Goal: Task Accomplishment & Management: Complete application form

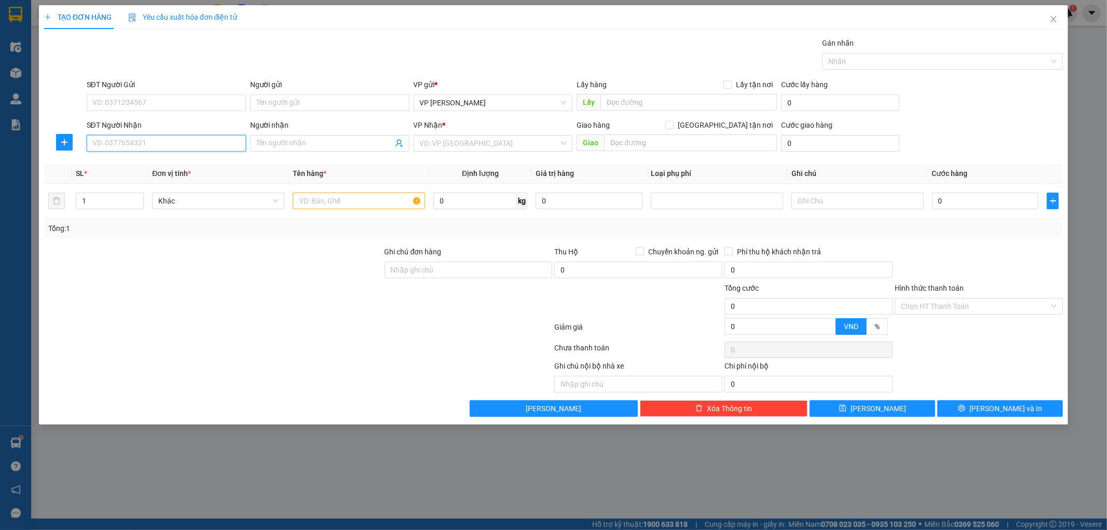
click at [209, 150] on input "SĐT Người Nhận" at bounding box center [166, 143] width 159 height 17
type input "0989786238"
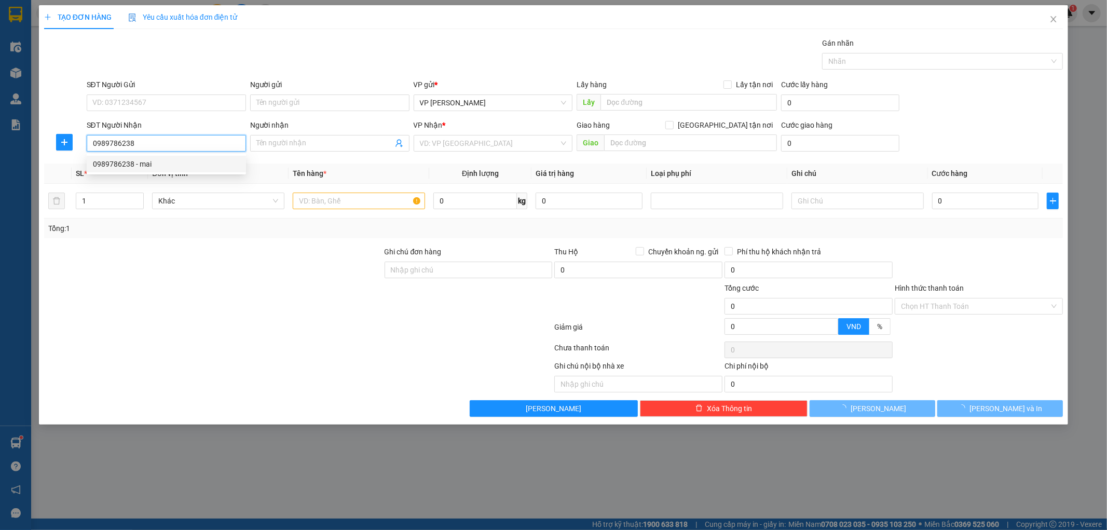
click at [204, 163] on div "0989786238 - mai" at bounding box center [166, 163] width 147 height 11
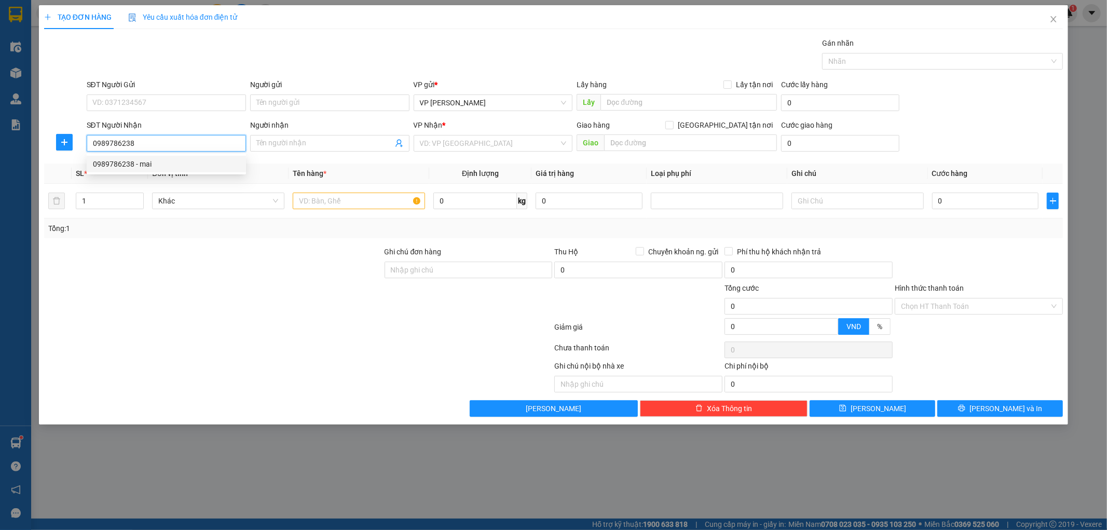
type input "mai"
checkbox input "true"
type input "số 9 đuòng 11 tổ 23 trân lãm"
type input "30.000"
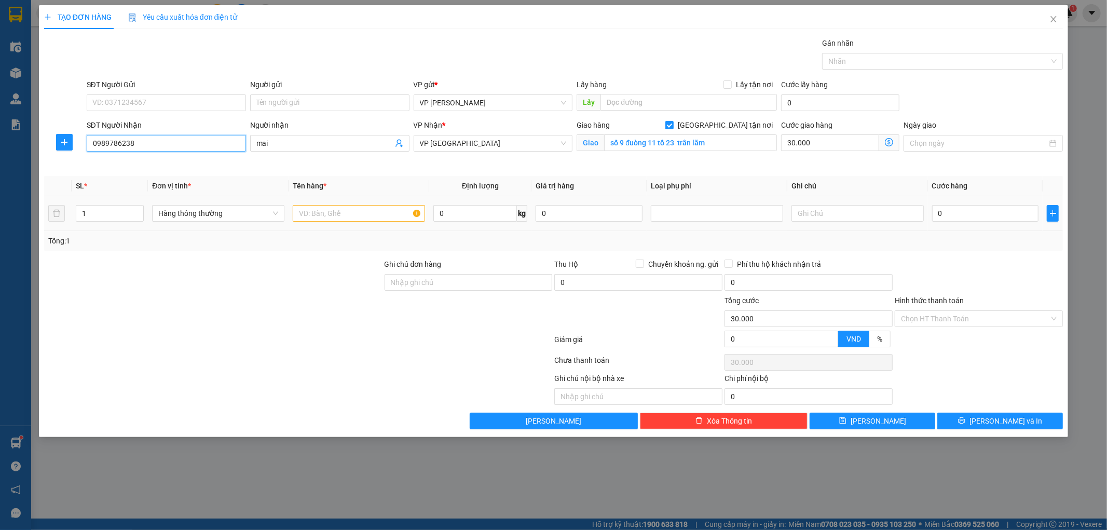
type input "0989786238"
click at [326, 208] on input "text" at bounding box center [359, 213] width 132 height 17
type input "giay tờ"
click at [964, 219] on input "0" at bounding box center [985, 213] width 107 height 17
type input "002"
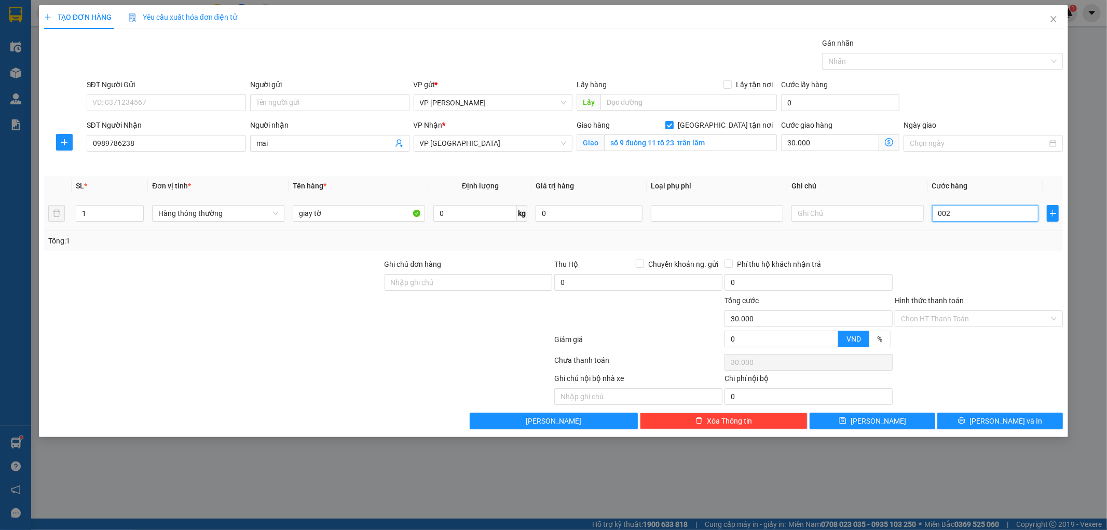
type input "30.002"
type input "0.025"
type input "30.025"
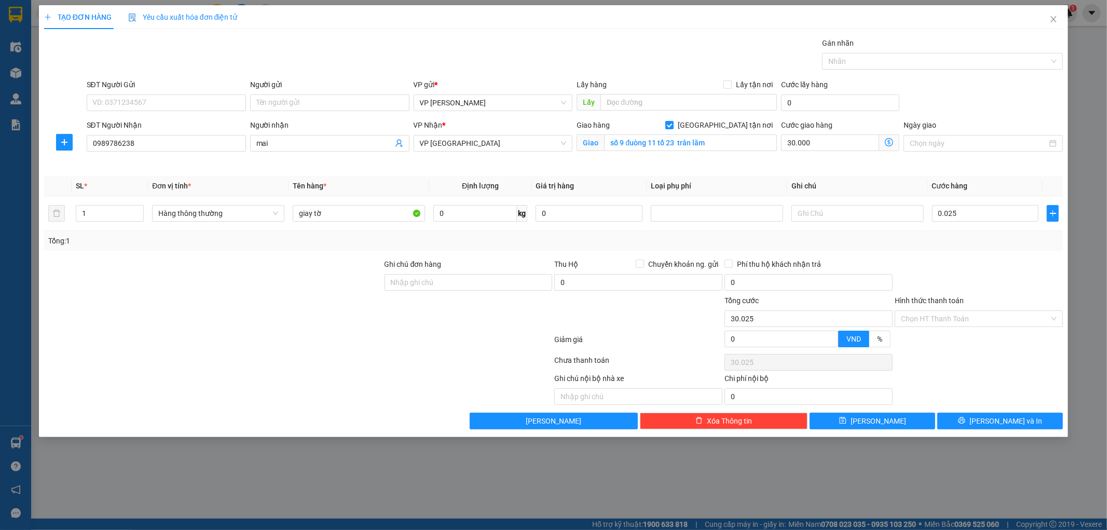
click at [974, 250] on div "Tổng: 1" at bounding box center [554, 241] width 1020 height 20
type input "25.000"
type input "55.000"
click at [958, 316] on input "Hình thức thanh toán" at bounding box center [975, 319] width 148 height 16
click at [950, 332] on div "Tại văn phòng" at bounding box center [980, 339] width 168 height 17
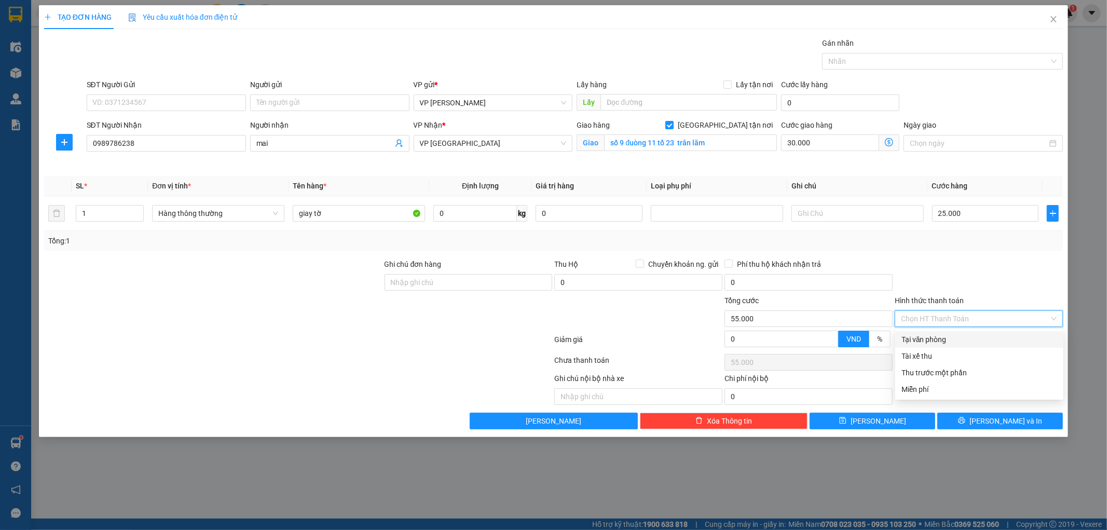
type input "0"
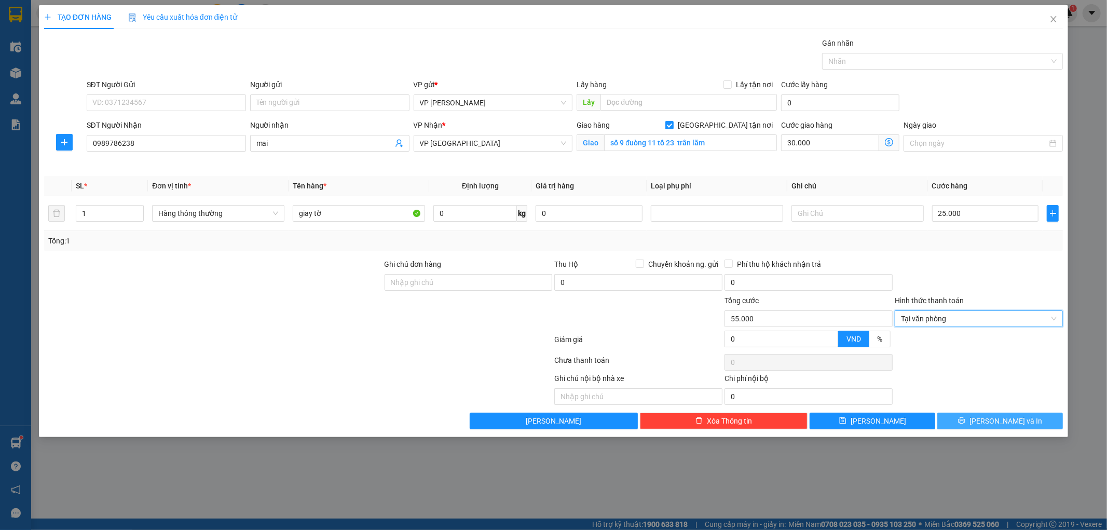
click at [966, 428] on button "[PERSON_NAME] và In" at bounding box center [1001, 421] width 126 height 17
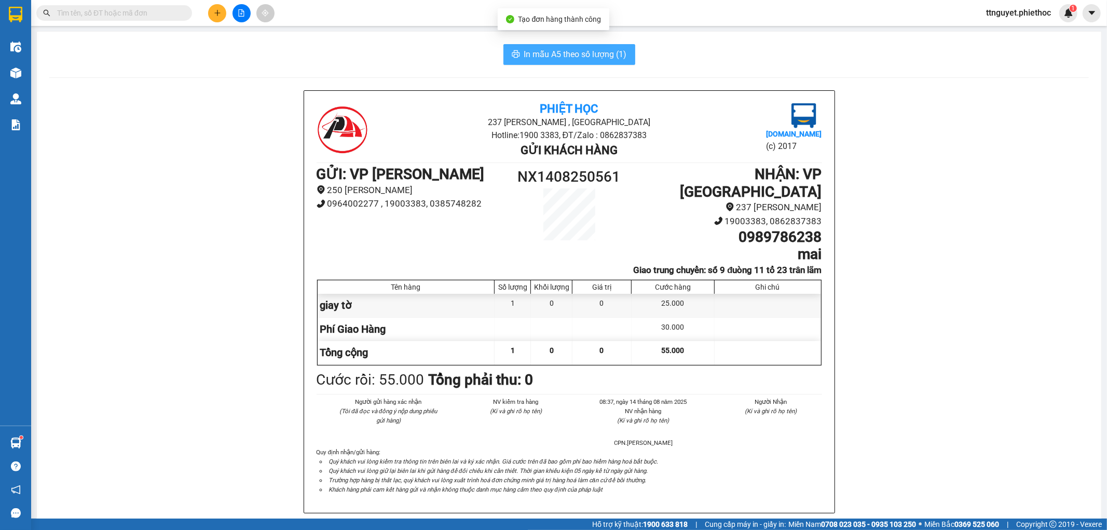
click at [556, 49] on span "In mẫu A5 theo số lượng (1)" at bounding box center [575, 54] width 103 height 13
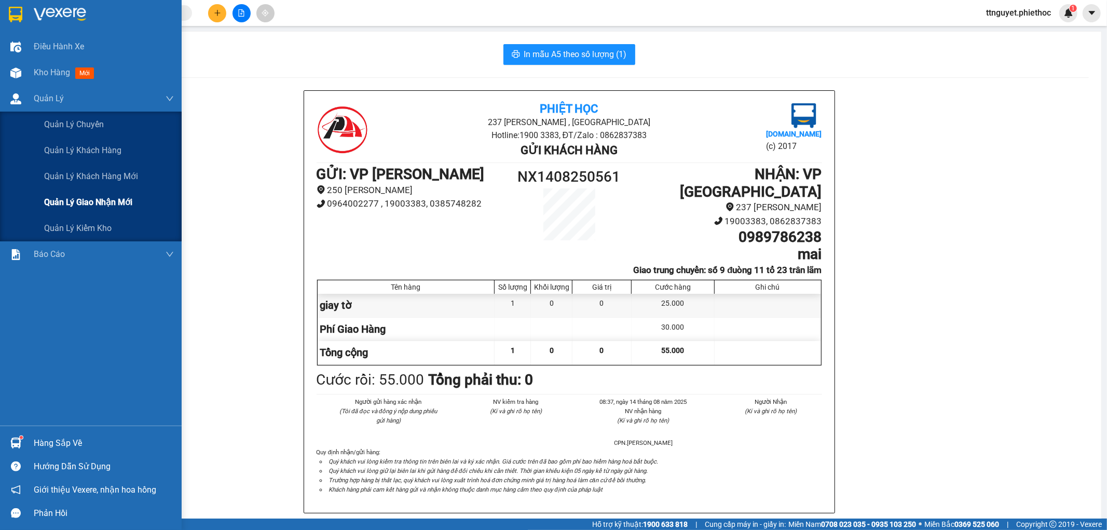
click at [55, 205] on span "Quản lý giao nhận mới" at bounding box center [88, 202] width 88 height 13
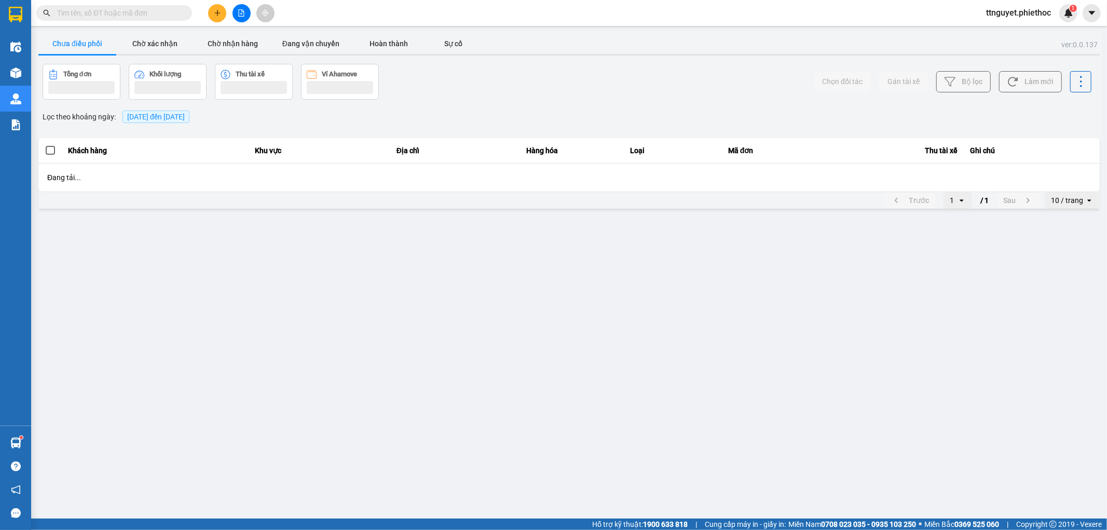
click at [88, 45] on button "Chưa điều phối" at bounding box center [77, 43] width 78 height 21
click at [148, 44] on button "Chờ xác nhận" at bounding box center [155, 43] width 78 height 21
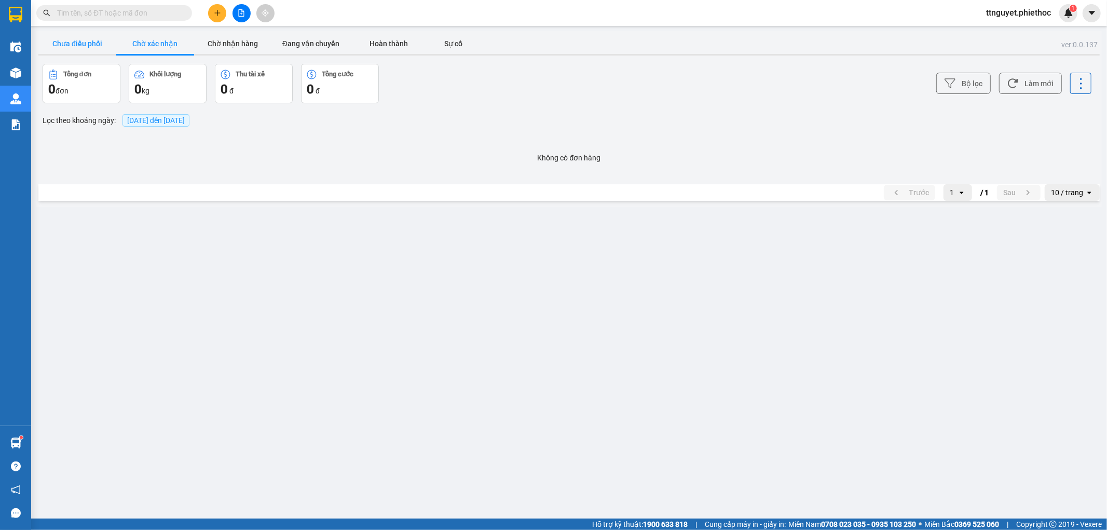
click at [67, 43] on button "Chưa điều phối" at bounding box center [77, 43] width 78 height 21
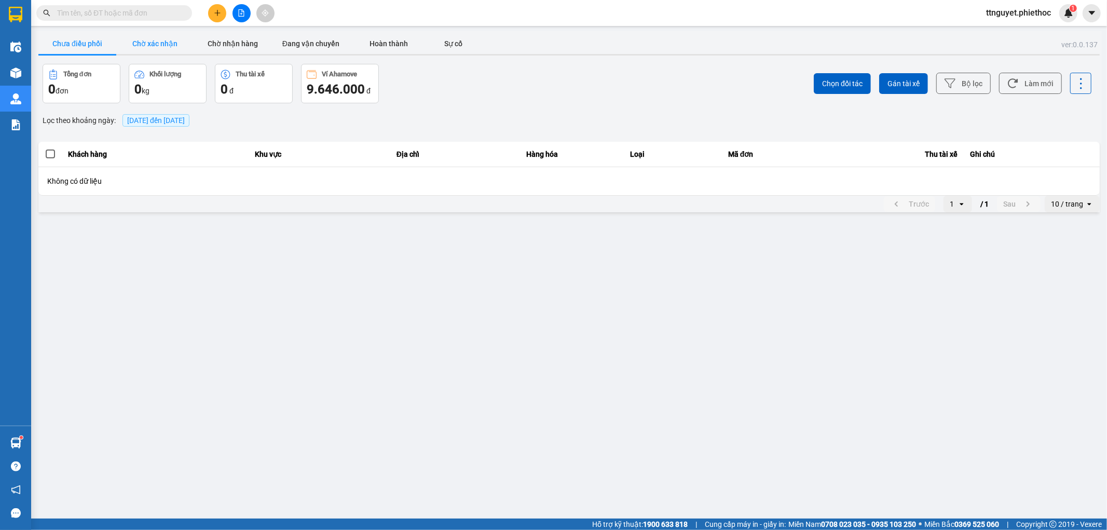
click at [178, 42] on button "Chờ xác nhận" at bounding box center [155, 43] width 78 height 21
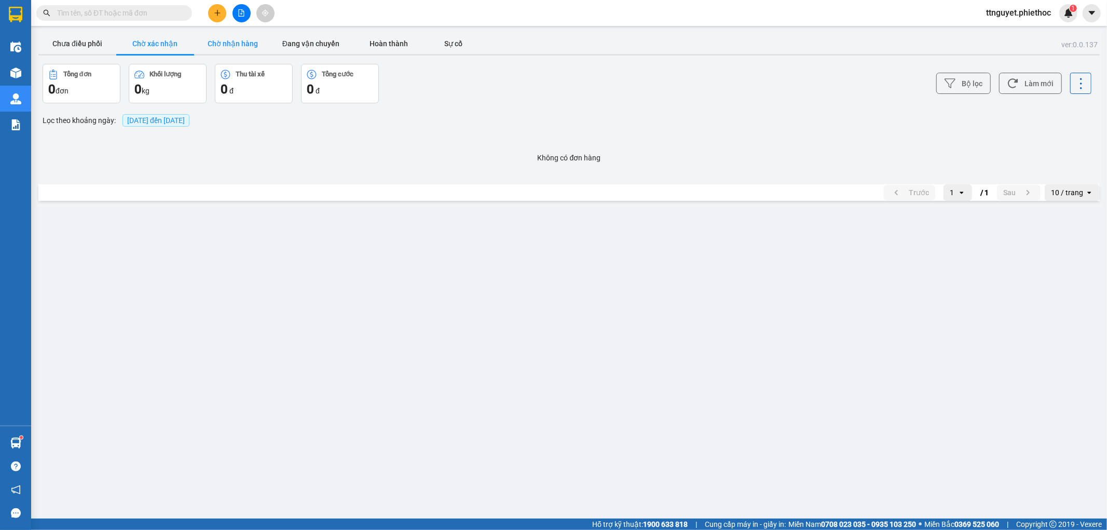
click at [240, 50] on button "Chờ nhận hàng" at bounding box center [233, 43] width 78 height 21
click at [302, 38] on button "Đang vận chuyển" at bounding box center [311, 43] width 78 height 21
click at [51, 35] on button "Chưa điều phối" at bounding box center [77, 43] width 78 height 21
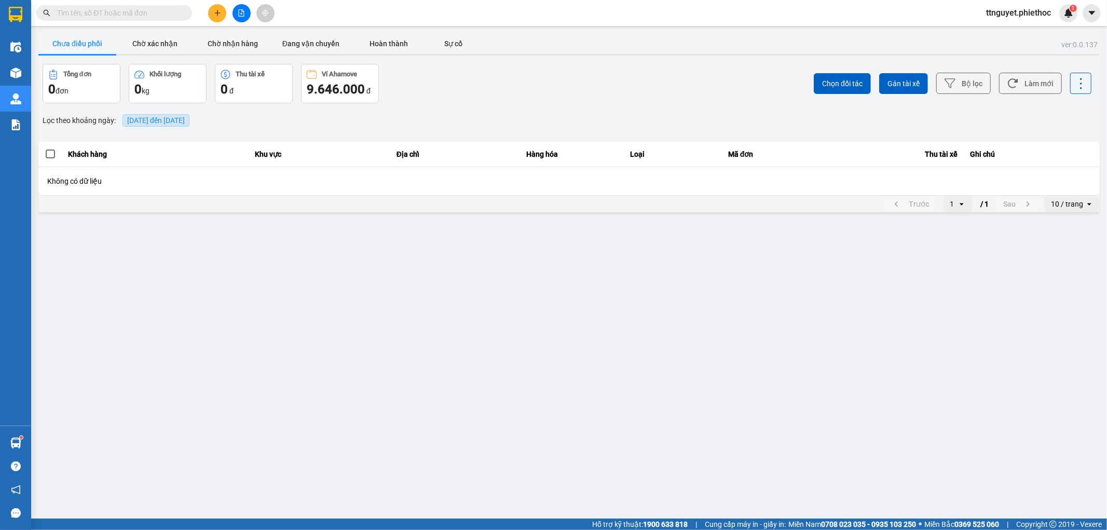
click at [138, 118] on span "[DATE] đến [DATE]" at bounding box center [156, 120] width 58 height 8
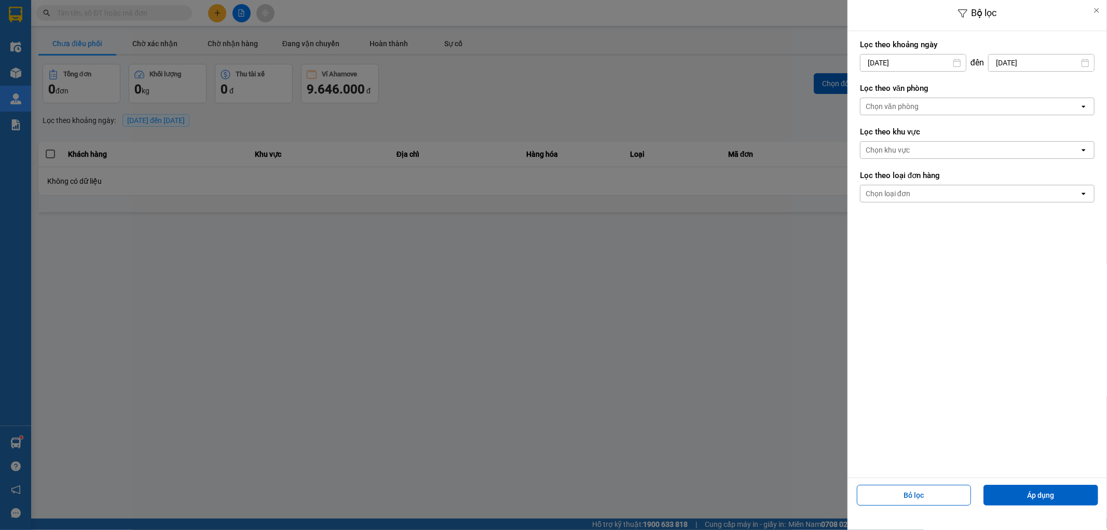
click at [878, 63] on input "[DATE]" at bounding box center [913, 63] width 105 height 17
click at [907, 186] on div "13" at bounding box center [908, 184] width 15 height 12
type input "[DATE]"
click at [1014, 62] on input "[DATE]" at bounding box center [1041, 63] width 105 height 17
click at [1006, 185] on div "13" at bounding box center [1005, 184] width 15 height 12
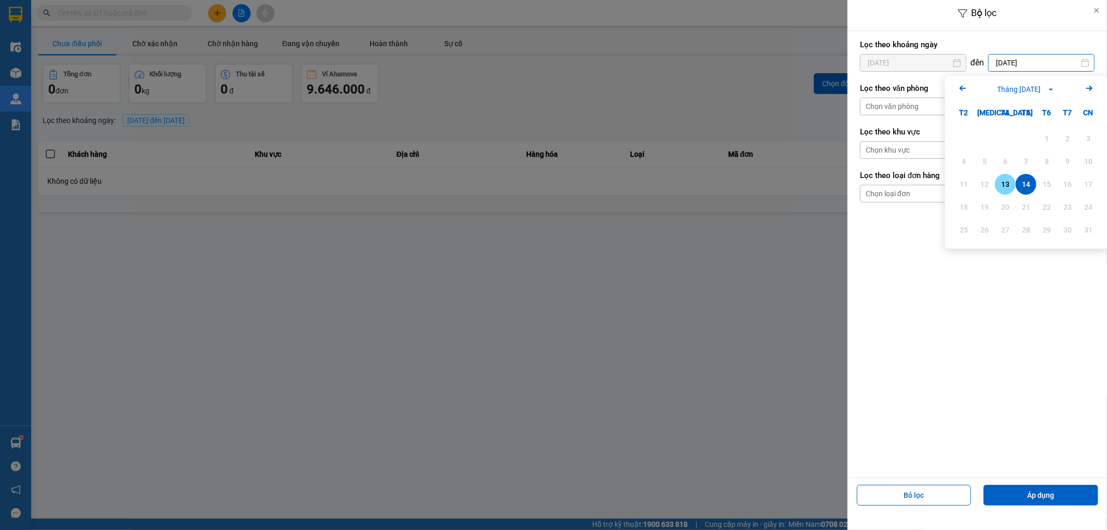
type input "[DATE]"
click at [1032, 490] on button "Áp dụng" at bounding box center [1041, 495] width 115 height 21
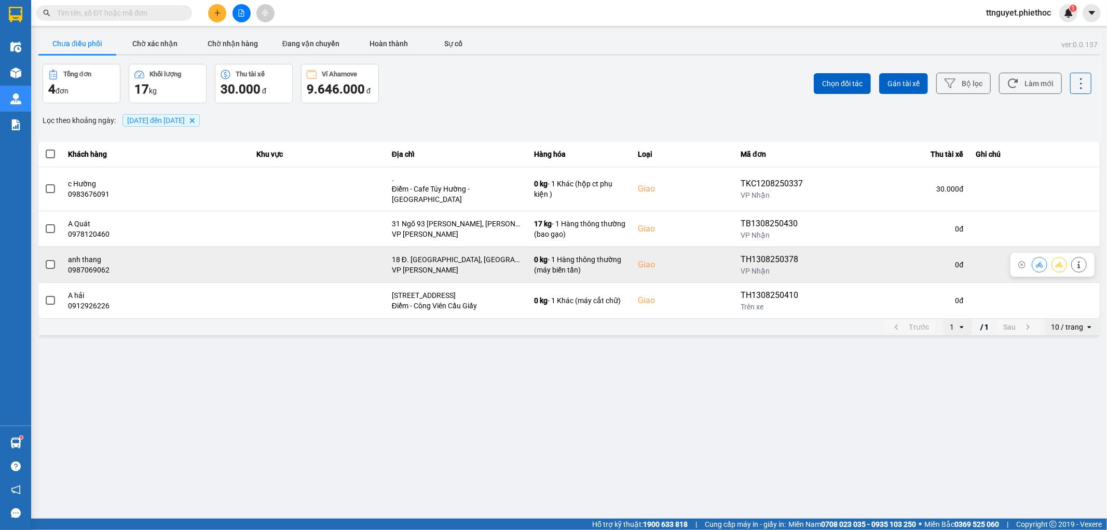
click at [50, 260] on span at bounding box center [50, 264] width 9 height 9
click at [45, 259] on input "checkbox" at bounding box center [45, 259] width 0 height 0
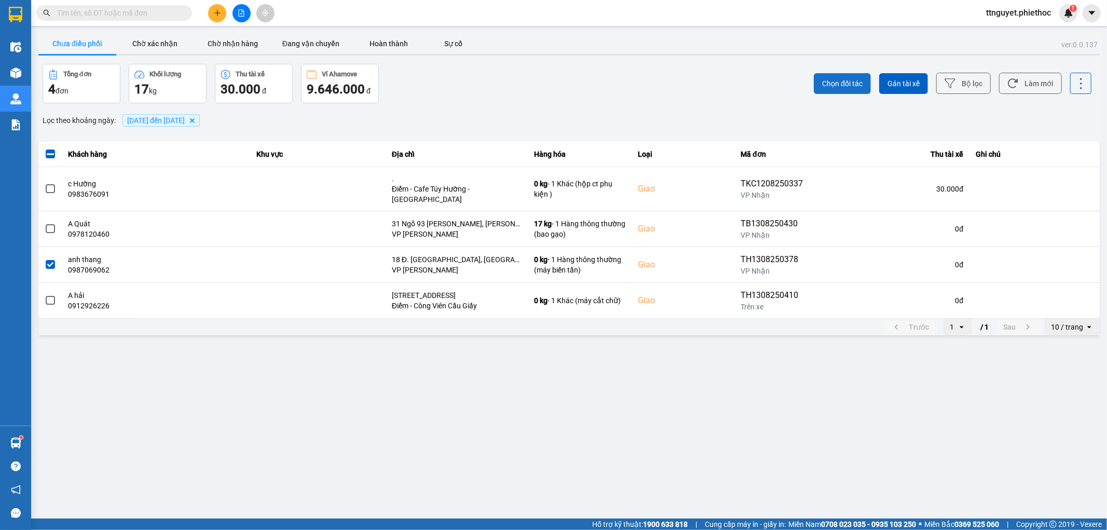
click at [832, 76] on button "Chọn đối tác" at bounding box center [842, 83] width 57 height 21
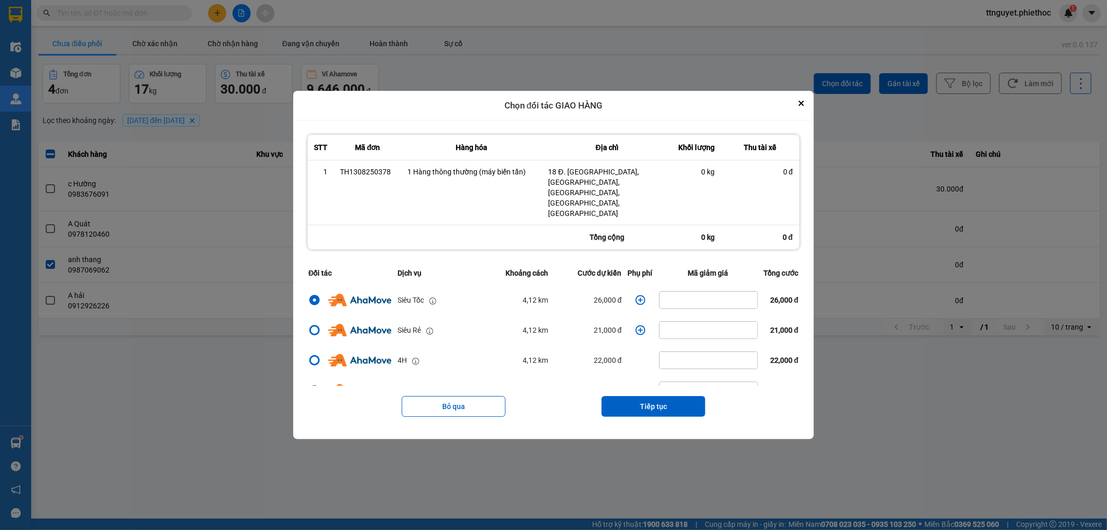
click at [636, 295] on icon "dialog" at bounding box center [641, 300] width 10 height 10
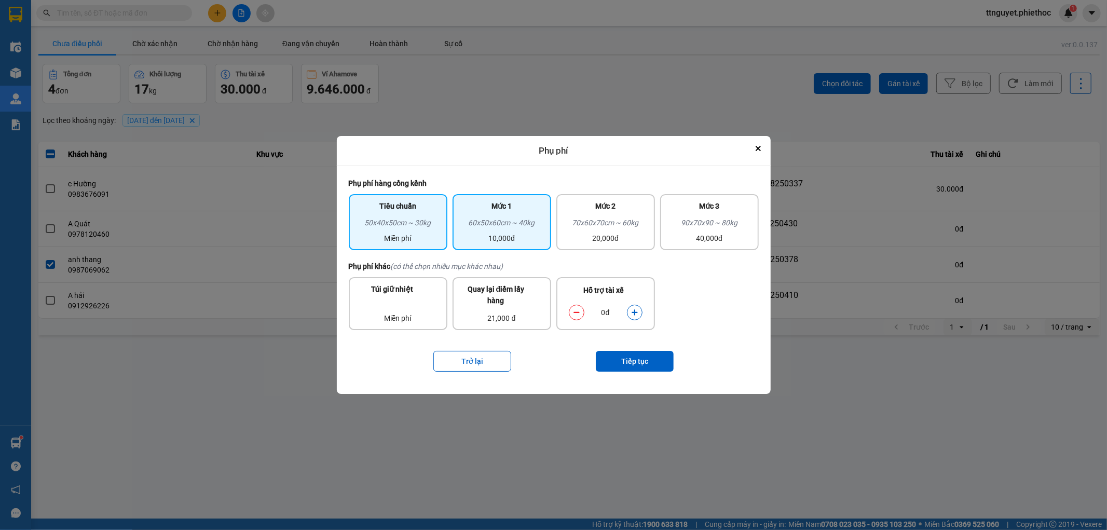
click at [526, 235] on div "10,000đ" at bounding box center [502, 238] width 86 height 11
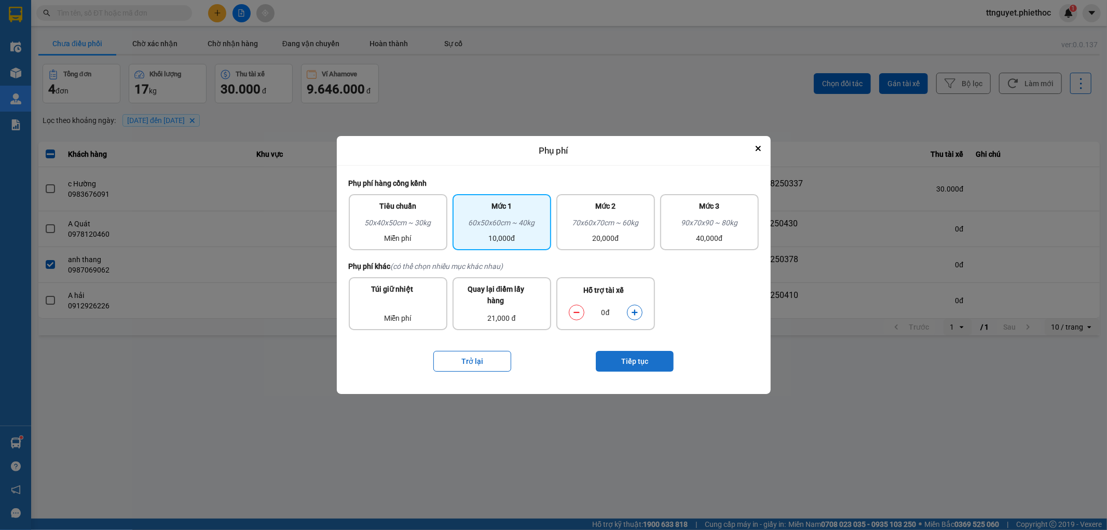
click at [622, 361] on button "Tiếp tục" at bounding box center [635, 361] width 78 height 21
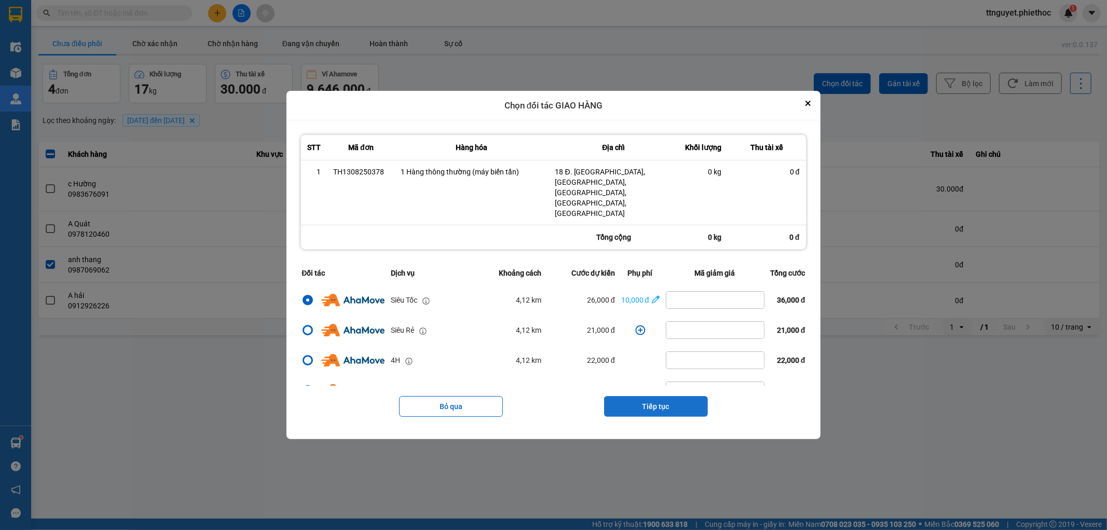
click at [652, 396] on button "Tiếp tục" at bounding box center [656, 406] width 104 height 21
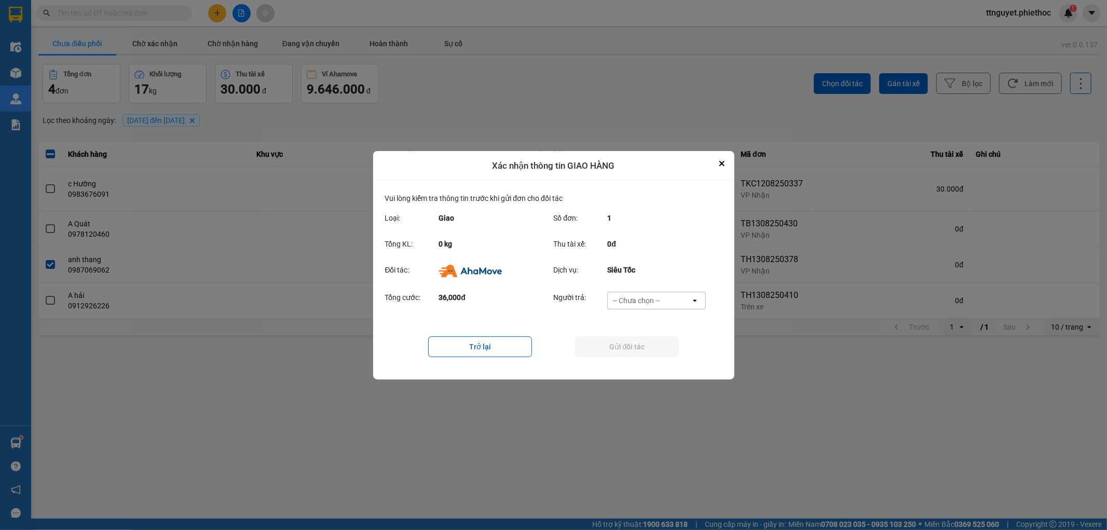
click at [651, 302] on div "-- Chưa chọn --" at bounding box center [636, 300] width 47 height 10
click at [629, 357] on span "Ví Ahamove" at bounding box center [637, 360] width 42 height 10
click at [632, 349] on button "Gửi đối tác" at bounding box center [627, 346] width 104 height 21
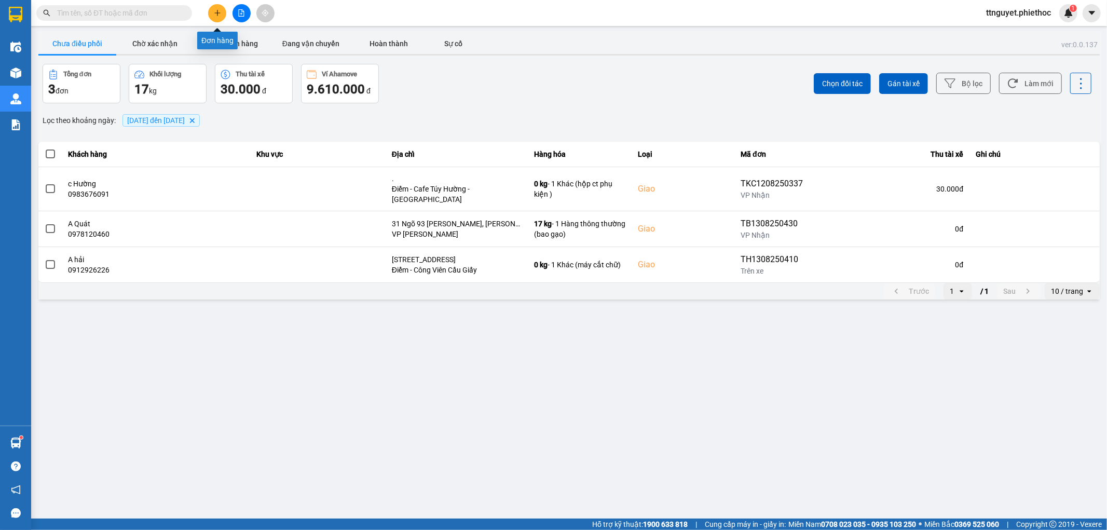
click at [222, 9] on button at bounding box center [217, 13] width 18 height 18
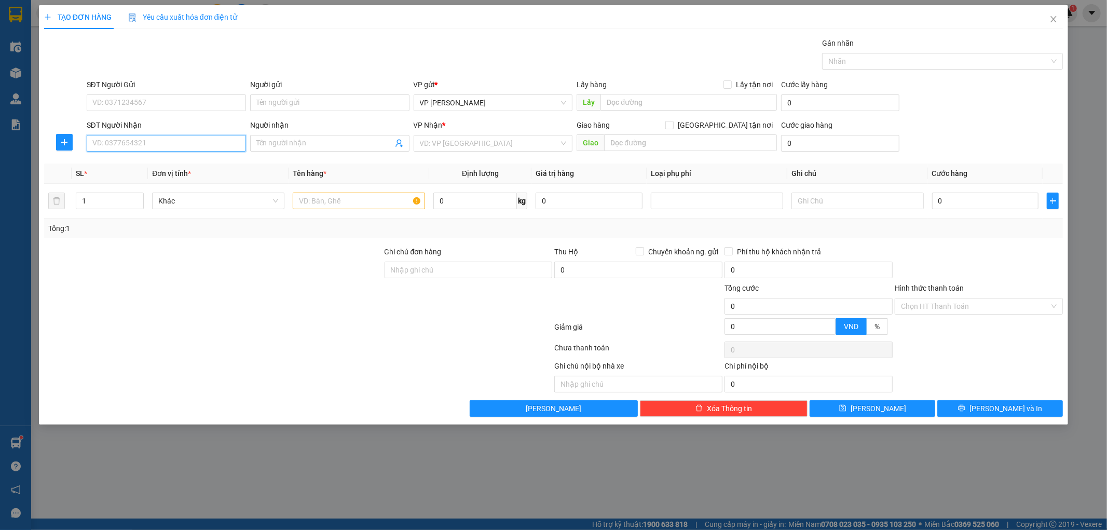
click at [167, 141] on input "SĐT Người Nhận" at bounding box center [166, 143] width 159 height 17
type input "0962206539"
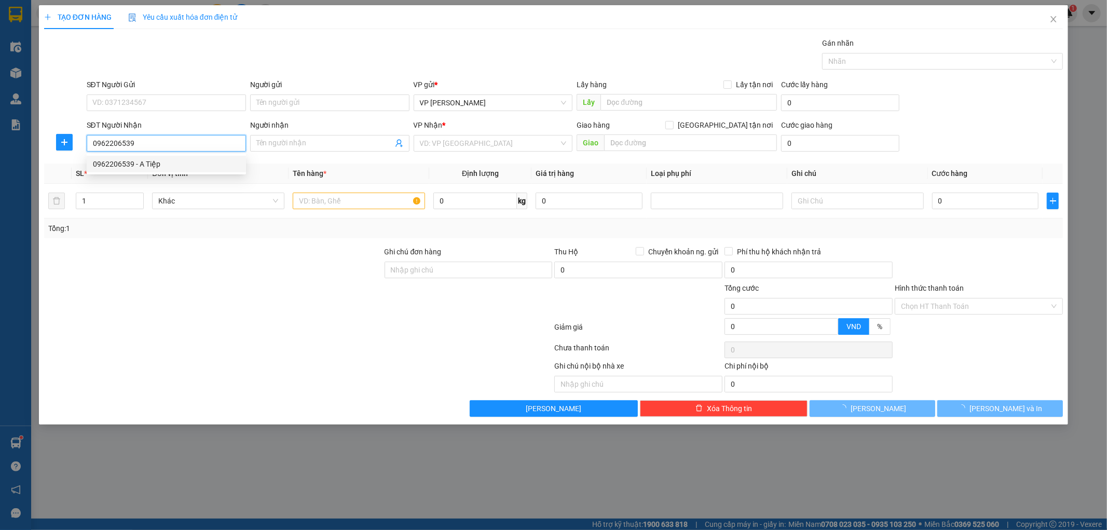
click at [158, 170] on div "0962206539 - A Tiệp" at bounding box center [166, 164] width 159 height 17
type input "A Tiệp"
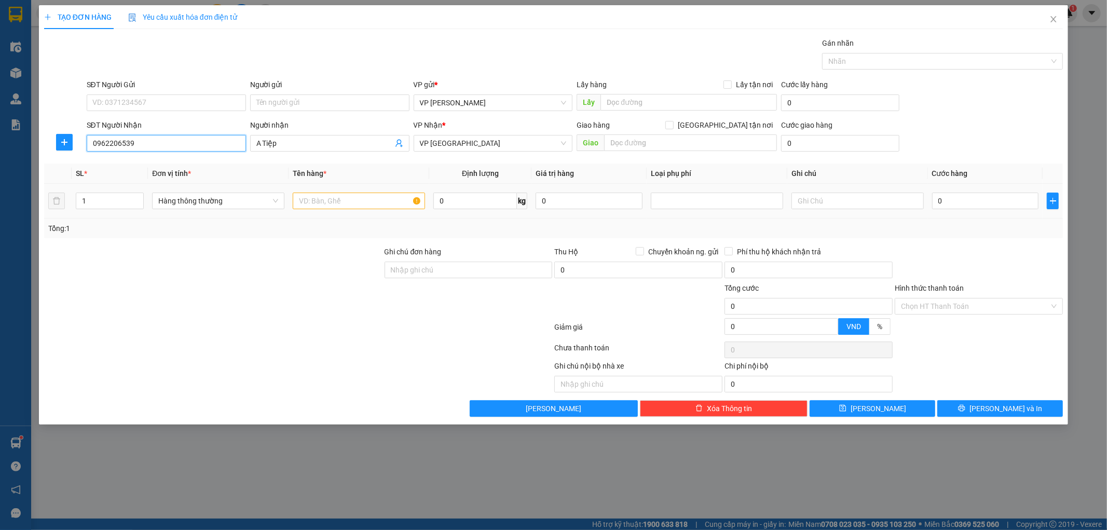
type input "0962206539"
click at [357, 200] on input "text" at bounding box center [359, 201] width 132 height 17
type input "hct"
click at [998, 204] on input "0" at bounding box center [985, 201] width 107 height 17
type input "003"
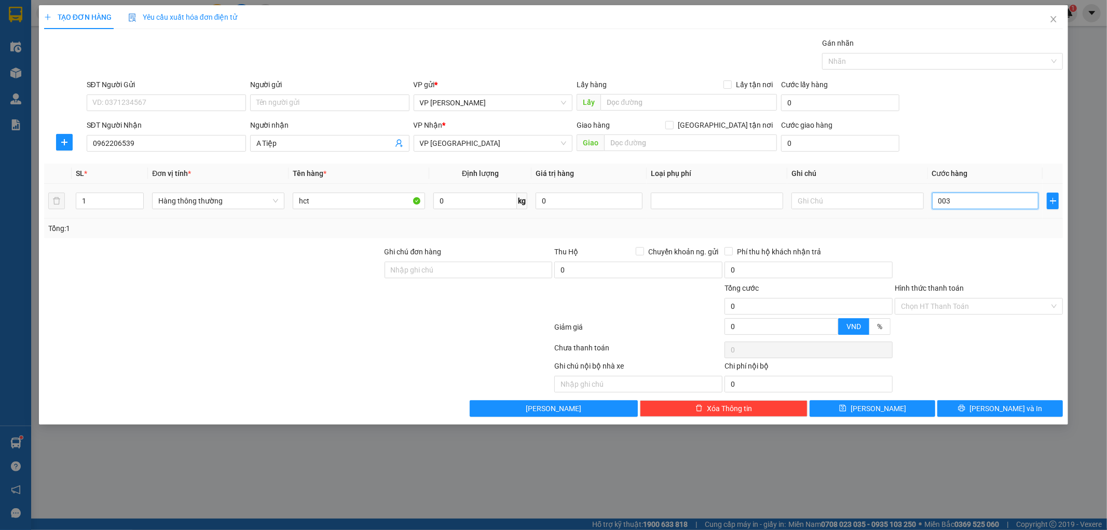
type input "3"
type input "0.030"
type input "30"
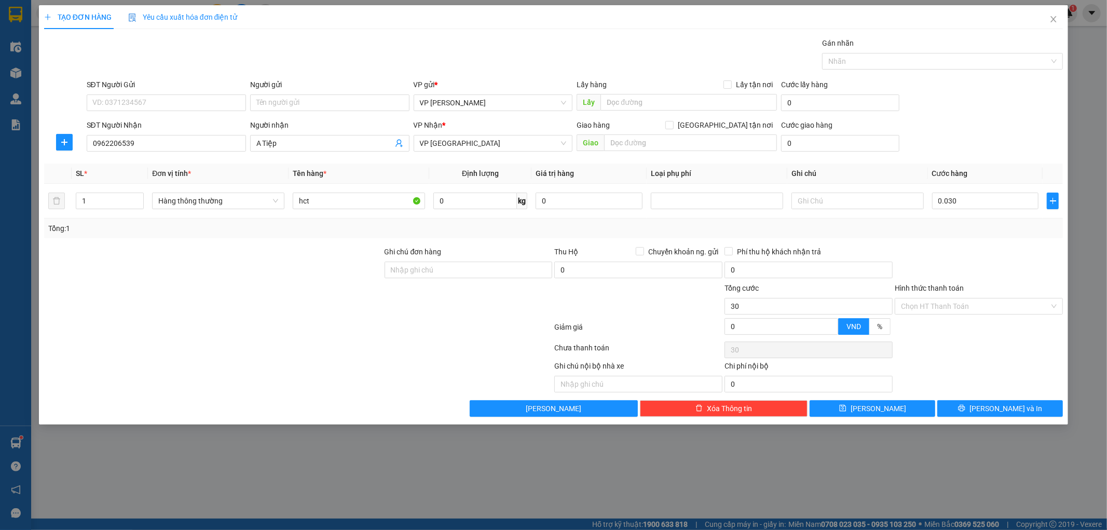
click at [1008, 239] on div "Transit Pickup Surcharge Ids Transit Deliver Surcharge Ids Transit Deliver Surc…" at bounding box center [554, 227] width 1020 height 380
type input "30.000"
click at [974, 408] on button "[PERSON_NAME] và In" at bounding box center [1001, 408] width 126 height 17
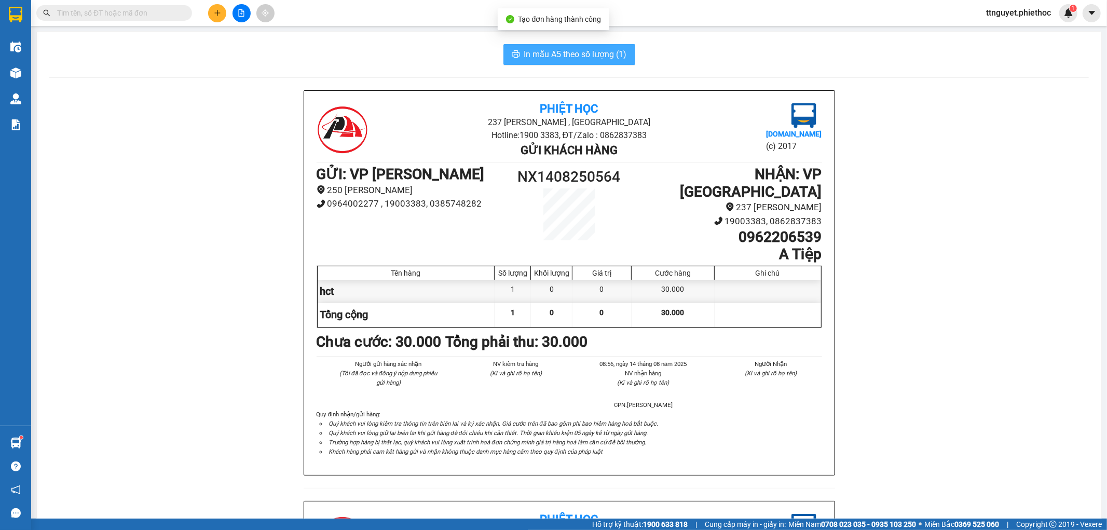
click at [568, 59] on span "In mẫu A5 theo số lượng (1)" at bounding box center [575, 54] width 103 height 13
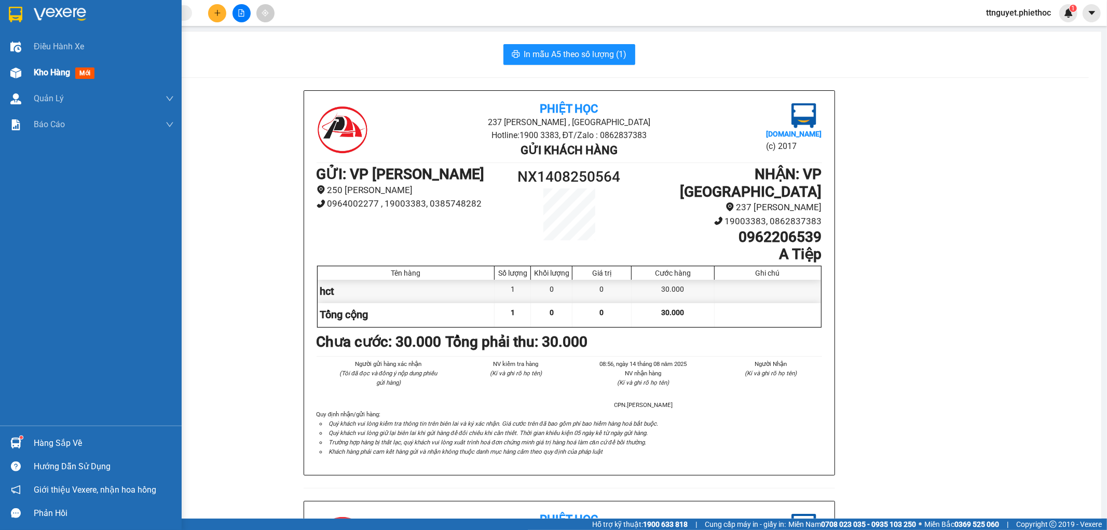
click at [18, 69] on img at bounding box center [15, 72] width 11 height 11
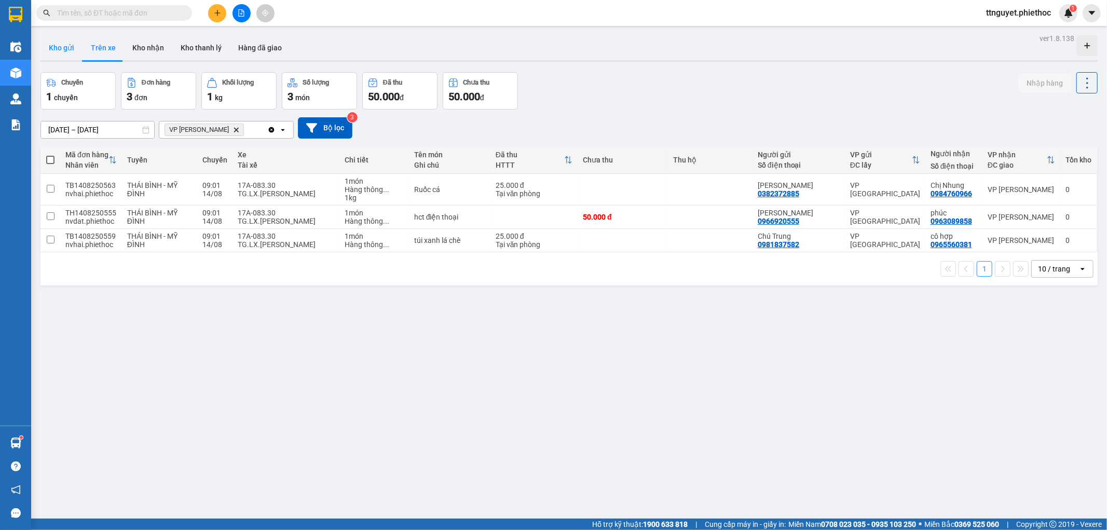
click at [70, 55] on button "Kho gửi" at bounding box center [61, 47] width 42 height 25
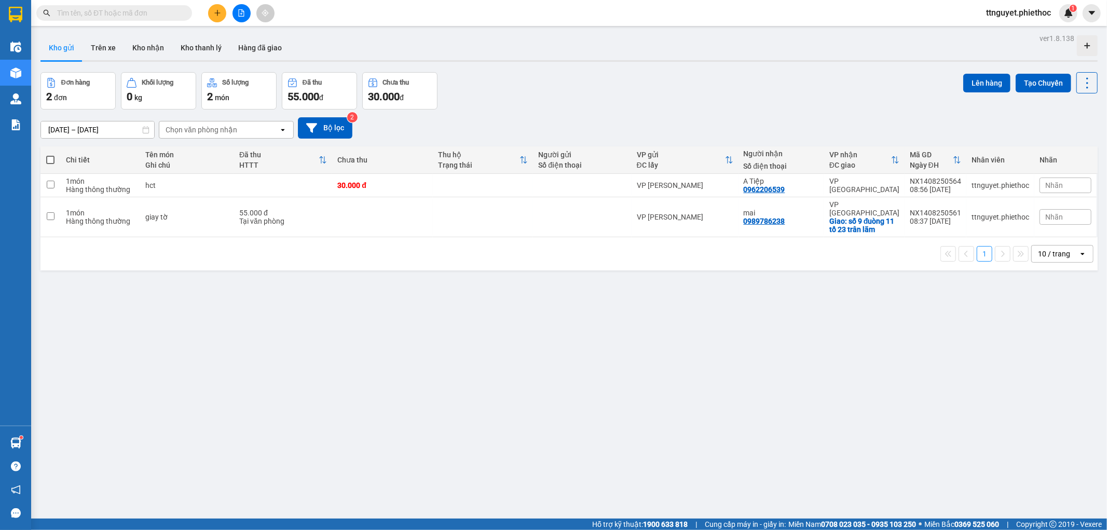
click at [50, 160] on span at bounding box center [50, 160] width 8 height 8
click at [50, 155] on input "checkbox" at bounding box center [50, 155] width 0 height 0
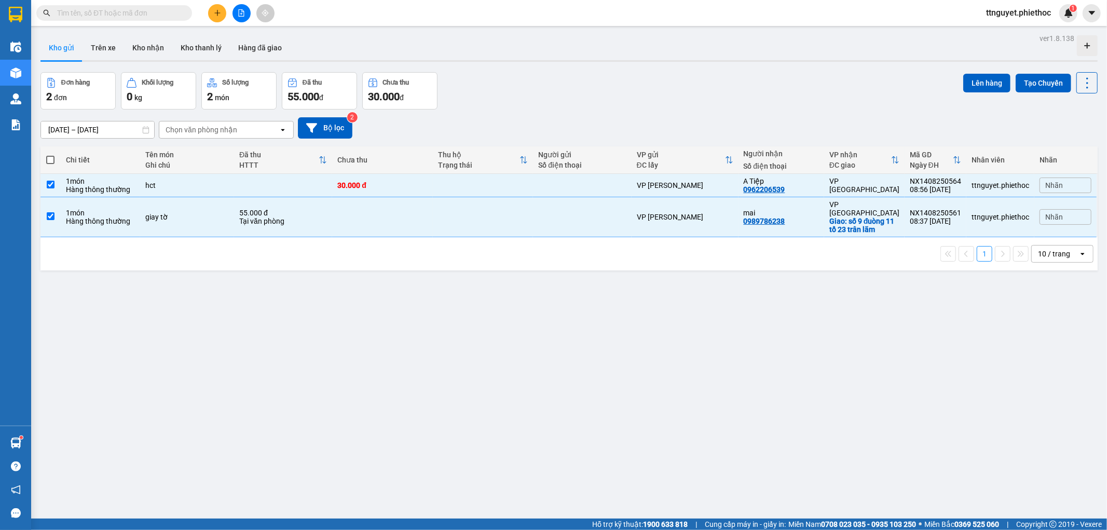
checkbox input "true"
click at [974, 78] on button "Lên hàng" at bounding box center [987, 83] width 47 height 19
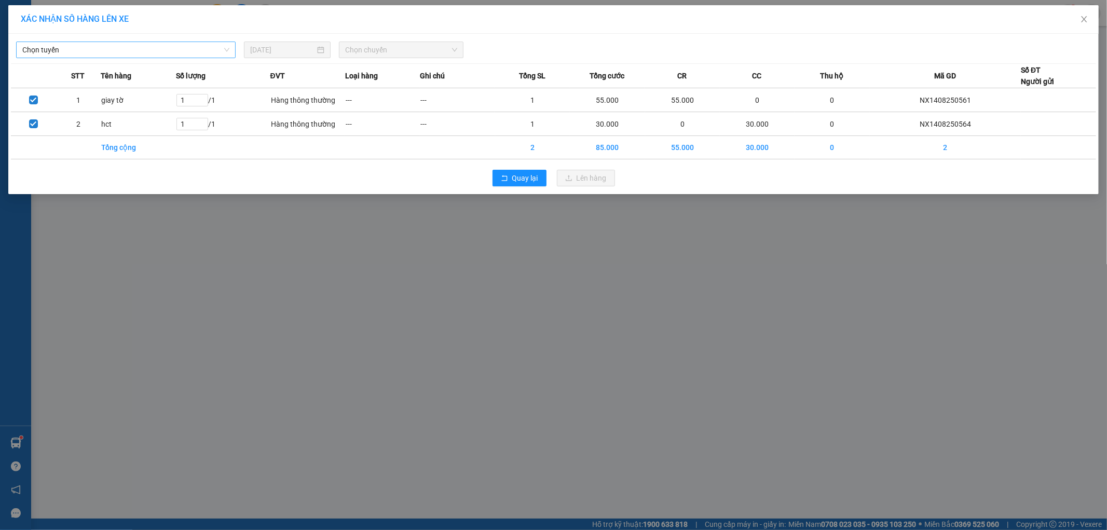
click at [141, 49] on span "Chọn tuyến" at bounding box center [125, 50] width 207 height 16
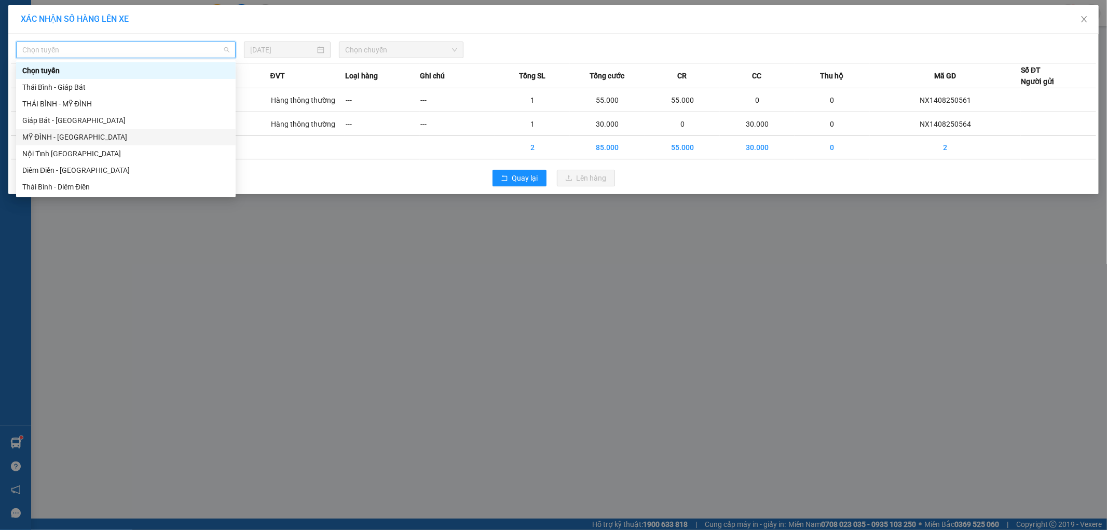
click at [54, 137] on div "MỸ ĐÌNH - [GEOGRAPHIC_DATA]" at bounding box center [125, 136] width 207 height 11
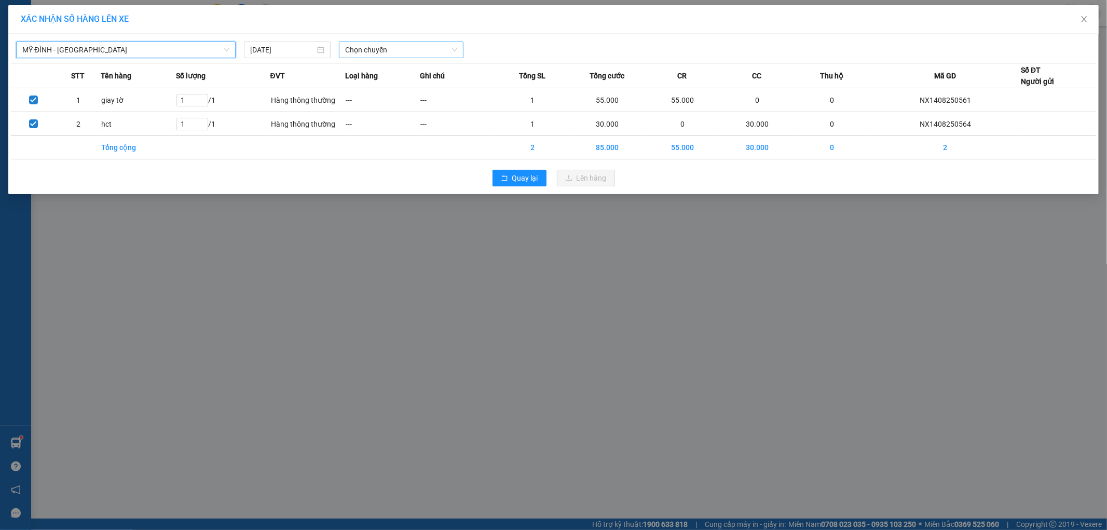
click at [397, 52] on span "Chọn chuyến" at bounding box center [401, 50] width 112 height 16
click at [395, 51] on input "22069" at bounding box center [397, 50] width 105 height 16
type input "2209"
click at [392, 71] on div "09:01 - 17B-022.09" at bounding box center [385, 70] width 81 height 11
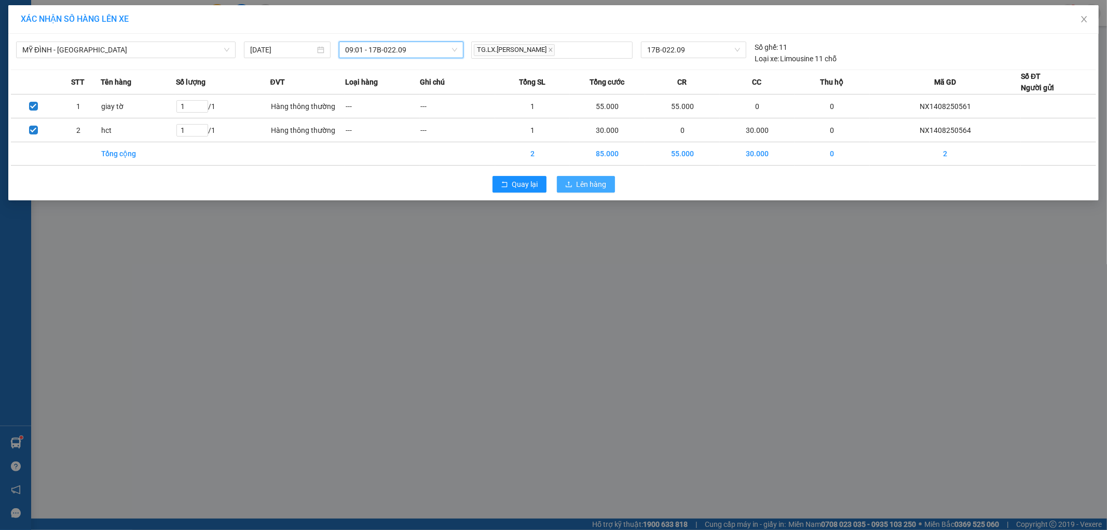
click at [588, 186] on span "Lên hàng" at bounding box center [592, 184] width 30 height 11
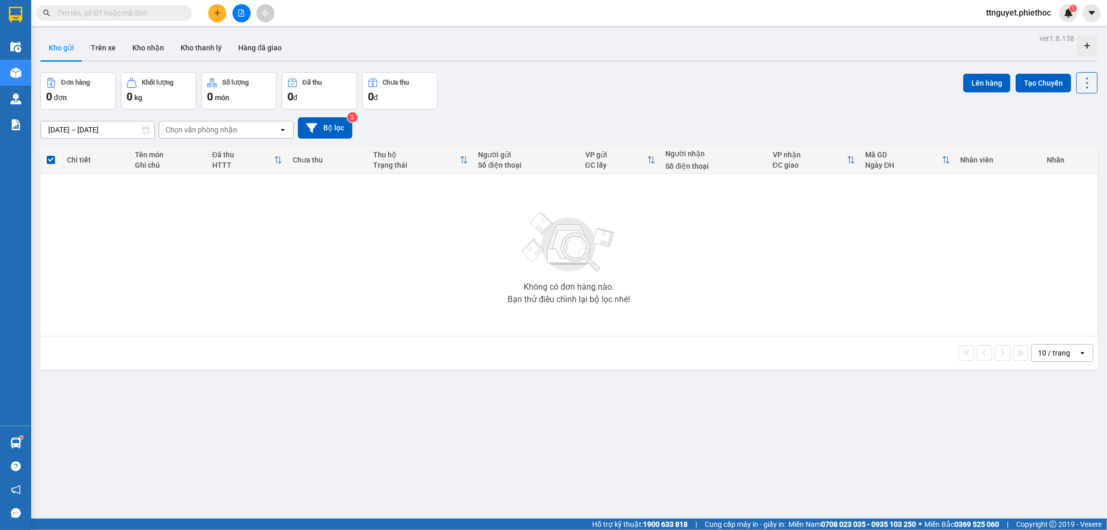
click at [213, 7] on button at bounding box center [217, 13] width 18 height 18
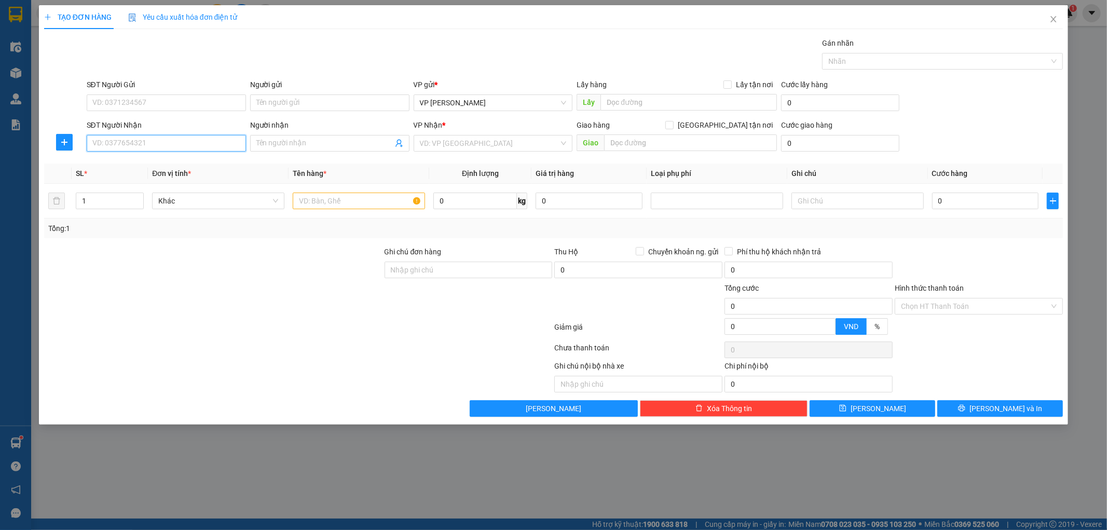
click at [154, 151] on input "SĐT Người Nhận" at bounding box center [166, 143] width 159 height 17
type input "0868757228"
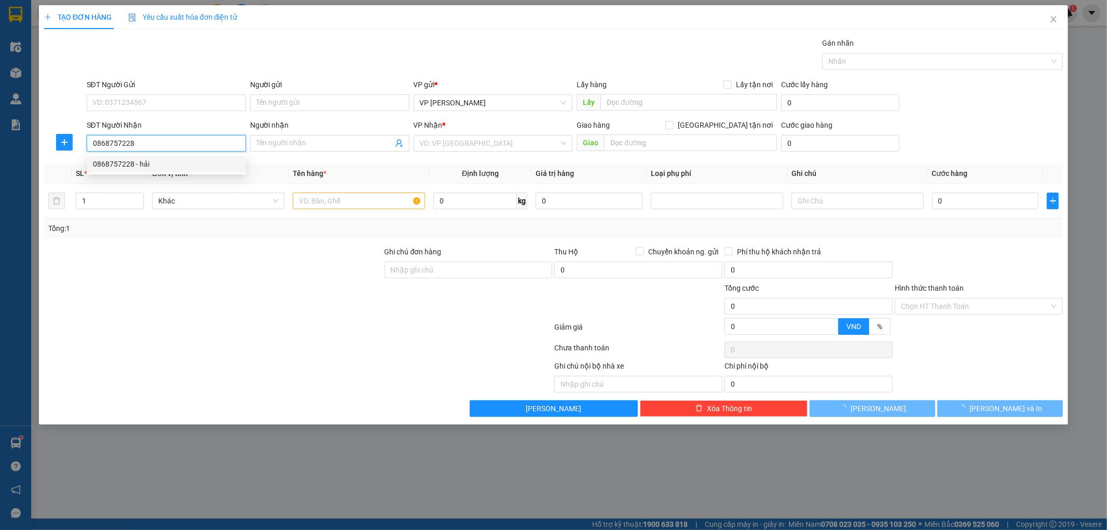
click at [156, 165] on div "0868757228 - hải" at bounding box center [166, 163] width 147 height 11
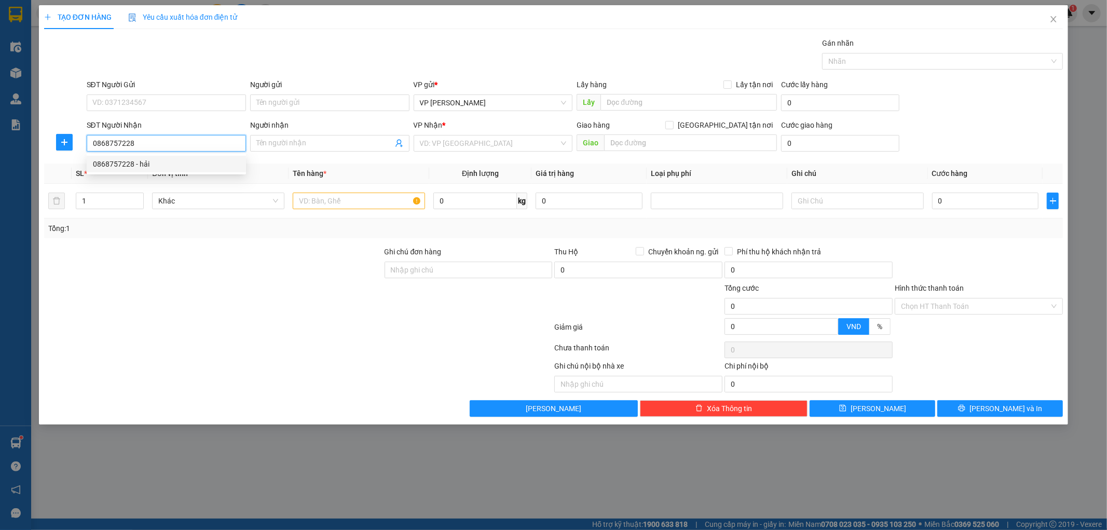
type input "hải"
type input "0868757228"
click at [357, 198] on input "text" at bounding box center [359, 201] width 132 height 17
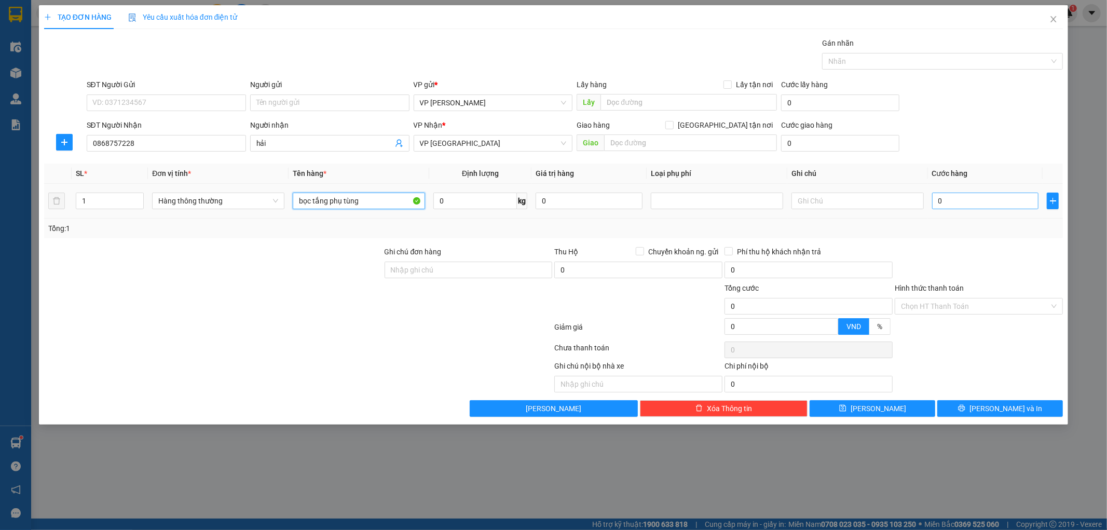
type input "bọc tắng phụ tùng"
click at [992, 203] on input "0" at bounding box center [985, 201] width 107 height 17
type input "002"
type input "2"
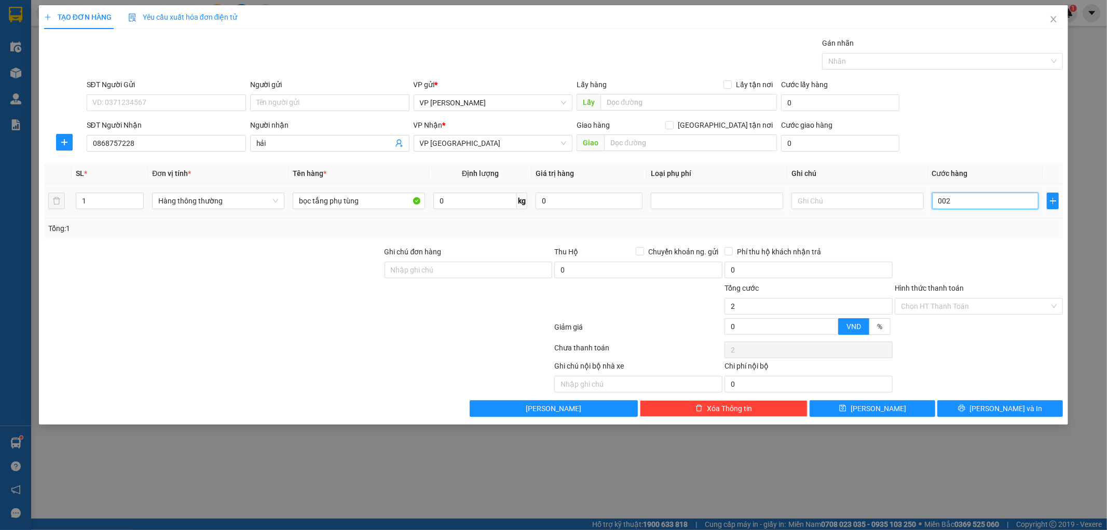
type input "0.025"
type input "25"
type input "25.000"
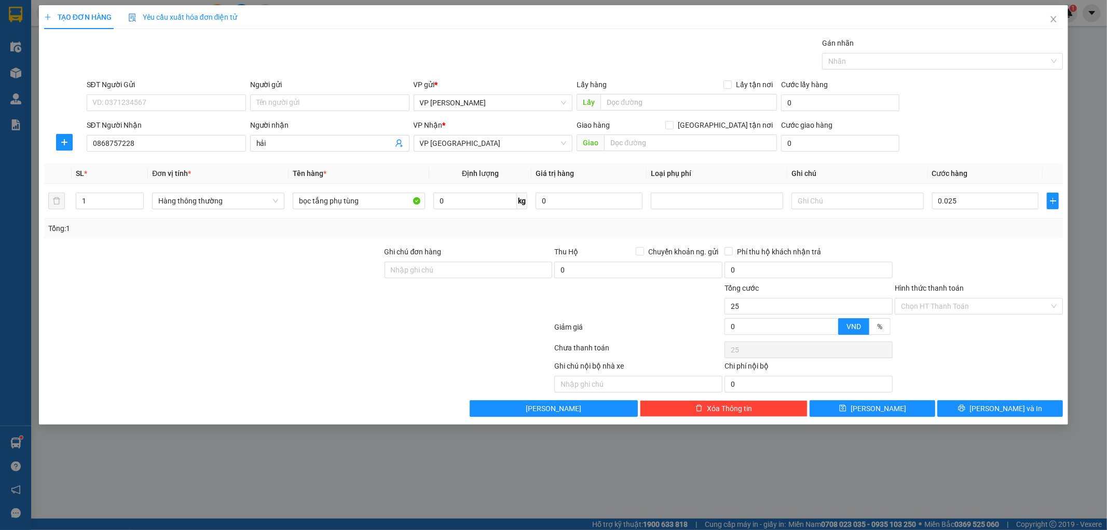
type input "25.000"
click at [1010, 241] on div "Transit Pickup Surcharge Ids Transit Deliver Surcharge Ids Transit Deliver Surc…" at bounding box center [554, 227] width 1020 height 380
click at [995, 402] on button "[PERSON_NAME] và In" at bounding box center [1001, 408] width 126 height 17
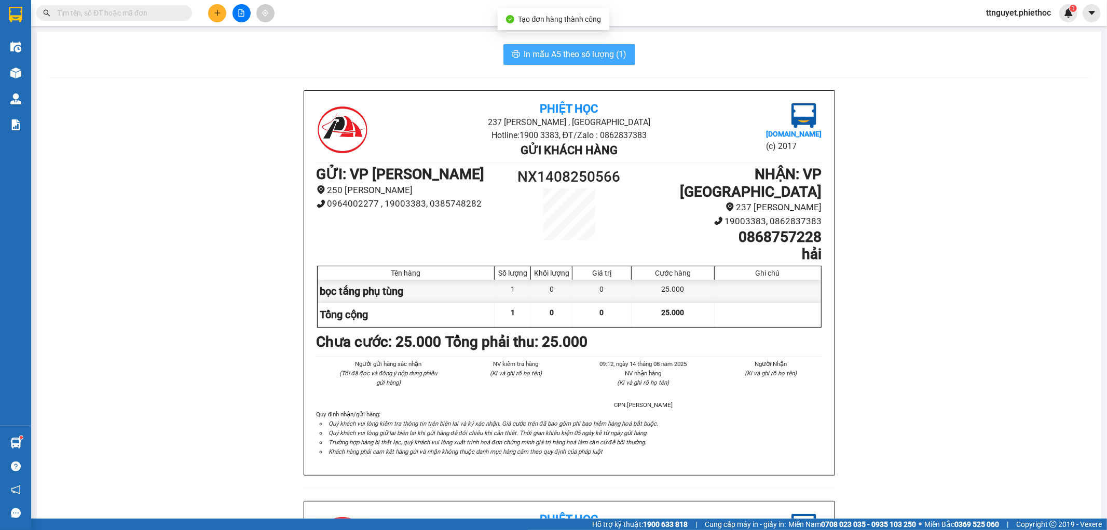
click at [585, 59] on span "In mẫu A5 theo số lượng (1)" at bounding box center [575, 54] width 103 height 13
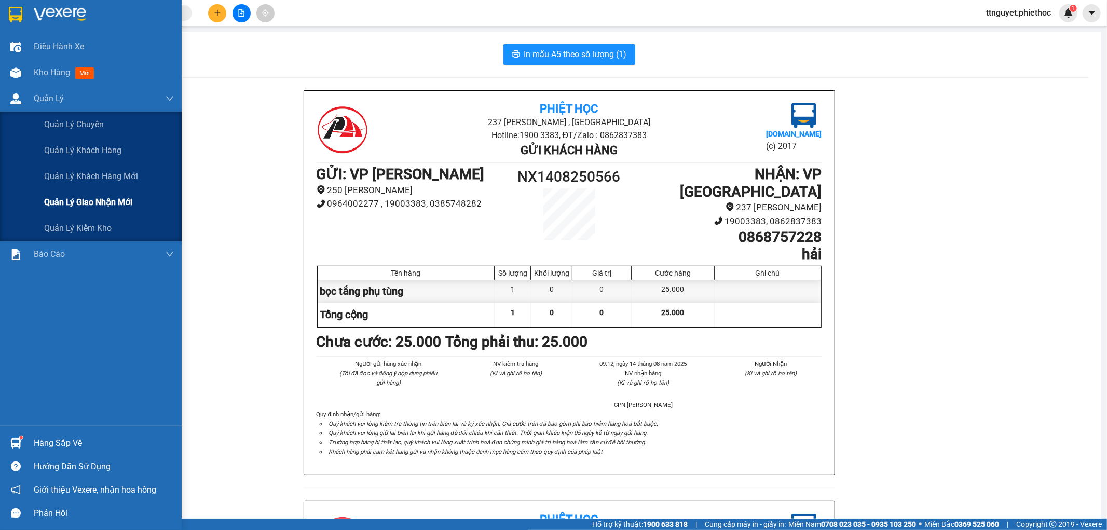
click at [55, 200] on span "Quản lý giao nhận mới" at bounding box center [88, 202] width 88 height 13
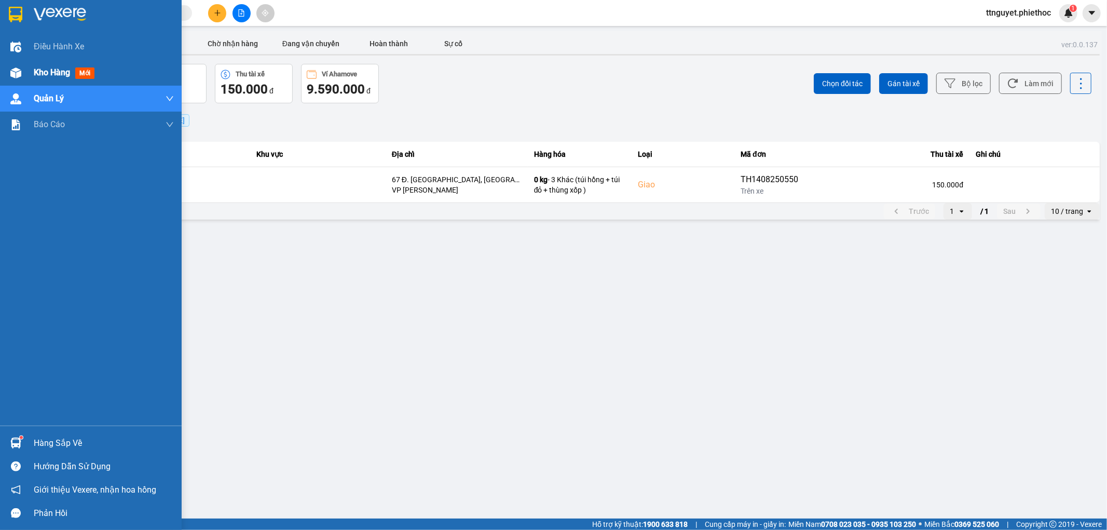
click at [8, 66] on div at bounding box center [16, 73] width 18 height 18
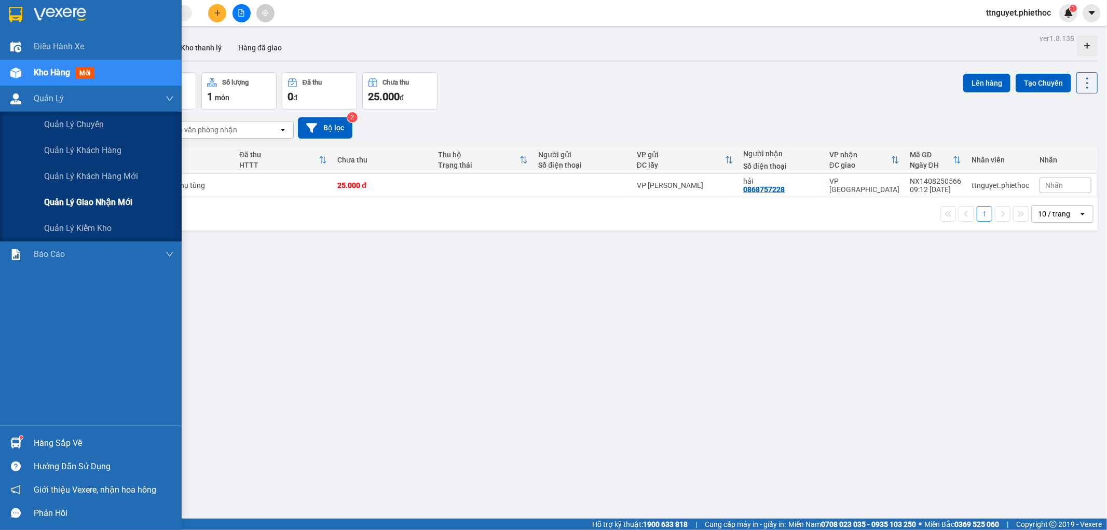
click at [26, 197] on div "Quản lý giao nhận mới" at bounding box center [91, 203] width 182 height 26
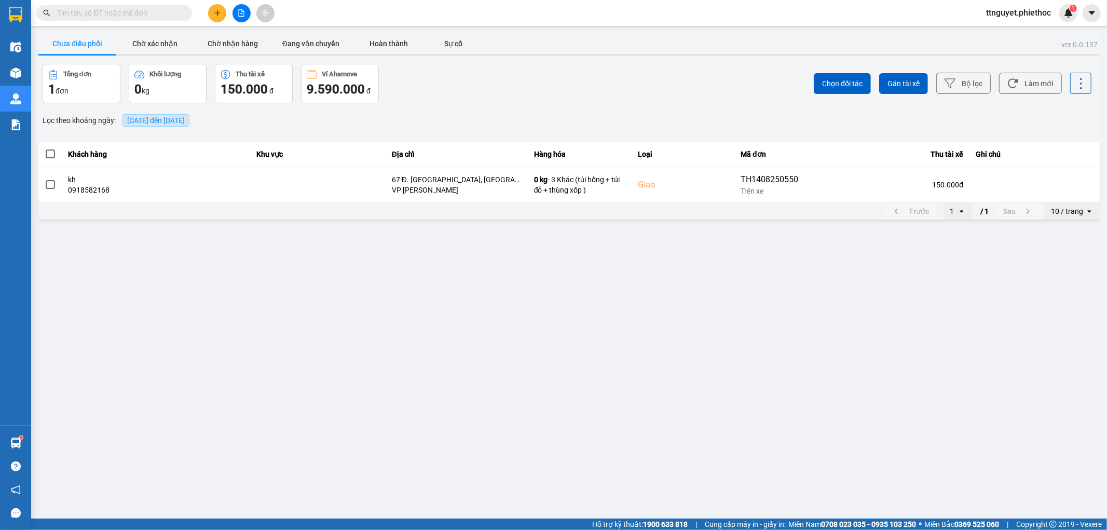
click at [133, 116] on span "[DATE] đến [DATE]" at bounding box center [156, 120] width 58 height 8
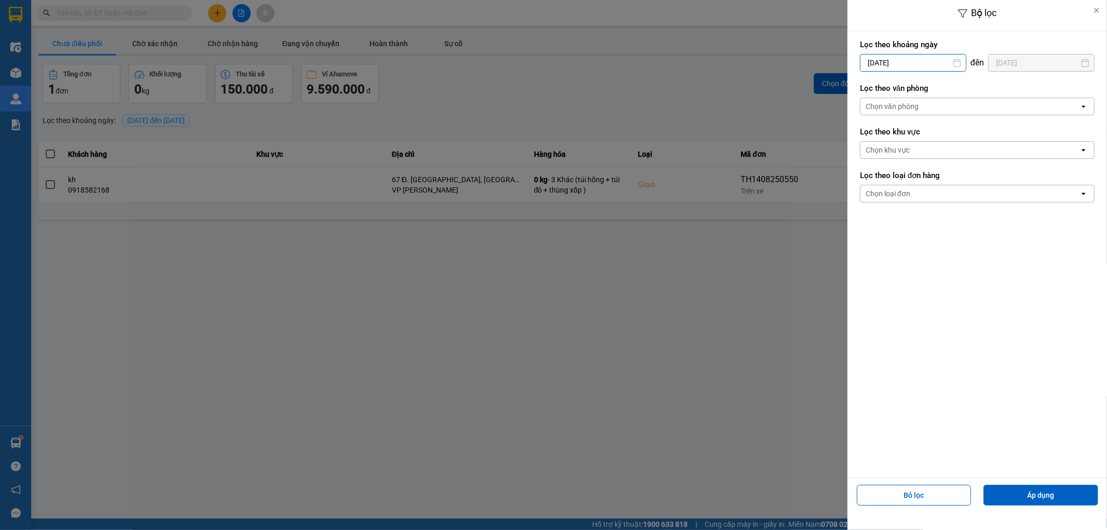
click at [910, 59] on input "[DATE]" at bounding box center [913, 63] width 105 height 17
click at [912, 186] on div "13" at bounding box center [908, 184] width 15 height 12
type input "[DATE]"
click at [912, 186] on div "Chọn loại đơn" at bounding box center [970, 193] width 219 height 17
click at [1015, 65] on input "[DATE]" at bounding box center [1041, 63] width 105 height 17
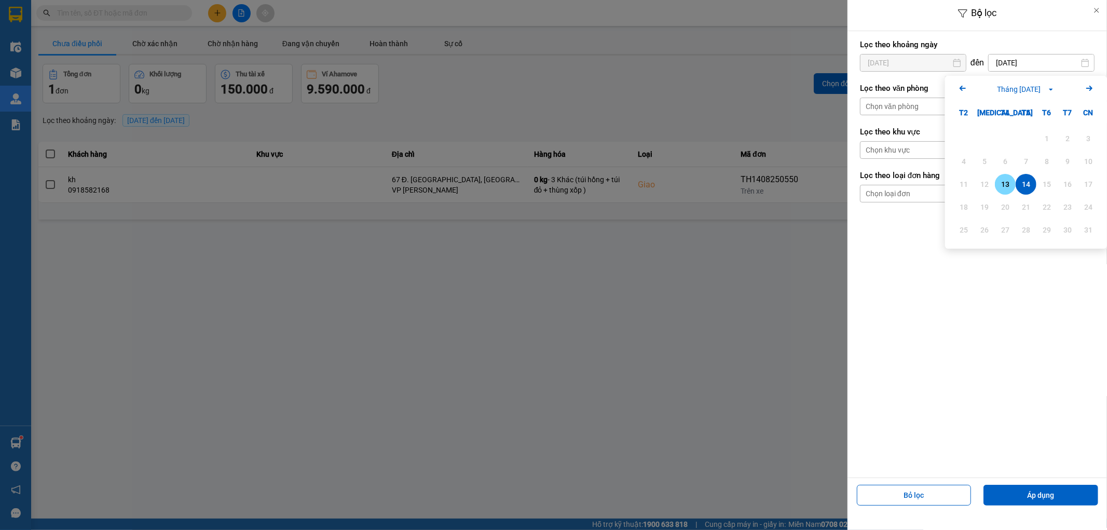
click at [1009, 185] on div "13" at bounding box center [1005, 184] width 15 height 12
type input "13/08/2025"
click at [1055, 497] on button "Áp dụng" at bounding box center [1041, 495] width 115 height 21
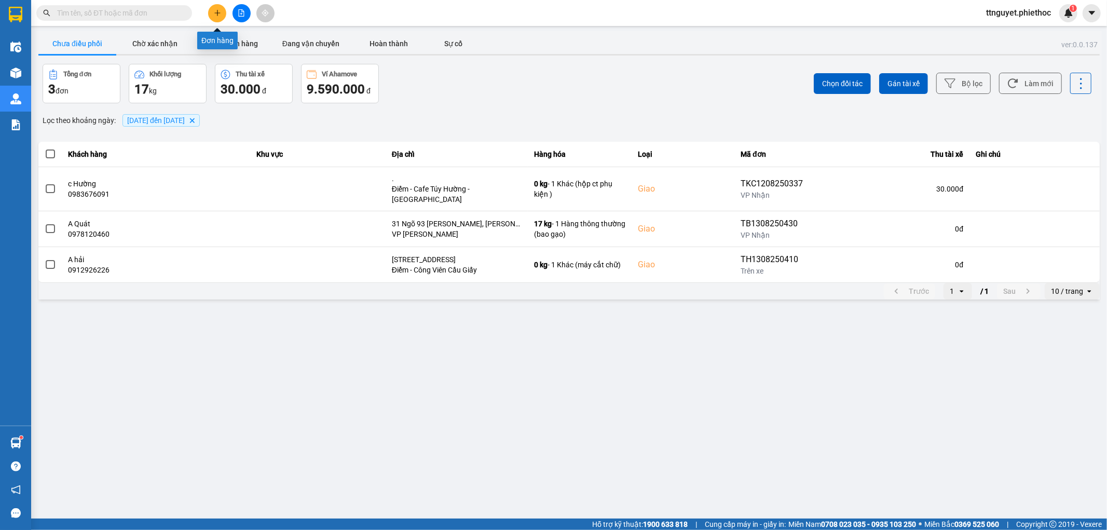
click at [212, 8] on button at bounding box center [217, 13] width 18 height 18
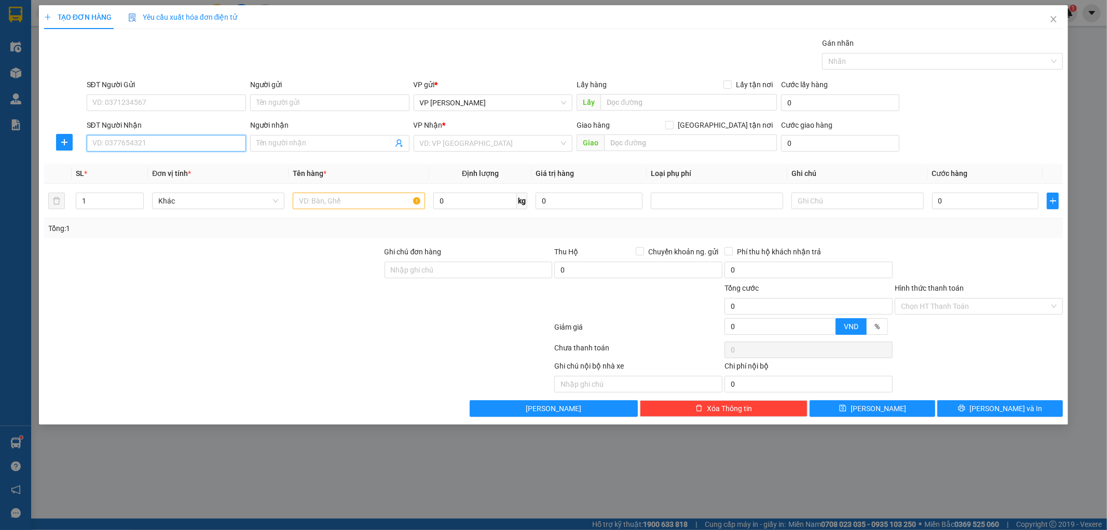
click at [174, 148] on input "SĐT Người Nhận" at bounding box center [166, 143] width 159 height 17
type input "0965522266"
click at [289, 143] on input "Người nhận" at bounding box center [324, 143] width 137 height 11
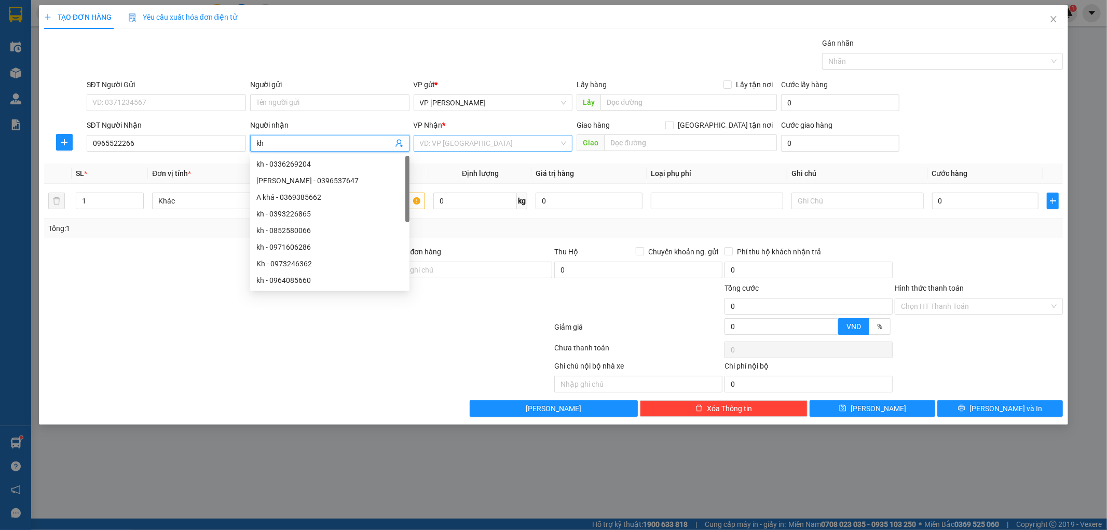
type input "kh"
click at [445, 142] on input "search" at bounding box center [490, 144] width 140 height 16
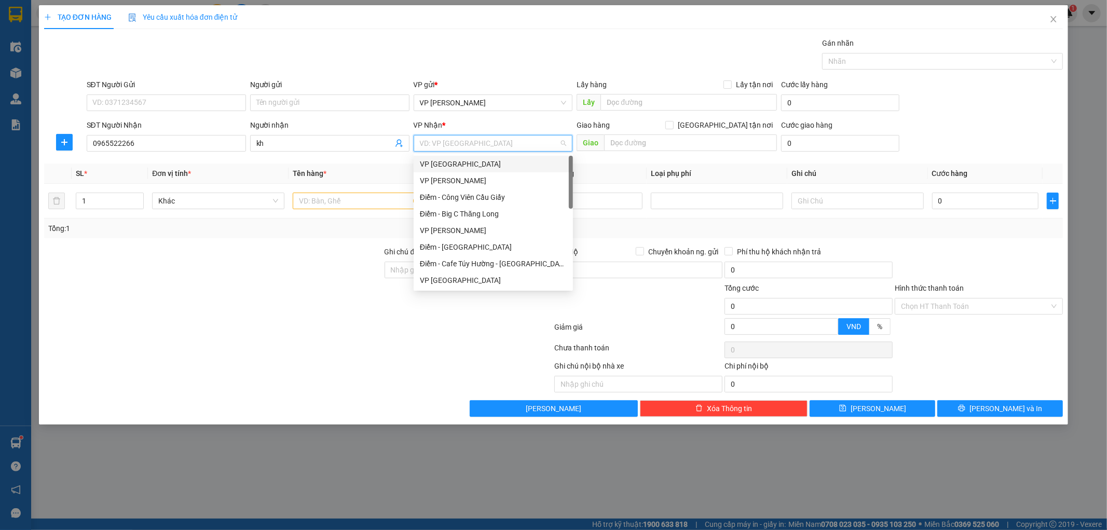
click at [459, 163] on div "VP [GEOGRAPHIC_DATA]" at bounding box center [493, 163] width 147 height 11
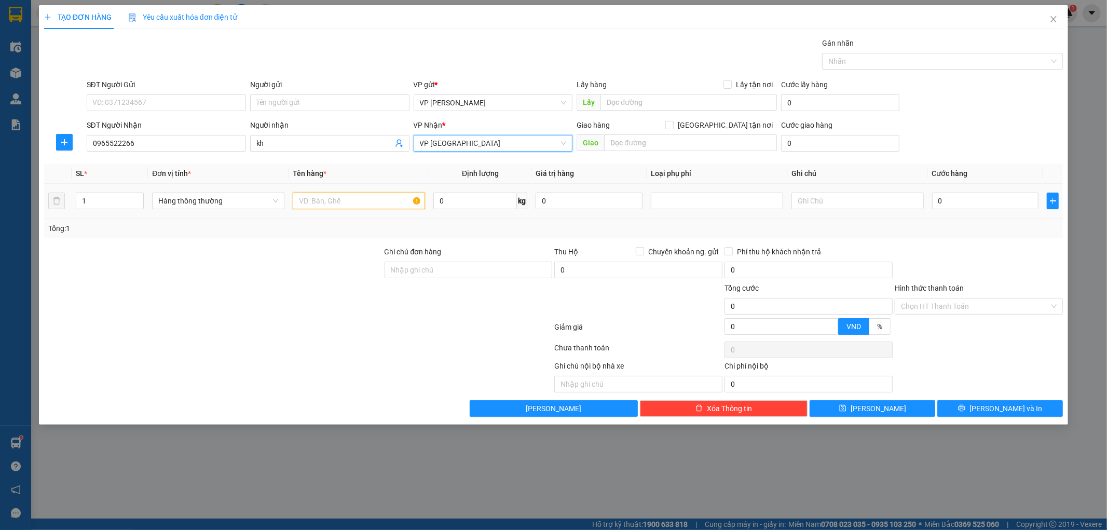
click at [350, 204] on input "text" at bounding box center [359, 201] width 132 height 17
type input "hct"
click at [980, 200] on input "0" at bounding box center [985, 201] width 107 height 17
type input "003"
type input "3"
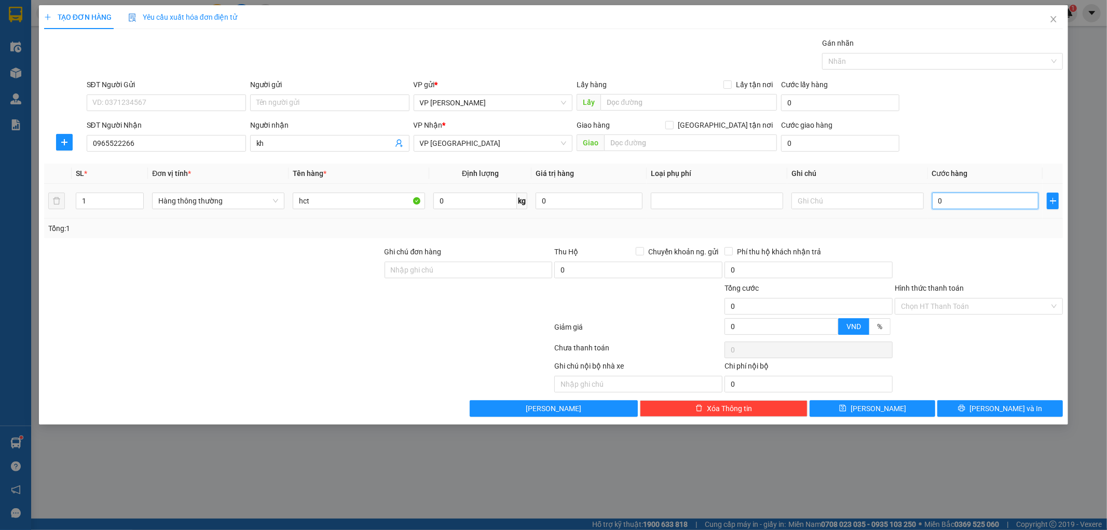
type input "3"
type input "0.030"
type input "30"
click at [985, 254] on div at bounding box center [979, 264] width 170 height 36
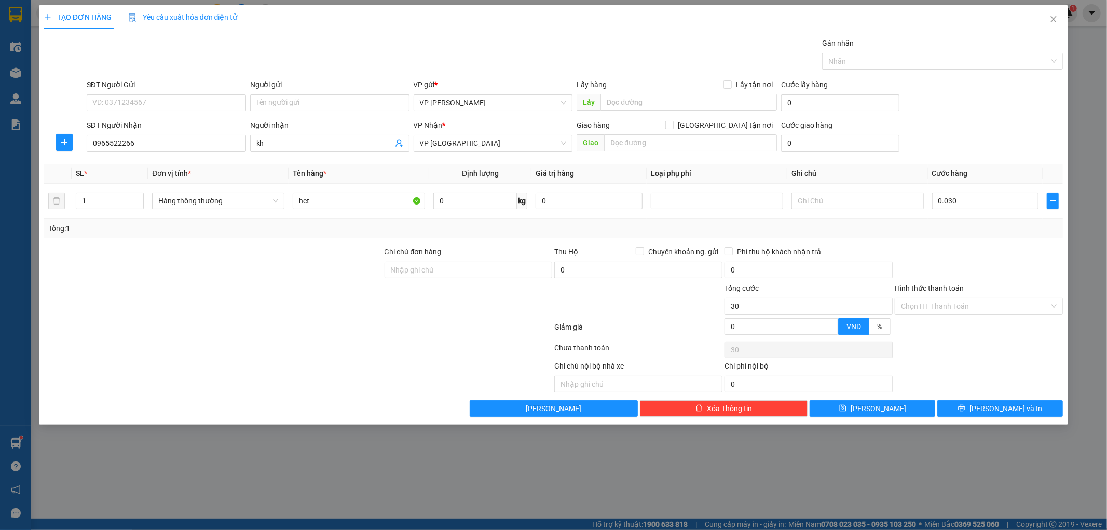
type input "30.000"
click at [982, 304] on input "Hình thức thanh toán" at bounding box center [975, 307] width 148 height 16
click at [966, 328] on div "Tại văn phòng" at bounding box center [980, 326] width 156 height 11
type input "0"
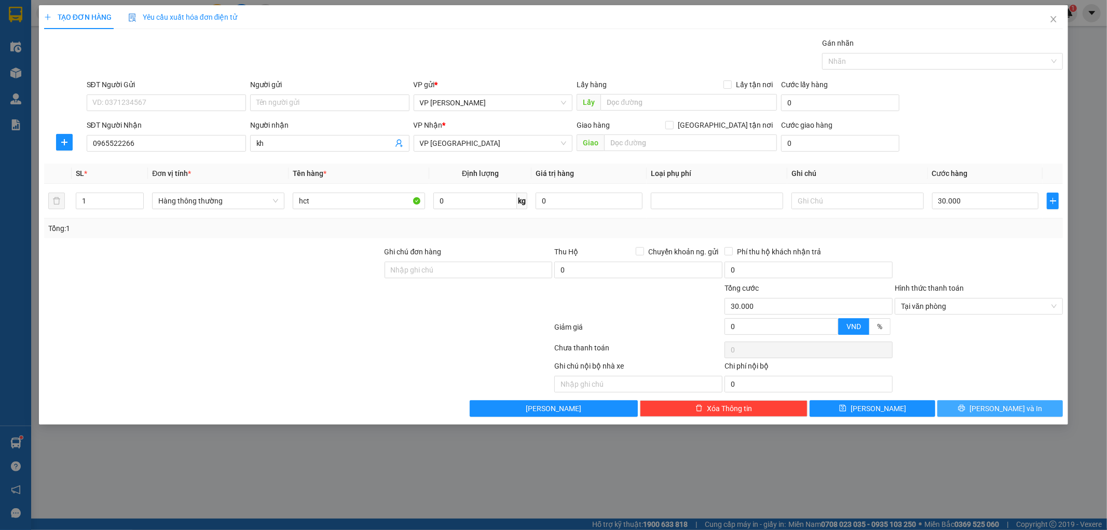
click at [962, 414] on button "[PERSON_NAME] và In" at bounding box center [1001, 408] width 126 height 17
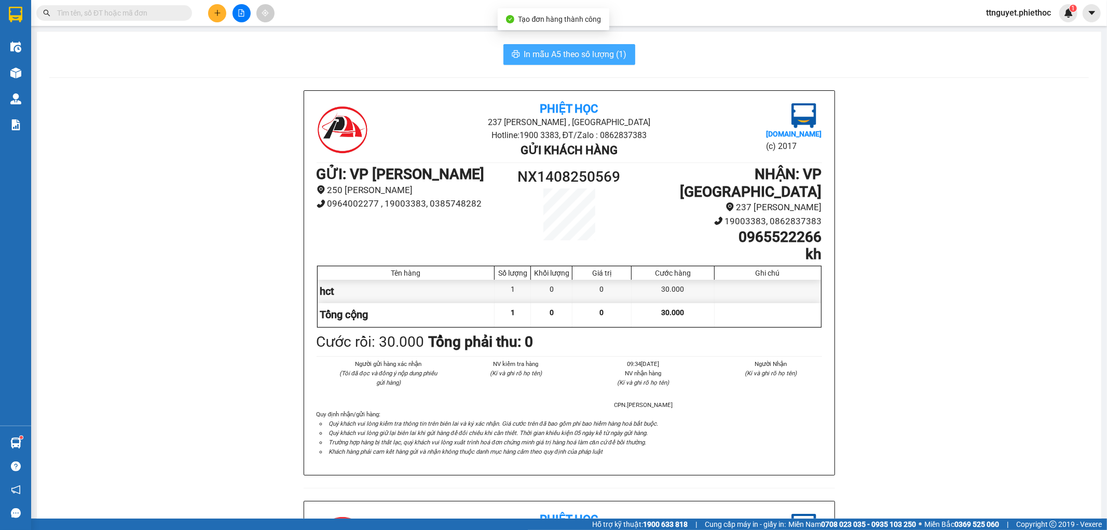
click at [551, 51] on span "In mẫu A5 theo số lượng (1)" at bounding box center [575, 54] width 103 height 13
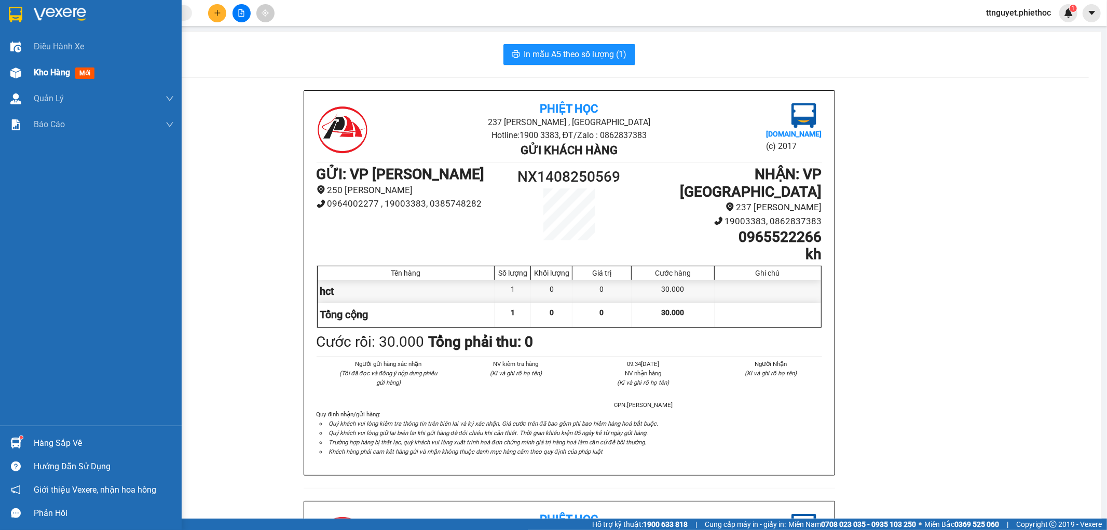
click at [7, 62] on div "Kho hàng mới" at bounding box center [91, 73] width 182 height 26
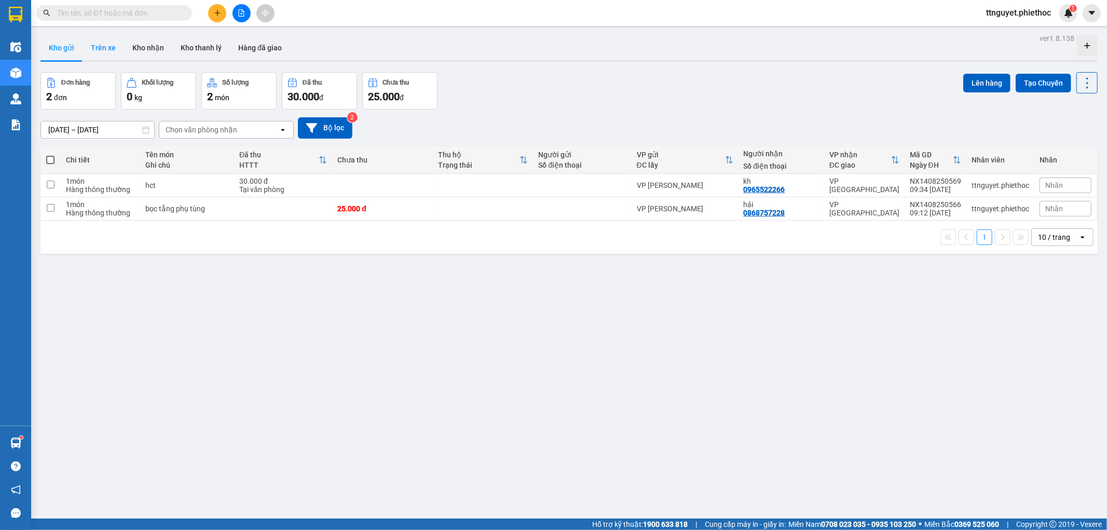
click at [105, 52] on button "Trên xe" at bounding box center [104, 47] width 42 height 25
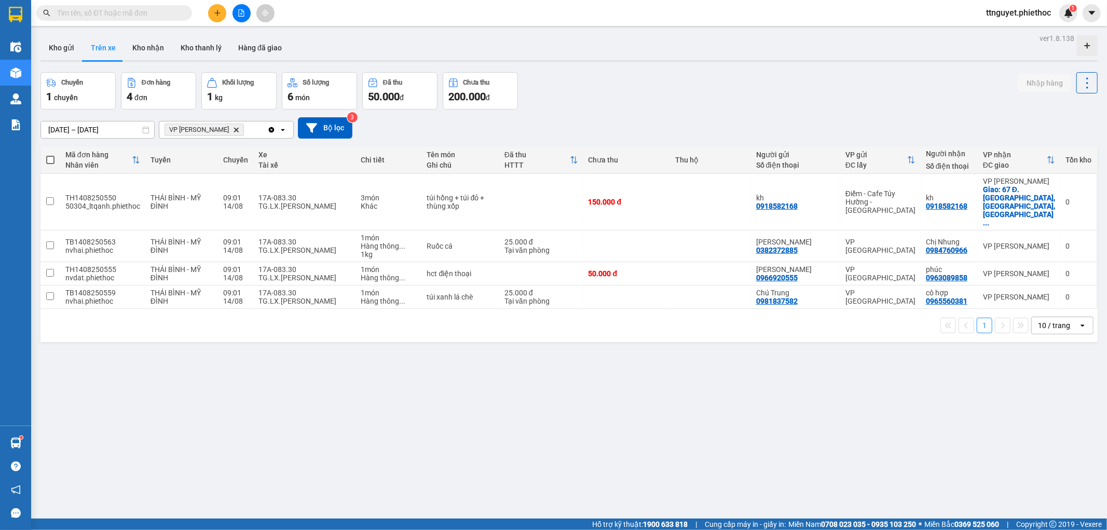
click at [213, 7] on button at bounding box center [217, 13] width 18 height 18
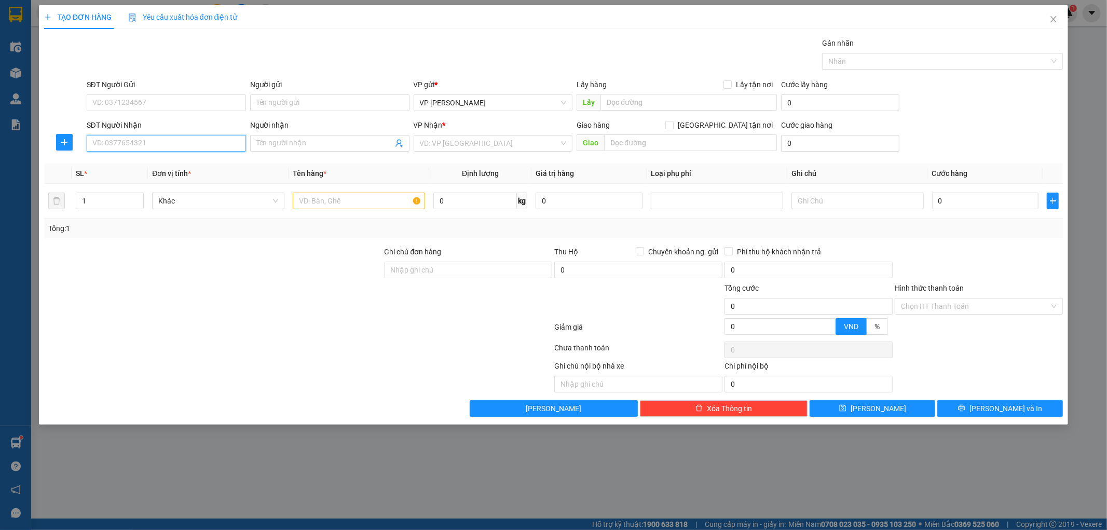
click at [169, 145] on input "SĐT Người Nhận" at bounding box center [166, 143] width 159 height 17
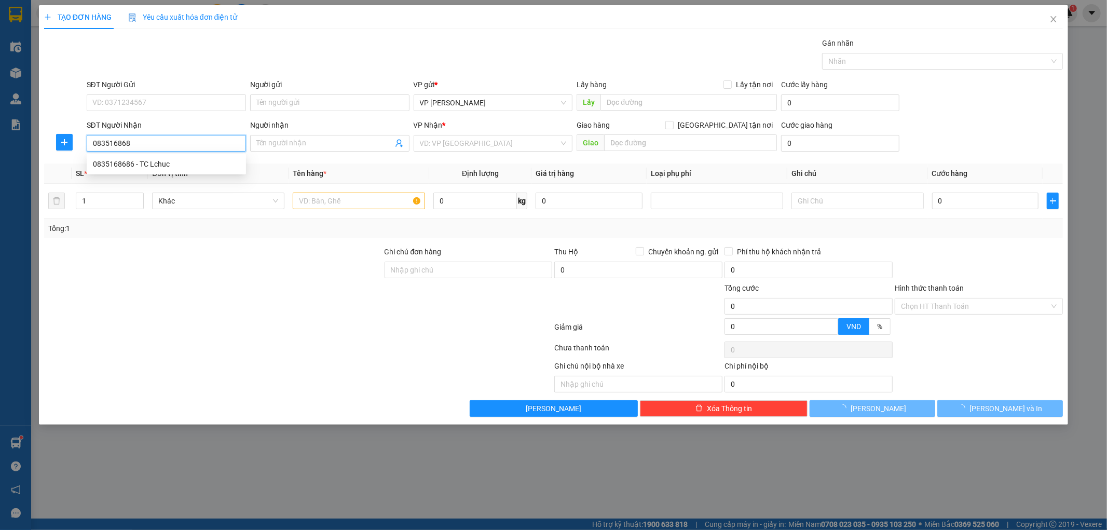
type input "0835168686"
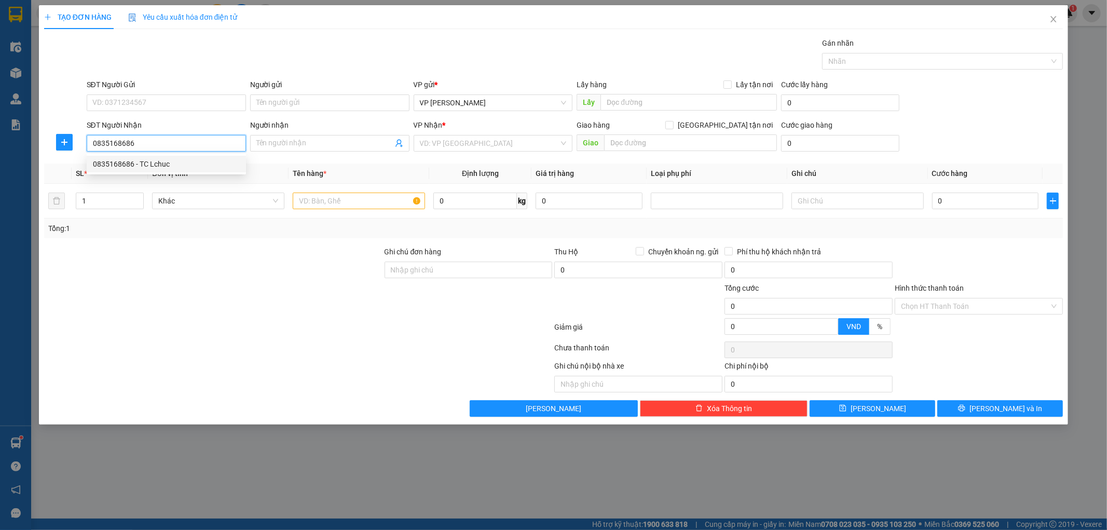
click at [190, 161] on div "0835168686 - TC Lchuc" at bounding box center [166, 163] width 147 height 11
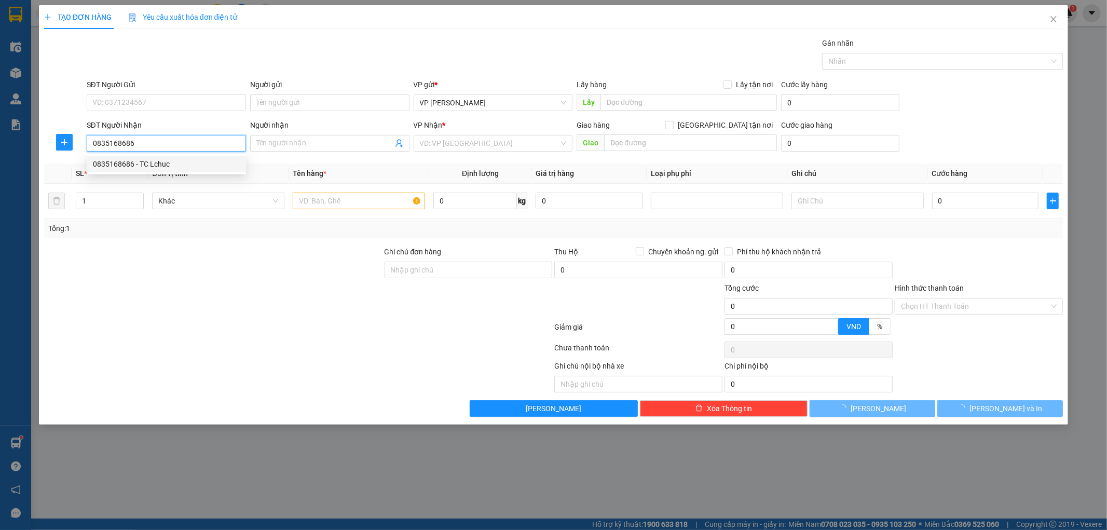
type input "TC Lchuc"
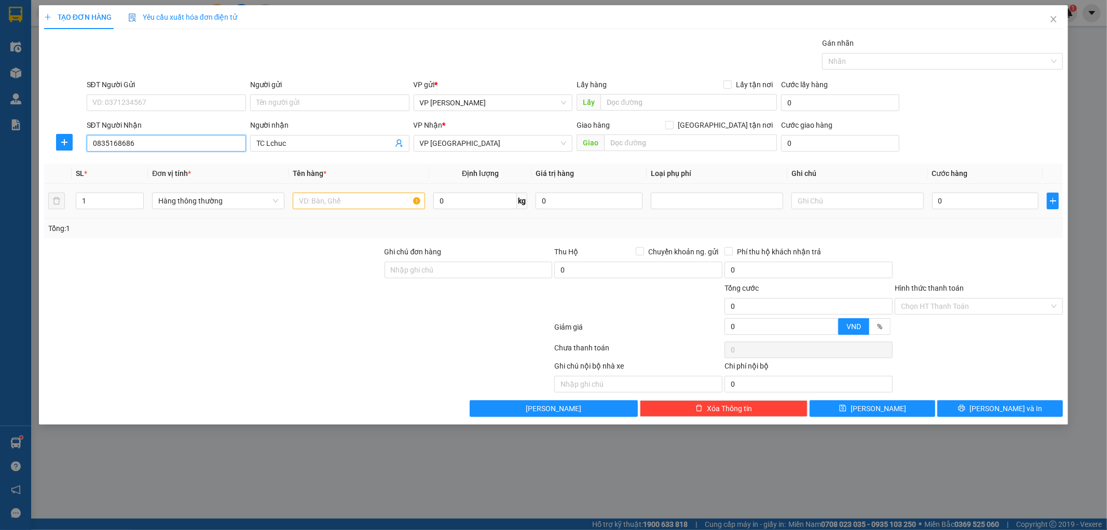
type input "0835168686"
click at [349, 200] on input "text" at bounding box center [359, 201] width 132 height 17
type input "hct"
click at [474, 198] on input "0" at bounding box center [476, 201] width 84 height 17
click at [976, 189] on td "0" at bounding box center [985, 201] width 115 height 35
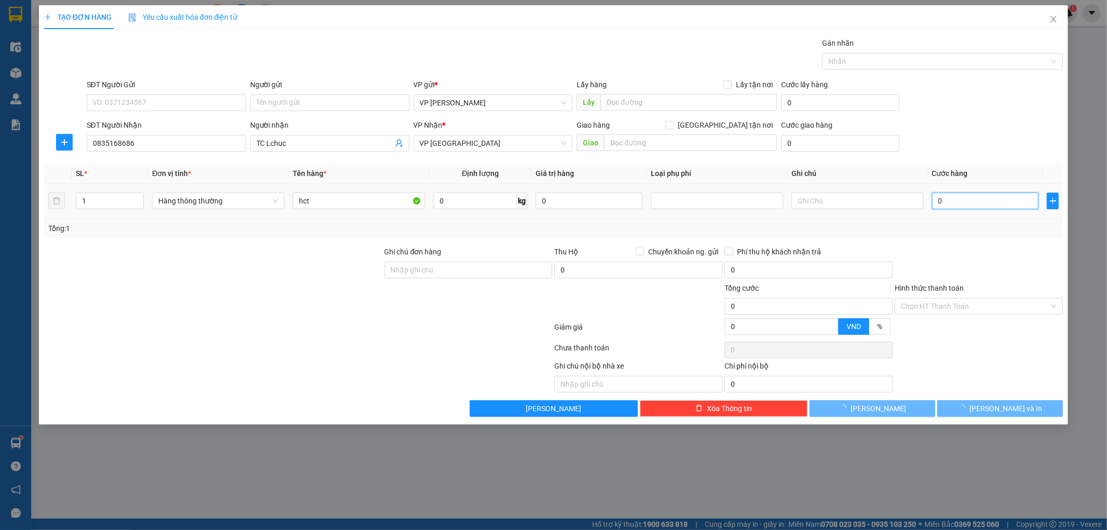
click at [957, 195] on input "0" at bounding box center [985, 201] width 107 height 17
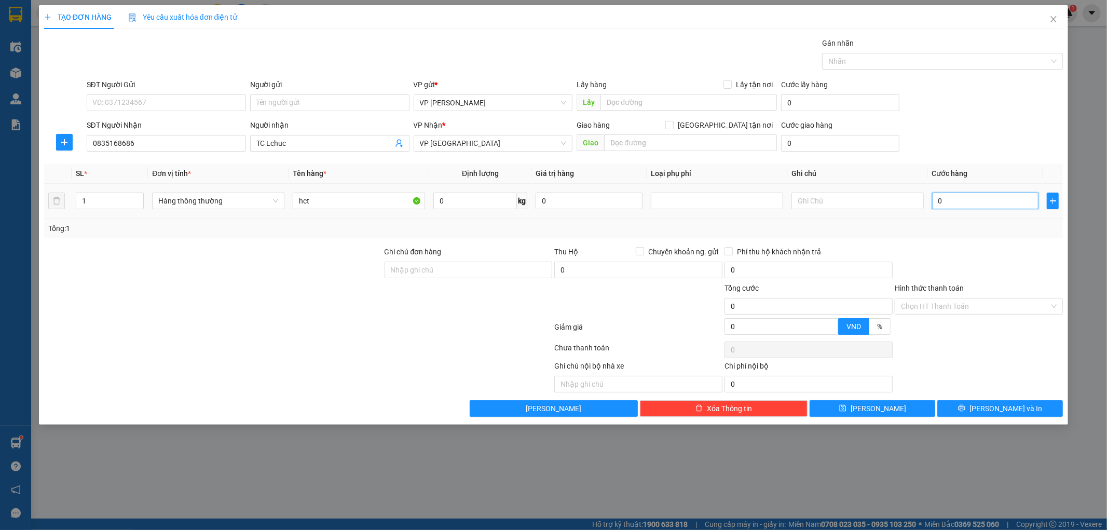
type input "002"
type input "2"
type input "0.025"
type input "25"
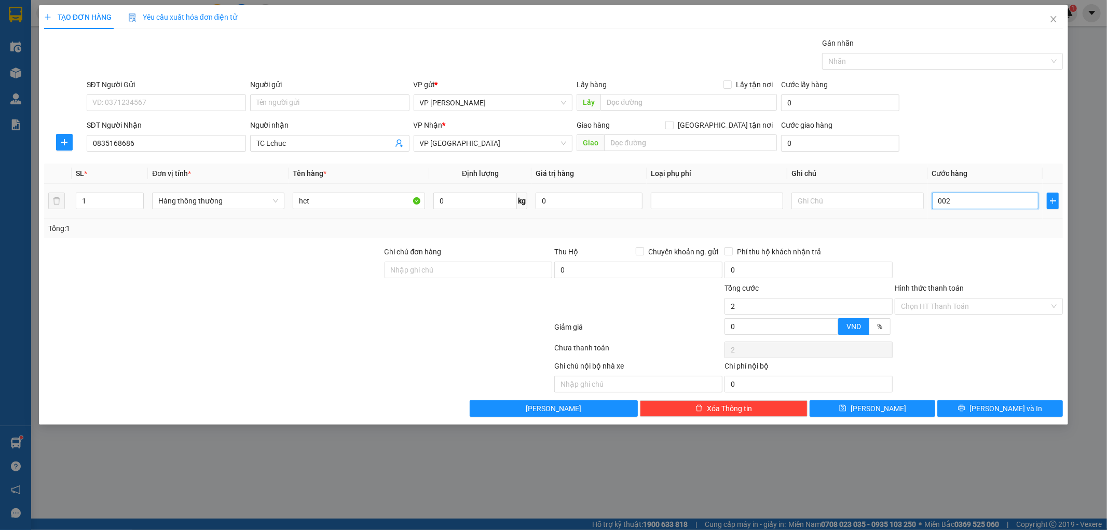
type input "25"
click at [972, 224] on div "Tổng: 1" at bounding box center [553, 228] width 1011 height 11
type input "25.000"
click at [946, 307] on input "Hình thức thanh toán" at bounding box center [975, 307] width 148 height 16
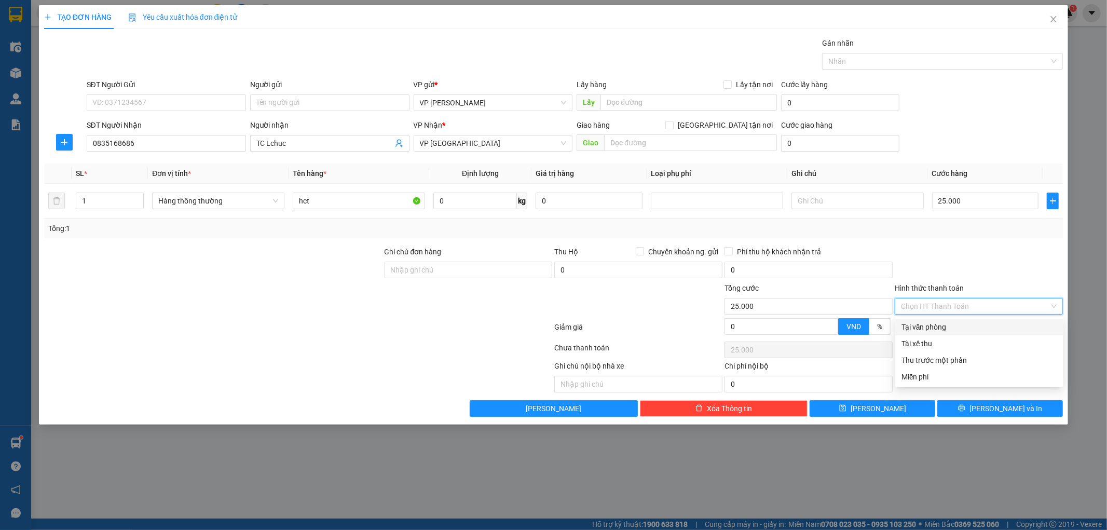
click at [938, 329] on div "Tại văn phòng" at bounding box center [980, 326] width 156 height 11
type input "0"
click at [945, 410] on button "[PERSON_NAME] và In" at bounding box center [1001, 408] width 126 height 17
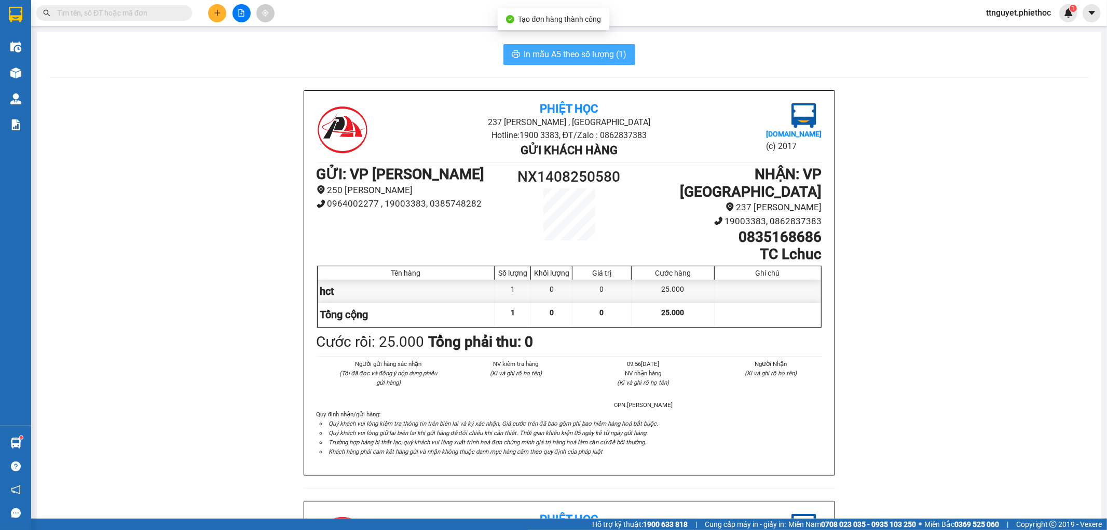
click at [575, 57] on span "In mẫu A5 theo số lượng (1)" at bounding box center [575, 54] width 103 height 13
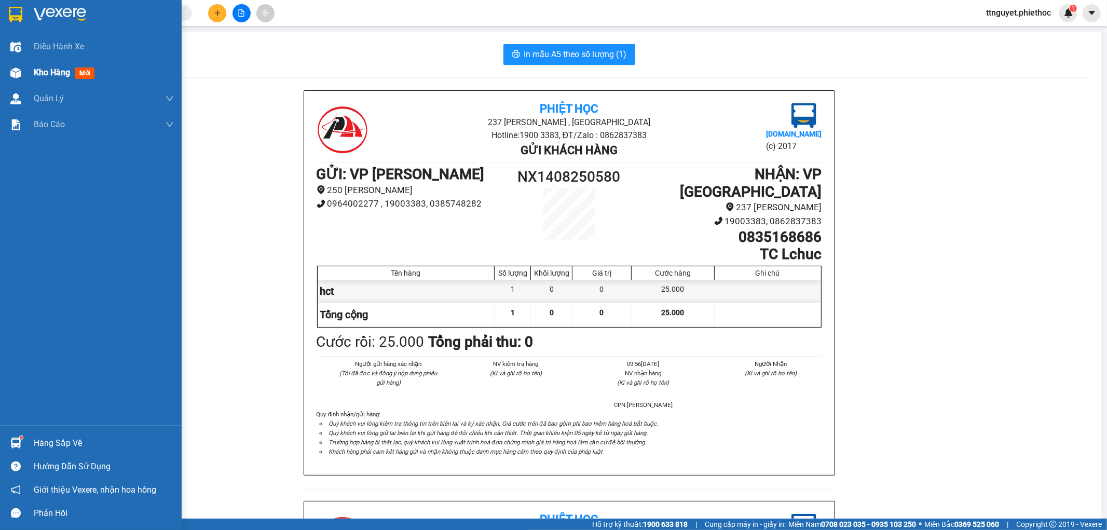
click at [21, 69] on img at bounding box center [15, 72] width 11 height 11
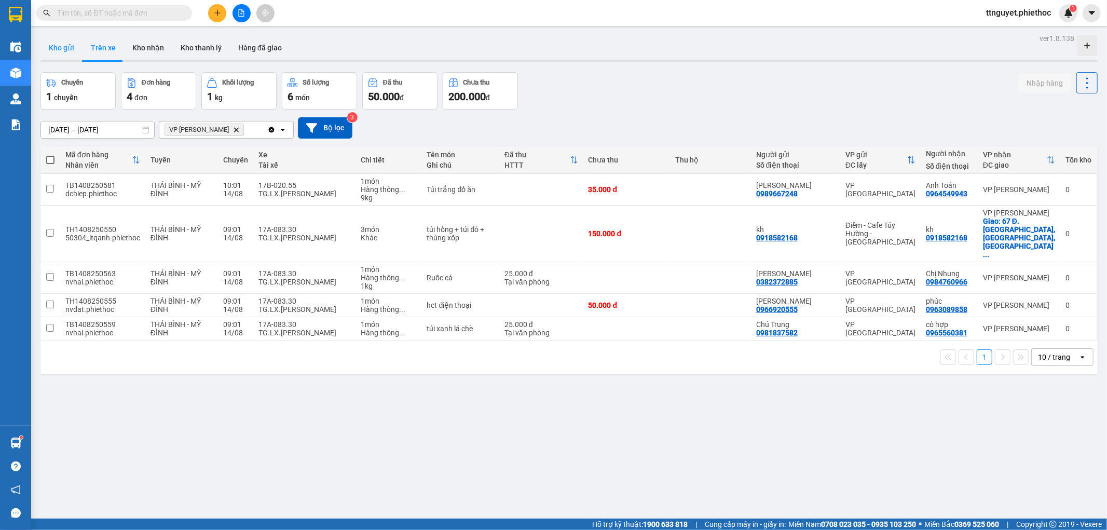
click at [61, 46] on button "Kho gửi" at bounding box center [61, 47] width 42 height 25
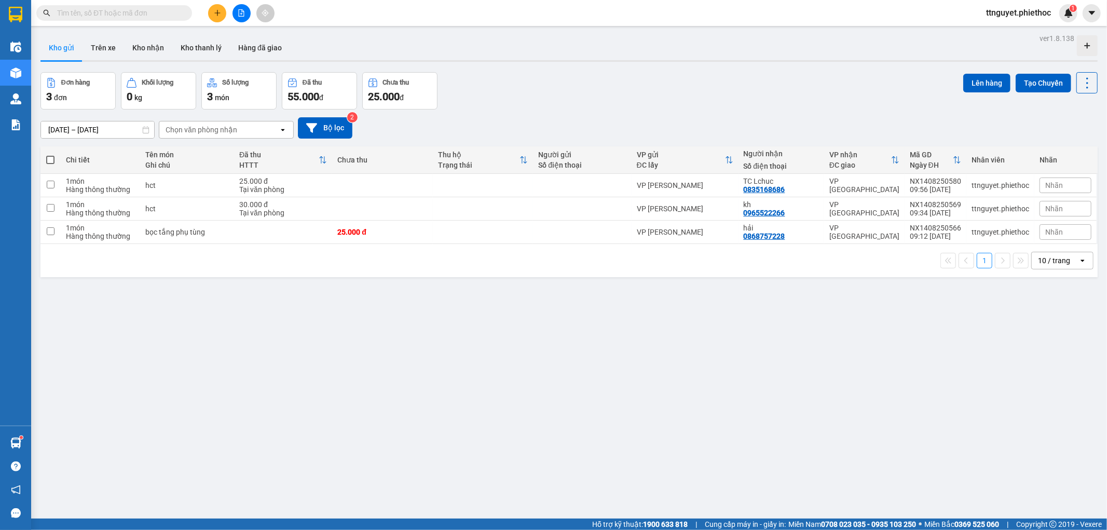
click at [53, 161] on span at bounding box center [50, 160] width 8 height 8
click at [50, 155] on input "checkbox" at bounding box center [50, 155] width 0 height 0
checkbox input "true"
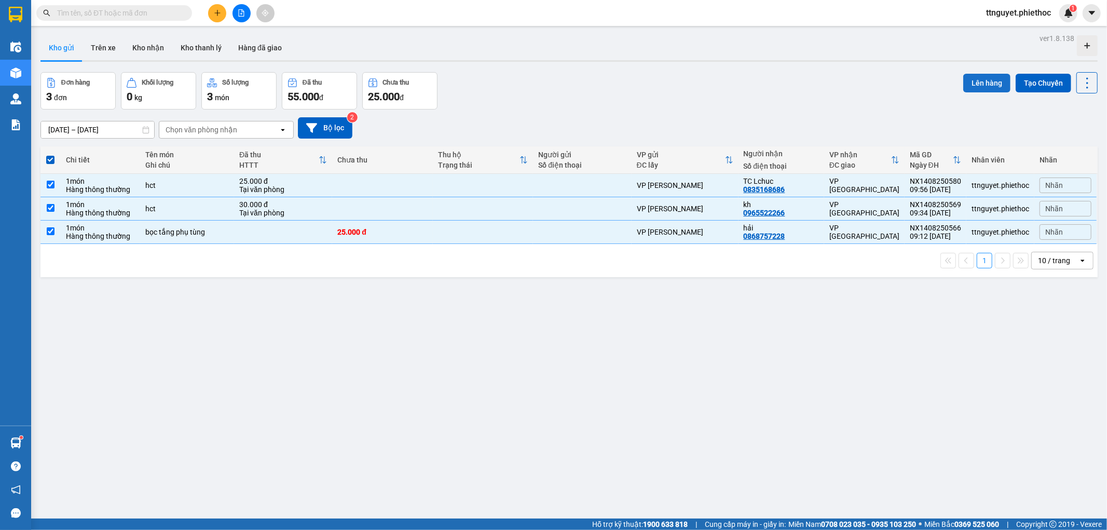
click at [966, 82] on button "Lên hàng" at bounding box center [987, 83] width 47 height 19
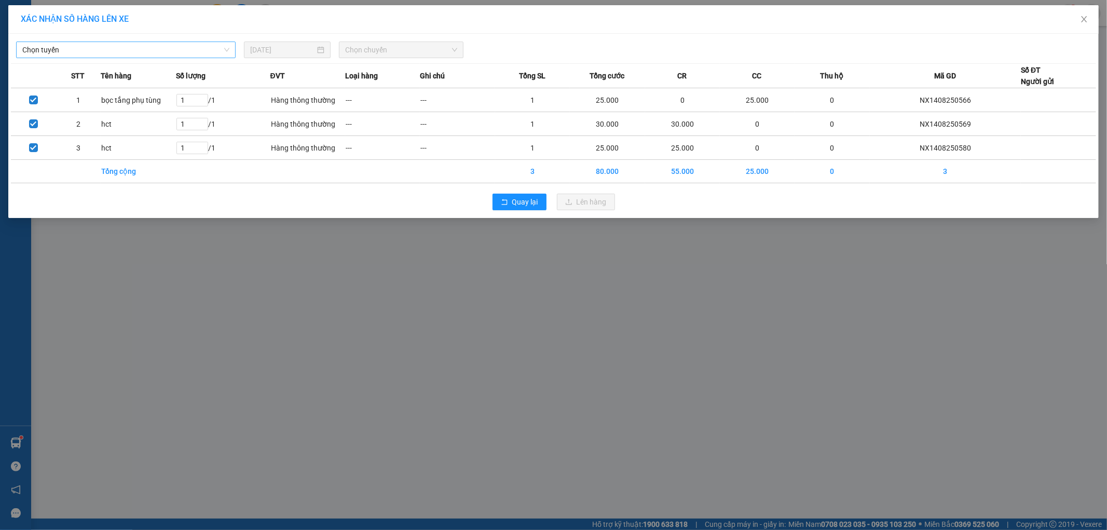
click at [141, 57] on span "Chọn tuyến" at bounding box center [125, 50] width 207 height 16
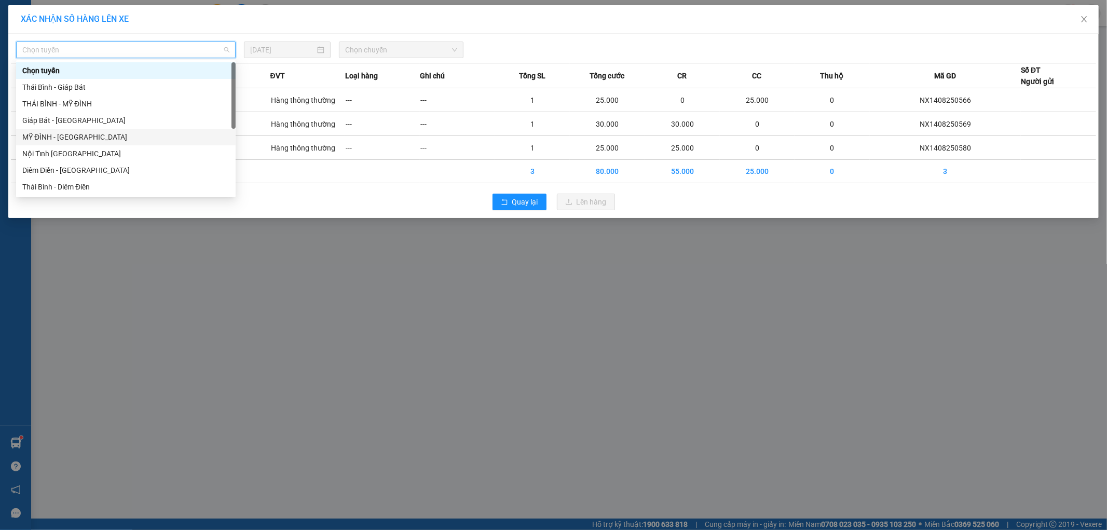
click at [45, 135] on div "MỸ ĐÌNH - [GEOGRAPHIC_DATA]" at bounding box center [125, 136] width 207 height 11
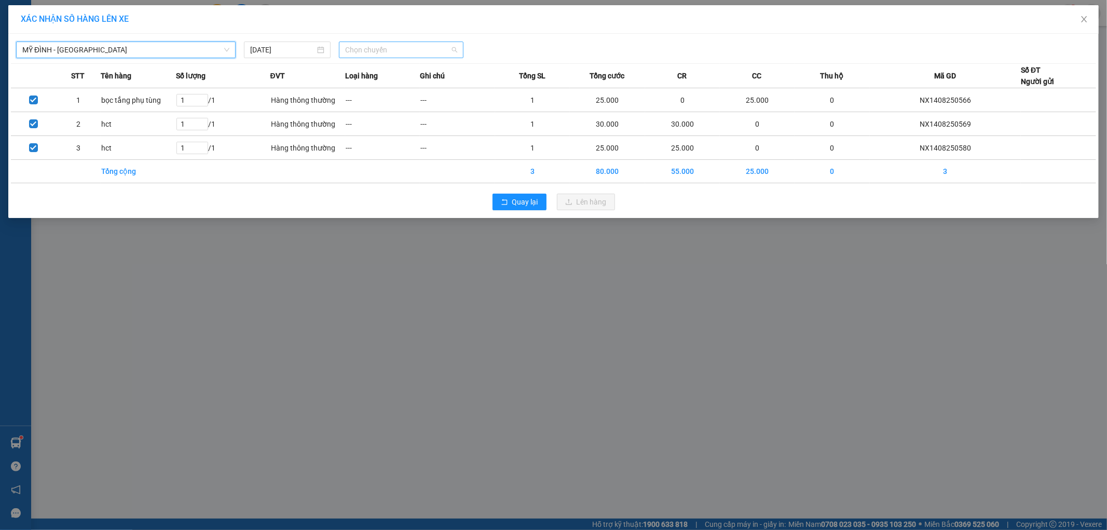
click at [362, 47] on span "Chọn chuyến" at bounding box center [401, 50] width 112 height 16
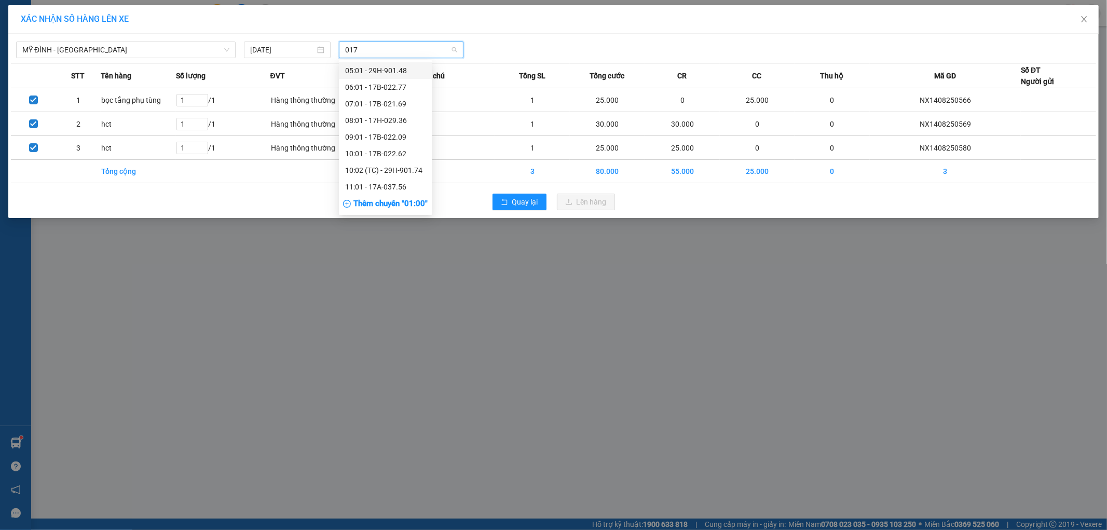
type input "0174"
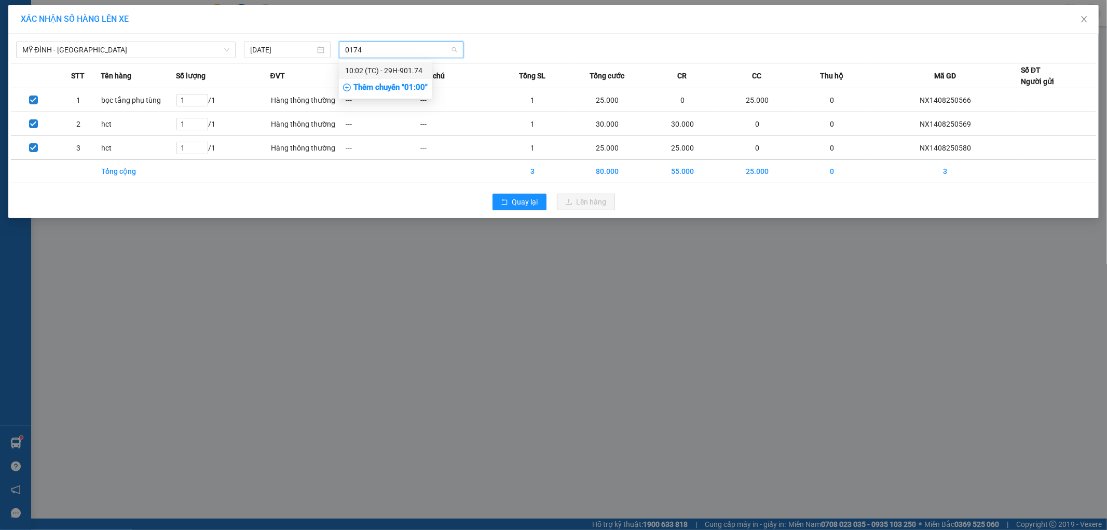
click at [356, 74] on div "10:02 (TC) - 29H-901.74" at bounding box center [385, 70] width 81 height 11
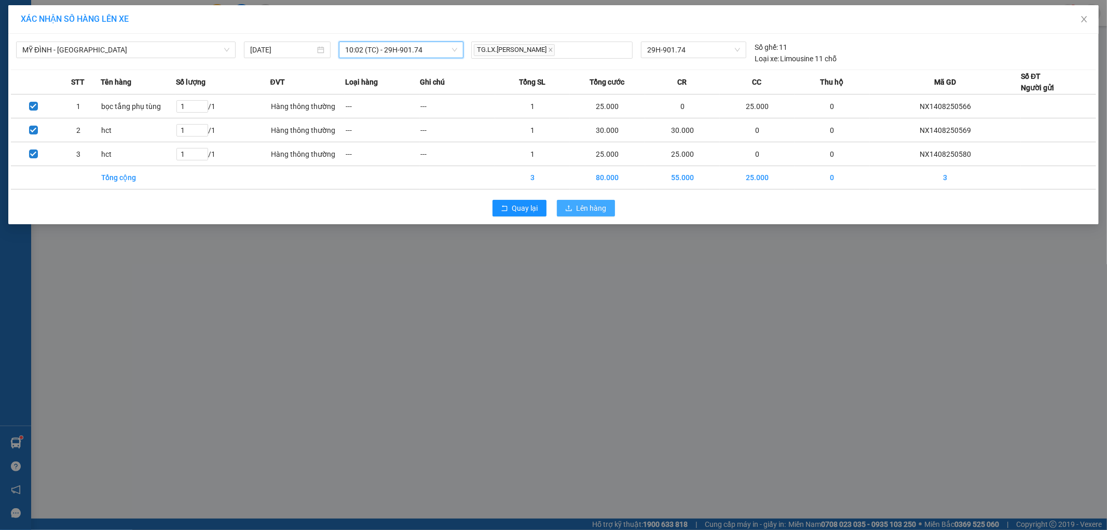
click at [578, 208] on span "Lên hàng" at bounding box center [592, 207] width 30 height 11
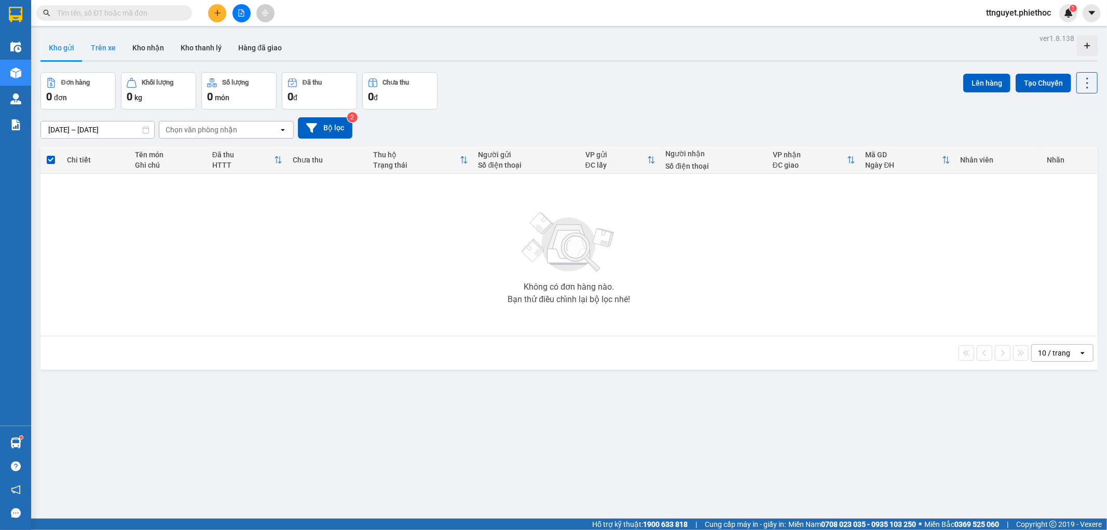
click at [111, 44] on button "Trên xe" at bounding box center [104, 47] width 42 height 25
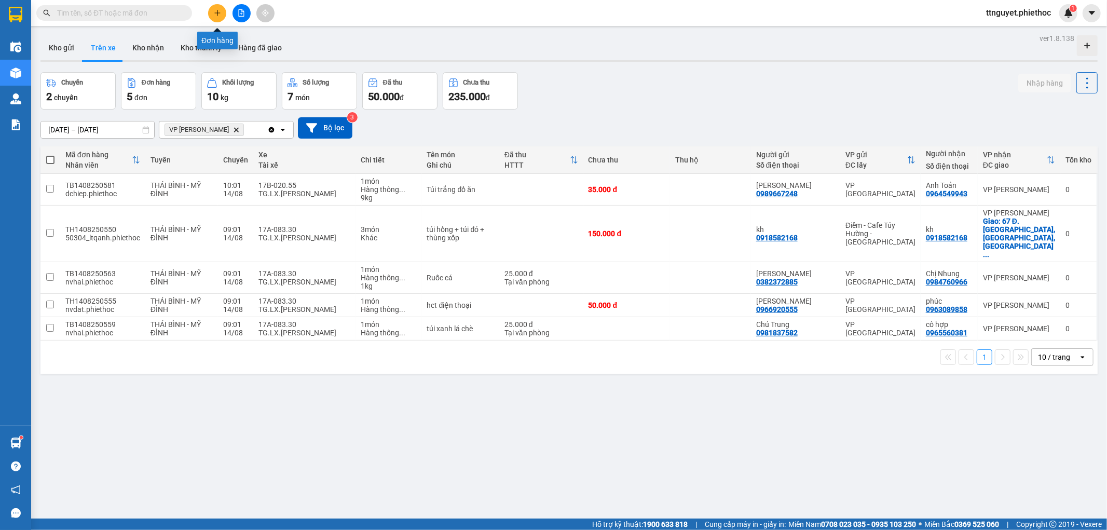
click at [214, 12] on icon "plus" at bounding box center [217, 12] width 7 height 7
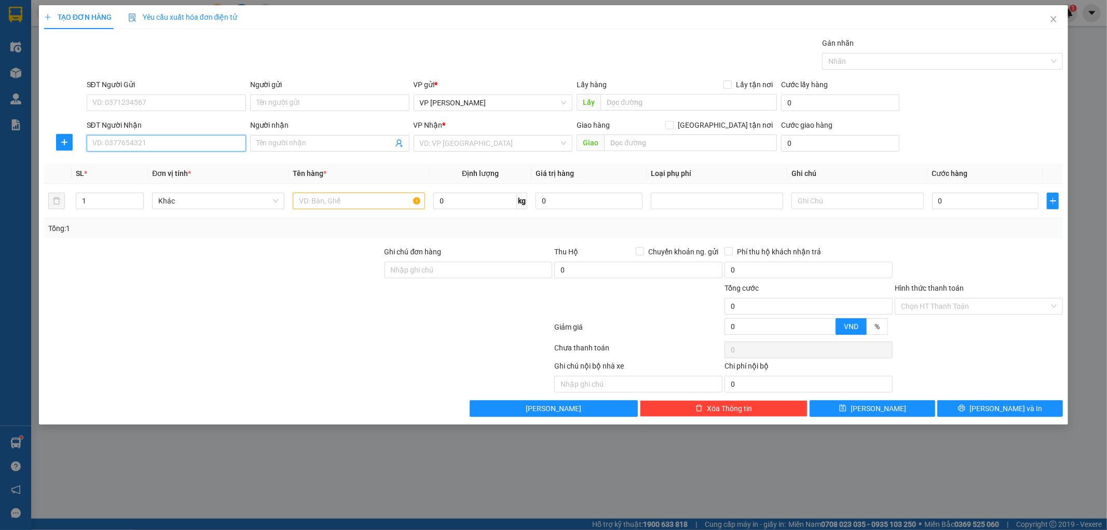
click at [161, 142] on input "SĐT Người Nhận" at bounding box center [166, 143] width 159 height 17
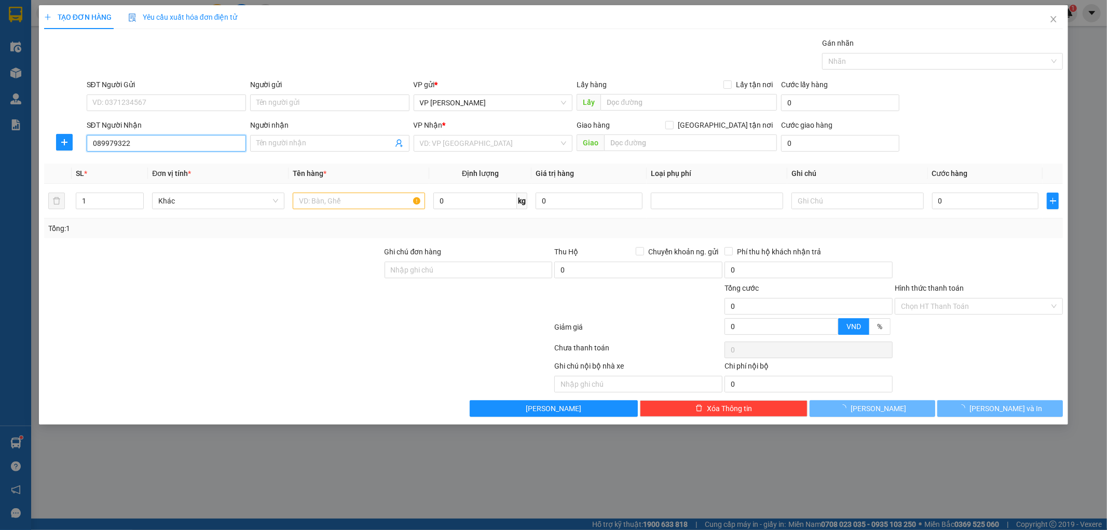
type input "0899793222"
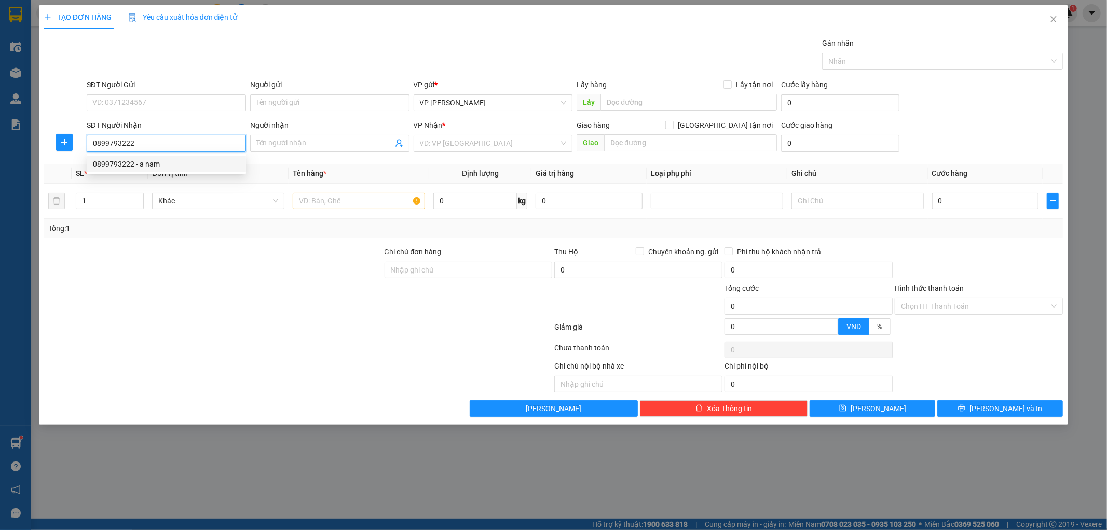
click at [167, 164] on div "0899793222 - a nam" at bounding box center [166, 163] width 147 height 11
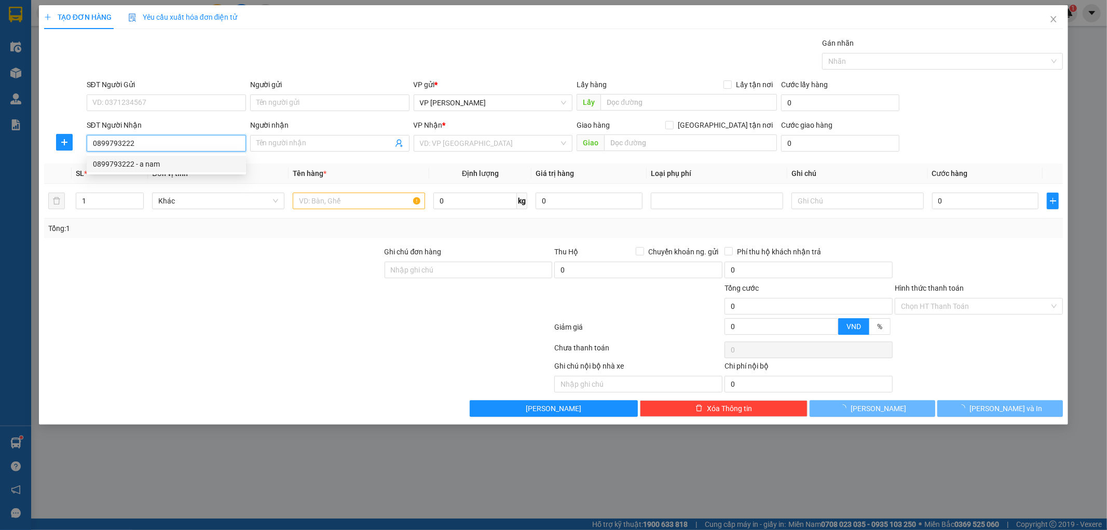
type input "a nam"
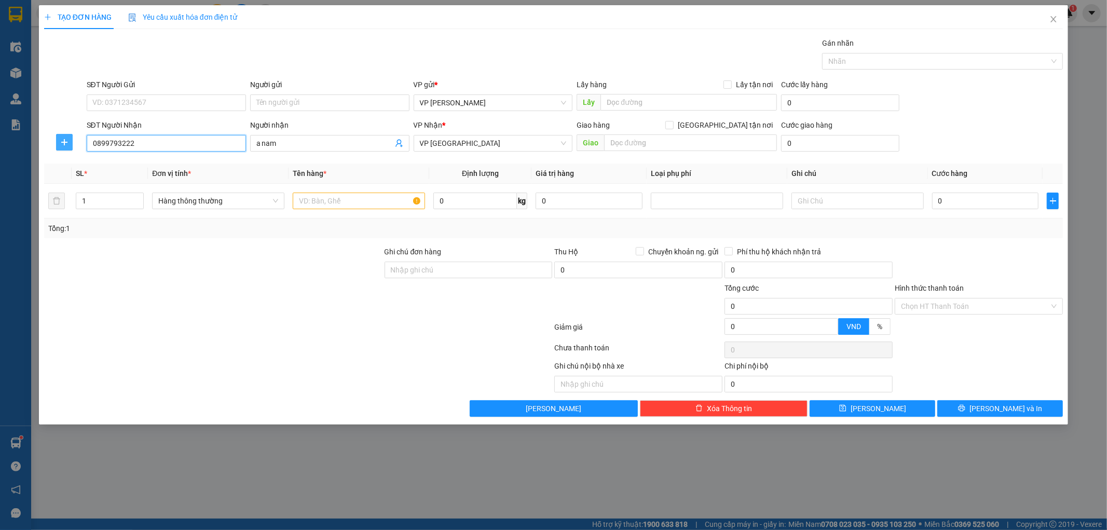
type input "0899793222"
click at [66, 144] on icon "plus" at bounding box center [64, 142] width 8 height 8
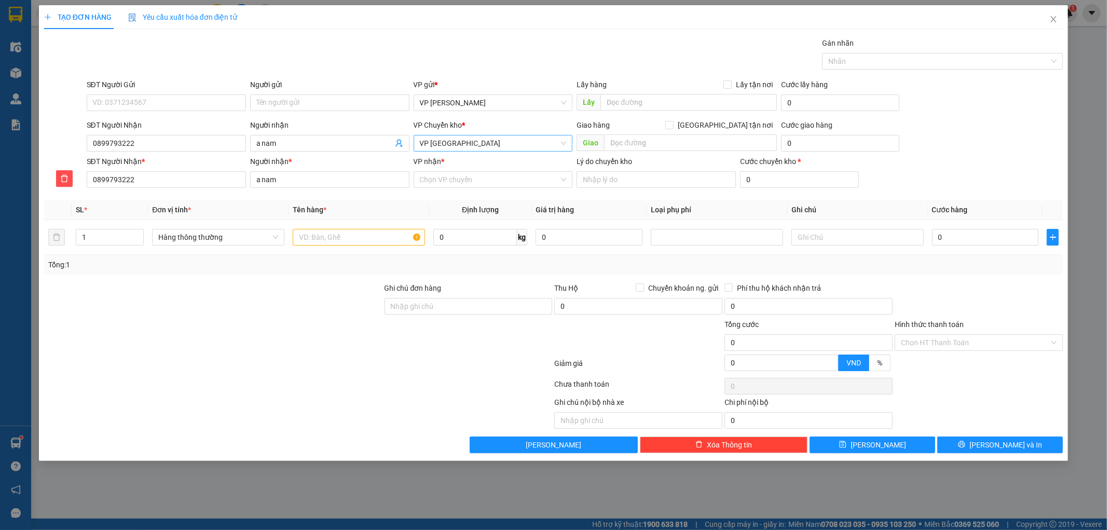
click at [449, 146] on span "VP [GEOGRAPHIC_DATA]" at bounding box center [493, 144] width 147 height 16
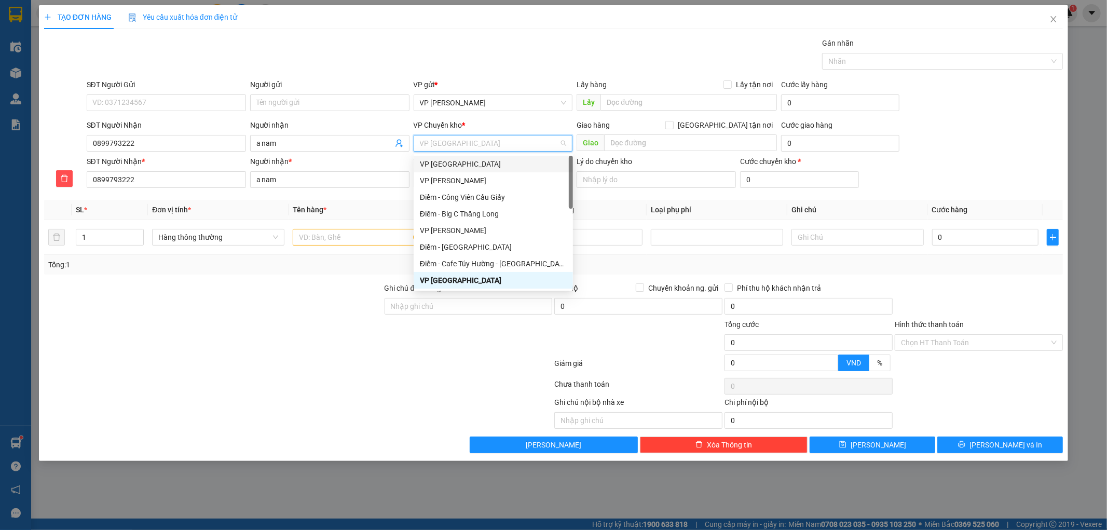
click at [448, 158] on div "VP [GEOGRAPHIC_DATA]" at bounding box center [493, 163] width 147 height 11
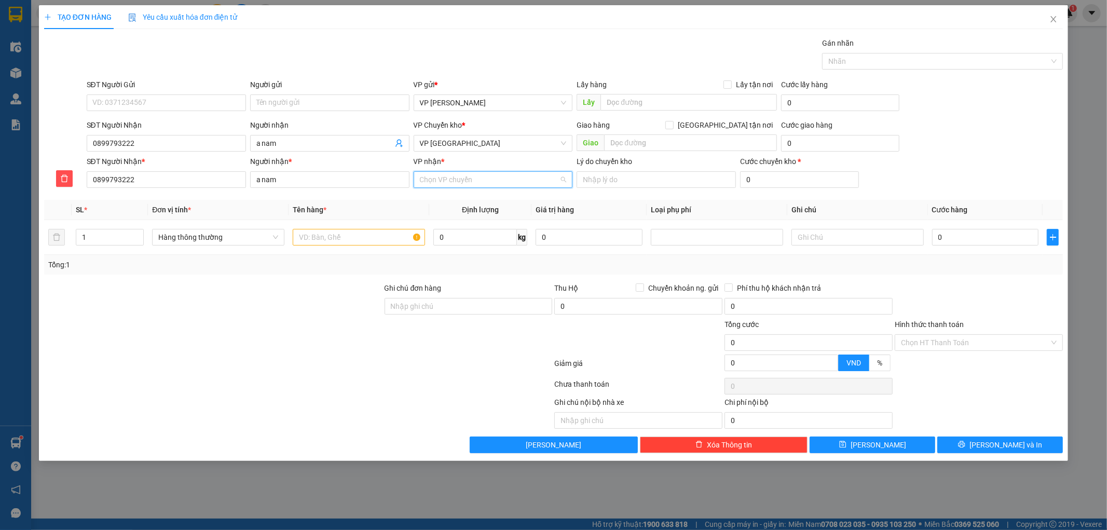
click at [448, 183] on input "VP nhận *" at bounding box center [490, 180] width 140 height 16
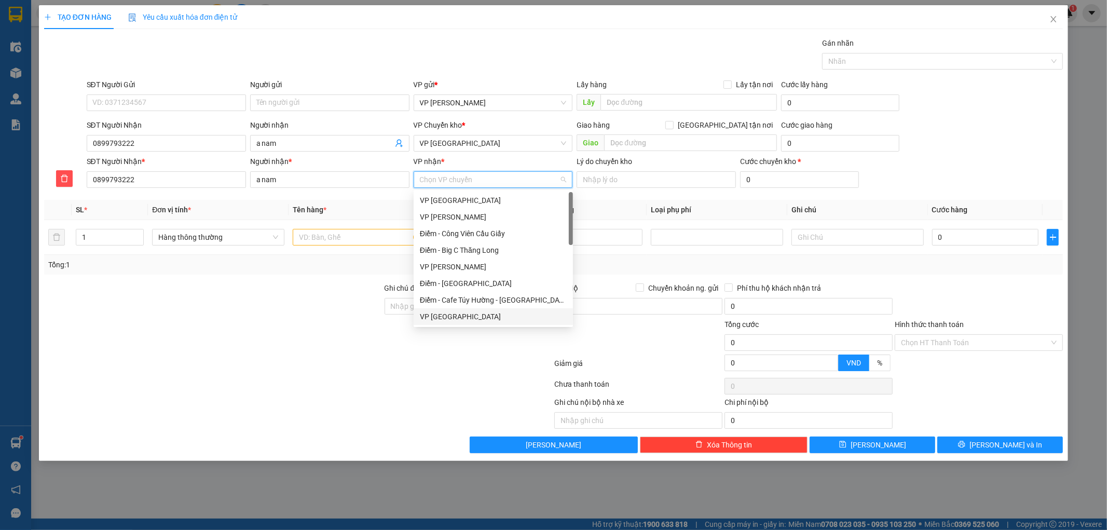
click at [440, 319] on div "VP [GEOGRAPHIC_DATA]" at bounding box center [493, 316] width 147 height 11
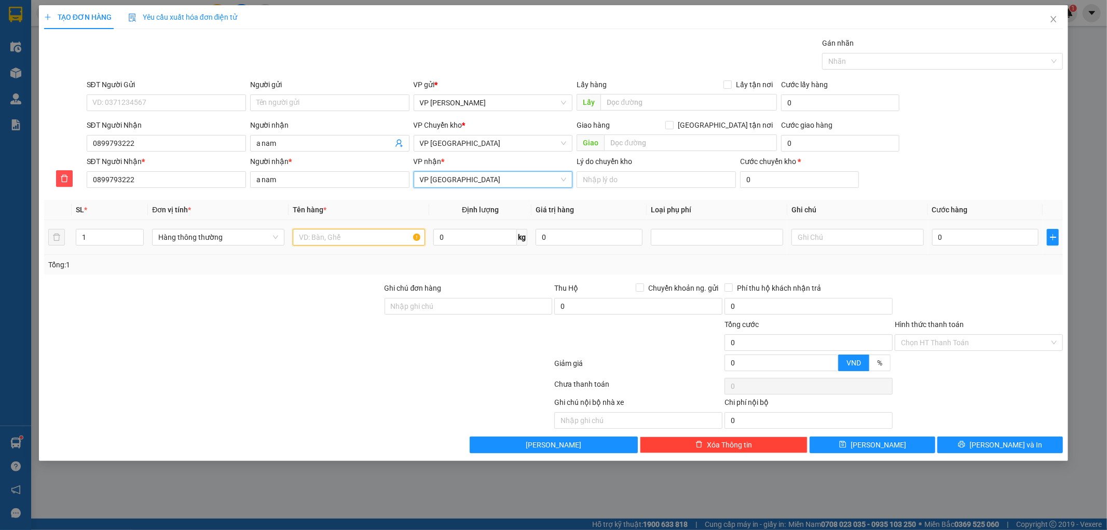
click at [313, 241] on input "text" at bounding box center [359, 237] width 132 height 17
type input "túi vai"
click at [957, 241] on input "0" at bounding box center [985, 237] width 107 height 17
type input "003"
type input "3"
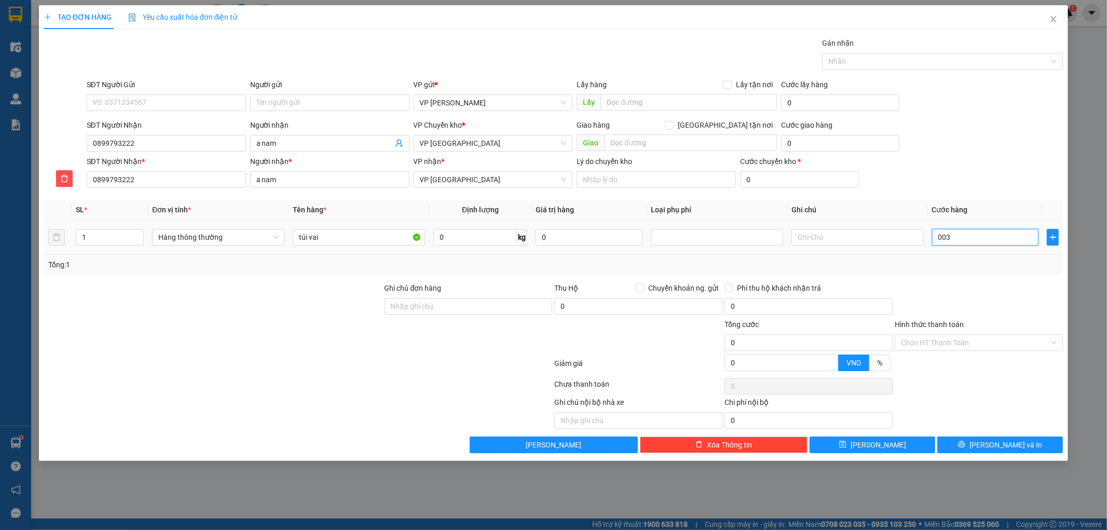
type input "3"
type input "0.030"
type input "30"
click at [966, 262] on div "Tổng: 1" at bounding box center [553, 264] width 1011 height 11
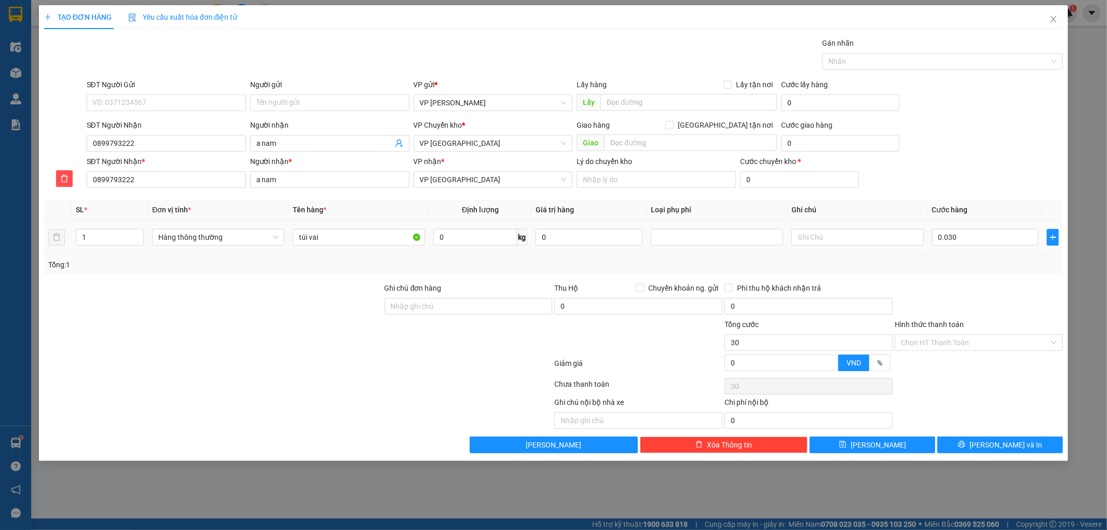
type input "30.000"
click at [969, 445] on button "[PERSON_NAME] và In" at bounding box center [1001, 445] width 126 height 17
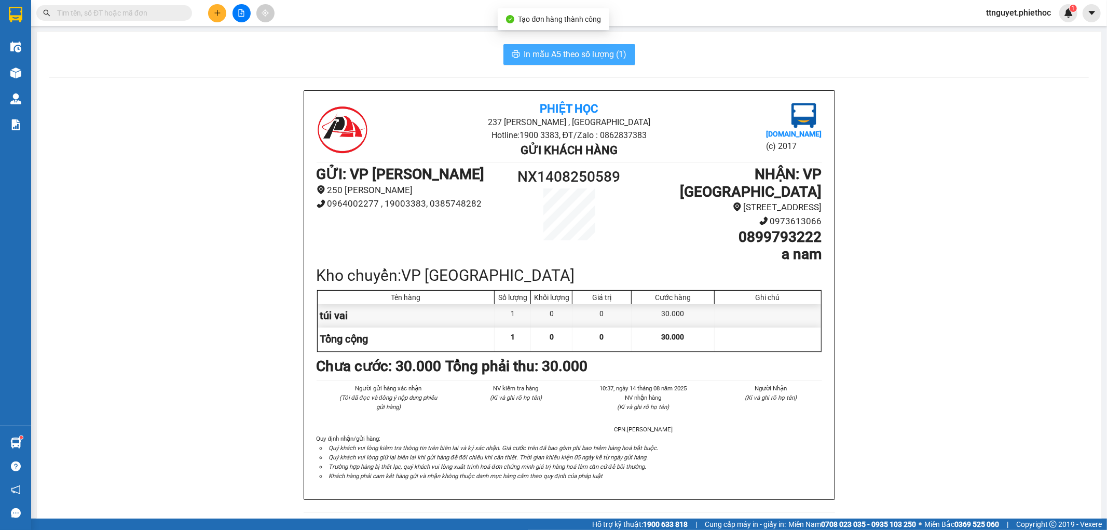
click at [531, 55] on span "In mẫu A5 theo số lượng (1)" at bounding box center [575, 54] width 103 height 13
click at [217, 11] on icon "plus" at bounding box center [217, 13] width 1 height 6
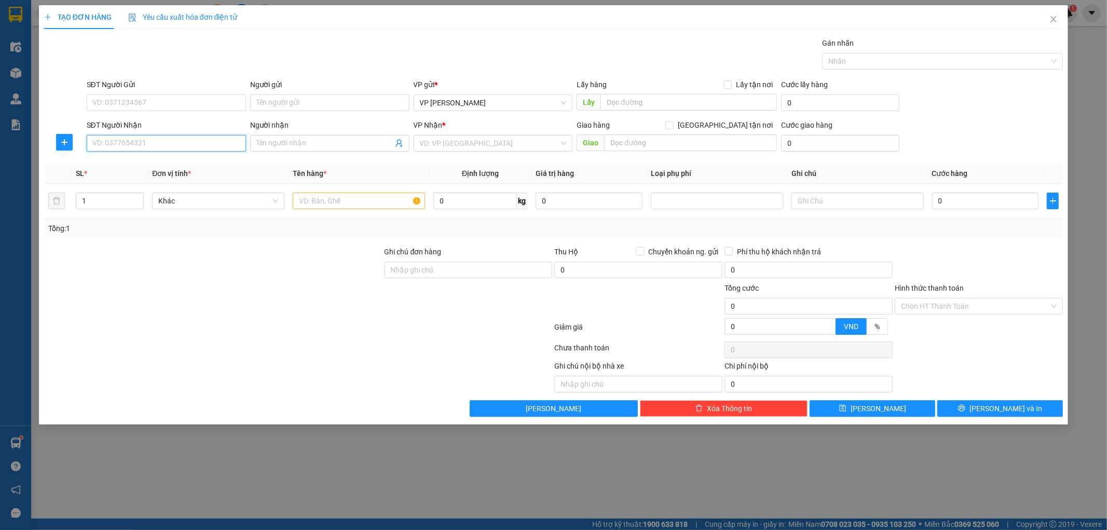
click at [185, 144] on input "SĐT Người Nhận" at bounding box center [166, 143] width 159 height 17
type input "0376276484"
click at [292, 142] on input "Người nhận" at bounding box center [324, 143] width 137 height 11
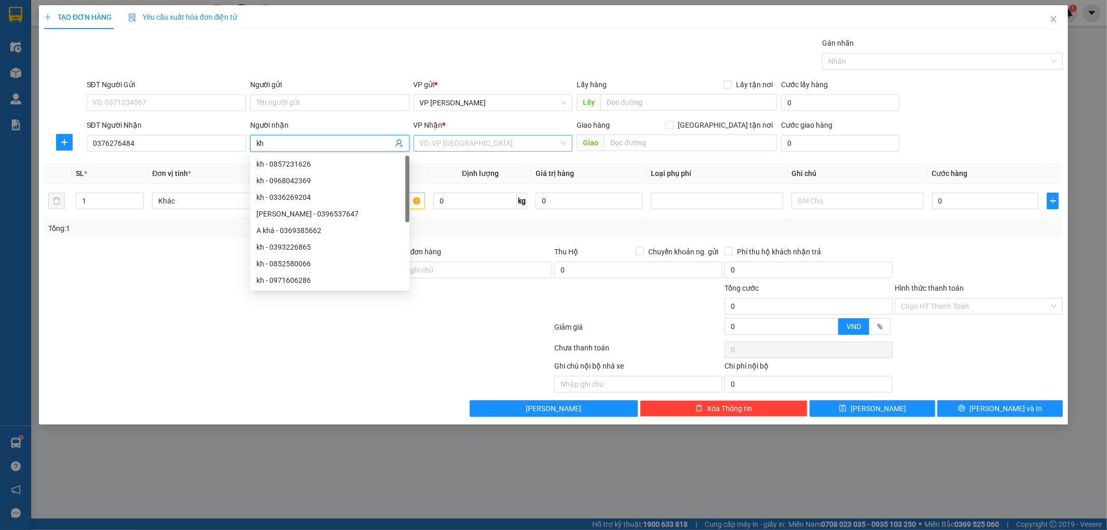
type input "kh"
click at [468, 138] on input "search" at bounding box center [490, 144] width 140 height 16
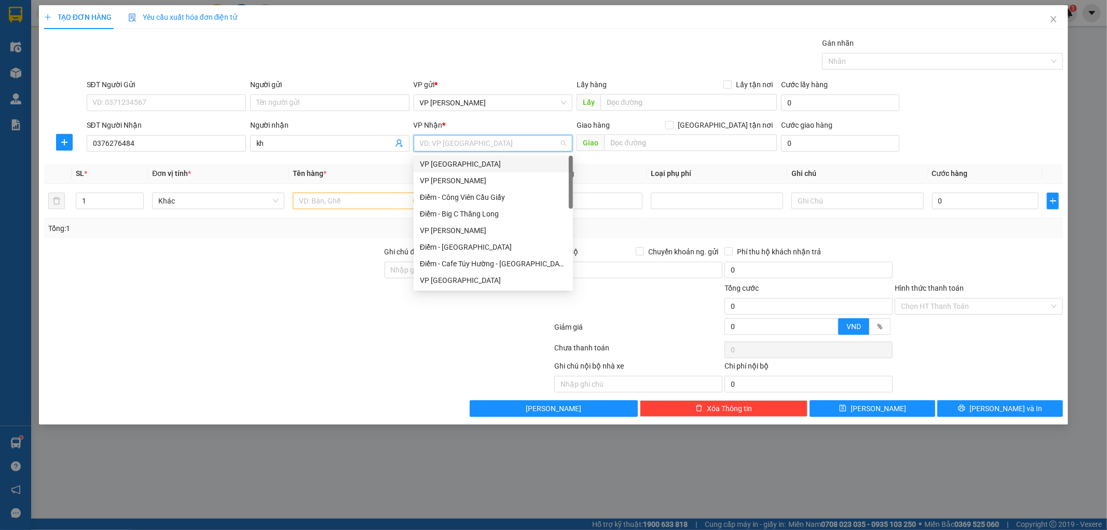
click at [466, 161] on div "VP [GEOGRAPHIC_DATA]" at bounding box center [493, 163] width 147 height 11
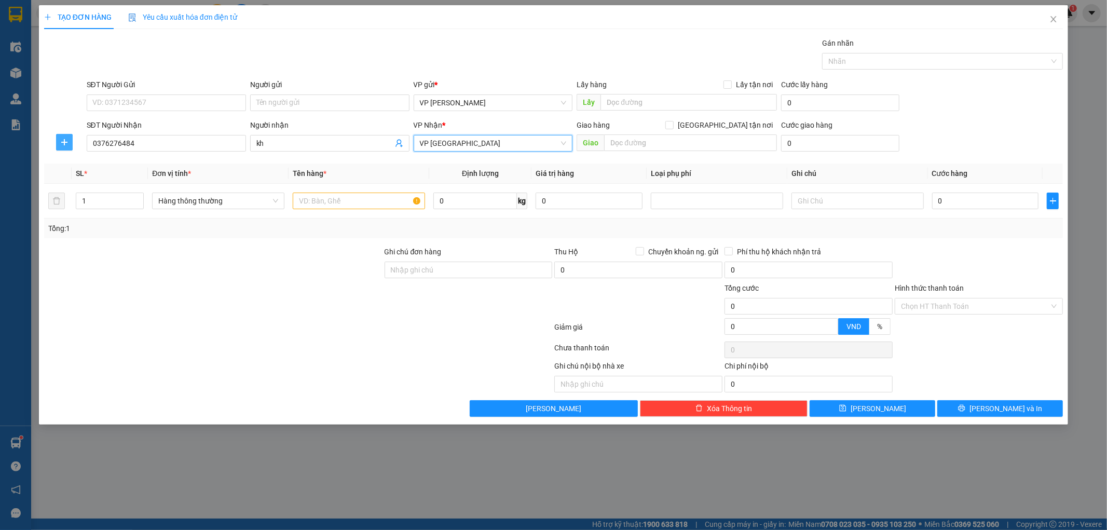
click at [69, 139] on span "plus" at bounding box center [65, 142] width 16 height 8
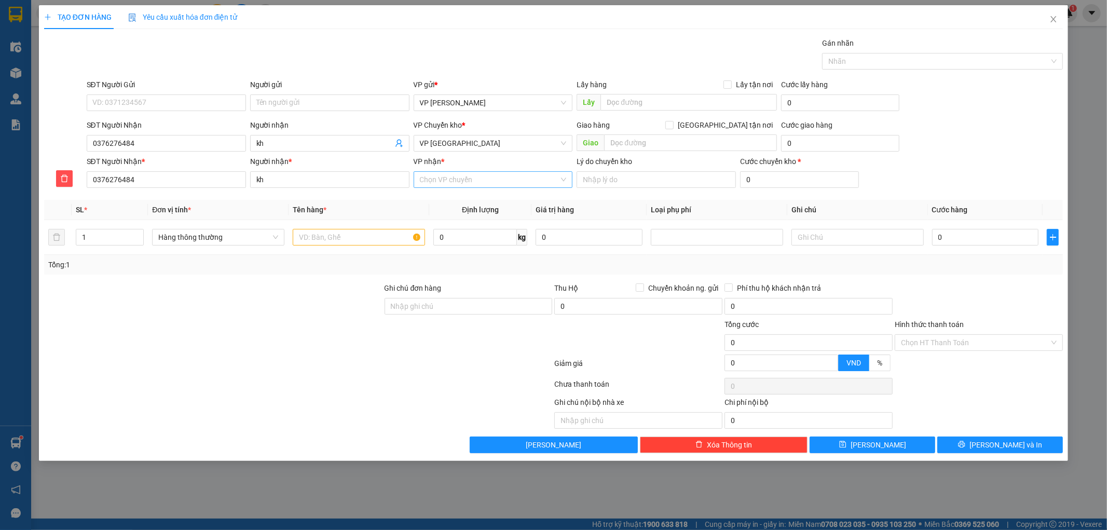
click at [495, 184] on input "VP nhận *" at bounding box center [490, 180] width 140 height 16
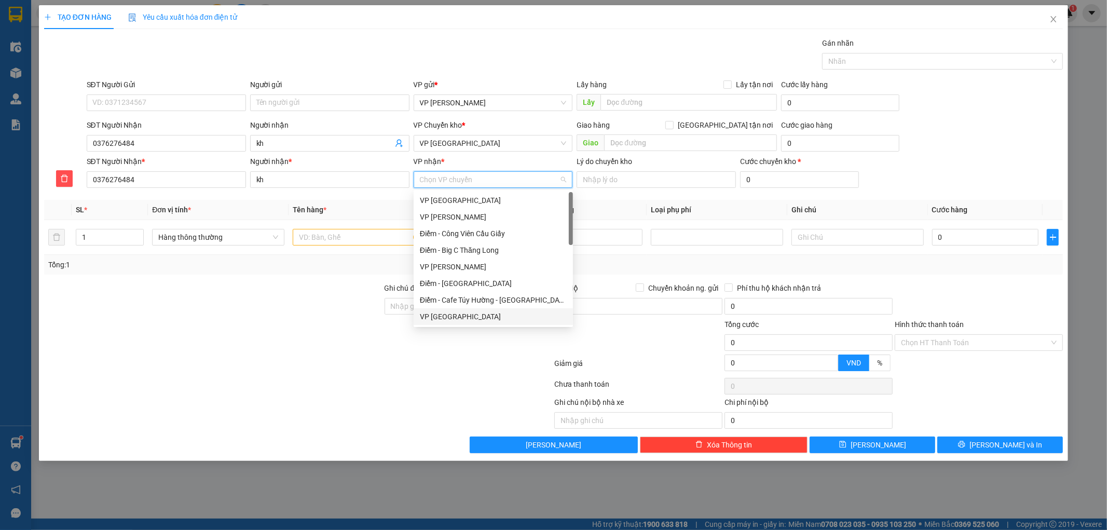
click at [448, 318] on div "VP [GEOGRAPHIC_DATA]" at bounding box center [493, 316] width 147 height 11
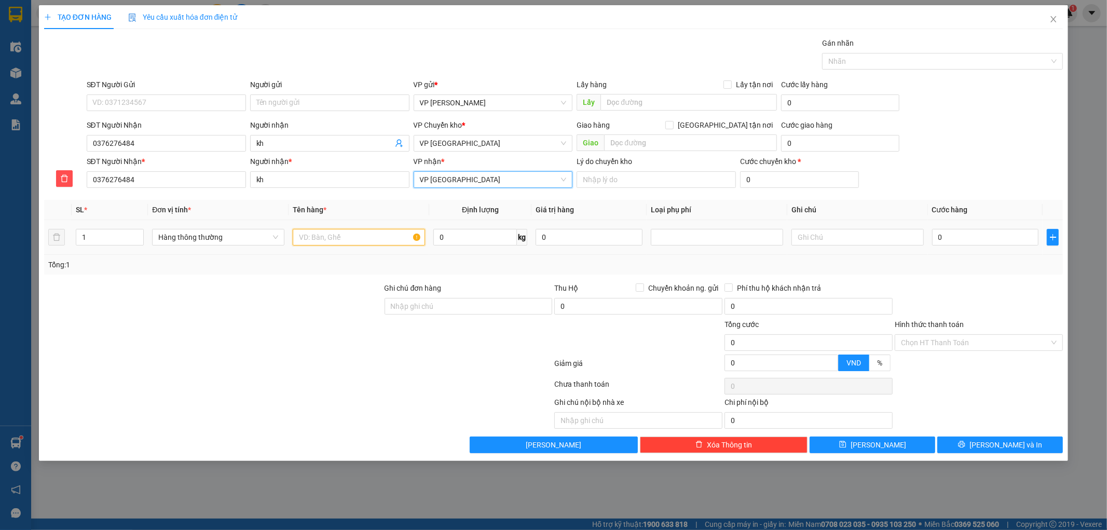
click at [361, 240] on input "text" at bounding box center [359, 237] width 132 height 17
type input "giay tơ"
click at [1010, 243] on input "0" at bounding box center [985, 237] width 107 height 17
type input "003"
type input "3"
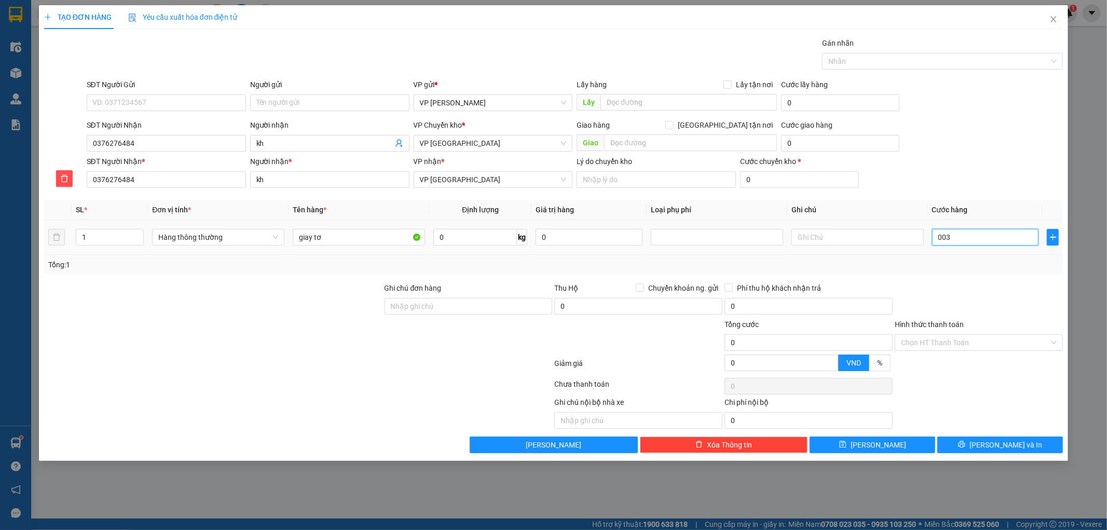
type input "3"
type input "0.030"
type input "30"
click at [1003, 261] on div "Tổng: 1" at bounding box center [553, 264] width 1011 height 11
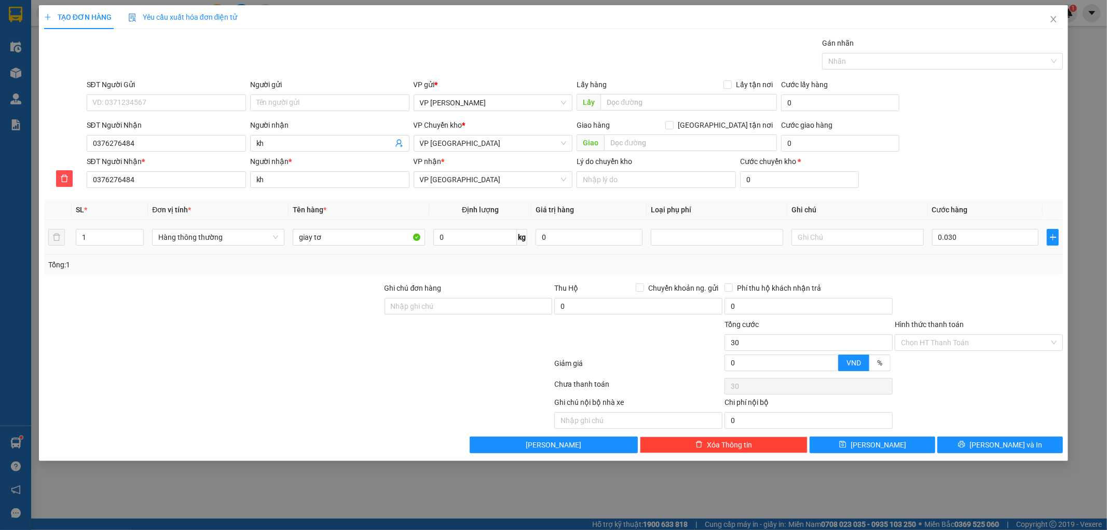
type input "30.000"
click at [636, 142] on input "text" at bounding box center [690, 142] width 173 height 17
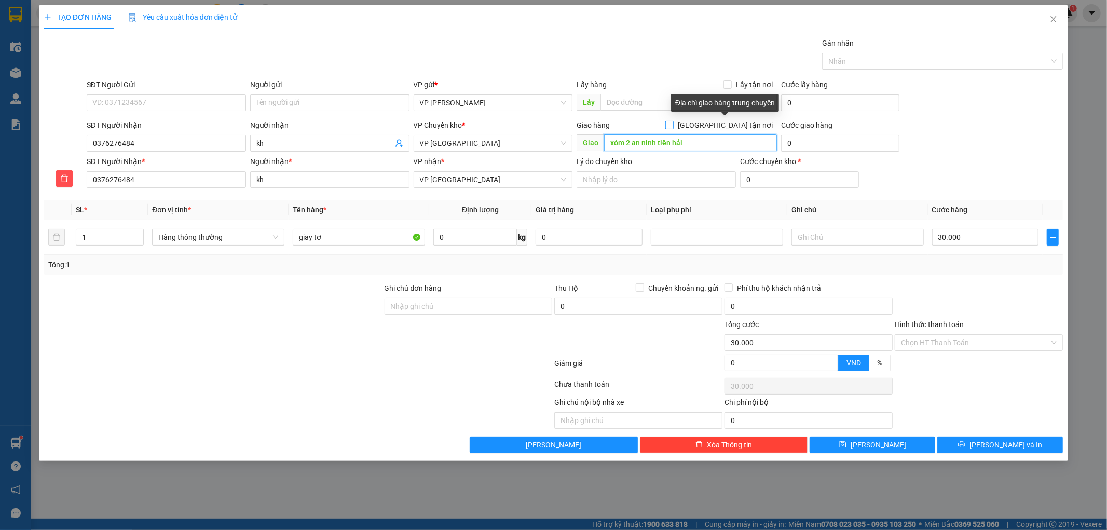
type input "xóm 2 an ninh tiền hải"
click at [673, 124] on input "[GEOGRAPHIC_DATA] tận nơi" at bounding box center [669, 124] width 7 height 7
checkbox input "true"
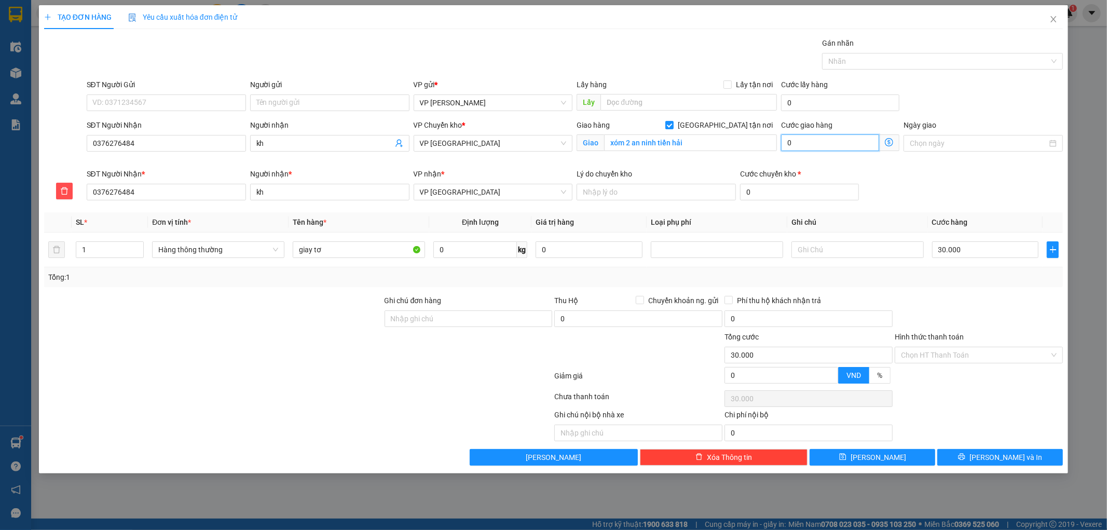
click at [835, 143] on input "0" at bounding box center [830, 142] width 98 height 17
type input "5"
type input "30.005"
type input "50"
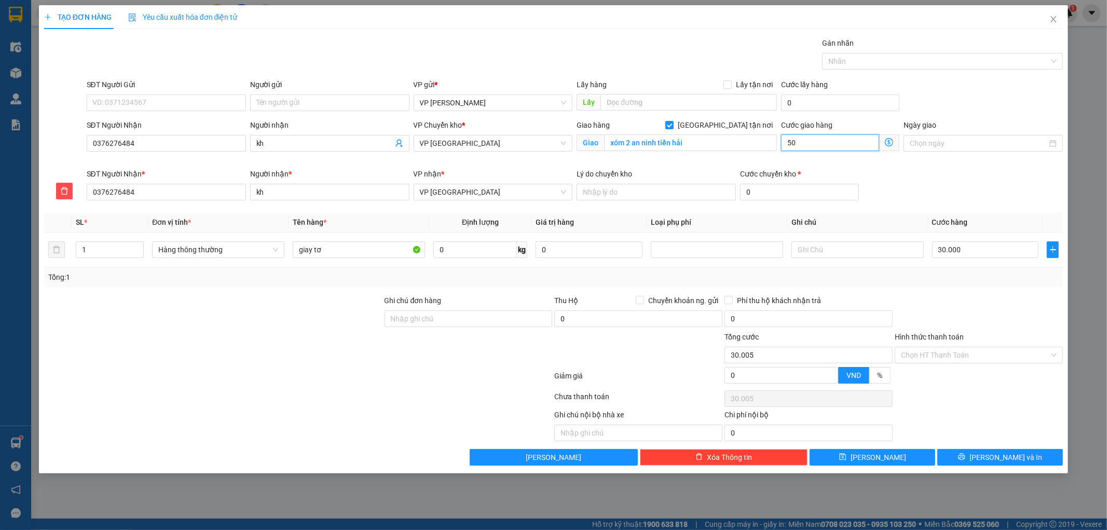
type input "30.050"
type input "50"
click at [979, 149] on div at bounding box center [983, 143] width 159 height 17
type input "80.000"
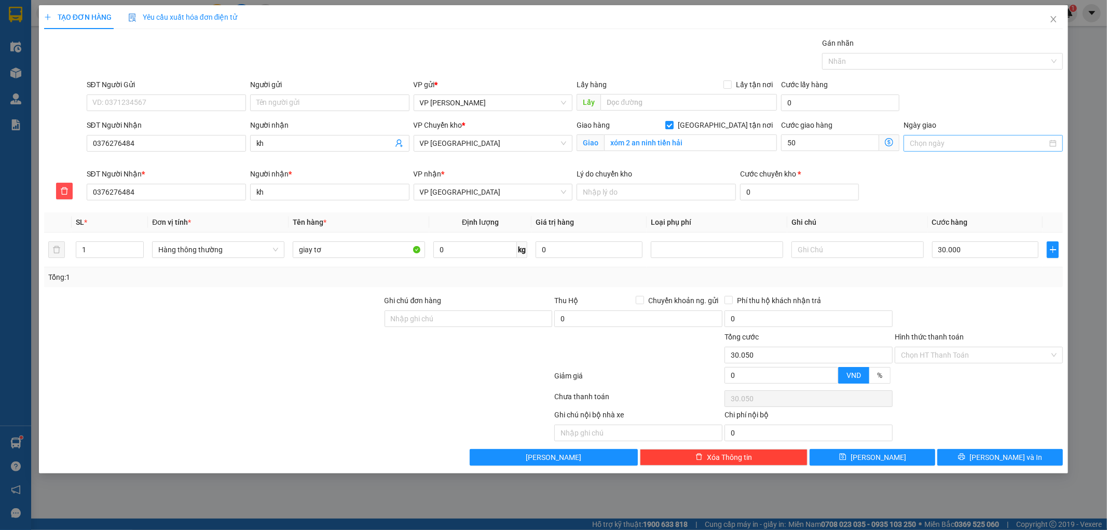
type input "80.000"
type input "50.000"
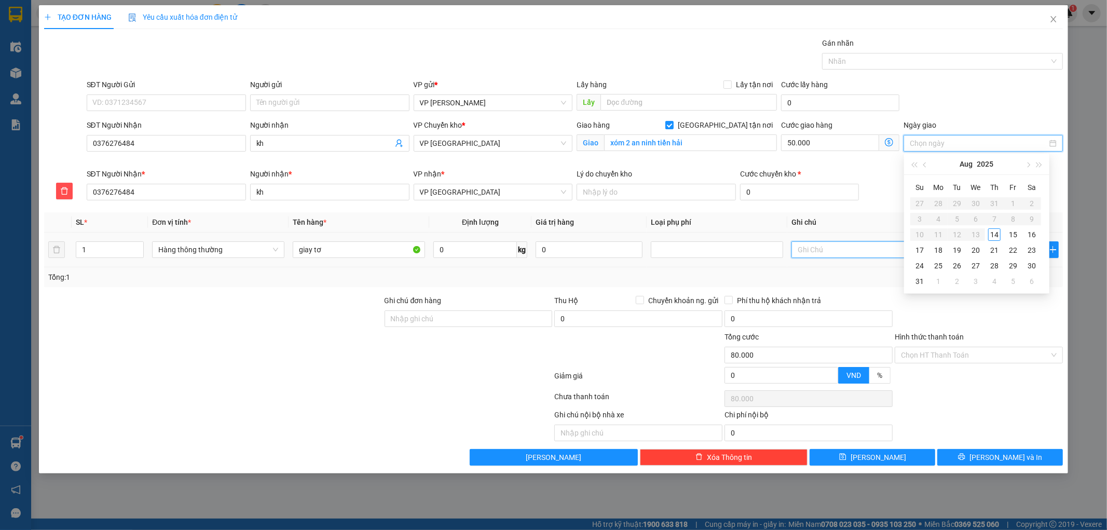
click at [862, 255] on input "text" at bounding box center [858, 249] width 132 height 17
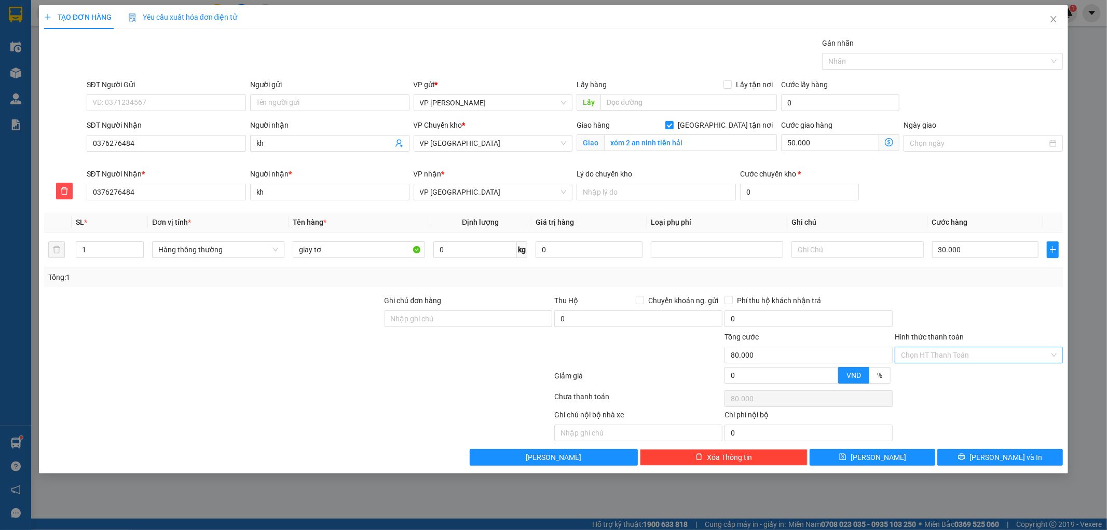
click at [967, 356] on input "Hình thức thanh toán" at bounding box center [975, 355] width 148 height 16
click at [963, 375] on div "Tại văn phòng" at bounding box center [980, 375] width 156 height 11
type input "0"
click at [961, 462] on button "[PERSON_NAME] và In" at bounding box center [1001, 457] width 126 height 17
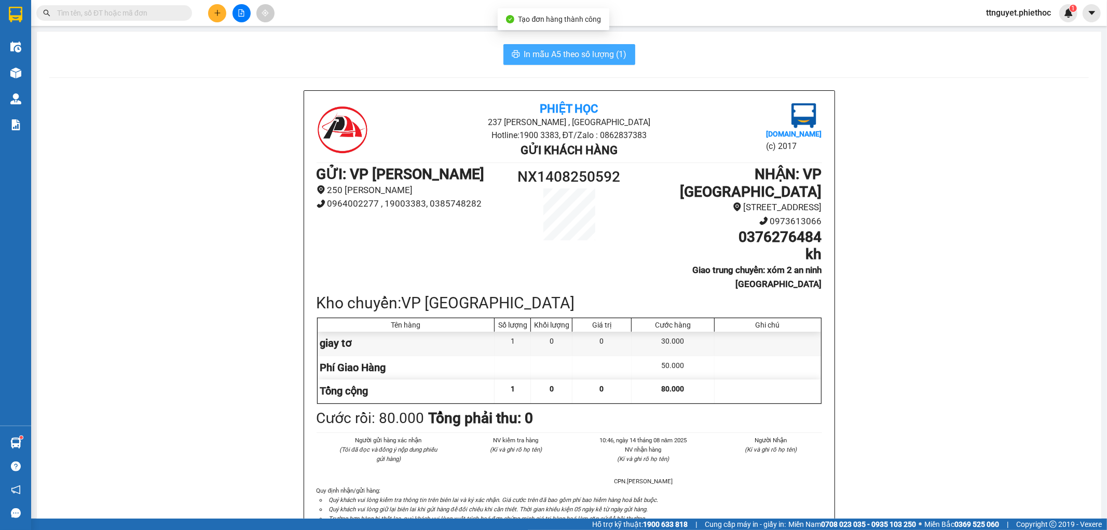
click at [530, 49] on span "In mẫu A5 theo số lượng (1)" at bounding box center [575, 54] width 103 height 13
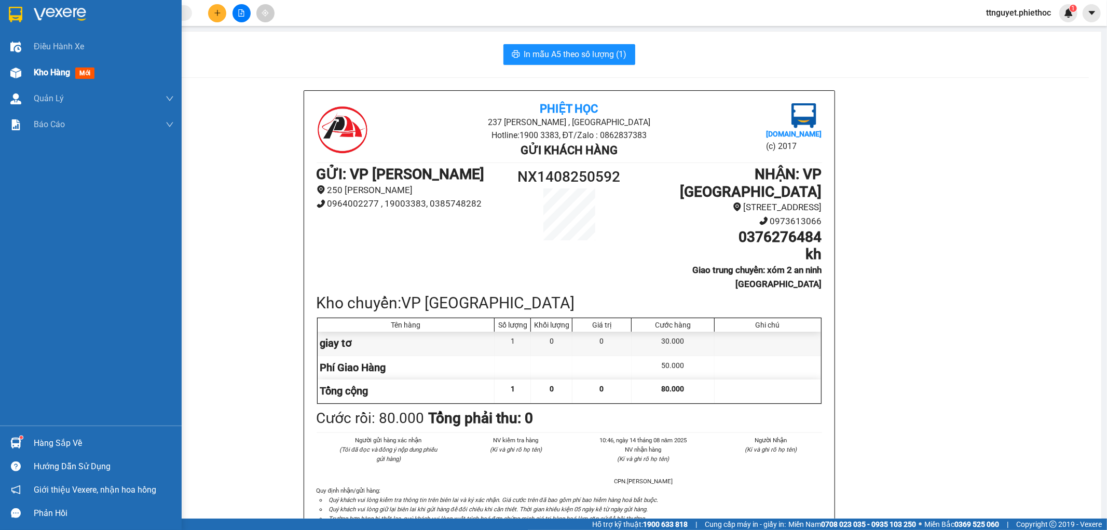
click at [40, 79] on div "Kho hàng mới" at bounding box center [66, 72] width 65 height 13
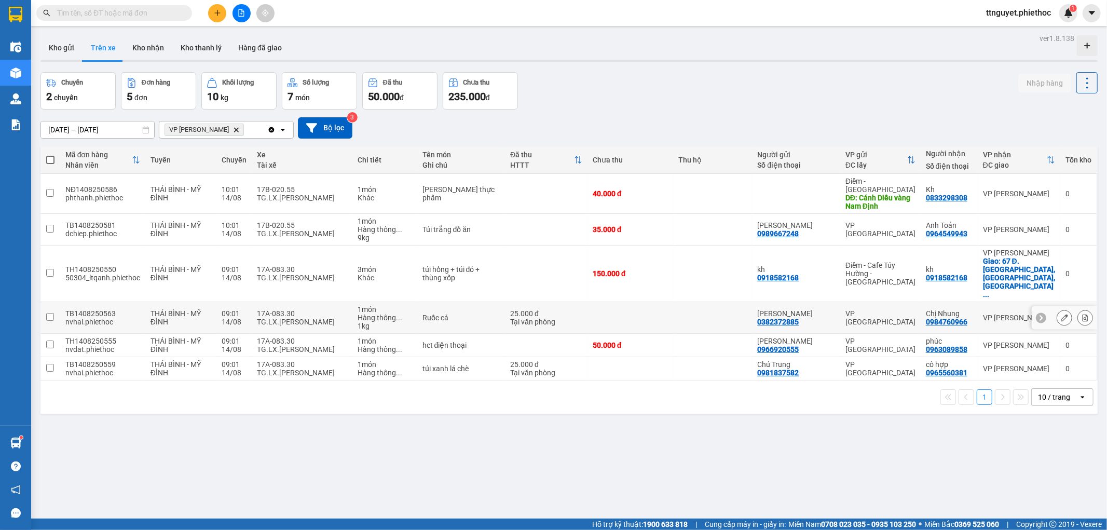
click at [271, 318] on div "TG.LX.Trần Văn Hữu" at bounding box center [302, 322] width 90 height 8
checkbox input "true"
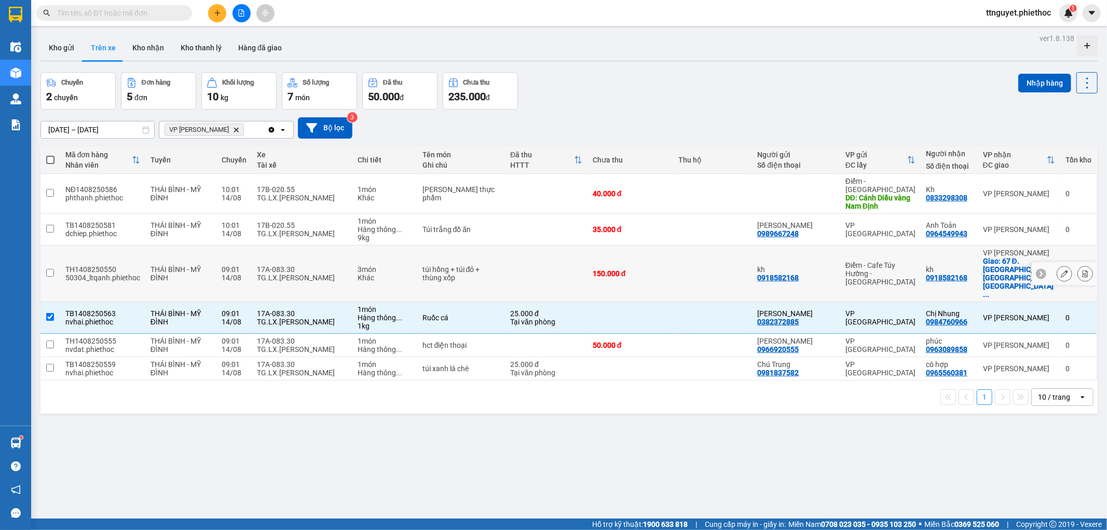
click at [275, 274] on div "TG.LX.Trần Văn Hữu" at bounding box center [302, 278] width 90 height 8
checkbox input "true"
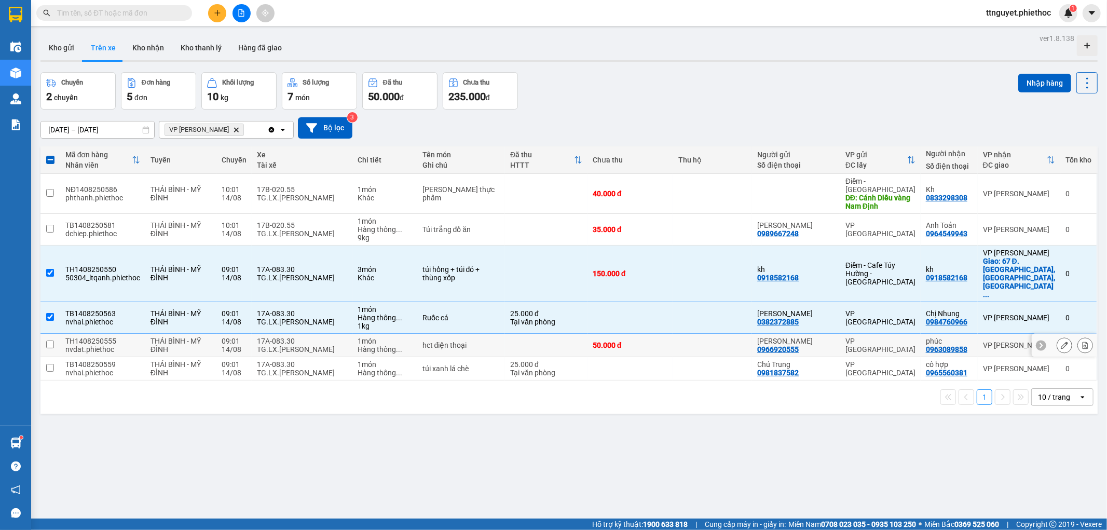
click at [275, 345] on div "TG.LX.Trần Văn Hữu" at bounding box center [302, 349] width 90 height 8
checkbox input "true"
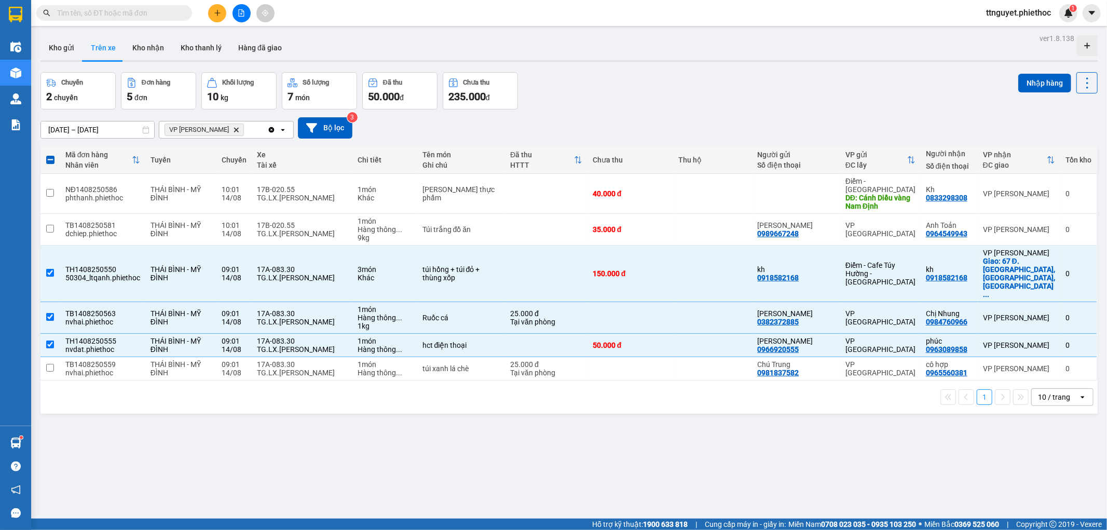
click at [286, 381] on div "1 10 / trang open" at bounding box center [569, 397] width 1058 height 33
click at [1034, 82] on button "Nhập hàng" at bounding box center [1045, 83] width 53 height 19
checkbox input "false"
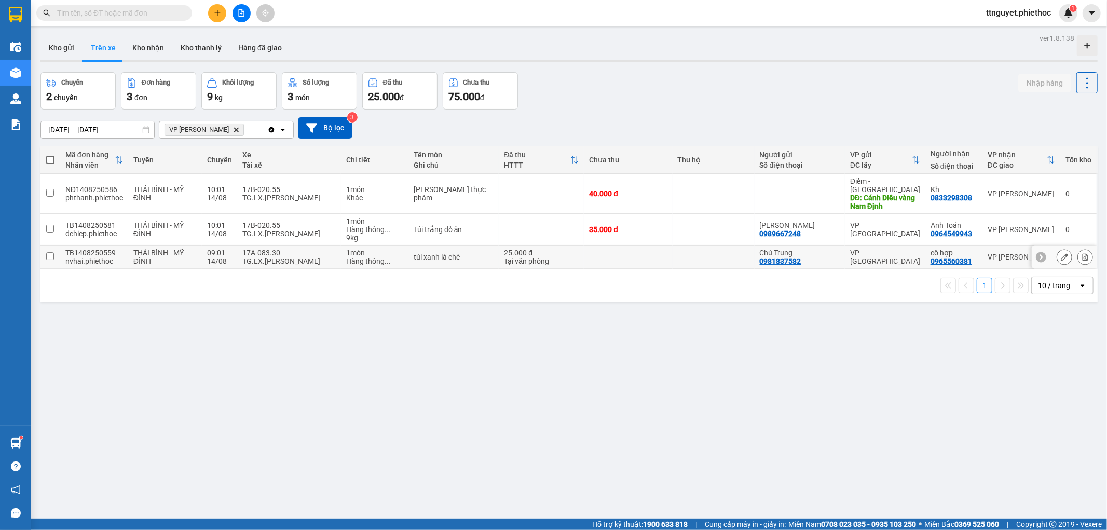
click at [350, 257] on div "Hàng thông ..." at bounding box center [374, 261] width 57 height 8
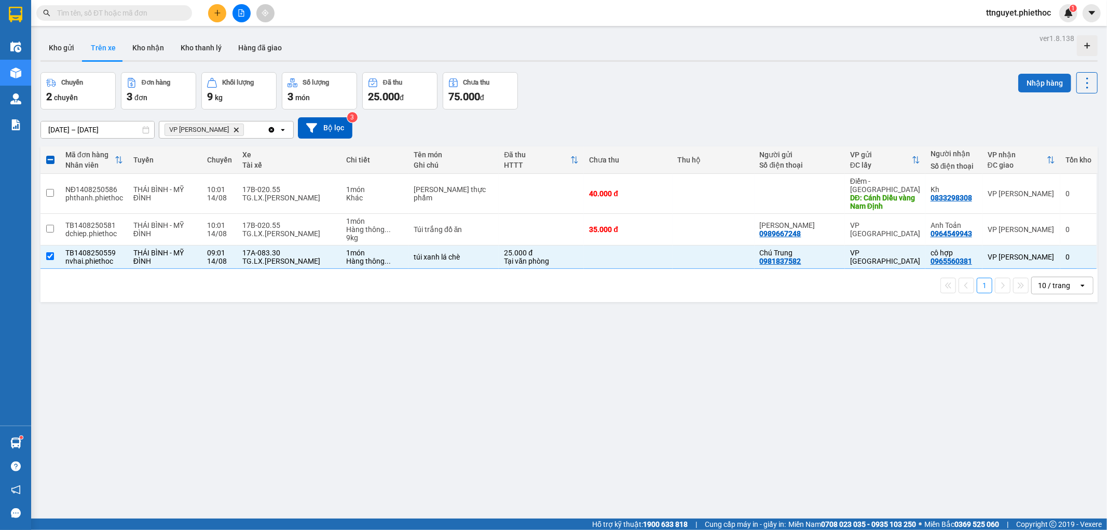
click at [1024, 82] on button "Nhập hàng" at bounding box center [1045, 83] width 53 height 19
checkbox input "false"
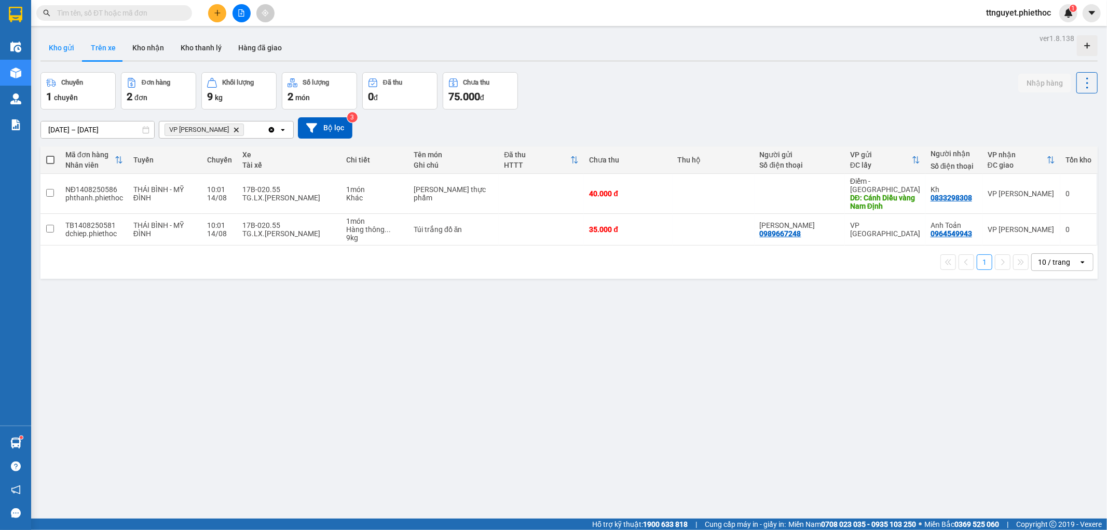
click at [50, 47] on button "Kho gửi" at bounding box center [61, 47] width 42 height 25
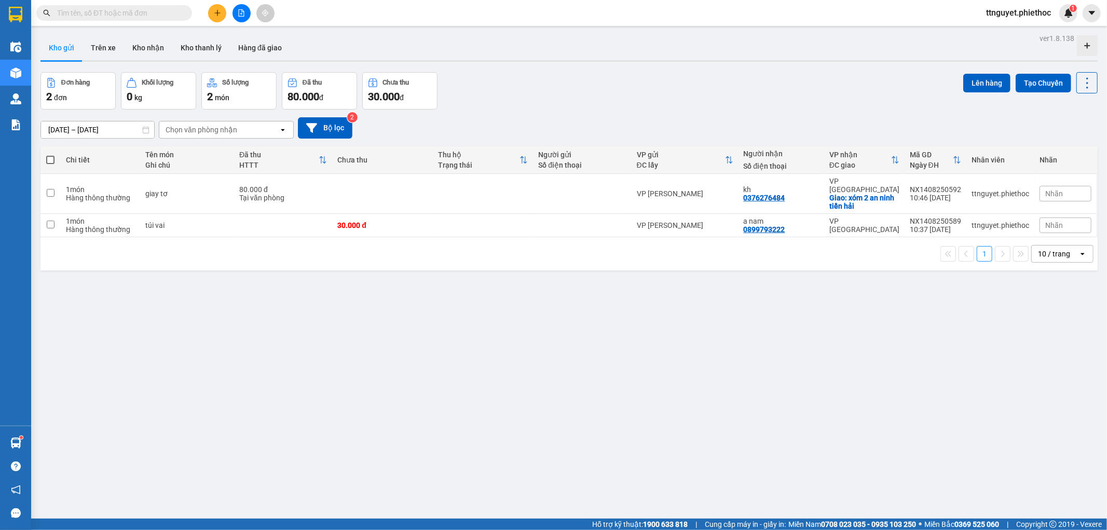
click at [45, 156] on th at bounding box center [50, 160] width 20 height 28
click at [50, 160] on span at bounding box center [50, 160] width 8 height 8
click at [50, 155] on input "checkbox" at bounding box center [50, 155] width 0 height 0
checkbox input "true"
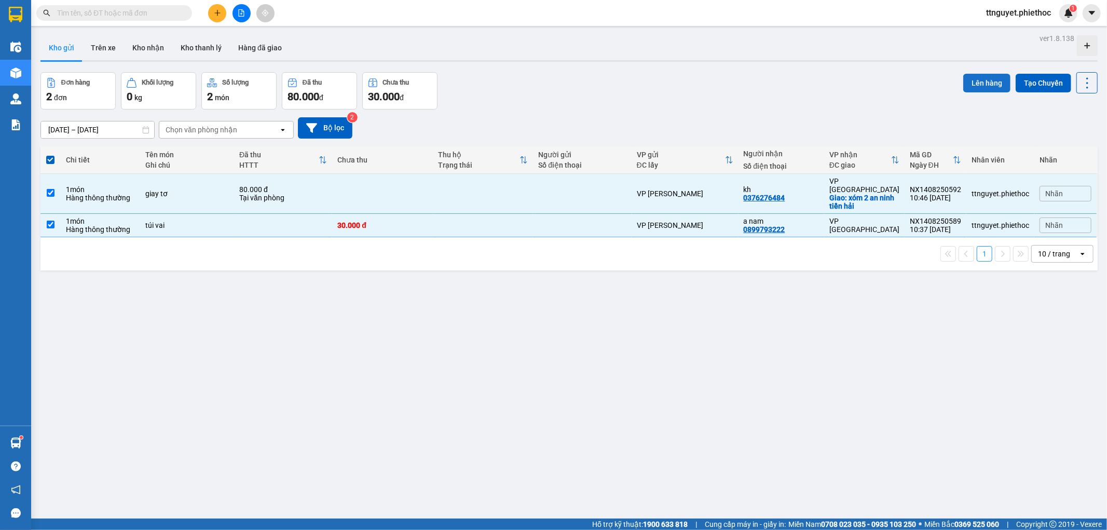
click at [998, 87] on button "Lên hàng" at bounding box center [987, 83] width 47 height 19
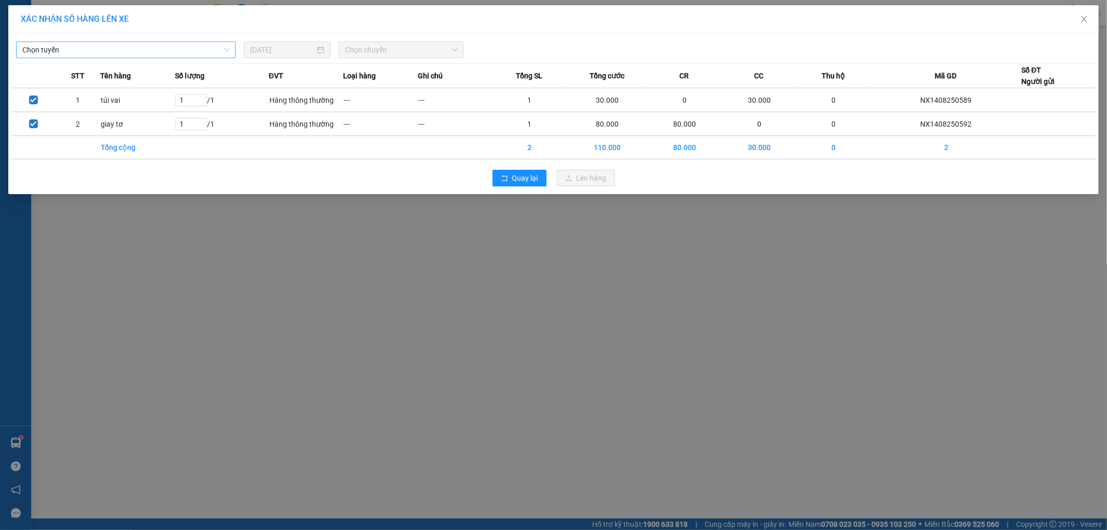
click at [170, 56] on span "Chọn tuyến" at bounding box center [125, 50] width 207 height 16
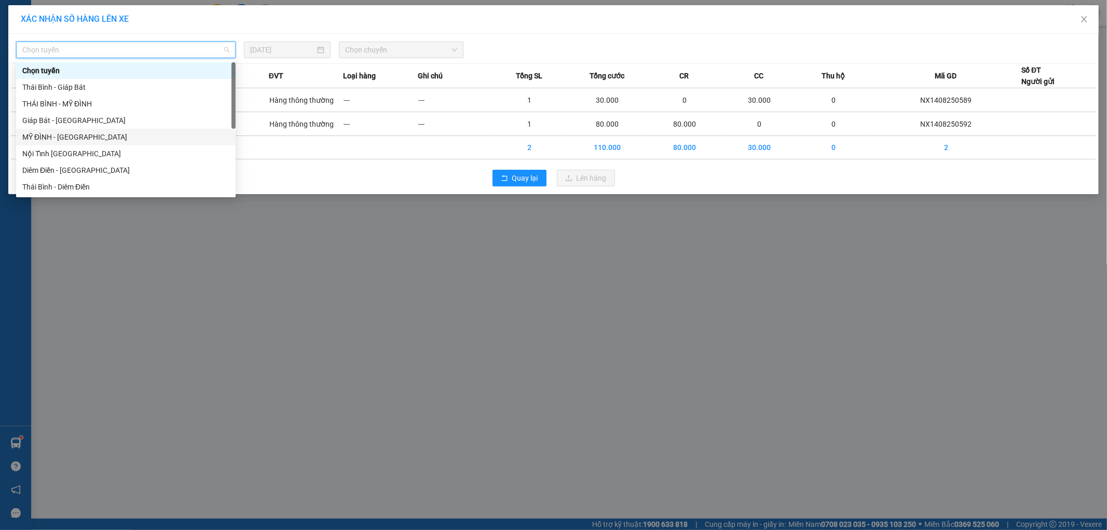
click at [71, 137] on div "MỸ ĐÌNH - [GEOGRAPHIC_DATA]" at bounding box center [125, 136] width 207 height 11
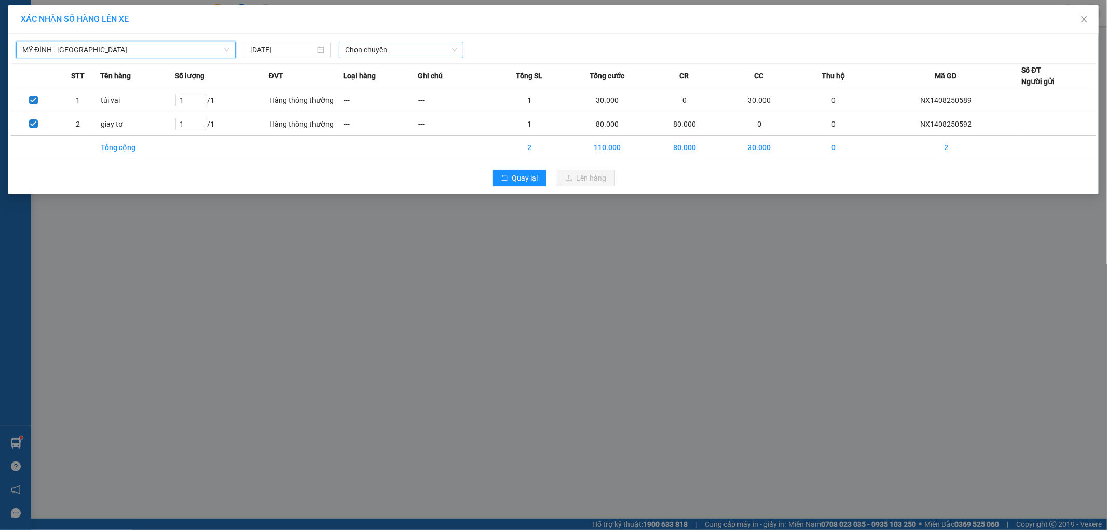
click at [386, 52] on span "Chọn chuyến" at bounding box center [401, 50] width 112 height 16
type input "3756"
click at [386, 69] on div "11:01 - 17A-037.56" at bounding box center [385, 70] width 81 height 11
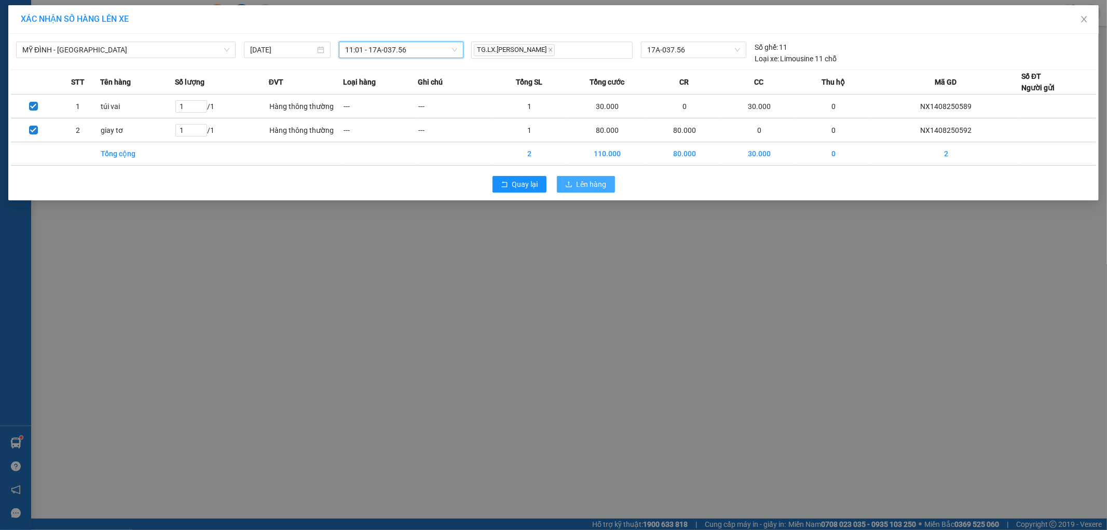
click at [587, 184] on span "Lên hàng" at bounding box center [592, 184] width 30 height 11
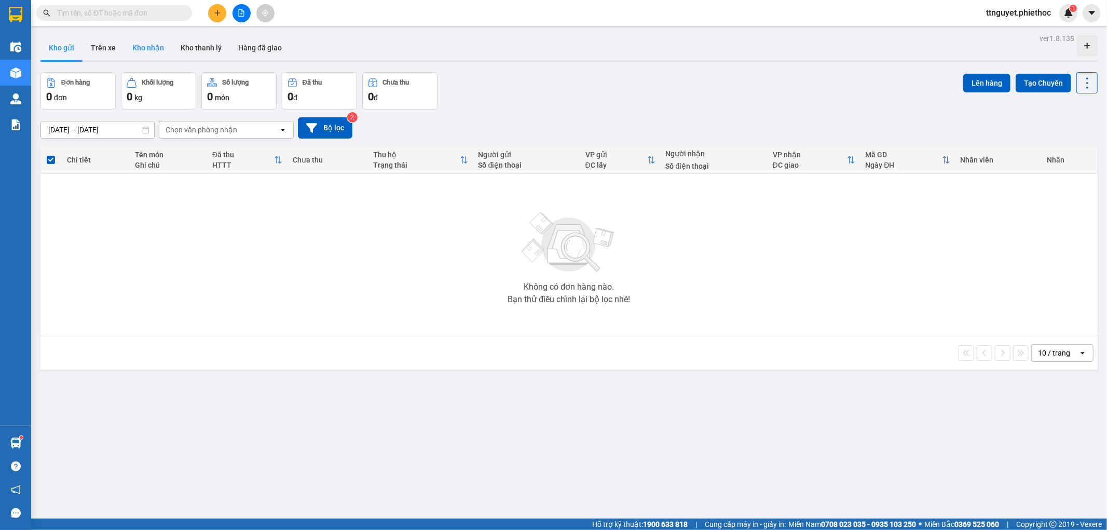
click at [148, 57] on button "Kho nhận" at bounding box center [148, 47] width 48 height 25
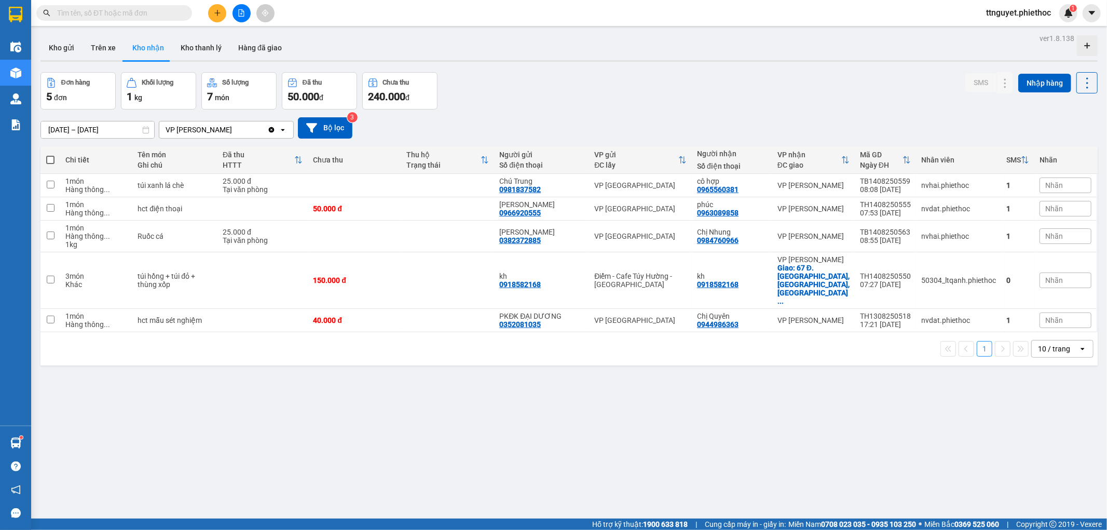
click at [211, 11] on button at bounding box center [217, 13] width 18 height 18
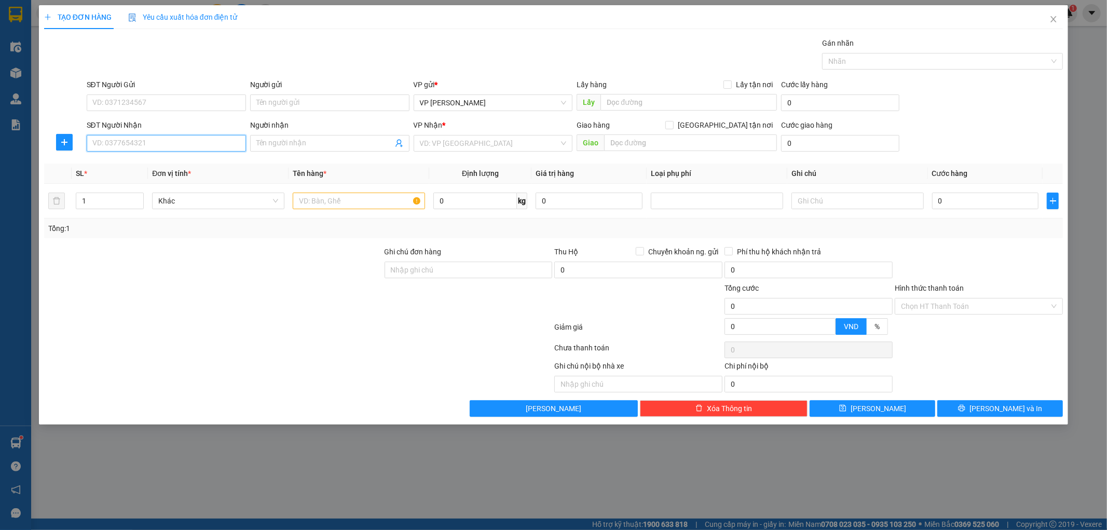
click at [184, 150] on input "SĐT Người Nhận" at bounding box center [166, 143] width 159 height 17
click at [205, 138] on input "SĐT Người Nhận" at bounding box center [166, 143] width 159 height 17
type input "0386186166"
click at [196, 165] on div "0386186166 - C Thủy" at bounding box center [166, 163] width 147 height 11
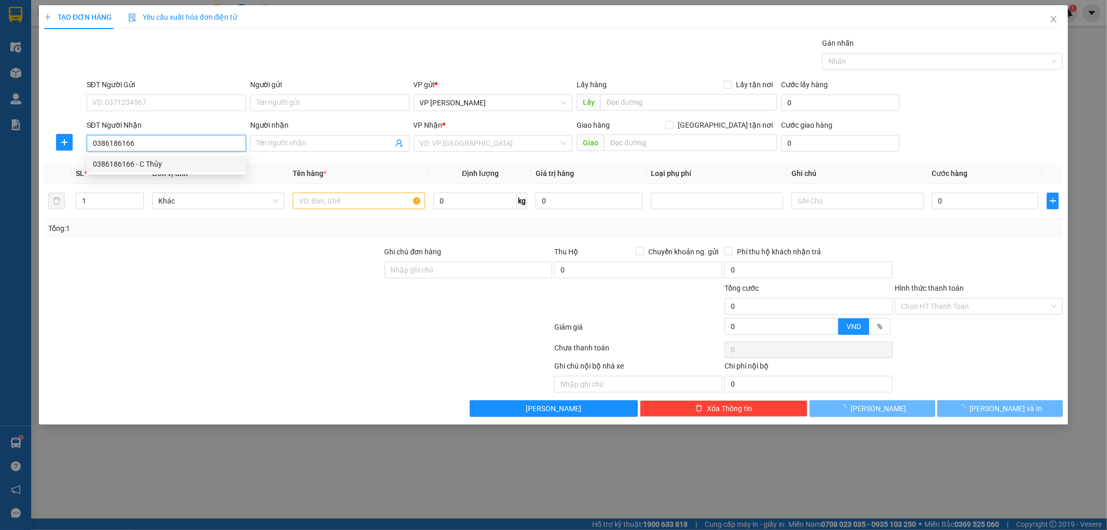
type input "C Thủy"
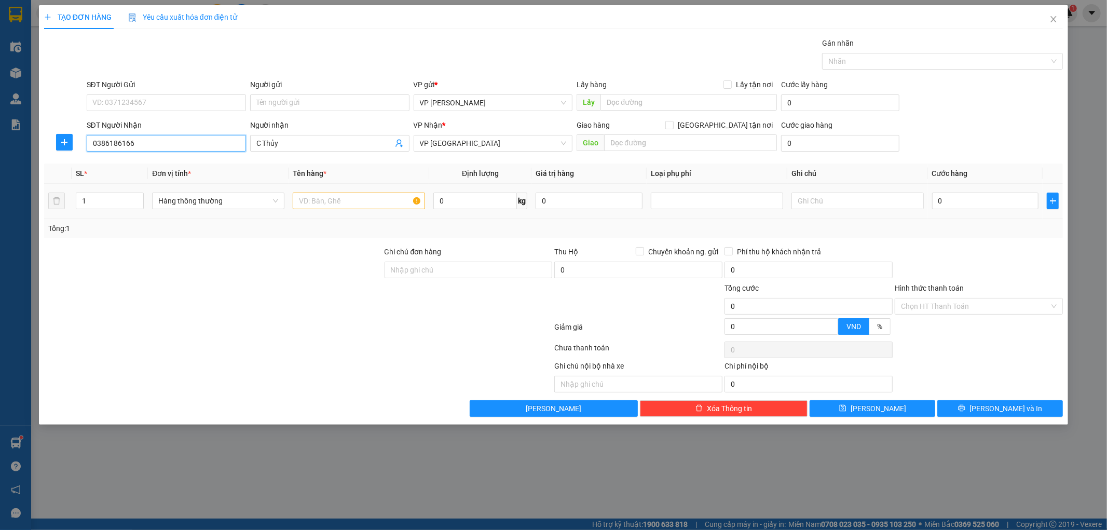
type input "0386186166"
click at [356, 202] on input "text" at bounding box center [359, 201] width 132 height 17
type input "h"
type input "bọc xám"
click at [986, 200] on input "0" at bounding box center [985, 201] width 107 height 17
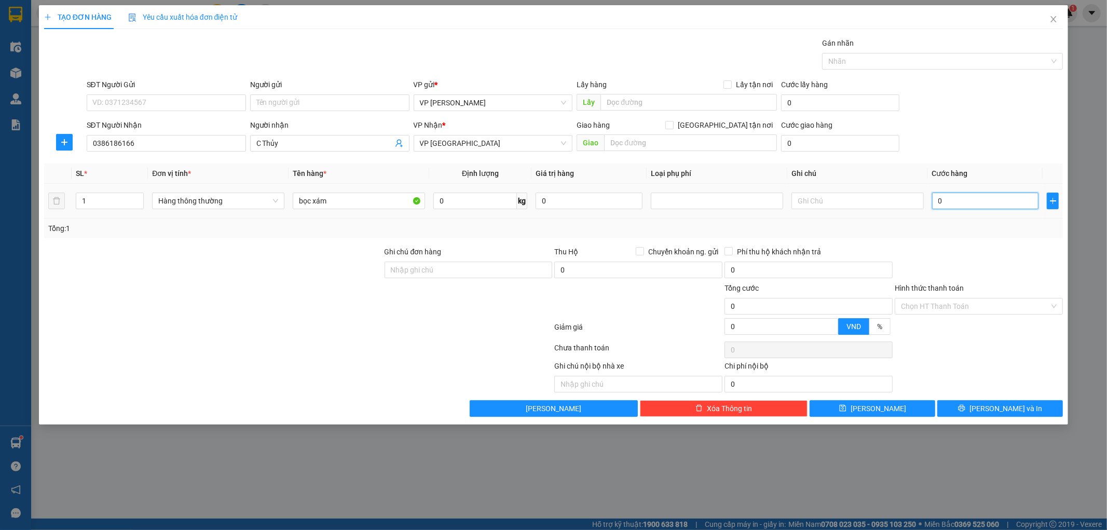
type input "002"
type input "2"
type input "0.025"
type input "25"
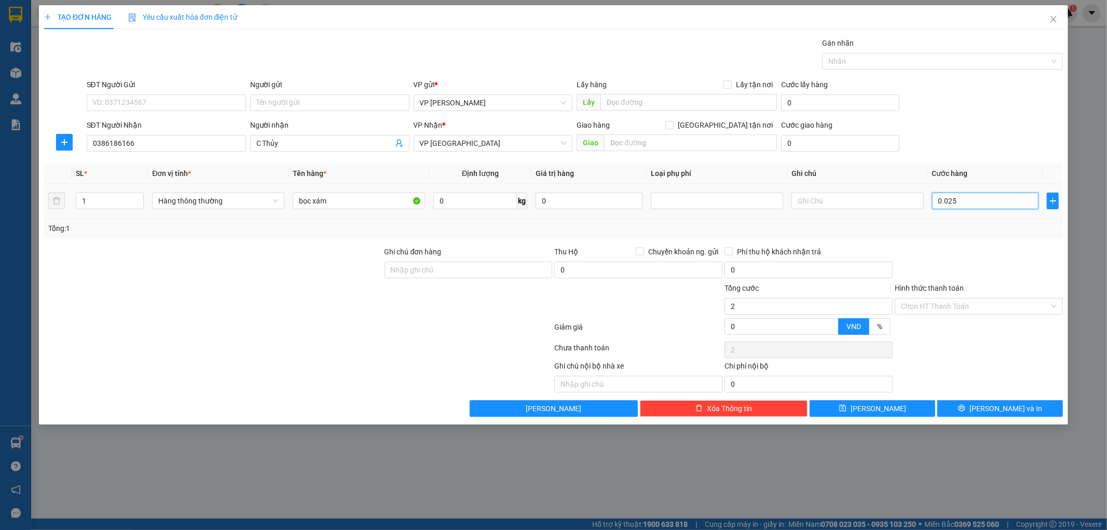
type input "25"
click at [1006, 236] on div "Tổng: 1" at bounding box center [554, 229] width 1020 height 20
type input "25.000"
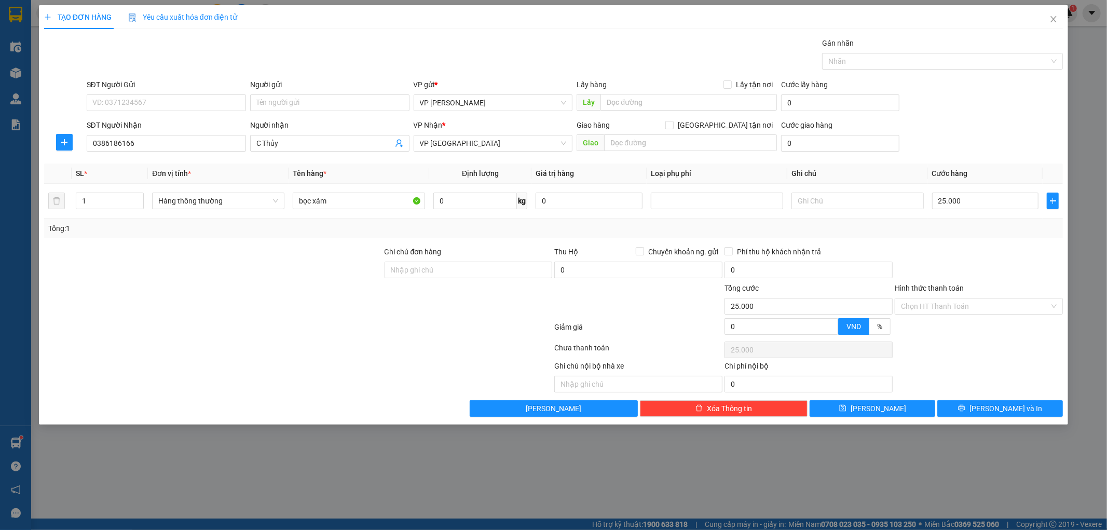
click at [951, 394] on div "Transit Pickup Surcharge Ids Transit Deliver Surcharge Ids Transit Deliver Surc…" at bounding box center [554, 227] width 1020 height 380
click at [951, 403] on button "[PERSON_NAME] và In" at bounding box center [1001, 408] width 126 height 17
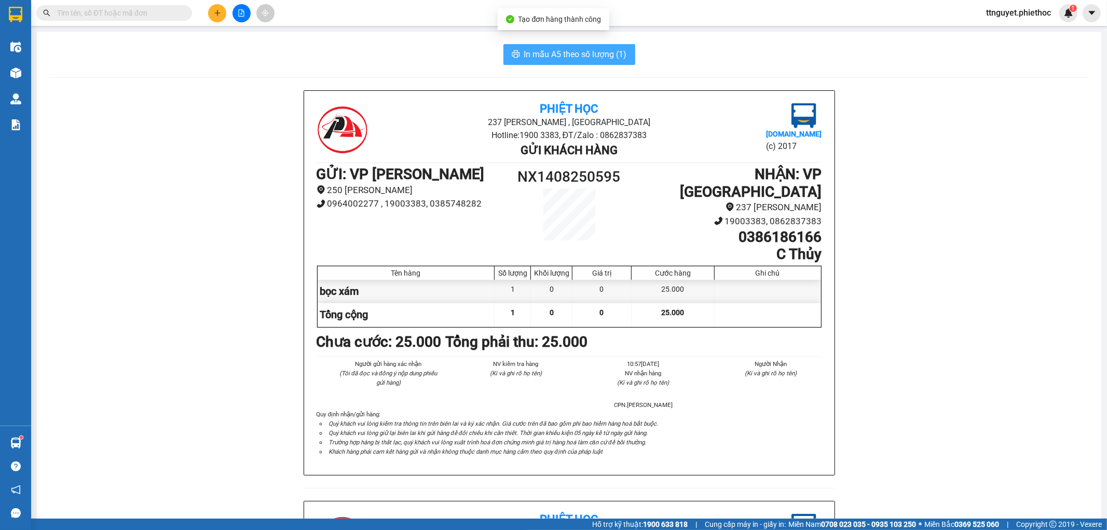
click at [579, 54] on span "In mẫu A5 theo số lượng (1)" at bounding box center [575, 54] width 103 height 13
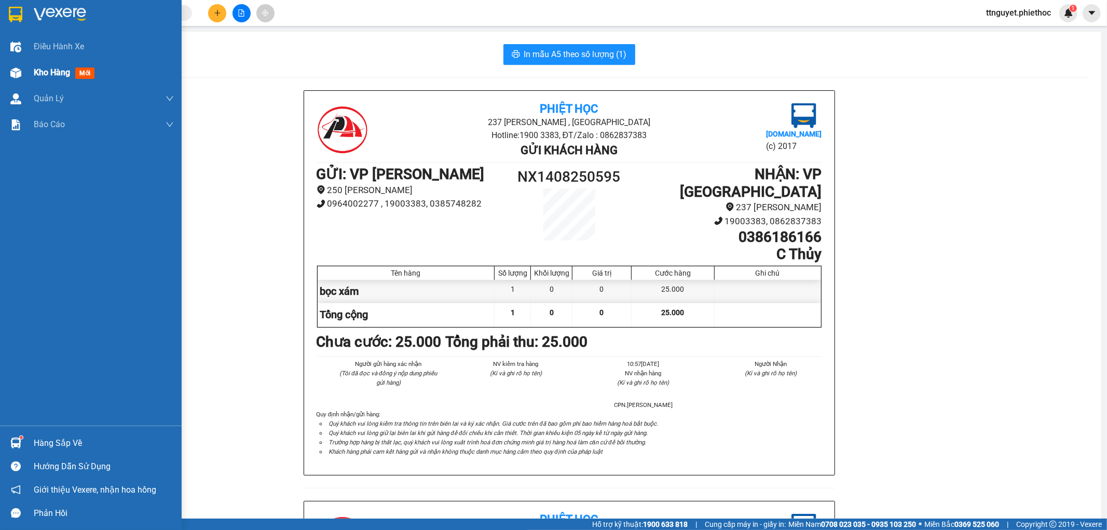
click at [37, 73] on span "Kho hàng" at bounding box center [52, 72] width 36 height 10
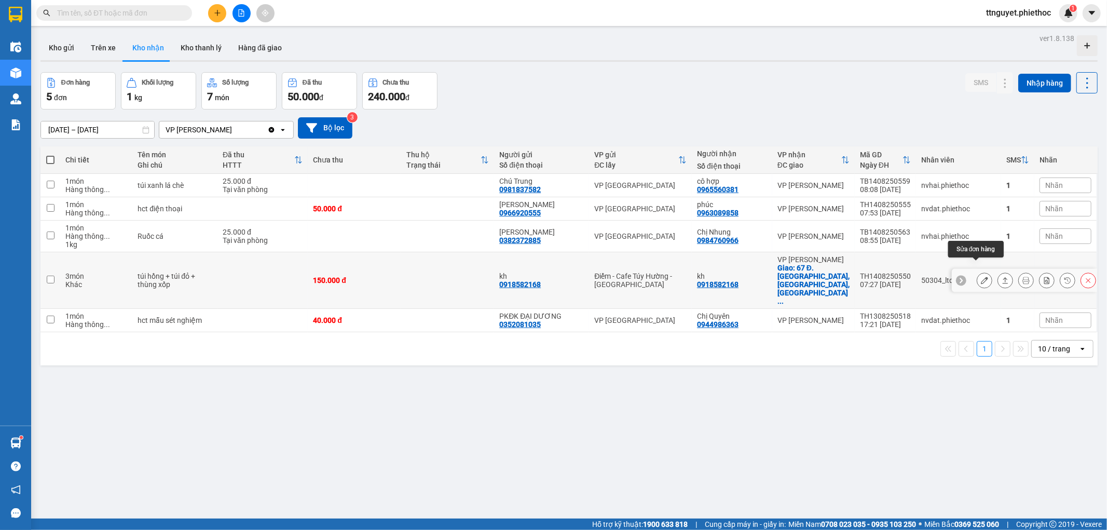
click at [981, 277] on icon at bounding box center [984, 280] width 7 height 7
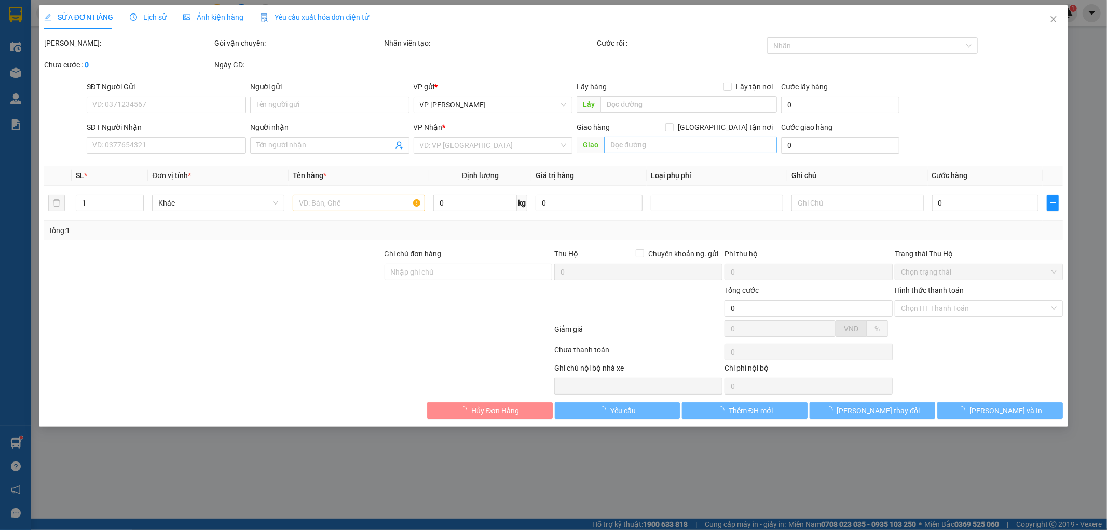
type input "0918582168"
type input "kh"
type input "0918582168"
type input "kh"
checkbox input "true"
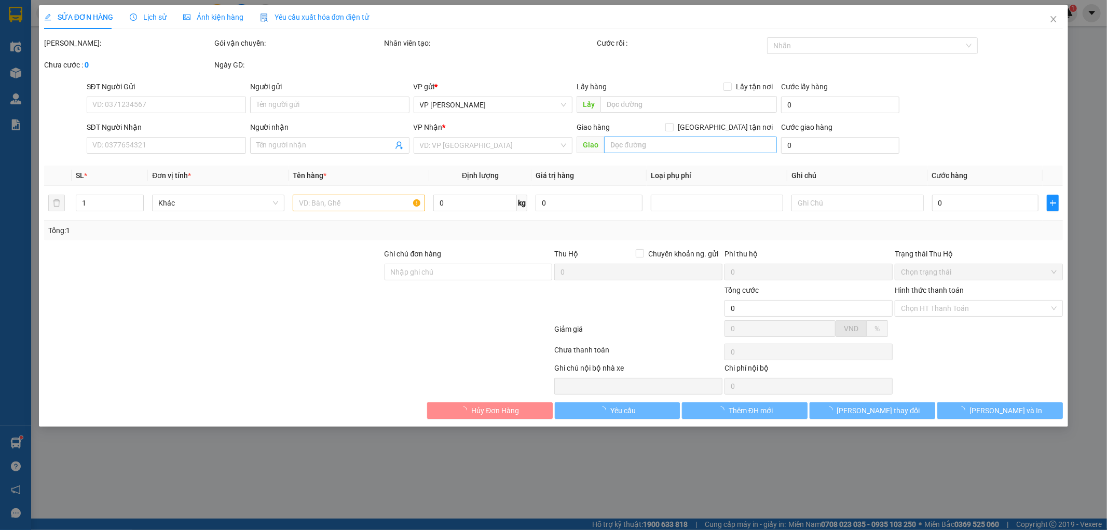
type input "67 Đ. Láng, Thịnh Quang, Đống Đa, Hà Nội, Việt Nam"
type input "150.000"
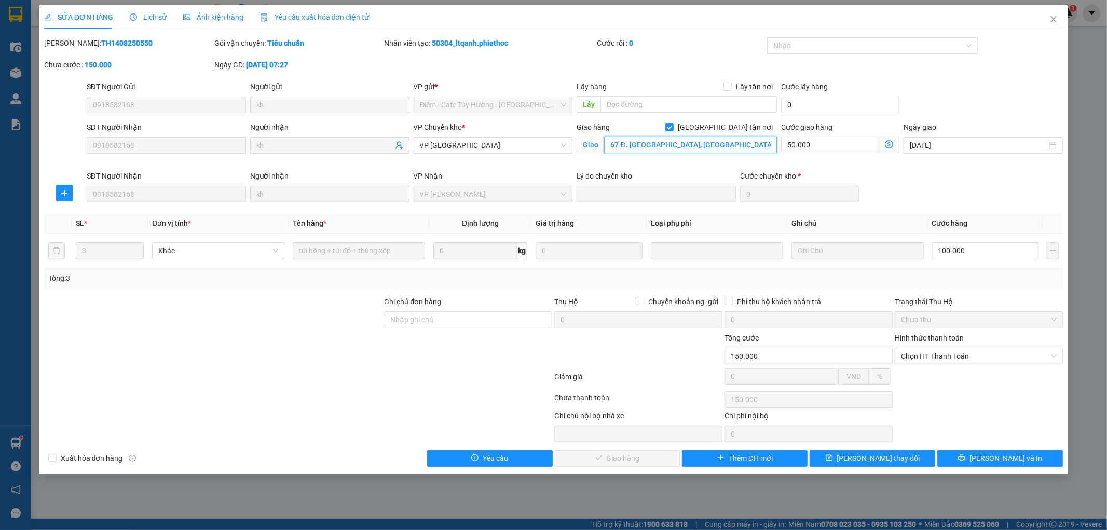
click at [620, 144] on input "67 Đ. Láng, Thịnh Quang, Đống Đa, Hà Nội, Việt Nam" at bounding box center [690, 145] width 173 height 17
click at [616, 147] on input "67 Đ. Láng, Thịnh Quang, Đống Đa, Hà Nội, Việt Nam" at bounding box center [690, 145] width 173 height 17
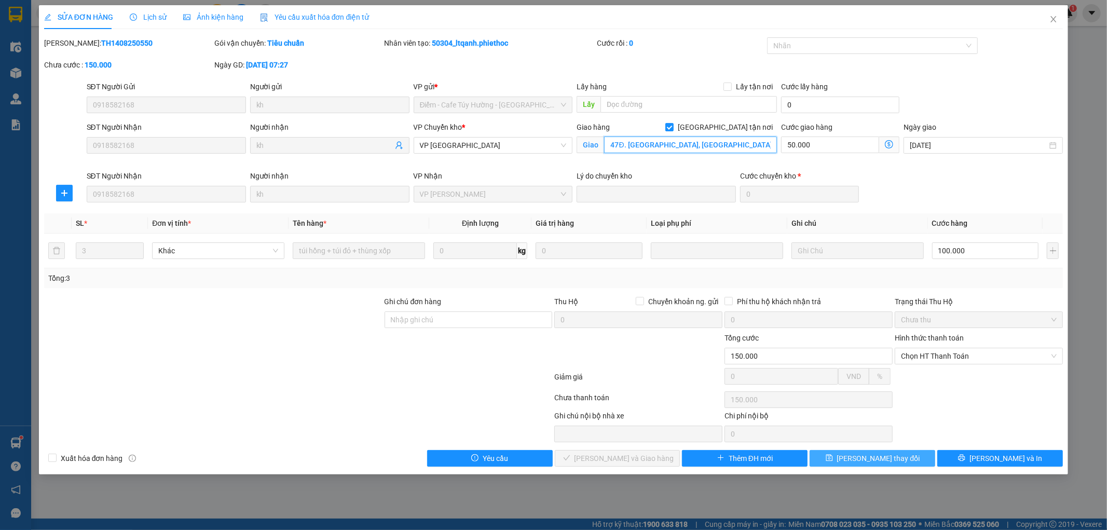
type input "47Đ. Láng, Thịnh Quang, Đống Đa, Hà Nội, Việt Nam"
click at [862, 460] on span "Lưu thay đổi" at bounding box center [878, 458] width 83 height 11
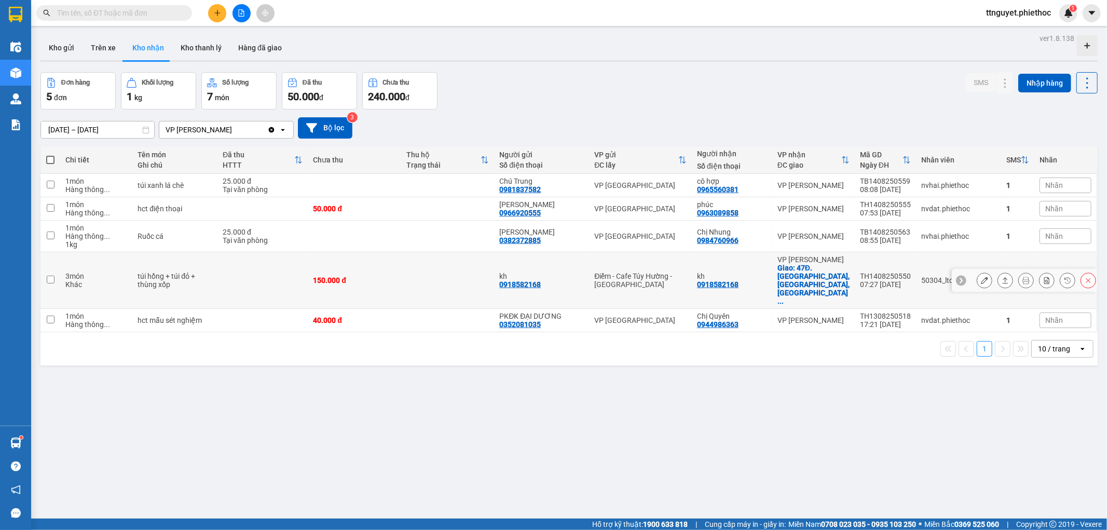
click at [981, 277] on icon at bounding box center [984, 280] width 7 height 7
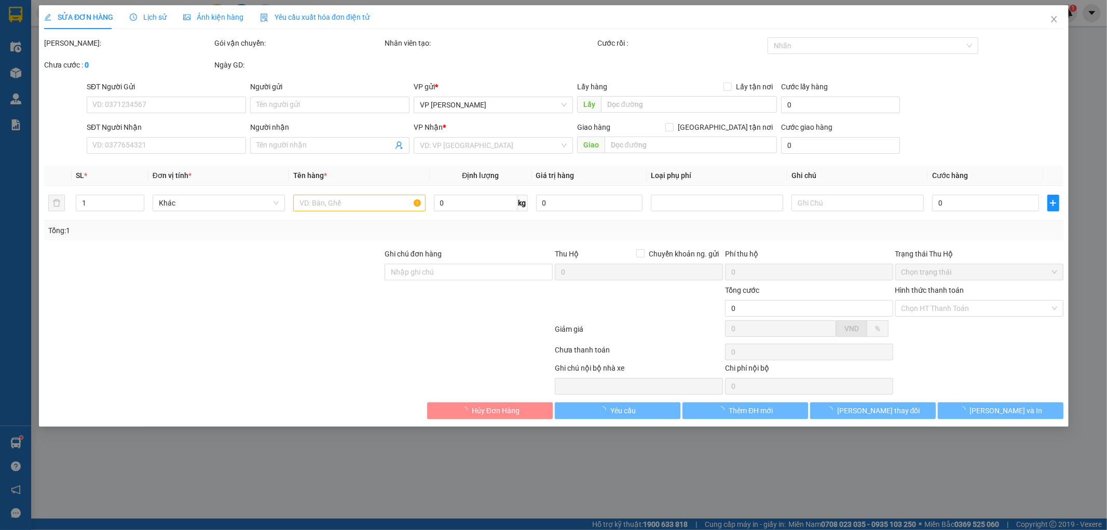
type input "0918582168"
type input "kh"
type input "0918582168"
type input "kh"
checkbox input "true"
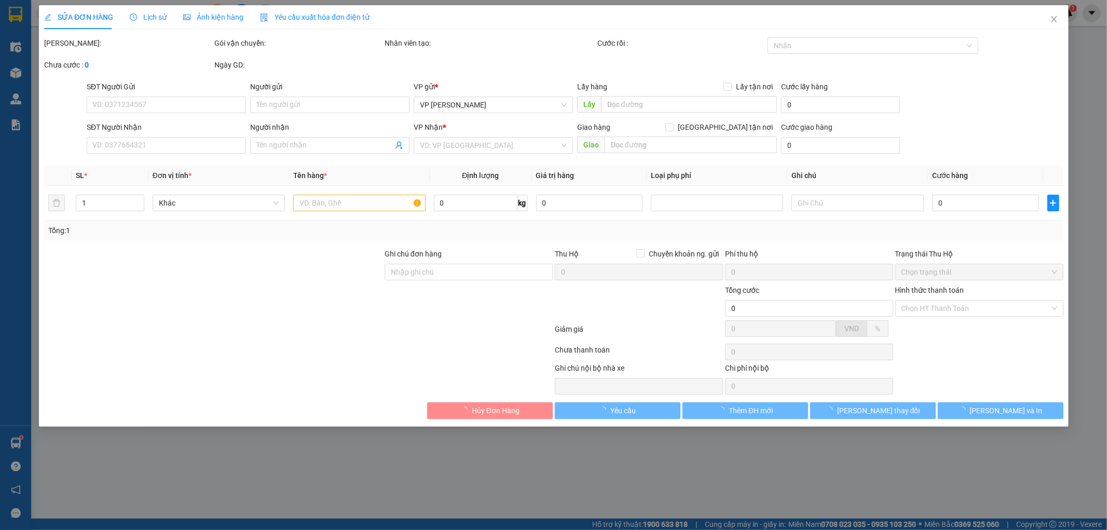
type input "47Đ. Láng, Thịnh Quang, Đống Đa, Hà Nội, Việt Nam"
type input "150.000"
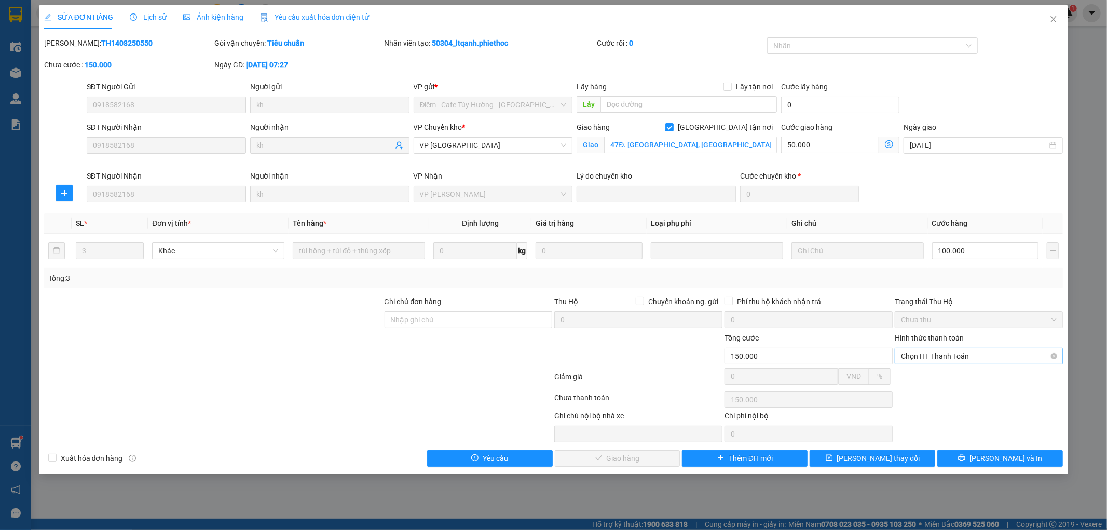
click at [950, 356] on span "Chọn HT Thanh Toán" at bounding box center [979, 356] width 156 height 16
click at [947, 372] on div "Tại văn phòng" at bounding box center [980, 376] width 156 height 11
type input "0"
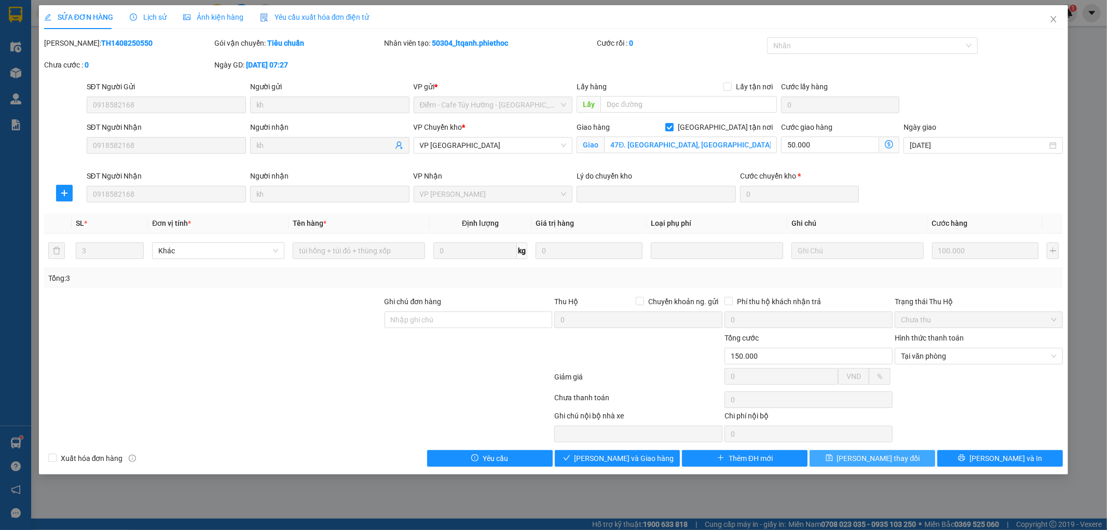
click at [880, 458] on span "Lưu thay đổi" at bounding box center [878, 458] width 83 height 11
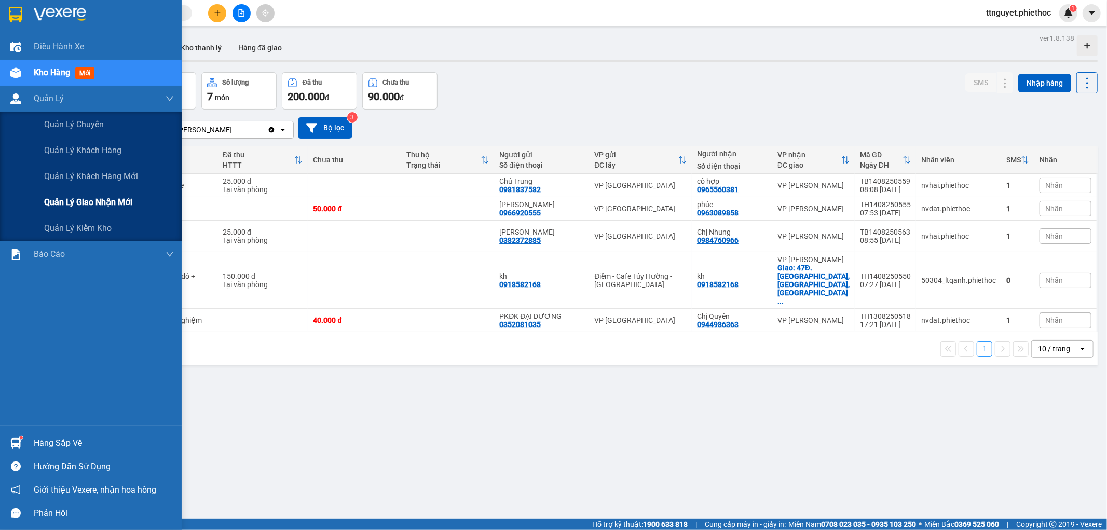
click at [34, 200] on div "Quản lý giao nhận mới" at bounding box center [91, 203] width 182 height 26
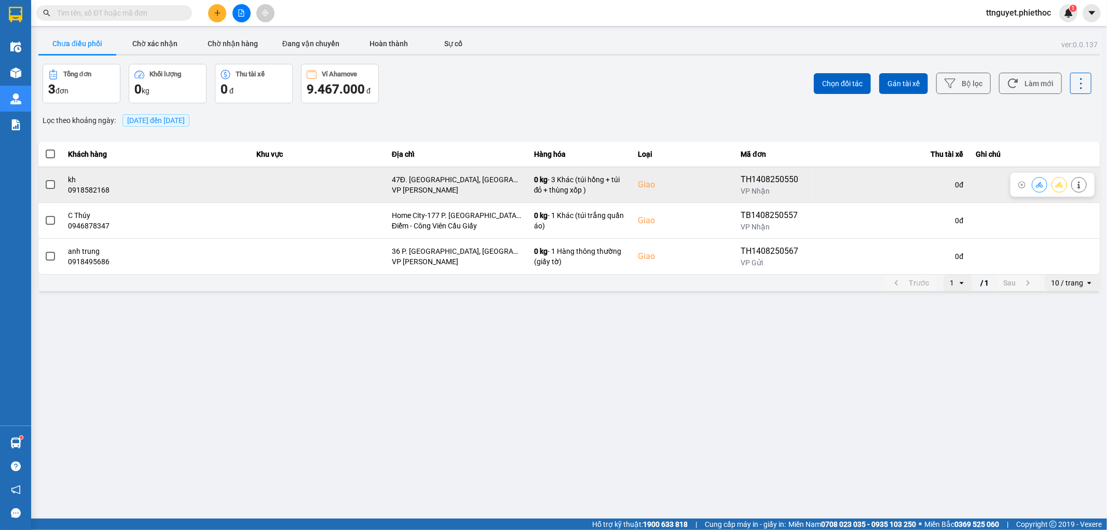
click at [52, 184] on span at bounding box center [50, 184] width 9 height 9
click at [45, 179] on input "checkbox" at bounding box center [45, 179] width 0 height 0
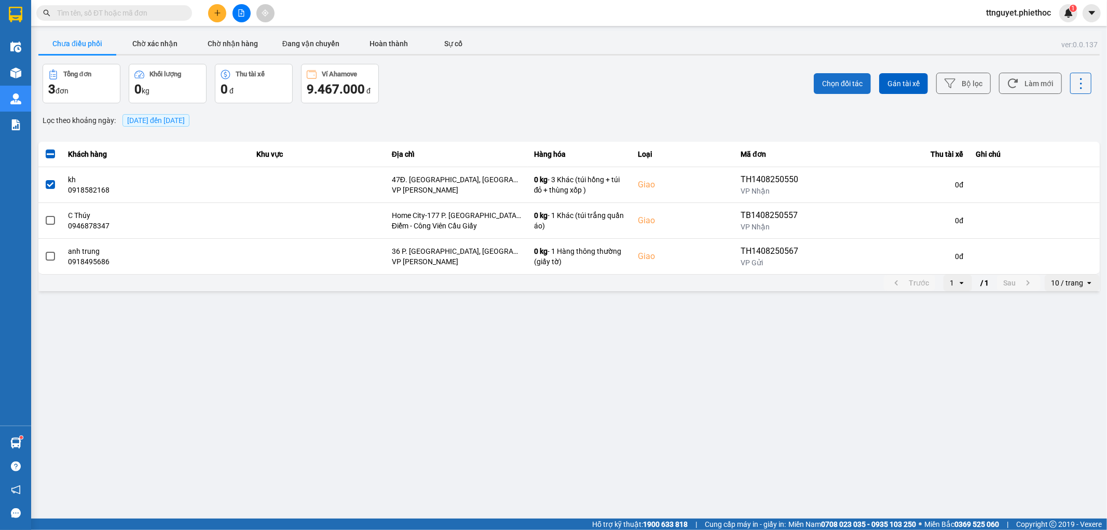
click at [829, 82] on span "Chọn đối tác" at bounding box center [842, 83] width 40 height 10
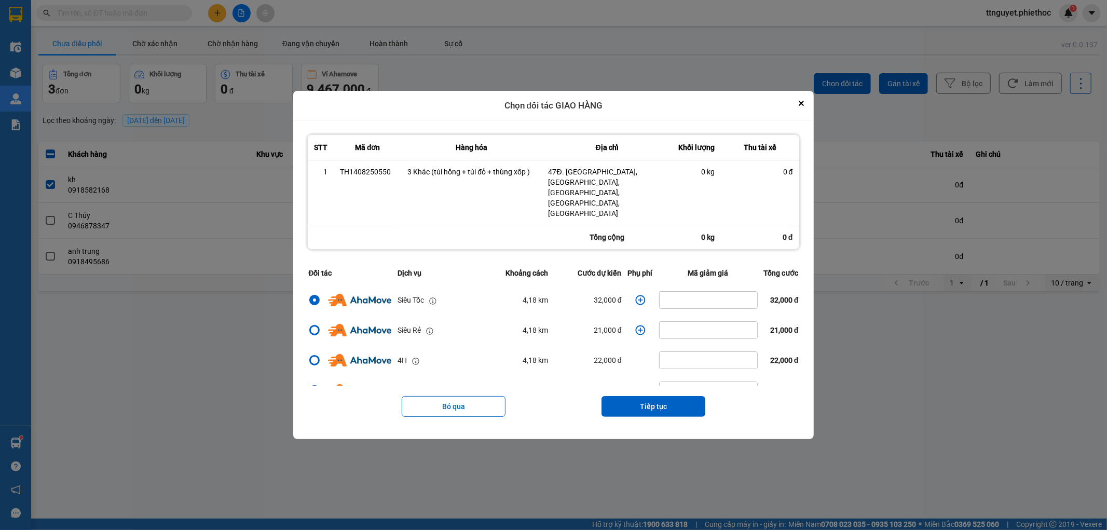
click at [637, 295] on icon "dialog" at bounding box center [641, 300] width 10 height 10
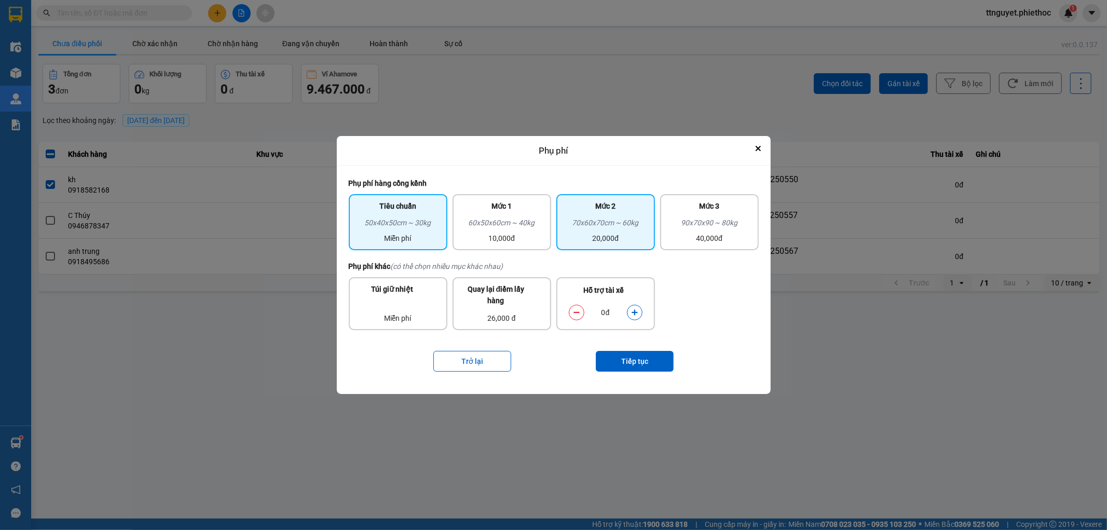
click at [620, 227] on div "70x60x70cm ~ 60kg" at bounding box center [606, 225] width 86 height 16
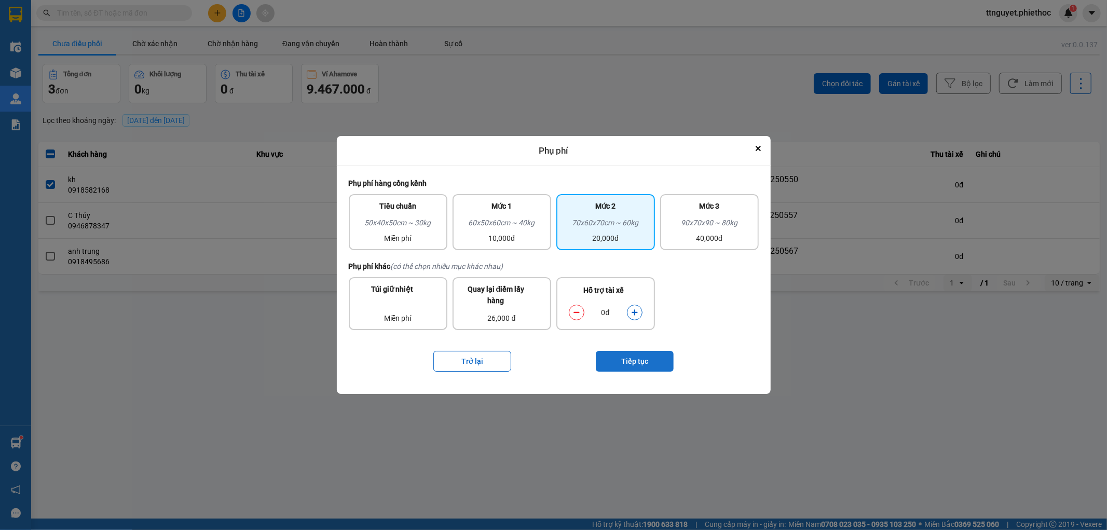
click at [630, 357] on button "Tiếp tục" at bounding box center [635, 361] width 78 height 21
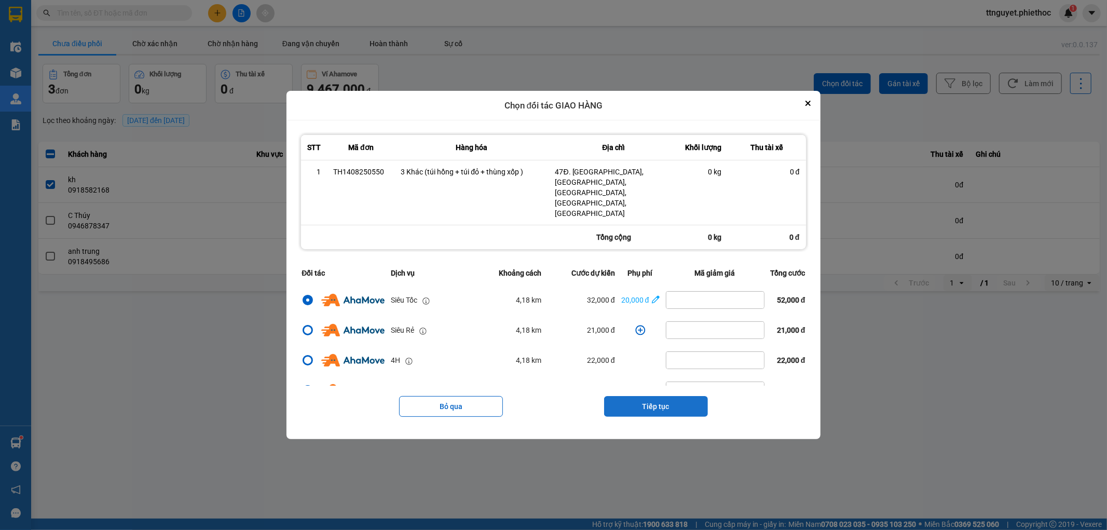
click at [650, 396] on button "Tiếp tục" at bounding box center [656, 406] width 104 height 21
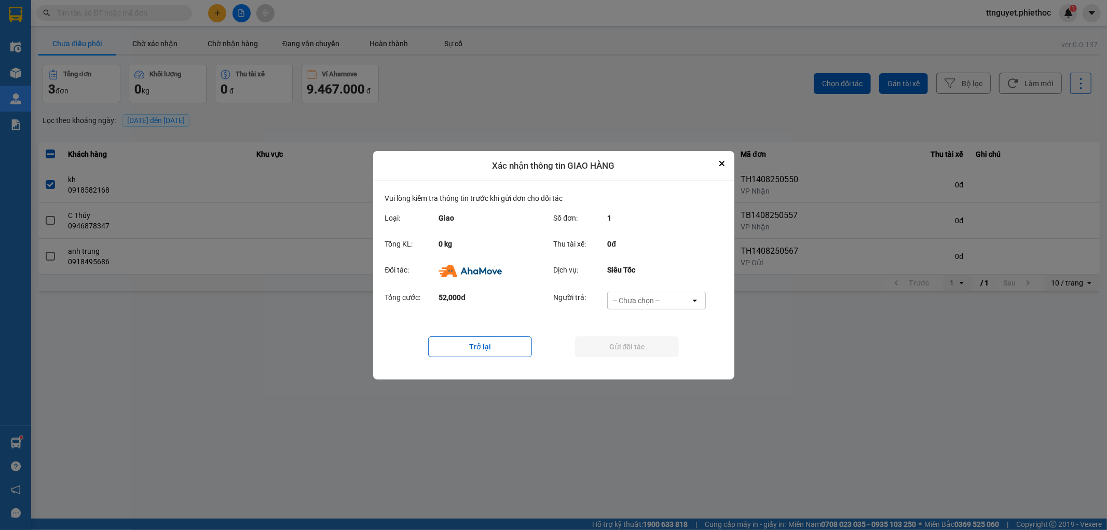
click at [671, 299] on div "-- Chưa chọn --" at bounding box center [649, 300] width 83 height 17
click at [626, 360] on span "Ví Ahamove" at bounding box center [637, 360] width 42 height 10
click at [626, 348] on button "Gửi đối tác" at bounding box center [627, 346] width 104 height 21
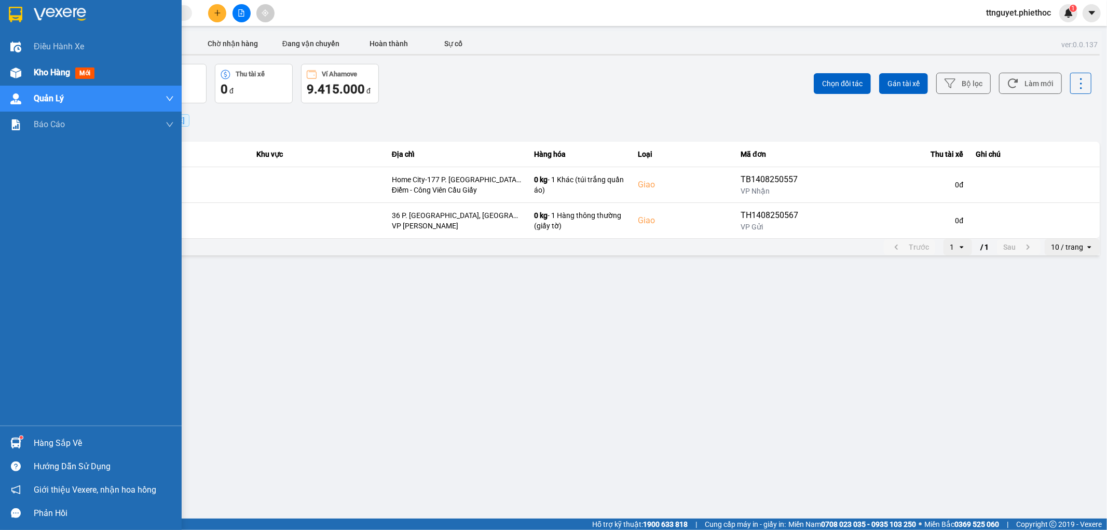
click at [17, 65] on div at bounding box center [16, 73] width 18 height 18
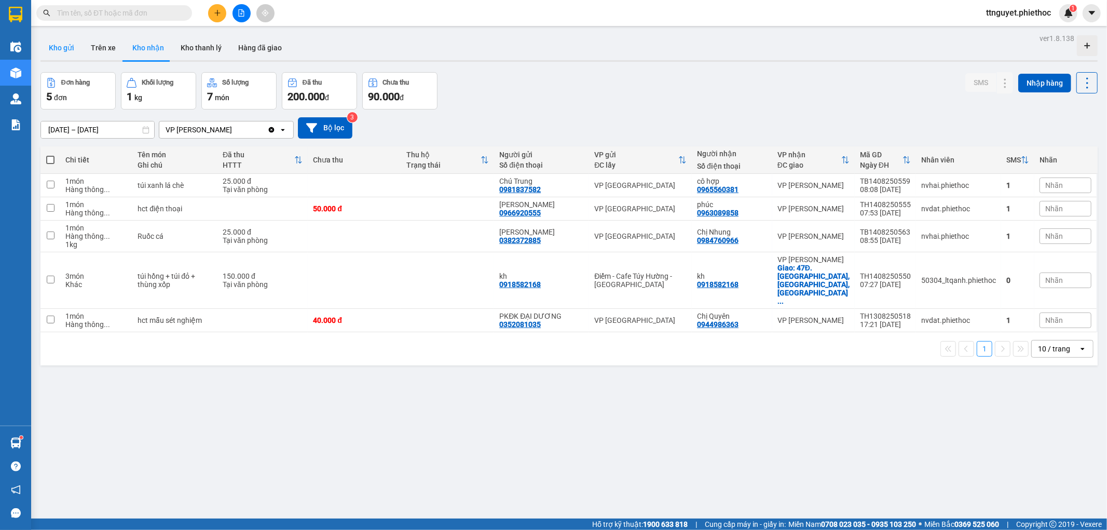
click at [56, 48] on button "Kho gửi" at bounding box center [61, 47] width 42 height 25
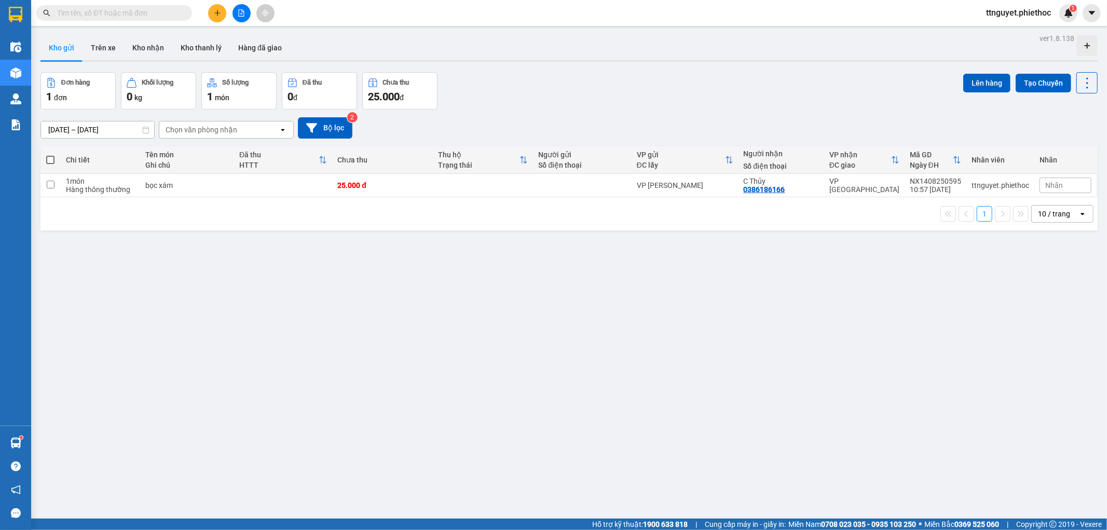
click at [48, 156] on span at bounding box center [50, 160] width 8 height 8
click at [50, 155] on input "checkbox" at bounding box center [50, 155] width 0 height 0
checkbox input "true"
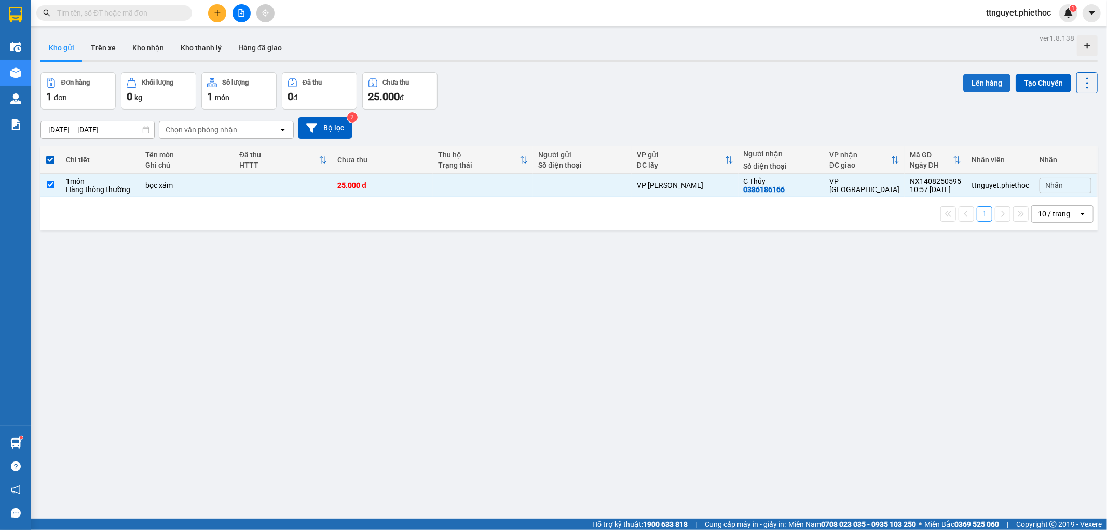
click at [983, 79] on button "Lên hàng" at bounding box center [987, 83] width 47 height 19
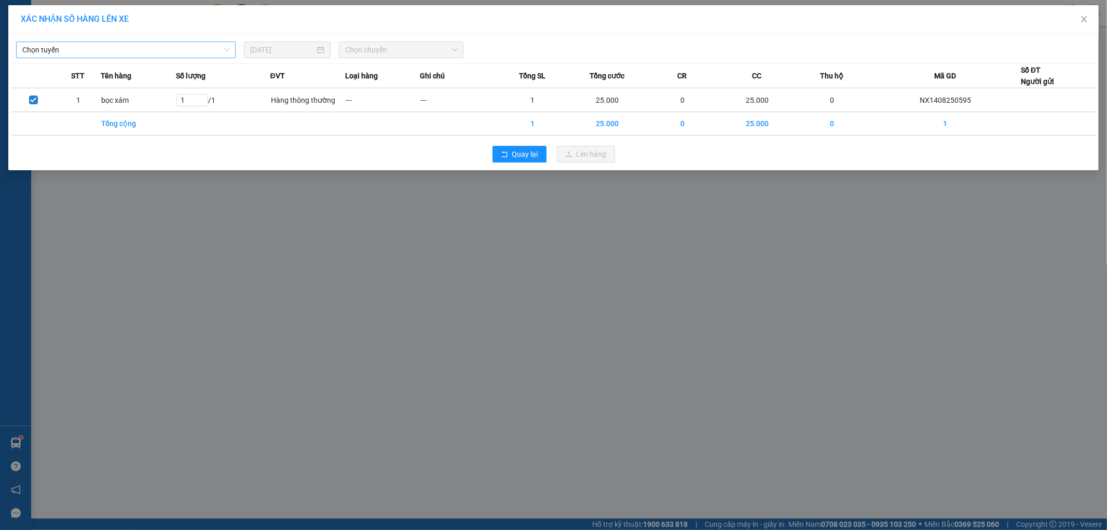
click at [91, 53] on span "Chọn tuyến" at bounding box center [125, 50] width 207 height 16
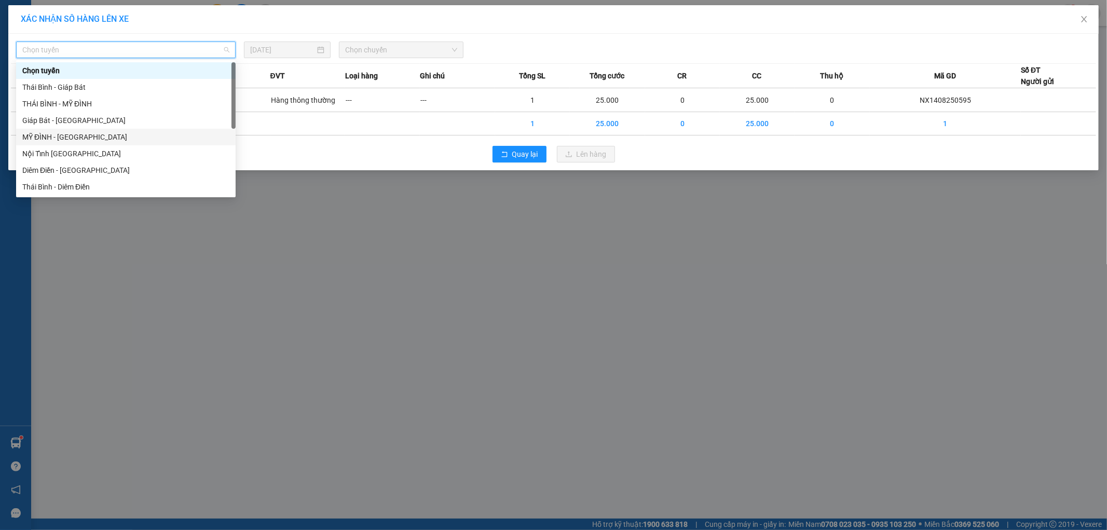
click at [49, 136] on div "MỸ ĐÌNH - [GEOGRAPHIC_DATA]" at bounding box center [125, 136] width 207 height 11
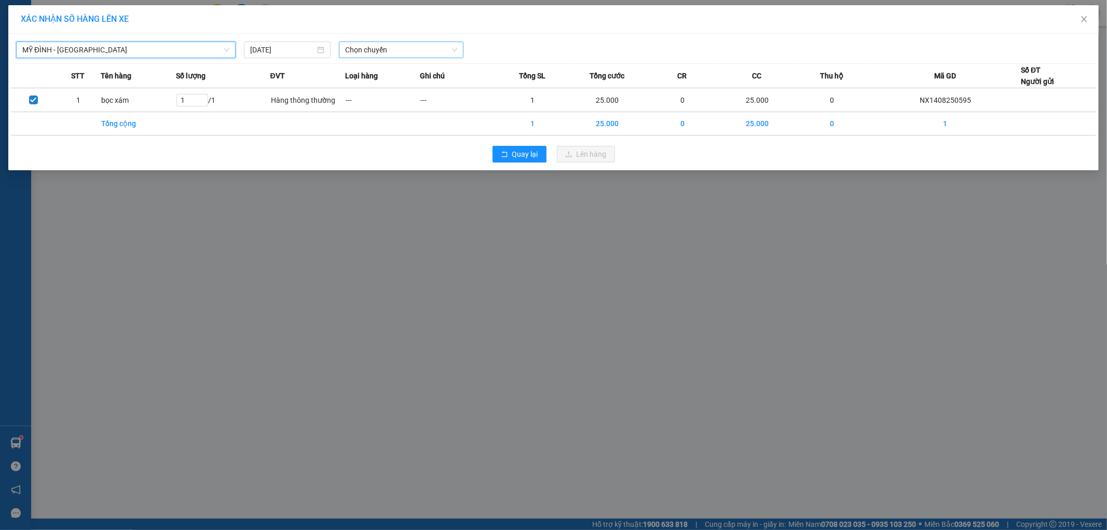
click at [412, 48] on span "Chọn chuyến" at bounding box center [401, 50] width 112 height 16
type input "3756"
click at [387, 70] on div "11:01 - 17A-037.56" at bounding box center [385, 70] width 81 height 11
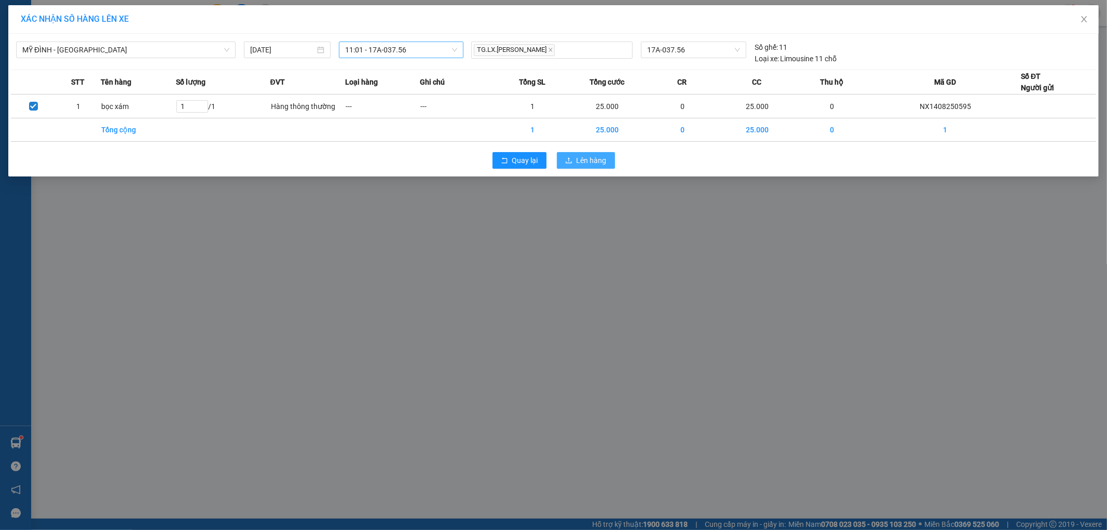
click at [573, 163] on button "Lên hàng" at bounding box center [586, 160] width 58 height 17
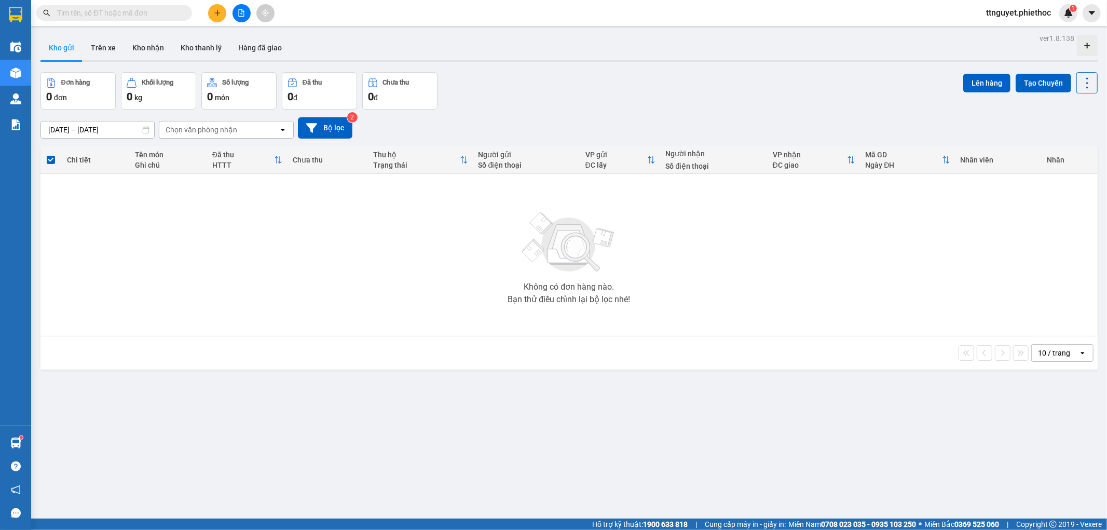
click at [114, 17] on input "text" at bounding box center [118, 12] width 123 height 11
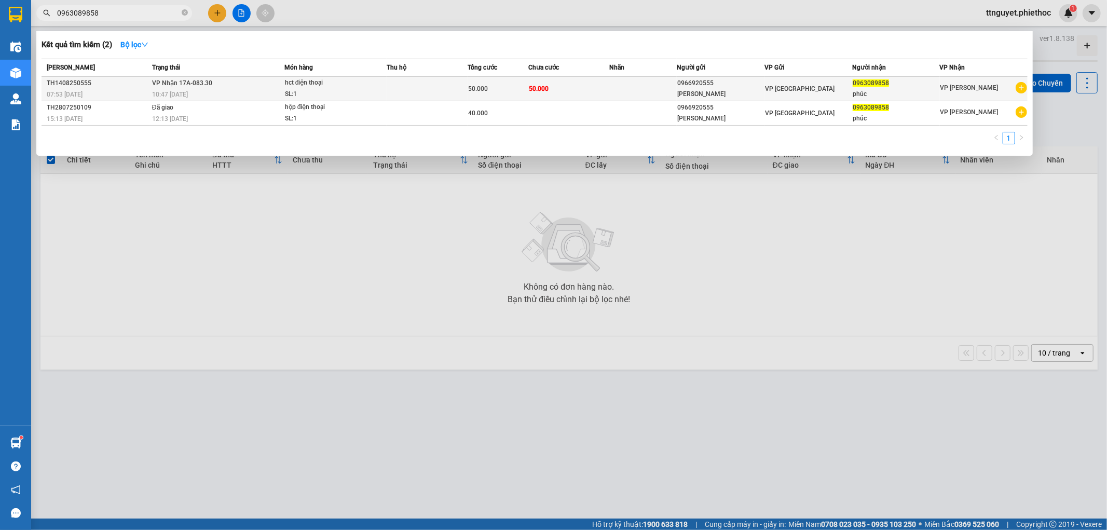
type input "0963089858"
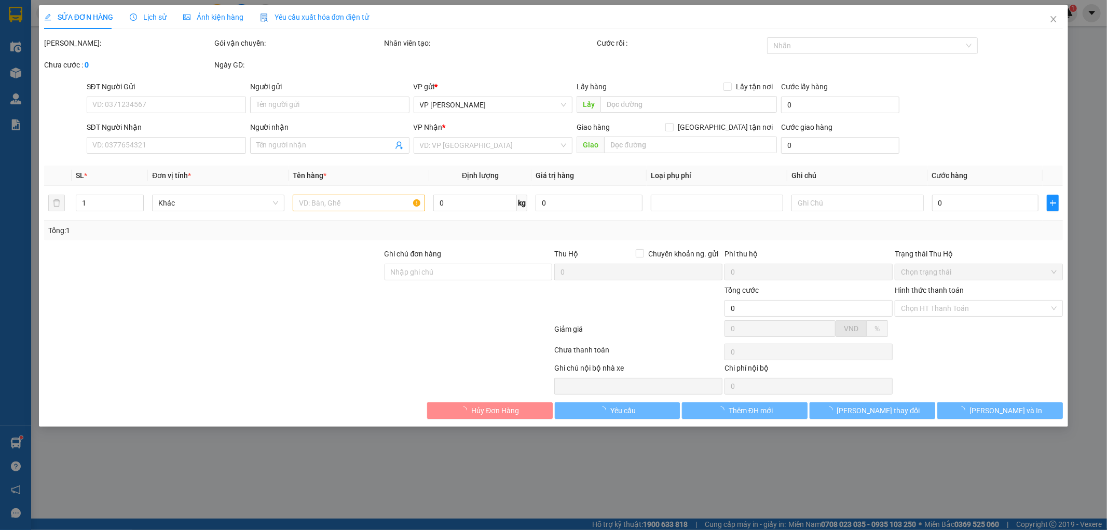
type input "0966920555"
type input "Anh Nam"
type input "0963089858"
type input "phúc"
type input "50.000"
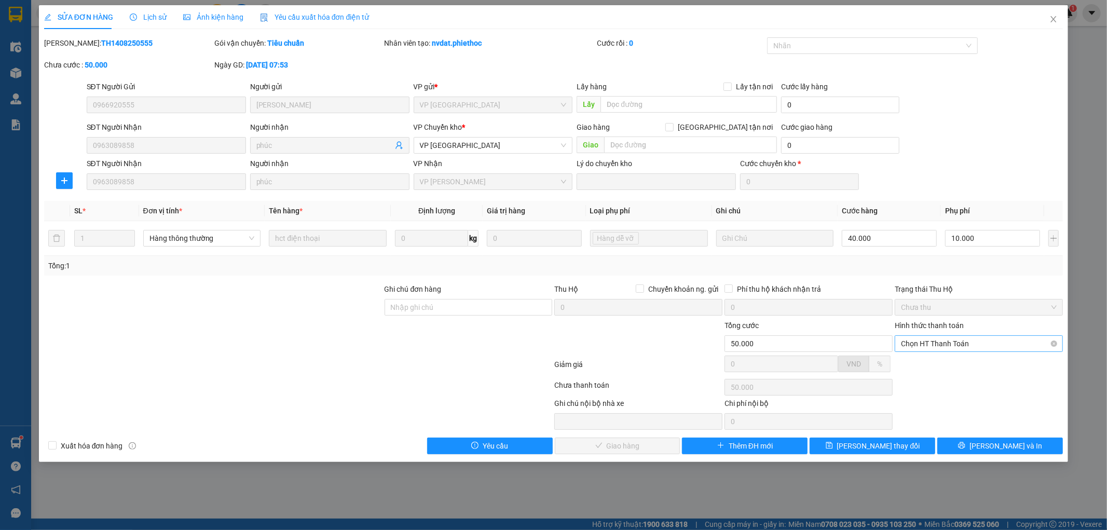
click at [974, 344] on span "Chọn HT Thanh Toán" at bounding box center [979, 344] width 156 height 16
click at [962, 362] on div "Tại văn phòng" at bounding box center [980, 364] width 156 height 11
type input "0"
click at [640, 447] on span "Lưu và Giao hàng" at bounding box center [625, 445] width 100 height 11
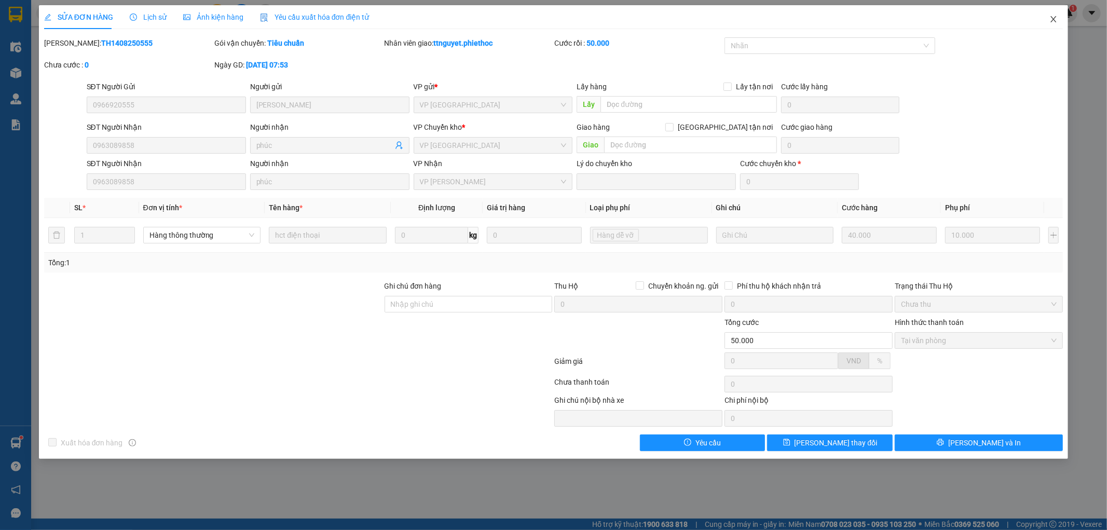
click at [1051, 14] on span "Close" at bounding box center [1053, 19] width 29 height 29
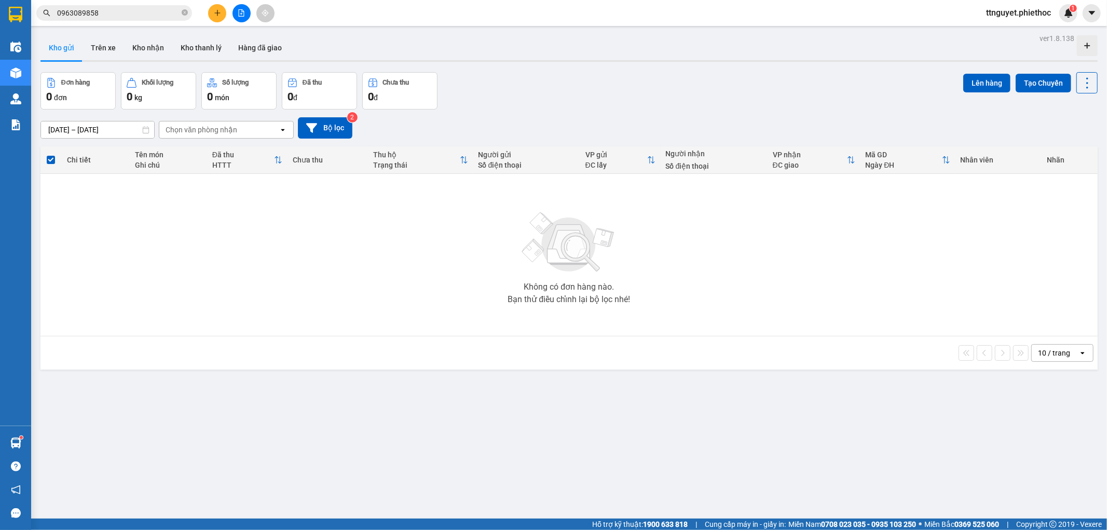
click at [218, 11] on icon "plus" at bounding box center [217, 12] width 7 height 7
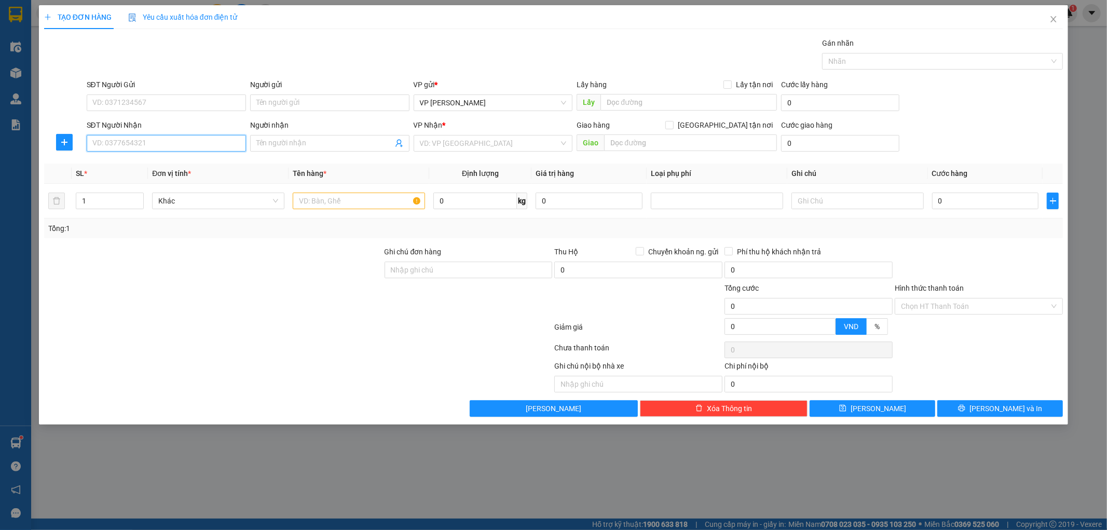
click at [172, 144] on input "SĐT Người Nhận" at bounding box center [166, 143] width 159 height 17
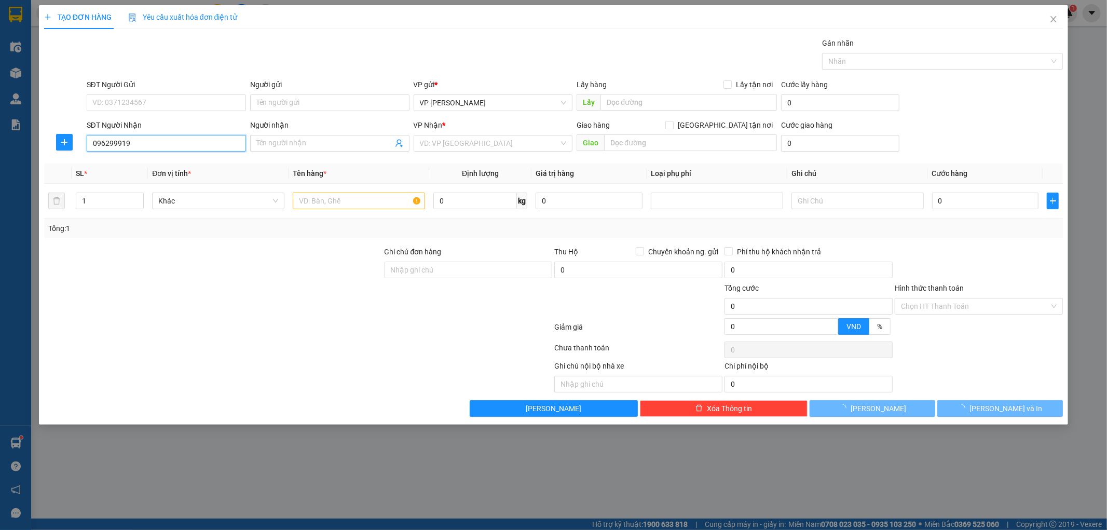
type input "0962999198"
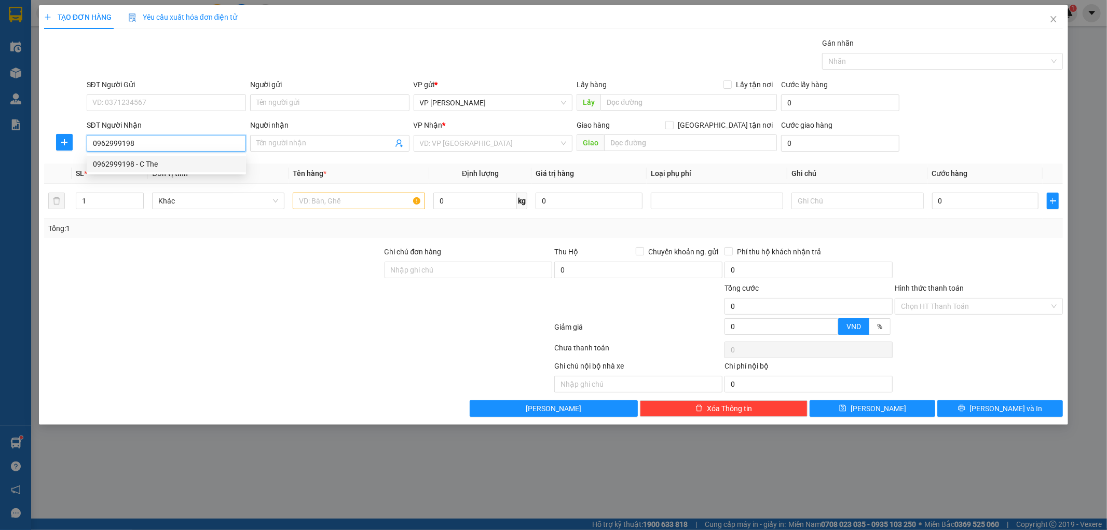
click at [165, 162] on div "0962999198 - C The" at bounding box center [166, 163] width 147 height 11
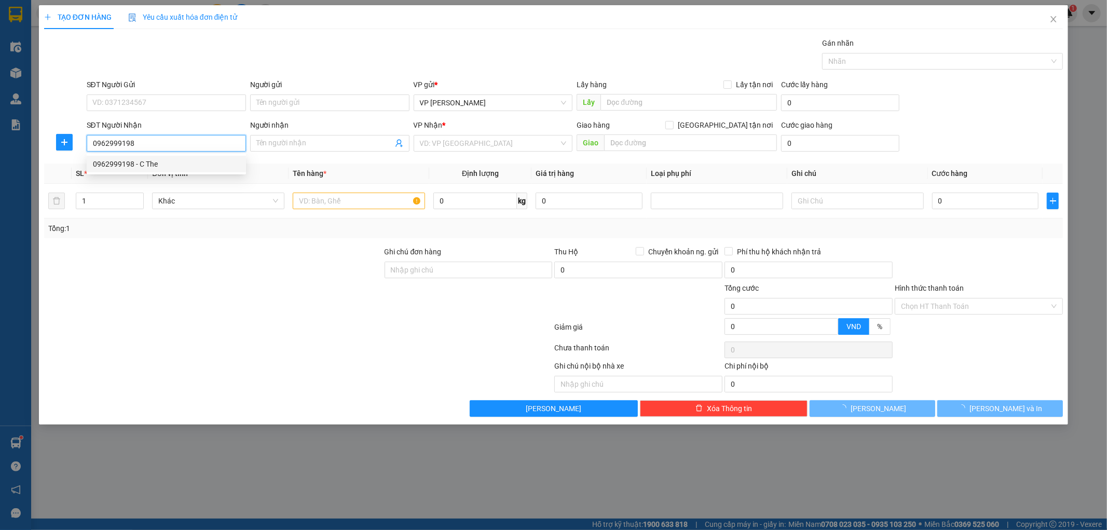
type input "C The"
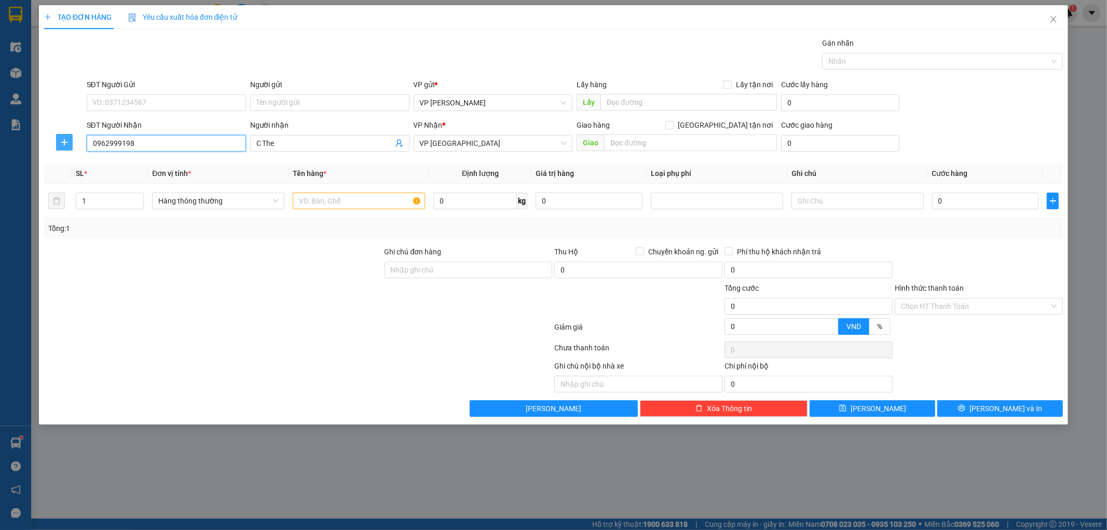
type input "0962999198"
click at [61, 138] on icon "plus" at bounding box center [64, 142] width 8 height 8
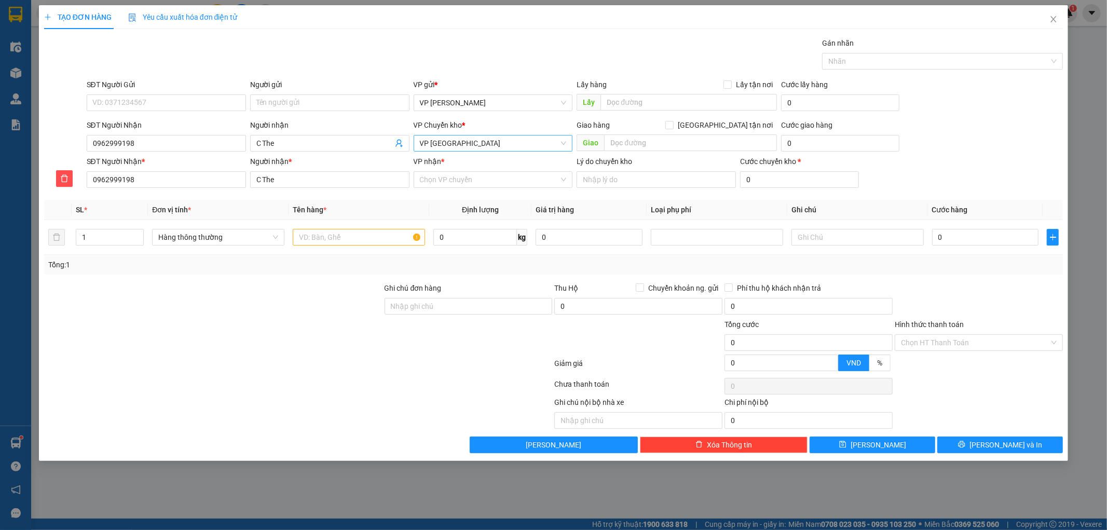
click at [461, 145] on span "VP [GEOGRAPHIC_DATA]" at bounding box center [493, 144] width 147 height 16
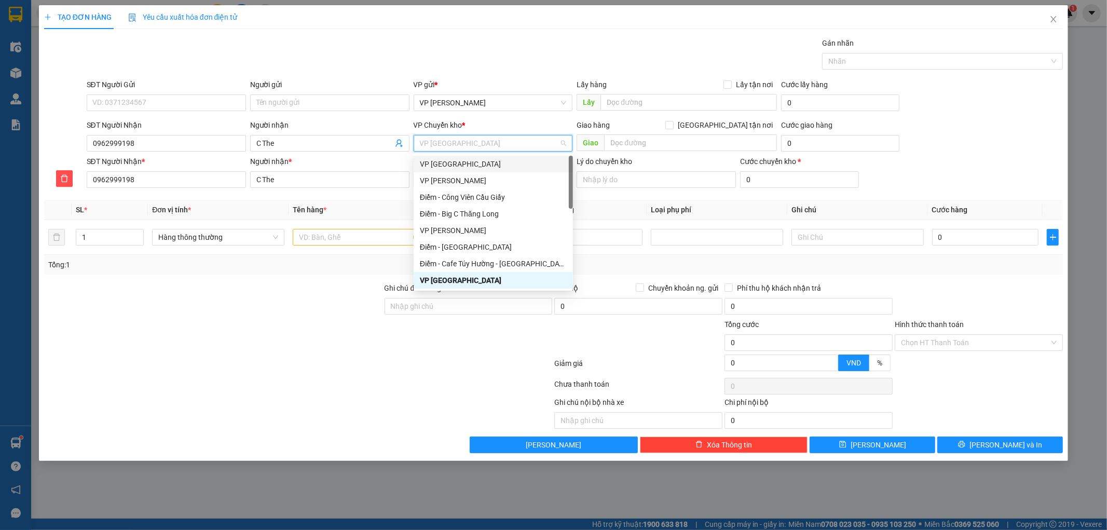
click at [444, 162] on div "VP [GEOGRAPHIC_DATA]" at bounding box center [493, 163] width 147 height 11
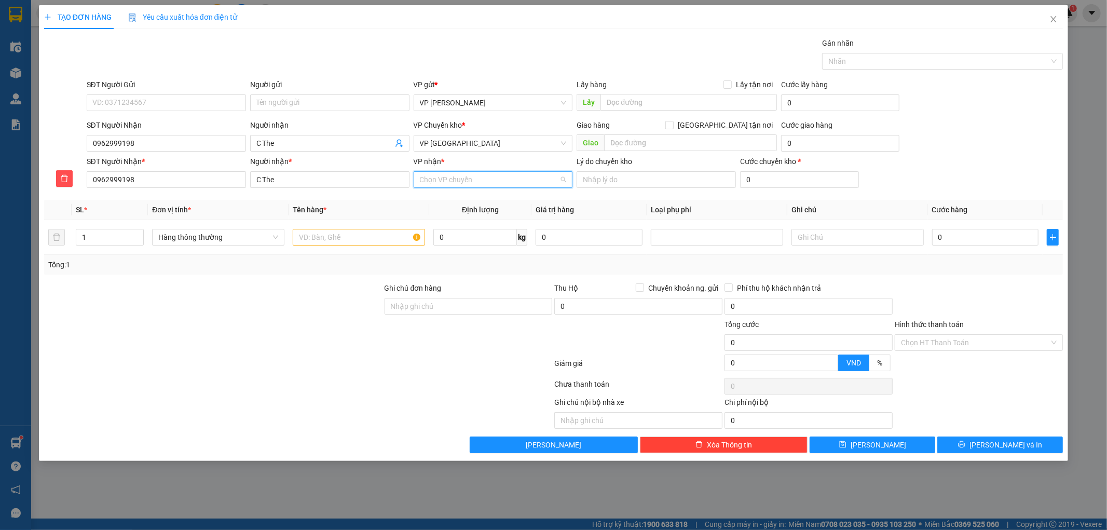
click at [451, 184] on input "VP nhận *" at bounding box center [490, 180] width 140 height 16
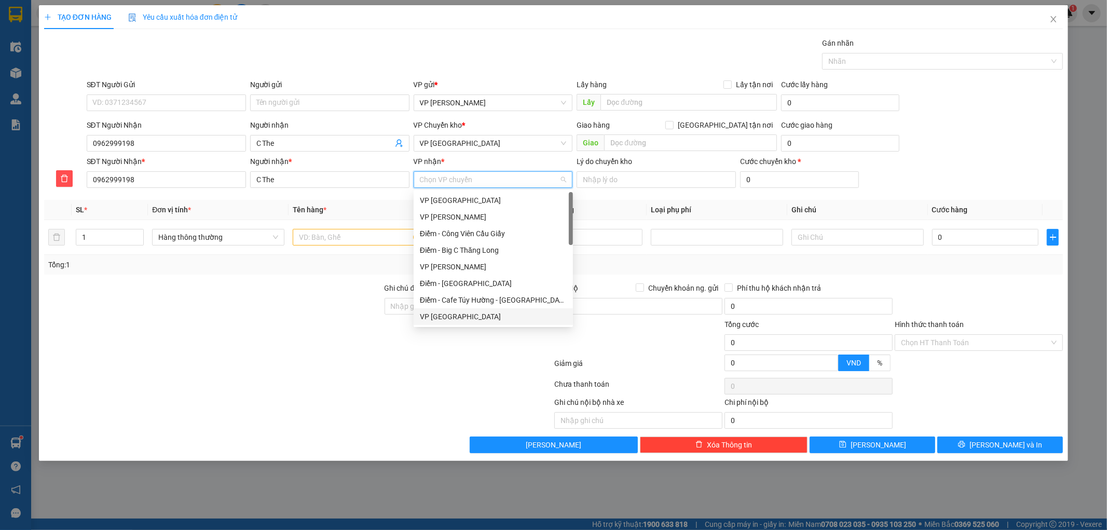
click at [437, 317] on div "VP [GEOGRAPHIC_DATA]" at bounding box center [493, 316] width 147 height 11
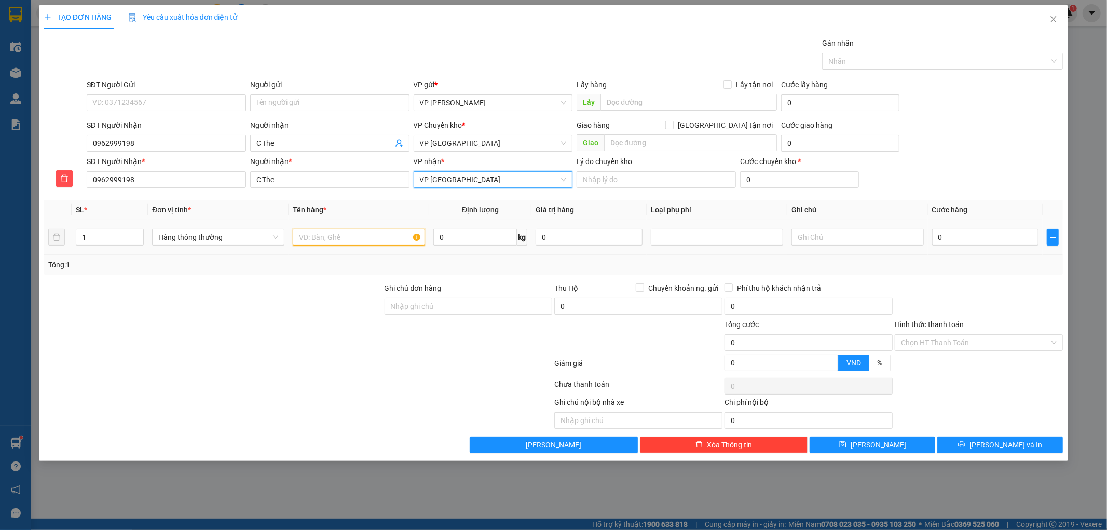
click at [385, 240] on input "text" at bounding box center [359, 237] width 132 height 17
type input "hct"
click at [956, 236] on input "0" at bounding box center [985, 237] width 107 height 17
type input "006"
type input "6"
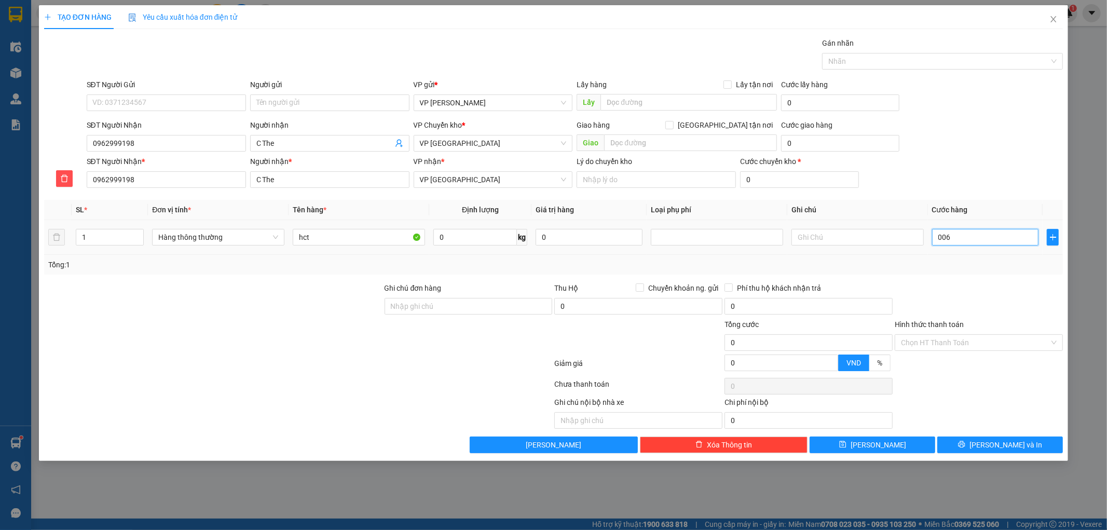
type input "6"
type input "0.060"
type input "60"
click at [963, 274] on div "Tổng: 1" at bounding box center [554, 265] width 1020 height 20
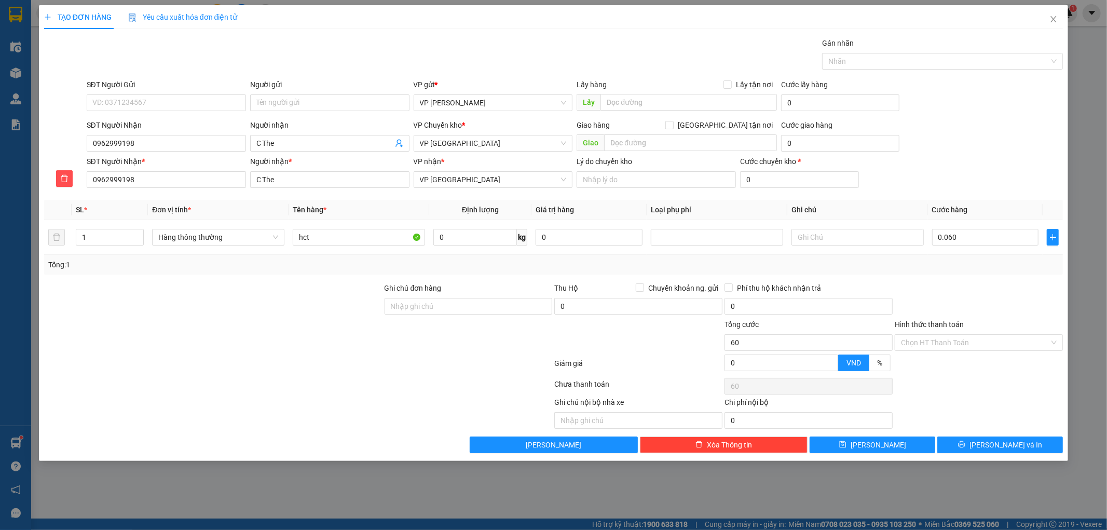
type input "60.000"
click at [954, 443] on button "[PERSON_NAME] và In" at bounding box center [1001, 445] width 126 height 17
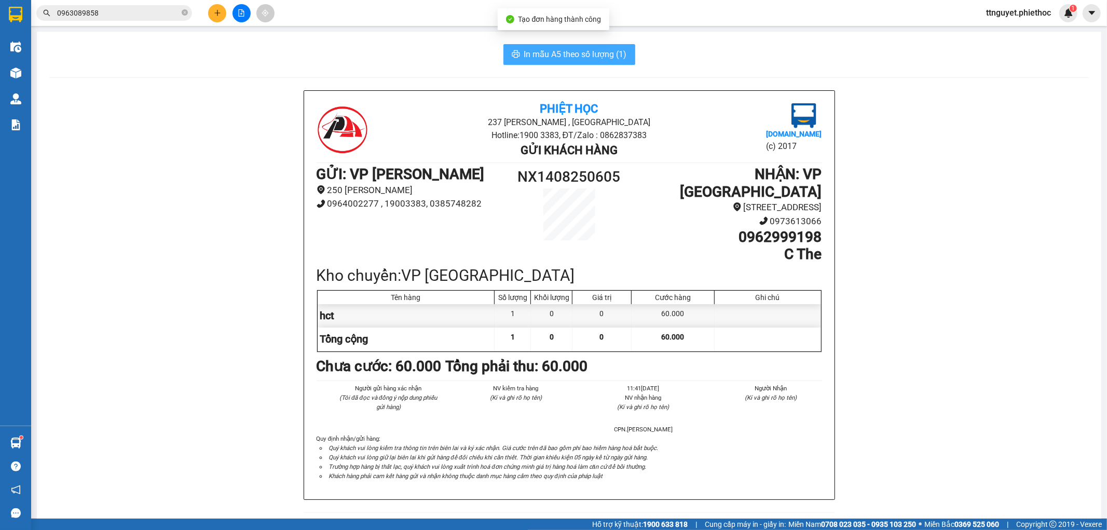
click at [564, 54] on span "In mẫu A5 theo số lượng (1)" at bounding box center [575, 54] width 103 height 13
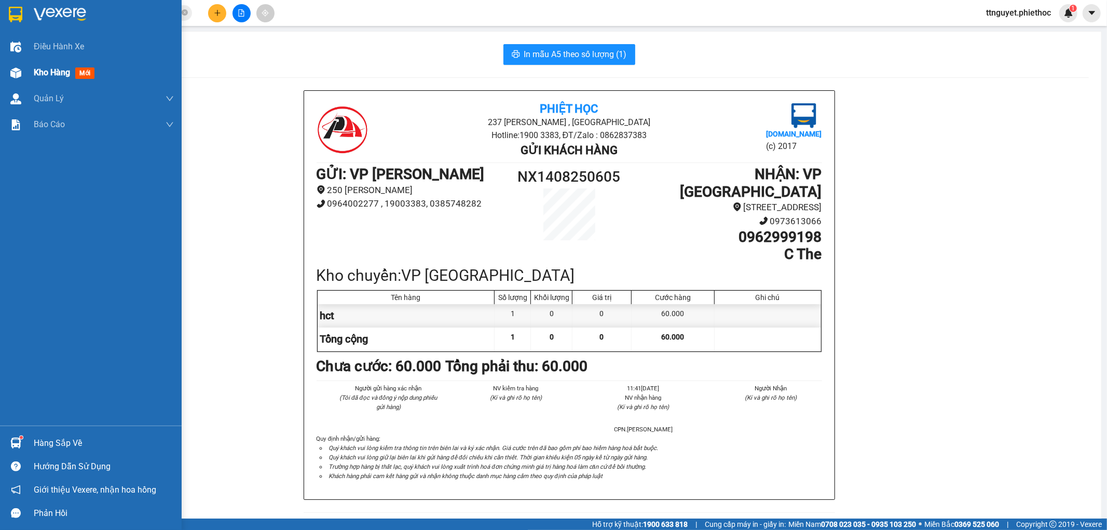
click at [35, 71] on span "Kho hàng" at bounding box center [52, 72] width 36 height 10
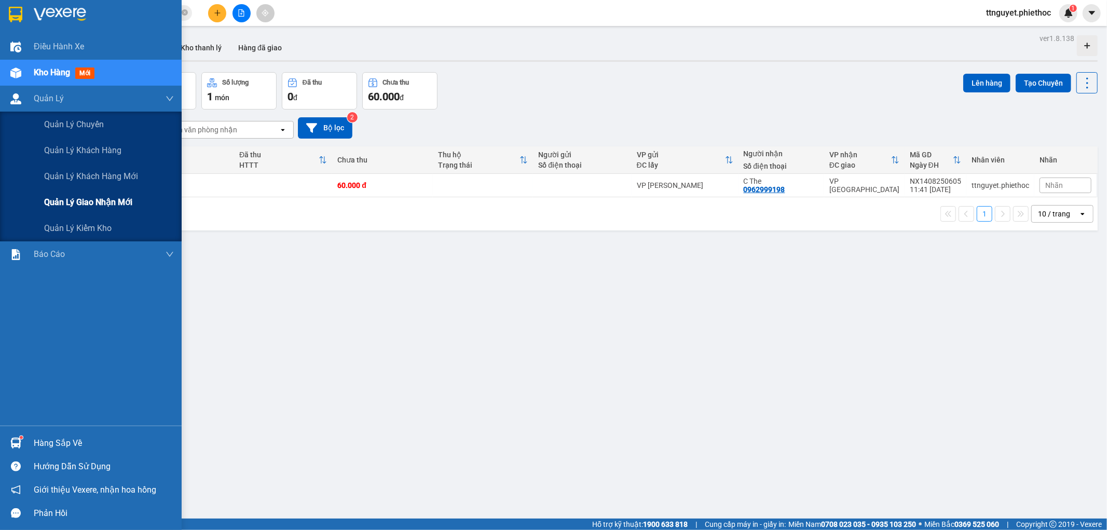
click at [44, 203] on span "Quản lý giao nhận mới" at bounding box center [88, 202] width 88 height 13
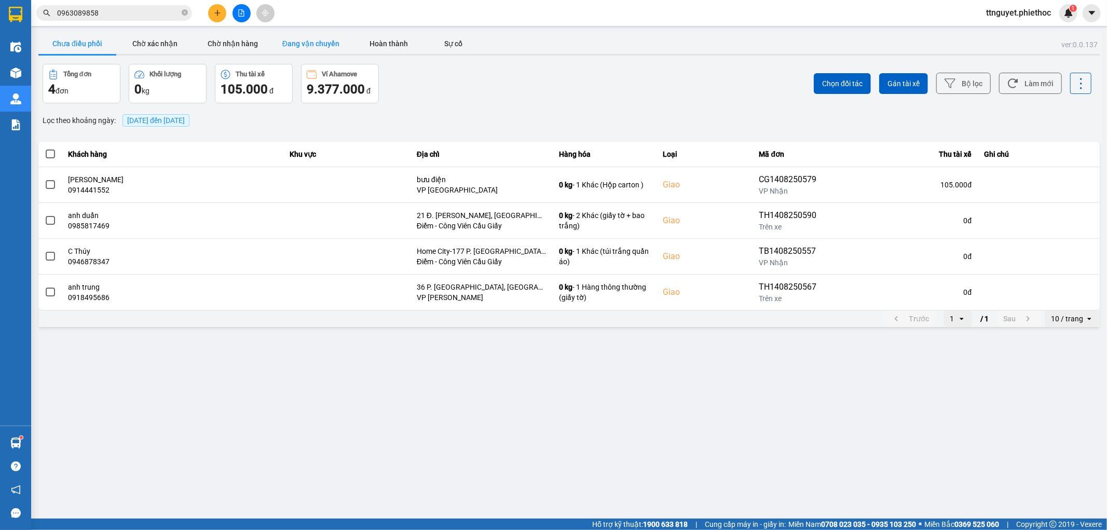
click at [318, 40] on button "Đang vận chuyển" at bounding box center [311, 43] width 78 height 21
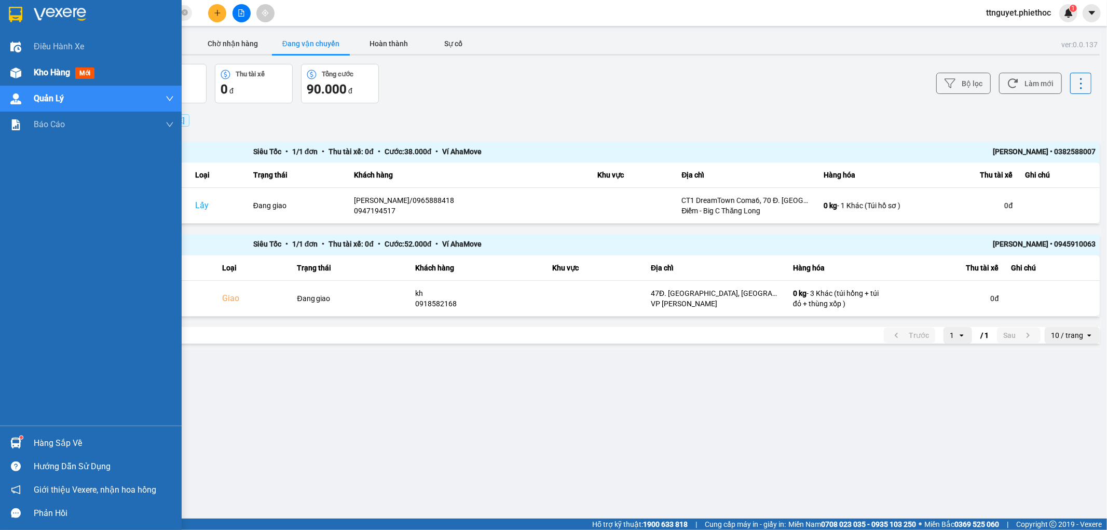
click at [4, 67] on div "Kho hàng mới" at bounding box center [91, 73] width 182 height 26
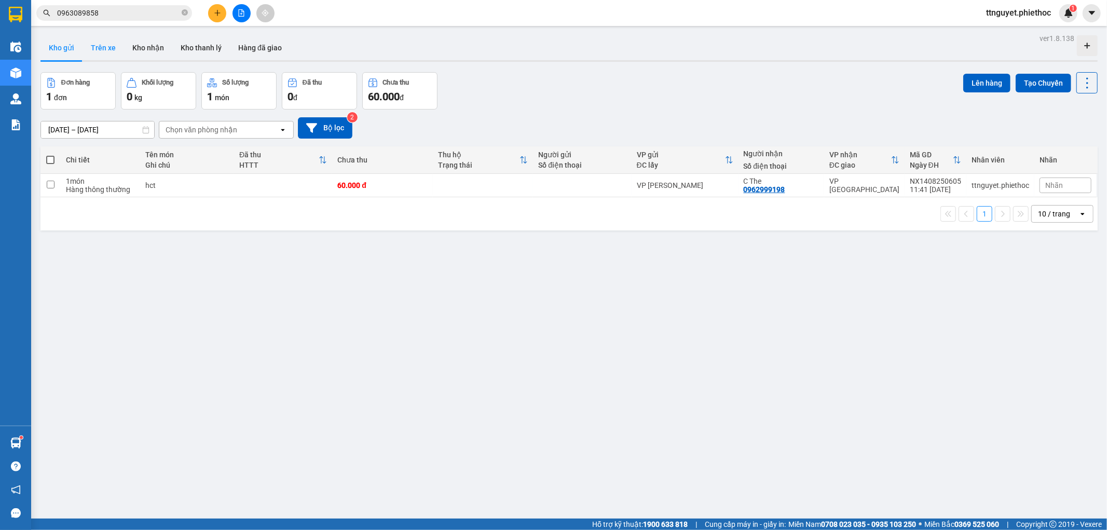
click at [102, 45] on button "Trên xe" at bounding box center [104, 47] width 42 height 25
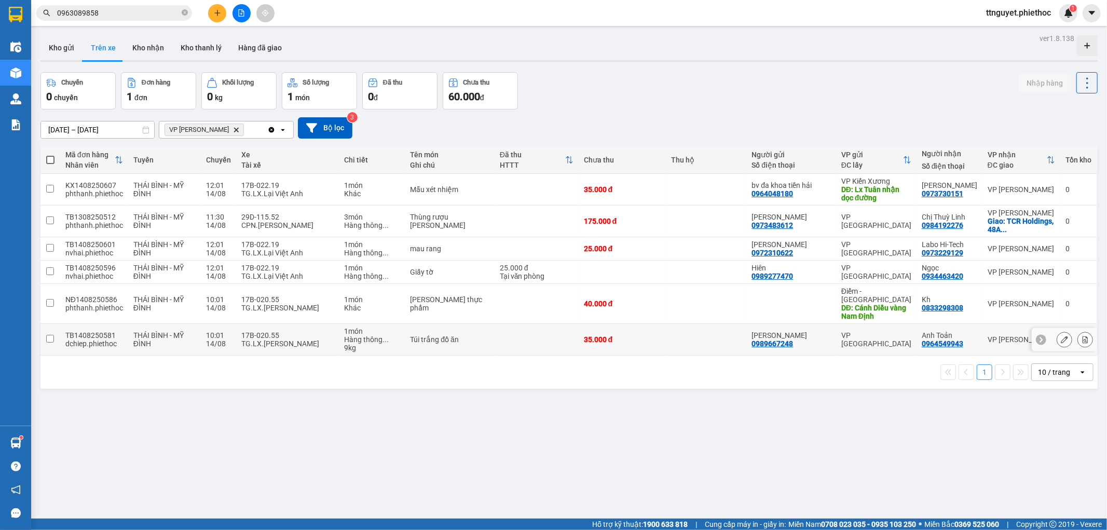
click at [232, 328] on td "10:01 14/08" at bounding box center [218, 340] width 35 height 32
checkbox input "true"
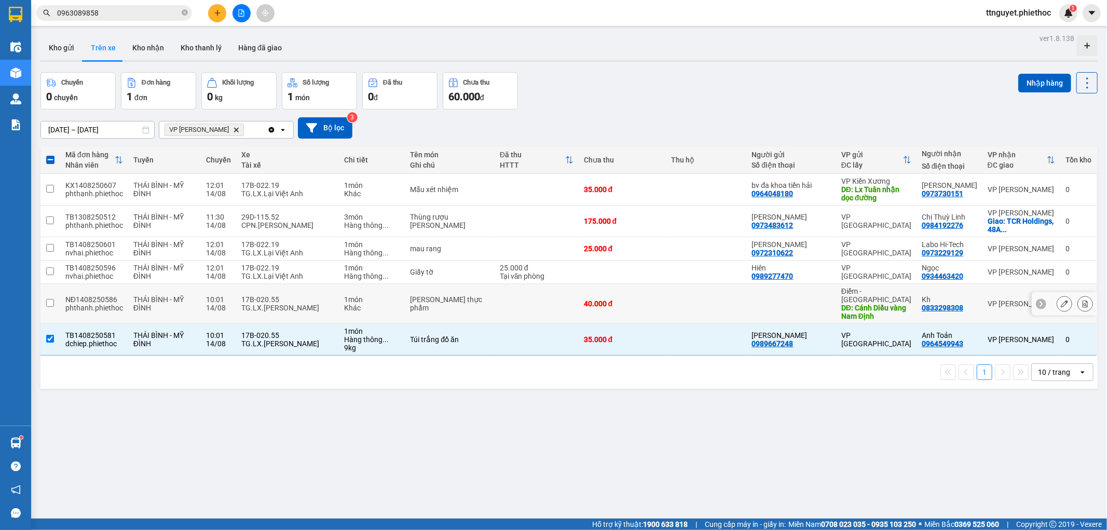
click at [237, 310] on td "17B-020.55 TG.LX.Khổng Văn Tường" at bounding box center [287, 304] width 103 height 40
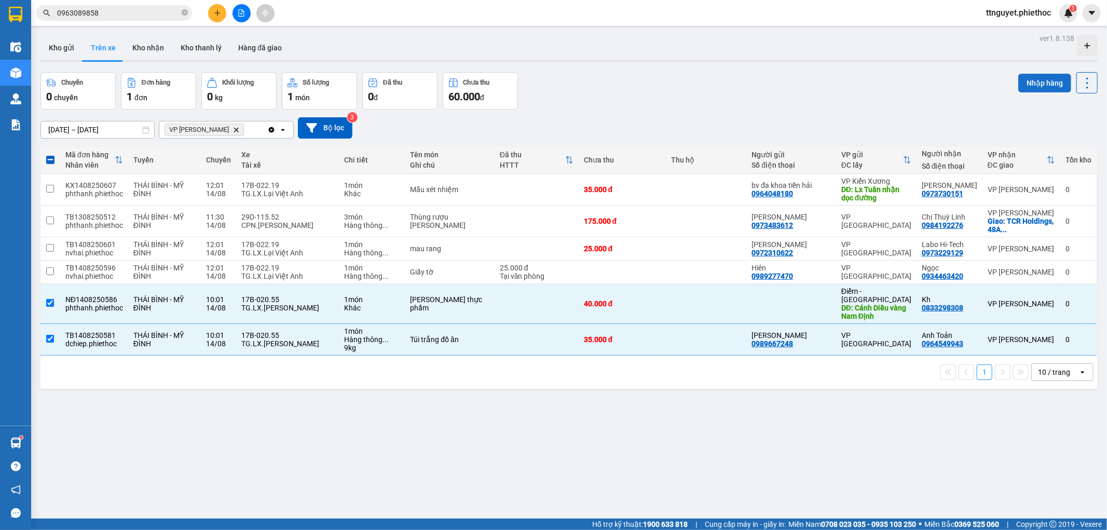
click at [1024, 78] on button "Nhập hàng" at bounding box center [1045, 83] width 53 height 19
checkbox input "false"
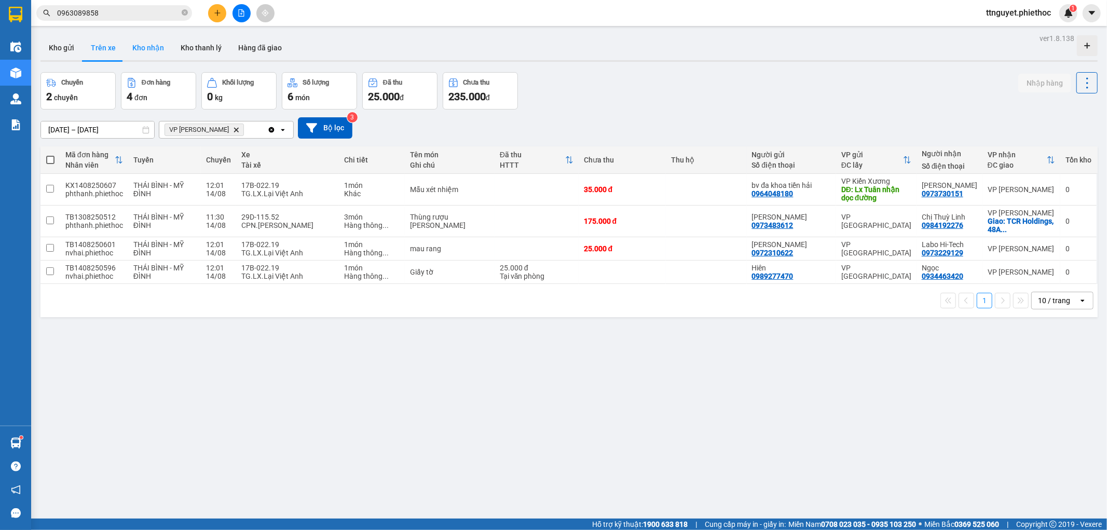
click at [143, 44] on button "Kho nhận" at bounding box center [148, 47] width 48 height 25
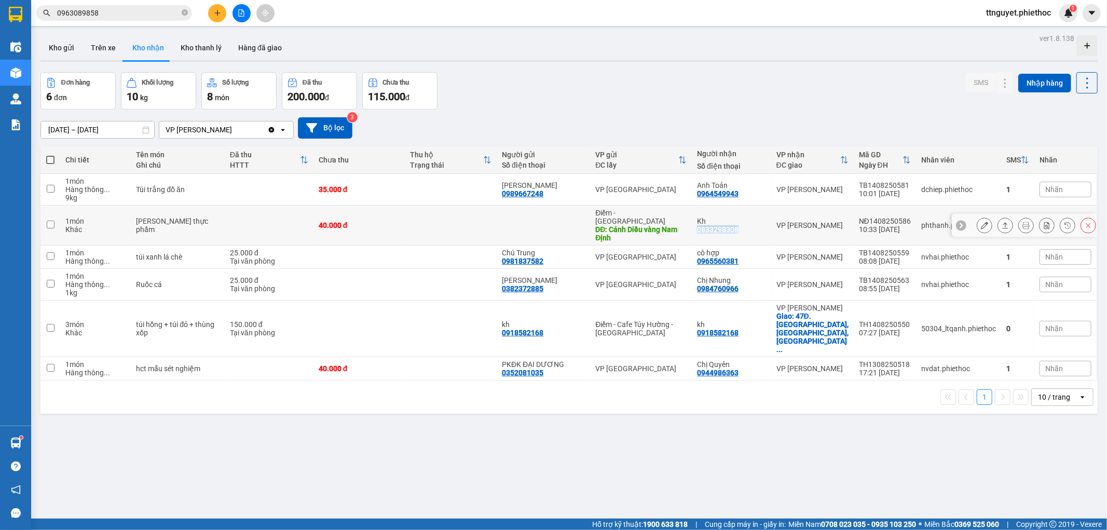
drag, startPoint x: 695, startPoint y: 225, endPoint x: 737, endPoint y: 225, distance: 42.6
click at [737, 225] on td "Kh 0833298308" at bounding box center [731, 226] width 79 height 40
checkbox input "true"
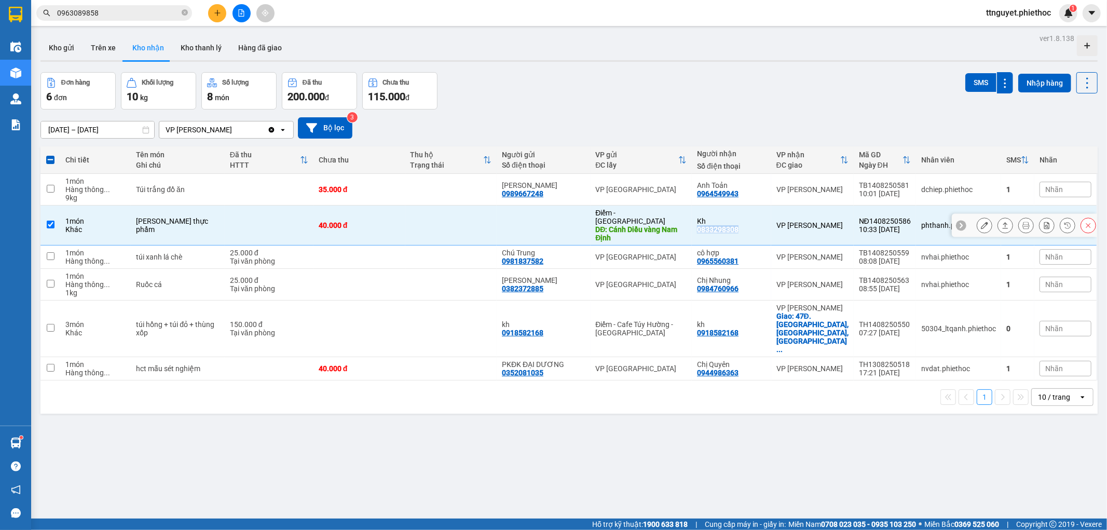
copy div "0833298308"
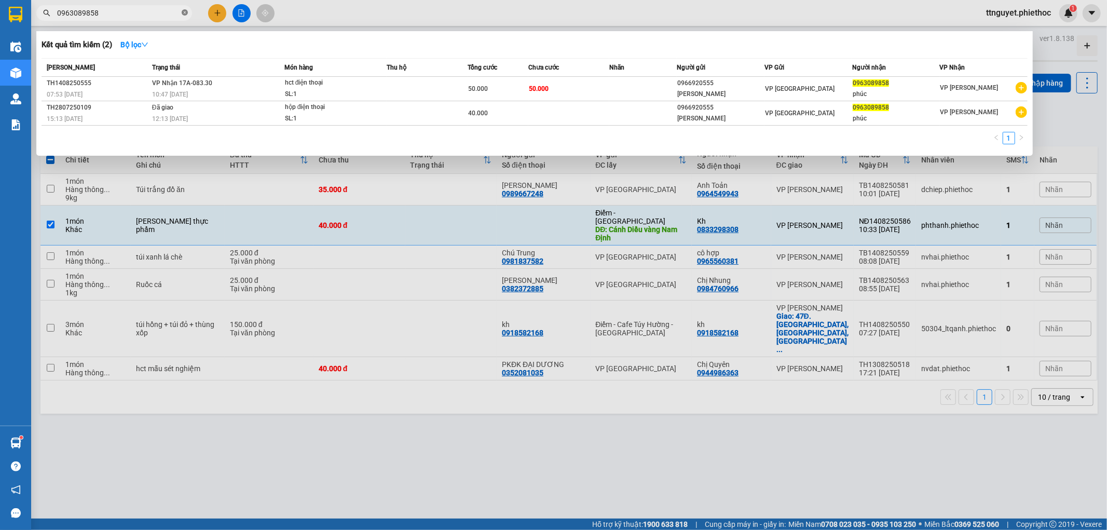
click at [185, 11] on icon "close-circle" at bounding box center [185, 12] width 6 height 6
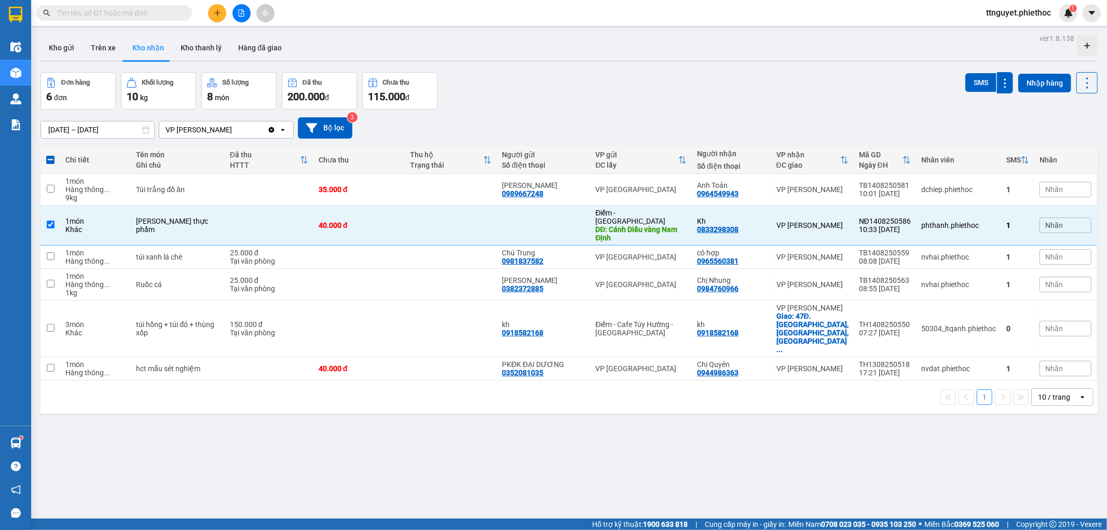
click at [90, 12] on input "text" at bounding box center [118, 12] width 123 height 11
paste input "0833298308"
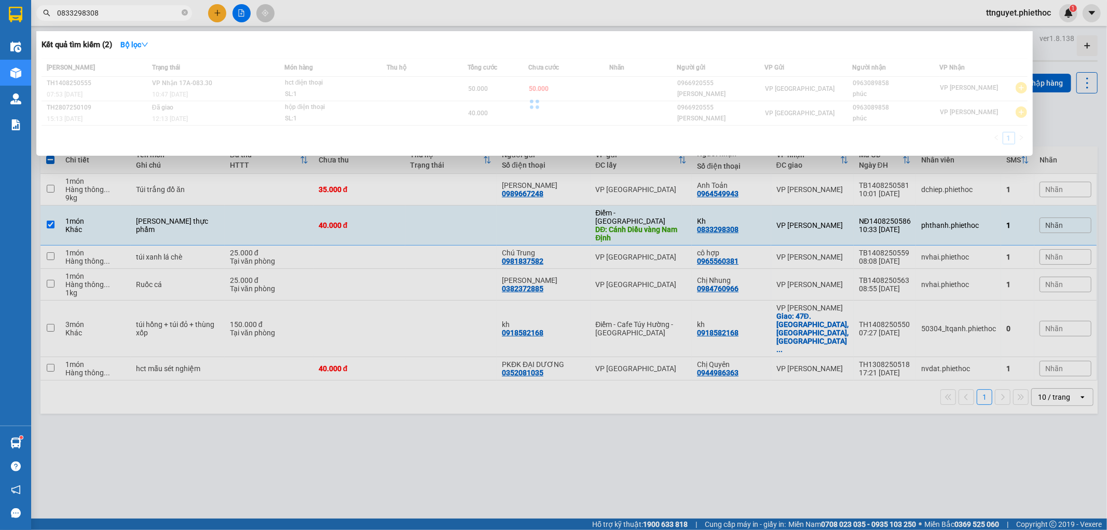
type input "0833298308"
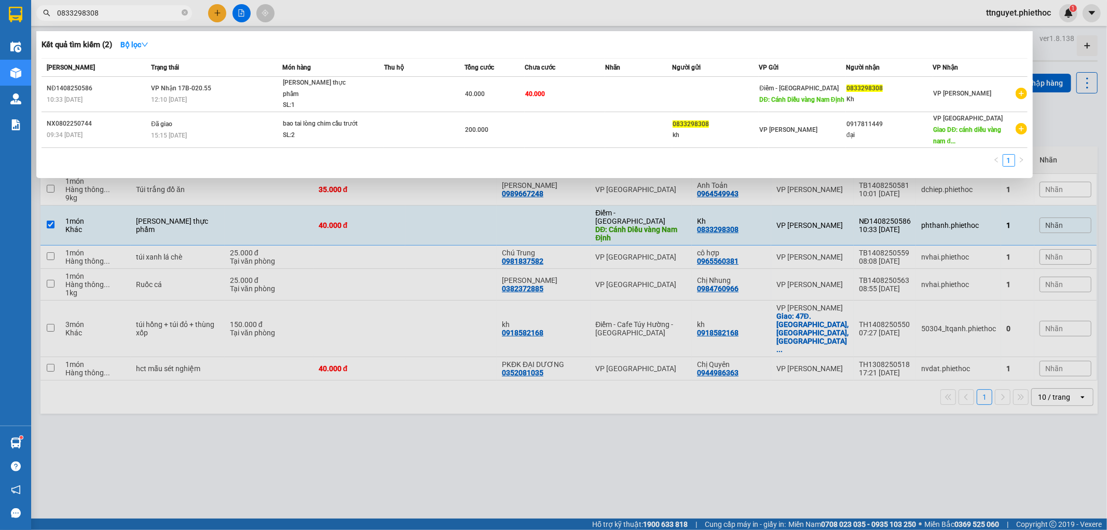
click at [441, 88] on td at bounding box center [424, 94] width 80 height 35
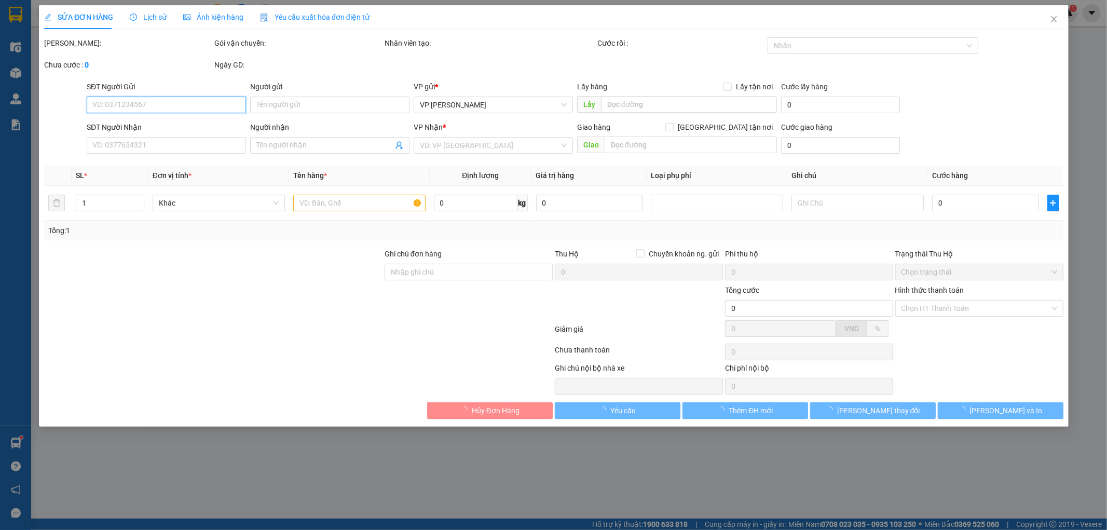
type input "Cánh Diều vàng Nam Định"
type input "5.000"
type input "0833298308"
type input "Kh"
type input "40.000"
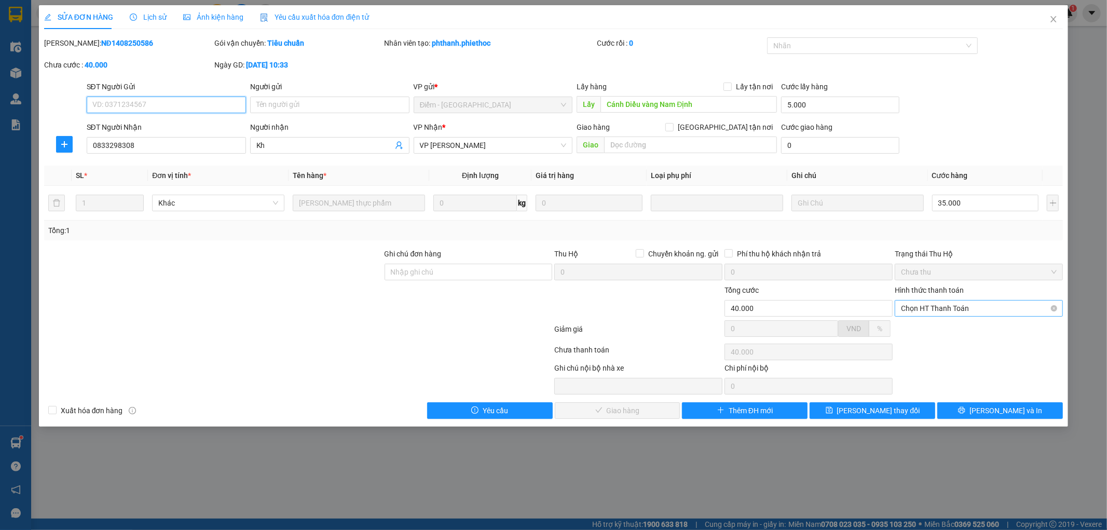
click at [989, 309] on span "Chọn HT Thanh Toán" at bounding box center [979, 309] width 156 height 16
click at [920, 325] on div "Tại văn phòng" at bounding box center [980, 328] width 156 height 11
type input "0"
click at [637, 409] on span "Lưu và Giao hàng" at bounding box center [625, 410] width 100 height 11
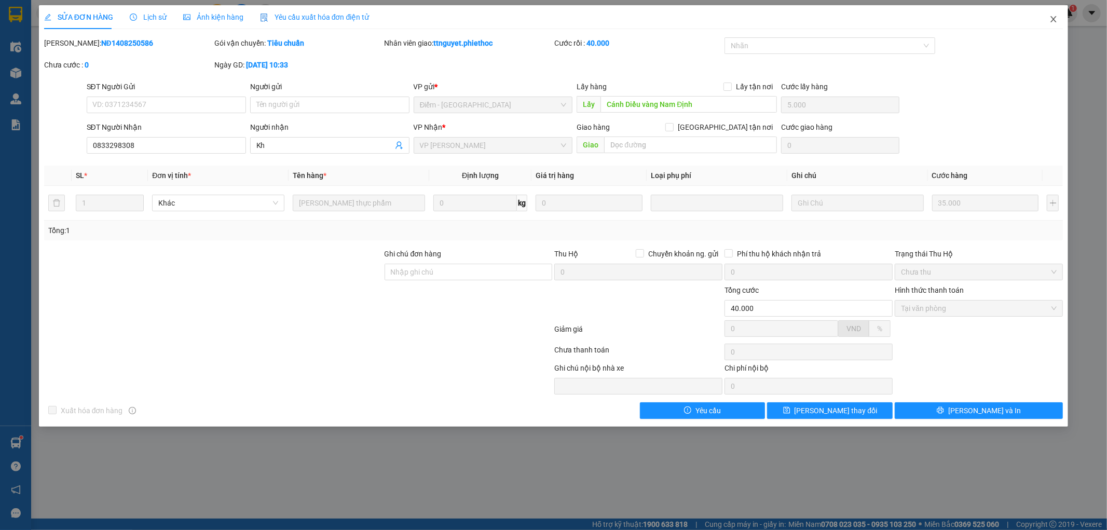
click at [1053, 20] on icon "close" at bounding box center [1054, 19] width 8 height 8
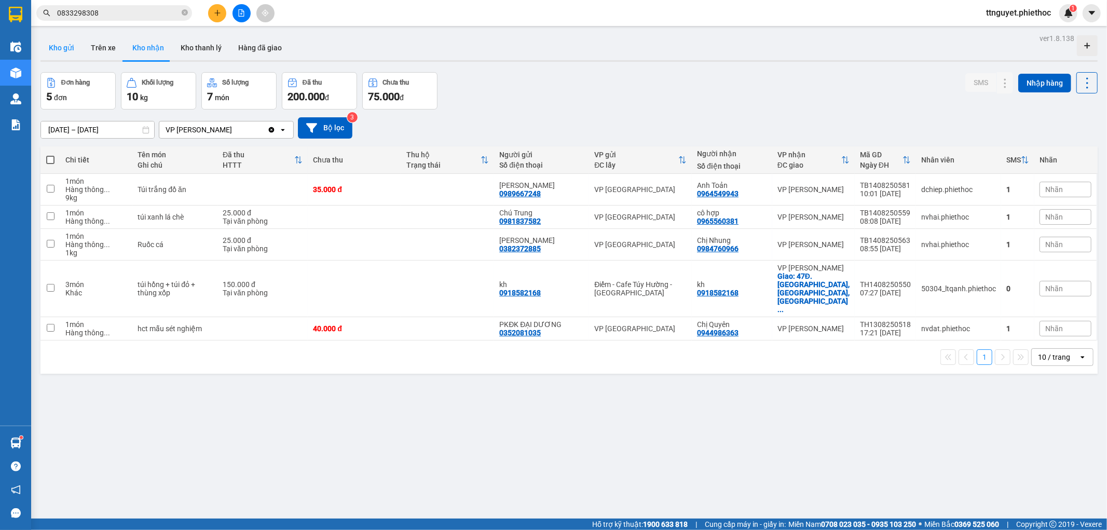
click at [64, 49] on button "Kho gửi" at bounding box center [61, 47] width 42 height 25
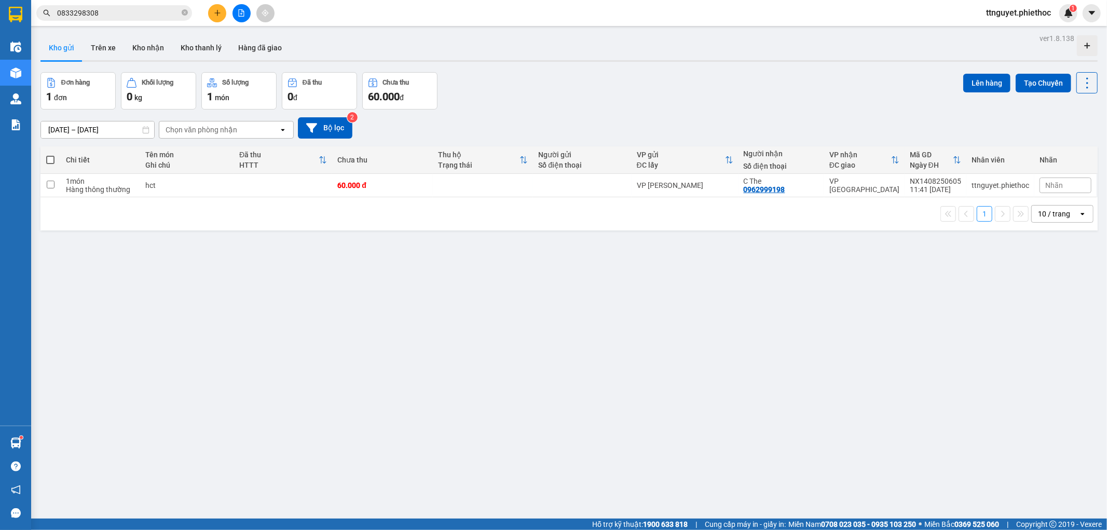
click at [50, 158] on span at bounding box center [50, 160] width 8 height 8
click at [50, 155] on input "checkbox" at bounding box center [50, 155] width 0 height 0
checkbox input "true"
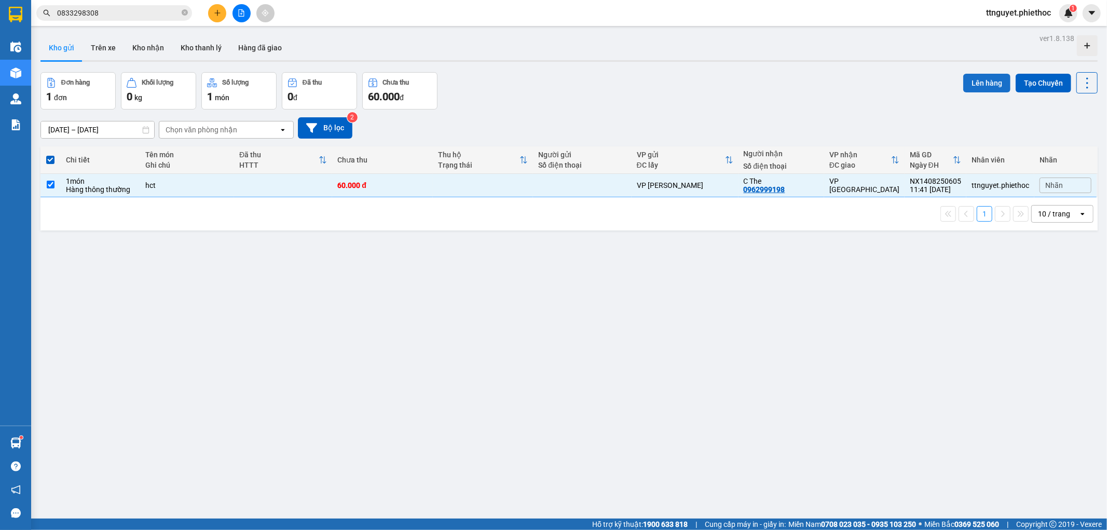
click at [985, 75] on button "Lên hàng" at bounding box center [987, 83] width 47 height 19
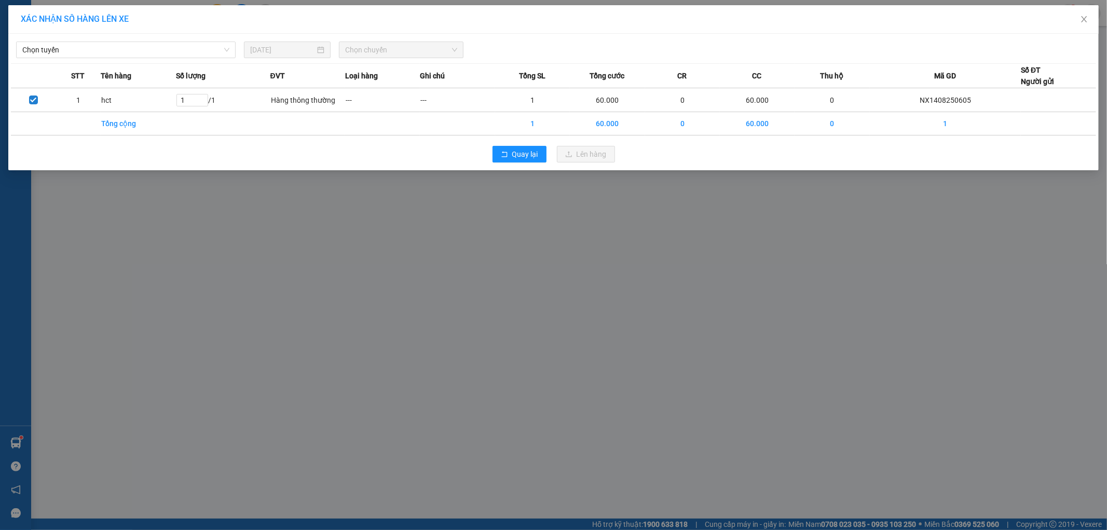
click at [84, 58] on div "Chọn tuyến" at bounding box center [126, 50] width 228 height 17
click at [92, 48] on span "Chọn tuyến" at bounding box center [125, 50] width 207 height 16
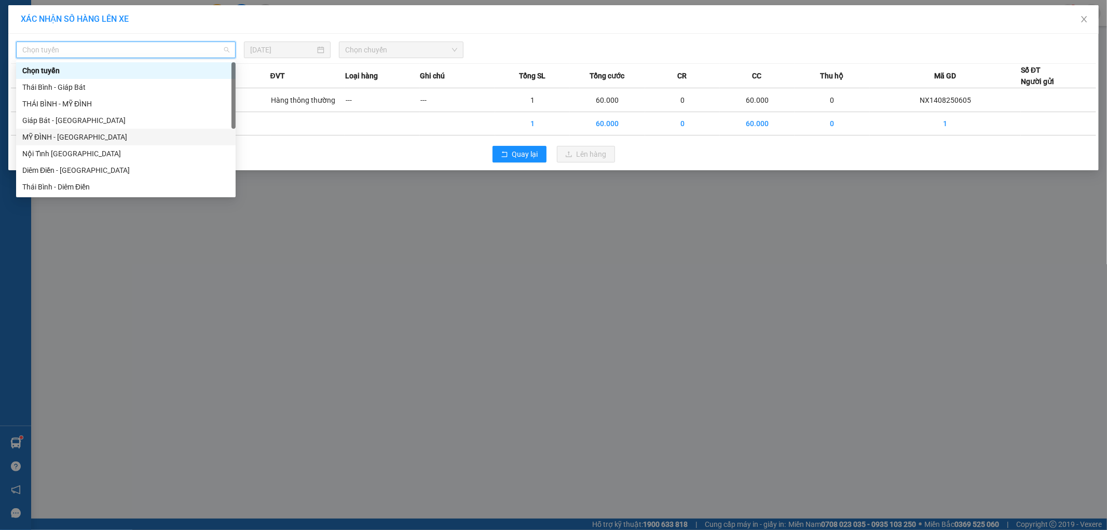
click at [38, 137] on div "MỸ ĐÌNH - [GEOGRAPHIC_DATA]" at bounding box center [125, 136] width 207 height 11
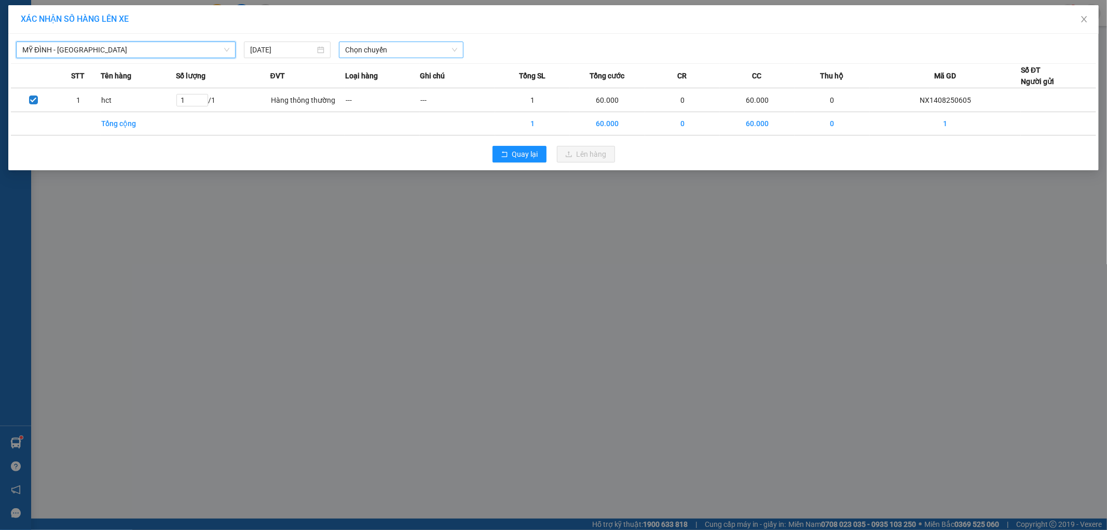
click at [383, 47] on span "Chọn chuyến" at bounding box center [401, 50] width 112 height 16
type input "3756"
click at [382, 70] on div "11:01 - 17A-037.56" at bounding box center [385, 70] width 81 height 11
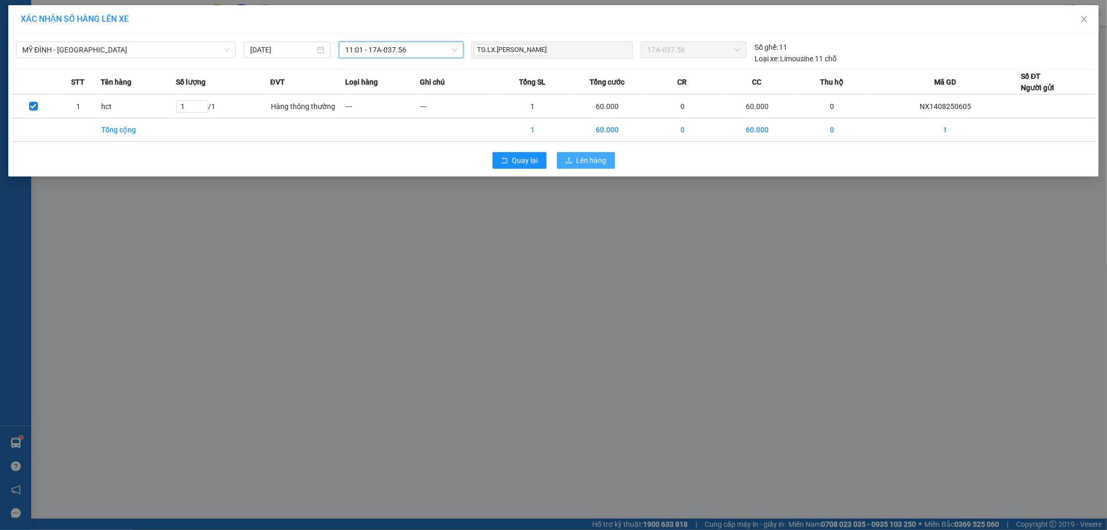
click at [584, 165] on span "Lên hàng" at bounding box center [592, 160] width 30 height 11
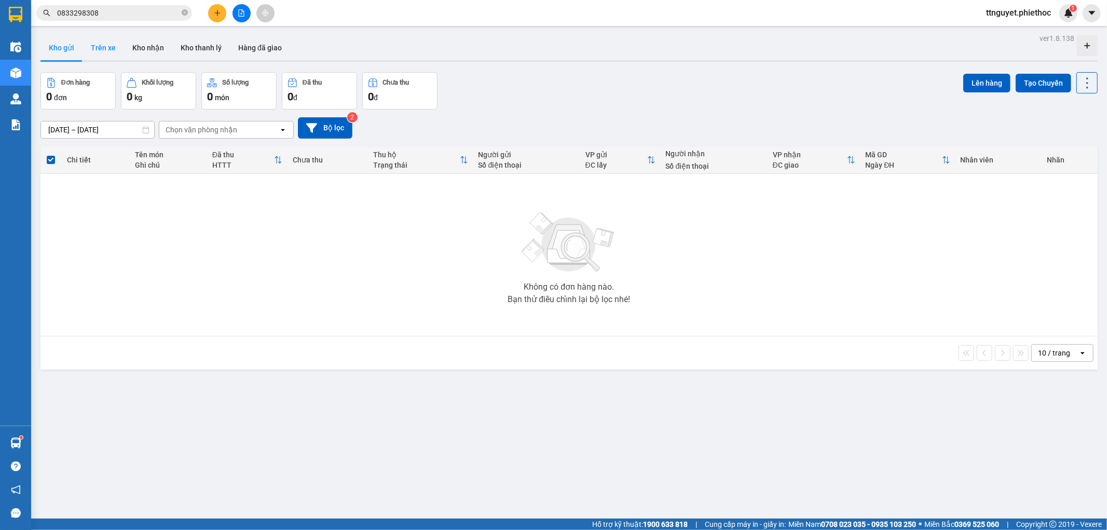
click at [96, 49] on button "Trên xe" at bounding box center [104, 47] width 42 height 25
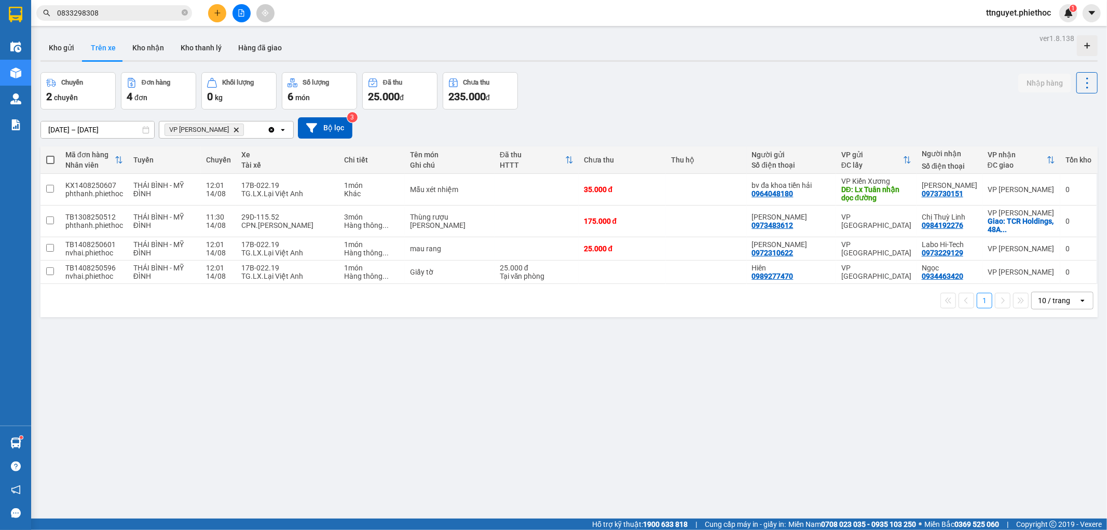
click at [215, 7] on button at bounding box center [217, 13] width 18 height 18
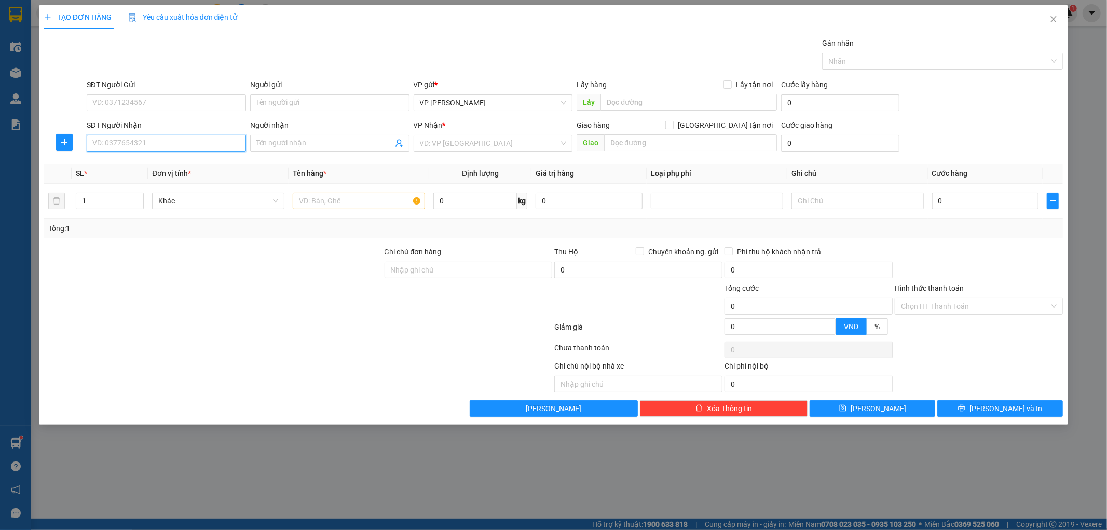
click at [169, 143] on input "SĐT Người Nhận" at bounding box center [166, 143] width 159 height 17
type input "0904628386"
click at [161, 162] on div "0904628386 - Chị Hương" at bounding box center [166, 163] width 147 height 11
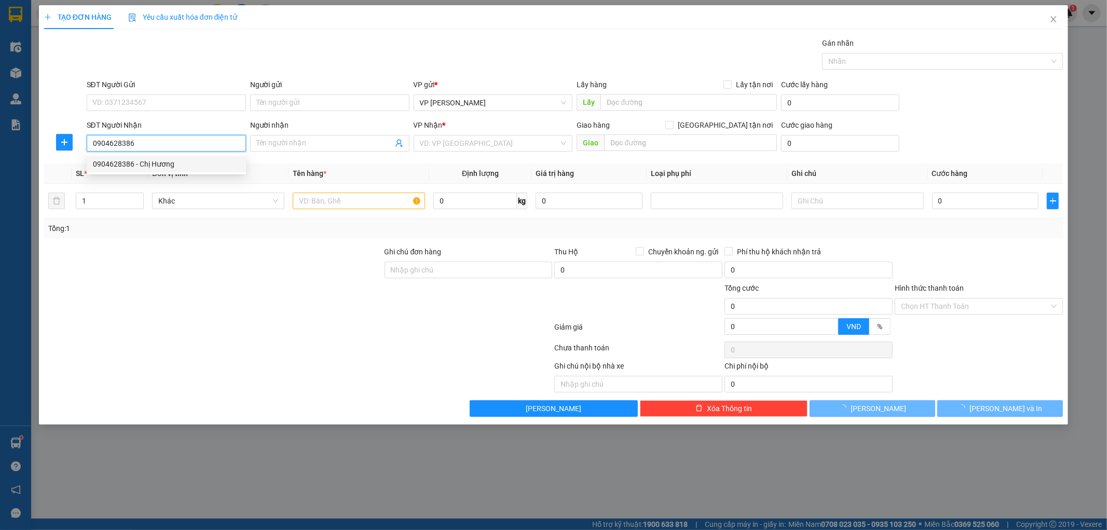
type input "Chị Hương"
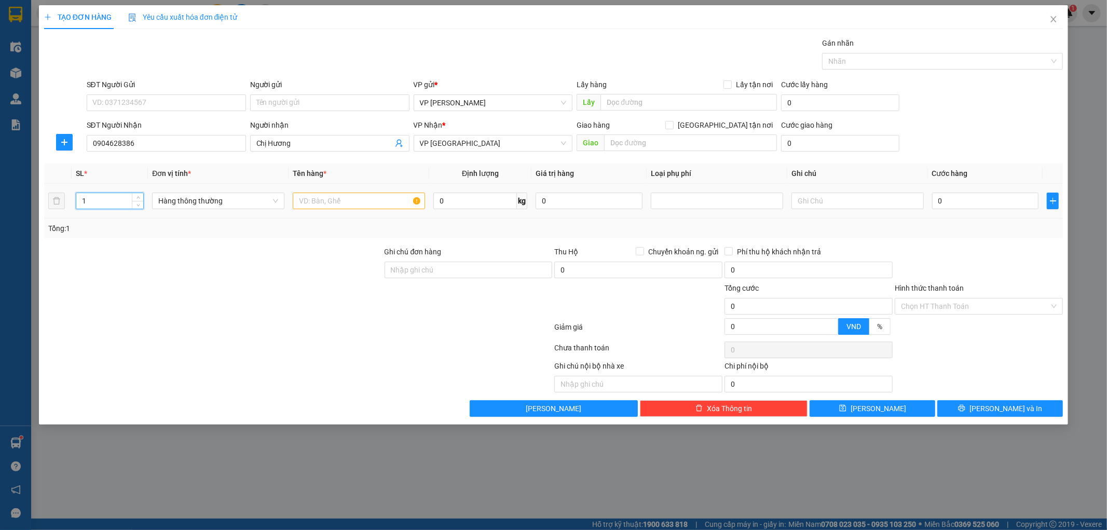
click at [125, 205] on input "1" at bounding box center [109, 201] width 67 height 16
click at [365, 205] on input "text" at bounding box center [359, 201] width 132 height 17
click at [989, 202] on input "0" at bounding box center [985, 201] width 107 height 17
click at [988, 201] on input "0" at bounding box center [985, 201] width 107 height 17
click at [997, 241] on div "Transit Pickup Surcharge Ids Transit Deliver Surcharge Ids Transit Deliver Surc…" at bounding box center [554, 227] width 1020 height 380
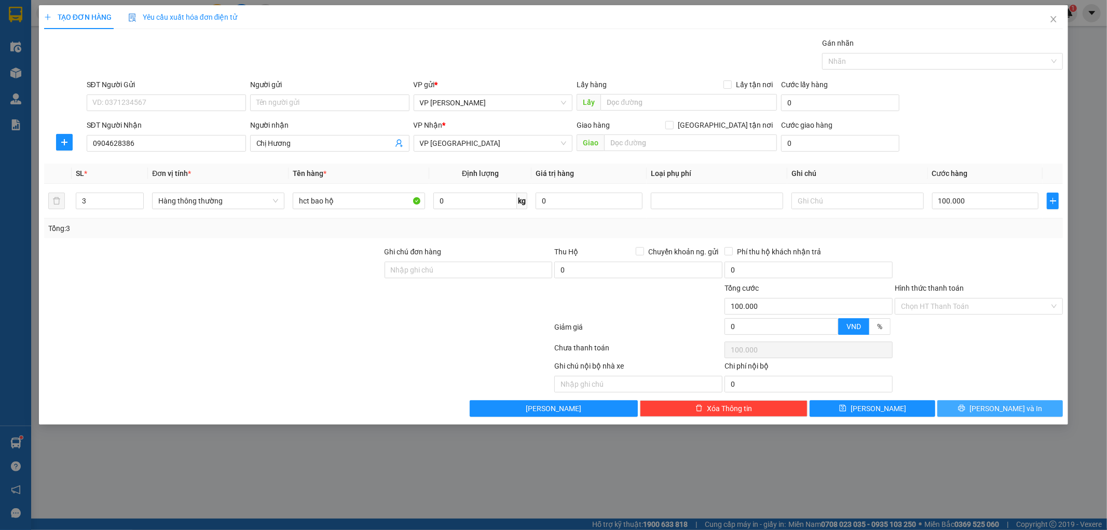
click at [966, 406] on icon "printer" at bounding box center [961, 407] width 7 height 7
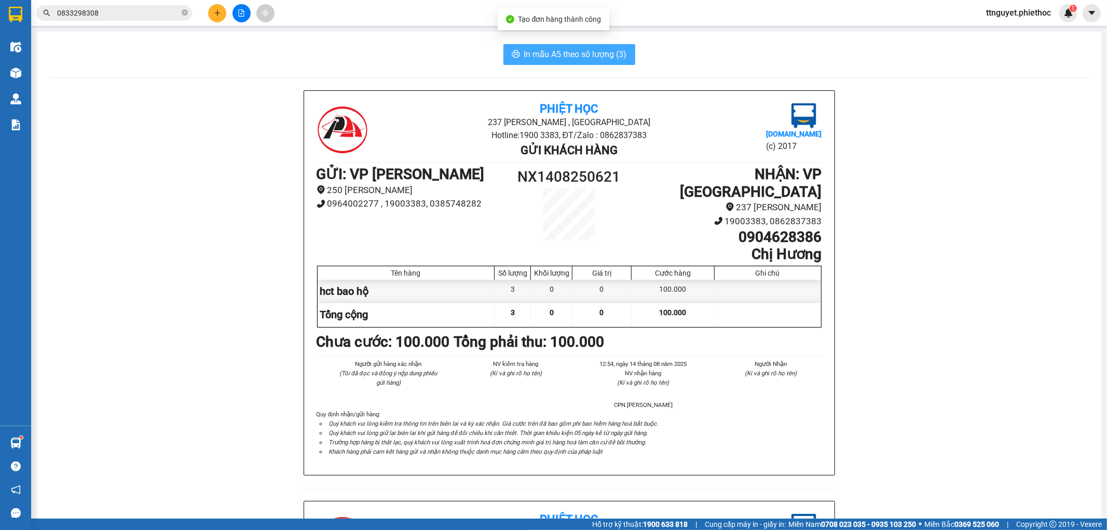
click at [585, 52] on span "In mẫu A5 theo số lượng (3)" at bounding box center [575, 54] width 103 height 13
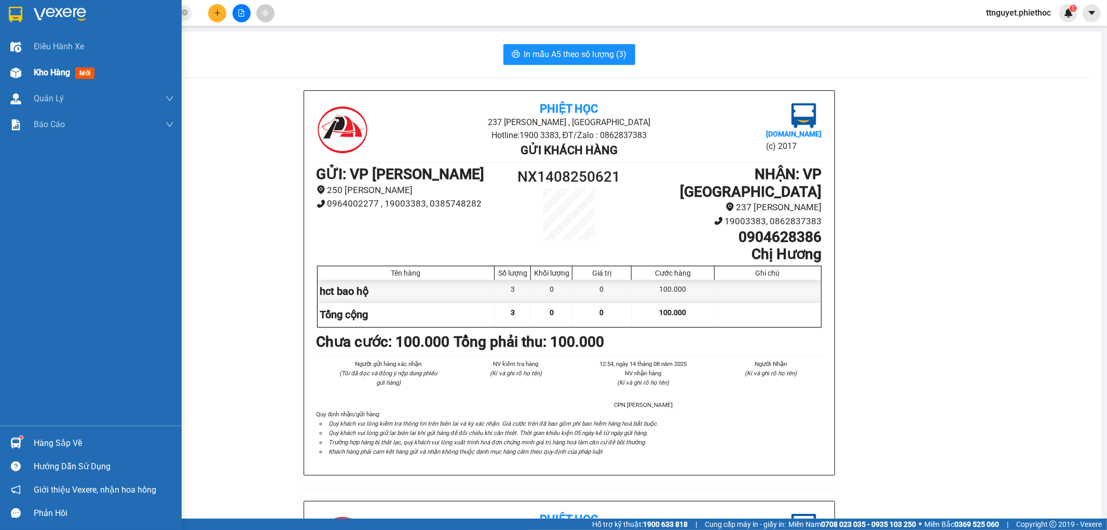
click at [11, 74] on img at bounding box center [15, 72] width 11 height 11
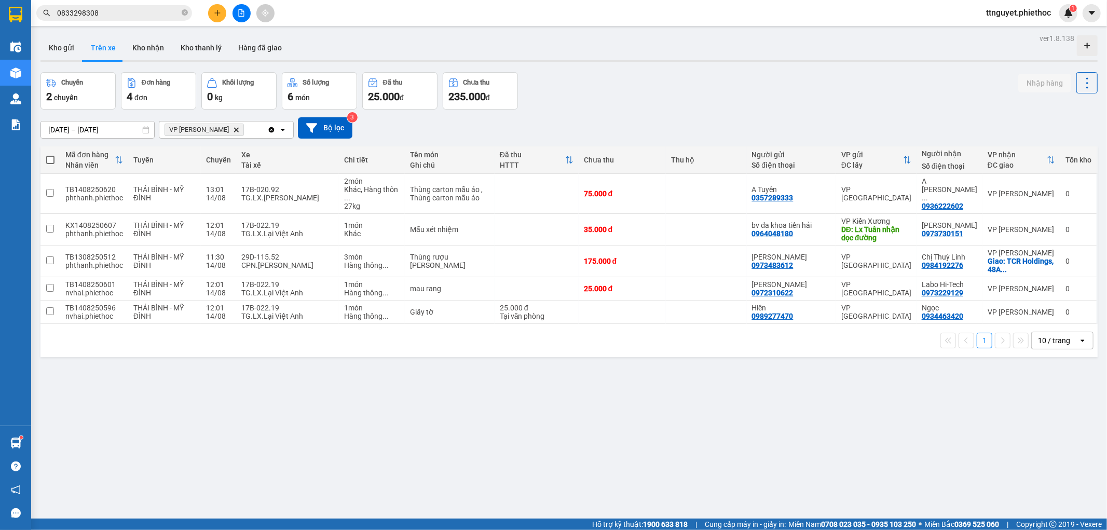
click at [60, 34] on div "ver 1.8.138 Kho gửi Trên xe Kho nhận Kho thanh lý Hàng đã giao Chuyến 2 chuyến …" at bounding box center [569, 296] width 1066 height 530
click at [58, 39] on button "Kho gửi" at bounding box center [61, 47] width 42 height 25
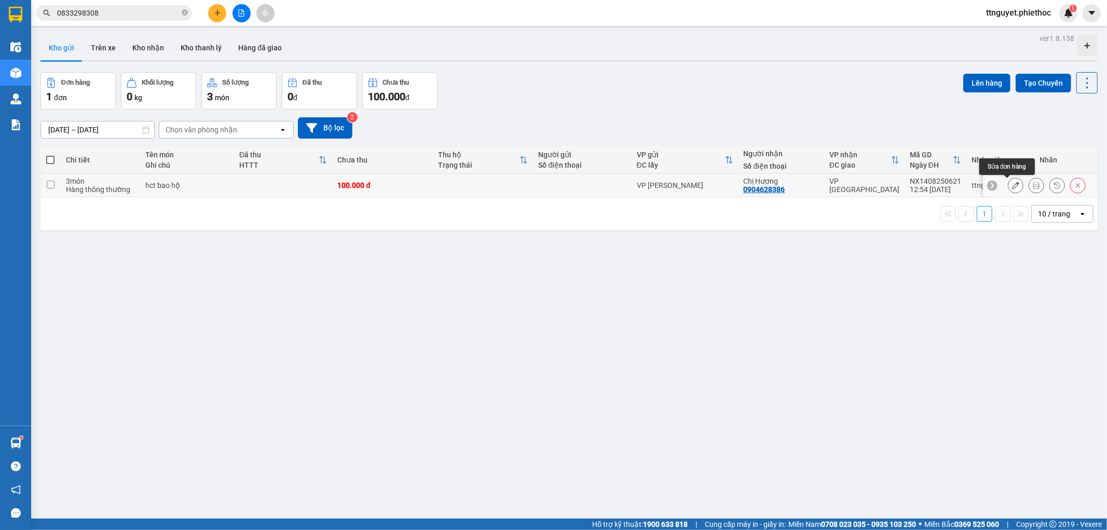
click at [1012, 187] on icon at bounding box center [1015, 185] width 7 height 7
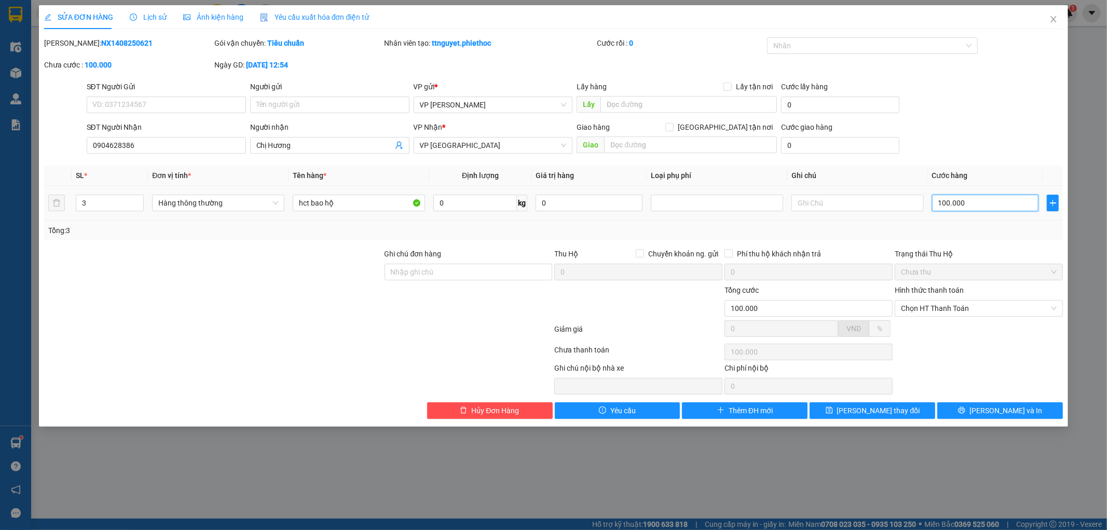
click at [982, 203] on input "100.000" at bounding box center [985, 203] width 107 height 17
click at [984, 231] on div "Tổng: 3" at bounding box center [553, 230] width 1011 height 11
click at [877, 413] on span "Lưu thay đổi" at bounding box center [878, 410] width 83 height 11
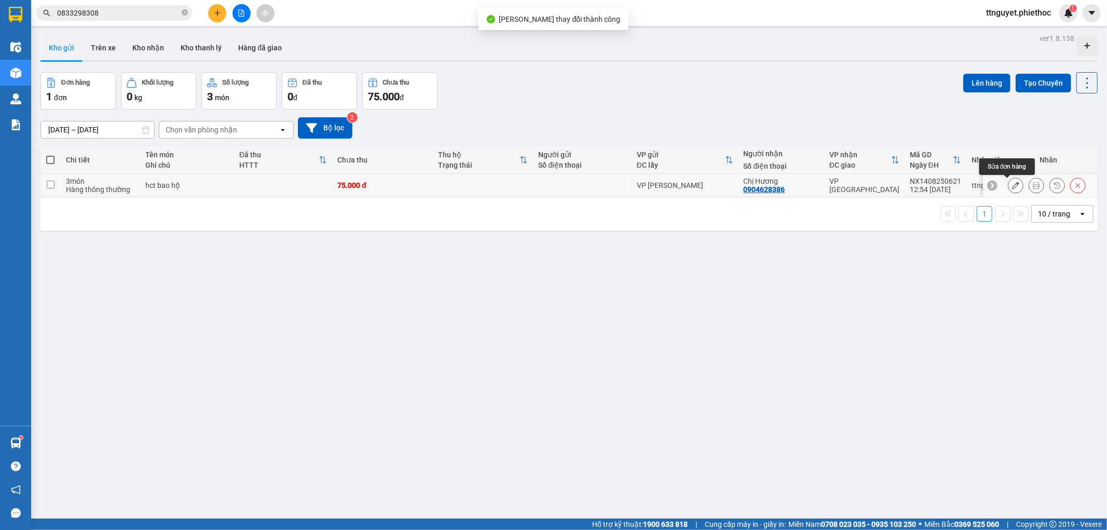
click at [1009, 190] on button at bounding box center [1016, 186] width 15 height 18
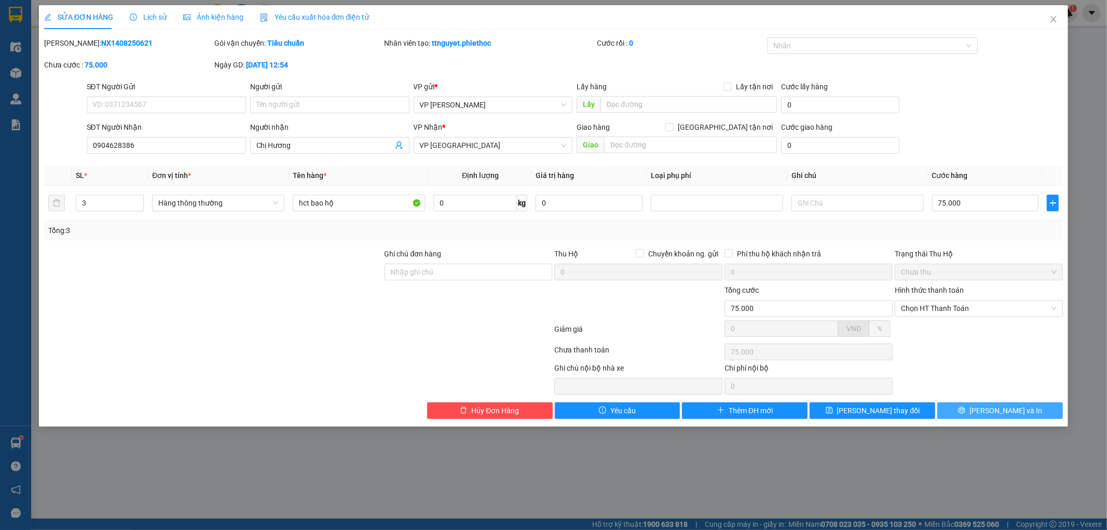
click at [1025, 411] on button "[PERSON_NAME] và In" at bounding box center [1001, 410] width 126 height 17
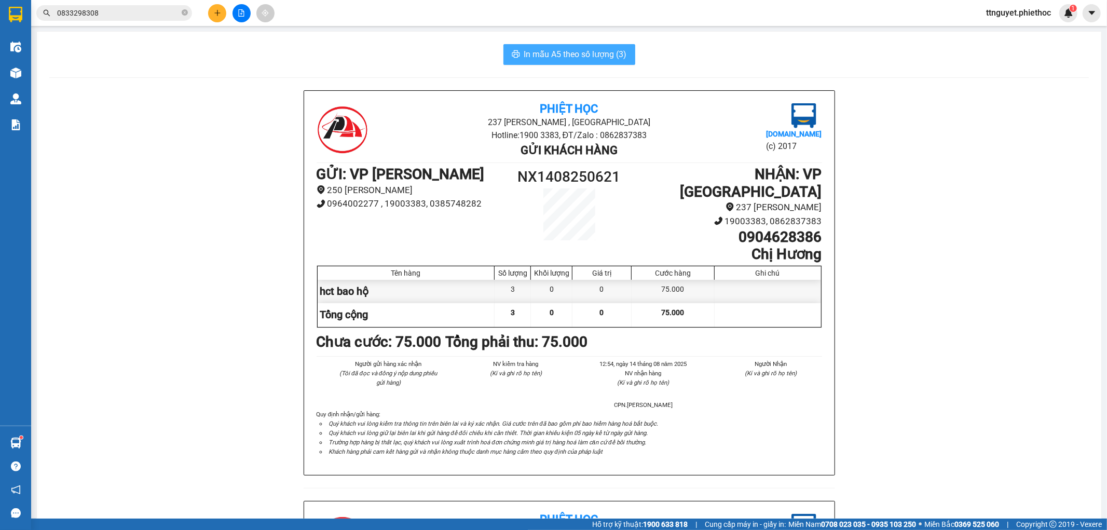
click at [534, 48] on span "In mẫu A5 theo số lượng (3)" at bounding box center [575, 54] width 103 height 13
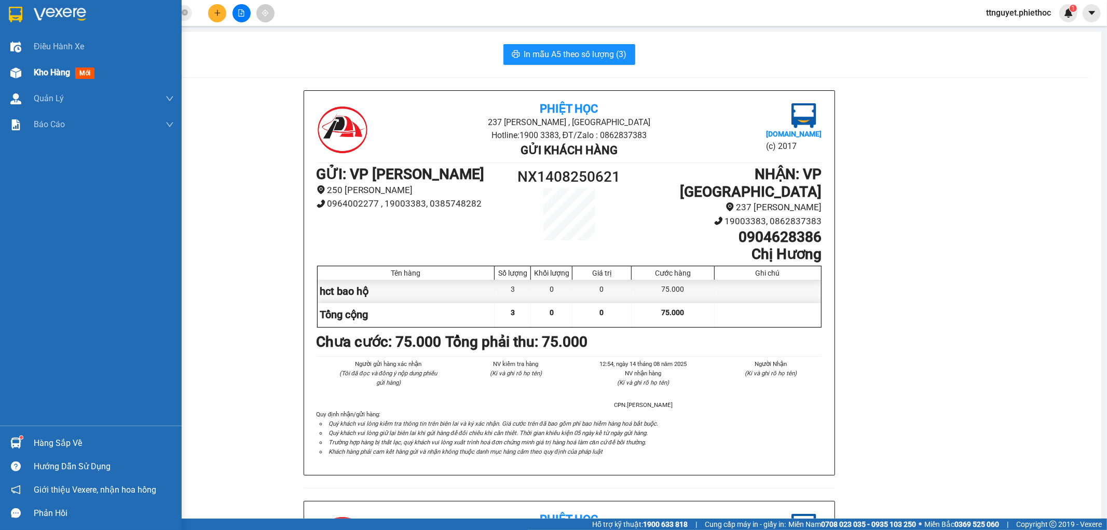
click at [18, 69] on img at bounding box center [15, 72] width 11 height 11
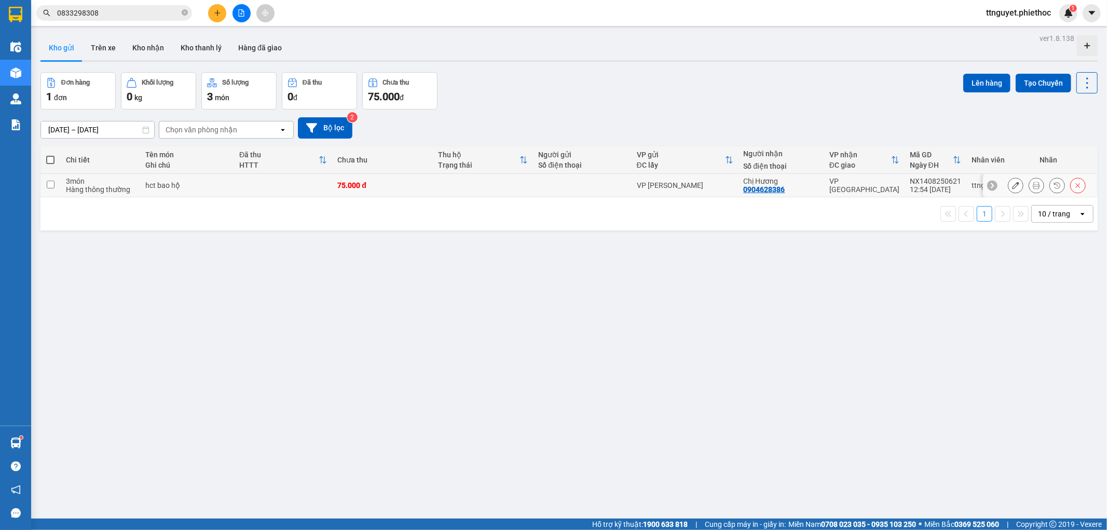
click at [1012, 185] on icon at bounding box center [1015, 185] width 7 height 7
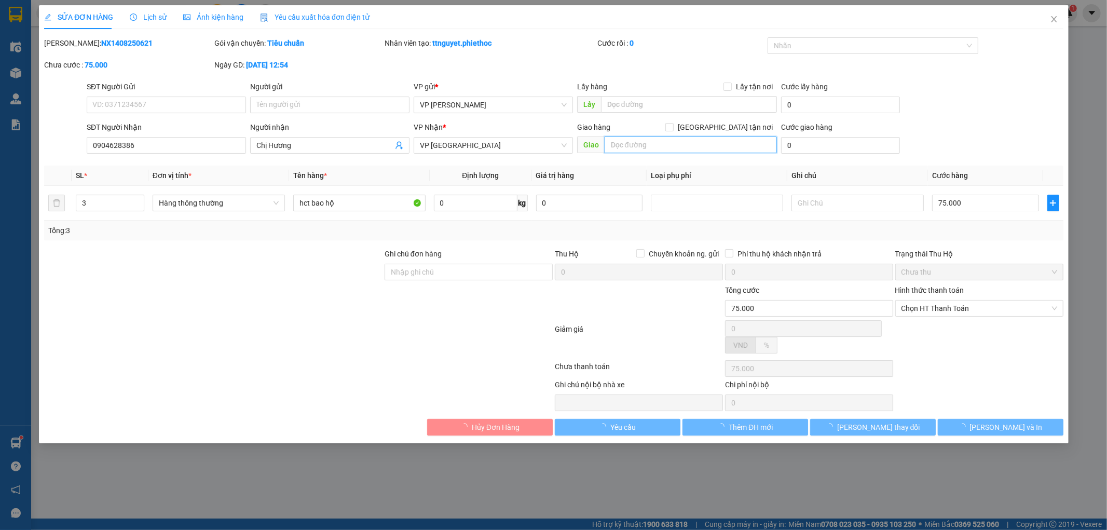
click at [678, 143] on input "text" at bounding box center [690, 145] width 173 height 17
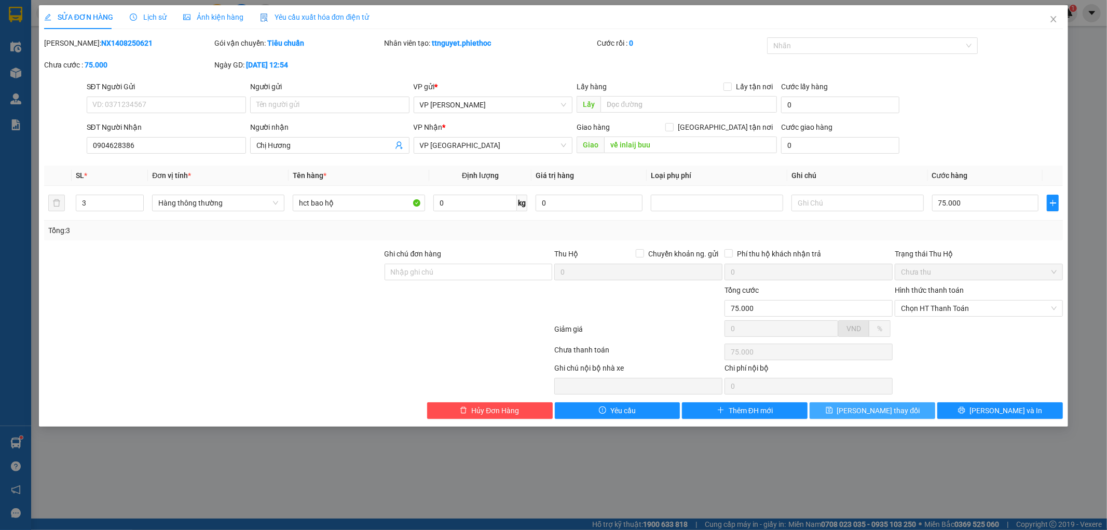
click at [866, 414] on span "Lưu thay đổi" at bounding box center [878, 410] width 83 height 11
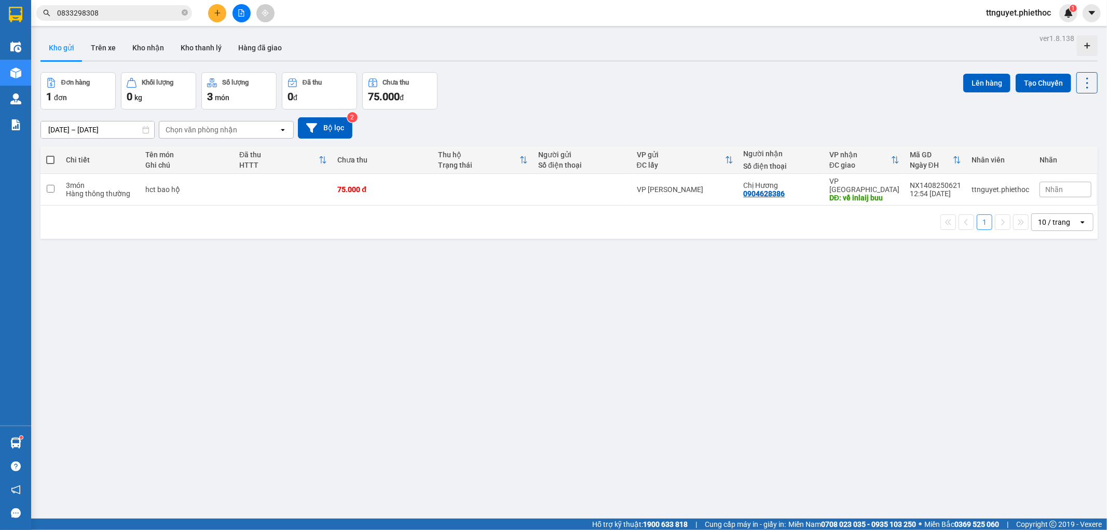
click at [49, 165] on label at bounding box center [51, 160] width 10 height 10
click at [50, 155] on input "checkbox" at bounding box center [50, 155] width 0 height 0
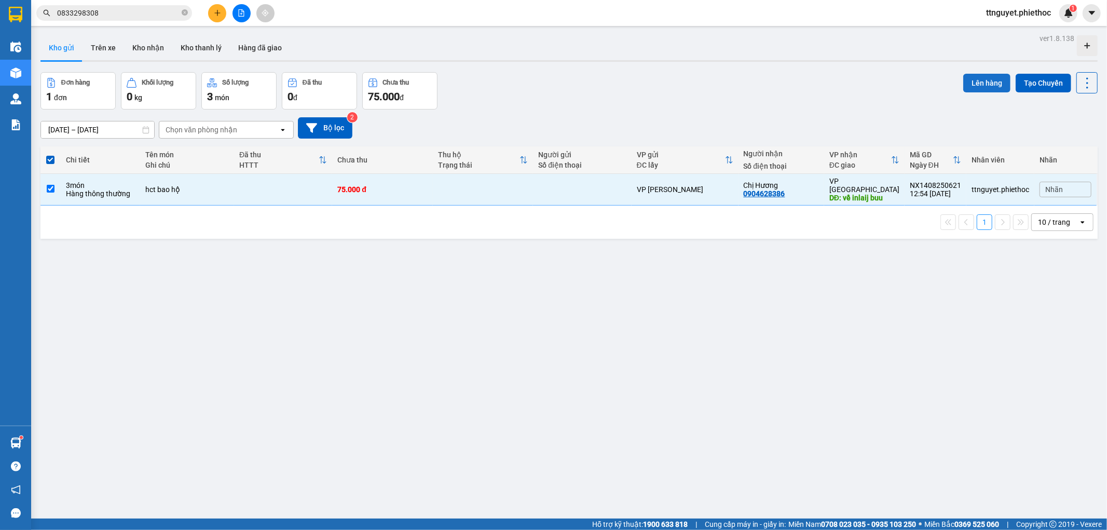
click at [977, 83] on button "Lên hàng" at bounding box center [987, 83] width 47 height 19
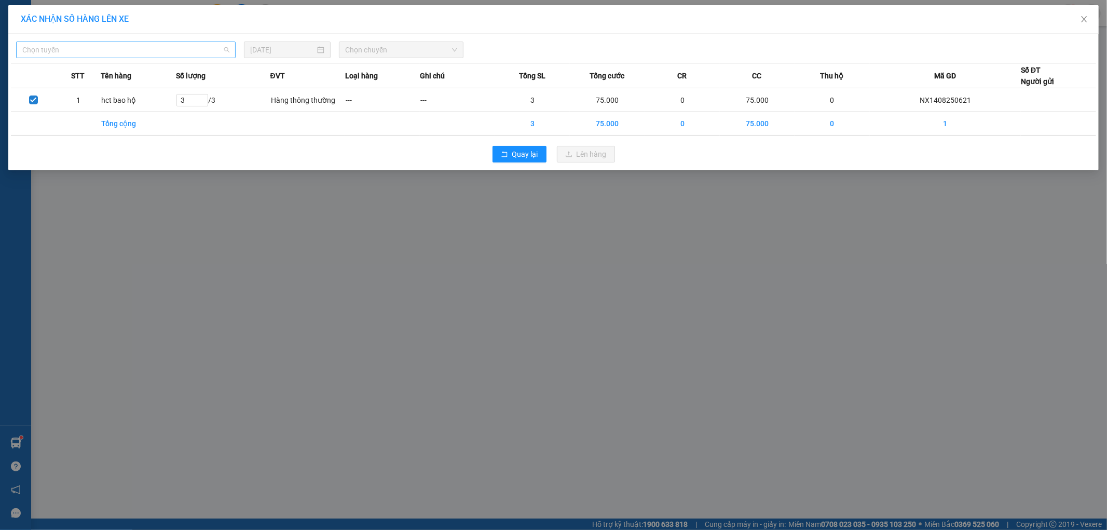
click at [133, 46] on span "Chọn tuyến" at bounding box center [125, 50] width 207 height 16
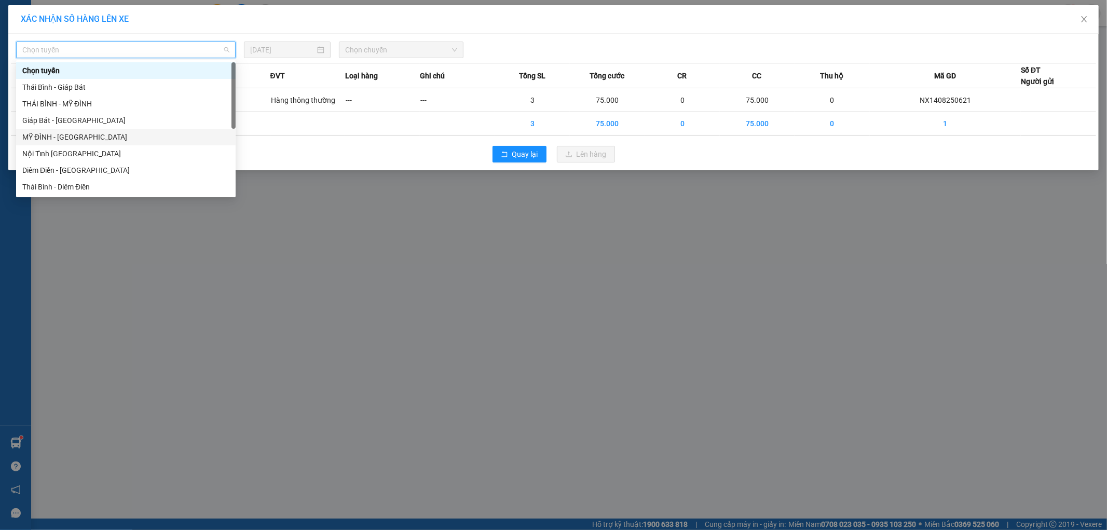
click at [55, 133] on div "MỸ ĐÌNH - [GEOGRAPHIC_DATA]" at bounding box center [125, 136] width 207 height 11
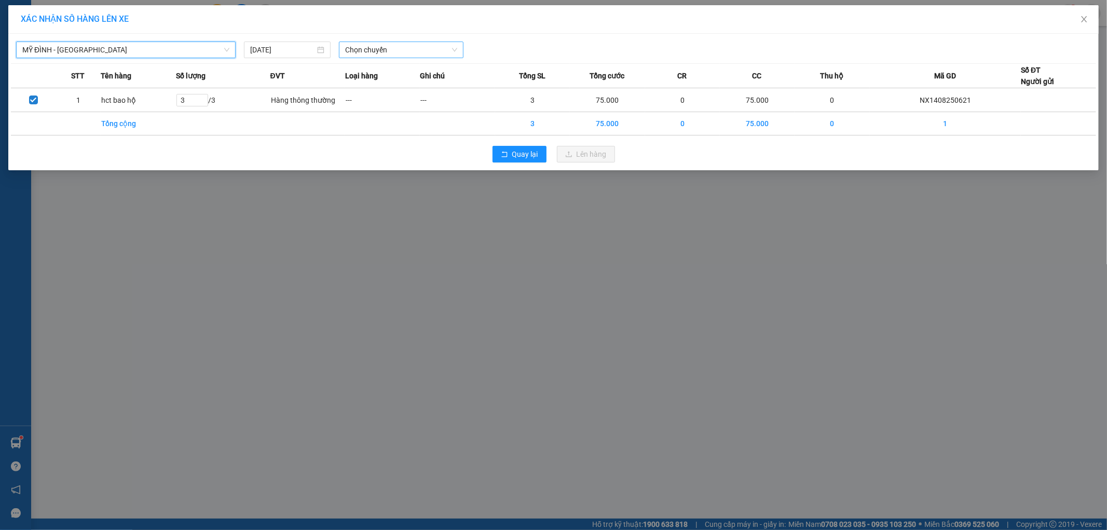
click at [388, 50] on span "Chọn chuyến" at bounding box center [401, 50] width 112 height 16
click at [382, 74] on div "11:01 - 17A-037.56" at bounding box center [385, 70] width 81 height 11
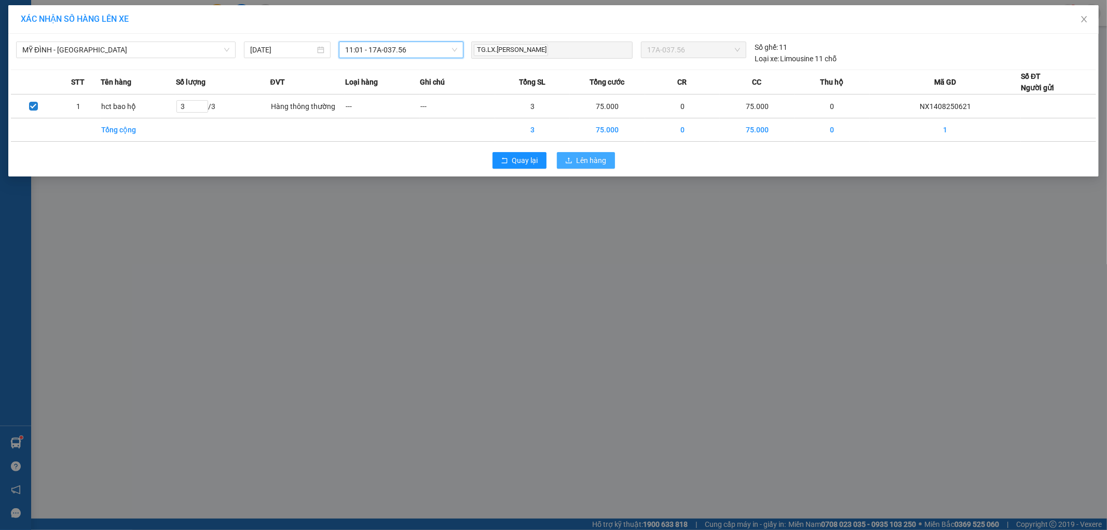
click at [572, 157] on icon "upload" at bounding box center [568, 160] width 7 height 7
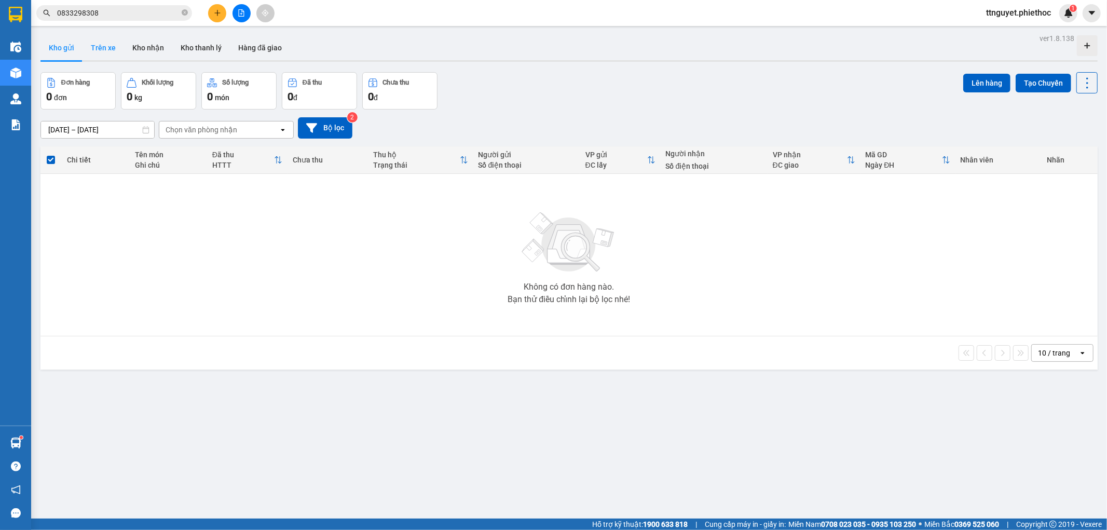
click at [111, 49] on button "Trên xe" at bounding box center [104, 47] width 42 height 25
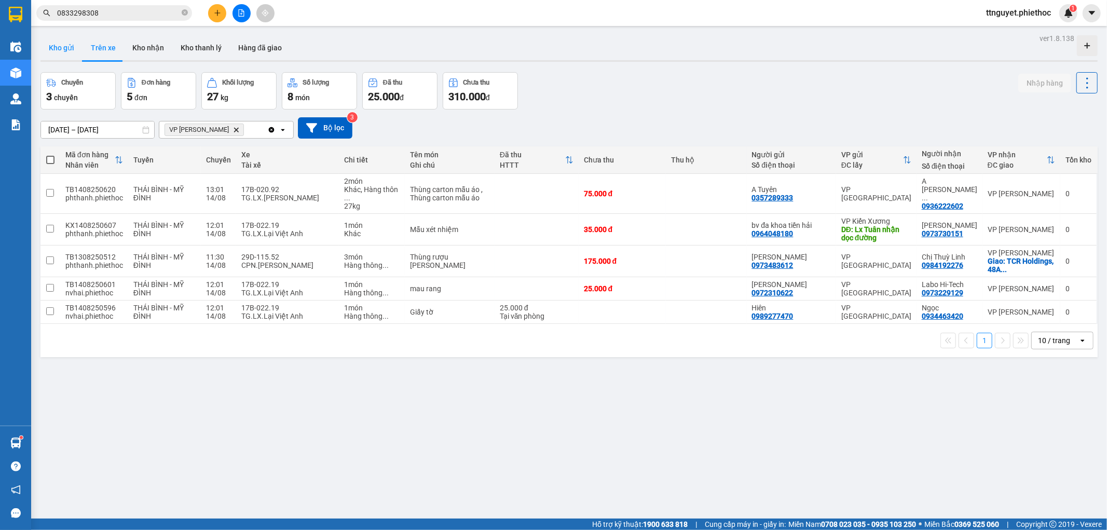
click at [53, 46] on button "Kho gửi" at bounding box center [61, 47] width 42 height 25
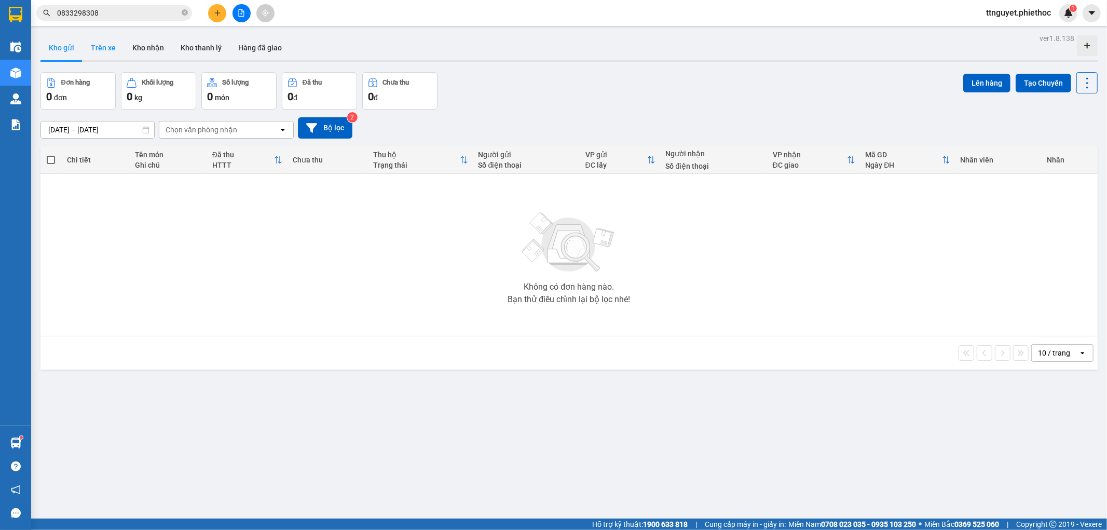
click at [99, 44] on button "Trên xe" at bounding box center [104, 47] width 42 height 25
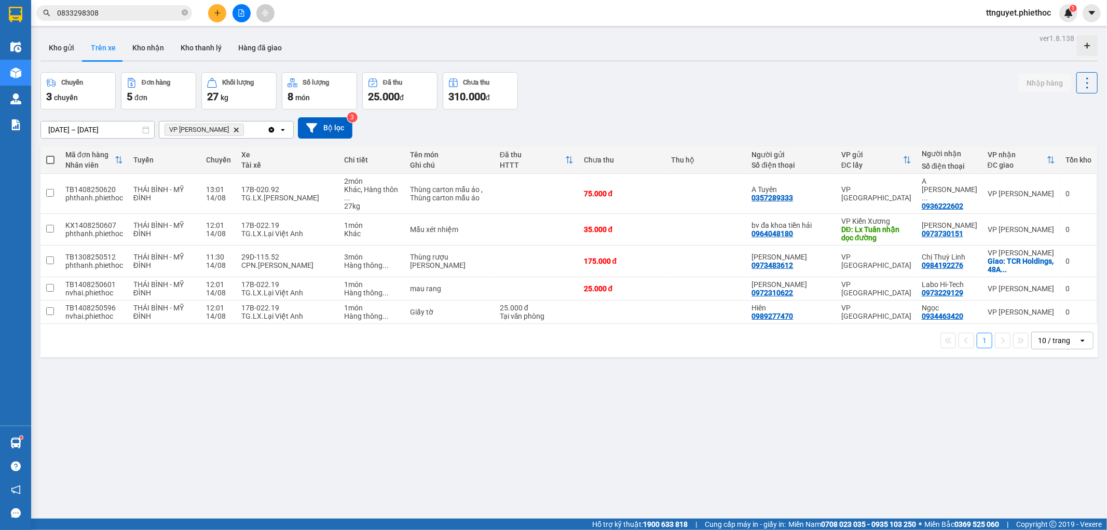
click at [228, 128] on span "VP Nguyễn Xiển Delete" at bounding box center [204, 130] width 79 height 12
click at [233, 128] on icon "Delete" at bounding box center [236, 130] width 6 height 6
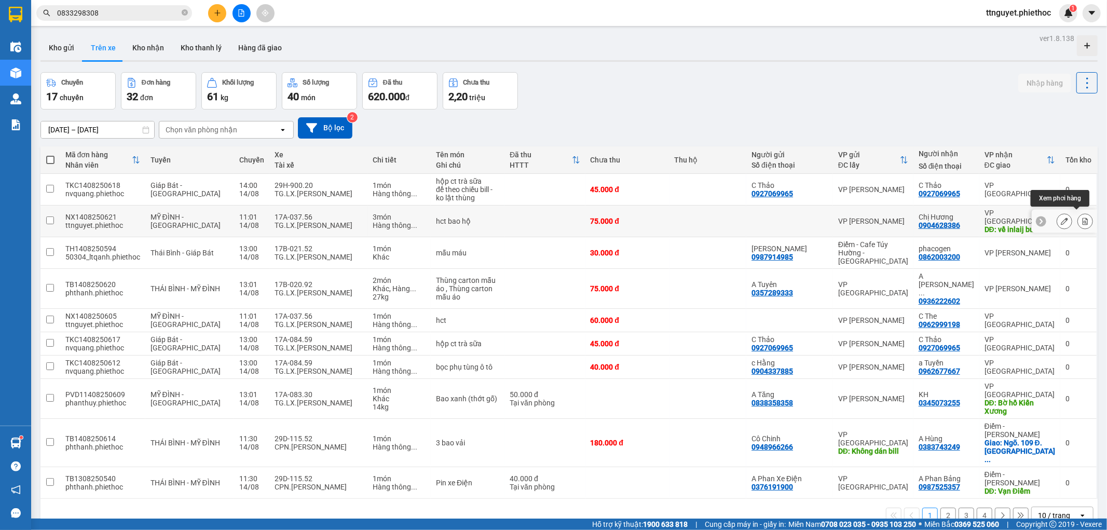
click at [1082, 218] on icon at bounding box center [1085, 221] width 7 height 7
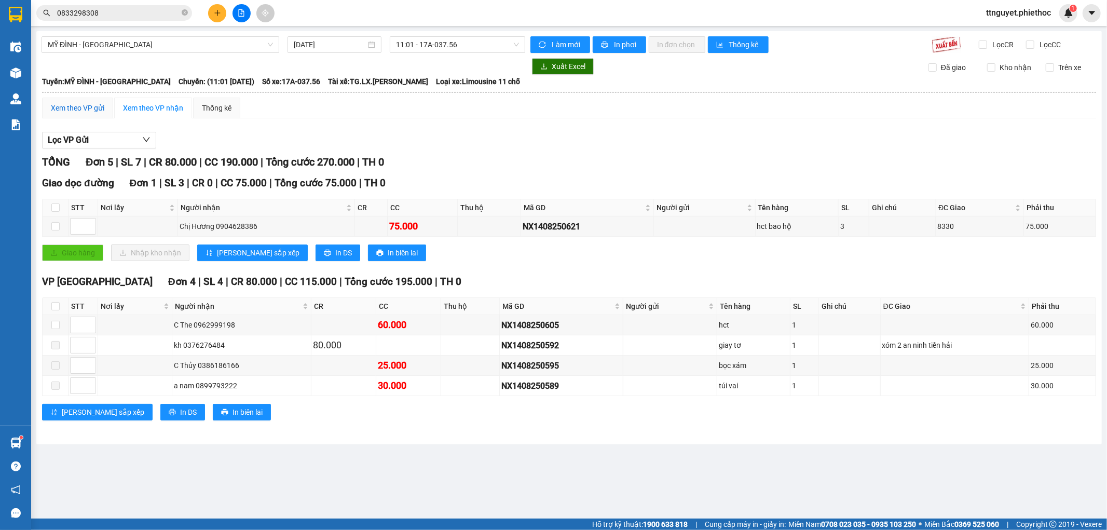
click at [69, 108] on div "Xem theo VP gửi" at bounding box center [77, 107] width 53 height 11
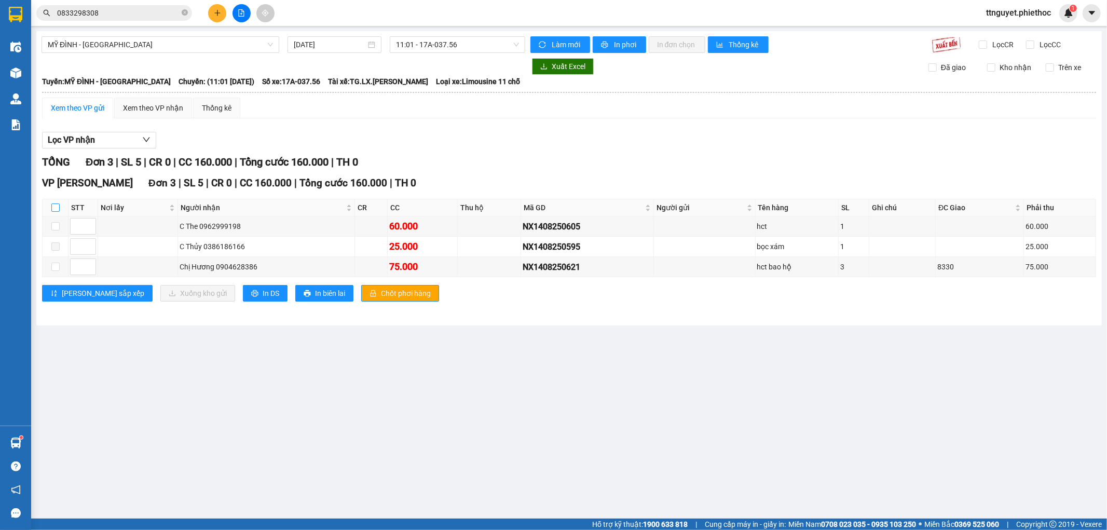
click at [54, 206] on input "checkbox" at bounding box center [55, 208] width 8 height 8
checkbox input "true"
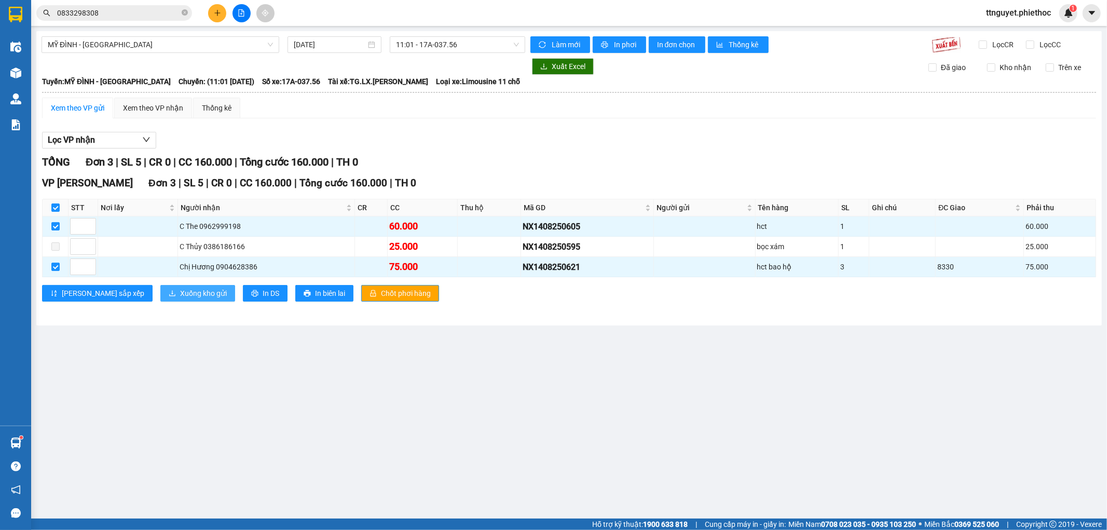
click at [180, 294] on span "Xuống kho gửi" at bounding box center [203, 293] width 47 height 11
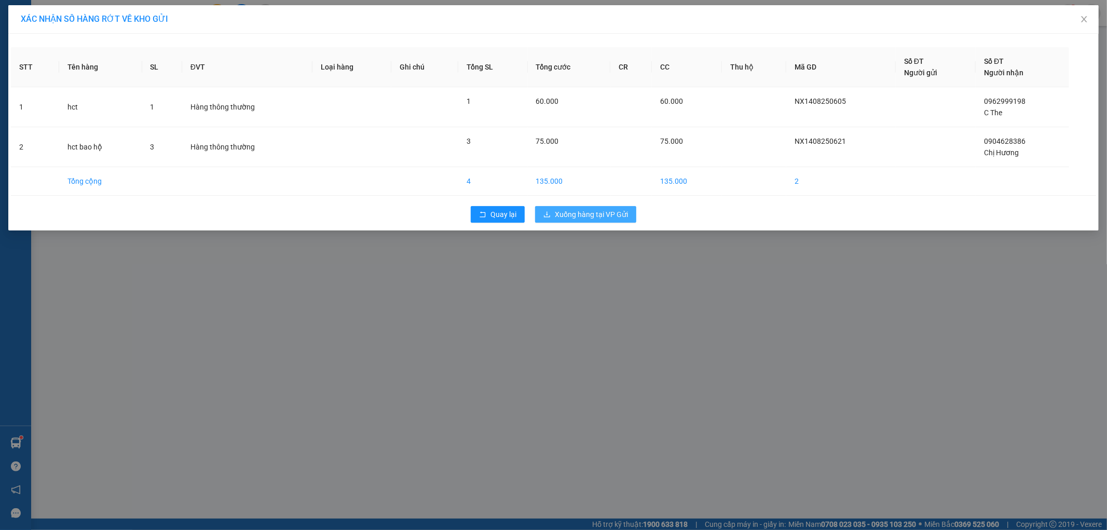
click at [592, 212] on span "Xuống hàng tại VP Gửi" at bounding box center [591, 214] width 73 height 11
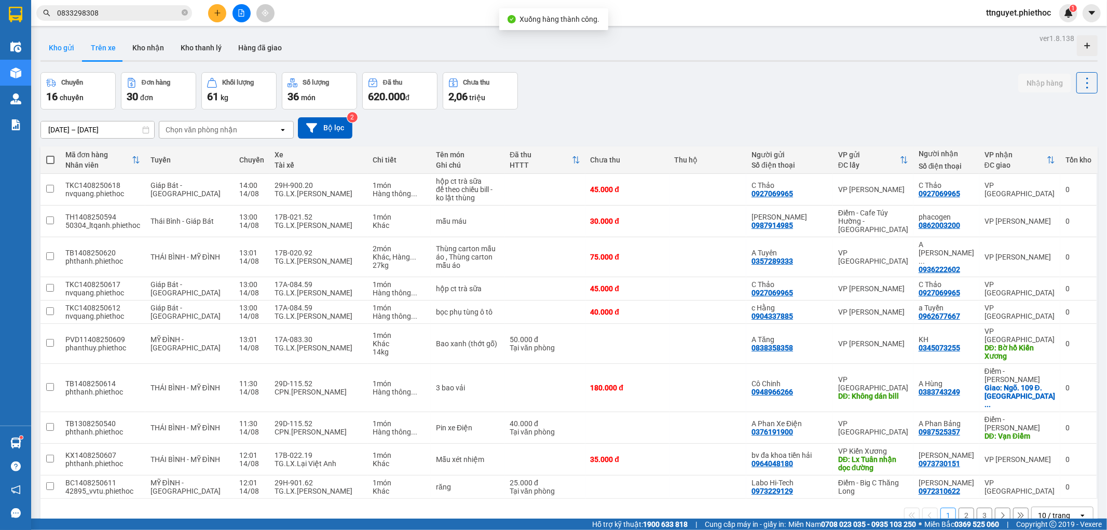
click at [55, 49] on button "Kho gửi" at bounding box center [61, 47] width 42 height 25
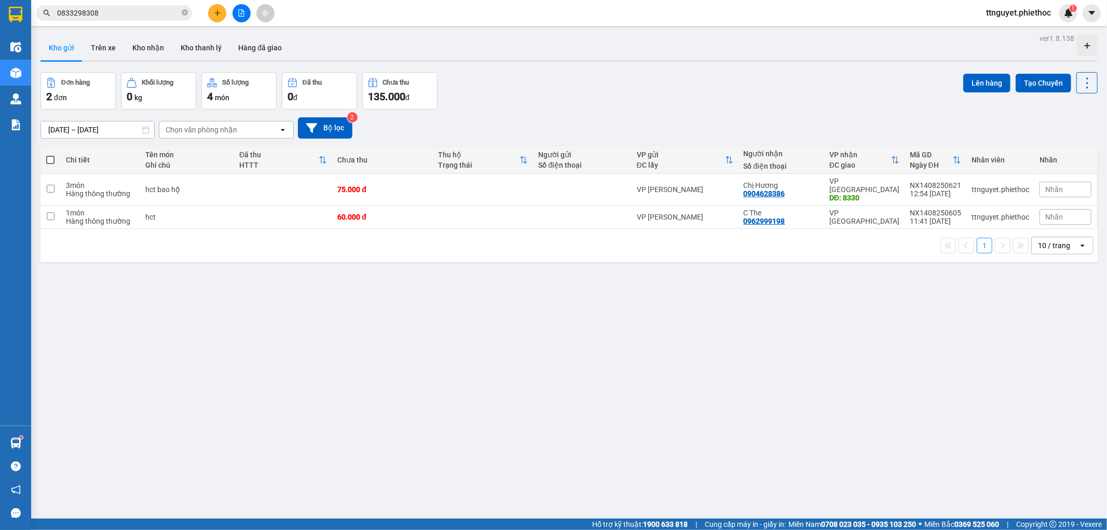
click at [52, 159] on span at bounding box center [50, 160] width 8 height 8
click at [50, 155] on input "checkbox" at bounding box center [50, 155] width 0 height 0
checkbox input "true"
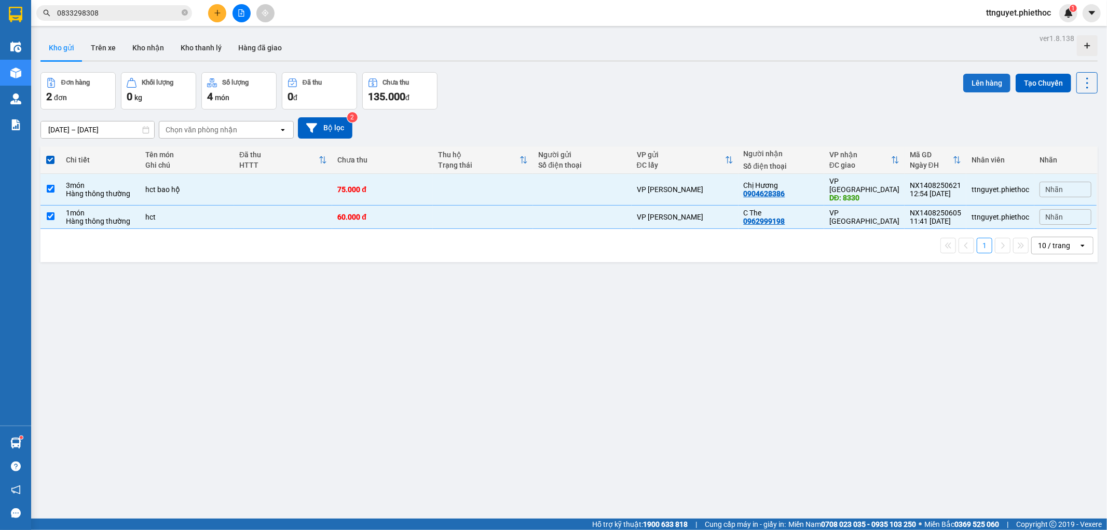
click at [978, 79] on button "Lên hàng" at bounding box center [987, 83] width 47 height 19
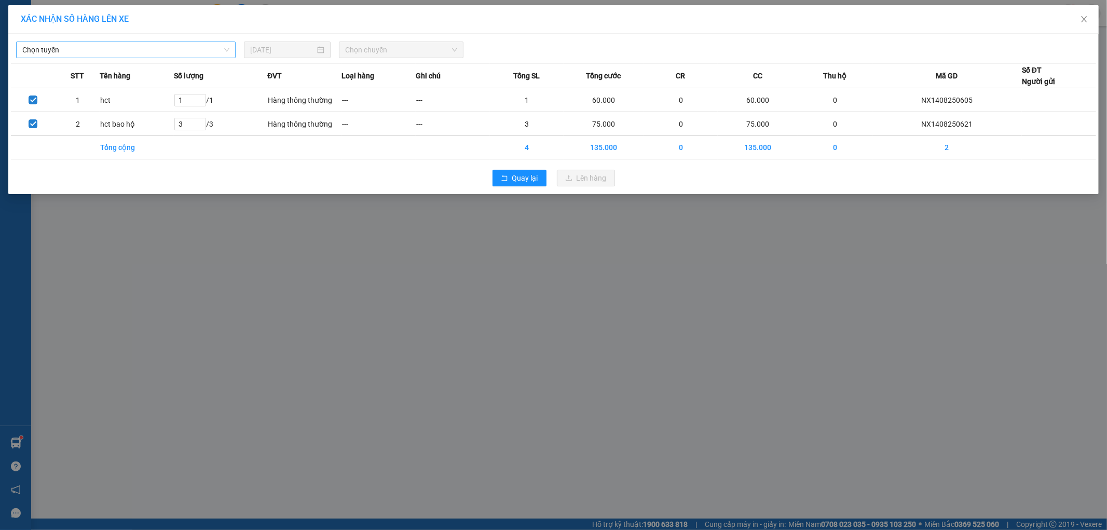
click at [99, 49] on span "Chọn tuyến" at bounding box center [125, 50] width 207 height 16
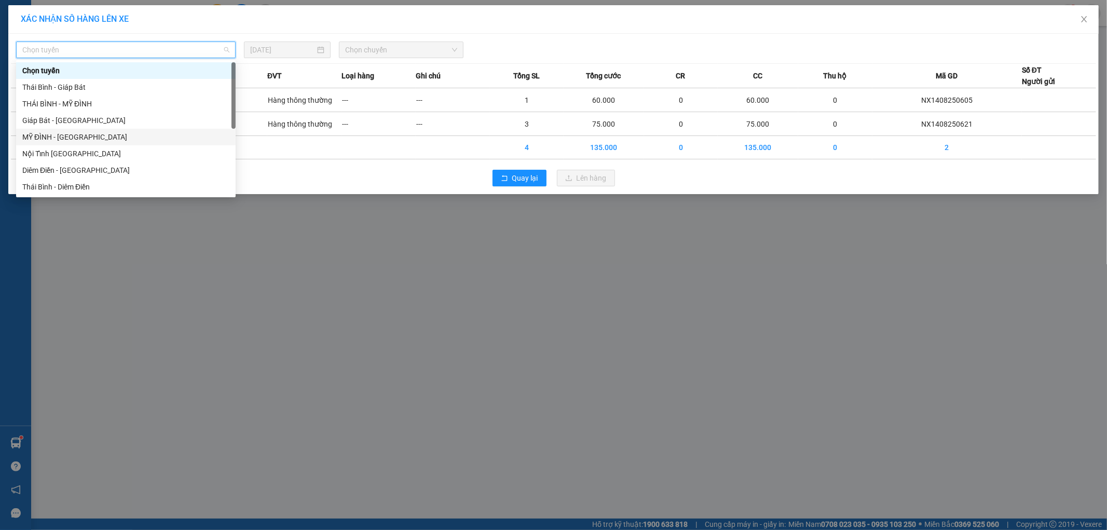
click at [32, 136] on div "MỸ ĐÌNH - [GEOGRAPHIC_DATA]" at bounding box center [125, 136] width 207 height 11
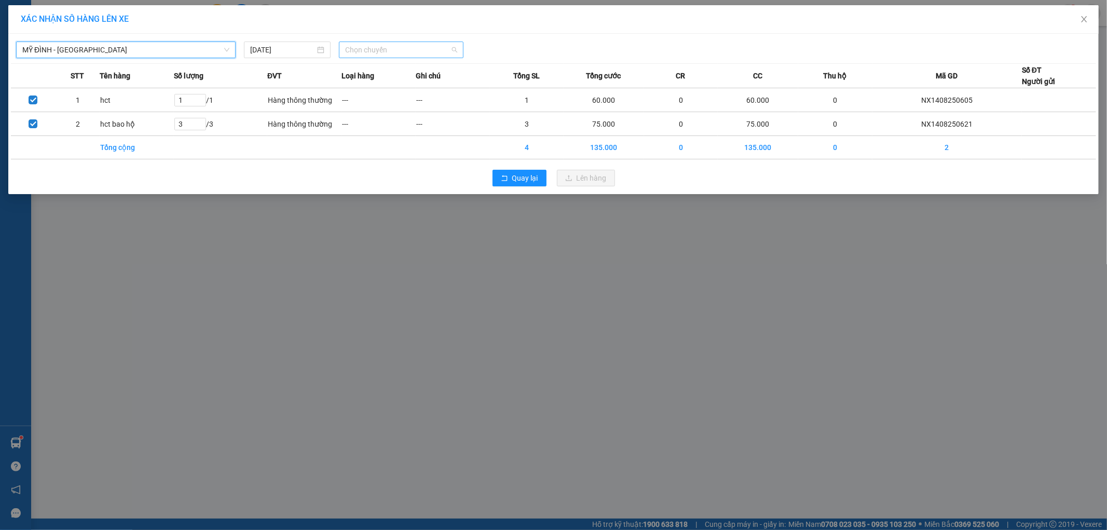
click at [392, 50] on span "Chọn chuyến" at bounding box center [401, 50] width 112 height 16
type input "8330"
click at [382, 88] on div "13:01 - 17A-083.30" at bounding box center [385, 87] width 81 height 11
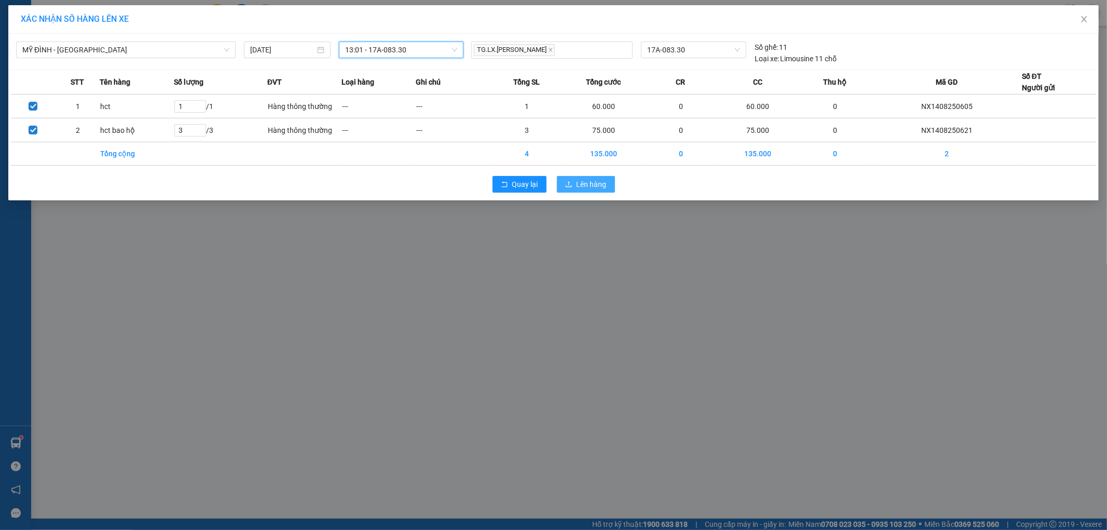
click at [589, 186] on span "Lên hàng" at bounding box center [592, 184] width 30 height 11
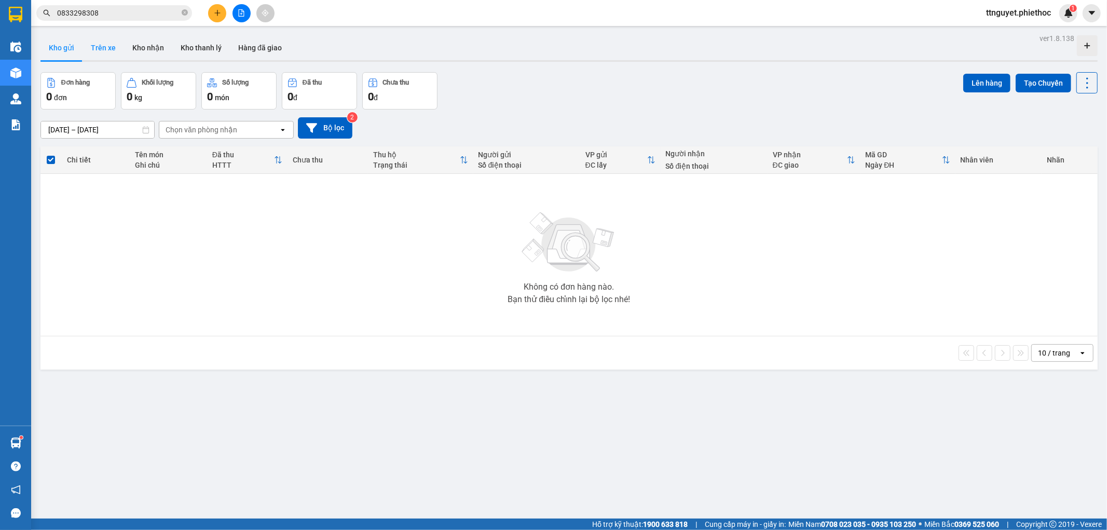
click at [97, 37] on button "Trên xe" at bounding box center [104, 47] width 42 height 25
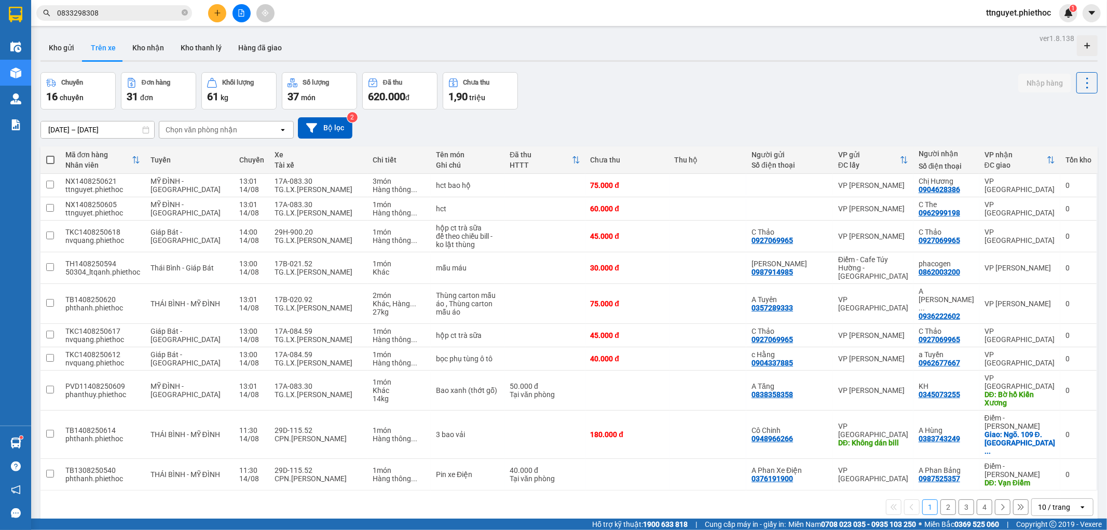
click at [195, 130] on div "Chọn văn phòng nhận" at bounding box center [202, 130] width 72 height 10
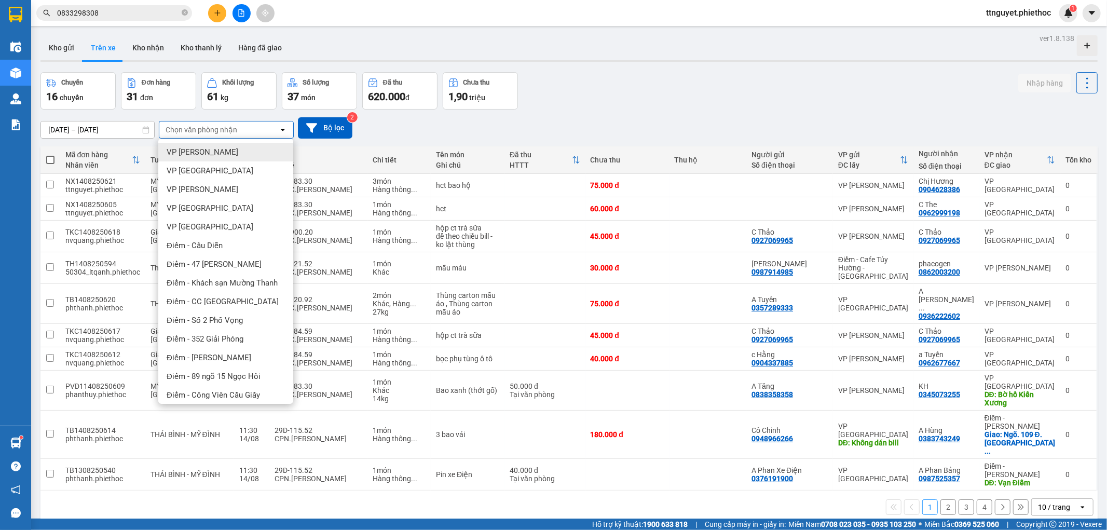
click at [197, 147] on span "VP [PERSON_NAME]" at bounding box center [203, 152] width 72 height 10
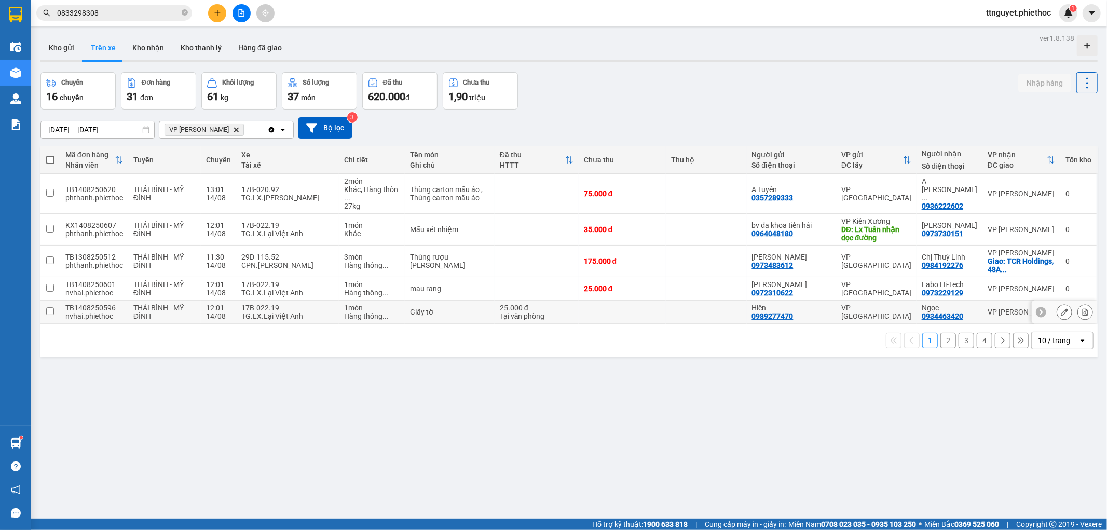
click at [349, 312] on div "Hàng thông ..." at bounding box center [372, 316] width 56 height 8
checkbox input "true"
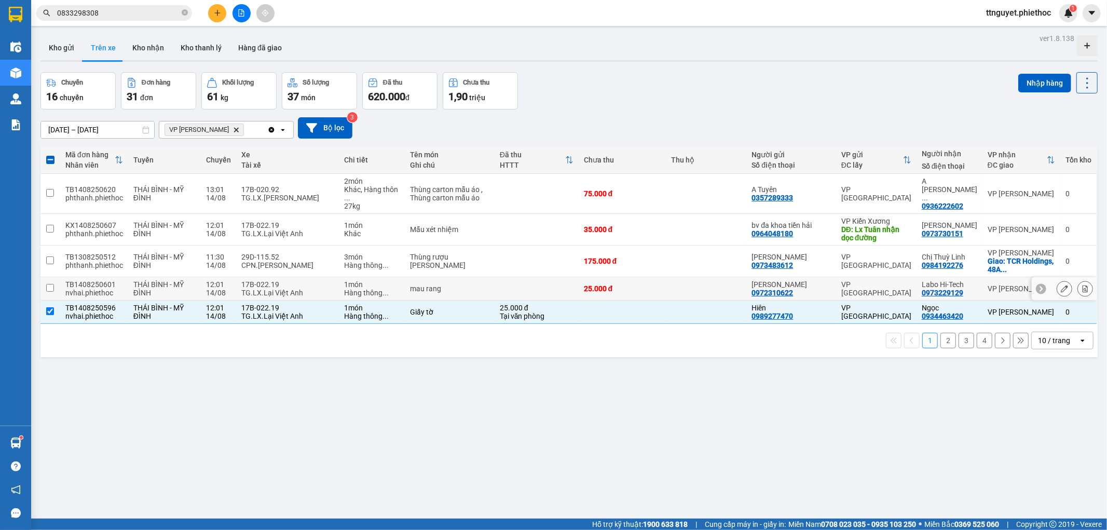
click at [334, 280] on div "17B-022.19" at bounding box center [287, 284] width 92 height 8
checkbox input "true"
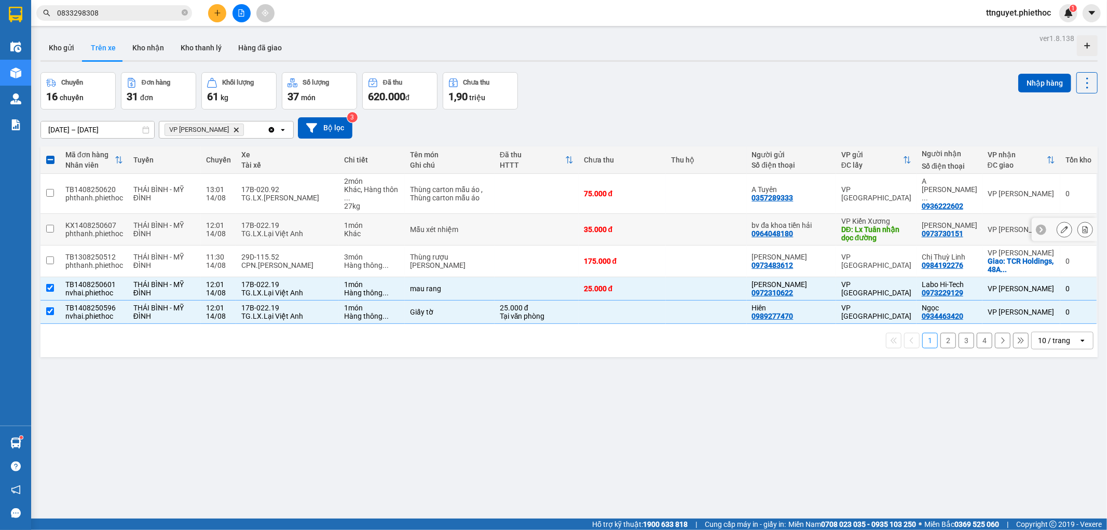
click at [330, 229] on div "TG.LX.Lại Việt Anh" at bounding box center [287, 233] width 92 height 8
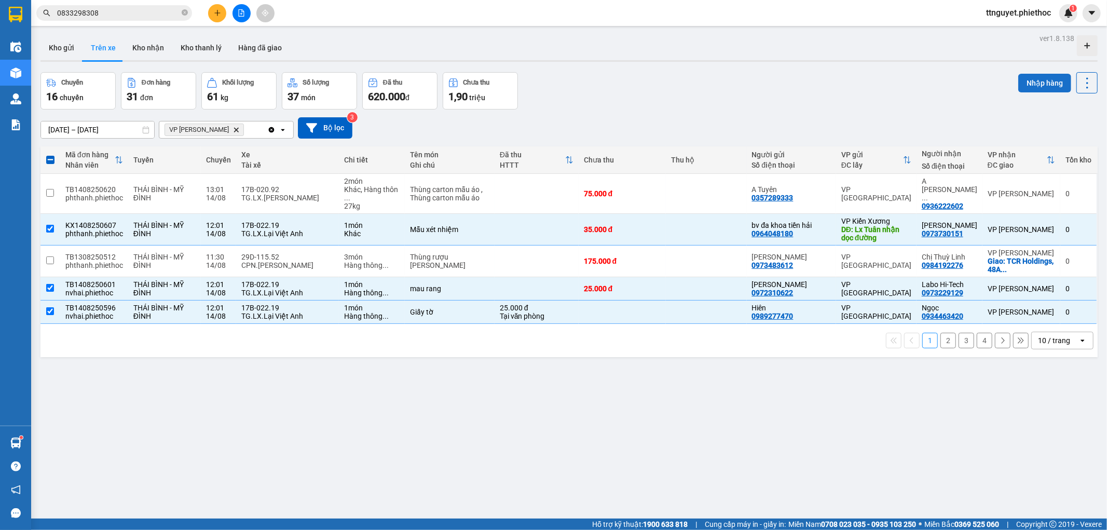
click at [1030, 77] on button "Nhập hàng" at bounding box center [1045, 83] width 53 height 19
checkbox input "false"
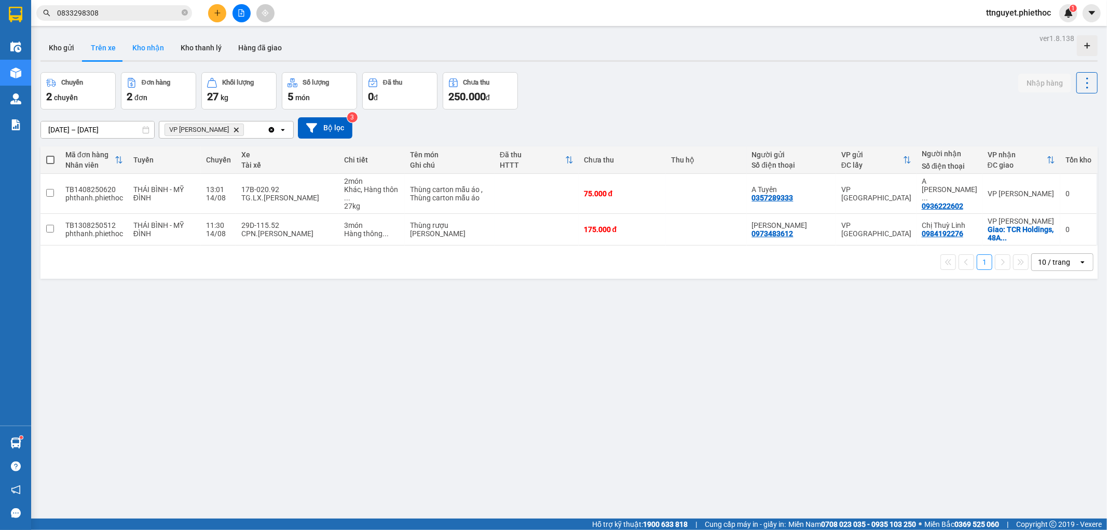
click at [143, 49] on button "Kho nhận" at bounding box center [148, 47] width 48 height 25
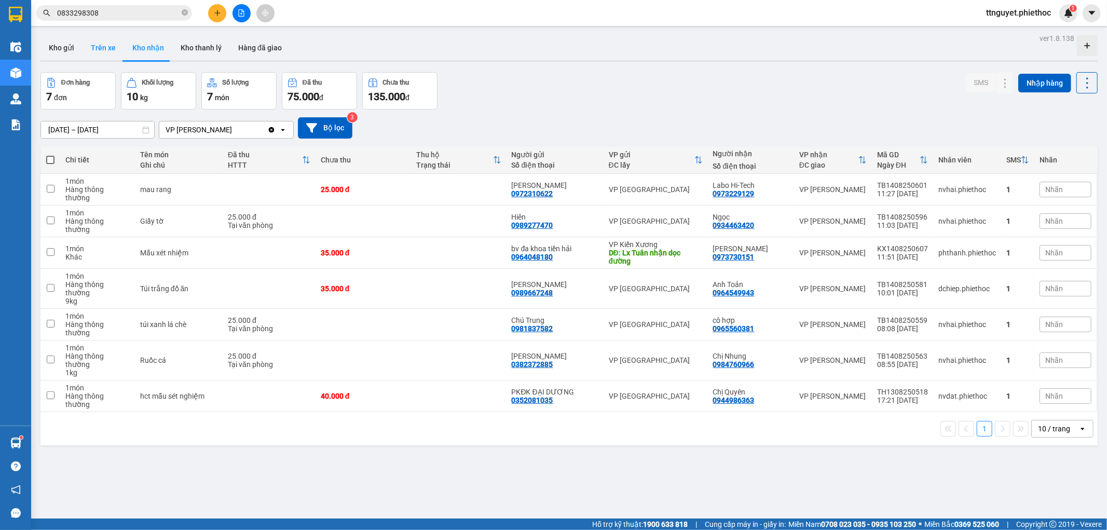
click at [100, 48] on button "Trên xe" at bounding box center [104, 47] width 42 height 25
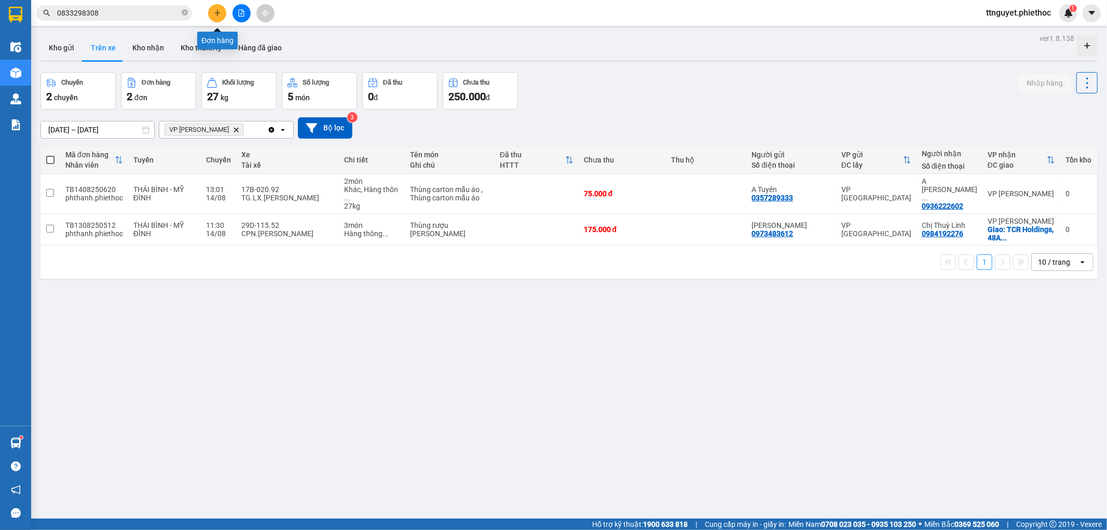
click at [221, 12] on icon "plus" at bounding box center [217, 12] width 7 height 7
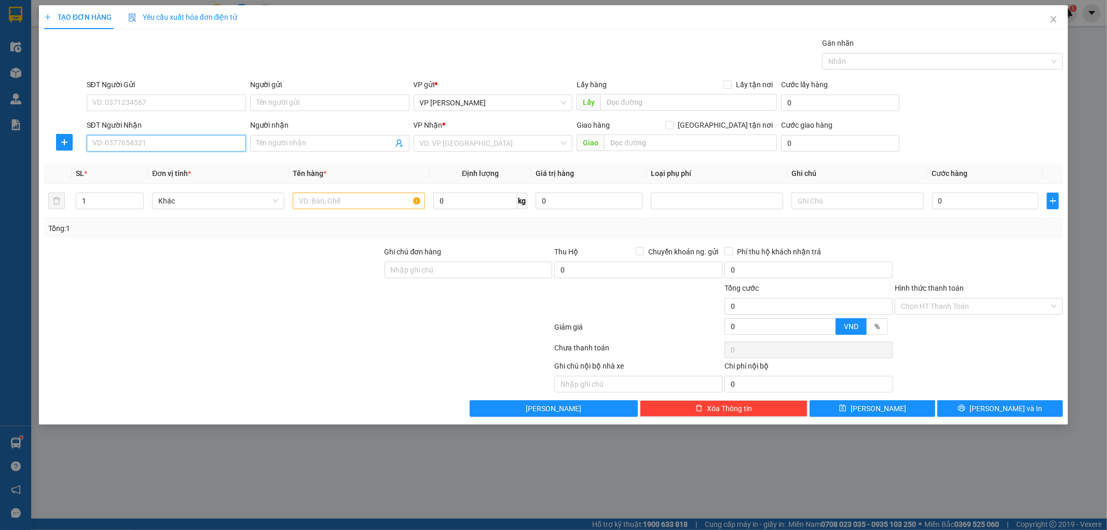
click at [220, 147] on input "SĐT Người Nhận" at bounding box center [166, 143] width 159 height 17
type input "0899666197"
click at [183, 162] on div "0899666197 - Ốc ngon 87" at bounding box center [166, 163] width 147 height 11
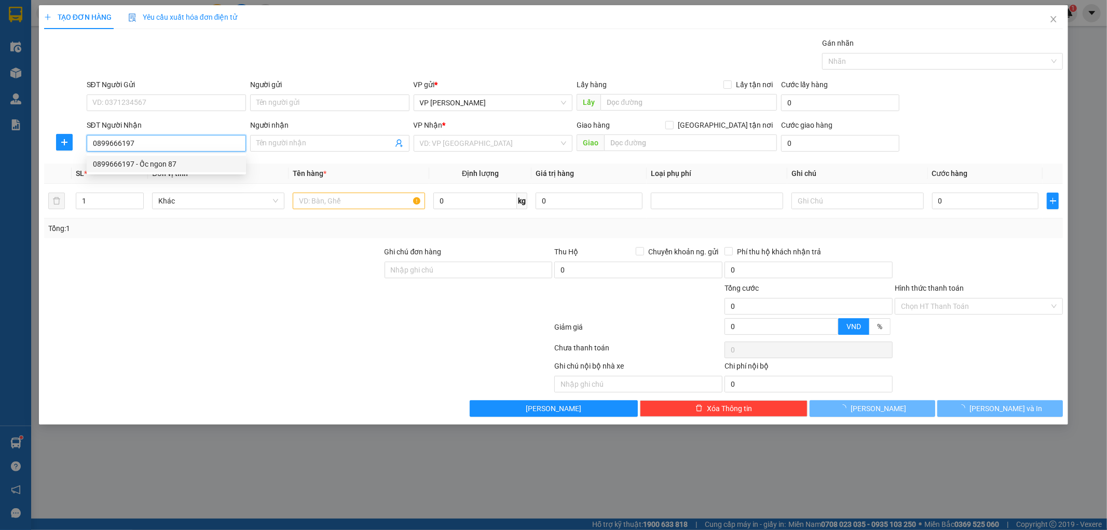
type input "Ốc ngon 87"
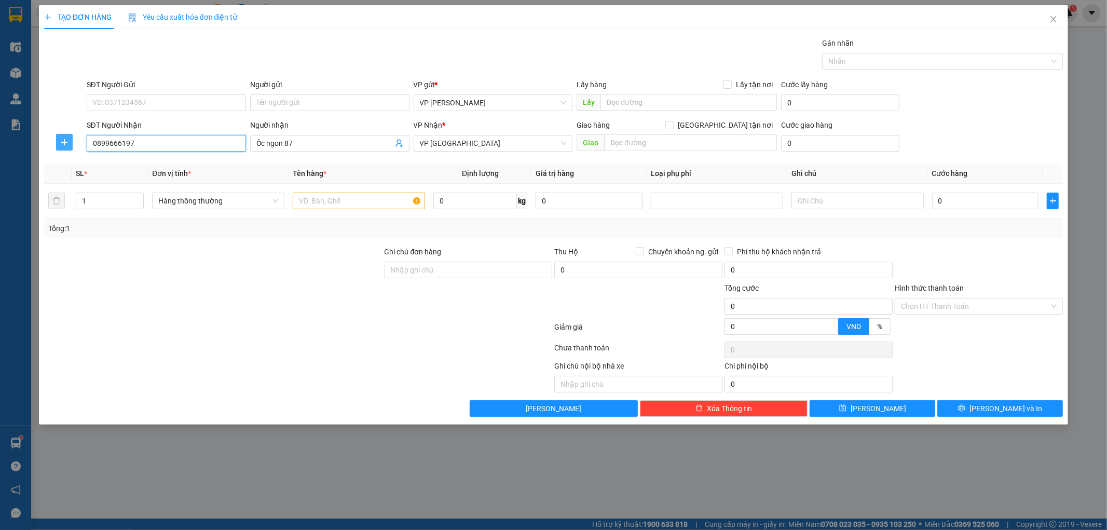
type input "0899666197"
click at [57, 139] on span "plus" at bounding box center [65, 142] width 16 height 8
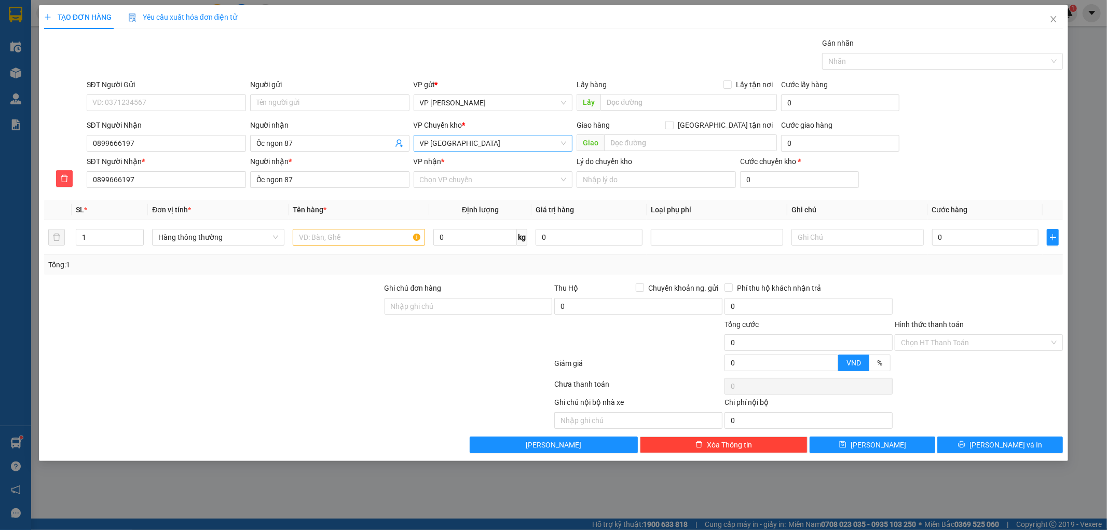
click at [478, 144] on span "VP [GEOGRAPHIC_DATA]" at bounding box center [493, 144] width 147 height 16
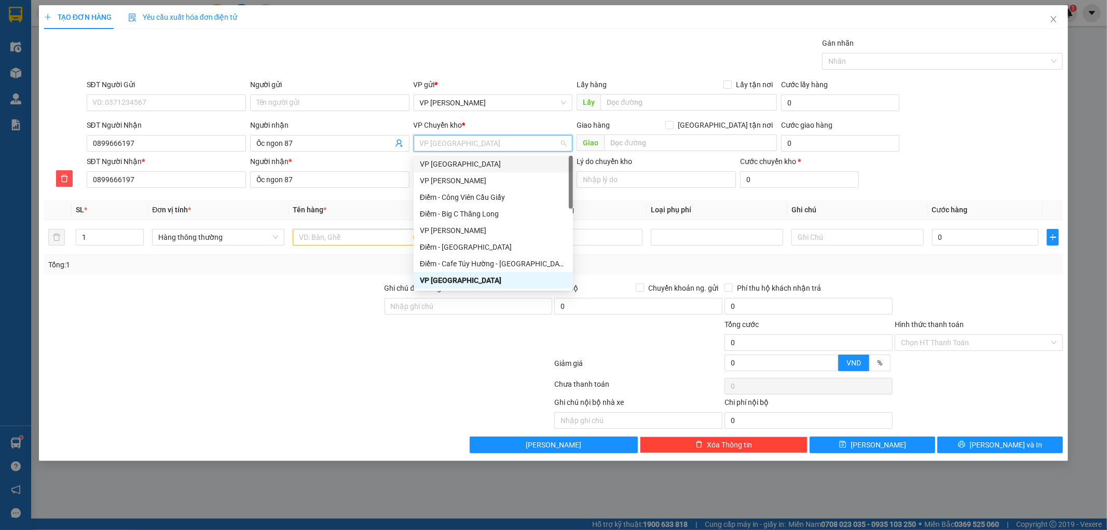
click at [458, 158] on div "VP [GEOGRAPHIC_DATA]" at bounding box center [493, 163] width 147 height 11
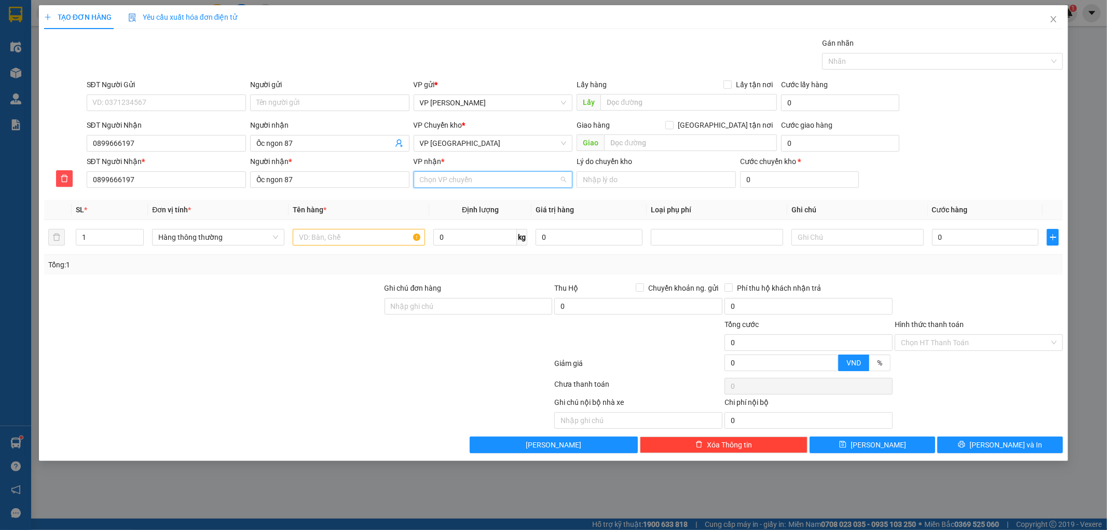
click at [453, 179] on input "VP nhận *" at bounding box center [490, 180] width 140 height 16
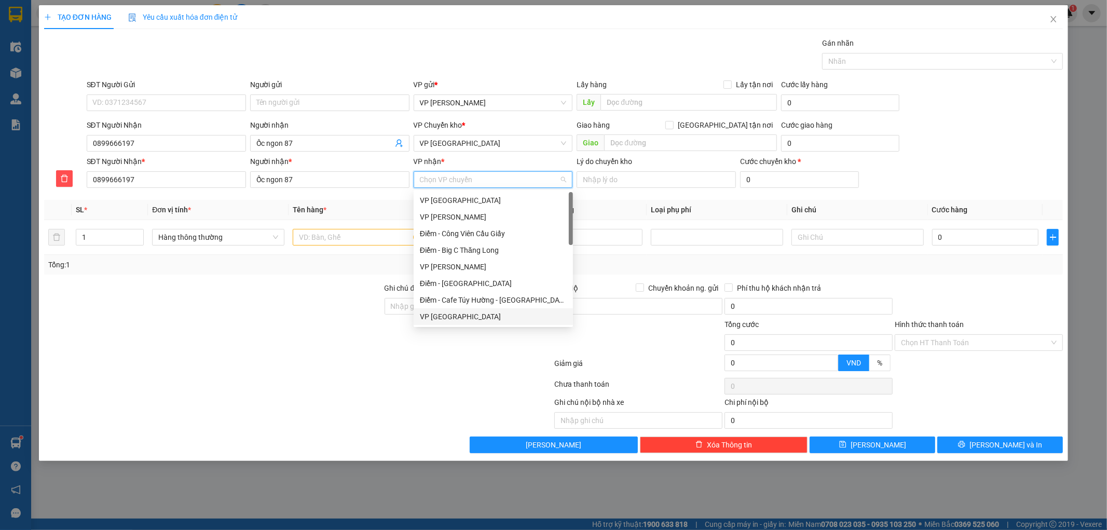
click at [449, 318] on div "VP [GEOGRAPHIC_DATA]" at bounding box center [493, 316] width 147 height 11
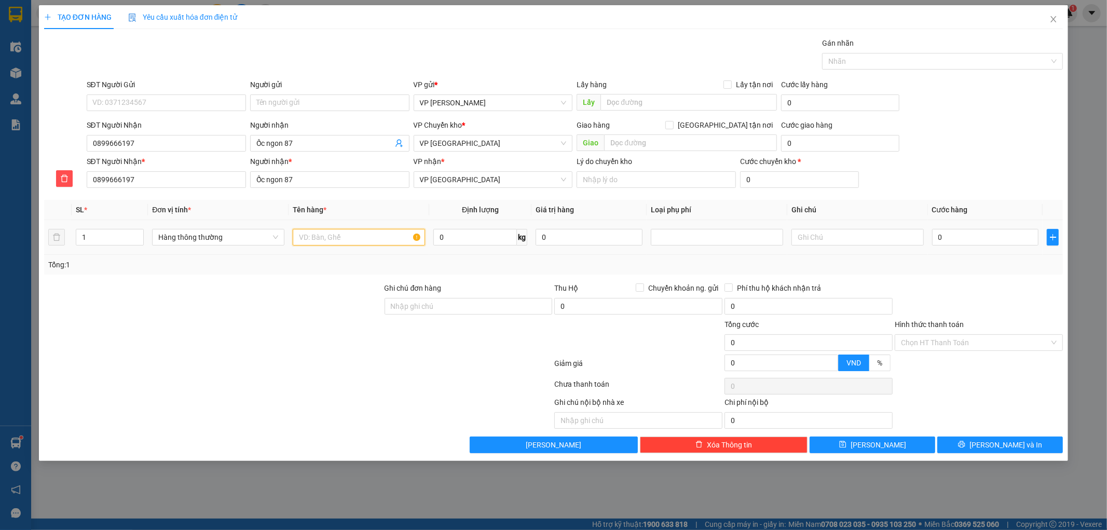
click at [367, 245] on input "text" at bounding box center [359, 237] width 132 height 17
type input "bọc đen"
click at [1003, 246] on input "0" at bounding box center [985, 237] width 107 height 17
type input "003"
type input "3"
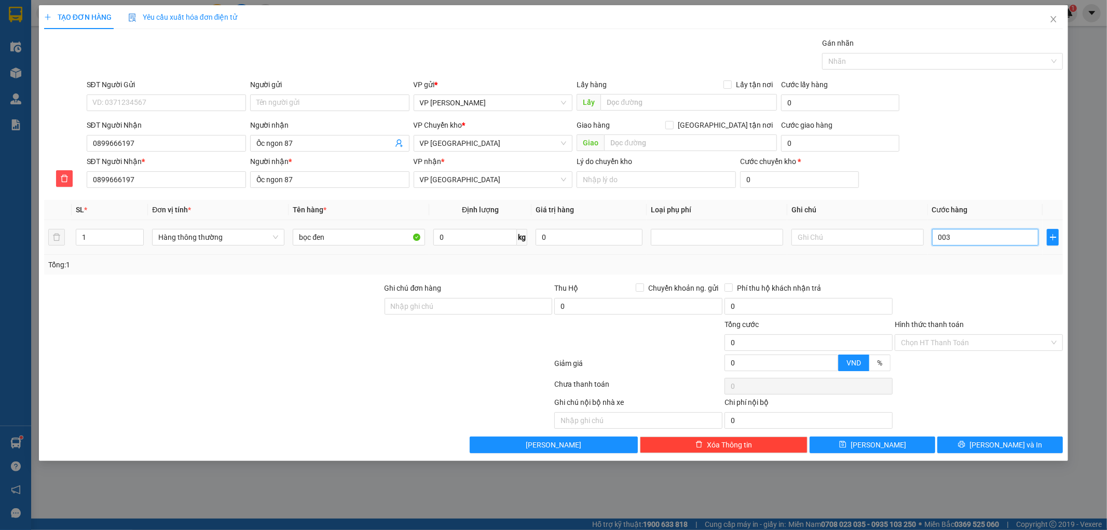
type input "3"
type input "0.030"
type input "30"
click at [1007, 291] on div at bounding box center [979, 300] width 170 height 36
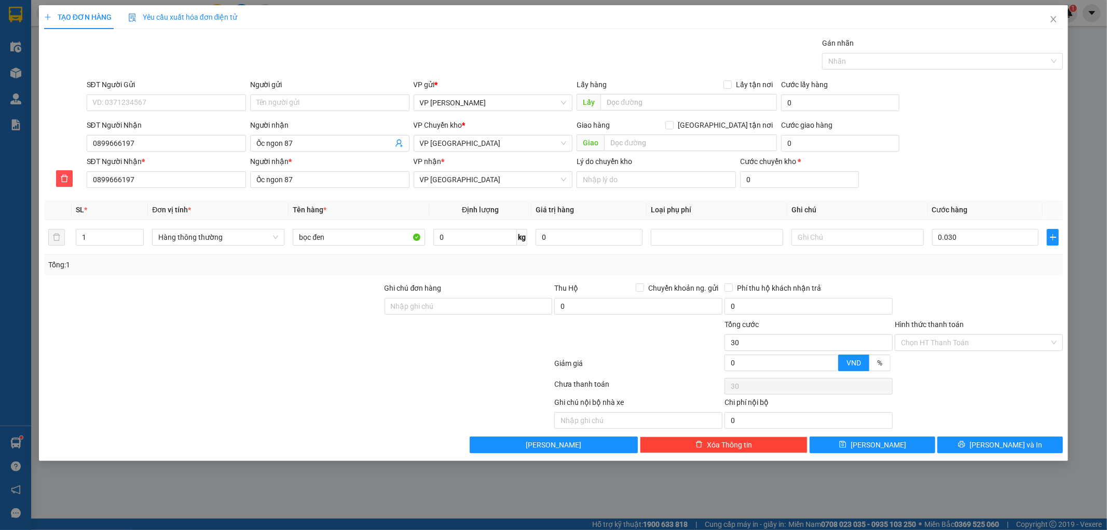
type input "30.000"
click at [990, 448] on button "[PERSON_NAME] và In" at bounding box center [1001, 445] width 126 height 17
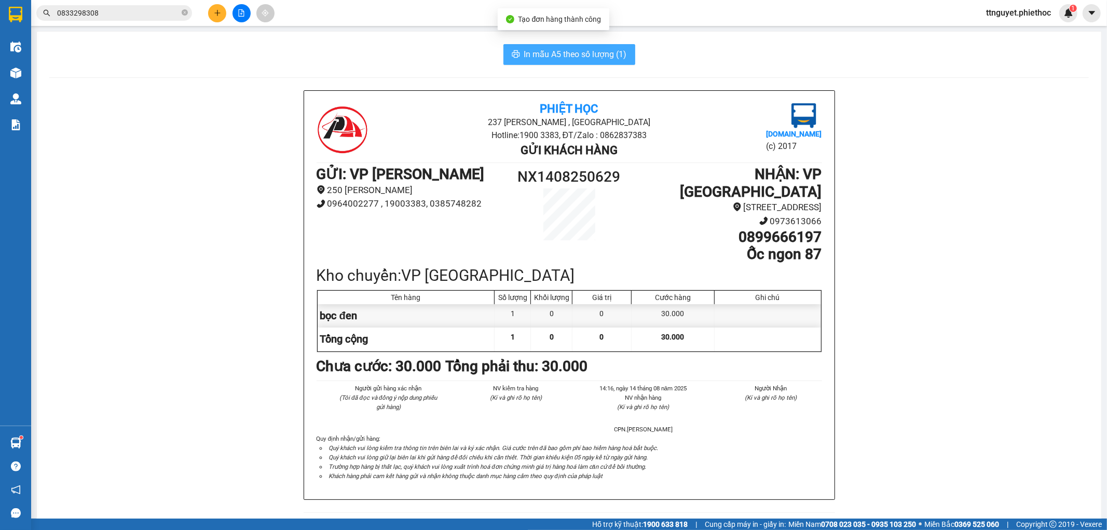
click at [593, 56] on span "In mẫu A5 theo số lượng (1)" at bounding box center [575, 54] width 103 height 13
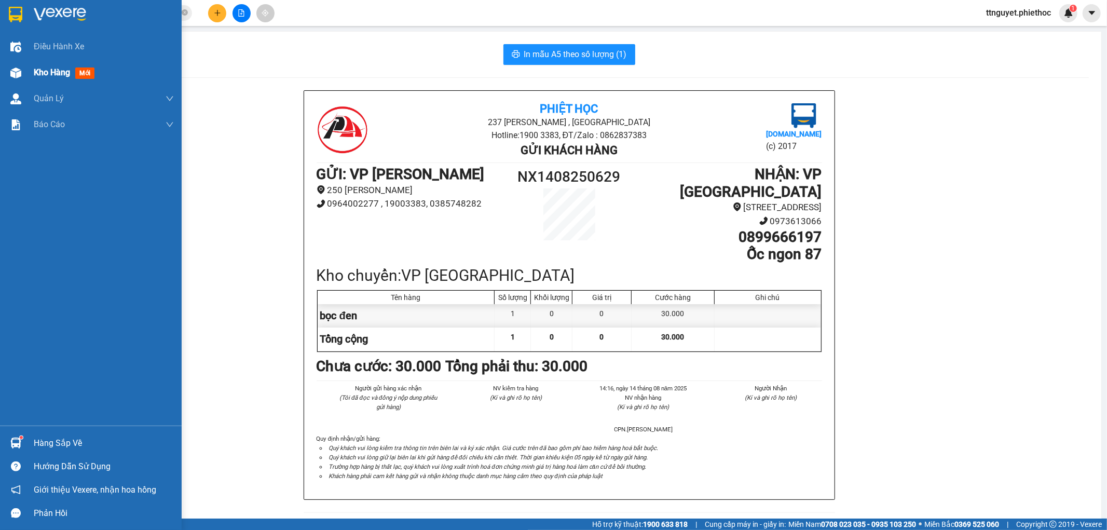
click at [6, 76] on div "Kho hàng mới" at bounding box center [91, 73] width 182 height 26
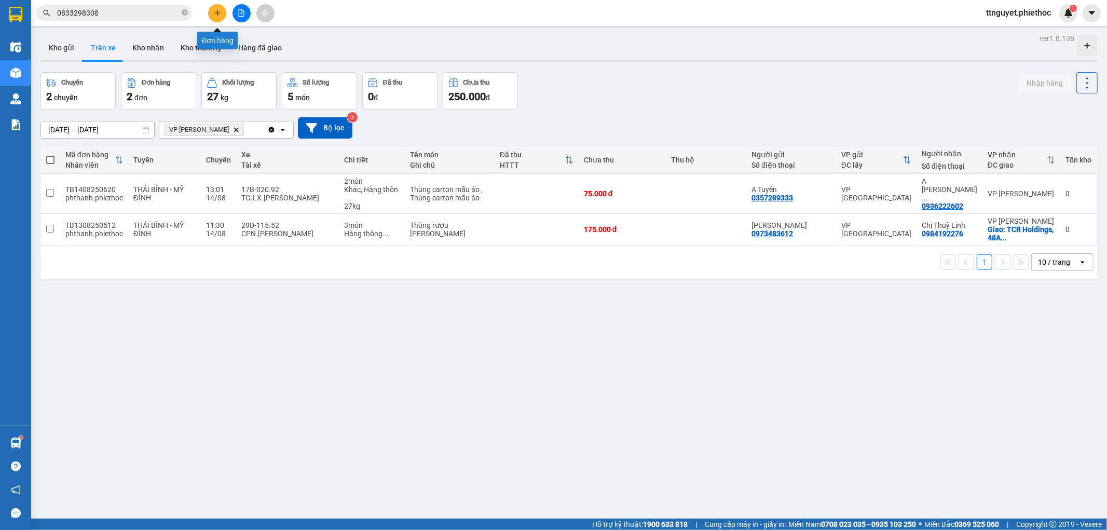
click at [224, 15] on button at bounding box center [217, 13] width 18 height 18
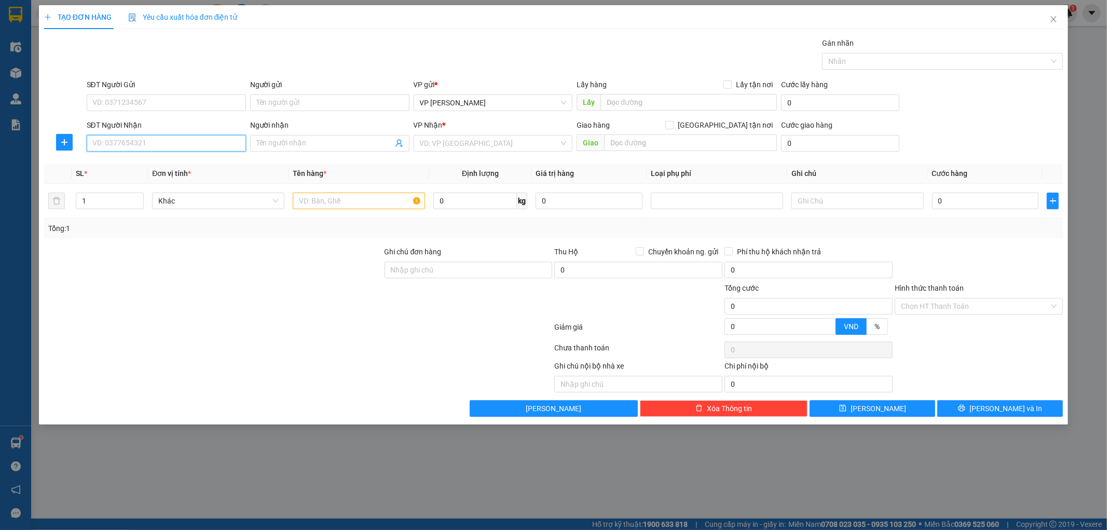
click at [170, 140] on input "SĐT Người Nhận" at bounding box center [166, 143] width 159 height 17
click at [146, 158] on div "0972310622 - Anh Mạnh" at bounding box center [166, 163] width 147 height 11
type input "0972310622"
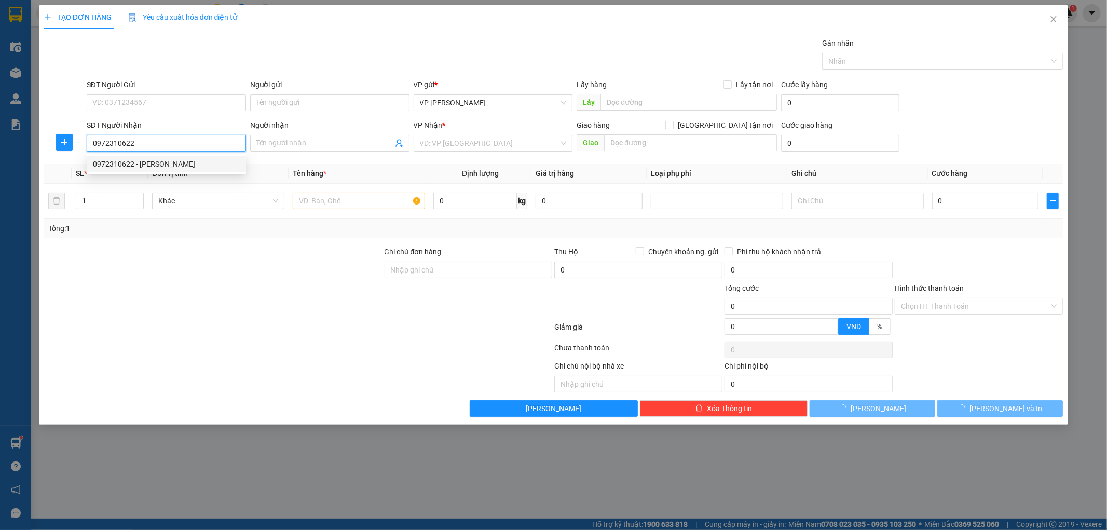
type input "[PERSON_NAME]"
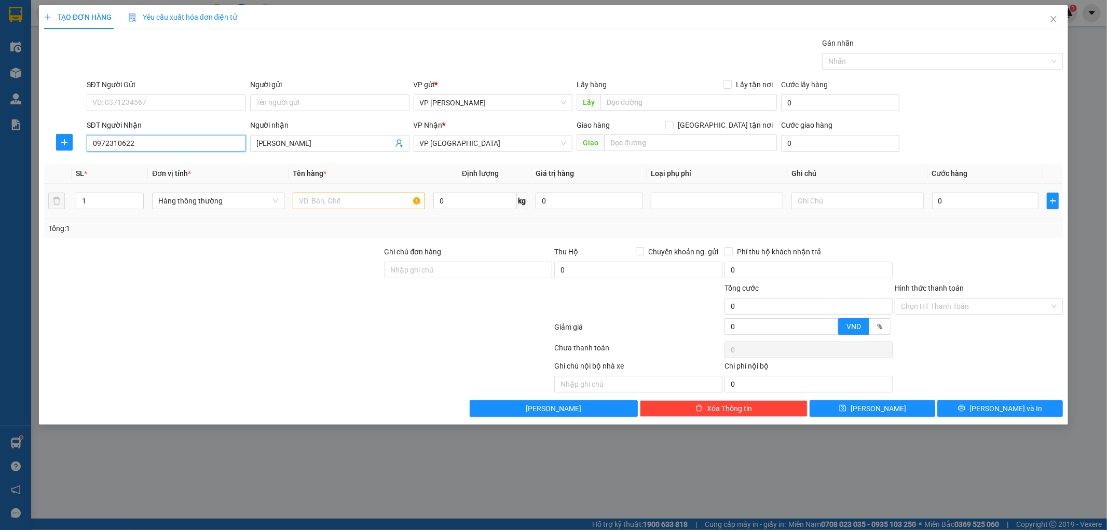
type input "0972310622"
click at [385, 196] on input "text" at bounding box center [359, 201] width 132 height 17
type input "hct"
click at [972, 205] on input "0" at bounding box center [985, 201] width 107 height 17
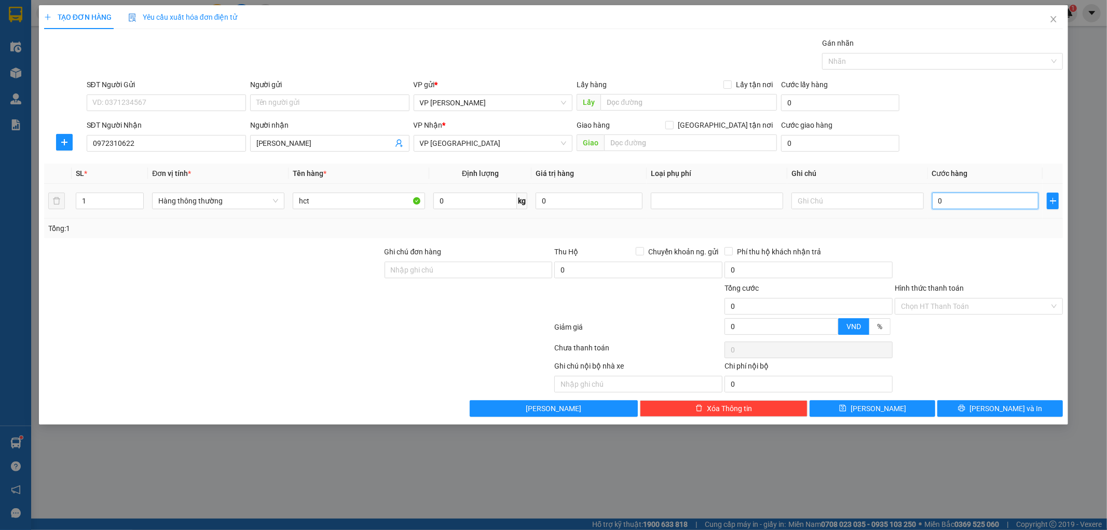
type input "003"
type input "3"
type input "0.030"
type input "30"
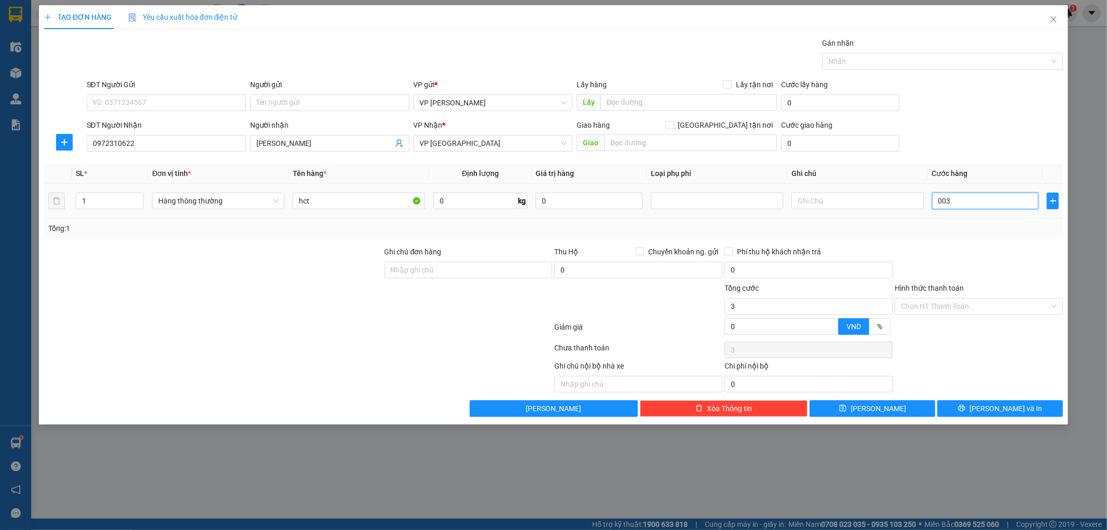
type input "30"
click at [969, 258] on div at bounding box center [979, 264] width 170 height 36
type input "30.000"
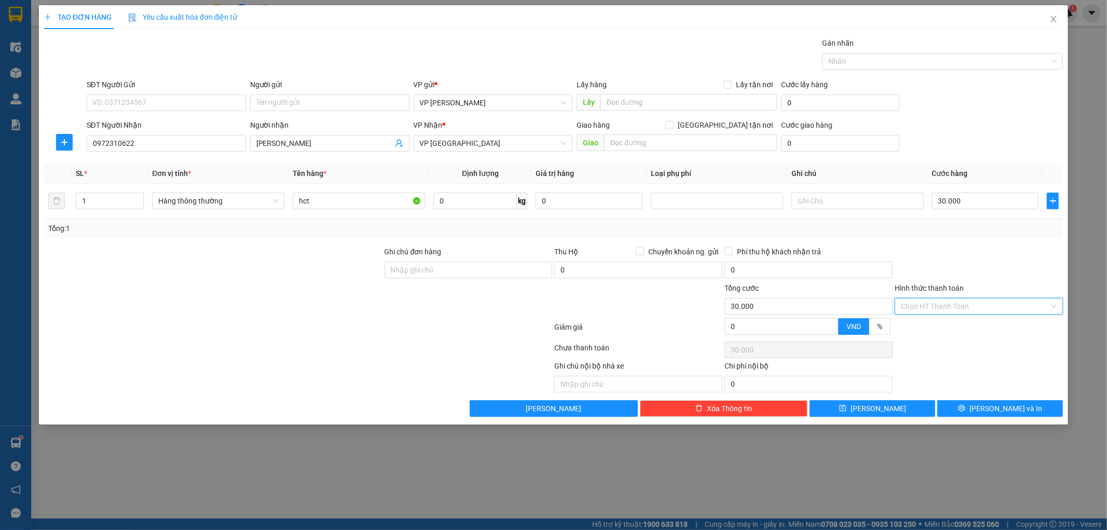
click at [957, 304] on input "Hình thức thanh toán" at bounding box center [975, 307] width 148 height 16
click at [946, 325] on div "Tại văn phòng" at bounding box center [980, 326] width 156 height 11
click at [979, 409] on button "[PERSON_NAME] và In" at bounding box center [1001, 408] width 126 height 17
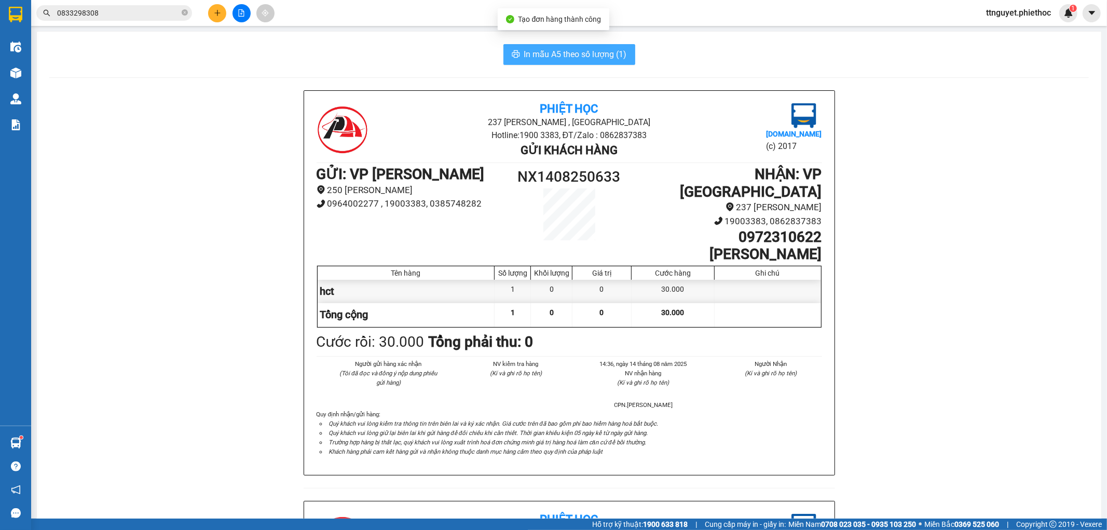
click at [557, 48] on span "In mẫu A5 theo số lượng (1)" at bounding box center [575, 54] width 103 height 13
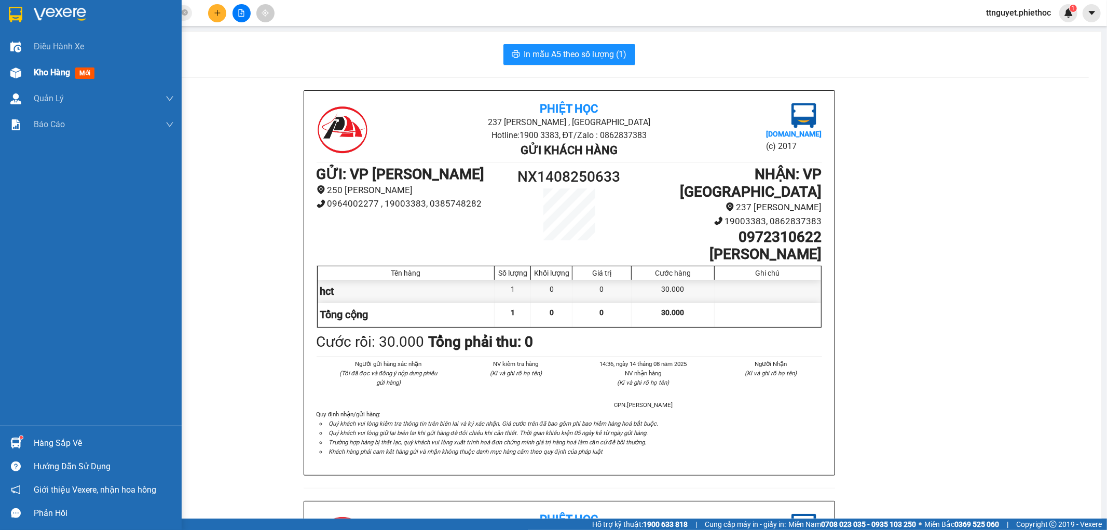
click at [11, 70] on img at bounding box center [15, 72] width 11 height 11
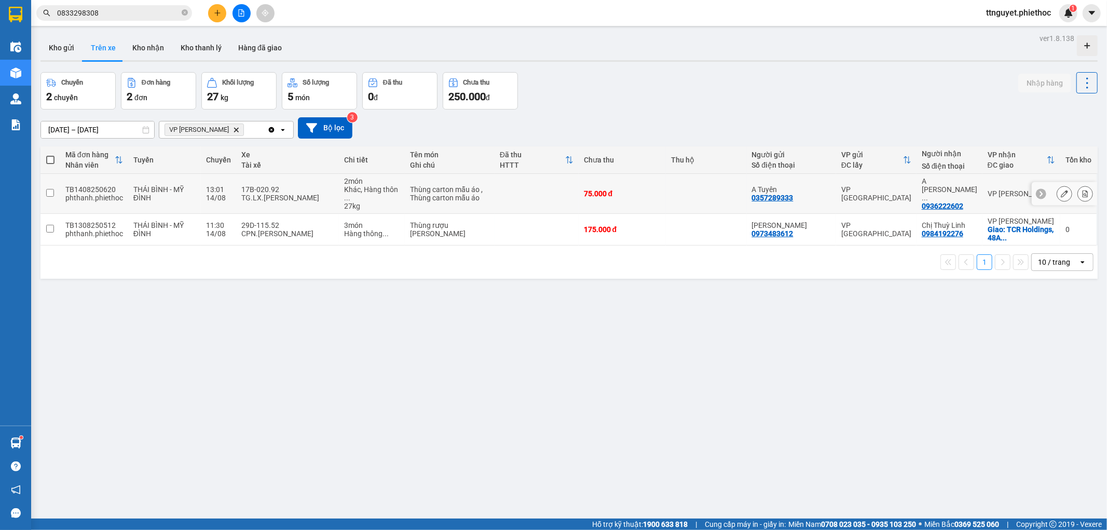
click at [248, 194] on div "TG.LX.[PERSON_NAME]" at bounding box center [287, 198] width 92 height 8
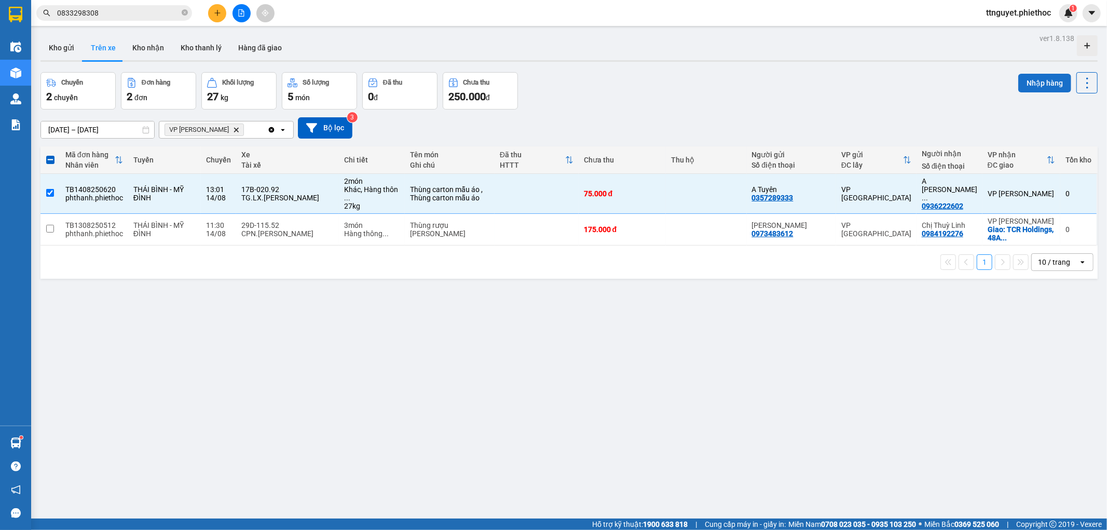
click at [1024, 82] on button "Nhập hàng" at bounding box center [1045, 83] width 53 height 19
checkbox input "false"
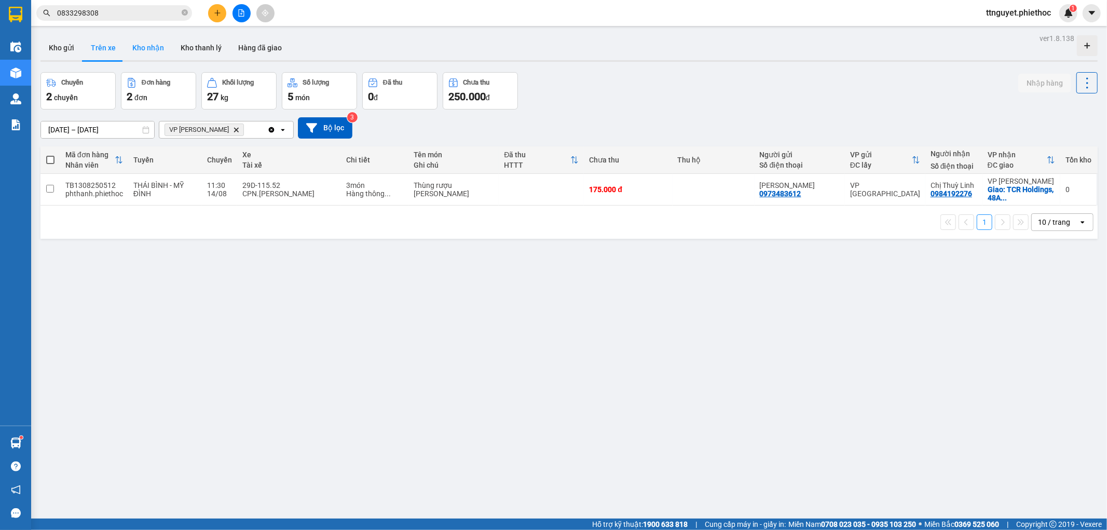
click at [136, 46] on button "Kho nhận" at bounding box center [148, 47] width 48 height 25
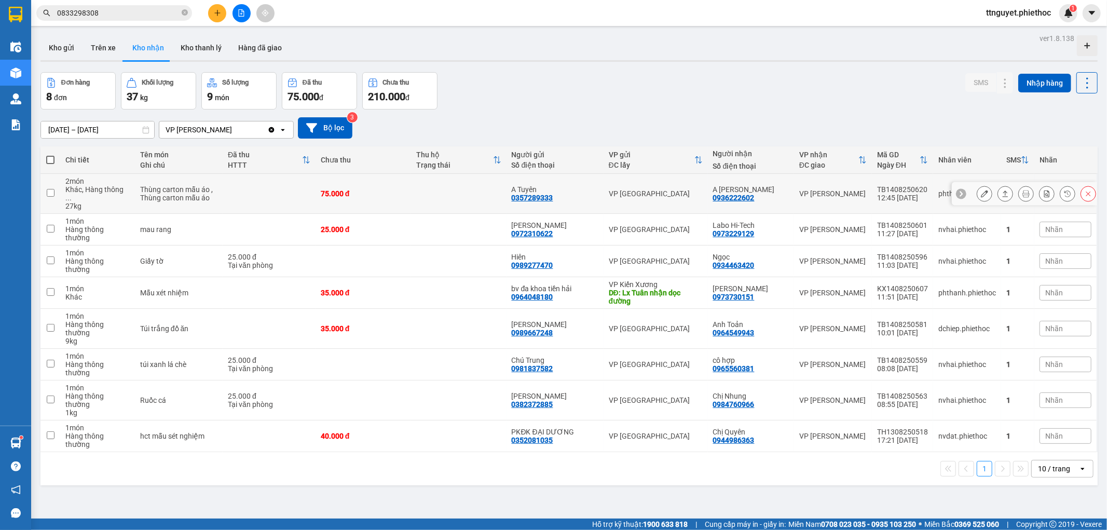
drag, startPoint x: 712, startPoint y: 192, endPoint x: 759, endPoint y: 193, distance: 47.3
click at [759, 193] on div "A Trần Lâm Cty APAL 0936222602" at bounding box center [751, 193] width 76 height 17
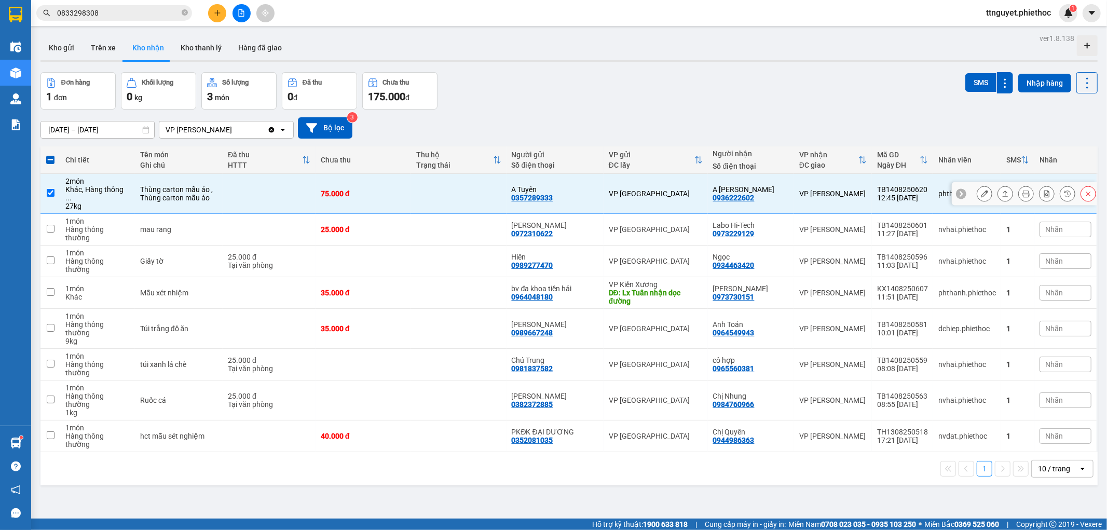
drag, startPoint x: 712, startPoint y: 191, endPoint x: 759, endPoint y: 191, distance: 46.7
click at [759, 191] on div "A Trần Lâm Cty APAL 0936222602" at bounding box center [751, 193] width 76 height 17
checkbox input "false"
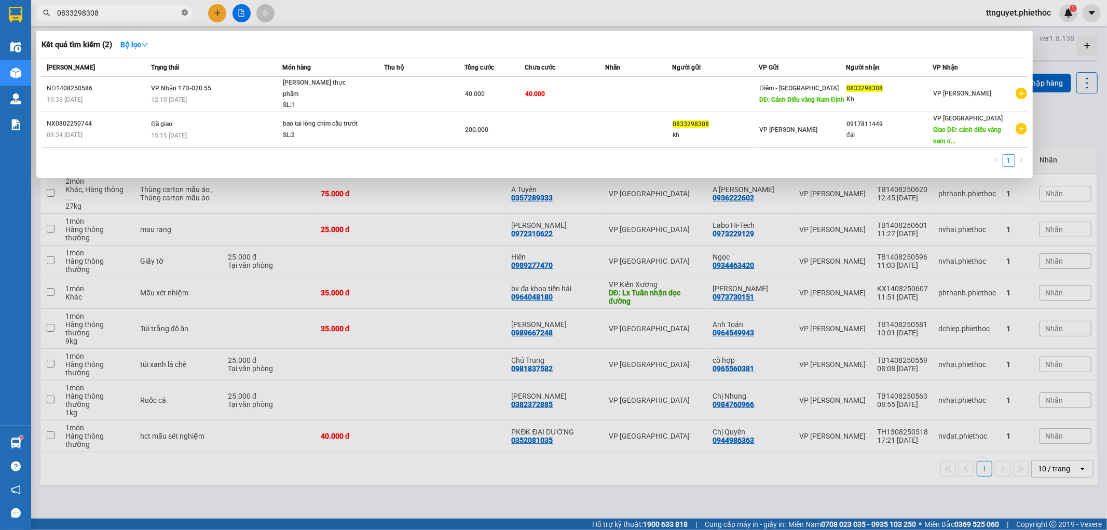
click at [184, 15] on icon "close-circle" at bounding box center [185, 12] width 6 height 6
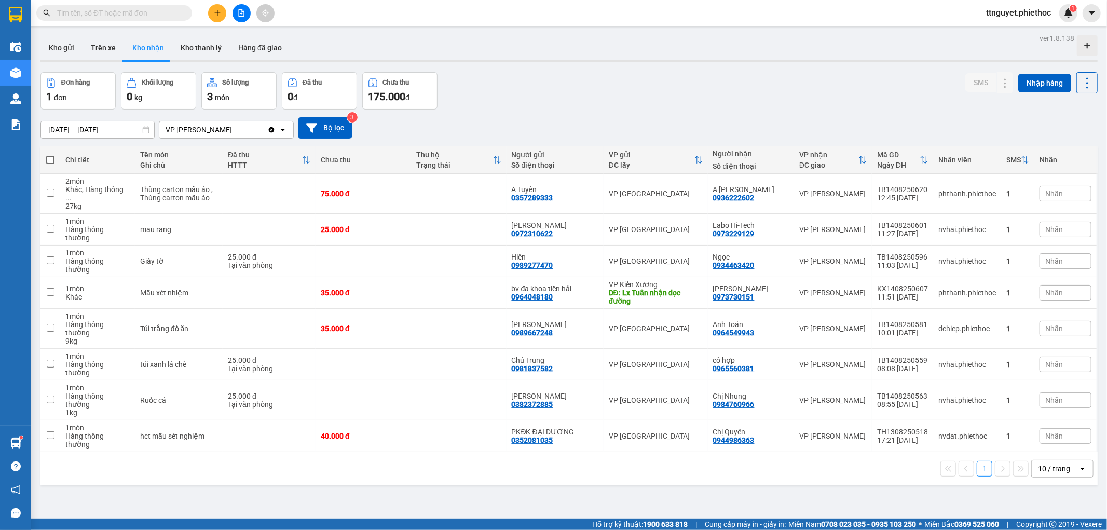
click at [174, 14] on input "text" at bounding box center [118, 12] width 123 height 11
paste input "0936222602"
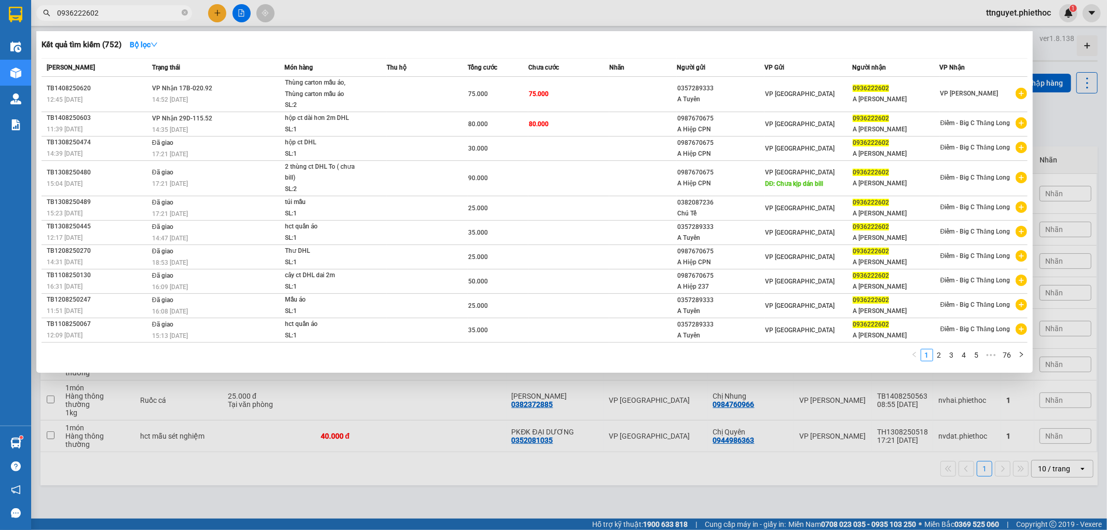
type input "0936222602"
click at [354, 95] on div "Thùng carton mẫu áo, Thùng carton mẫu áo" at bounding box center [324, 88] width 78 height 22
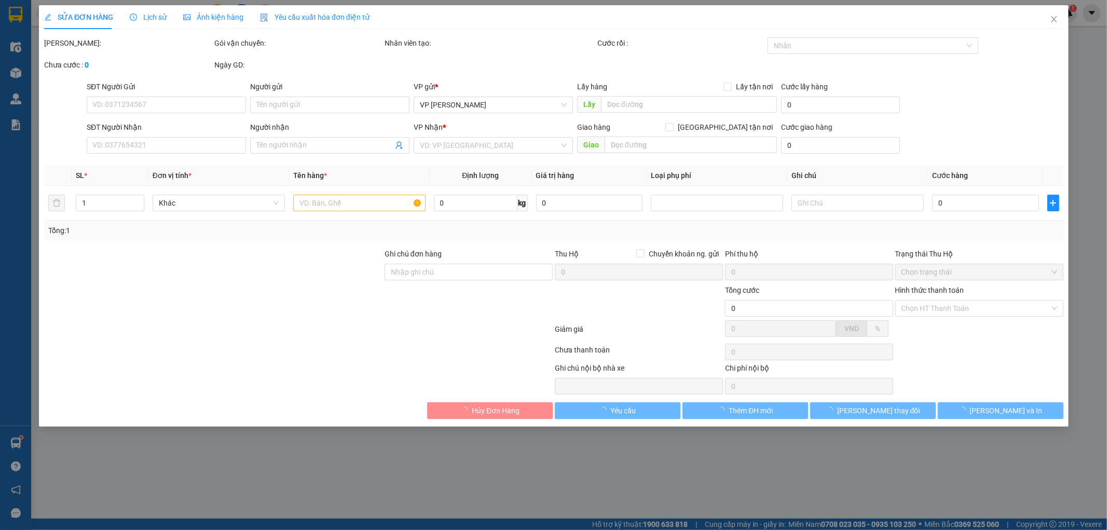
type input "0357289333"
type input "A Tuyên"
type input "0936222602"
type input "A Trần Lâm Cty APAL"
type input "75.000"
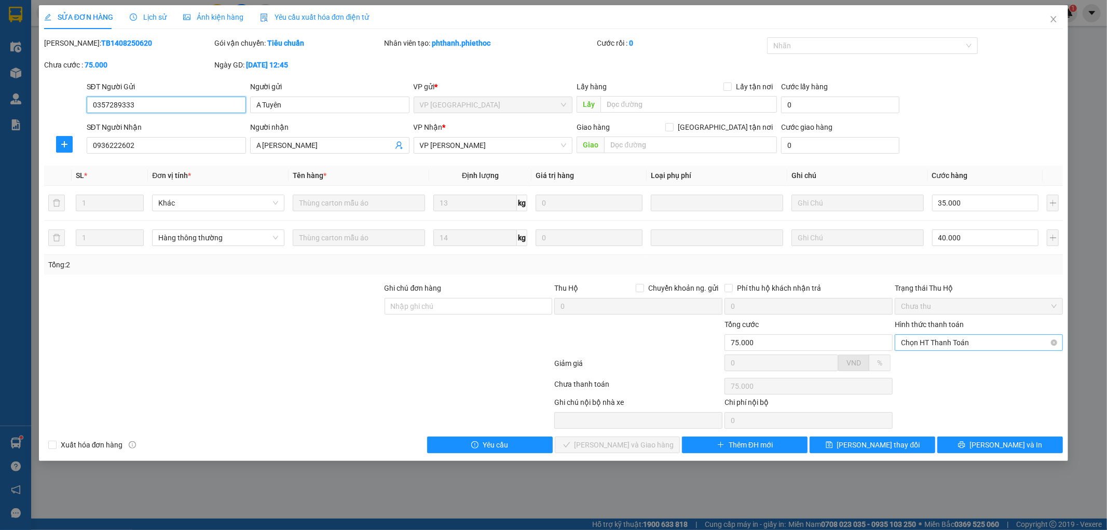
click at [926, 344] on span "Chọn HT Thanh Toán" at bounding box center [979, 343] width 156 height 16
click at [929, 355] on div "Tại văn phòng" at bounding box center [980, 363] width 168 height 17
type input "0"
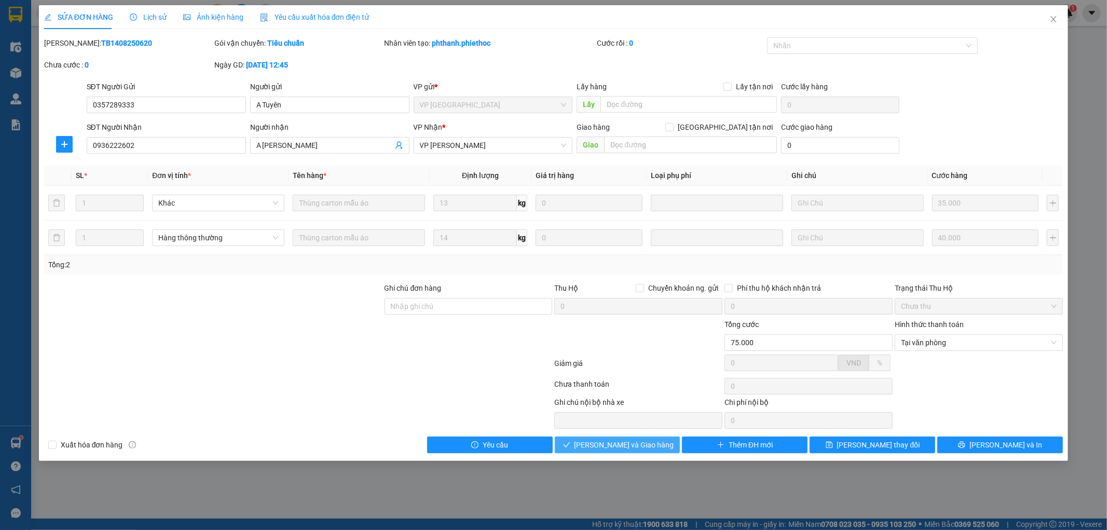
click at [634, 449] on span "[PERSON_NAME] và Giao hàng" at bounding box center [625, 444] width 100 height 11
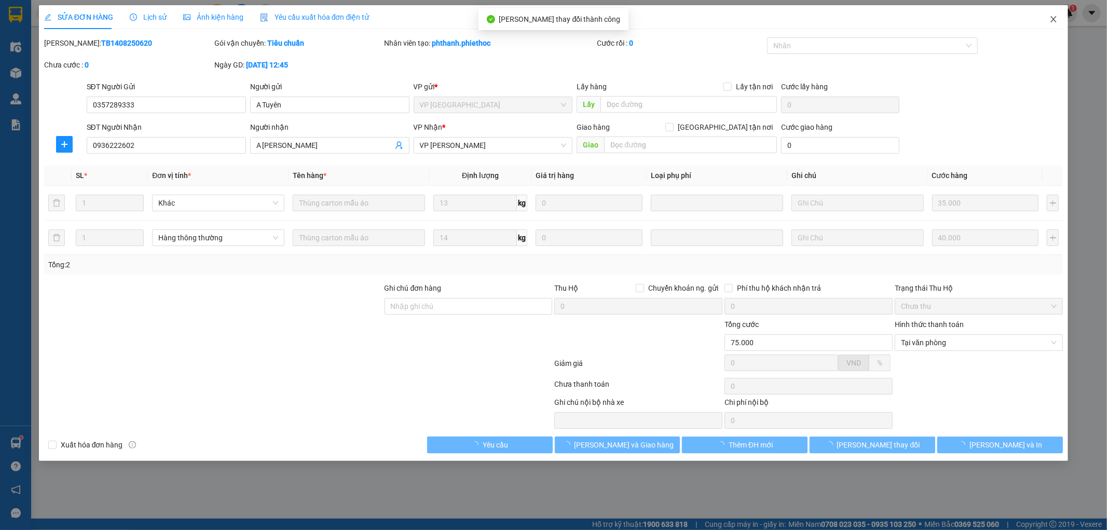
click at [1052, 22] on icon "close" at bounding box center [1054, 19] width 6 height 6
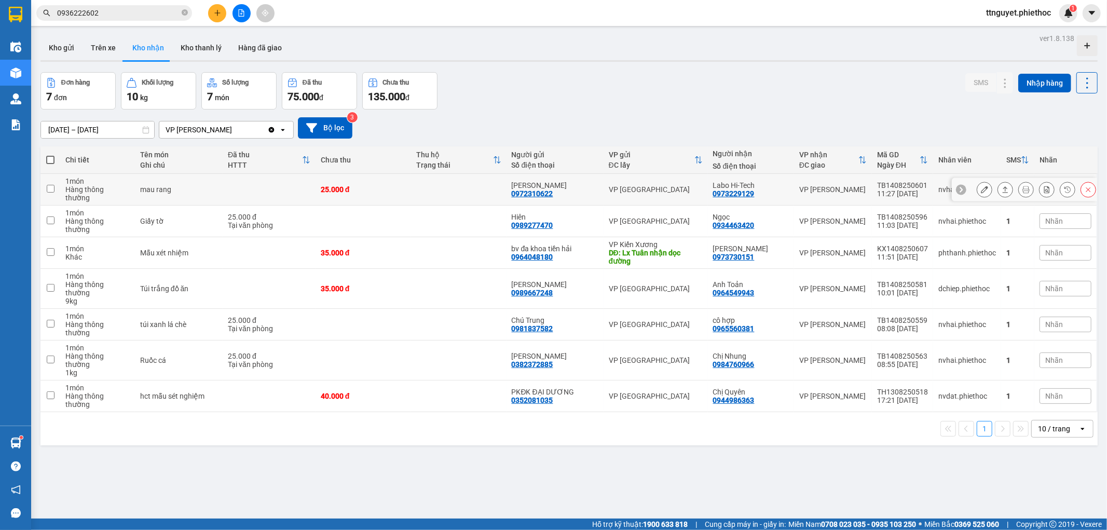
drag, startPoint x: 711, startPoint y: 188, endPoint x: 759, endPoint y: 188, distance: 47.3
click at [759, 188] on td "Labo Hi-Tech 0973229129" at bounding box center [751, 190] width 86 height 32
checkbox input "true"
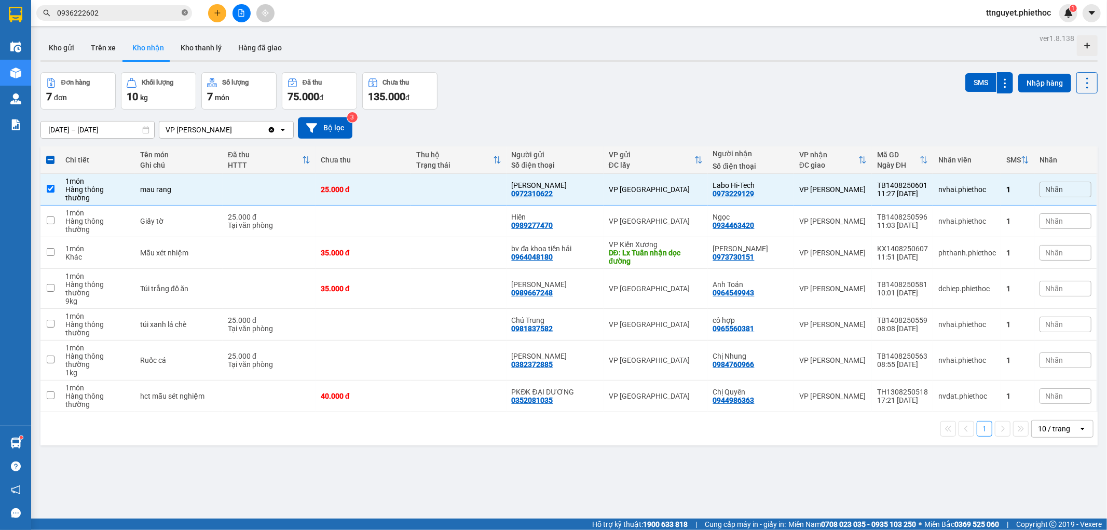
click at [187, 11] on icon "close-circle" at bounding box center [185, 12] width 6 height 6
click at [165, 14] on input "text" at bounding box center [118, 12] width 123 height 11
paste input "0973229129"
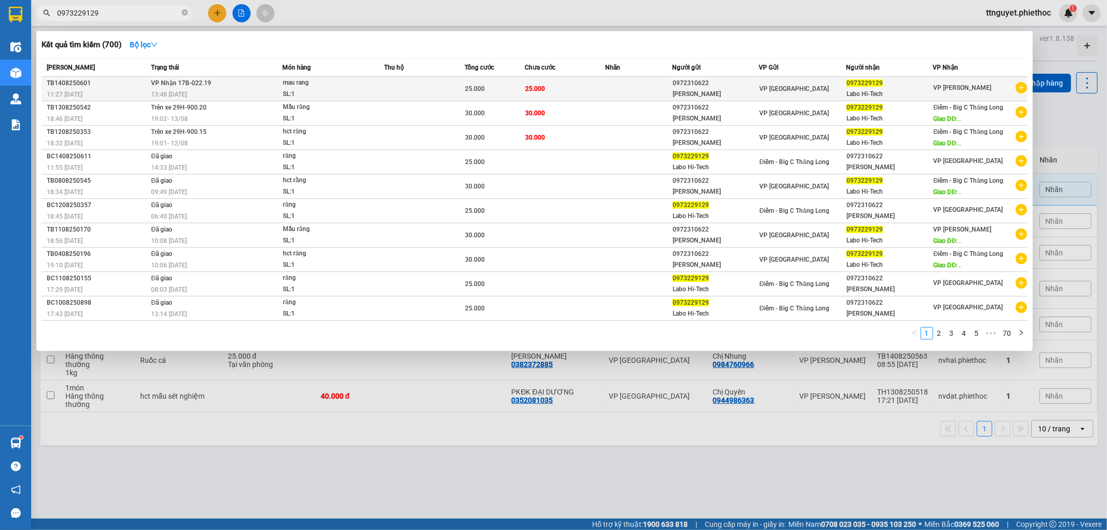
type input "0973229129"
click at [411, 93] on td at bounding box center [424, 89] width 80 height 24
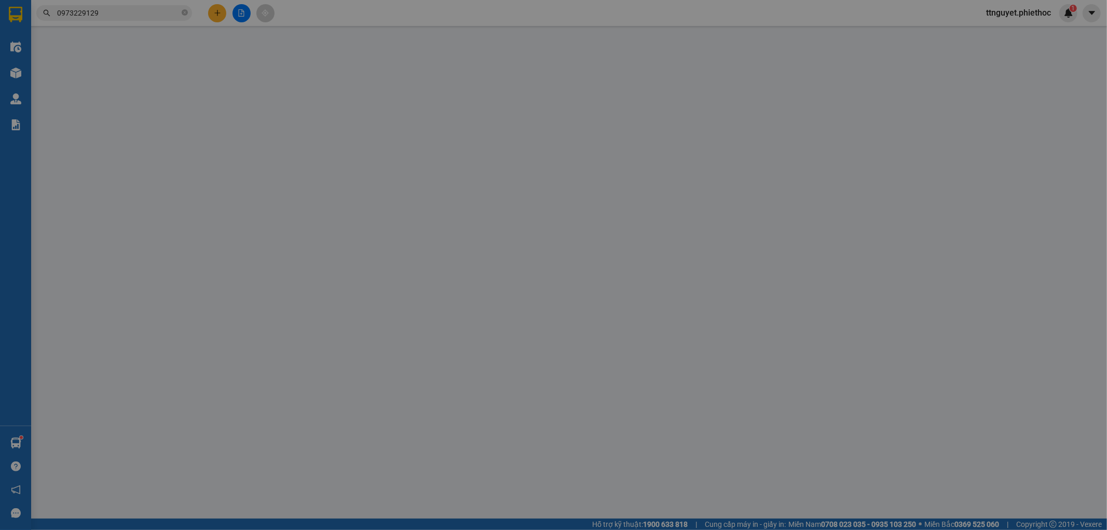
type input "0972310622"
type input "[PERSON_NAME]"
type input "0973229129"
type input "Labo Hi-Tech"
type input "25.000"
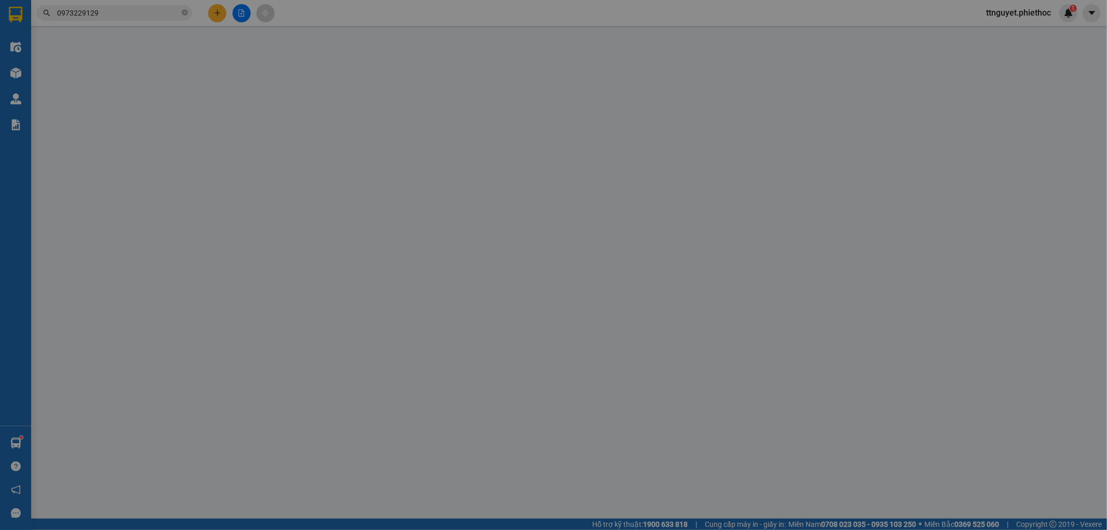
type input "25.000"
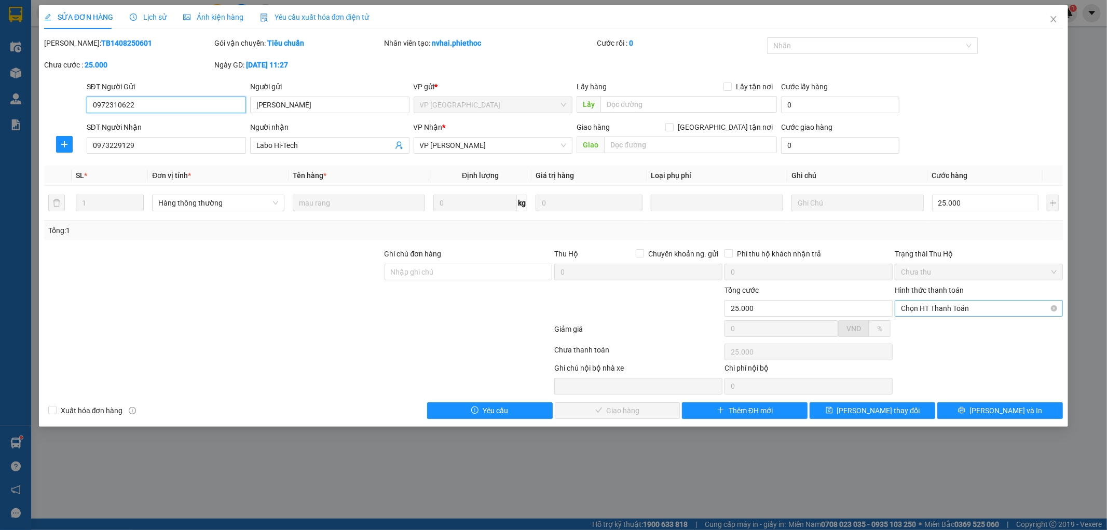
click at [986, 312] on span "Chọn HT Thanh Toán" at bounding box center [979, 309] width 156 height 16
click at [963, 328] on div "Tại văn phòng" at bounding box center [980, 328] width 156 height 11
click at [632, 409] on span "[PERSON_NAME] và Giao hàng" at bounding box center [625, 410] width 100 height 11
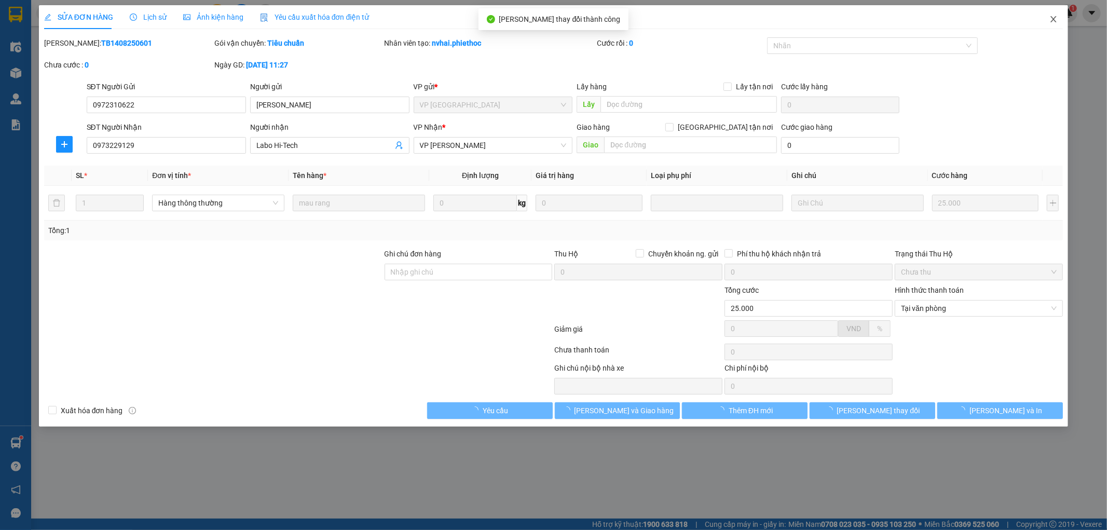
click at [1049, 21] on span "Close" at bounding box center [1053, 19] width 29 height 29
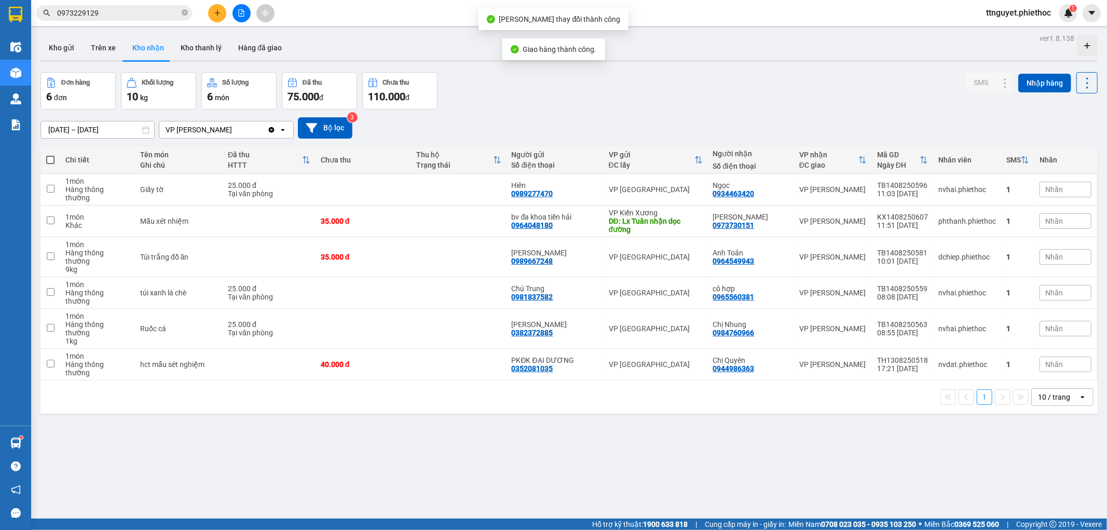
click at [143, 13] on input "0973229129" at bounding box center [118, 12] width 123 height 11
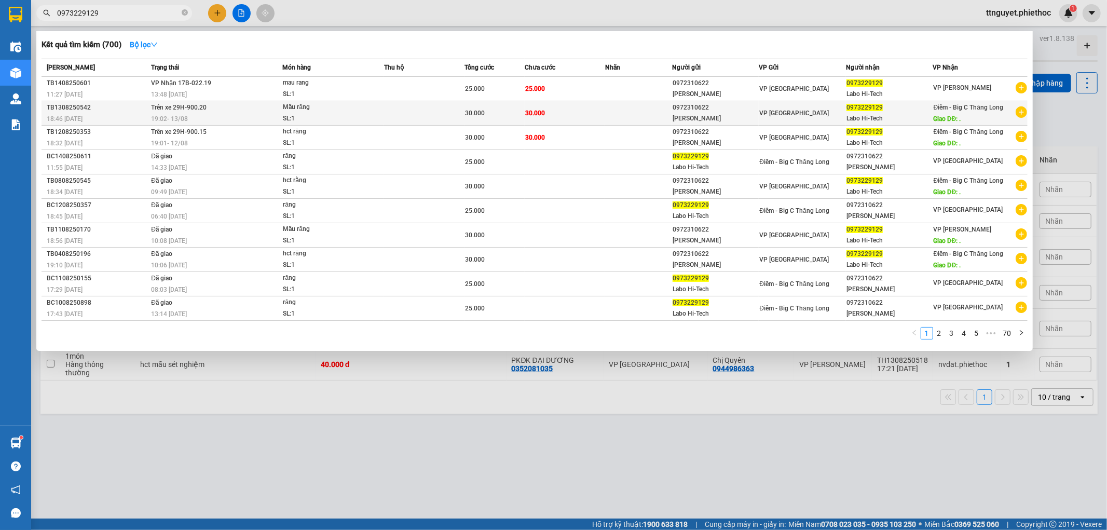
click at [320, 111] on div "Mẫu răng" at bounding box center [322, 107] width 78 height 11
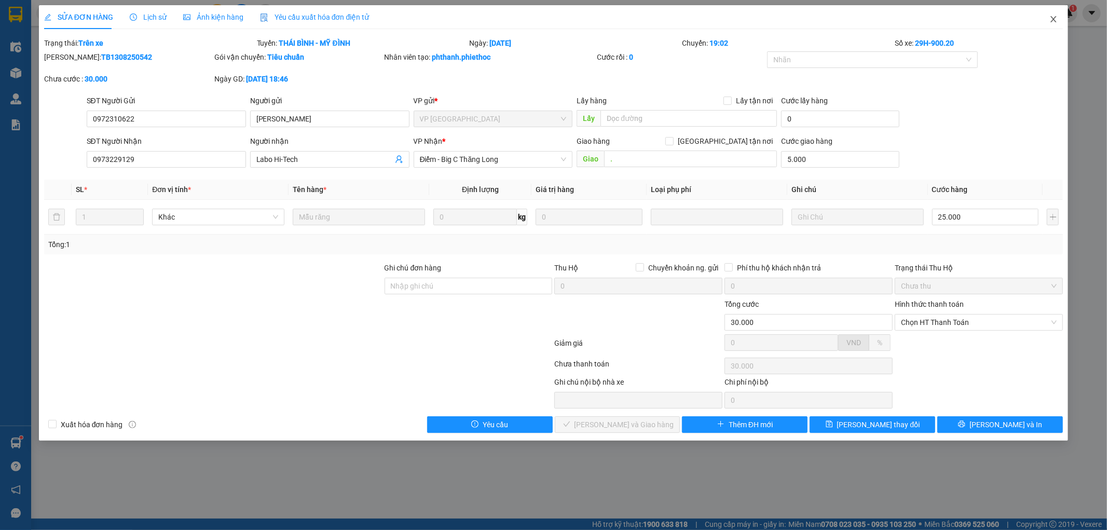
click at [1055, 18] on icon "close" at bounding box center [1054, 19] width 8 height 8
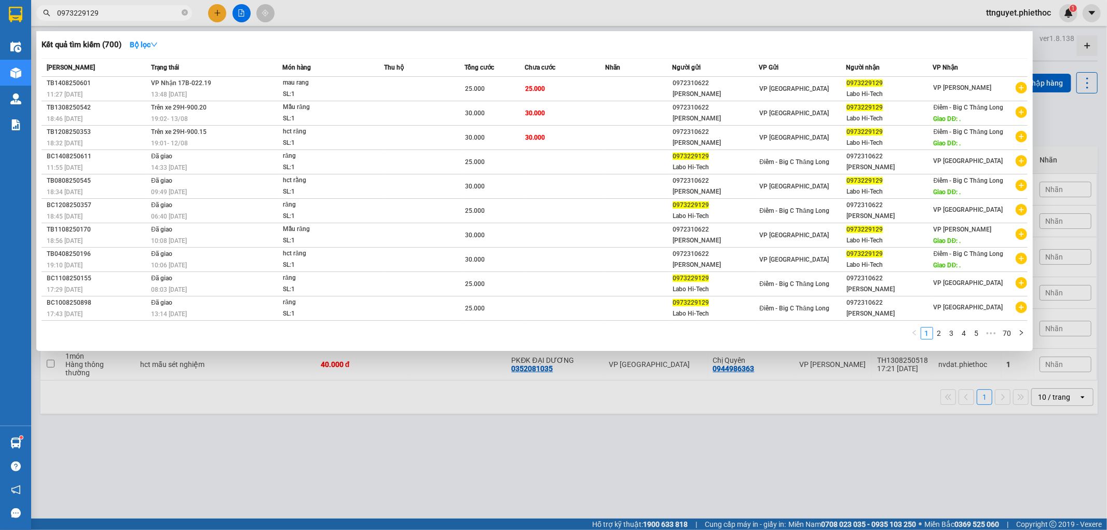
click at [112, 10] on input "0973229129" at bounding box center [118, 12] width 123 height 11
click at [535, 382] on div at bounding box center [553, 265] width 1107 height 530
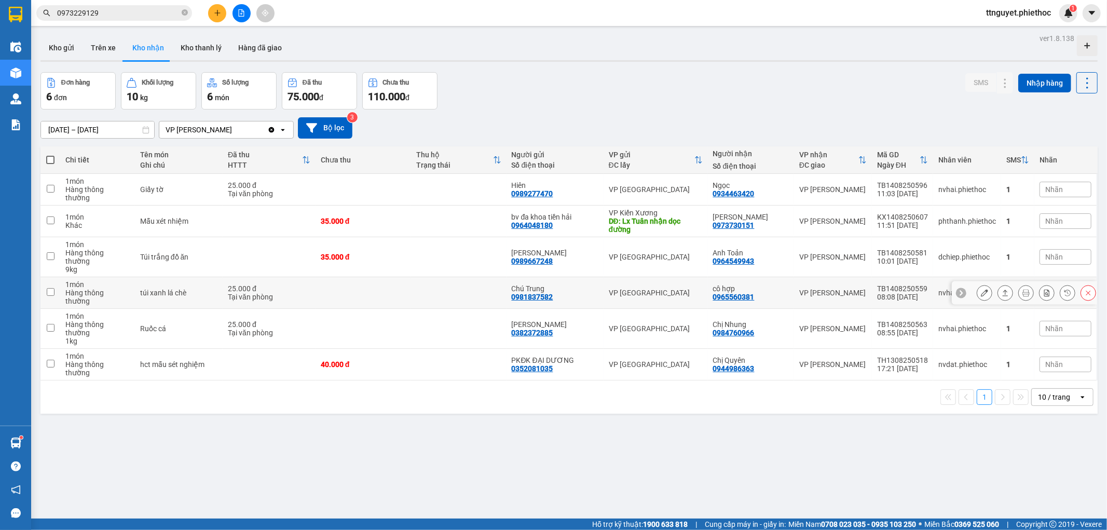
drag, startPoint x: 708, startPoint y: 274, endPoint x: 751, endPoint y: 277, distance: 43.2
click at [751, 277] on td "cô hợp 0965560381" at bounding box center [751, 293] width 86 height 32
checkbox input "true"
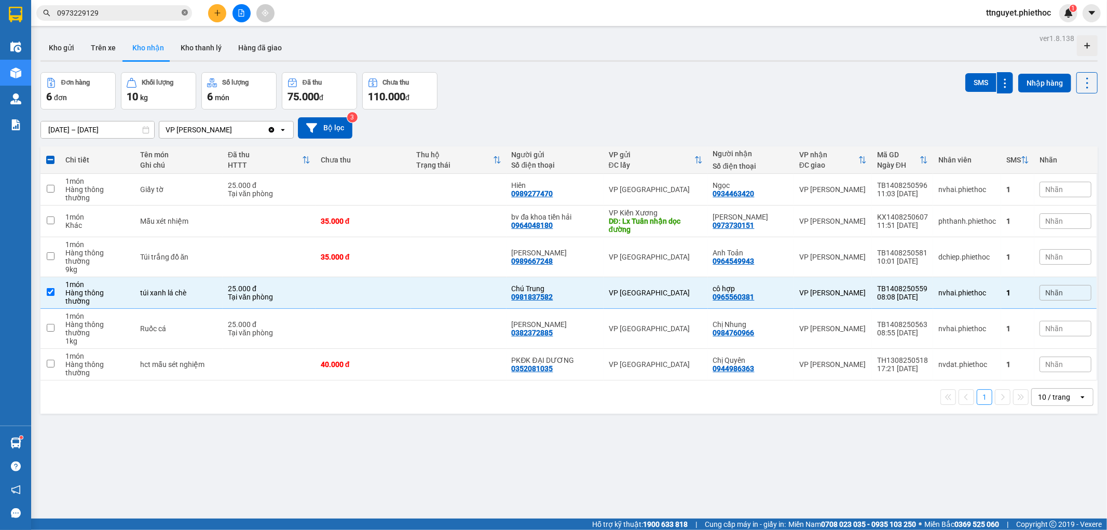
click at [187, 13] on icon "close-circle" at bounding box center [185, 12] width 6 height 6
click at [171, 13] on input "text" at bounding box center [118, 12] width 123 height 11
paste input "0965560381"
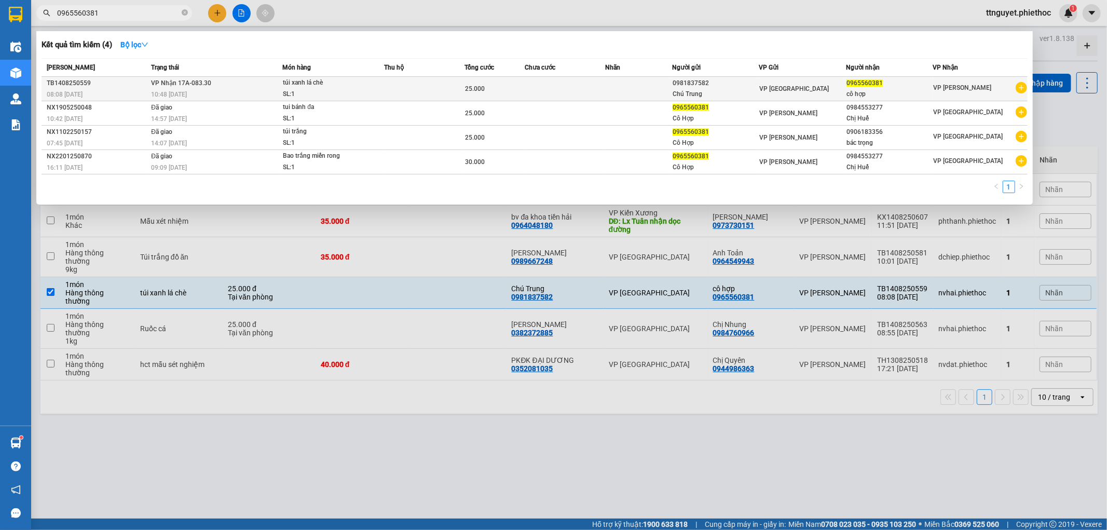
type input "0965560381"
click at [359, 80] on div "túi xanh lá chè" at bounding box center [322, 82] width 78 height 11
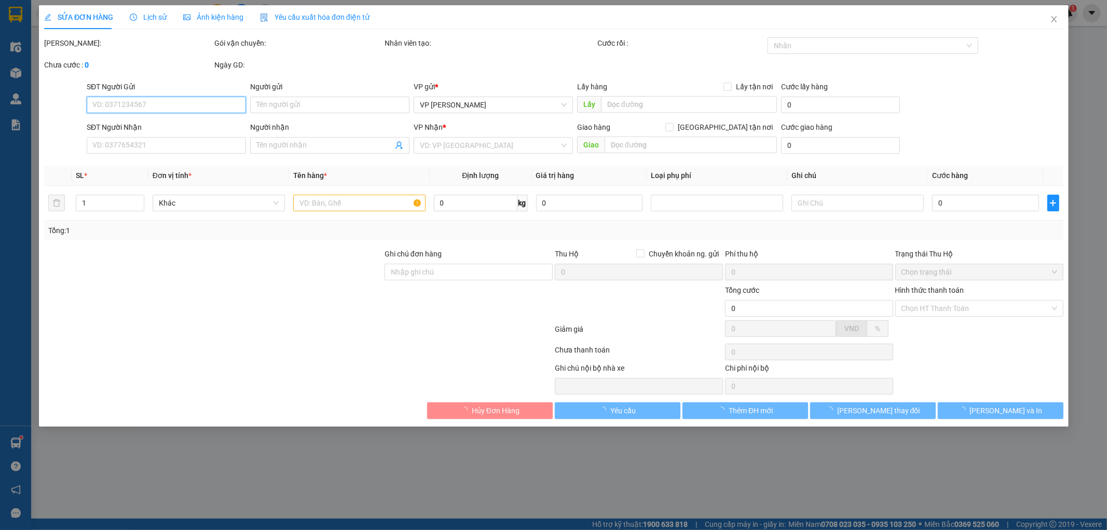
type input "0981837582"
type input "Chú Trung"
type input "0965560381"
type input "cô hợp"
type input "25.000"
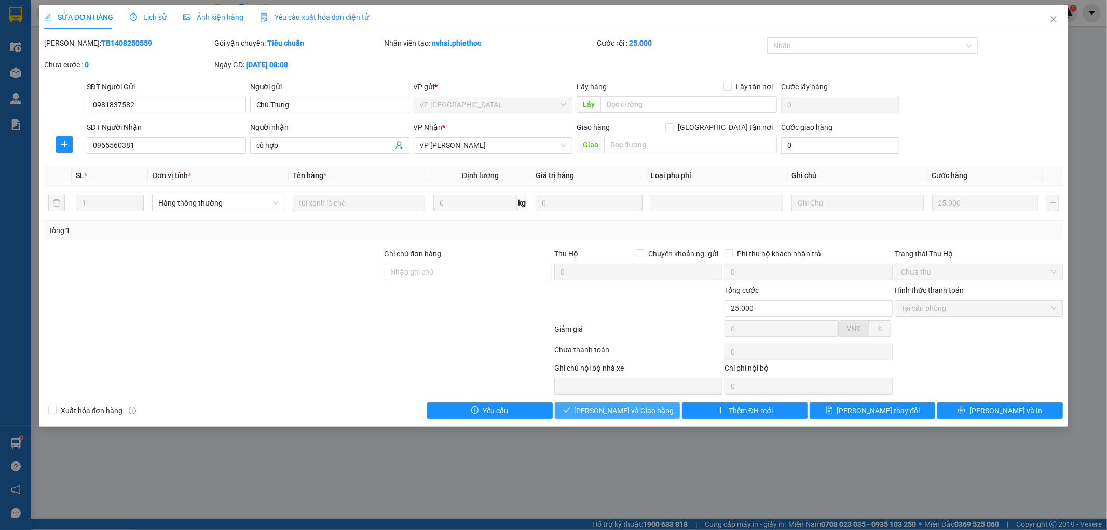
click at [642, 412] on span "[PERSON_NAME] và Giao hàng" at bounding box center [625, 410] width 100 height 11
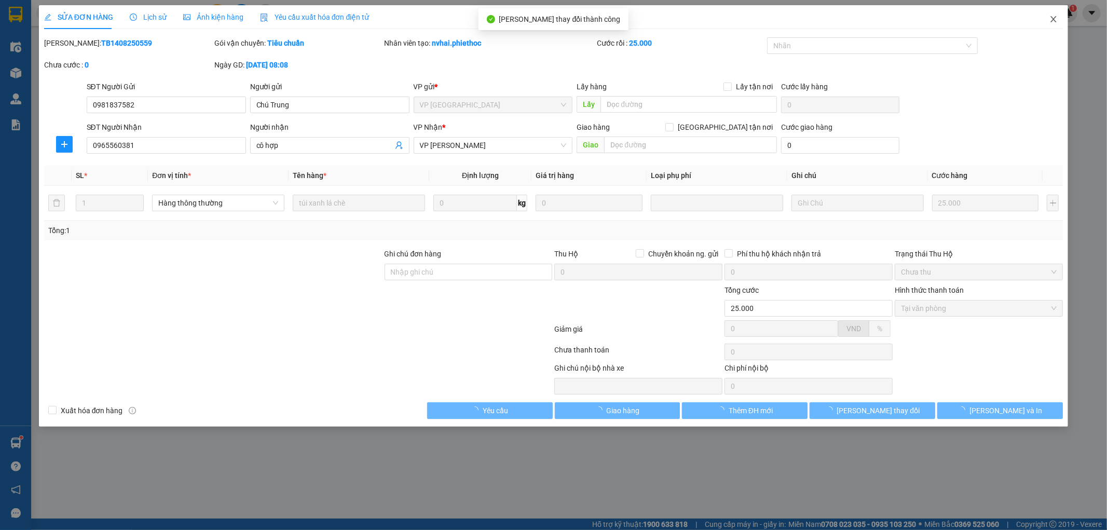
click at [1047, 17] on span "Close" at bounding box center [1053, 19] width 29 height 29
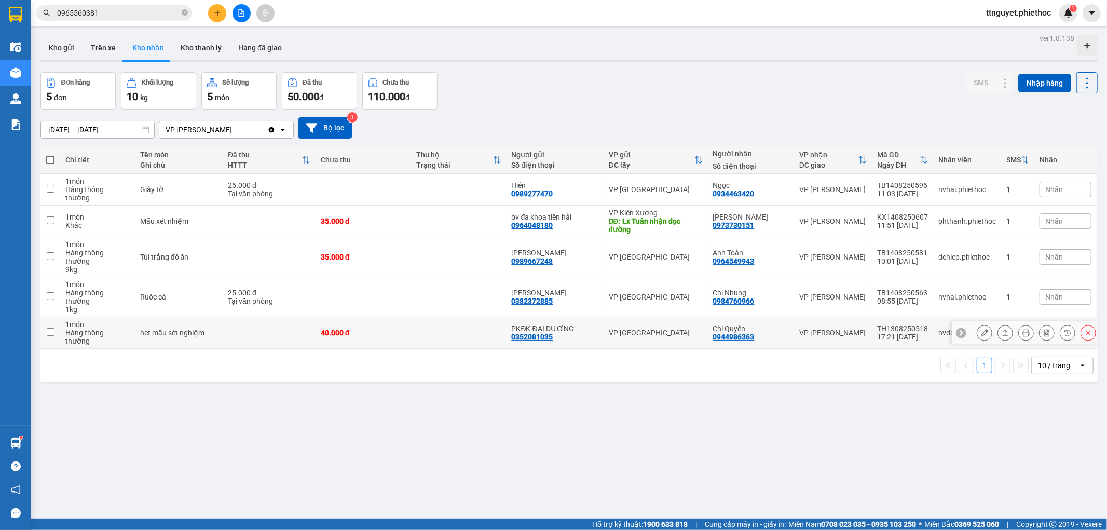
drag, startPoint x: 711, startPoint y: 309, endPoint x: 752, endPoint y: 312, distance: 40.6
click at [752, 317] on td "Chị Quyên 0944986363" at bounding box center [751, 333] width 86 height 32
checkbox input "true"
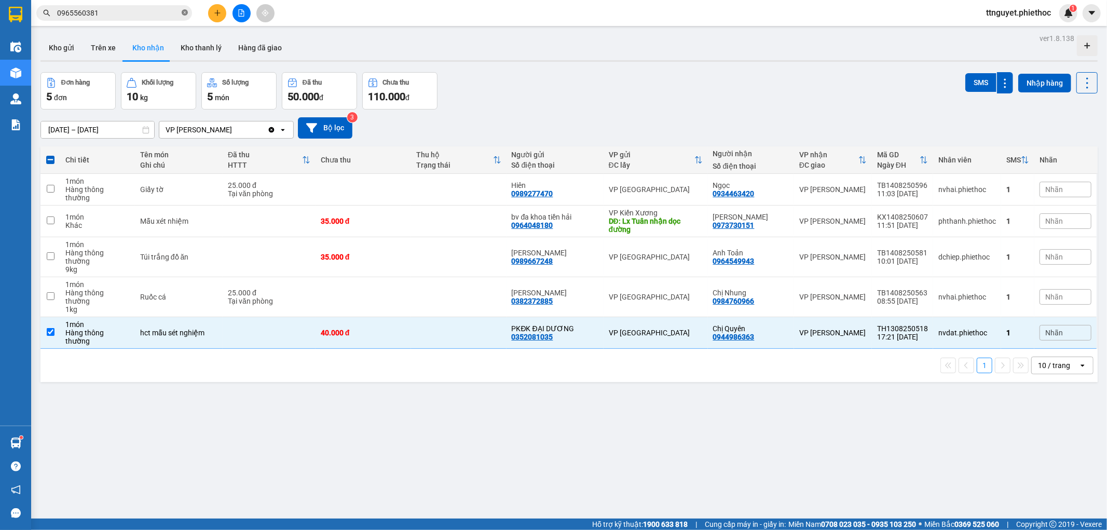
click at [184, 10] on icon "close-circle" at bounding box center [185, 12] width 6 height 6
click at [149, 17] on input "text" at bounding box center [118, 12] width 123 height 11
paste input "0944986363"
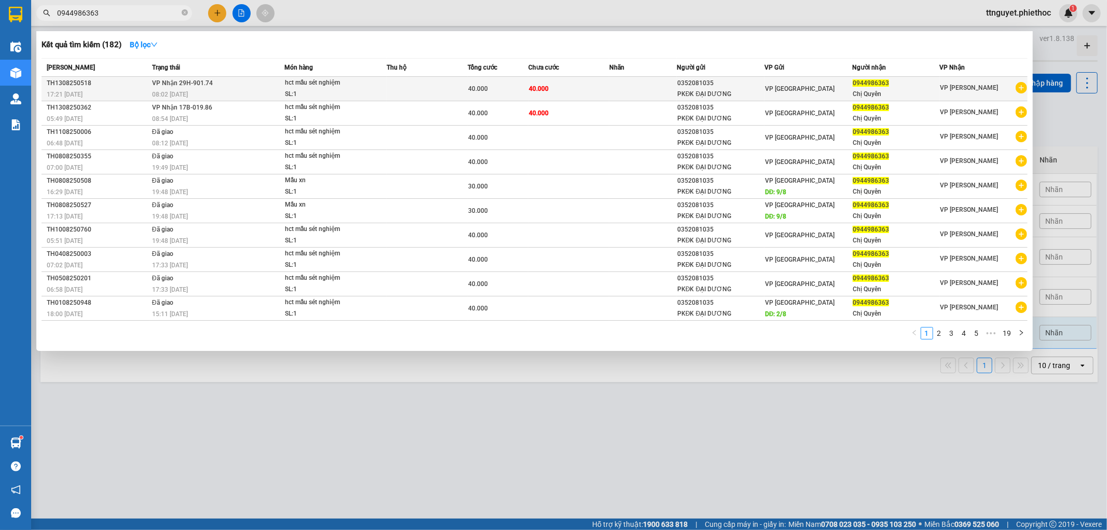
type input "0944986363"
click at [289, 86] on div "hct mẫu sét nghiệm" at bounding box center [324, 82] width 78 height 11
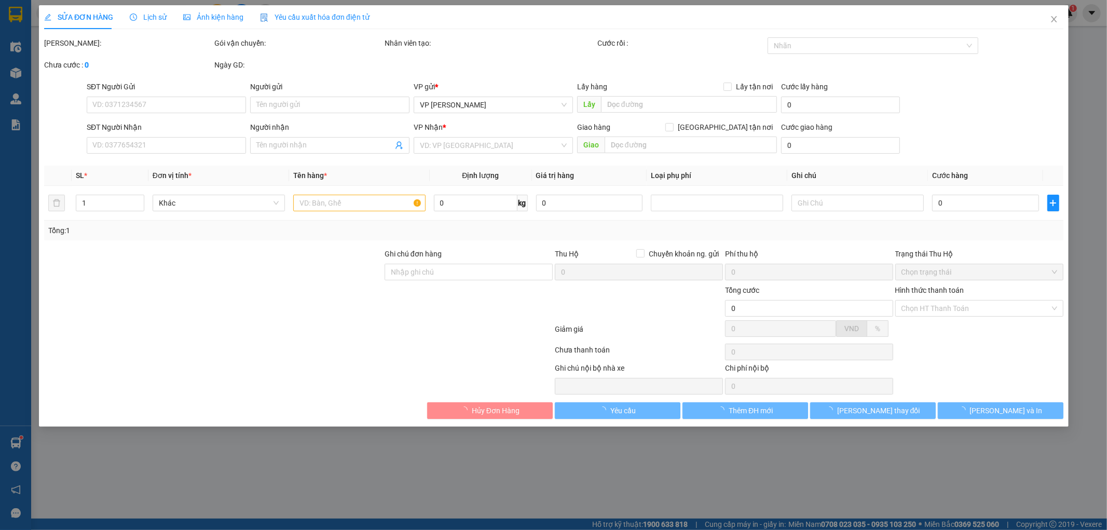
type input "0352081035"
type input "PKĐK ĐẠI DƯƠNG"
type input "0944986363"
type input "Chị Quyên"
type input "40.000"
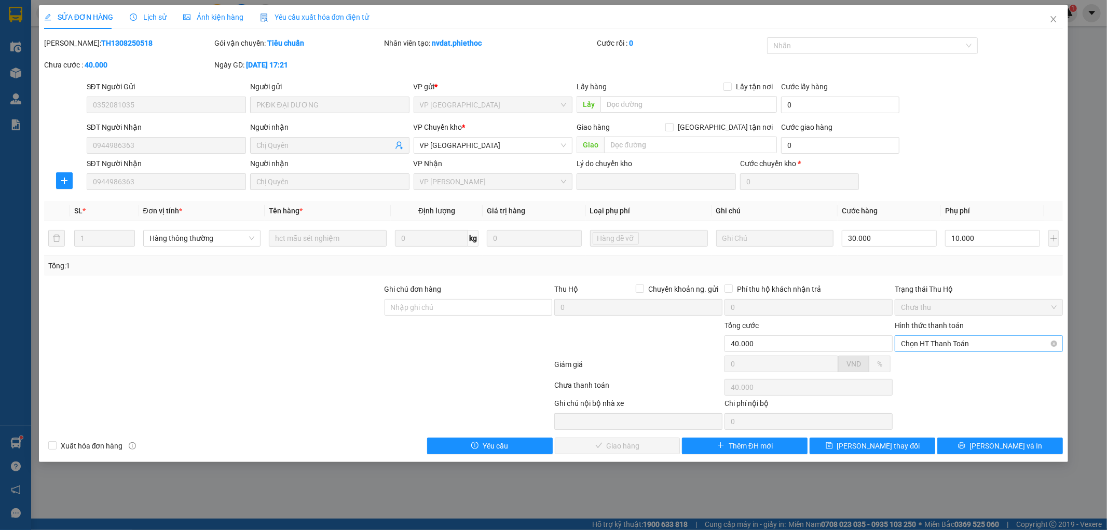
click at [948, 341] on span "Chọn HT Thanh Toán" at bounding box center [979, 344] width 156 height 16
click at [945, 359] on div "Tại văn phòng" at bounding box center [980, 364] width 156 height 11
type input "0"
click at [633, 440] on span "[PERSON_NAME] và Giao hàng" at bounding box center [625, 445] width 100 height 11
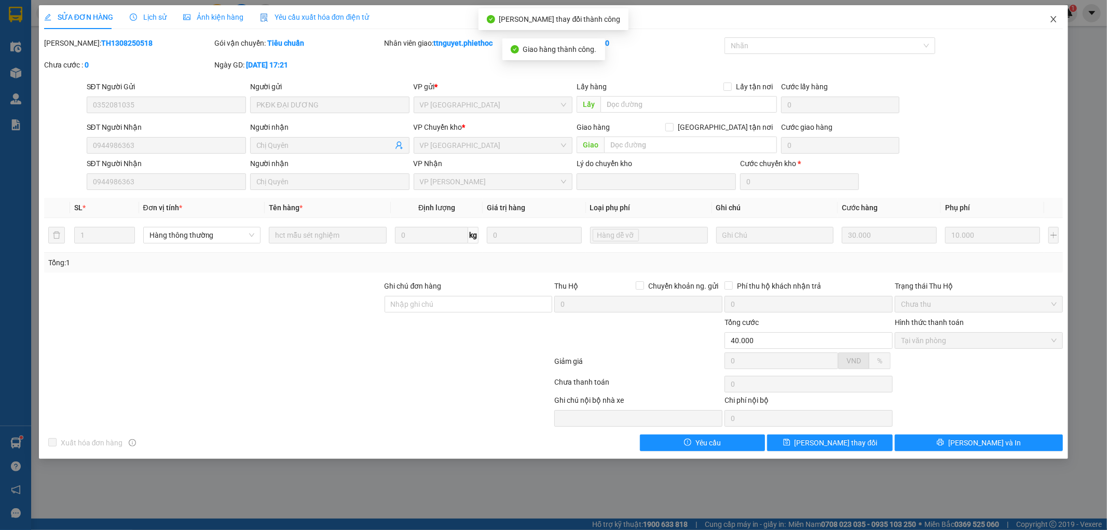
click at [1057, 21] on icon "close" at bounding box center [1054, 19] width 8 height 8
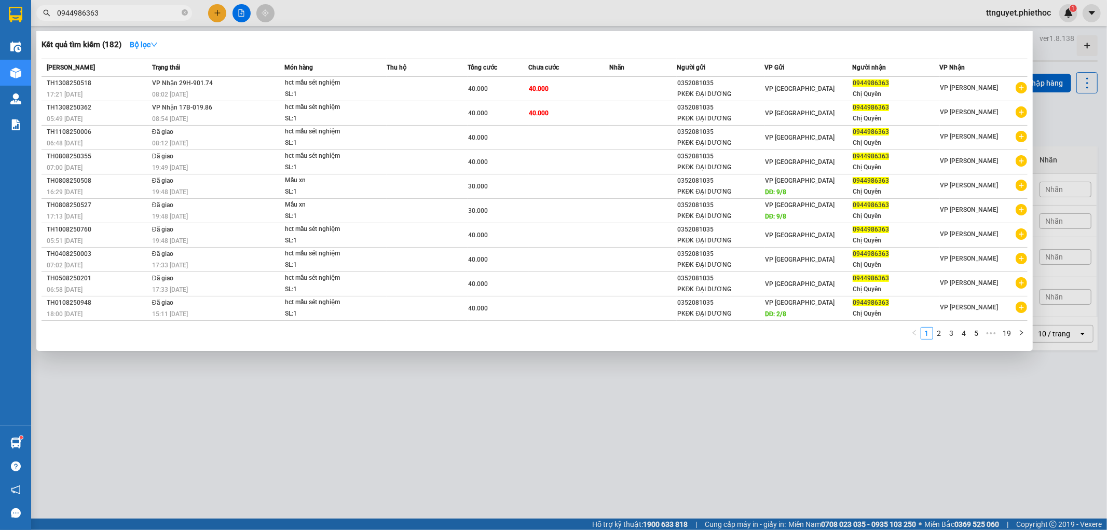
click at [121, 12] on input "0944986363" at bounding box center [118, 12] width 123 height 11
click at [459, 113] on td at bounding box center [427, 113] width 81 height 24
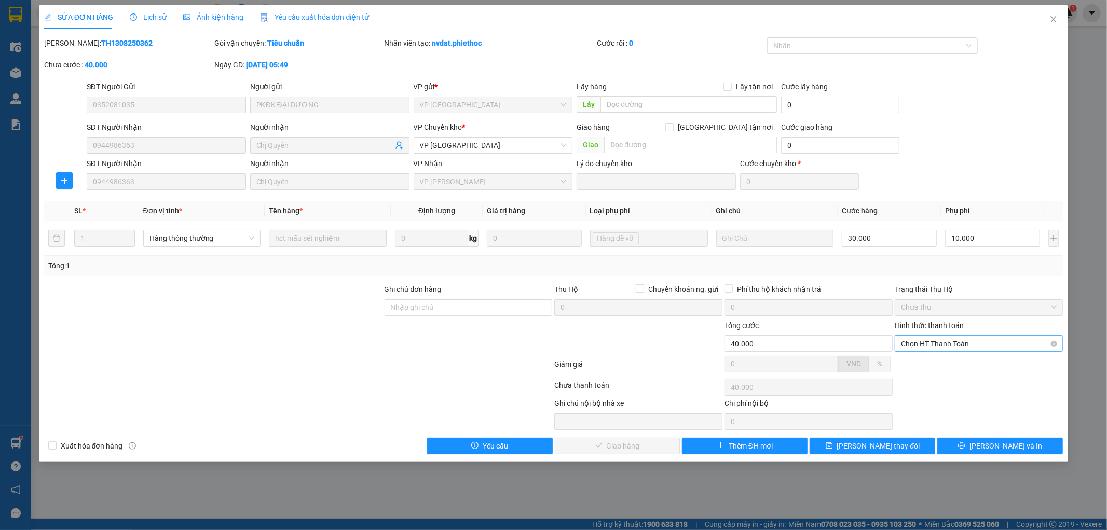
click at [953, 341] on span "Chọn HT Thanh Toán" at bounding box center [979, 344] width 156 height 16
click at [948, 366] on div "Tại văn phòng" at bounding box center [980, 364] width 156 height 11
click at [655, 449] on button "[PERSON_NAME] và Giao hàng" at bounding box center [618, 446] width 126 height 17
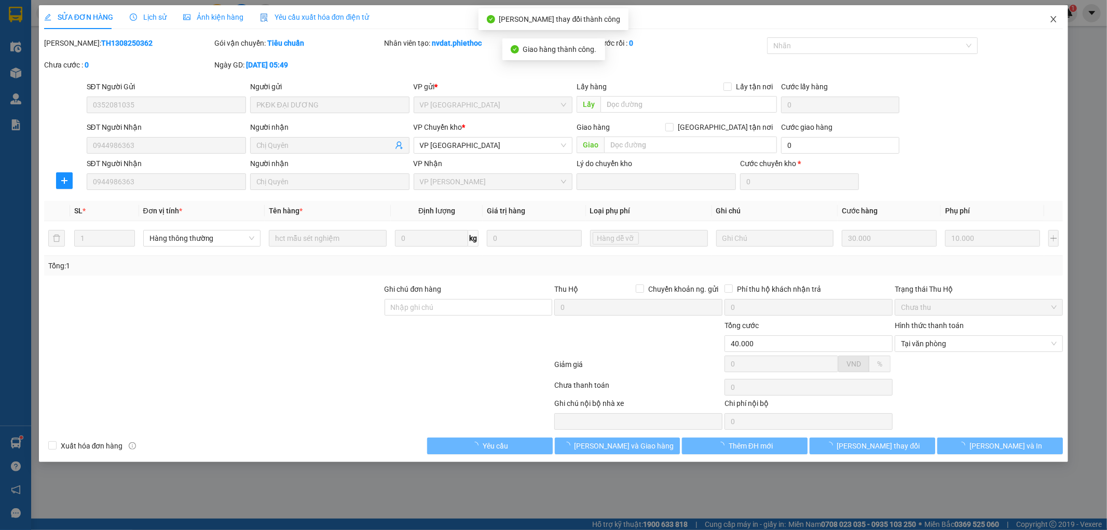
click at [1056, 17] on icon "close" at bounding box center [1054, 19] width 8 height 8
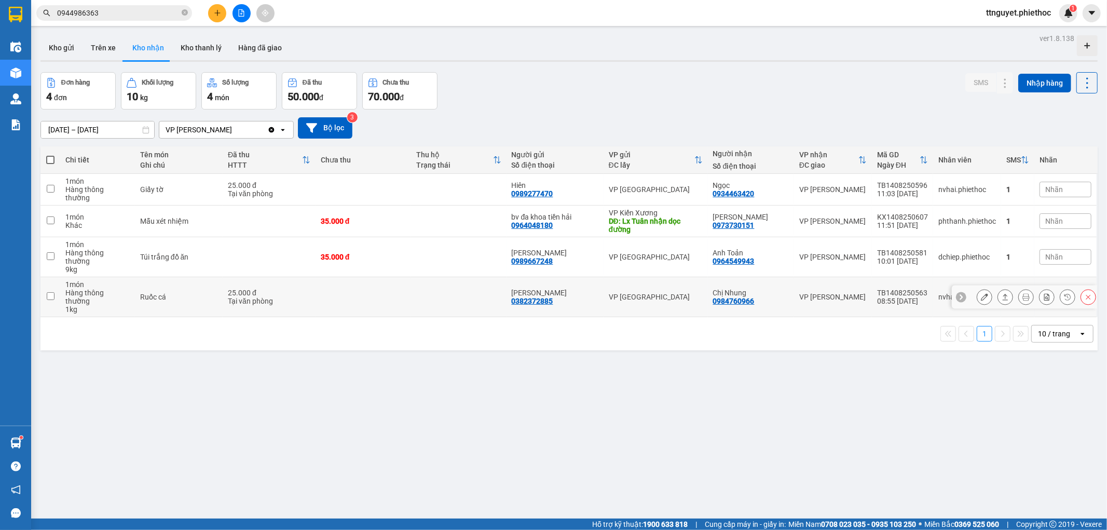
drag, startPoint x: 707, startPoint y: 280, endPoint x: 755, endPoint y: 282, distance: 47.8
click at [755, 282] on td "Chị Nhung 0984760966" at bounding box center [751, 297] width 86 height 40
checkbox input "true"
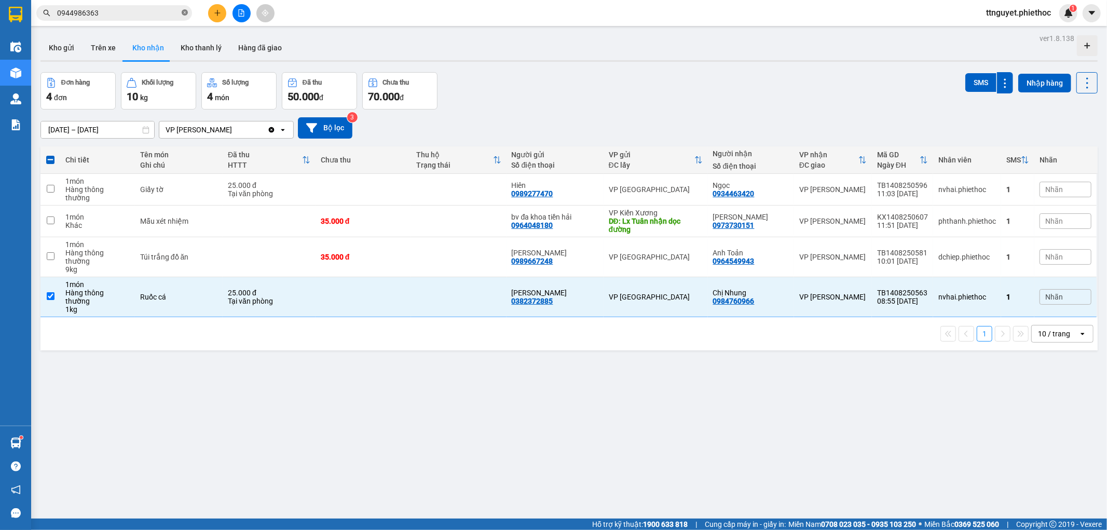
click at [185, 17] on span at bounding box center [185, 13] width 6 height 10
click at [167, 12] on input "text" at bounding box center [118, 12] width 123 height 11
paste input "0984760966"
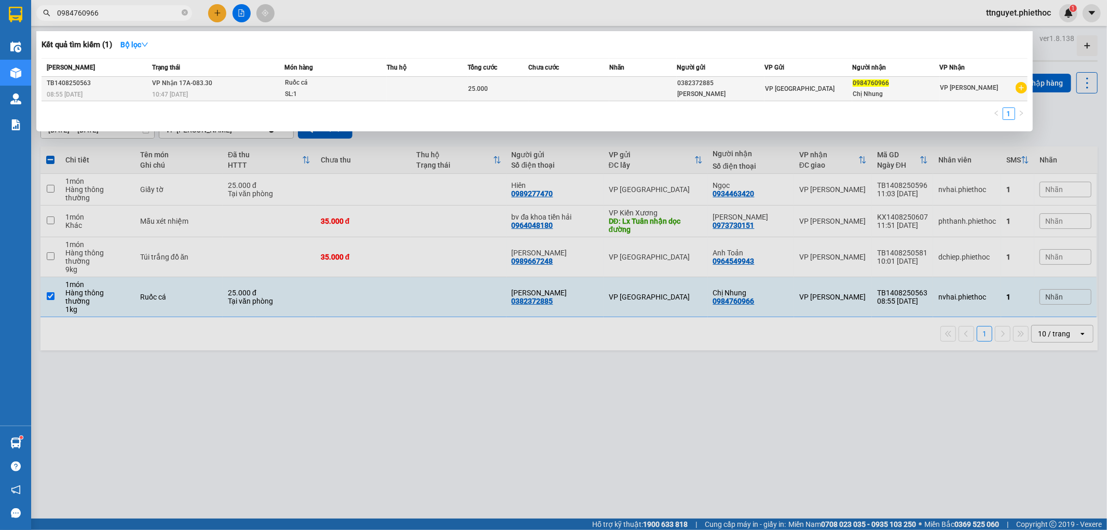
type input "0984760966"
click at [257, 91] on div "10:47 [DATE]" at bounding box center [218, 94] width 132 height 11
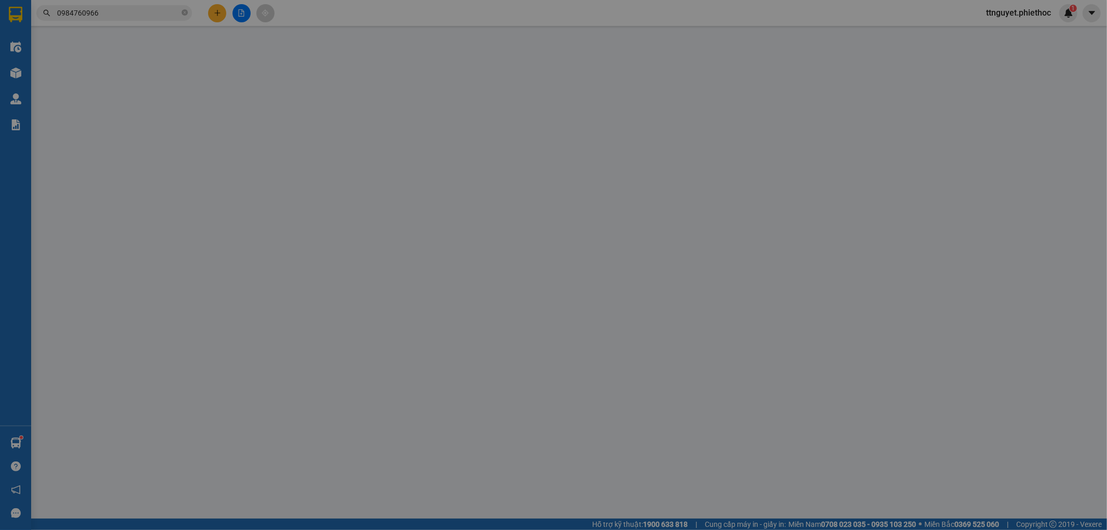
type input "0382372885"
type input "Anh Thái"
type input "0984760966"
type input "Chị Nhung"
type input "25.000"
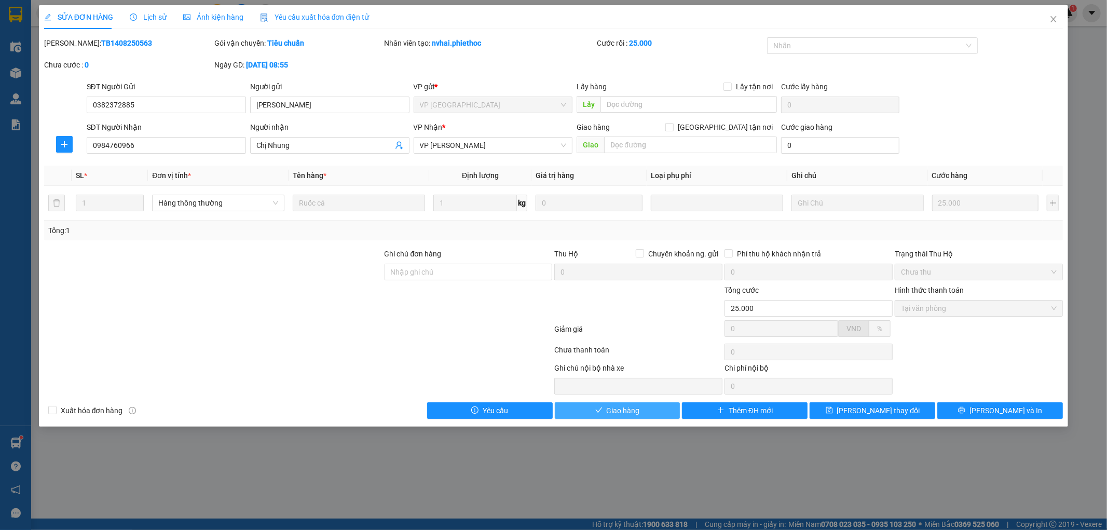
click at [642, 409] on button "Giao hàng" at bounding box center [618, 410] width 126 height 17
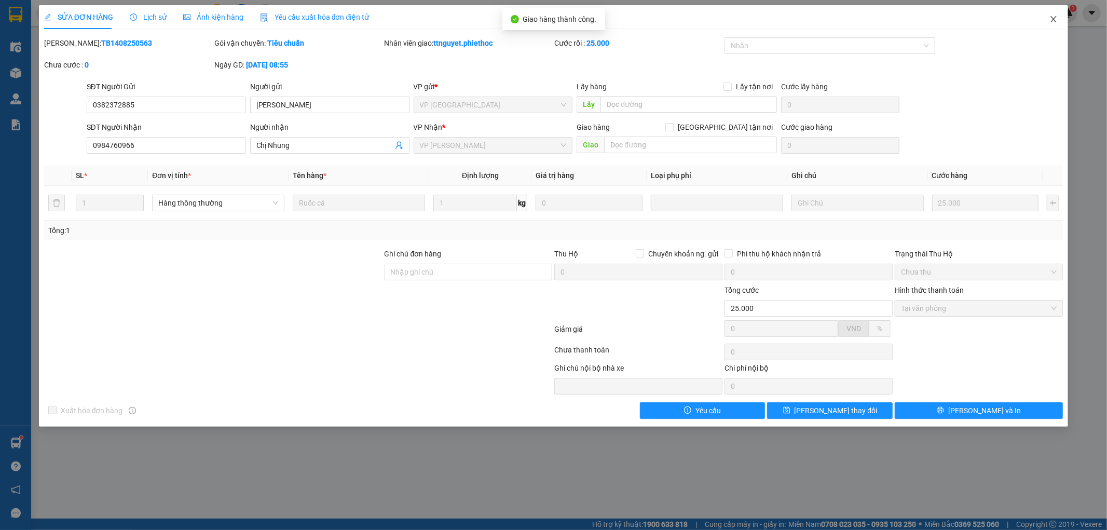
click at [1053, 21] on icon "close" at bounding box center [1054, 19] width 6 height 6
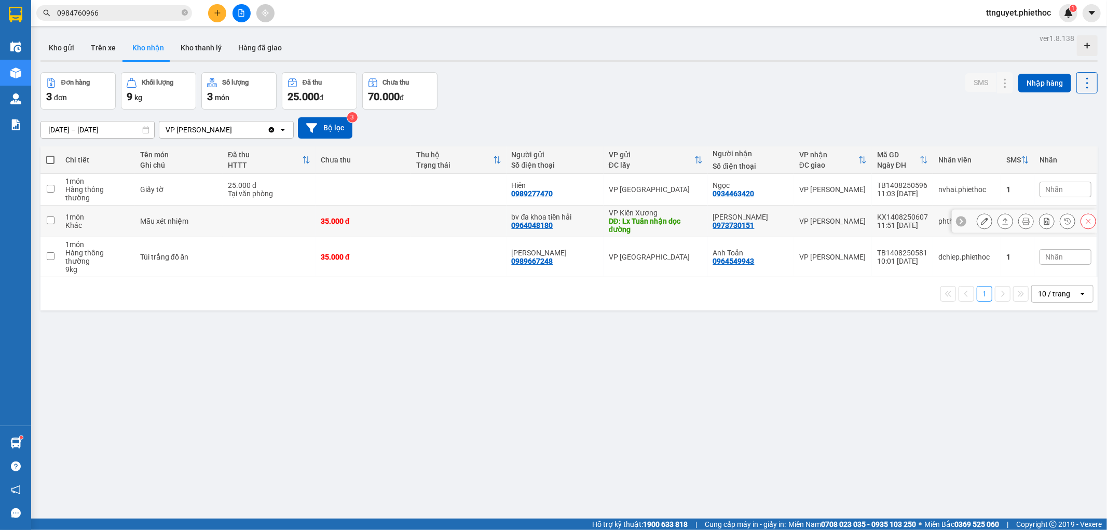
drag, startPoint x: 710, startPoint y: 219, endPoint x: 765, endPoint y: 221, distance: 54.5
click at [765, 221] on td "Anh Hùng 0973730151" at bounding box center [751, 222] width 86 height 32
checkbox input "true"
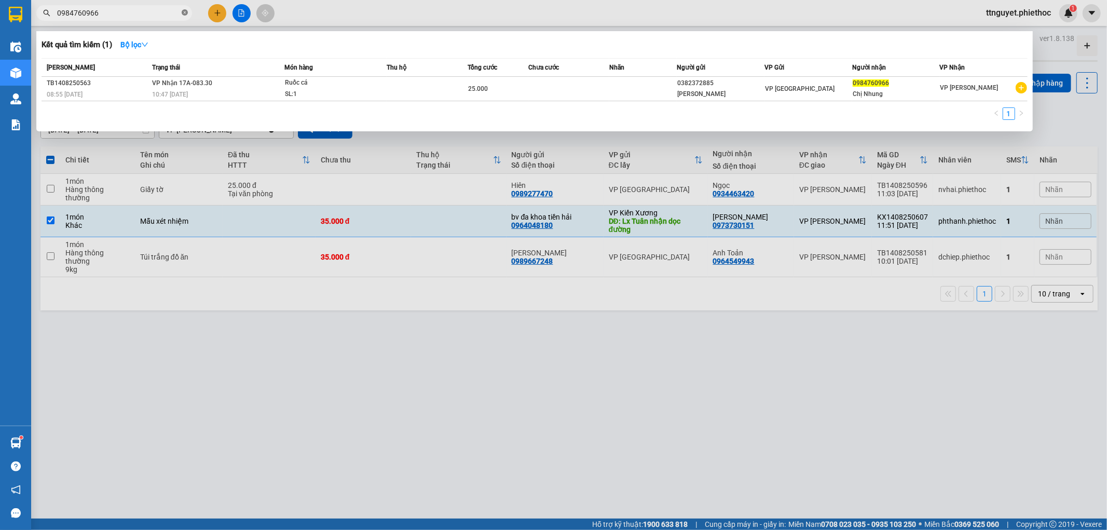
click at [182, 13] on icon "close-circle" at bounding box center [185, 12] width 6 height 6
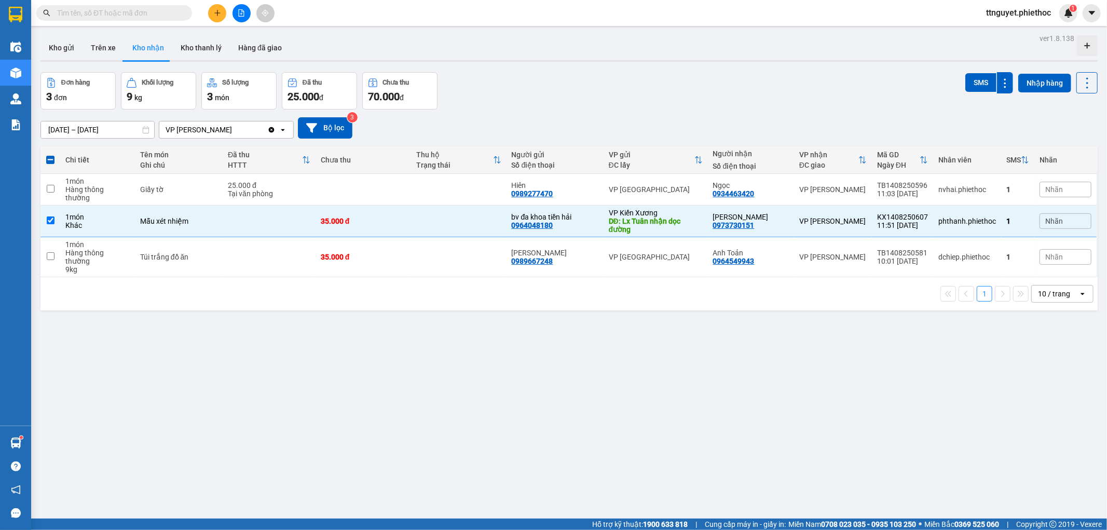
click at [172, 13] on input "text" at bounding box center [118, 12] width 123 height 11
paste input "0973730151"
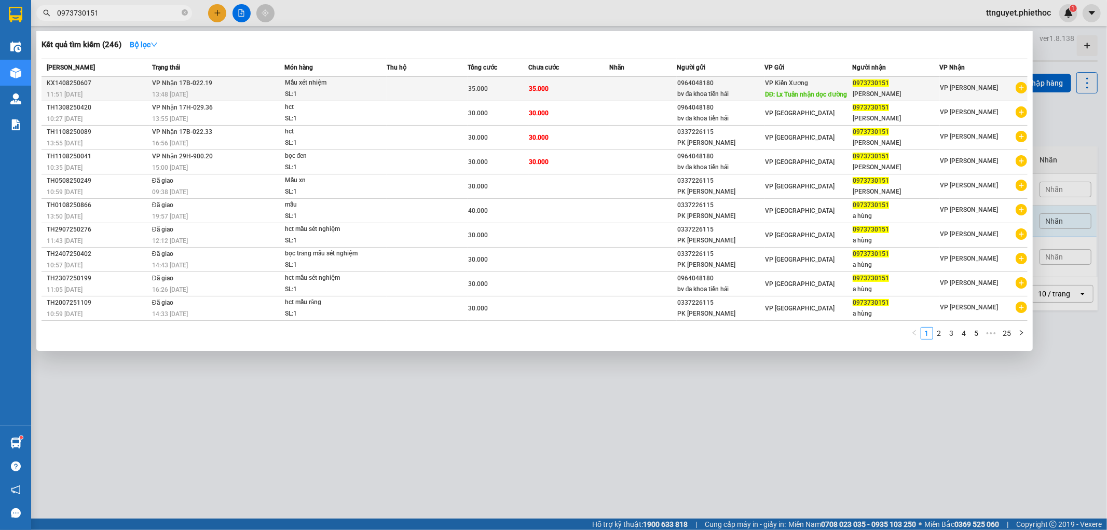
type input "0973730151"
click at [407, 93] on td at bounding box center [427, 89] width 81 height 24
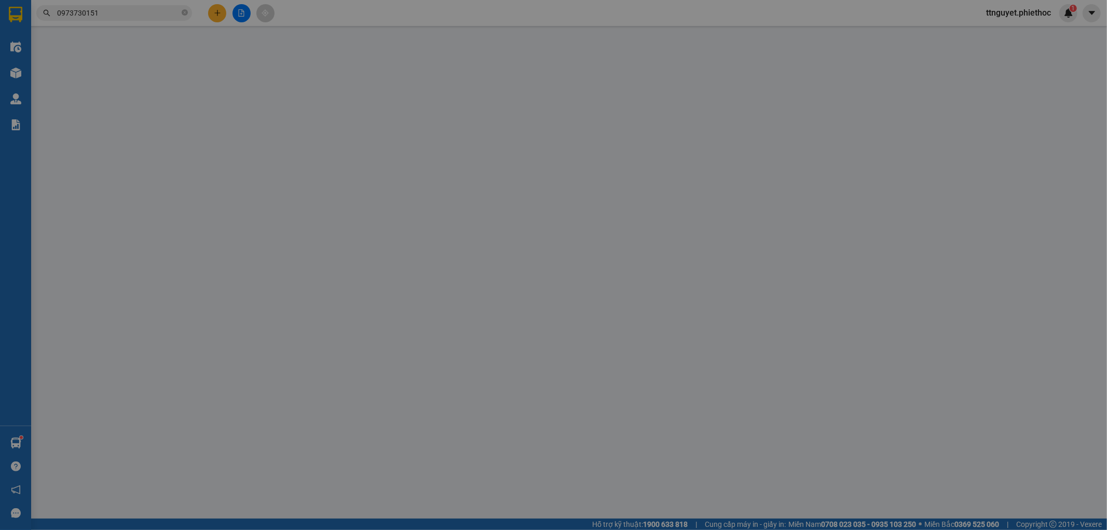
type input "0964048180"
type input "bv đa khoa tiền hải"
type input "Lx Tuân nhận dọc đường"
type input "5.000"
type input "0973730151"
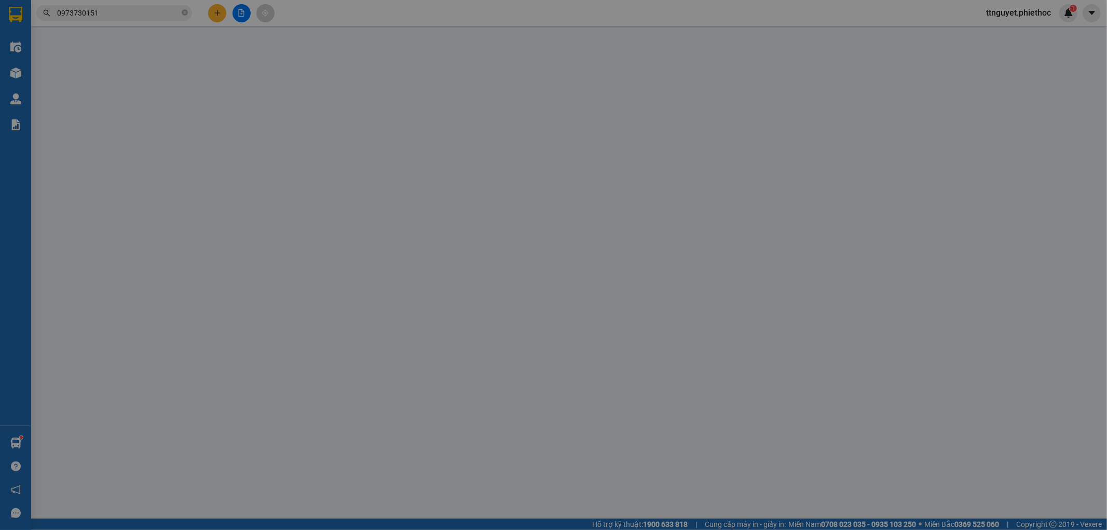
type input "Anh Hùng"
type input "35.000"
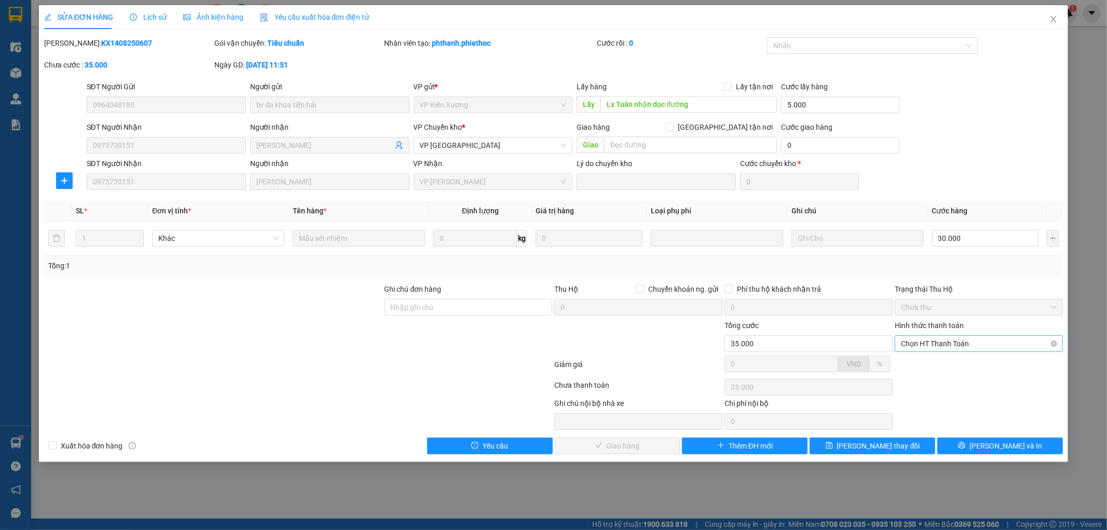
click at [1003, 340] on span "Chọn HT Thanh Toán" at bounding box center [979, 344] width 156 height 16
click at [978, 363] on div "Tại văn phòng" at bounding box center [980, 364] width 156 height 11
type input "0"
click at [608, 445] on span "Lưu và Giao hàng" at bounding box center [625, 445] width 100 height 11
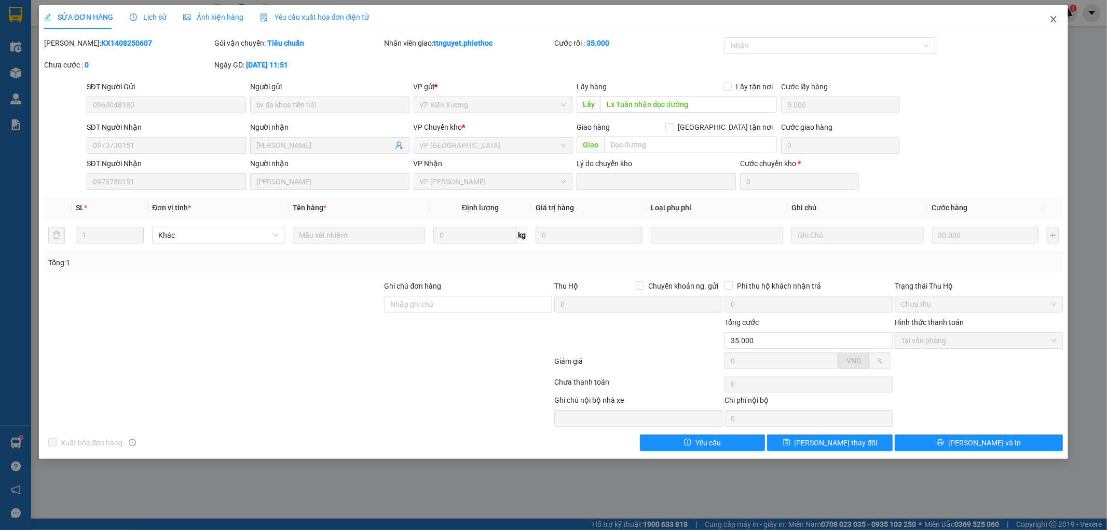
click at [1051, 23] on icon "close" at bounding box center [1054, 19] width 8 height 8
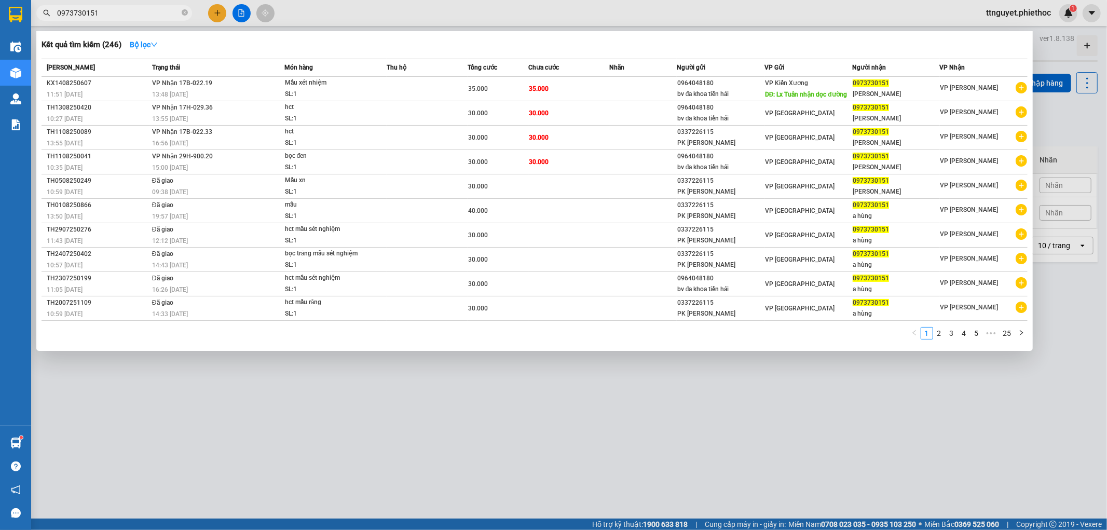
click at [110, 16] on input "0973730151" at bounding box center [118, 12] width 123 height 11
click at [495, 108] on div "30.000" at bounding box center [498, 112] width 60 height 11
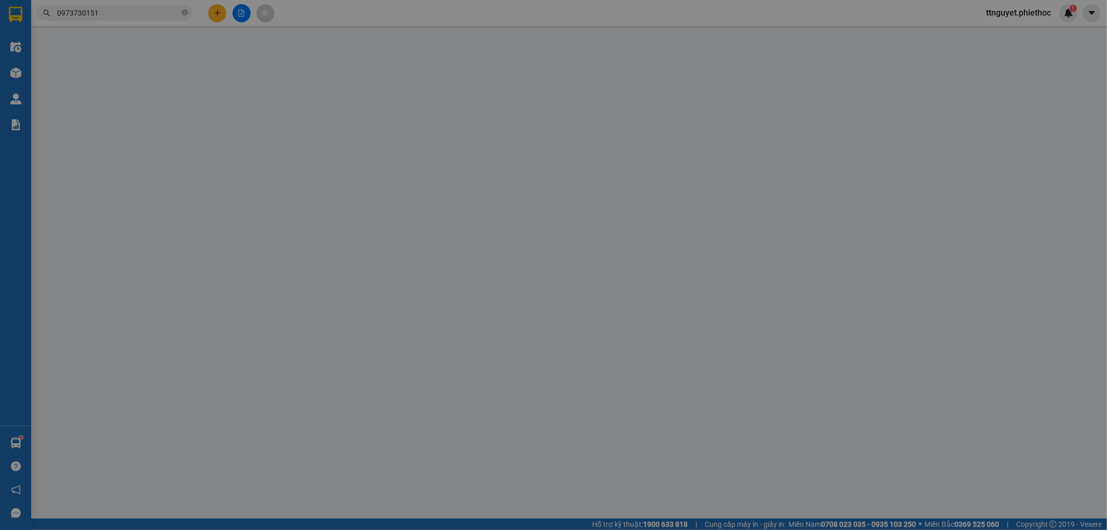
type input "0964048180"
type input "bv đa khoa tiền hải"
type input "0973730151"
type input "Anh Hùng"
type input "30.000"
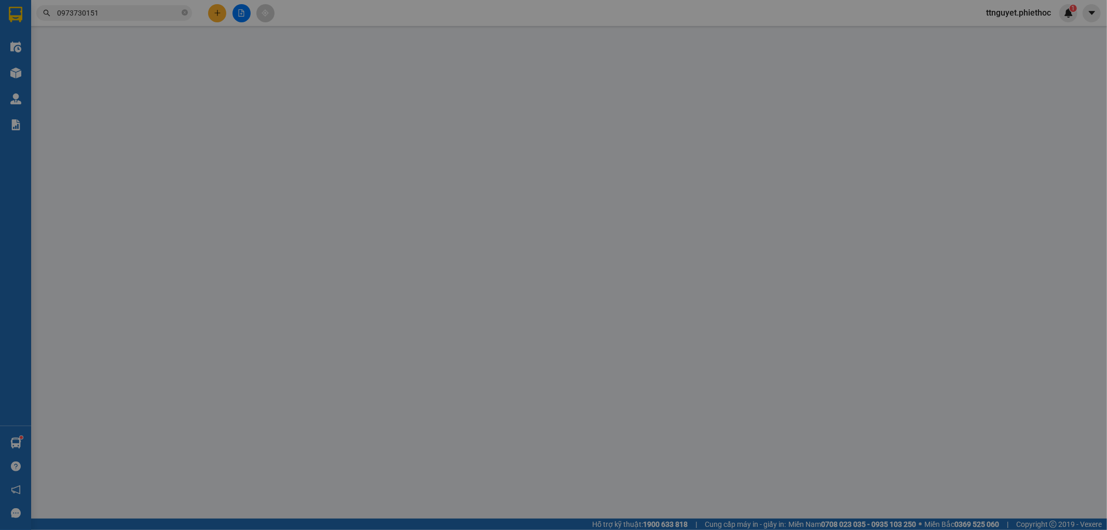
type input "30.000"
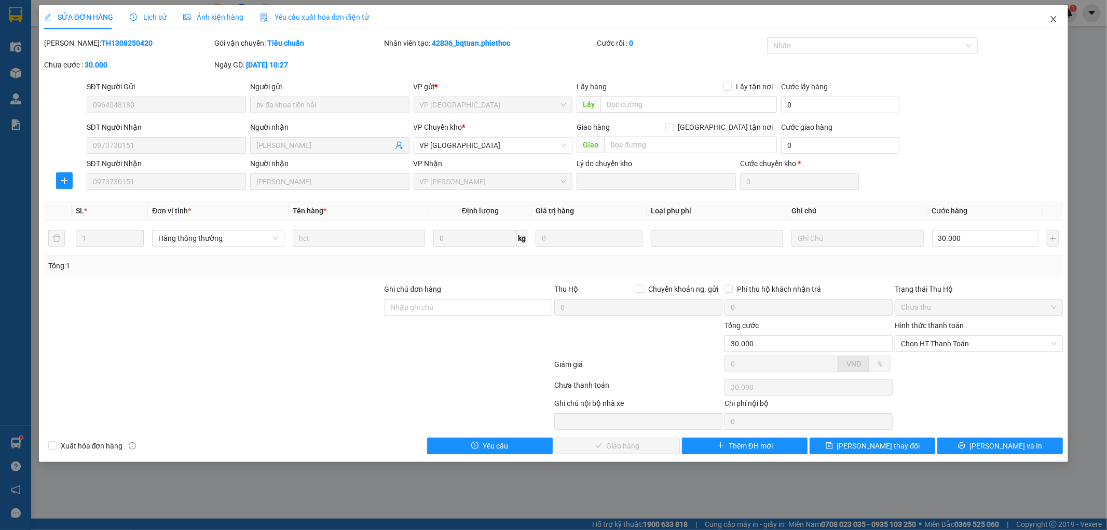
click at [1056, 17] on icon "close" at bounding box center [1054, 19] width 6 height 6
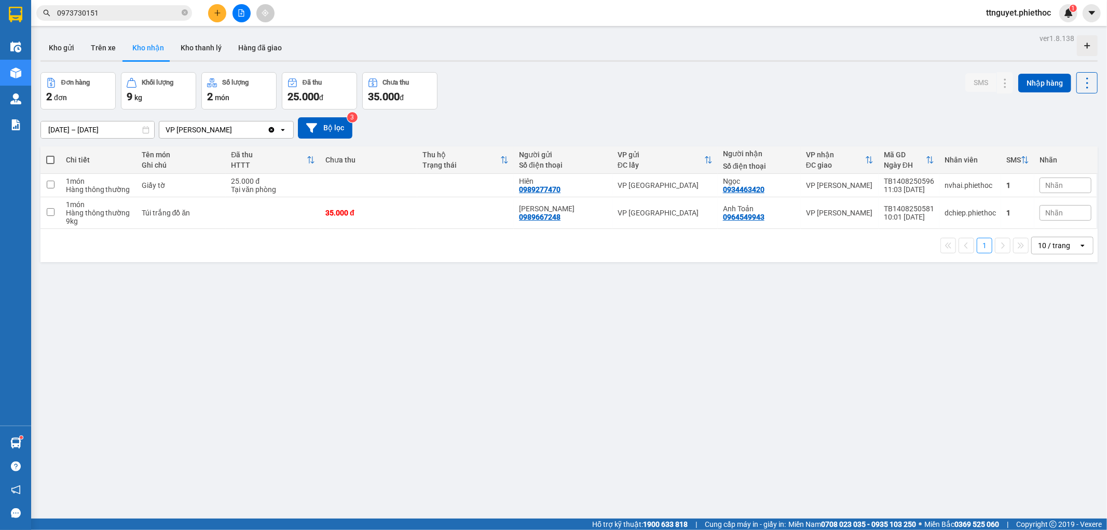
click at [111, 13] on input "0973730151" at bounding box center [118, 12] width 123 height 11
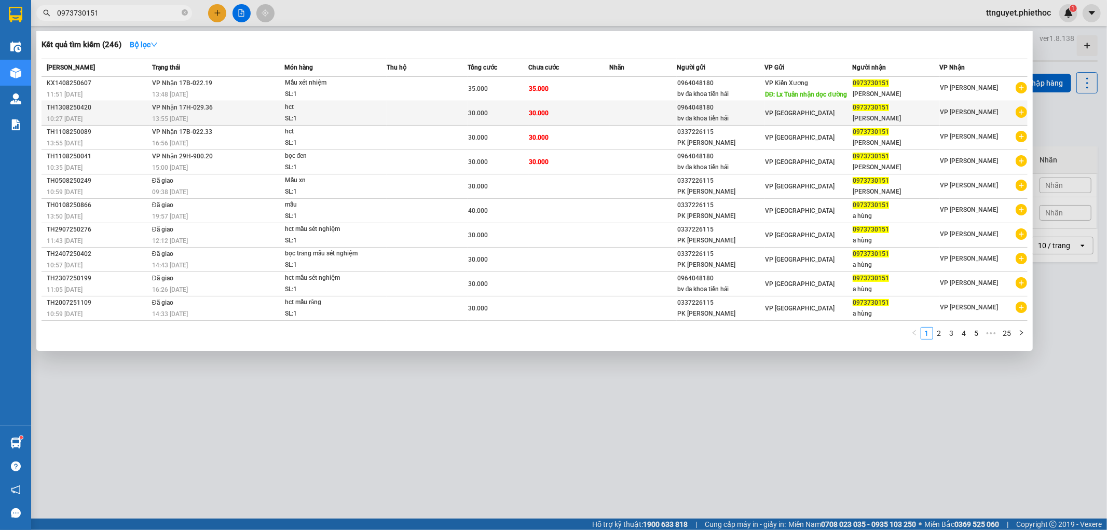
click at [231, 117] on div "13:55 - 13/08" at bounding box center [218, 118] width 132 height 11
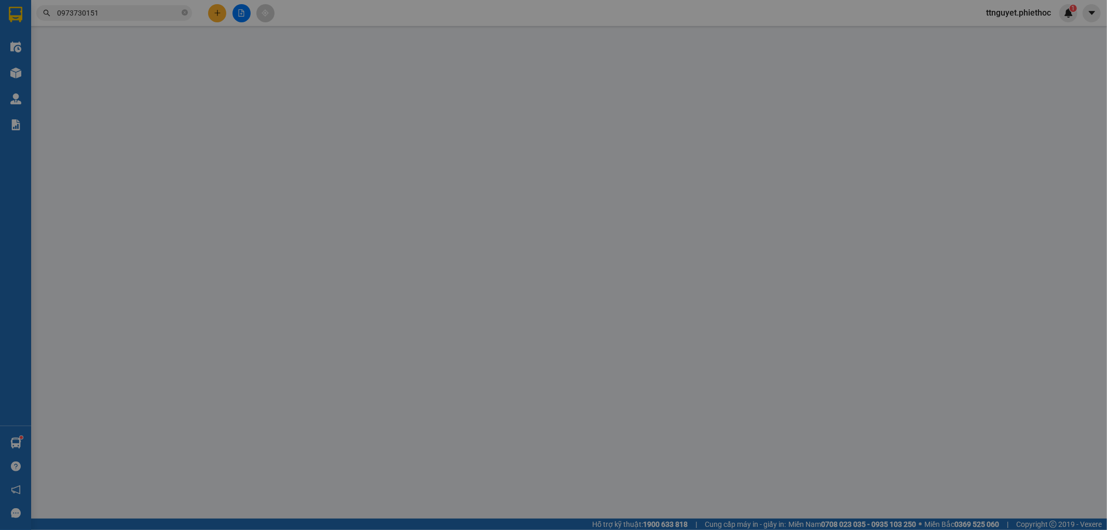
type input "0964048180"
type input "bv đa khoa tiền hải"
type input "0973730151"
type input "Anh Hùng"
type input "30.000"
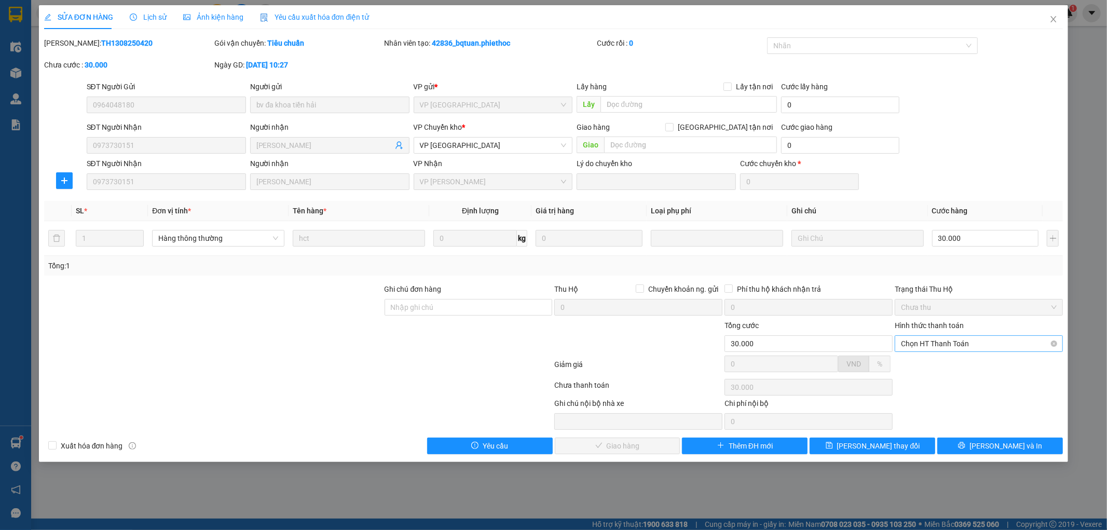
click at [975, 345] on span "Chọn HT Thanh Toán" at bounding box center [979, 344] width 156 height 16
click at [970, 359] on div "Tại văn phòng" at bounding box center [980, 364] width 156 height 11
type input "0"
click at [618, 445] on span "Lưu và Giao hàng" at bounding box center [625, 445] width 100 height 11
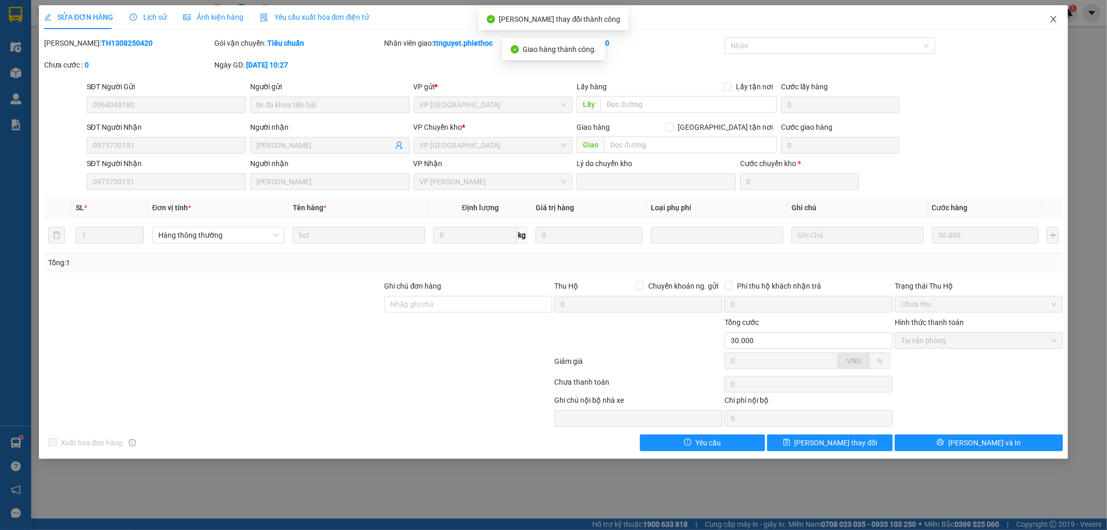
click at [1053, 16] on icon "close" at bounding box center [1054, 19] width 8 height 8
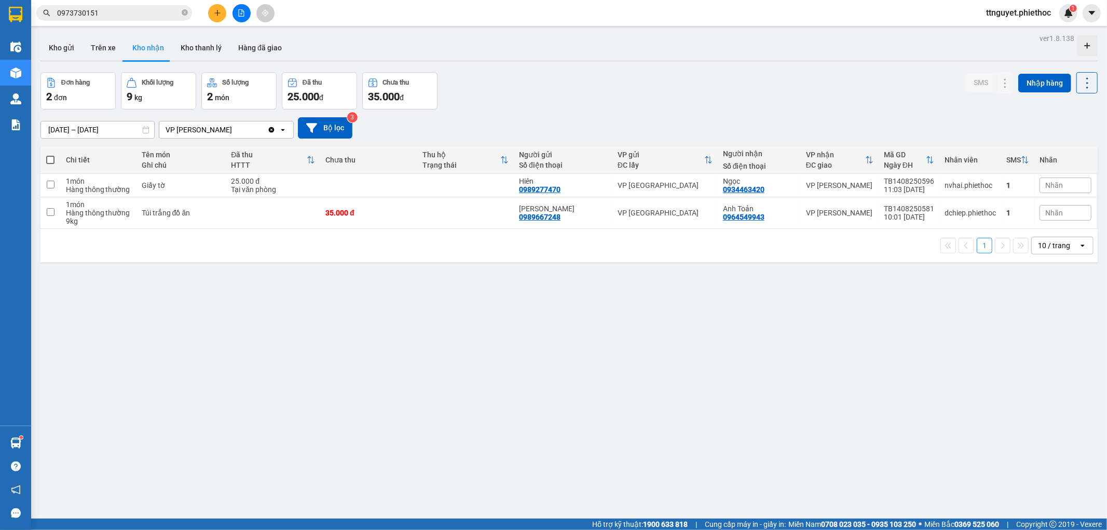
click at [141, 16] on input "0973730151" at bounding box center [118, 12] width 123 height 11
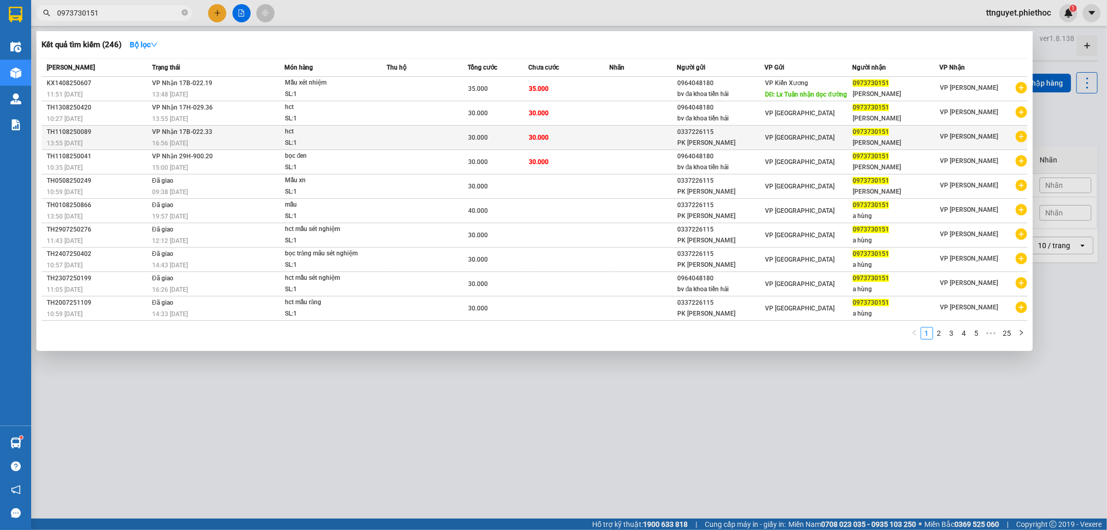
click at [285, 132] on div "hct" at bounding box center [324, 131] width 78 height 11
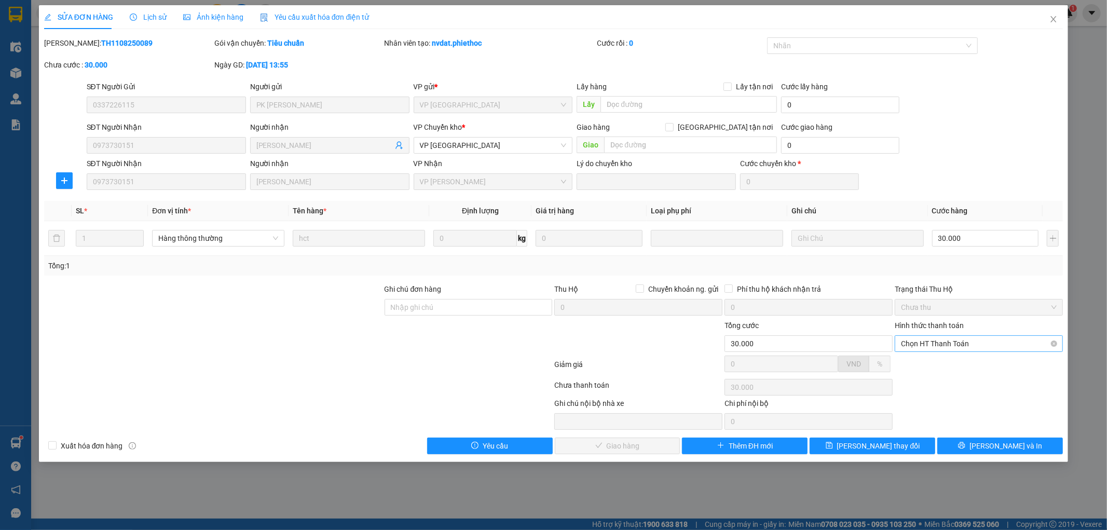
click at [969, 345] on span "Chọn HT Thanh Toán" at bounding box center [979, 344] width 156 height 16
click at [941, 364] on div "Tại văn phòng" at bounding box center [980, 364] width 156 height 11
click at [571, 443] on icon "check" at bounding box center [566, 445] width 7 height 7
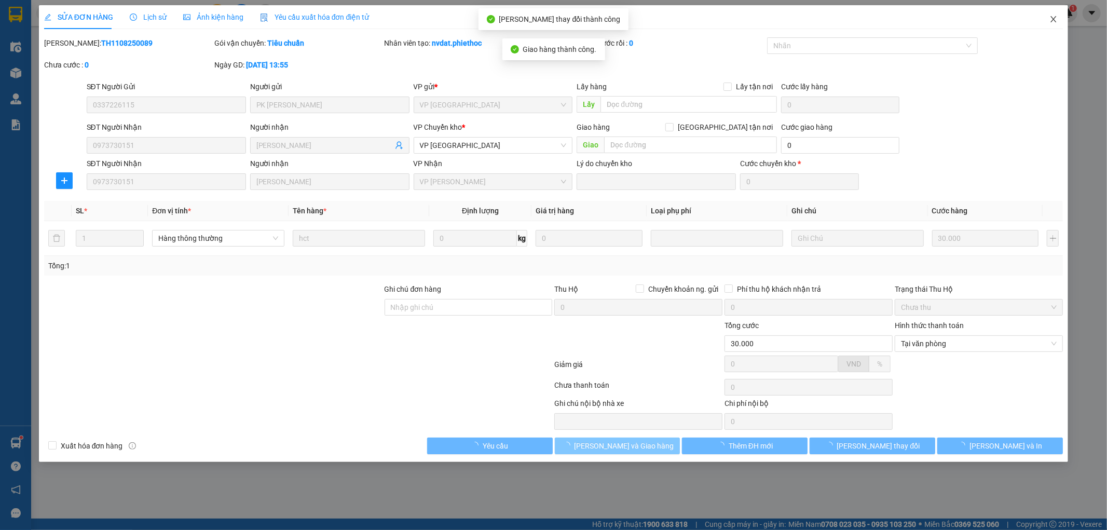
click at [1055, 21] on icon "close" at bounding box center [1054, 19] width 6 height 6
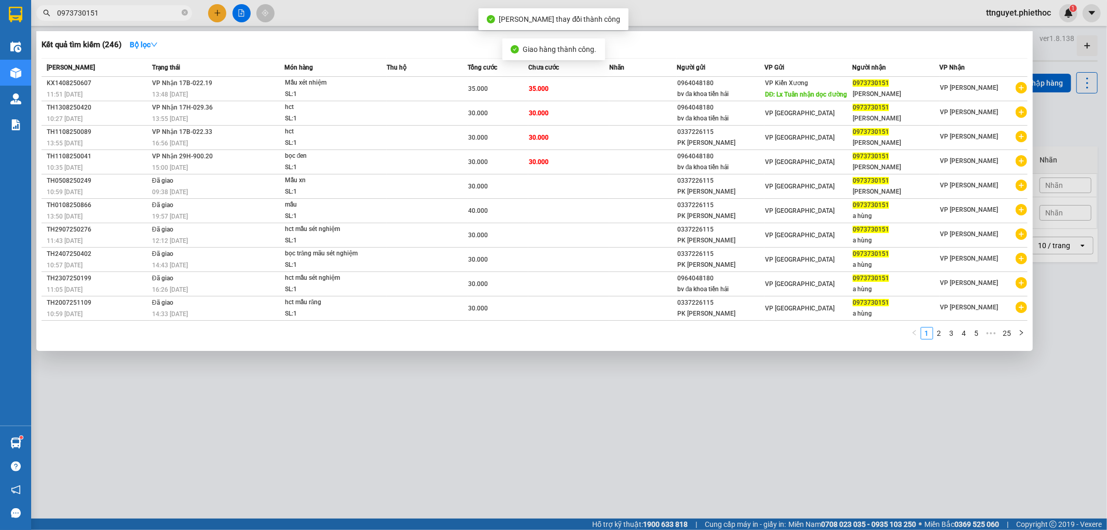
click at [153, 10] on input "0973730151" at bounding box center [118, 12] width 123 height 11
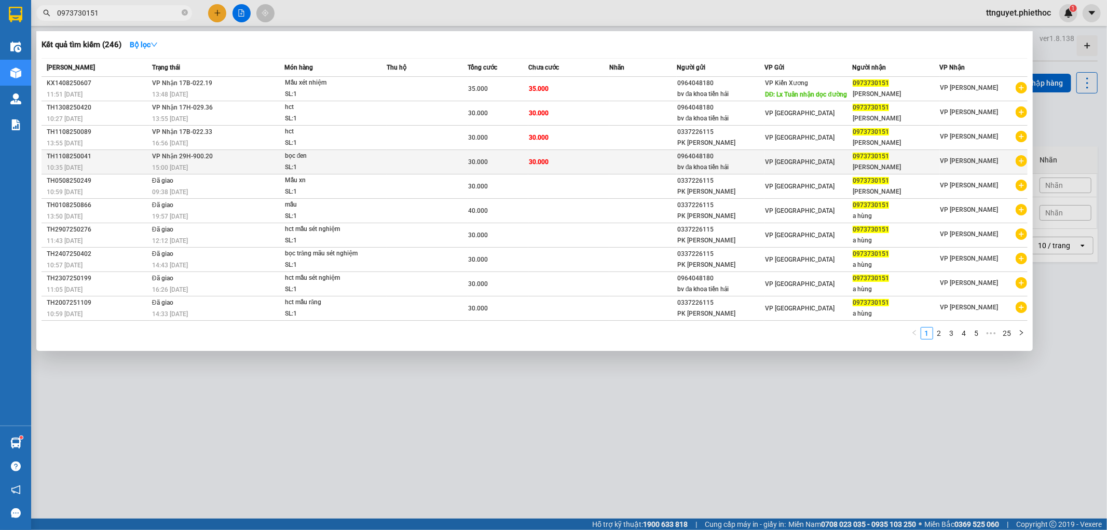
click at [615, 163] on td at bounding box center [643, 162] width 67 height 24
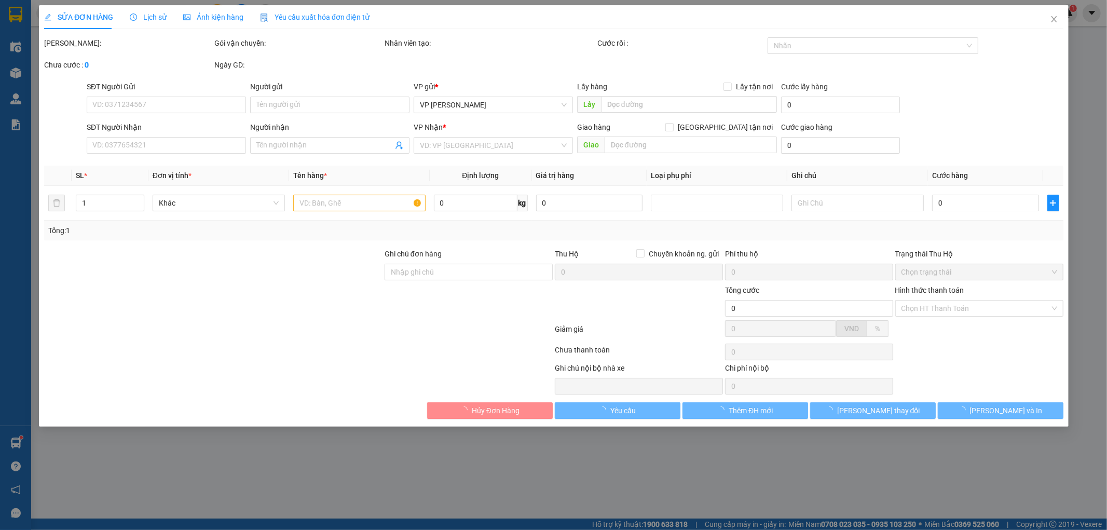
type input "0964048180"
type input "bv đa khoa tiền hải"
type input "0973730151"
type input "Anh Hùng"
type input "30.000"
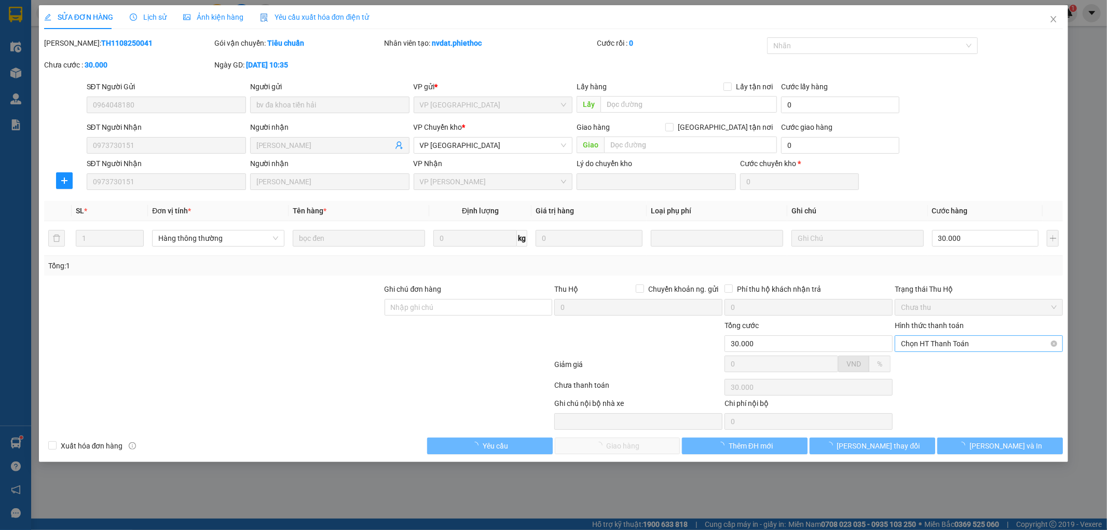
click at [955, 333] on div "Hình thức thanh toán" at bounding box center [979, 328] width 168 height 16
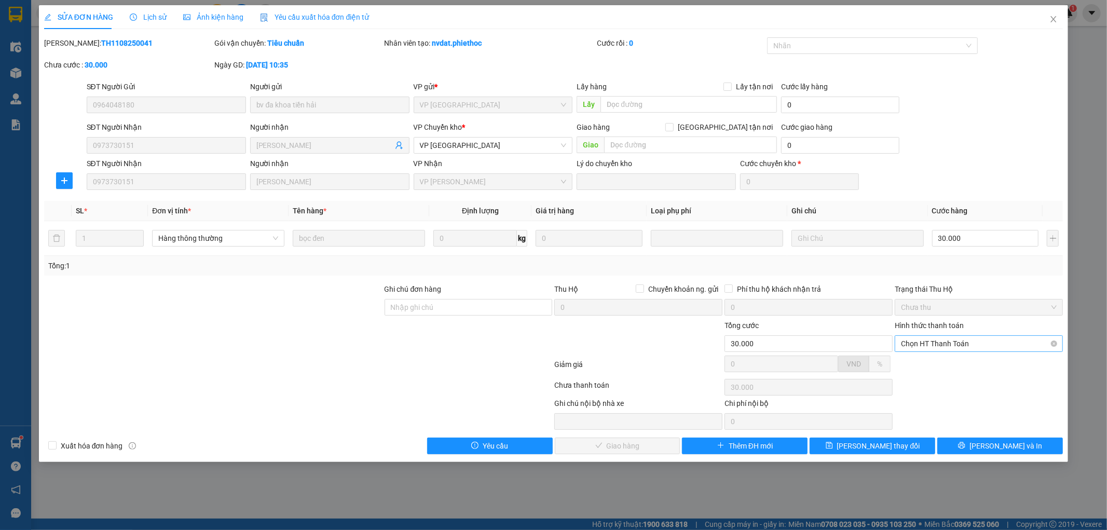
click at [951, 336] on span "Chọn HT Thanh Toán" at bounding box center [979, 344] width 156 height 16
click at [941, 359] on div "Tại văn phòng" at bounding box center [980, 364] width 156 height 11
type input "0"
click at [604, 442] on span "Lưu và Giao hàng" at bounding box center [625, 445] width 100 height 11
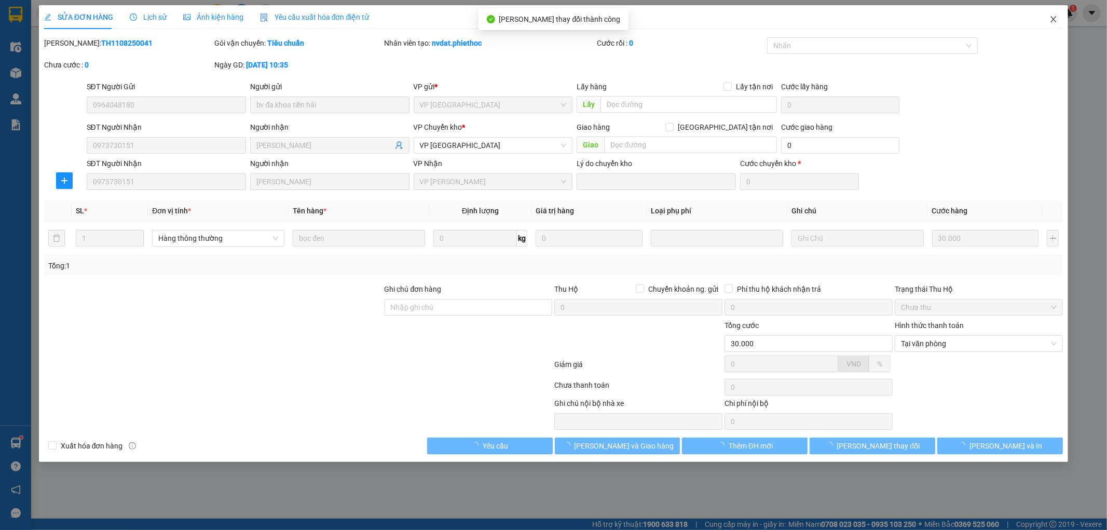
click at [1060, 18] on span "Close" at bounding box center [1053, 19] width 29 height 29
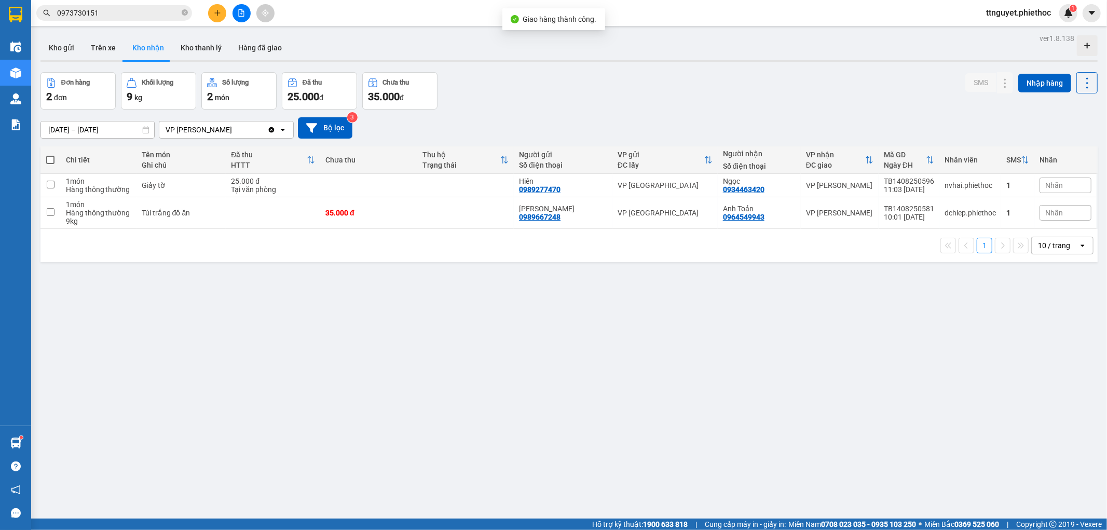
click at [78, 128] on input "[DATE] – [DATE]" at bounding box center [97, 129] width 113 height 17
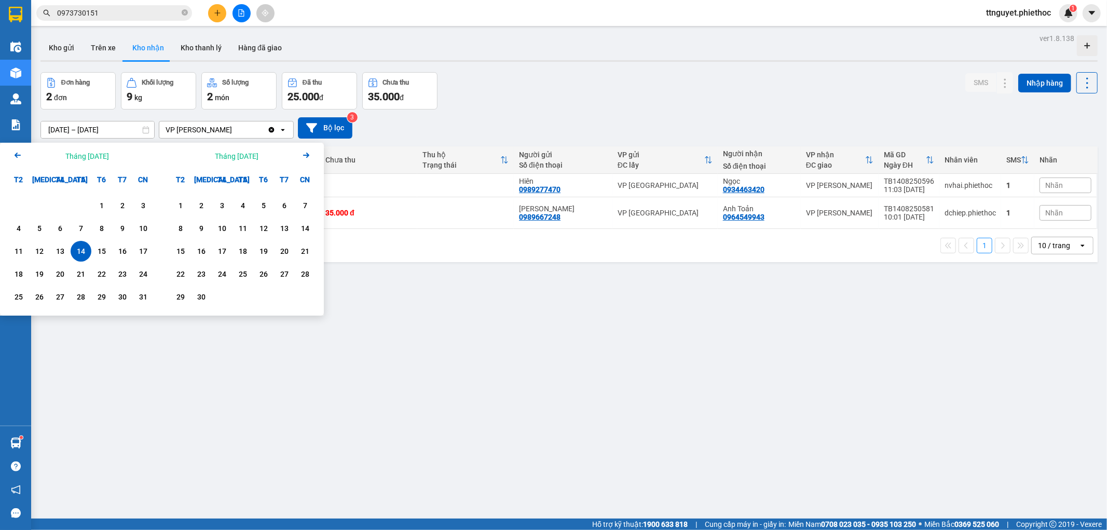
click at [19, 159] on icon "Arrow Left" at bounding box center [17, 155] width 12 height 12
click at [37, 202] on div "1" at bounding box center [39, 205] width 15 height 12
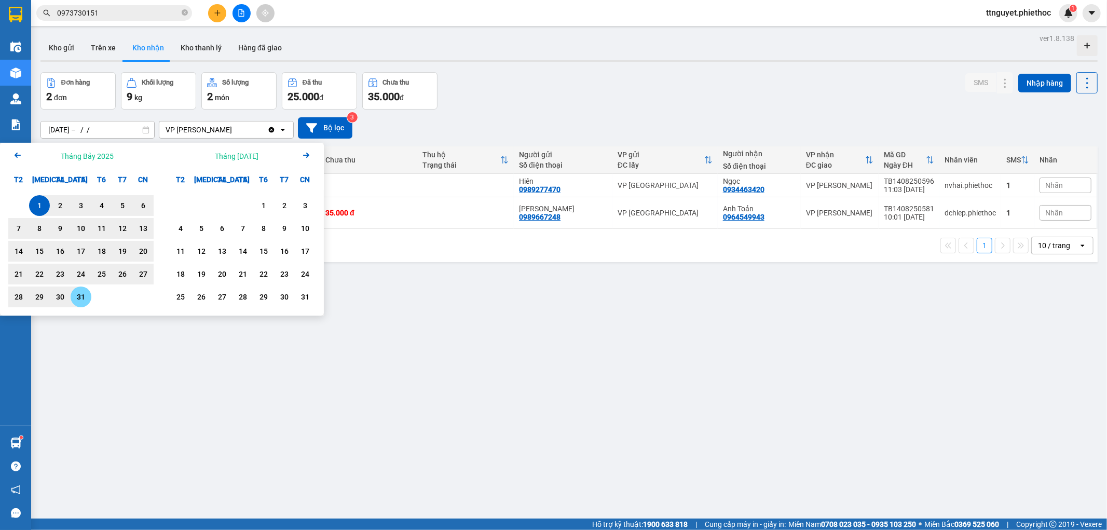
click at [77, 293] on div "31" at bounding box center [81, 297] width 15 height 12
type input "01/07/2025 – 31/07/2025"
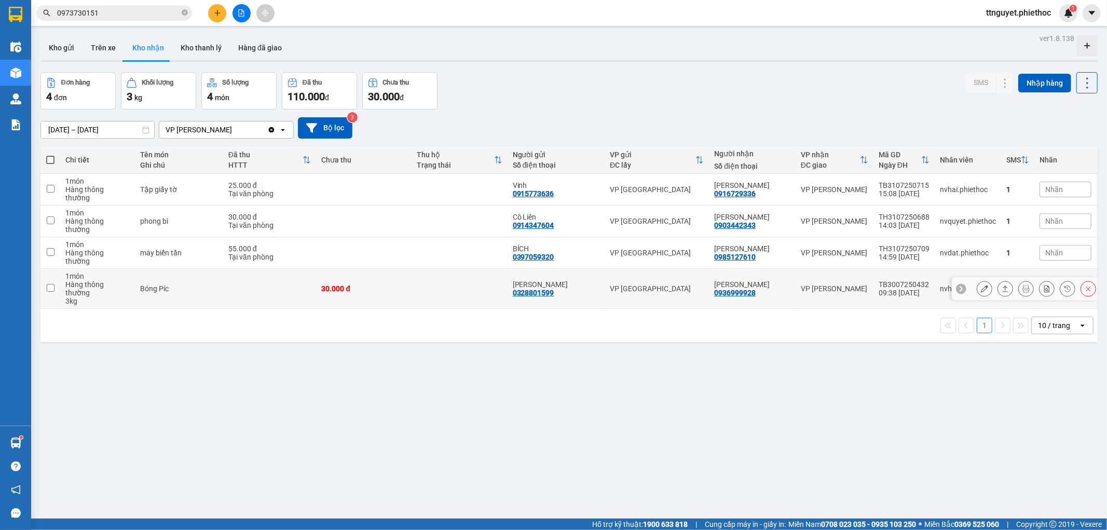
drag, startPoint x: 709, startPoint y: 264, endPoint x: 767, endPoint y: 272, distance: 58.7
click at [767, 272] on td "Anh Đức Anh 0936999928" at bounding box center [752, 289] width 87 height 40
checkbox input "true"
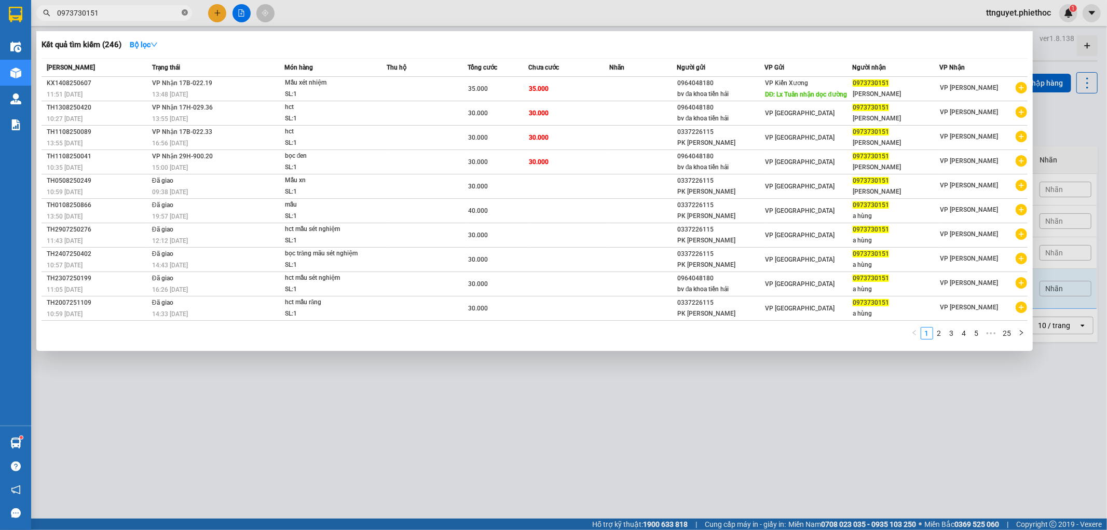
click at [185, 12] on icon "close-circle" at bounding box center [185, 12] width 6 height 6
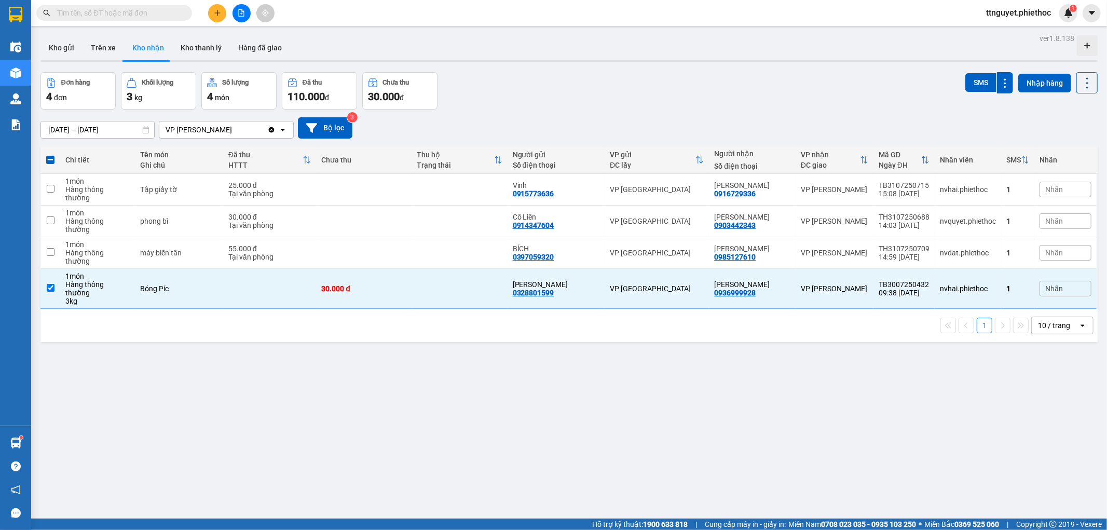
click at [110, 11] on input "text" at bounding box center [118, 12] width 123 height 11
paste input "0936999928"
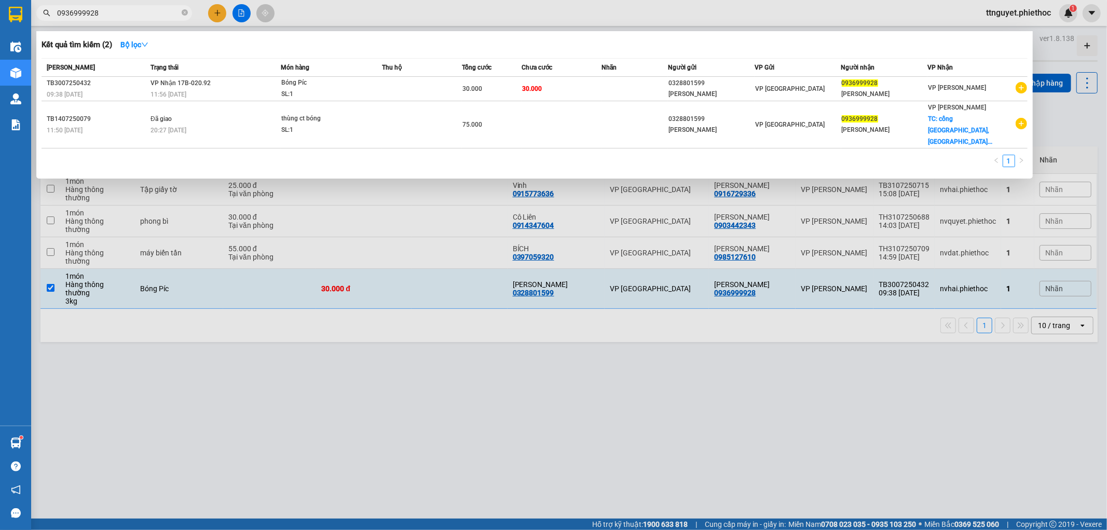
type input "0936999928"
click at [359, 87] on div "Bóng Píc" at bounding box center [320, 82] width 78 height 11
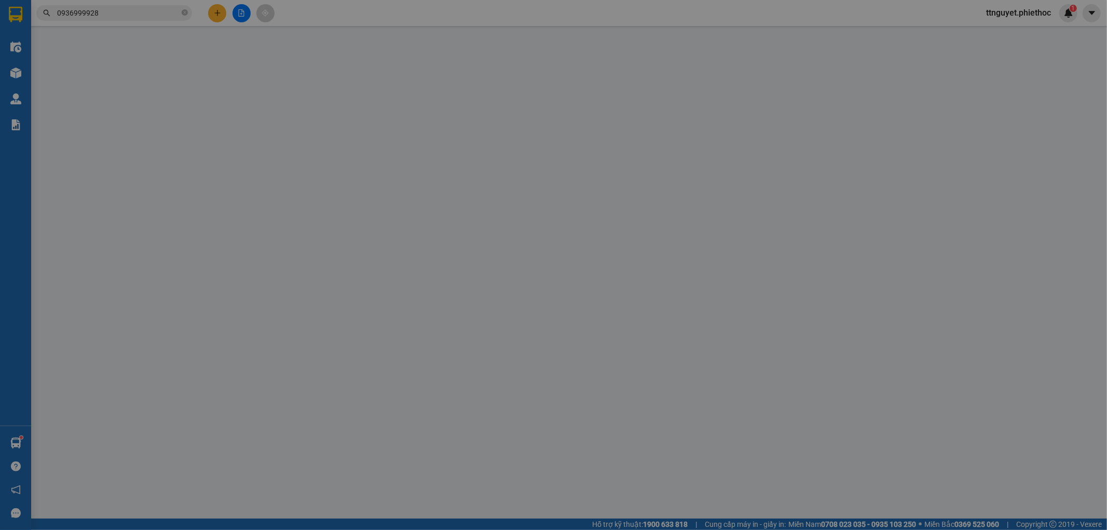
type input "0328801599"
type input "c ngọc"
type input "0936999928"
type input "Anh Đức Anh"
type input "30.000"
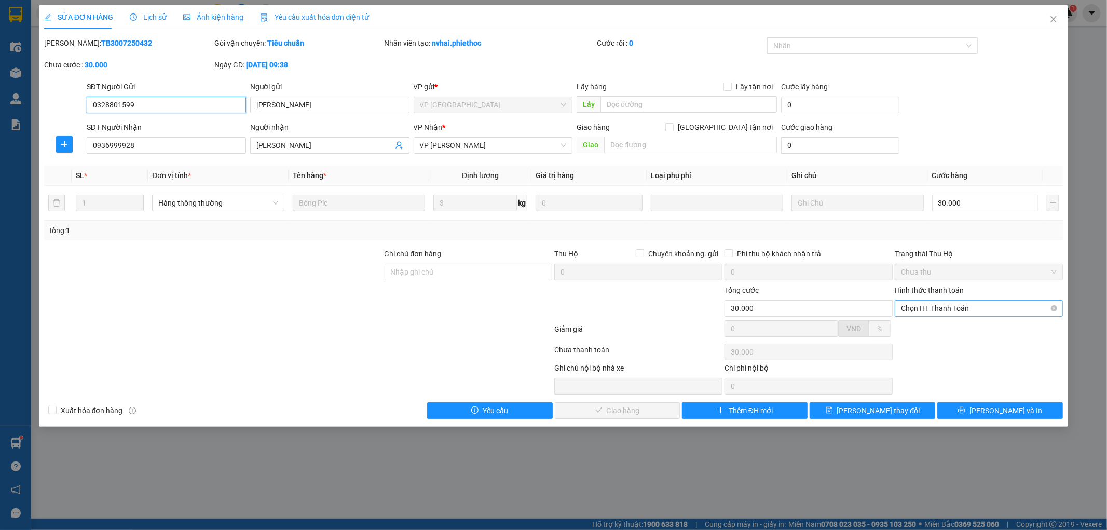
click at [945, 306] on span "Chọn HT Thanh Toán" at bounding box center [979, 309] width 156 height 16
click at [940, 324] on div "Tại văn phòng" at bounding box center [980, 328] width 156 height 11
type input "0"
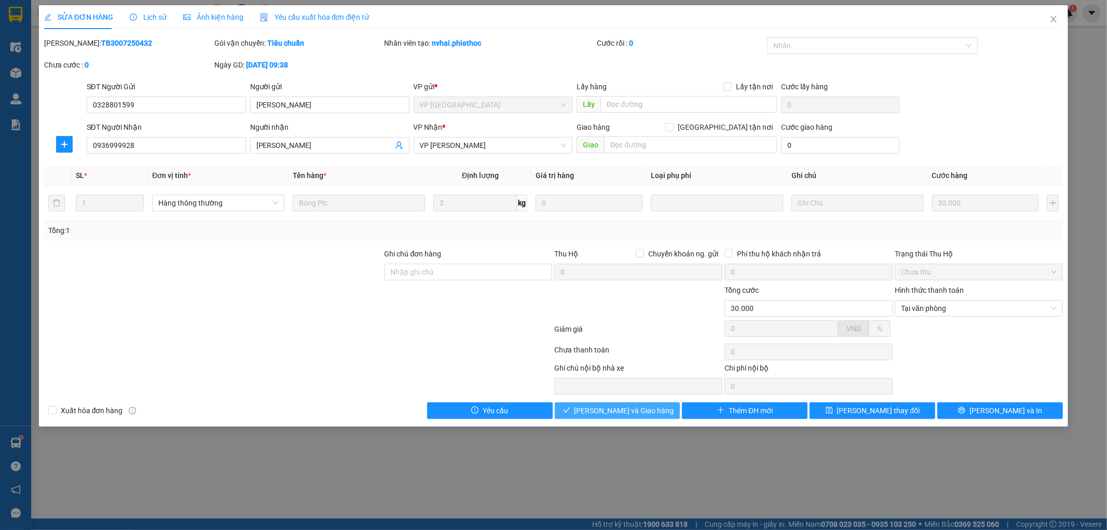
click at [624, 412] on span "Lưu và Giao hàng" at bounding box center [625, 410] width 100 height 11
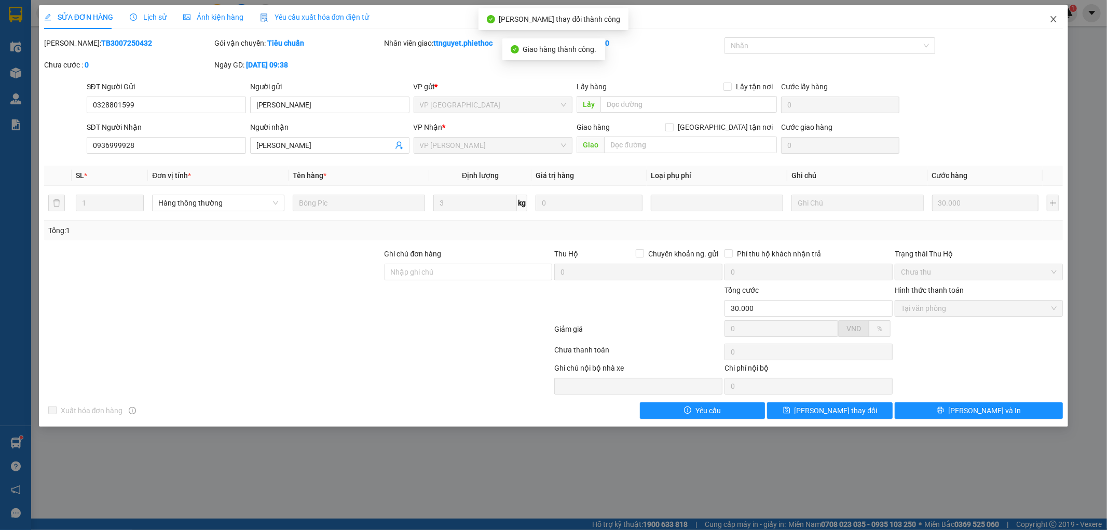
click at [1052, 17] on icon "close" at bounding box center [1054, 19] width 8 height 8
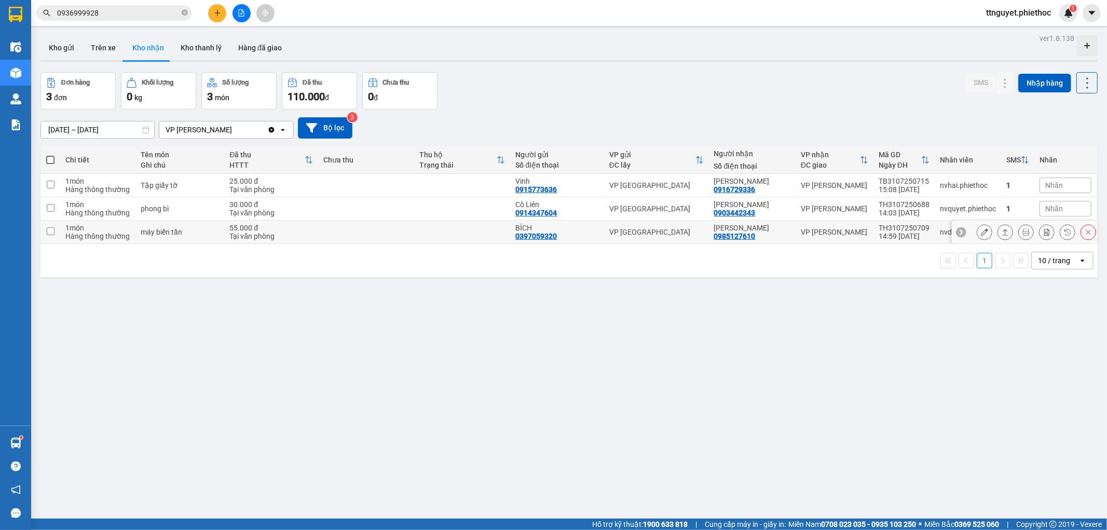
drag, startPoint x: 709, startPoint y: 236, endPoint x: 759, endPoint y: 239, distance: 49.9
click at [759, 239] on td "Anh Tuấn 0985127610" at bounding box center [752, 232] width 87 height 23
checkbox input "true"
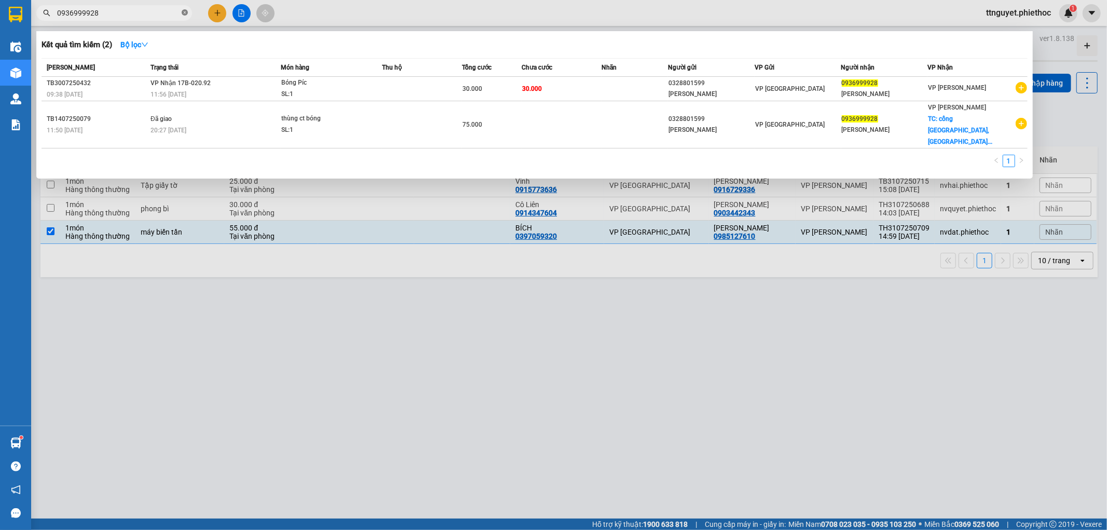
click at [185, 11] on icon "close-circle" at bounding box center [185, 12] width 6 height 6
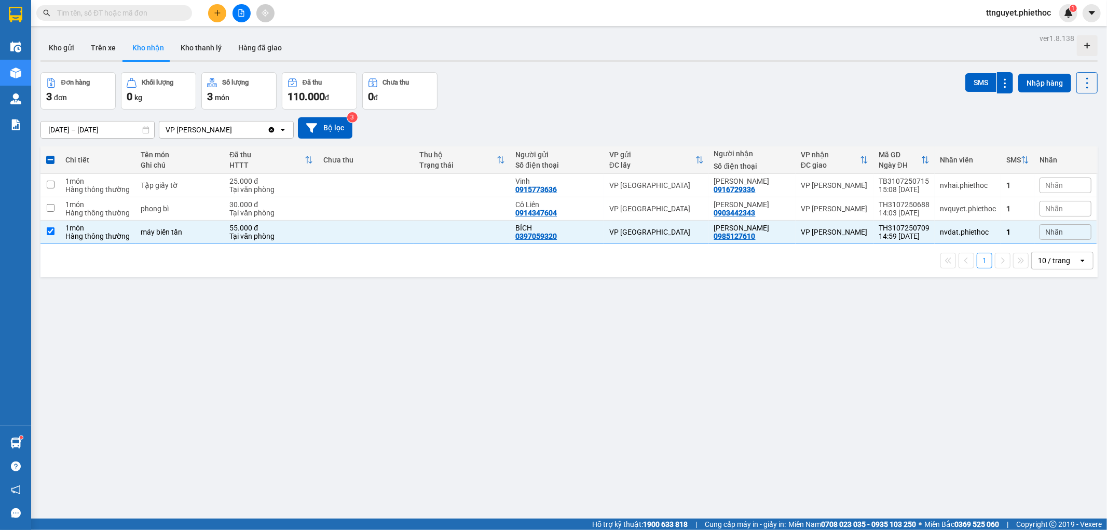
click at [133, 12] on input "text" at bounding box center [118, 12] width 123 height 11
paste input "0985127610"
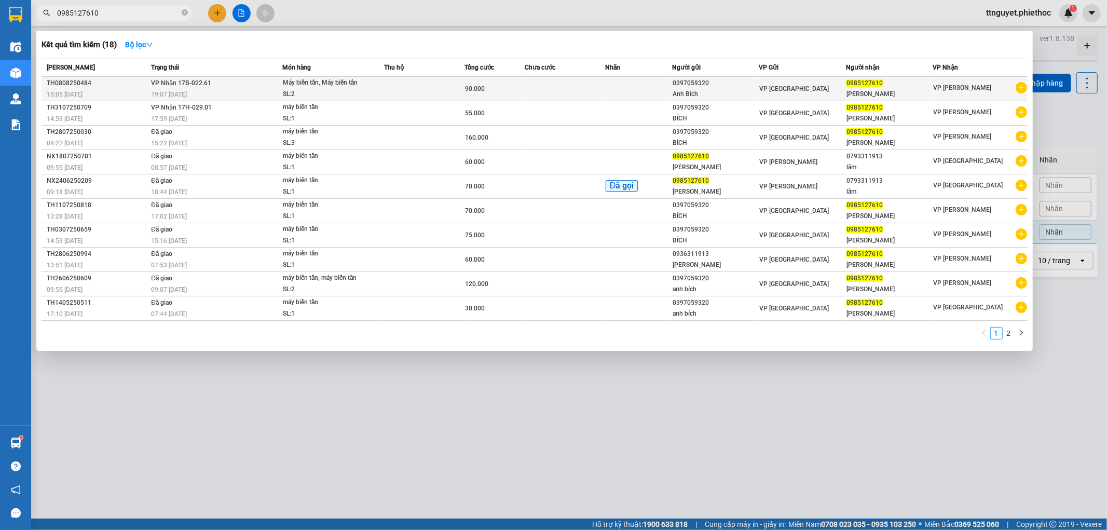
type input "0985127610"
click at [304, 89] on div "SL: 2" at bounding box center [322, 94] width 78 height 11
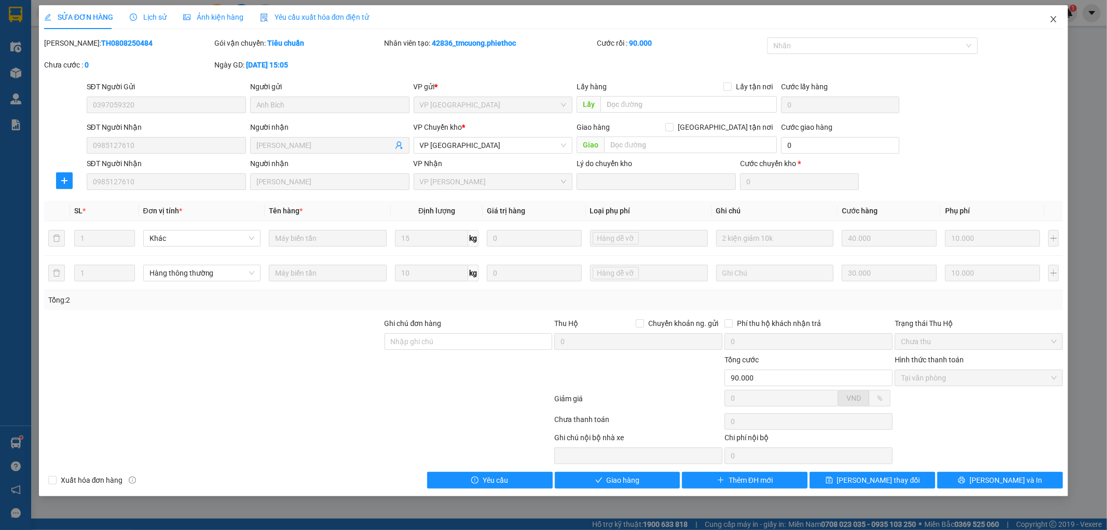
click at [1057, 21] on icon "close" at bounding box center [1054, 19] width 8 height 8
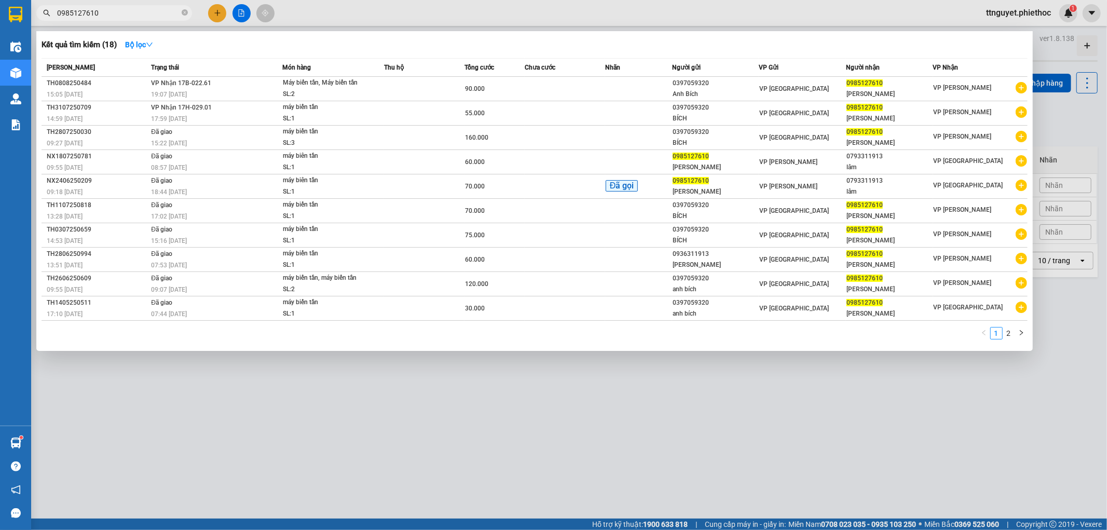
click at [138, 16] on input "0985127610" at bounding box center [118, 12] width 123 height 11
click at [258, 112] on td "VP Nhận 17H-029.01 17:59 - 31/07" at bounding box center [215, 113] width 134 height 24
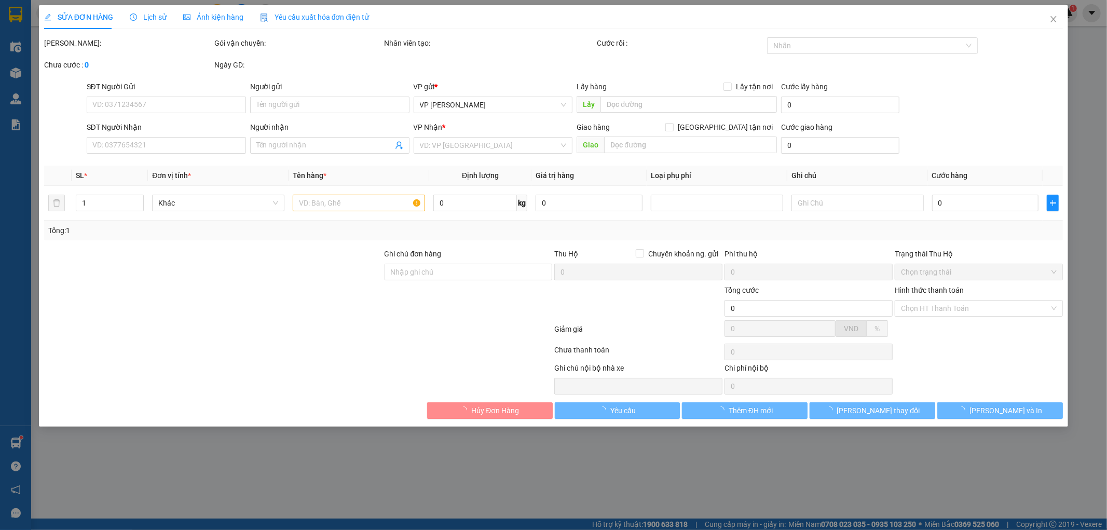
type input "0397059320"
type input "BÍCH"
type input "0985127610"
type input "Anh Tuấn"
type input "55.000"
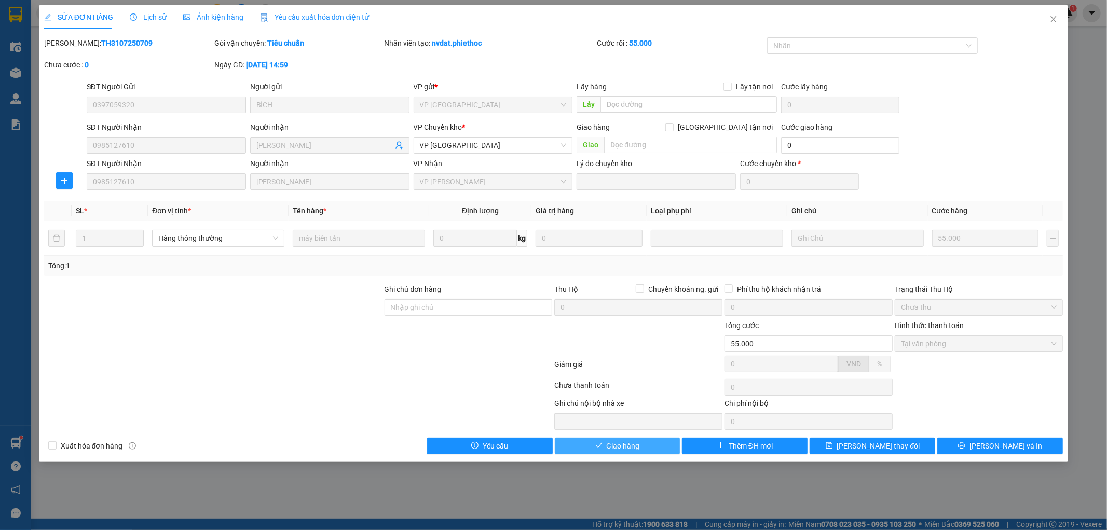
click at [583, 438] on button "Giao hàng" at bounding box center [618, 446] width 126 height 17
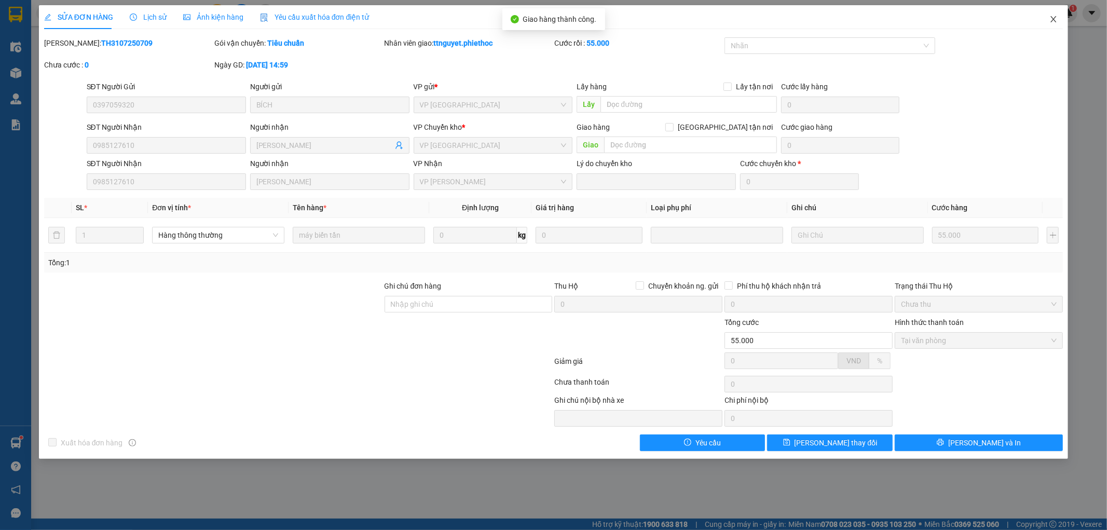
click at [1057, 17] on icon "close" at bounding box center [1054, 19] width 8 height 8
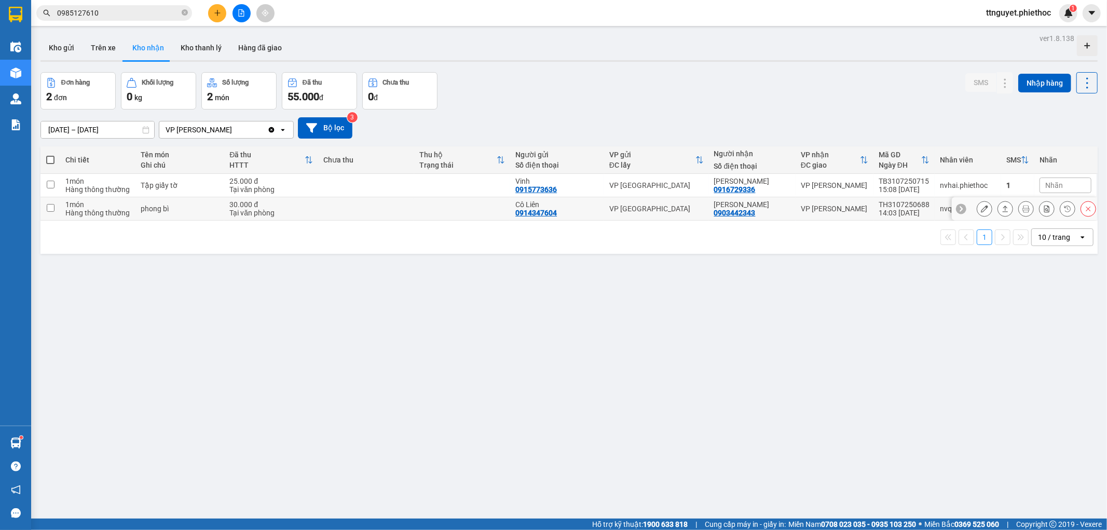
click at [712, 215] on td "Anh Tùng 0903442343" at bounding box center [752, 208] width 87 height 23
checkbox input "true"
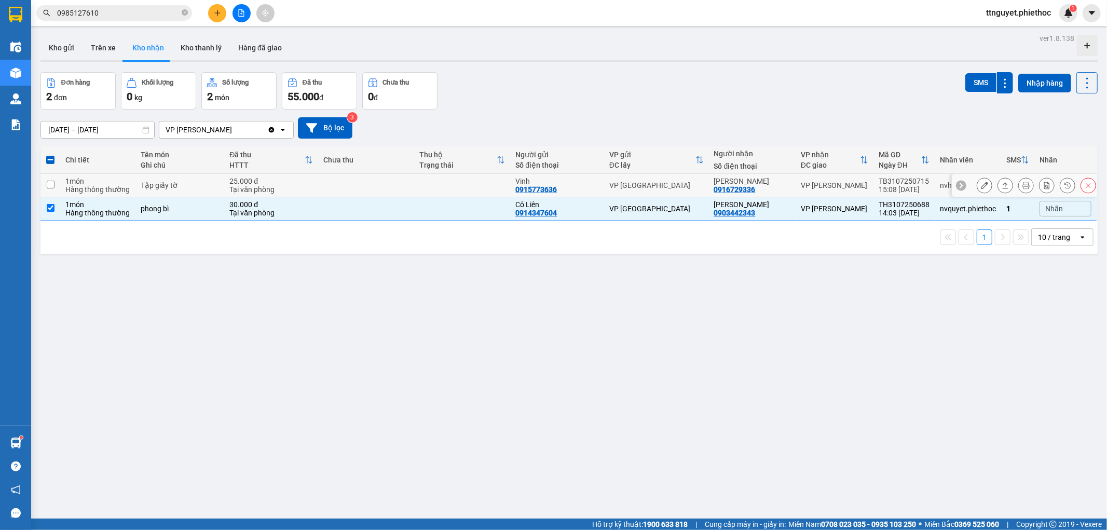
drag, startPoint x: 710, startPoint y: 187, endPoint x: 751, endPoint y: 190, distance: 41.6
click at [751, 190] on td "C Linh 0916729336" at bounding box center [752, 185] width 87 height 23
checkbox input "true"
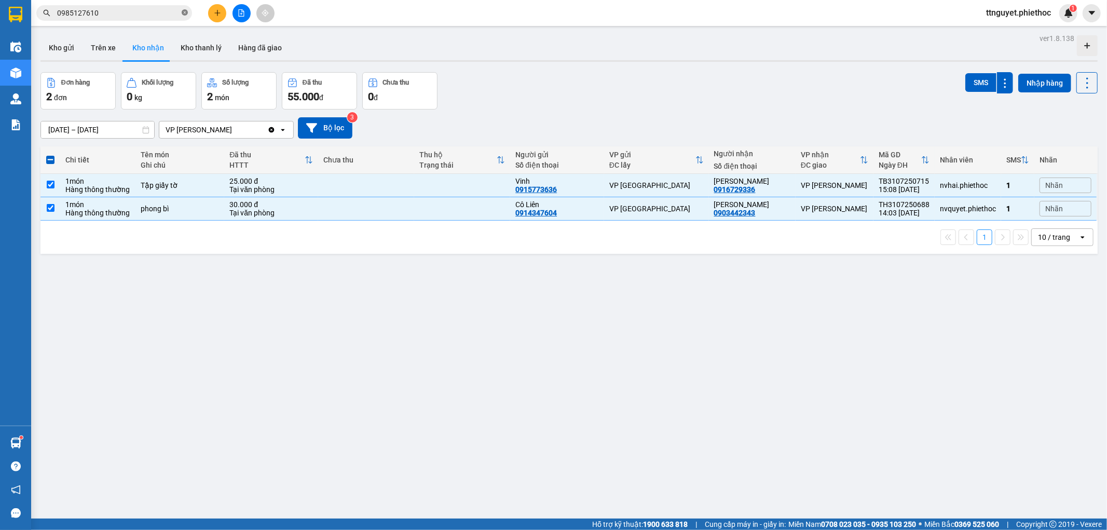
click at [182, 11] on icon "close-circle" at bounding box center [185, 12] width 6 height 6
click at [159, 11] on input "text" at bounding box center [118, 12] width 123 height 11
paste input "0916729336"
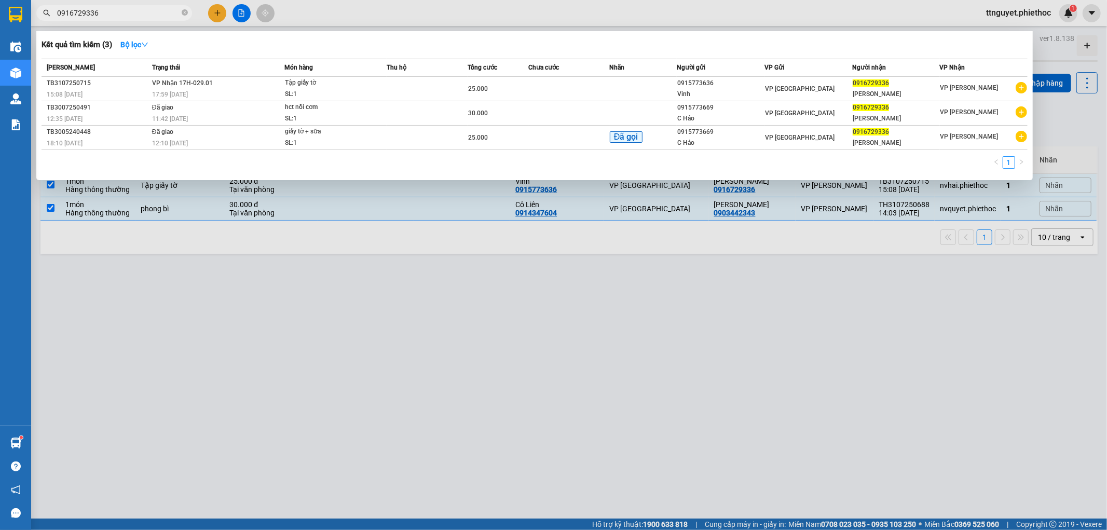
type input "0916729336"
click at [401, 85] on td at bounding box center [427, 89] width 81 height 24
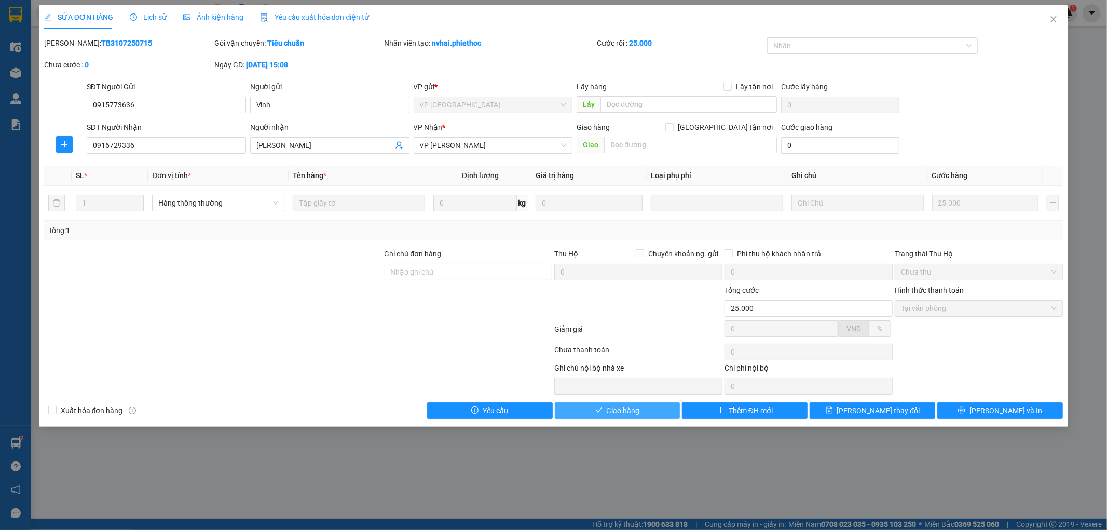
click at [647, 407] on button "Giao hàng" at bounding box center [618, 410] width 126 height 17
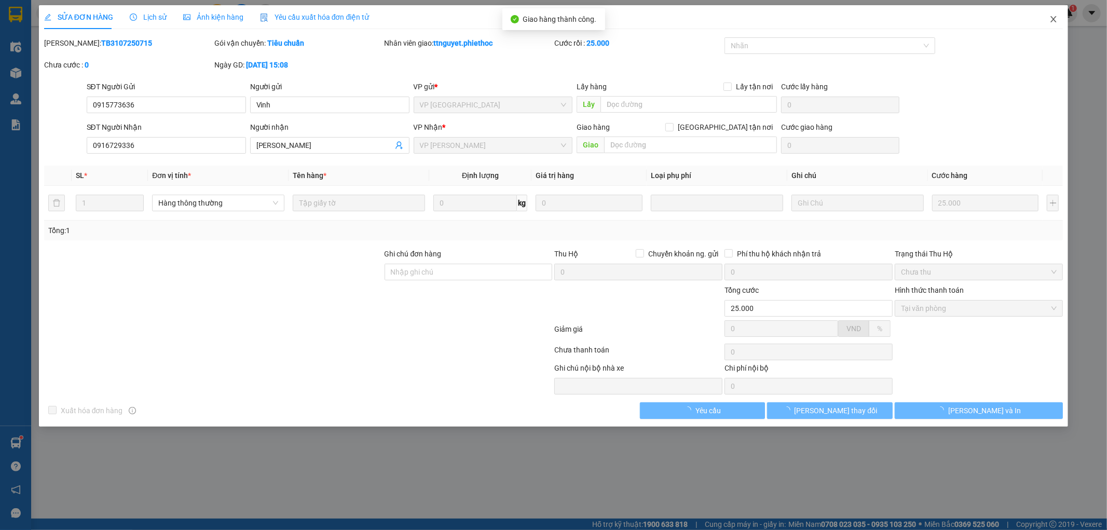
click at [1051, 17] on icon "close" at bounding box center [1054, 19] width 8 height 8
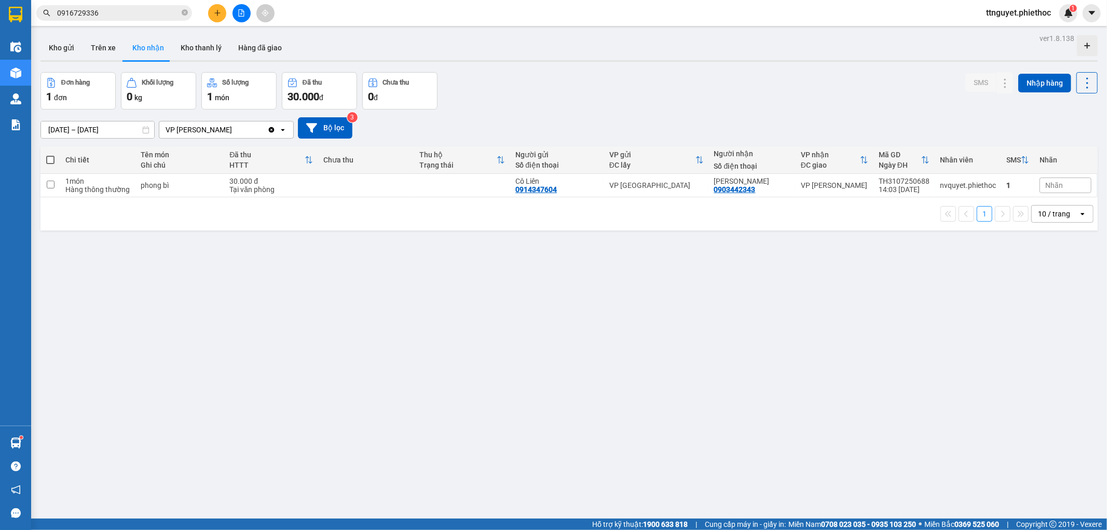
click at [56, 133] on input "01/07/2025 – 31/07/2025" at bounding box center [97, 129] width 113 height 17
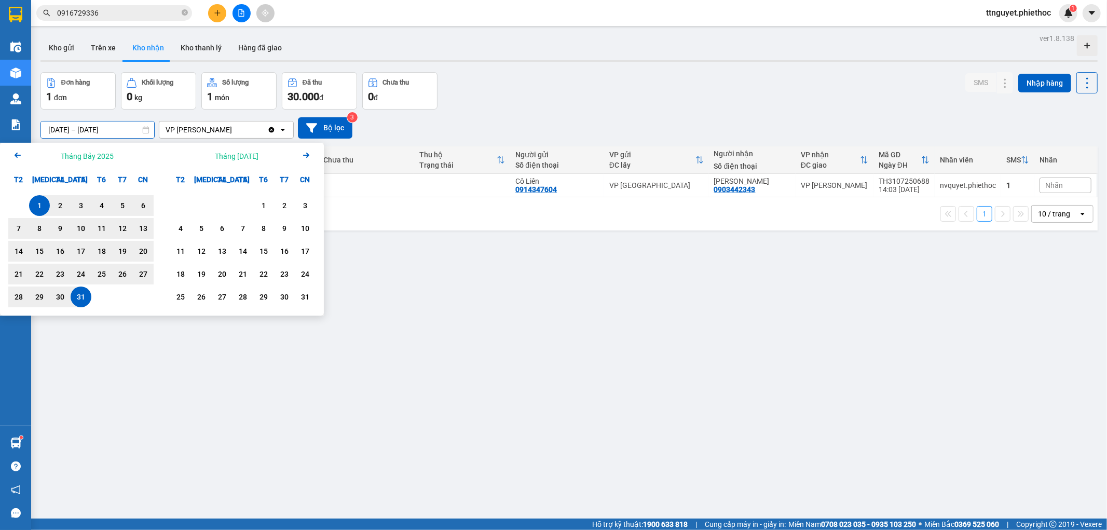
click at [308, 157] on icon "Arrow Right" at bounding box center [306, 155] width 12 height 12
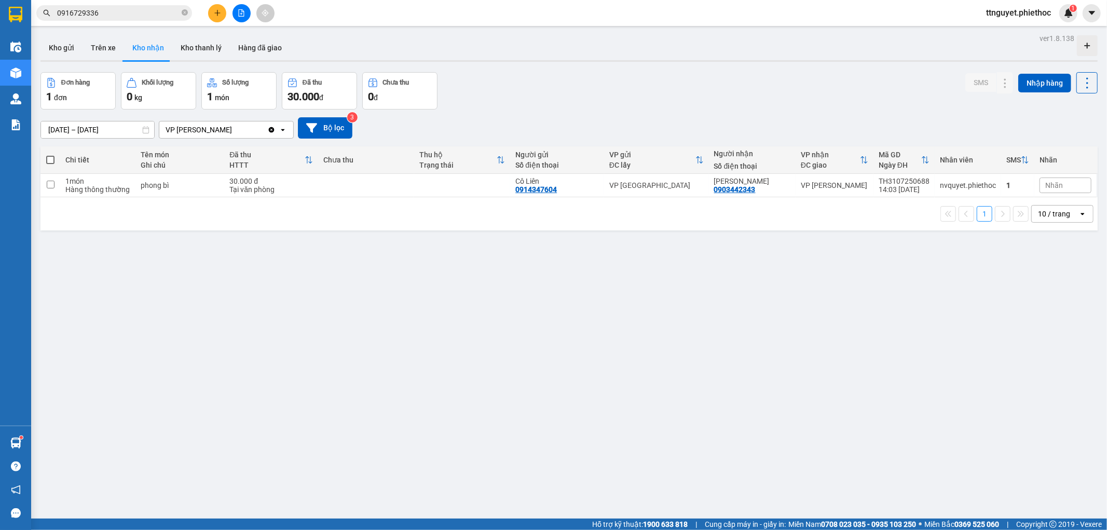
drag, startPoint x: 440, startPoint y: 385, endPoint x: 310, endPoint y: 29, distance: 378.4
click at [440, 384] on div "ver 1.8.138 Kho gửi Trên xe Kho nhận Kho thanh lý Hàng đã giao Đơn hàng 1 đơn K…" at bounding box center [569, 296] width 1066 height 530
click at [105, 133] on input "01/07/2025 – 31/07/2025" at bounding box center [97, 129] width 113 height 17
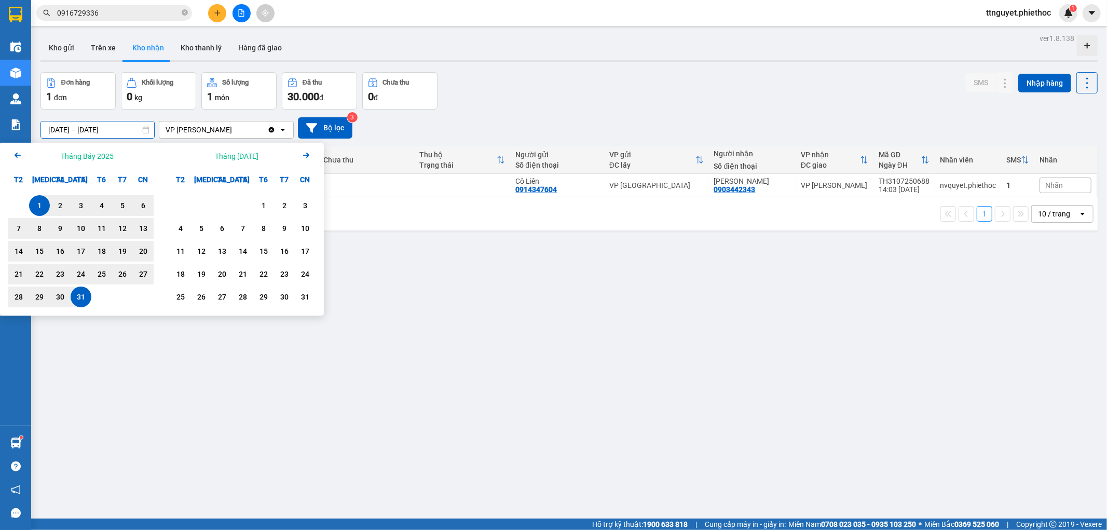
click at [38, 201] on div "1" at bounding box center [39, 205] width 15 height 12
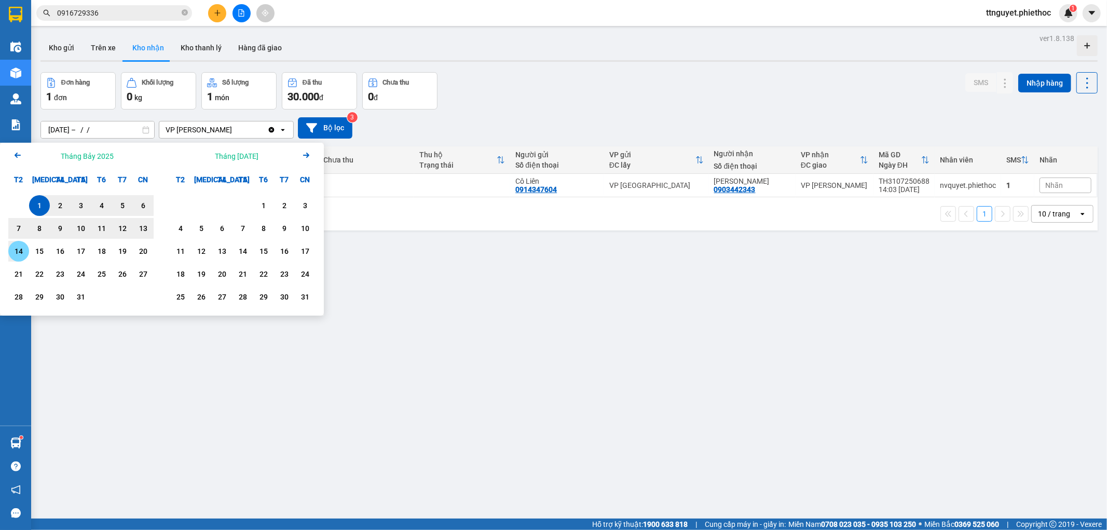
click at [21, 247] on div "14" at bounding box center [18, 251] width 15 height 12
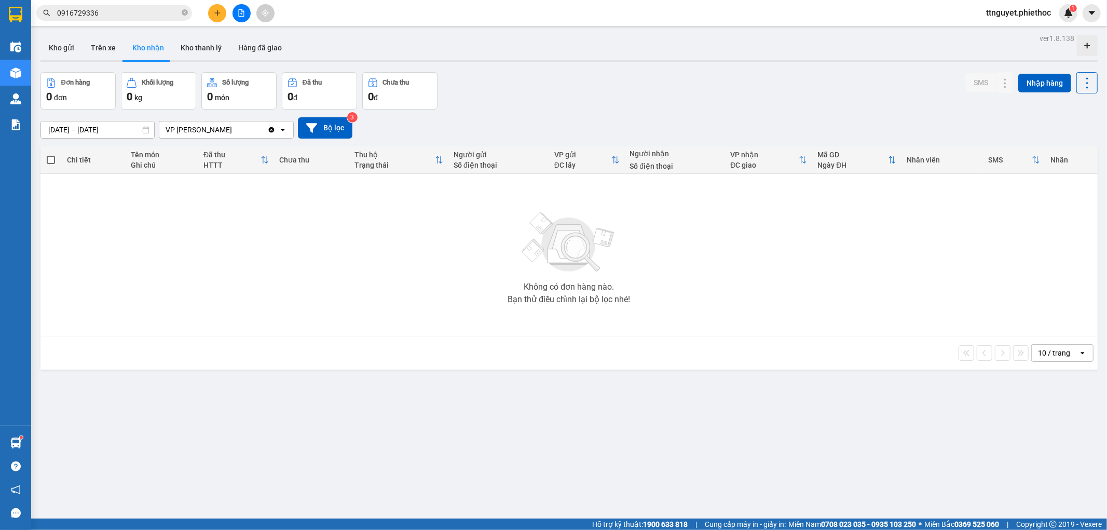
click at [100, 130] on input "01/07/2025 – 14/07/2025" at bounding box center [97, 129] width 113 height 17
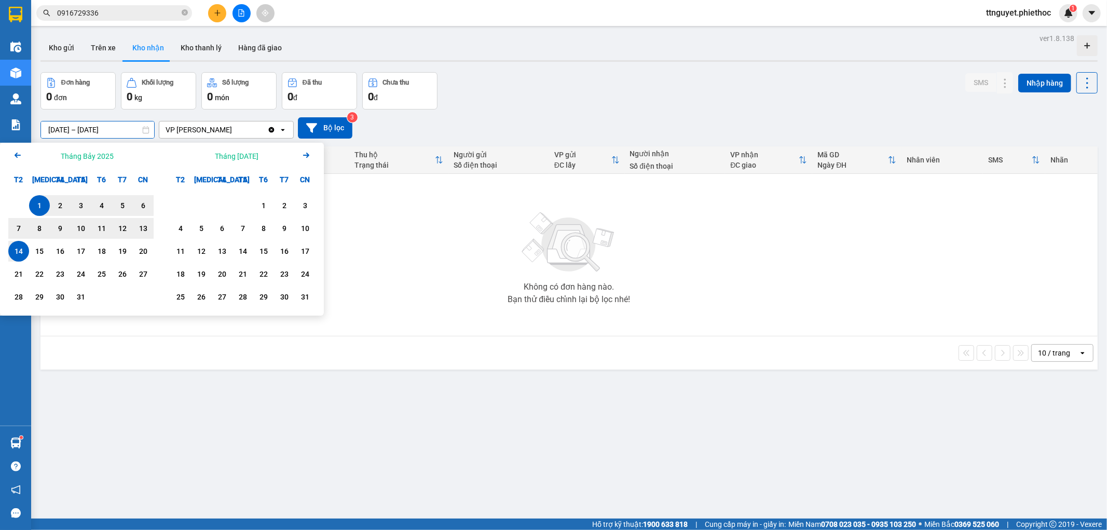
click at [308, 154] on icon "Next month." at bounding box center [306, 155] width 6 height 5
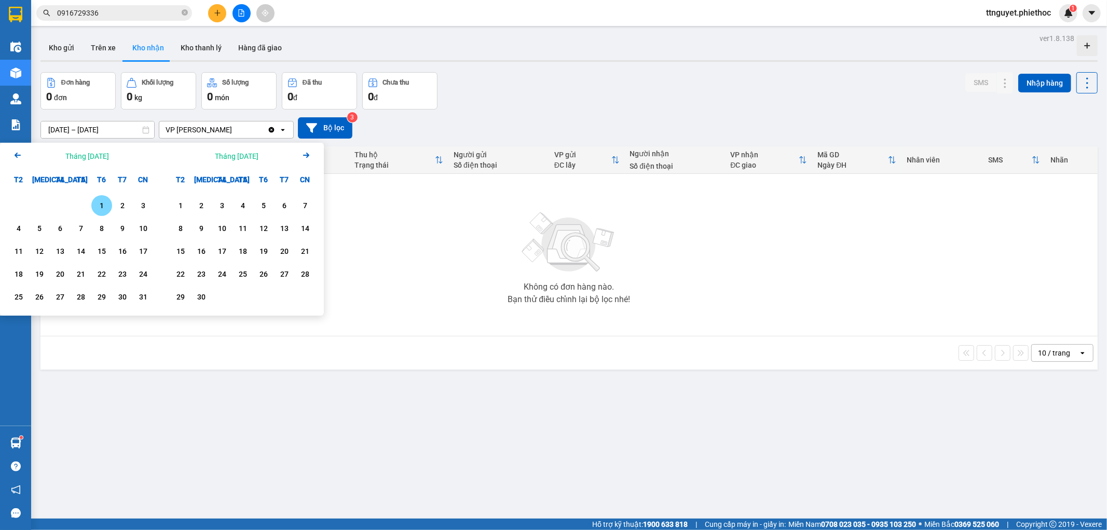
click at [97, 204] on div "1" at bounding box center [101, 205] width 15 height 12
click at [80, 248] on div "14" at bounding box center [81, 251] width 15 height 12
type input "01/08/2025 – 14/08/2025"
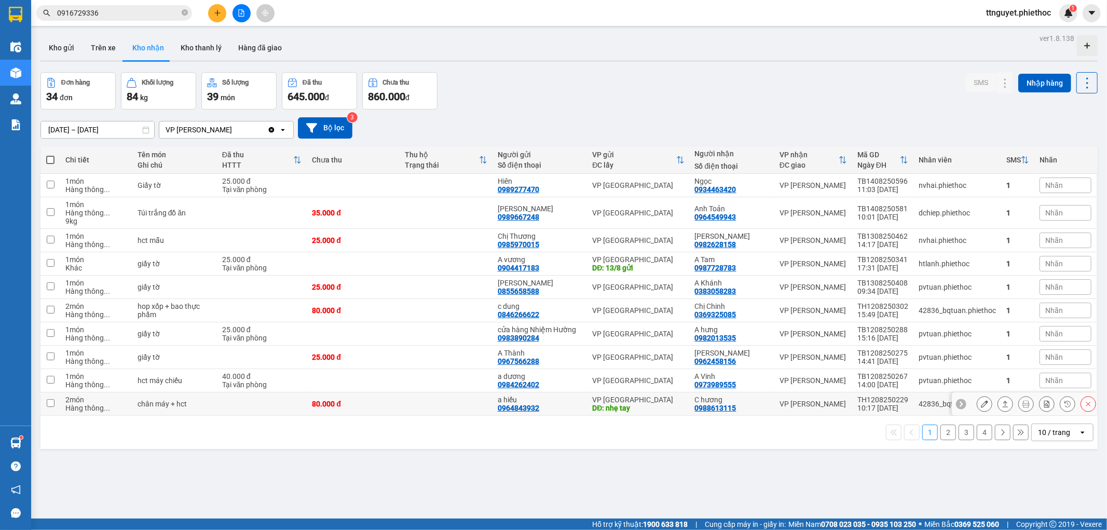
drag, startPoint x: 694, startPoint y: 413, endPoint x: 739, endPoint y: 410, distance: 45.8
click at [739, 410] on td "C hương 0988613115" at bounding box center [732, 404] width 85 height 23
checkbox input "true"
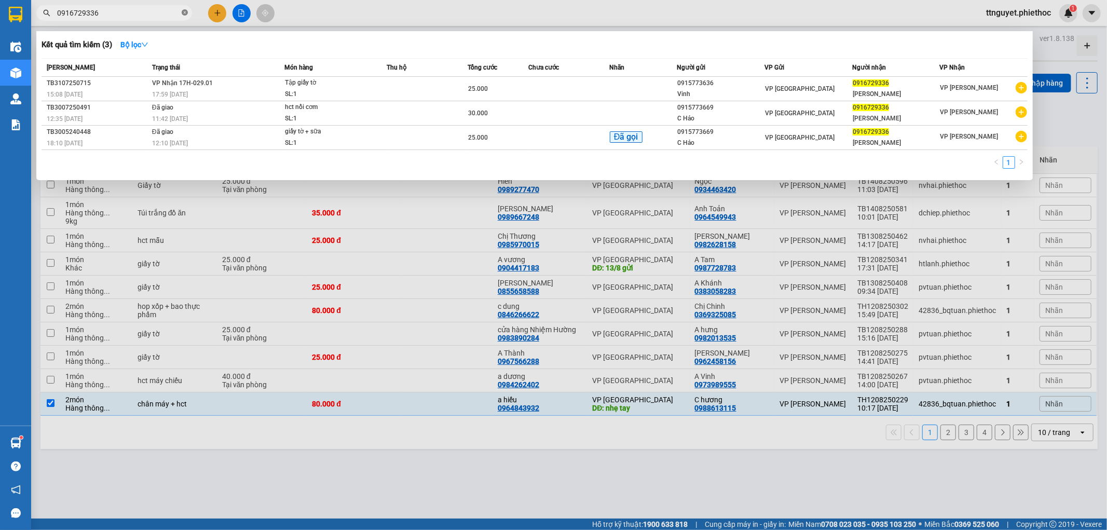
click at [183, 13] on icon "close-circle" at bounding box center [185, 12] width 6 height 6
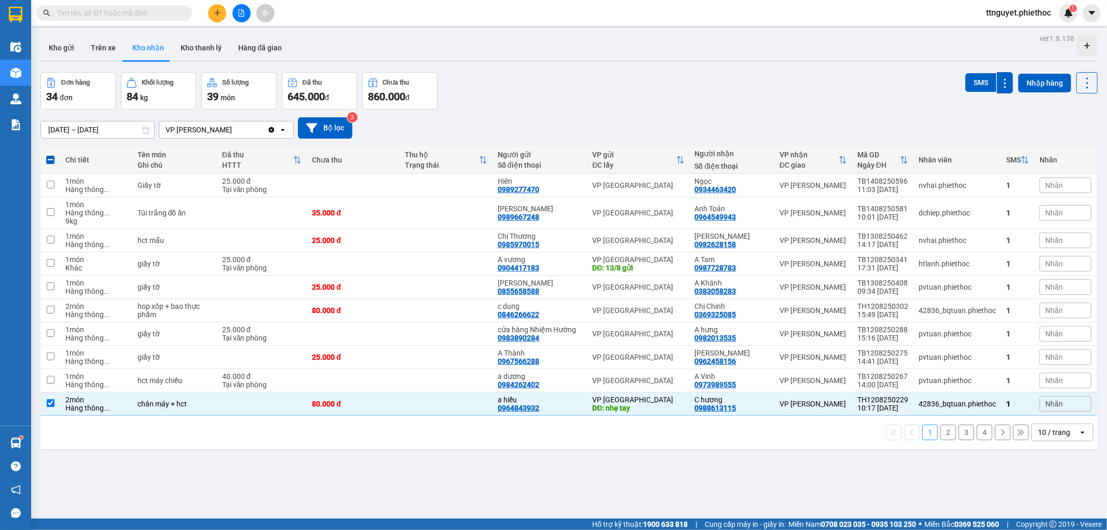
click at [182, 13] on span at bounding box center [185, 12] width 6 height 11
click at [142, 14] on input "text" at bounding box center [118, 12] width 123 height 11
paste input "0988613115"
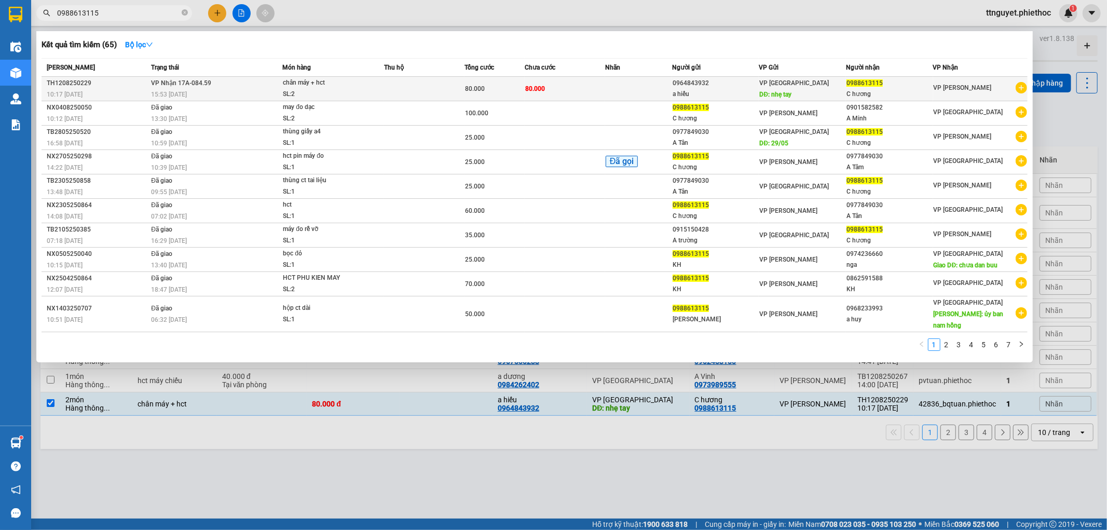
type input "0988613115"
click at [418, 84] on td at bounding box center [424, 89] width 80 height 24
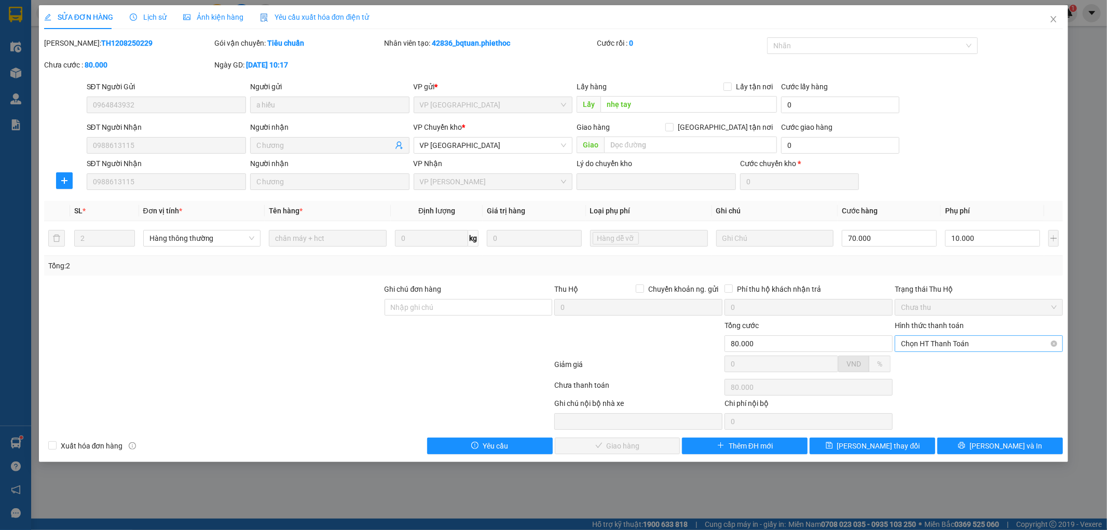
click at [934, 341] on span "Chọn HT Thanh Toán" at bounding box center [979, 344] width 156 height 16
click at [934, 359] on div "Tại văn phòng" at bounding box center [980, 364] width 156 height 11
click at [646, 444] on span "Lưu và Giao hàng" at bounding box center [625, 445] width 100 height 11
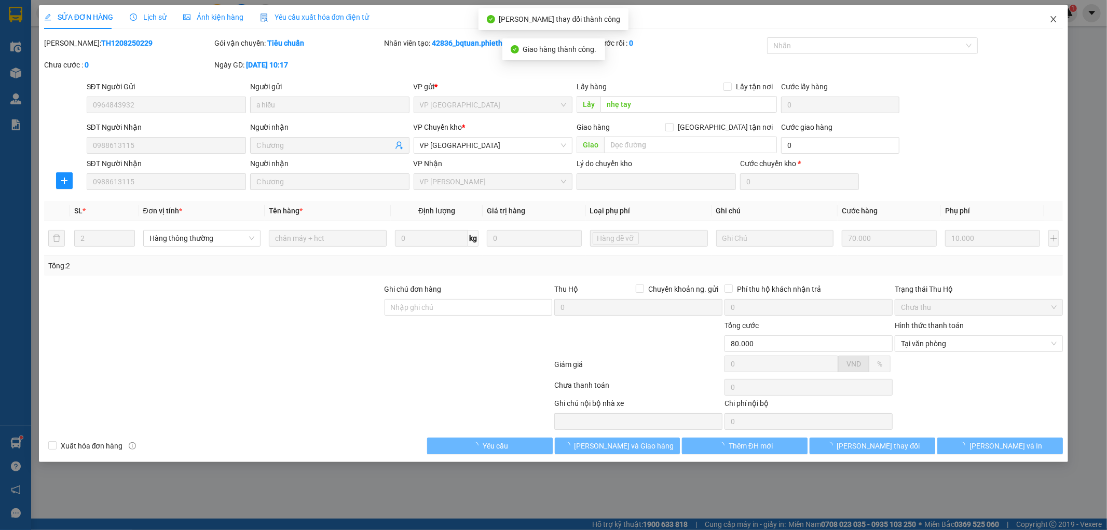
click at [1050, 17] on icon "close" at bounding box center [1054, 19] width 8 height 8
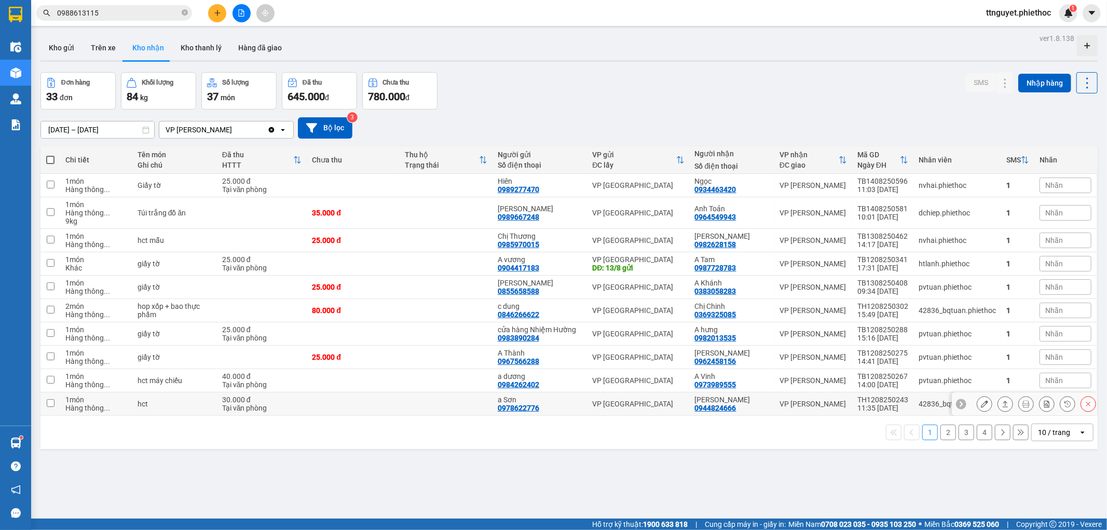
drag, startPoint x: 694, startPoint y: 408, endPoint x: 743, endPoint y: 410, distance: 48.9
click at [743, 410] on td "Anh Thu 0944824666" at bounding box center [732, 404] width 85 height 23
checkbox input "true"
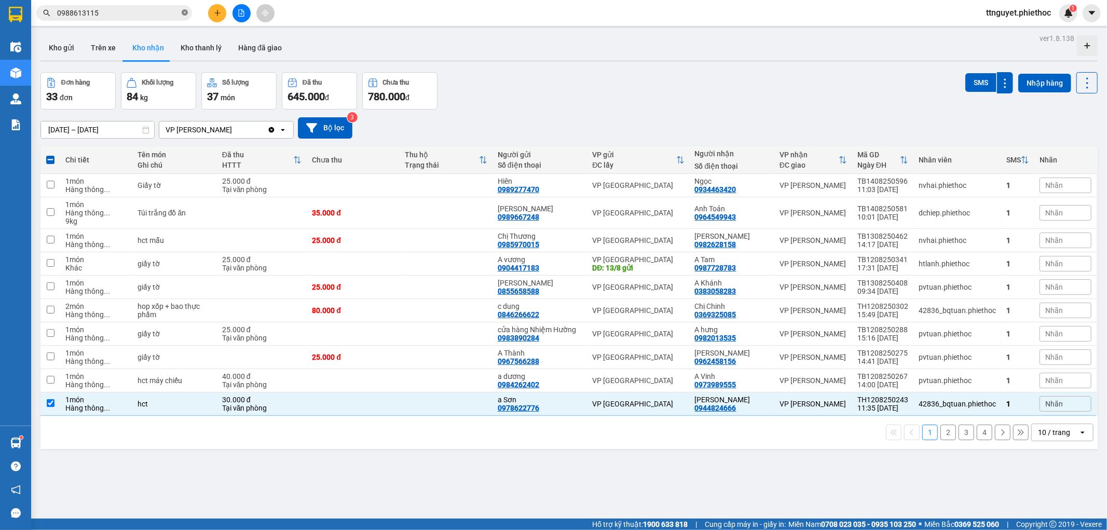
click at [183, 14] on icon "close-circle" at bounding box center [185, 12] width 6 height 6
click at [183, 13] on span at bounding box center [185, 12] width 6 height 11
click at [173, 13] on input "text" at bounding box center [118, 12] width 123 height 11
paste input "0944824666"
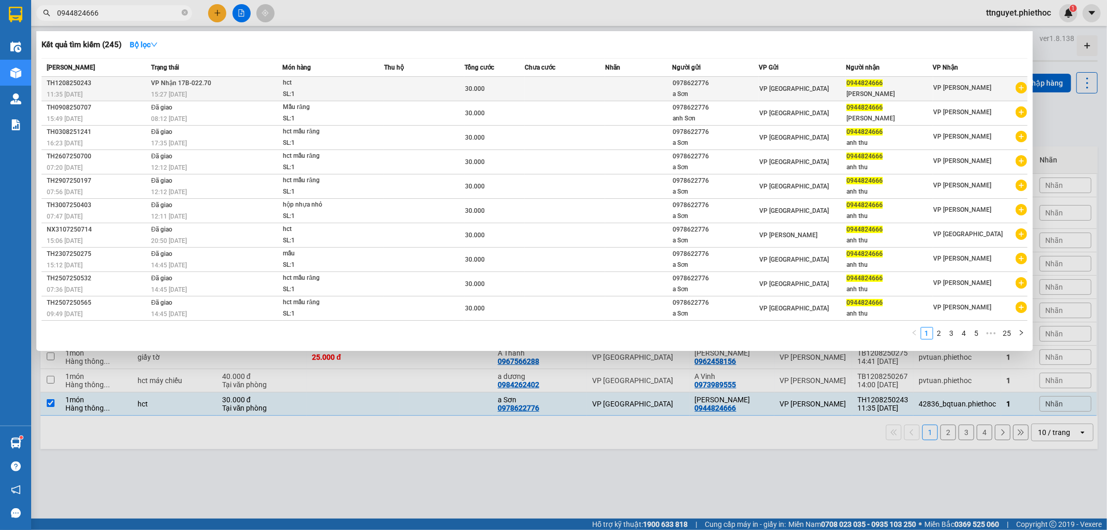
type input "0944824666"
click at [469, 85] on span "30.000" at bounding box center [475, 88] width 20 height 7
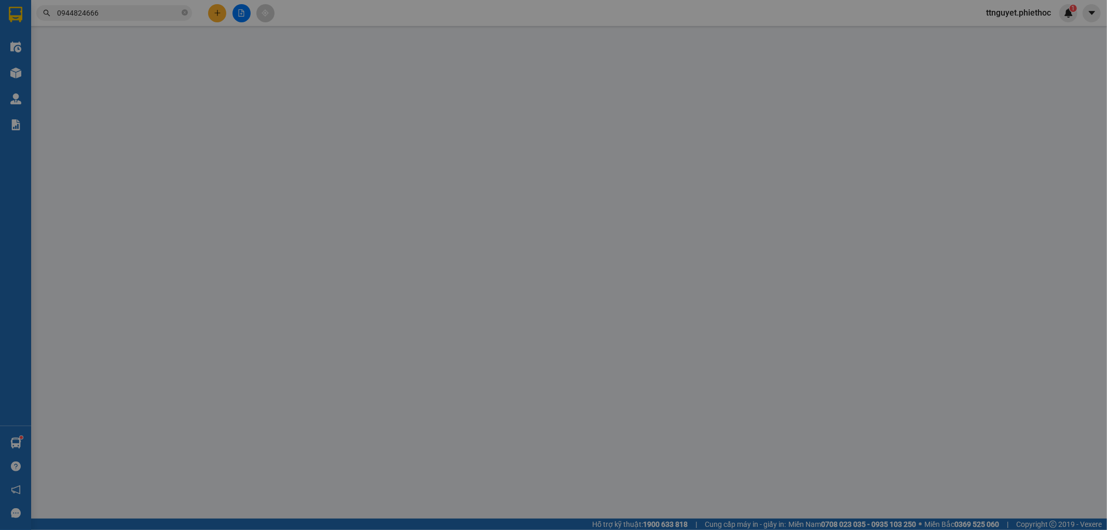
type input "0978622776"
type input "a Sơn"
type input "0944824666"
type input "Anh Thu"
type input "30.000"
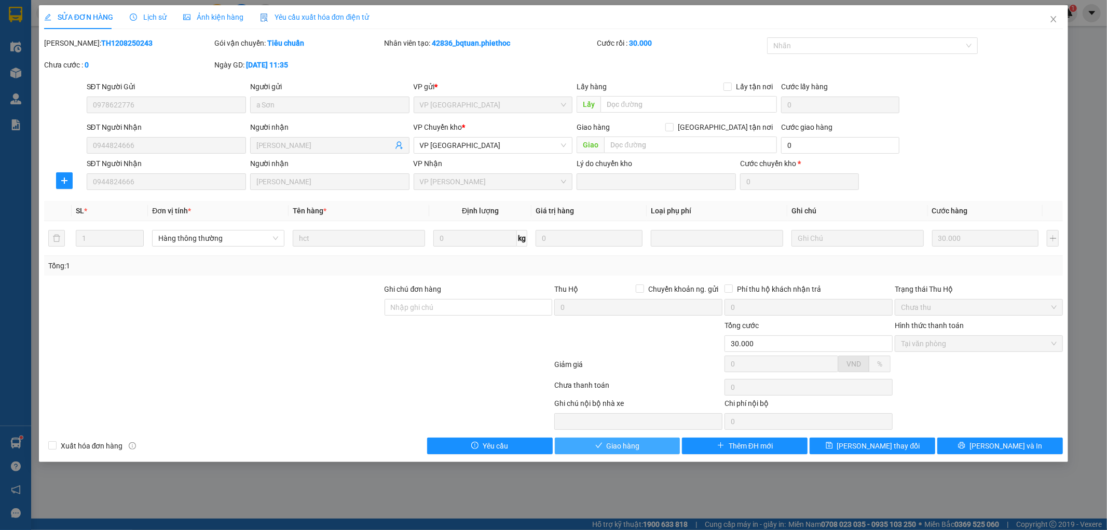
click at [632, 447] on span "Giao hàng" at bounding box center [623, 445] width 33 height 11
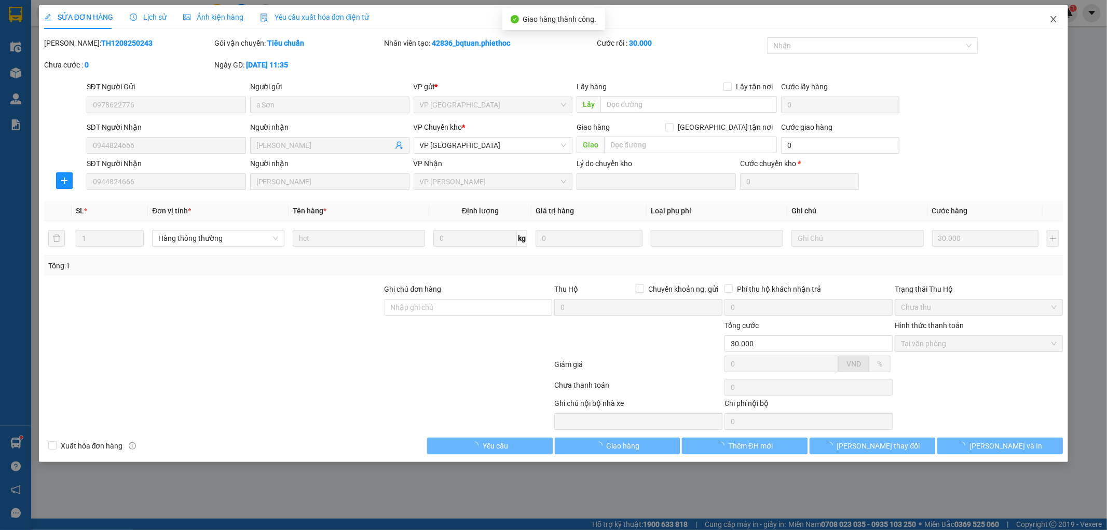
click at [1051, 13] on span "Close" at bounding box center [1053, 19] width 29 height 29
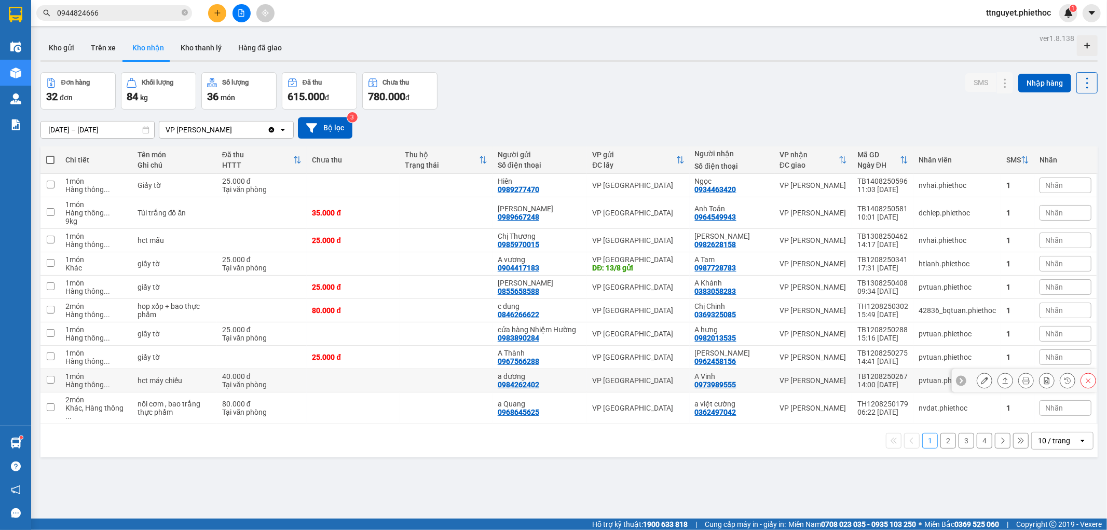
drag, startPoint x: 693, startPoint y: 384, endPoint x: 740, endPoint y: 383, distance: 46.7
click at [740, 383] on td "A Vinh 0973989555" at bounding box center [732, 380] width 85 height 23
checkbox input "true"
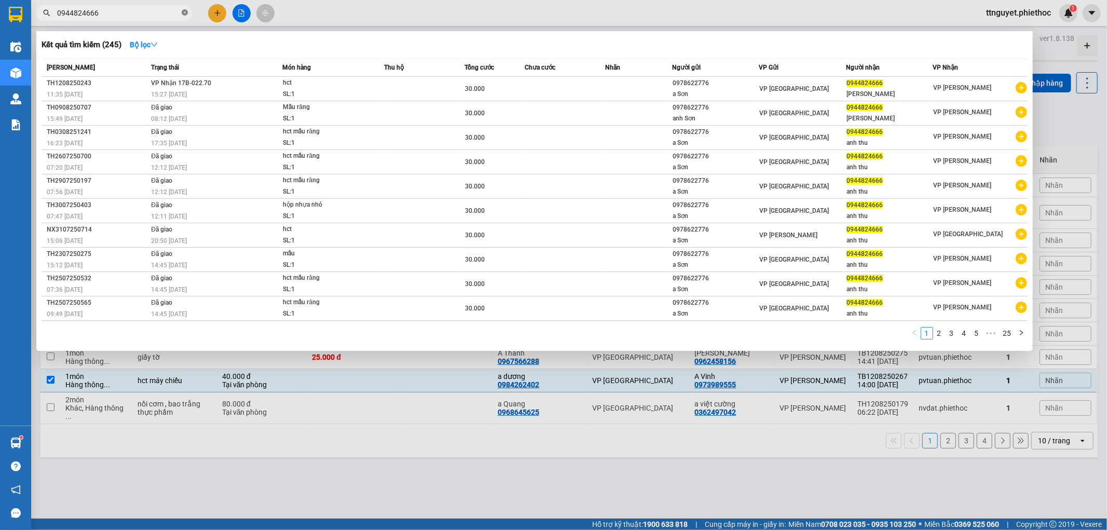
click at [184, 15] on icon "close-circle" at bounding box center [185, 12] width 6 height 6
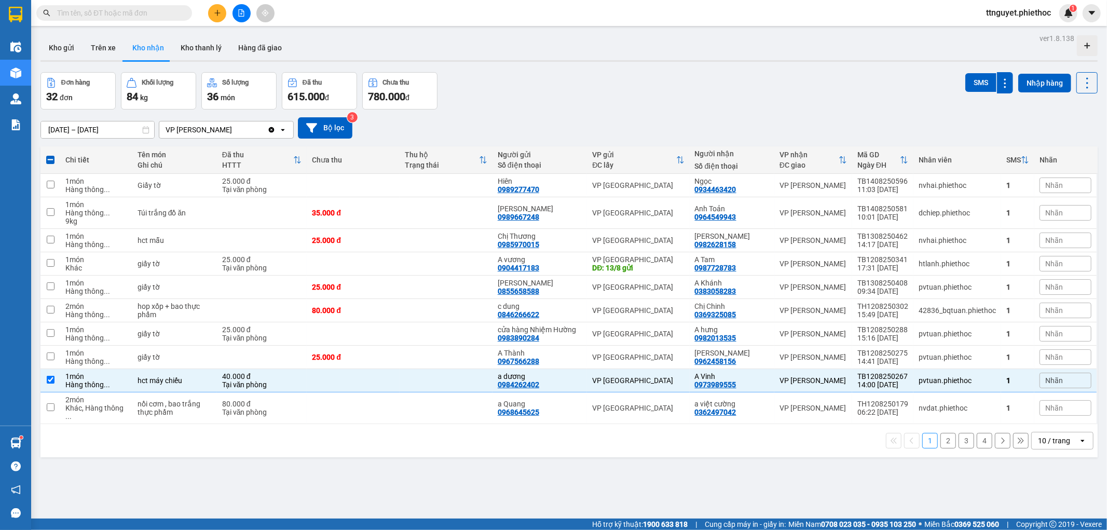
click at [184, 13] on span at bounding box center [185, 12] width 6 height 11
click at [168, 10] on input "text" at bounding box center [118, 12] width 123 height 11
paste input "0973989555"
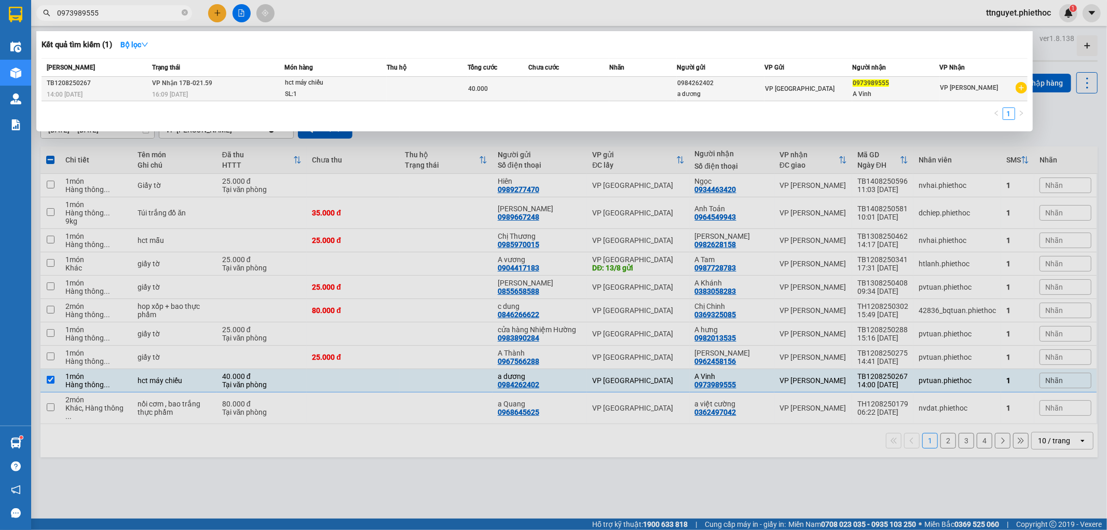
type input "0973989555"
click at [338, 86] on div "hct máy chiếu" at bounding box center [324, 82] width 78 height 11
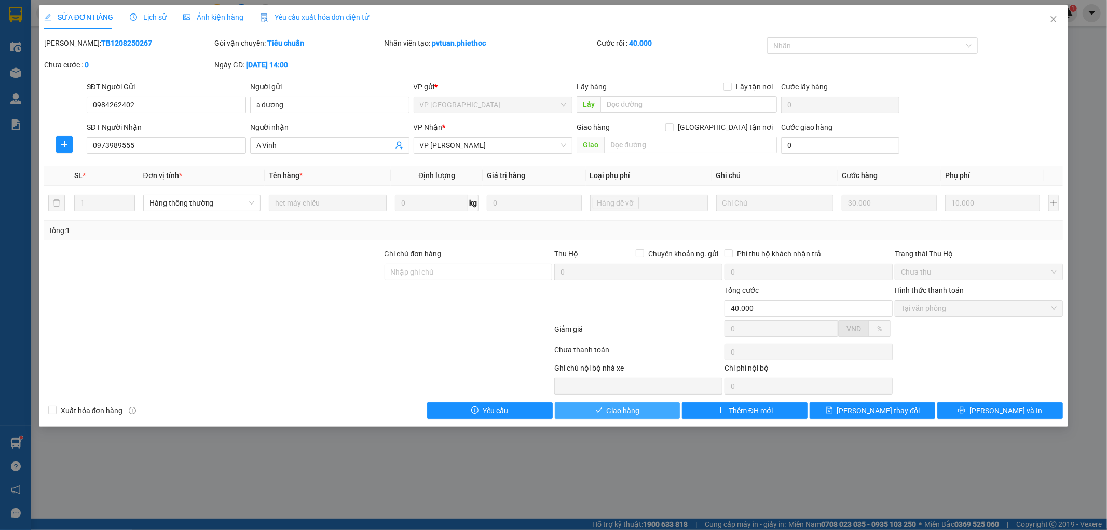
click at [615, 411] on span "Giao hàng" at bounding box center [623, 410] width 33 height 11
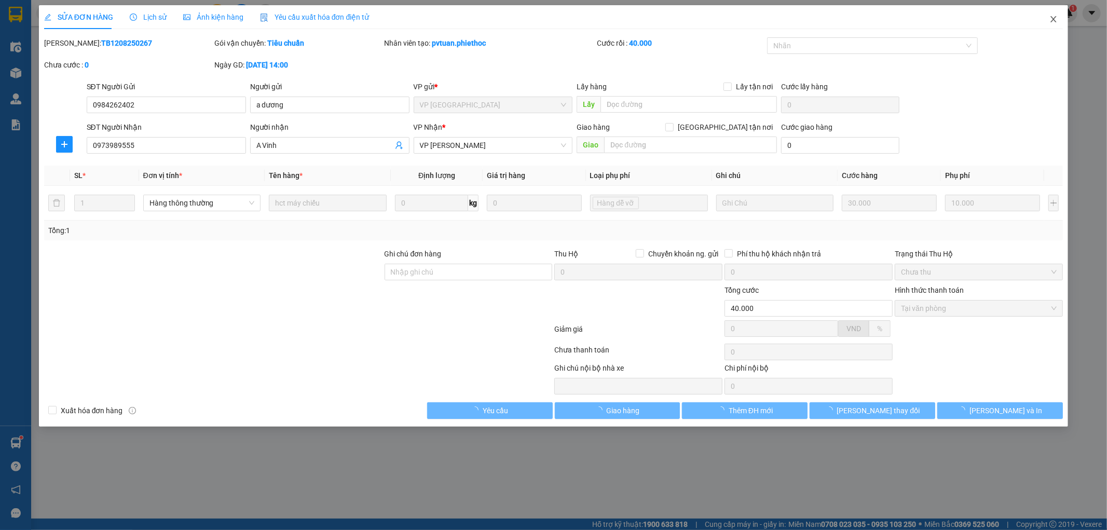
click at [1056, 20] on icon "close" at bounding box center [1054, 19] width 8 height 8
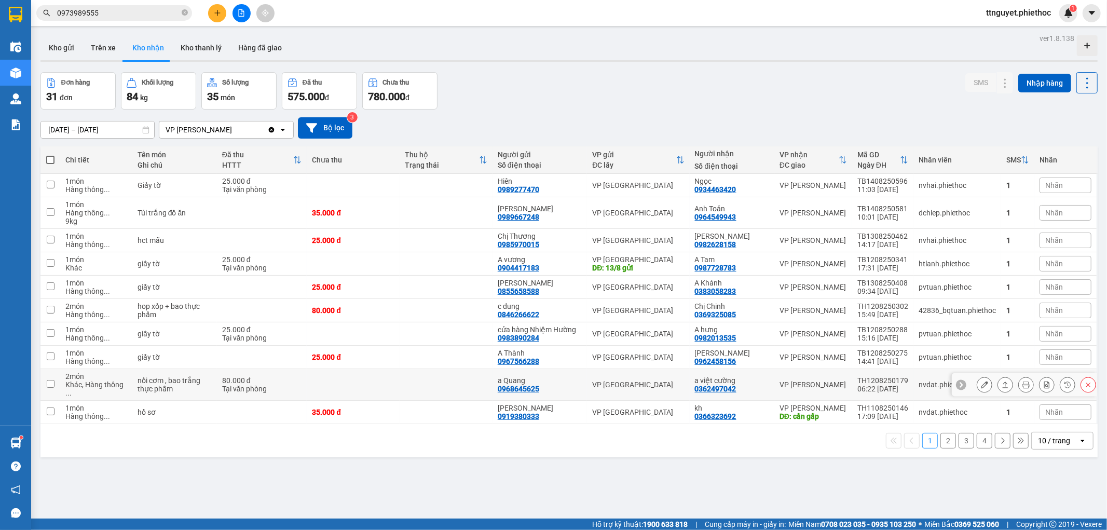
drag, startPoint x: 694, startPoint y: 387, endPoint x: 740, endPoint y: 388, distance: 46.2
click at [740, 388] on td "a việt cường 0362497042" at bounding box center [732, 385] width 85 height 32
checkbox input "true"
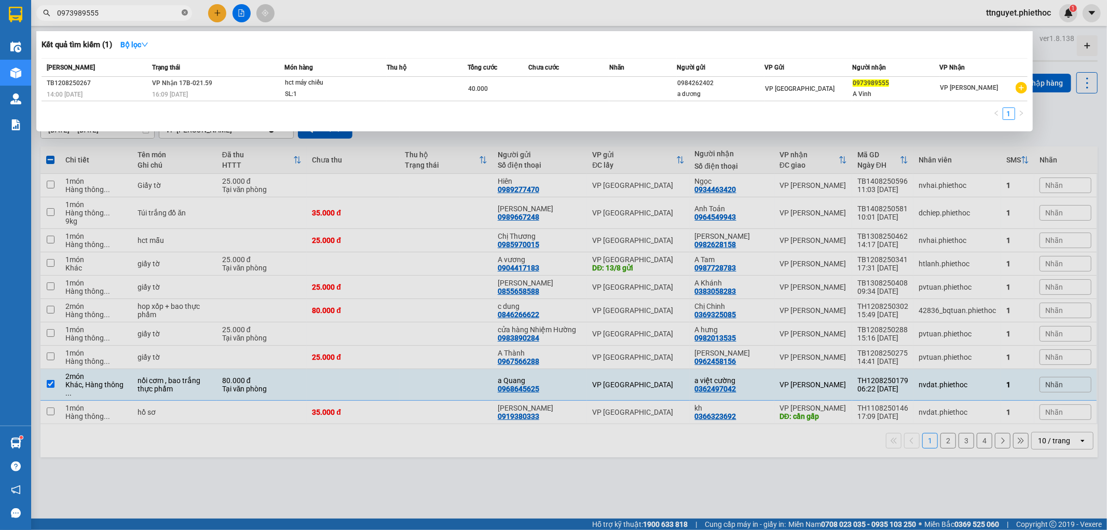
click at [183, 12] on icon "close-circle" at bounding box center [185, 12] width 6 height 6
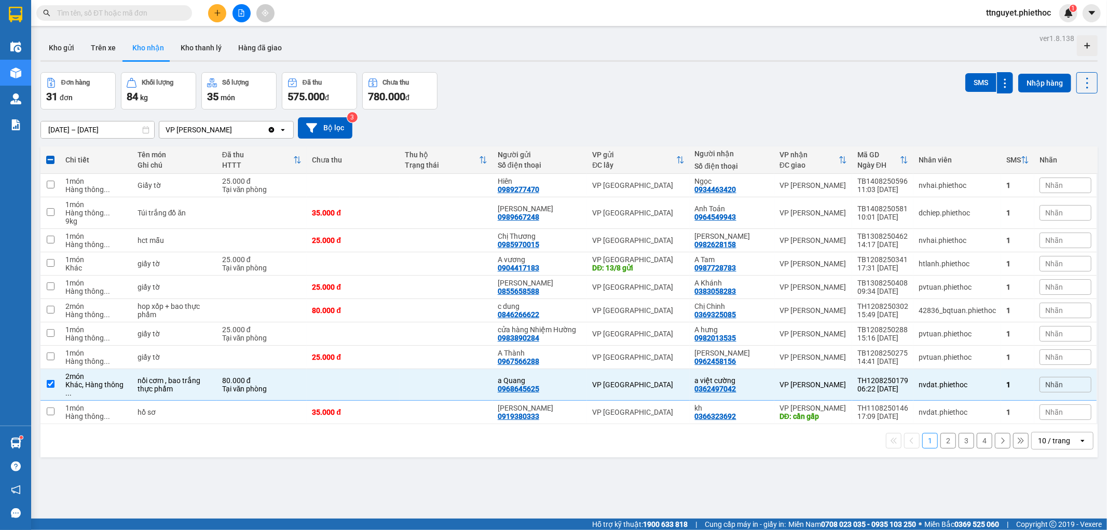
click at [166, 11] on input "text" at bounding box center [118, 12] width 123 height 11
paste input "0362497042"
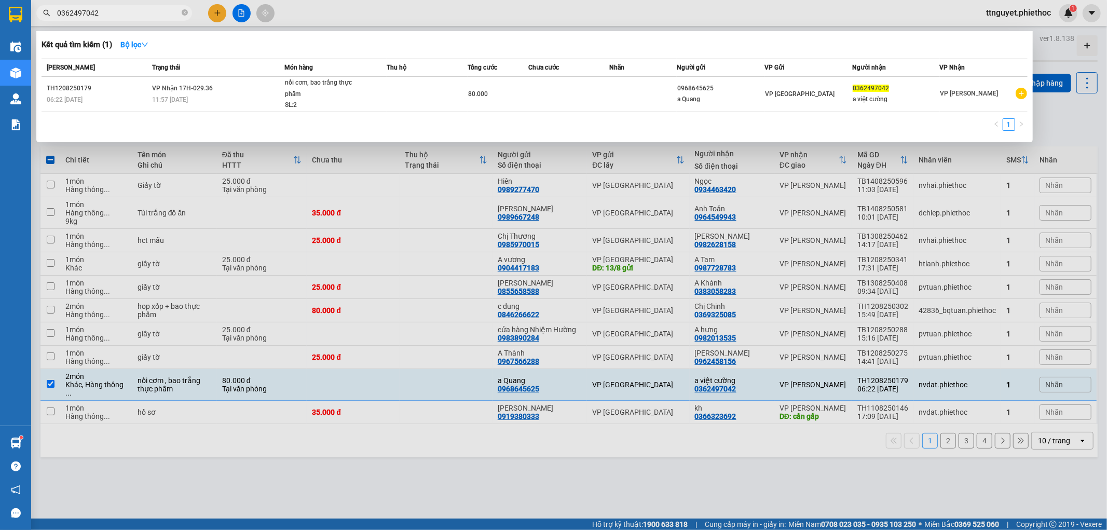
type input "0362497042"
click at [288, 87] on div "nồi cơm, bao trắng thực phẩm" at bounding box center [324, 88] width 78 height 22
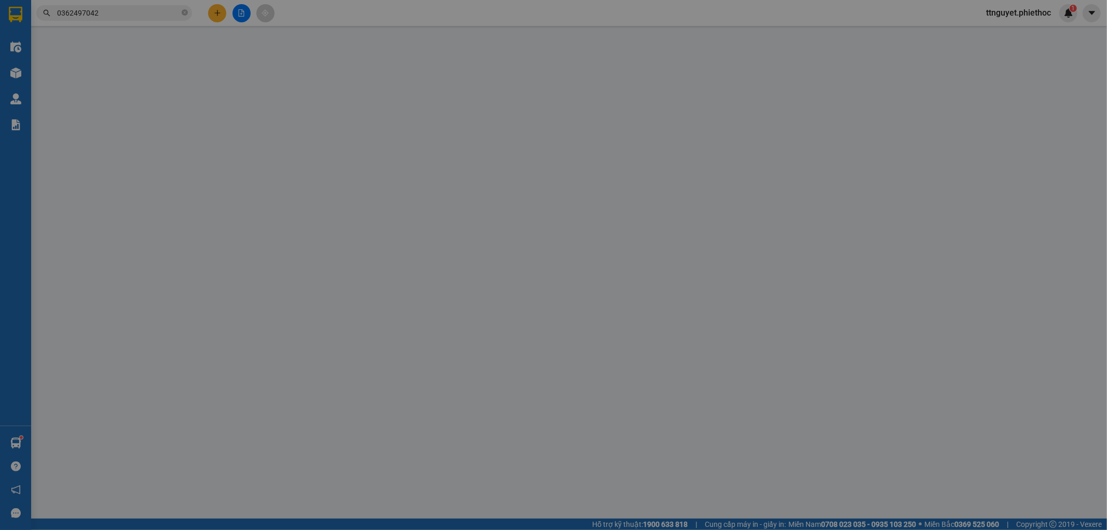
type input "0968645625"
type input "a Quang"
type input "0362497042"
type input "a việt cường"
type input "80.000"
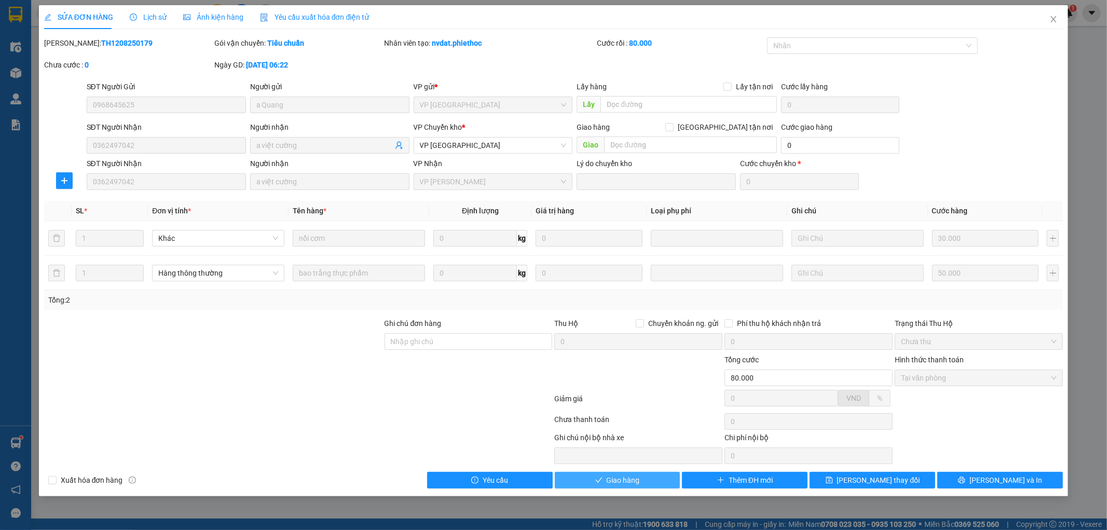
click at [626, 480] on span "Giao hàng" at bounding box center [623, 480] width 33 height 11
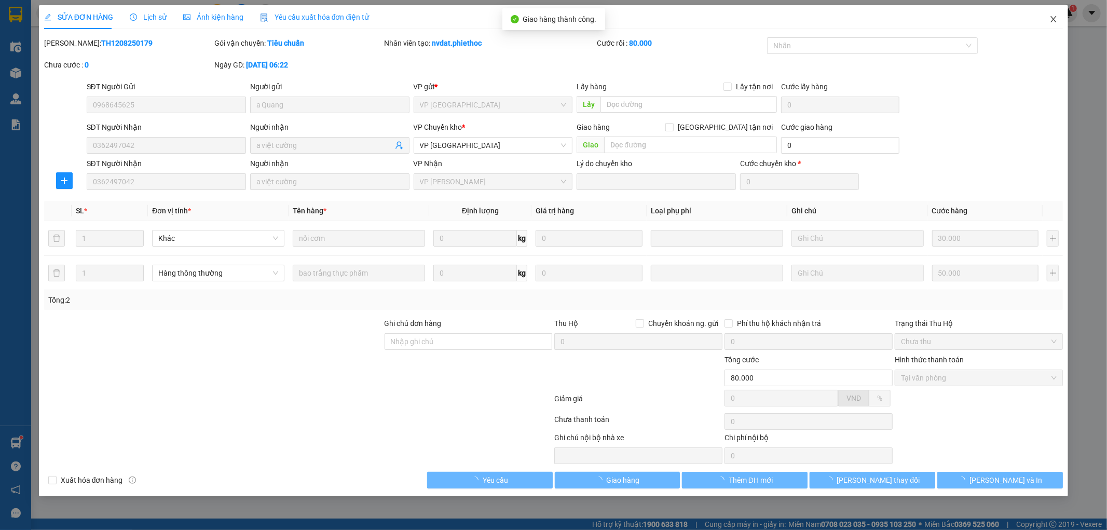
click at [1057, 18] on icon "close" at bounding box center [1054, 19] width 8 height 8
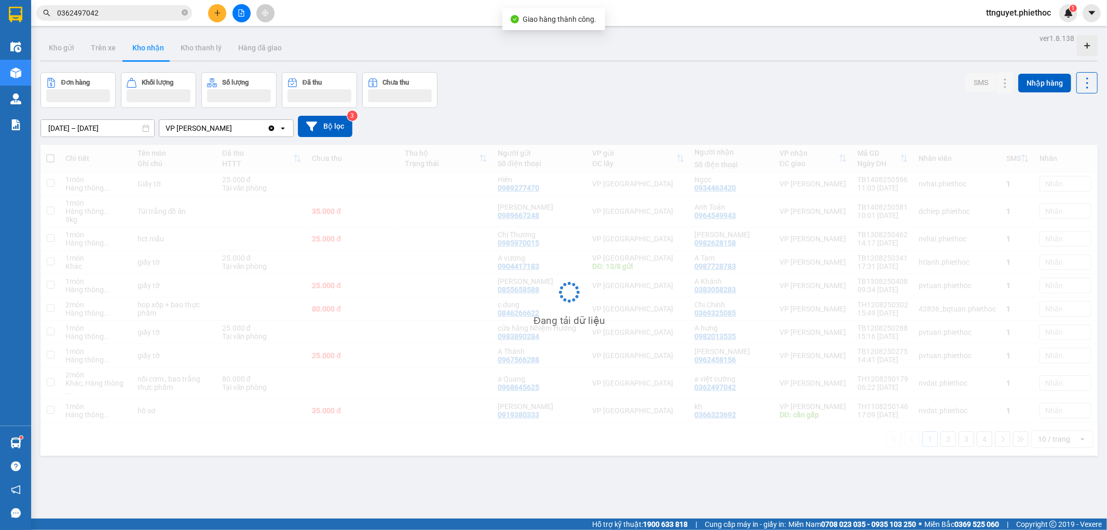
click at [1051, 19] on div "ttnguyet.phiethoc 1" at bounding box center [1028, 13] width 100 height 18
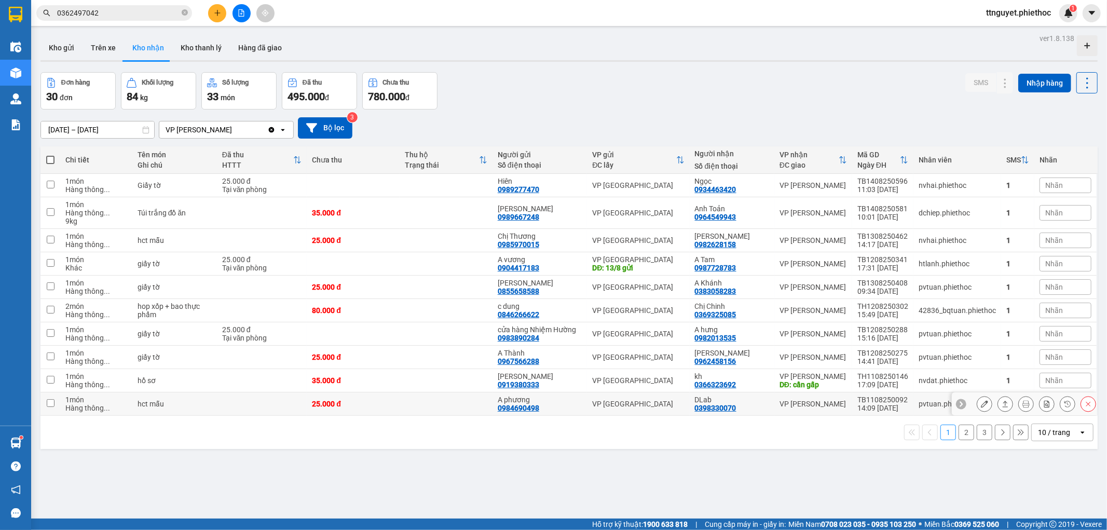
drag, startPoint x: 695, startPoint y: 411, endPoint x: 761, endPoint y: 410, distance: 66.5
click at [761, 410] on div "DLab 0398330070" at bounding box center [732, 404] width 74 height 17
checkbox input "true"
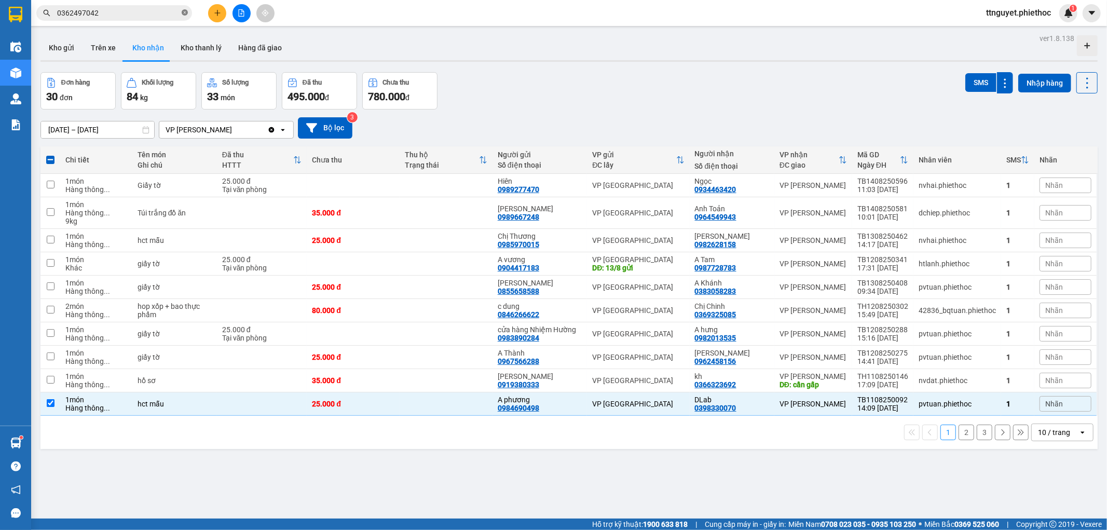
click at [186, 11] on icon "close-circle" at bounding box center [185, 12] width 6 height 6
click at [179, 11] on input "text" at bounding box center [118, 12] width 123 height 11
paste input "0398330070"
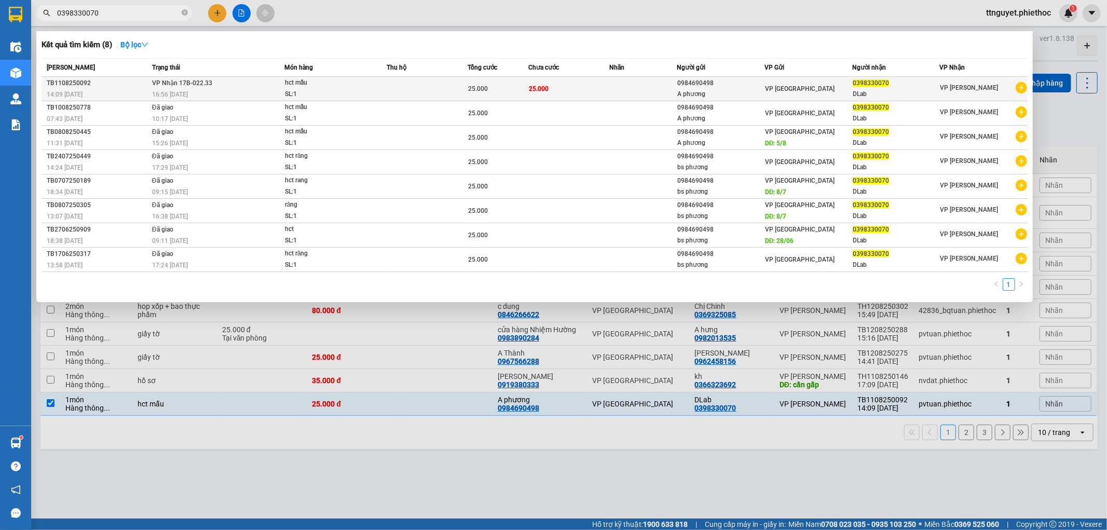
type input "0398330070"
click at [313, 84] on div "hct mẫu" at bounding box center [324, 82] width 78 height 11
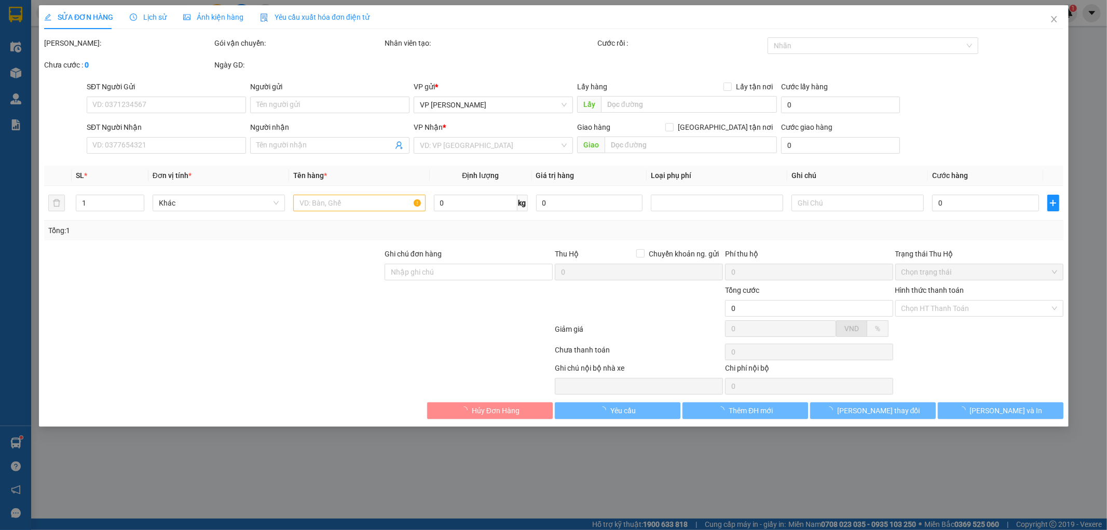
type input "0984690498"
type input "A phương"
type input "0398330070"
type input "DLab"
type input "25.000"
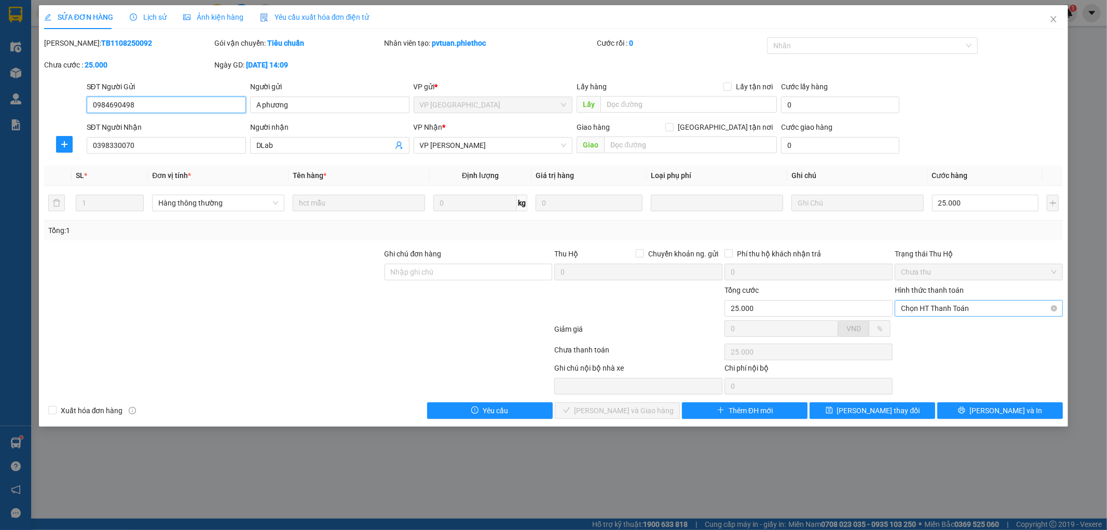
click at [929, 302] on span "Chọn HT Thanh Toán" at bounding box center [979, 309] width 156 height 16
click at [927, 326] on div "Tại văn phòng" at bounding box center [980, 328] width 156 height 11
type input "0"
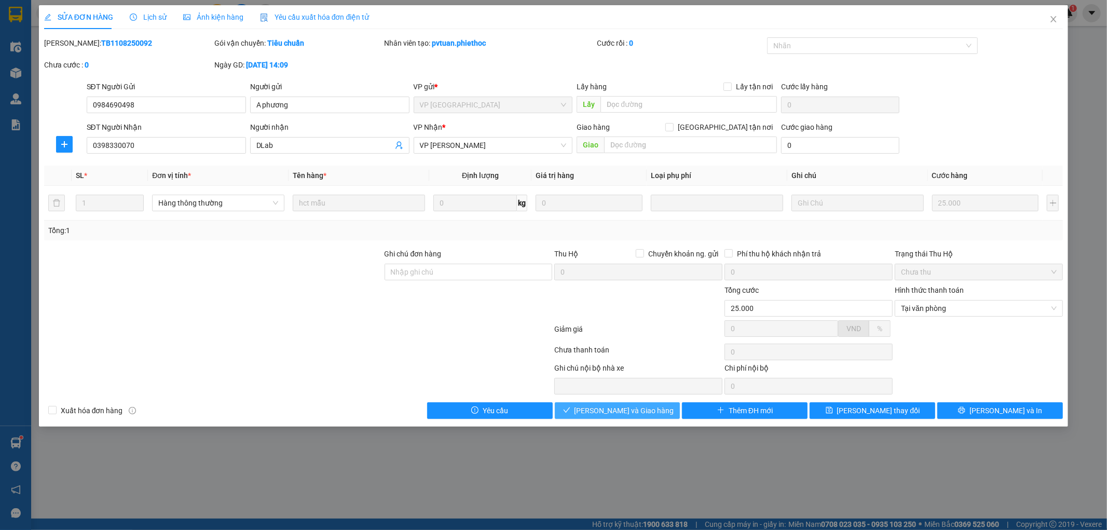
click at [638, 415] on span "Lưu và Giao hàng" at bounding box center [625, 410] width 100 height 11
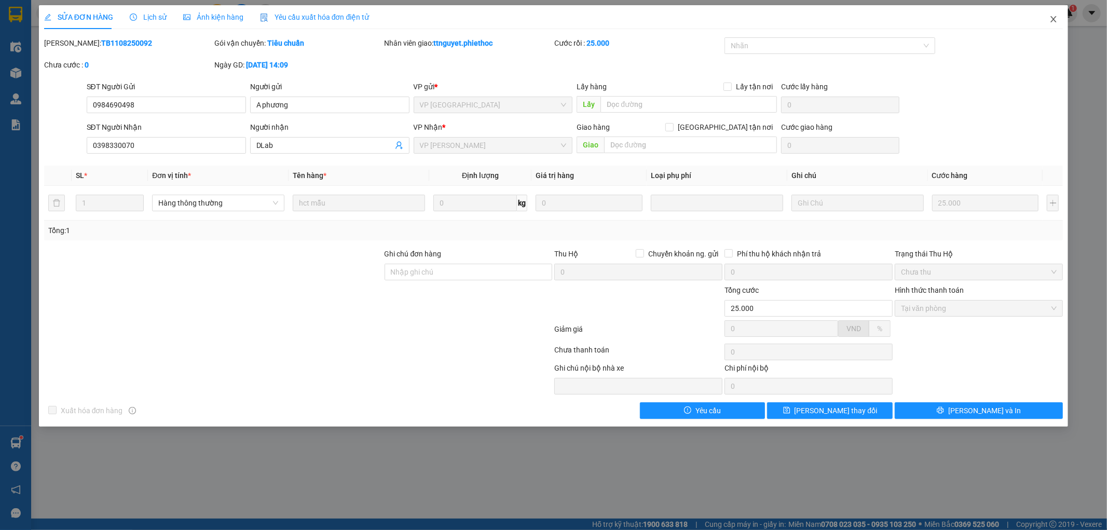
click at [1051, 21] on icon "close" at bounding box center [1054, 19] width 8 height 8
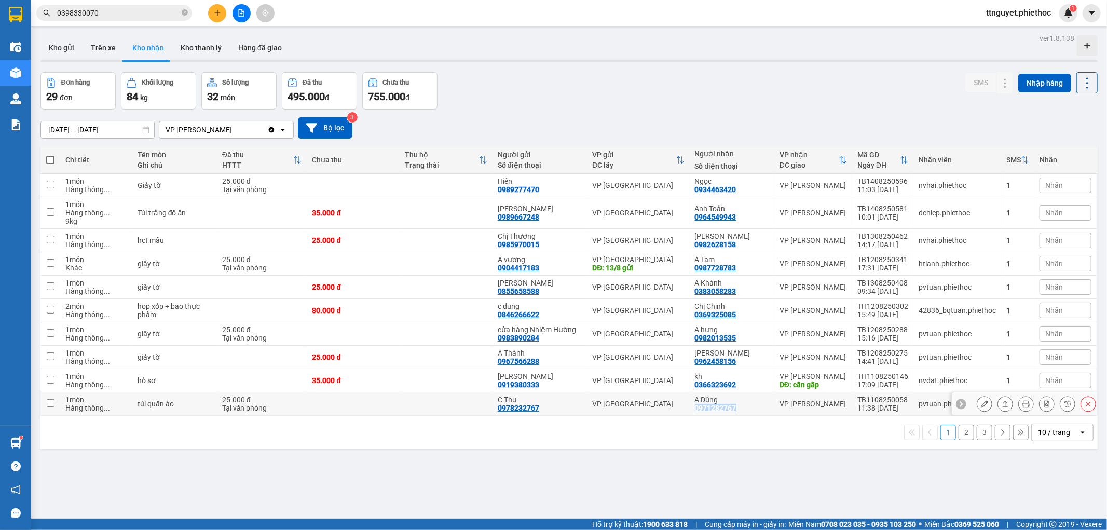
drag, startPoint x: 693, startPoint y: 409, endPoint x: 736, endPoint y: 411, distance: 43.6
click at [736, 411] on td "A Dũng 0971282767" at bounding box center [732, 404] width 85 height 23
checkbox input "true"
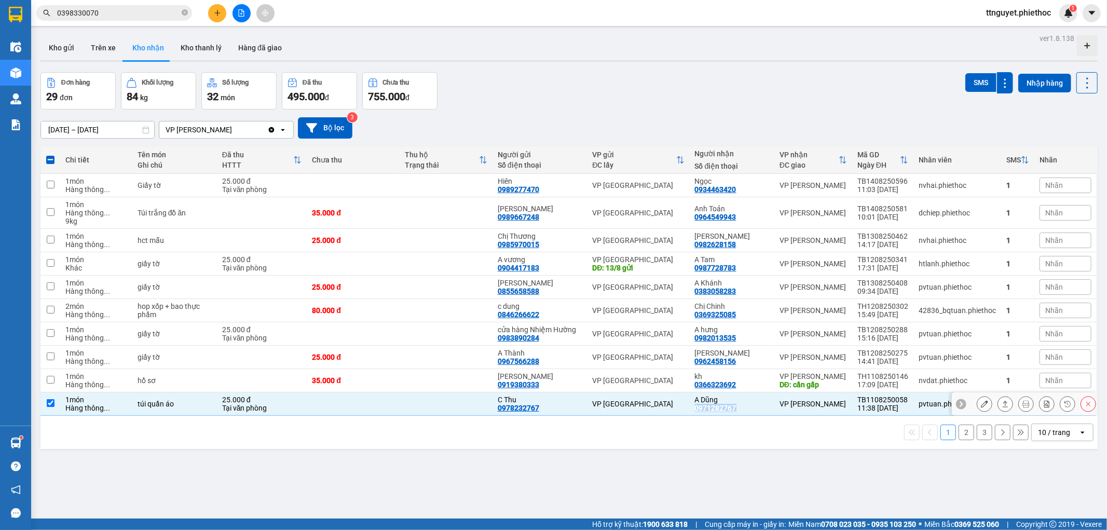
copy div "0971282767"
click at [180, 11] on span "0398330070" at bounding box center [114, 13] width 156 height 16
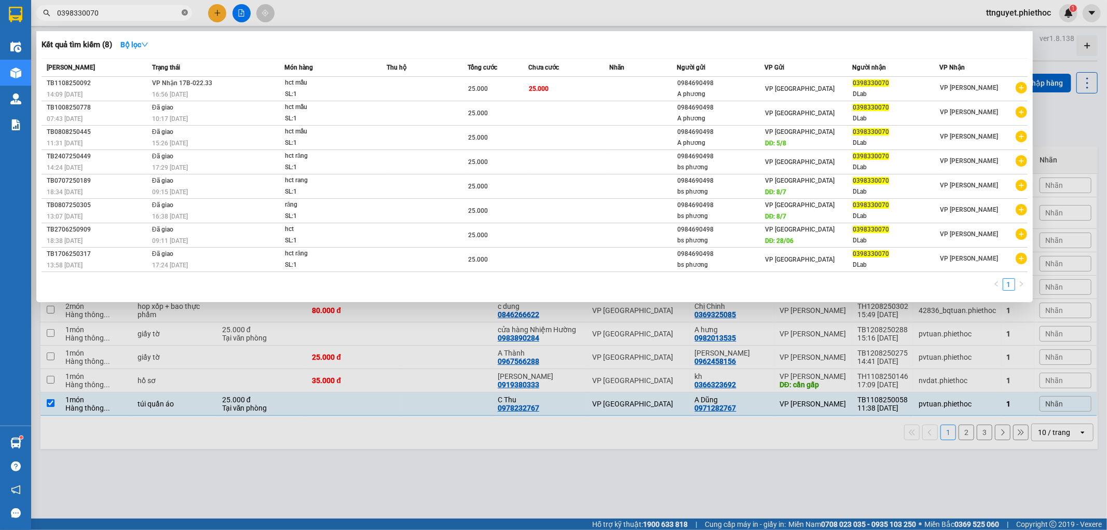
click at [184, 14] on icon "close-circle" at bounding box center [185, 12] width 6 height 6
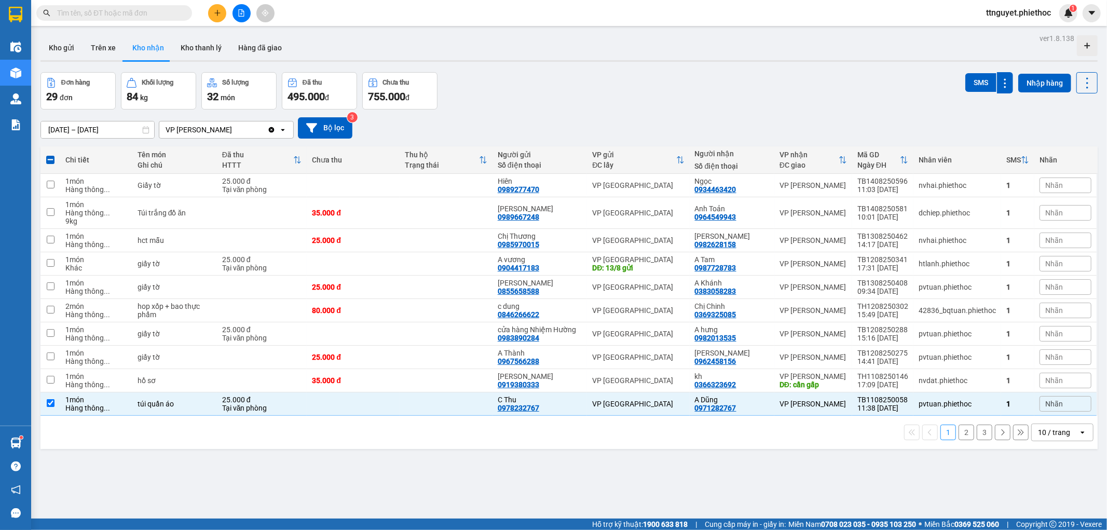
click at [166, 12] on input "text" at bounding box center [118, 12] width 123 height 11
paste input "0971282767"
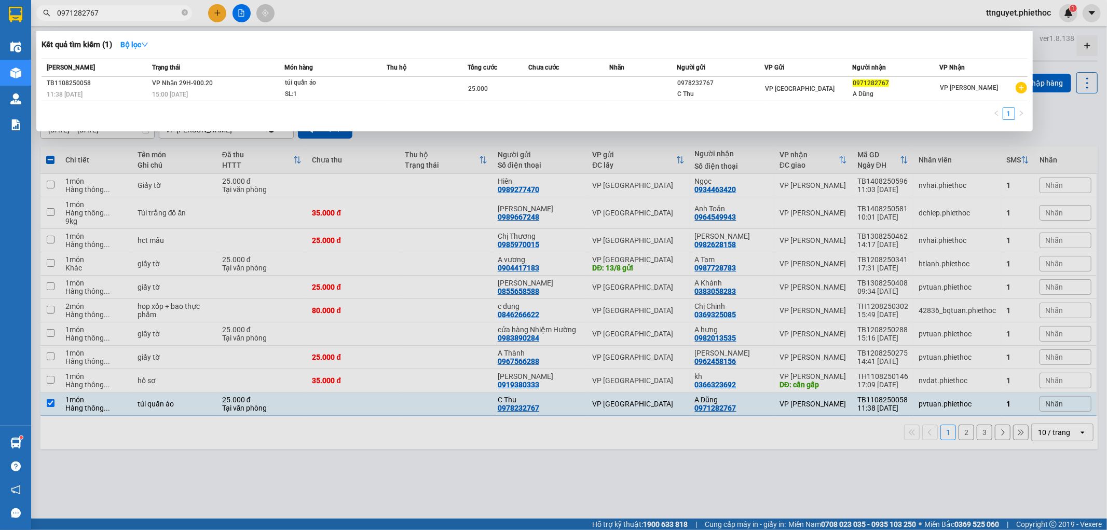
type input "0971282767"
click at [277, 87] on td "VP Nhận 29H-900.20 15:00 - 11/08" at bounding box center [217, 89] width 135 height 24
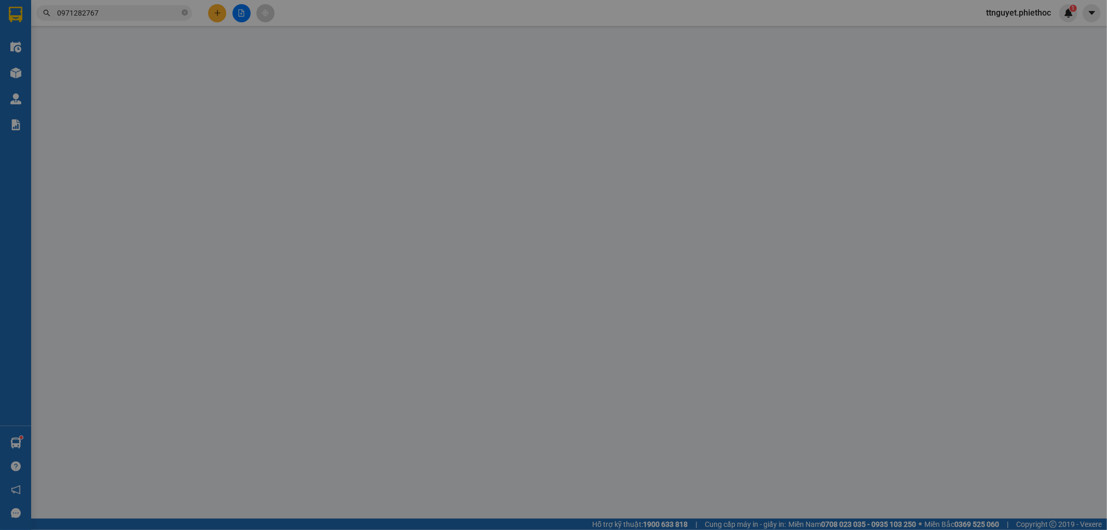
type input "0978232767"
type input "C Thu"
type input "0971282767"
type input "A Dũng"
type input "25.000"
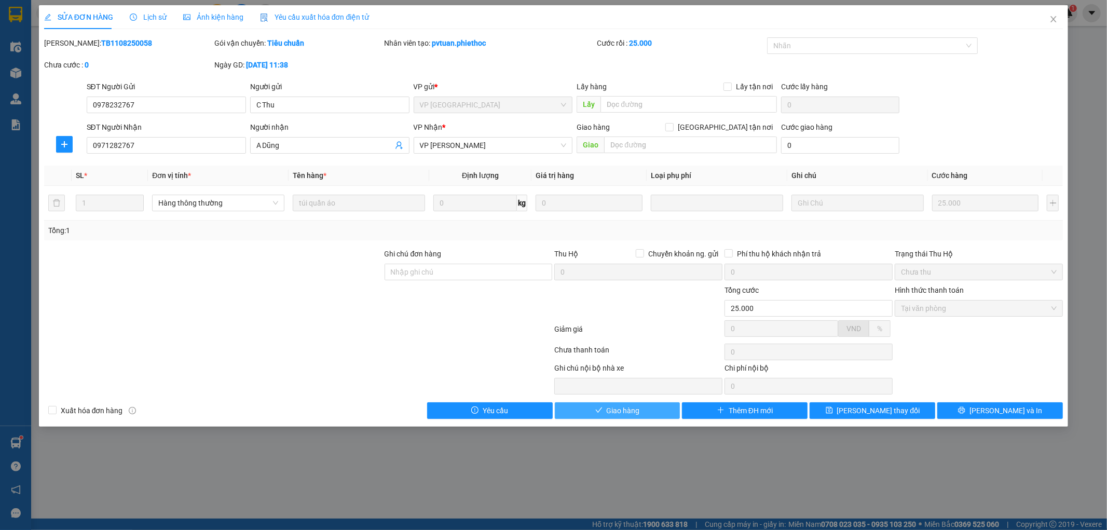
click at [611, 409] on span "Giao hàng" at bounding box center [623, 410] width 33 height 11
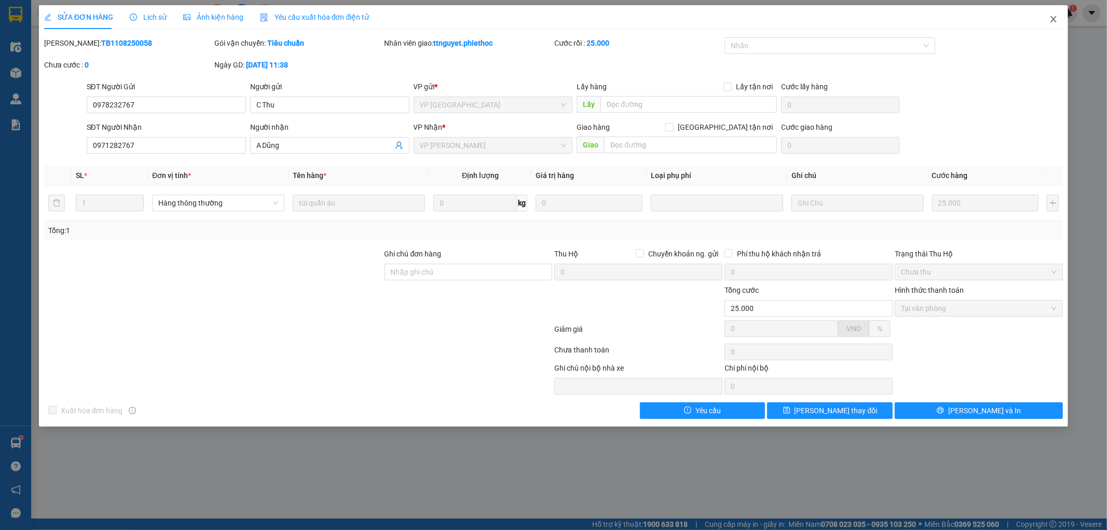
click at [1050, 17] on icon "close" at bounding box center [1054, 19] width 8 height 8
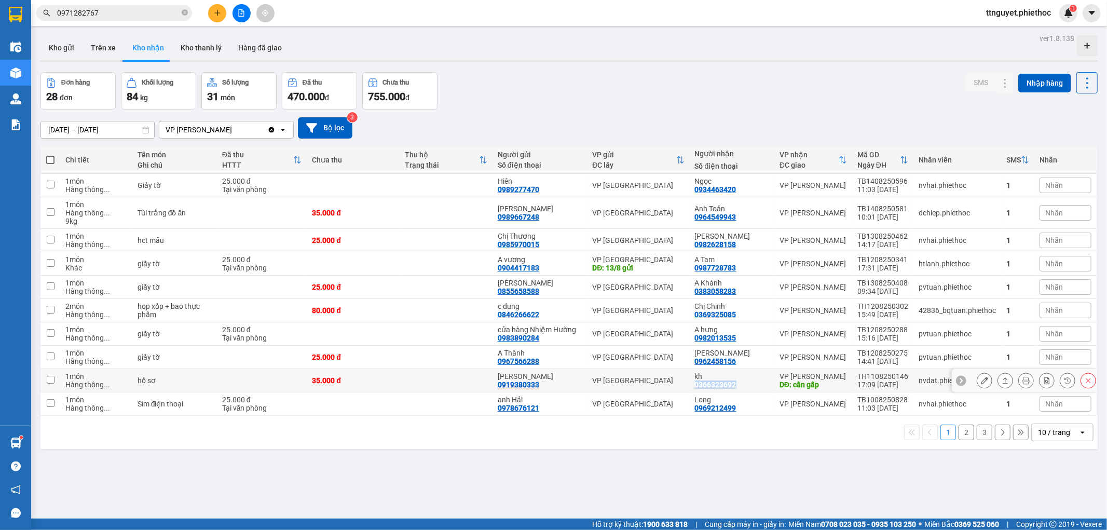
drag, startPoint x: 696, startPoint y: 385, endPoint x: 738, endPoint y: 385, distance: 41.5
click at [738, 385] on div "kh 0366323692" at bounding box center [732, 380] width 74 height 17
checkbox input "true"
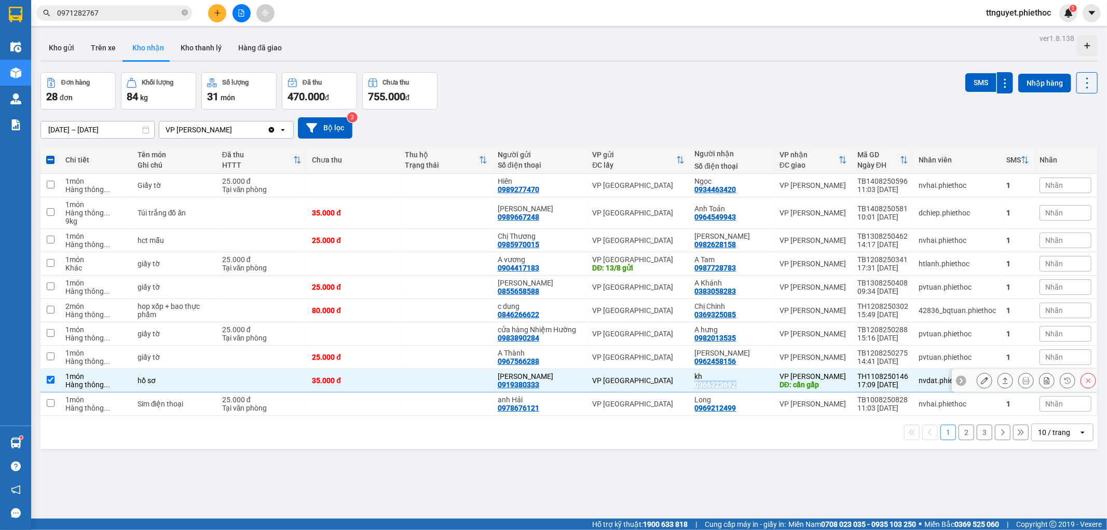
copy div "0366323692"
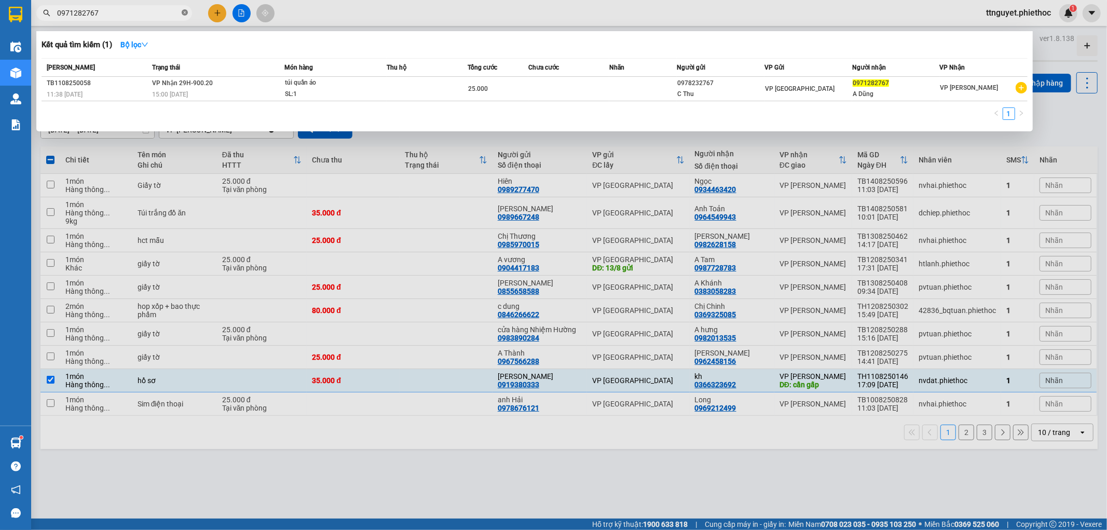
click at [187, 11] on icon "close-circle" at bounding box center [185, 12] width 6 height 6
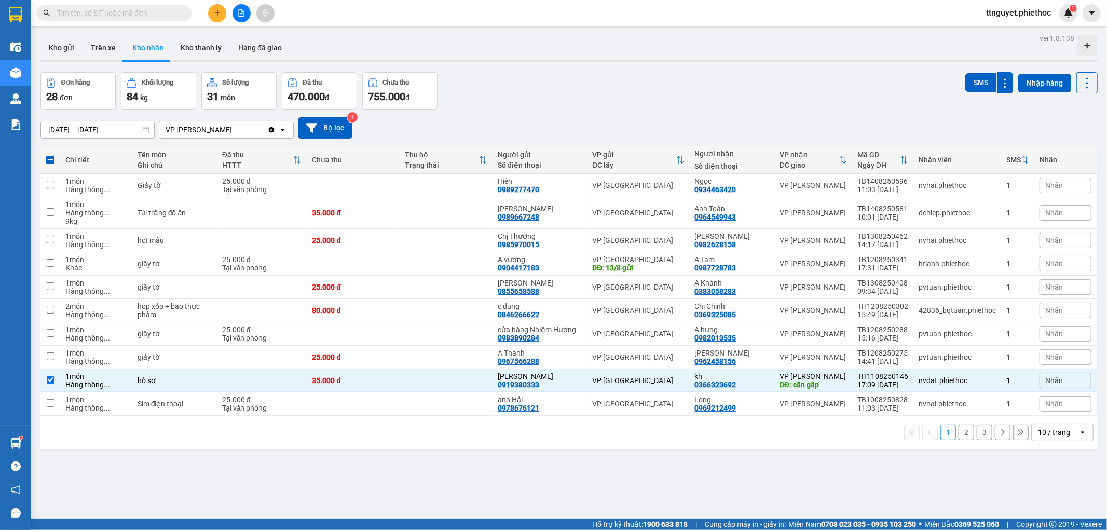
click at [159, 11] on input "text" at bounding box center [118, 12] width 123 height 11
paste input "0366323692"
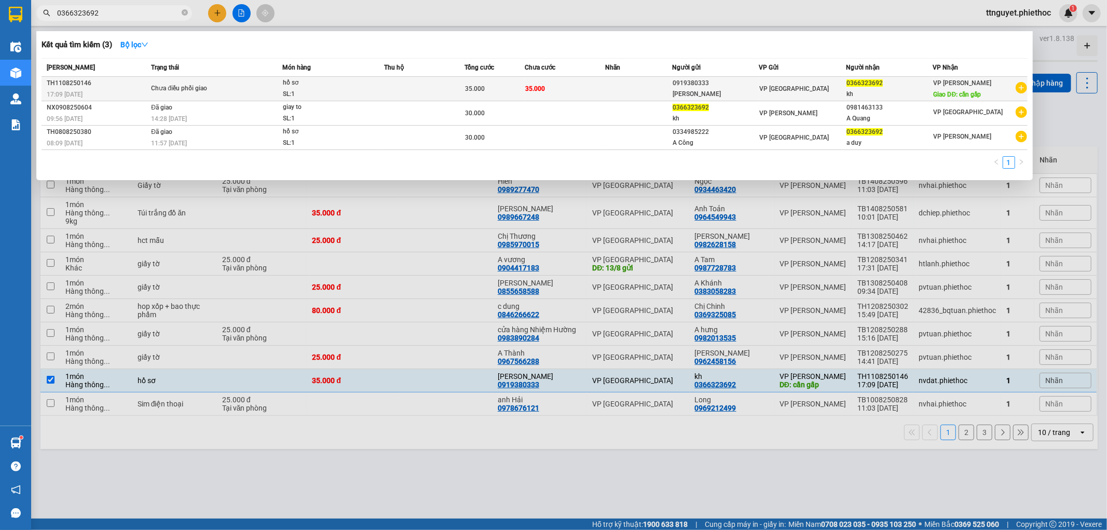
type input "0366323692"
click at [348, 89] on div "SL: 1" at bounding box center [322, 94] width 78 height 11
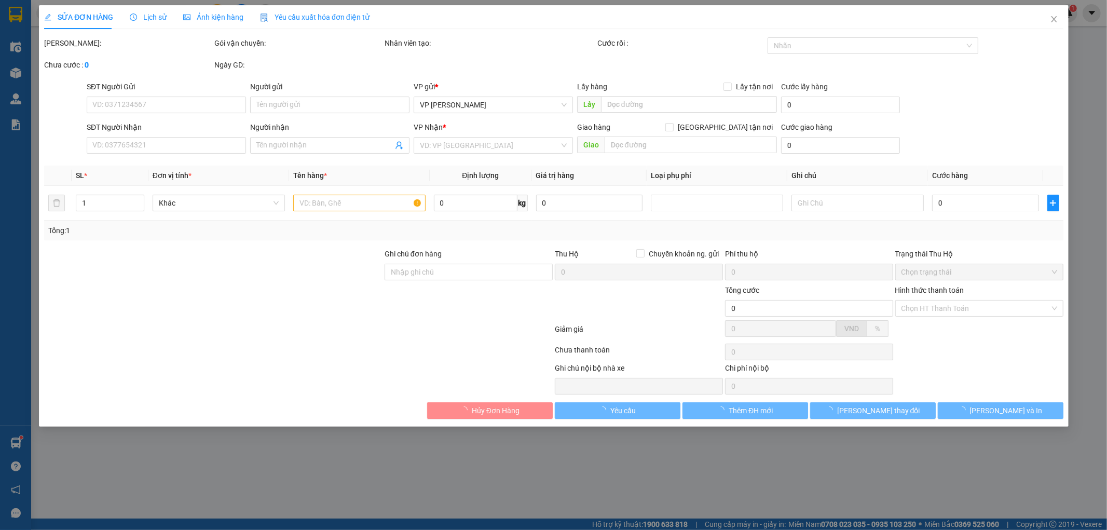
type input "0919380333"
type input "anh Quang"
type input "0366323692"
type input "kh"
type input "cần gấp"
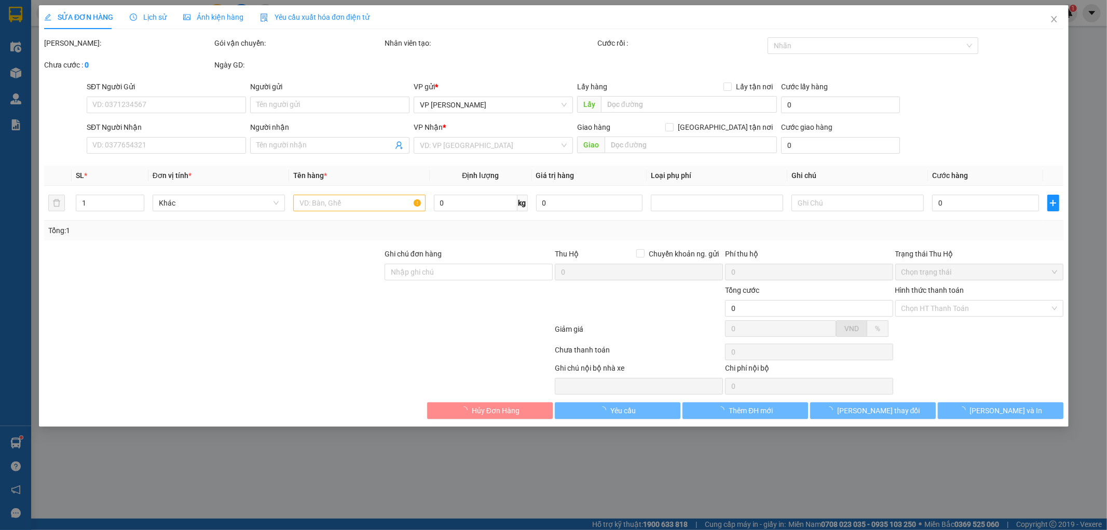
type input "5.000"
type input "35.000"
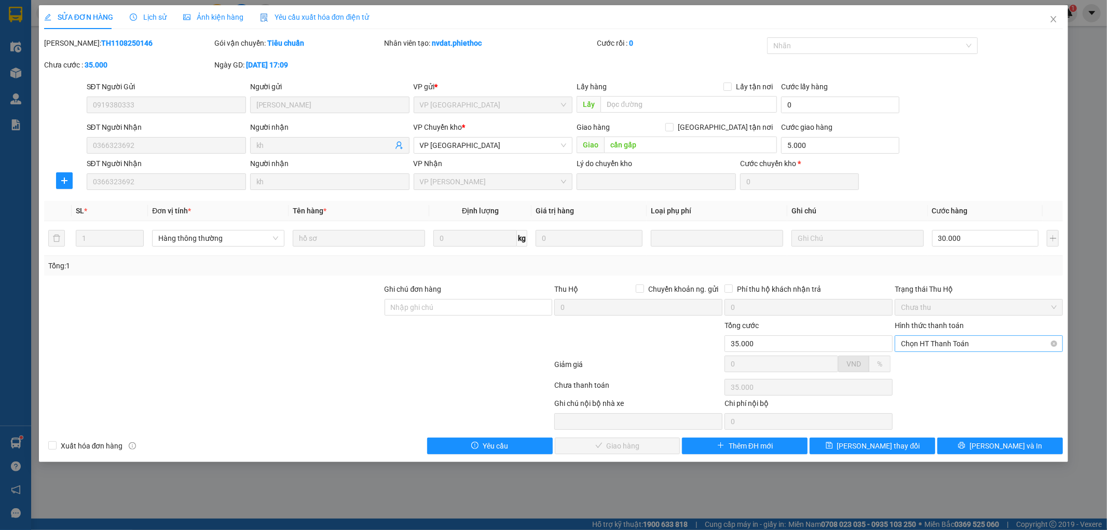
click at [954, 343] on span "Chọn HT Thanh Toán" at bounding box center [979, 344] width 156 height 16
click at [958, 360] on div "Tại văn phòng" at bounding box center [980, 364] width 156 height 11
type input "0"
click at [625, 451] on span "[PERSON_NAME] và Giao hàng" at bounding box center [625, 445] width 100 height 11
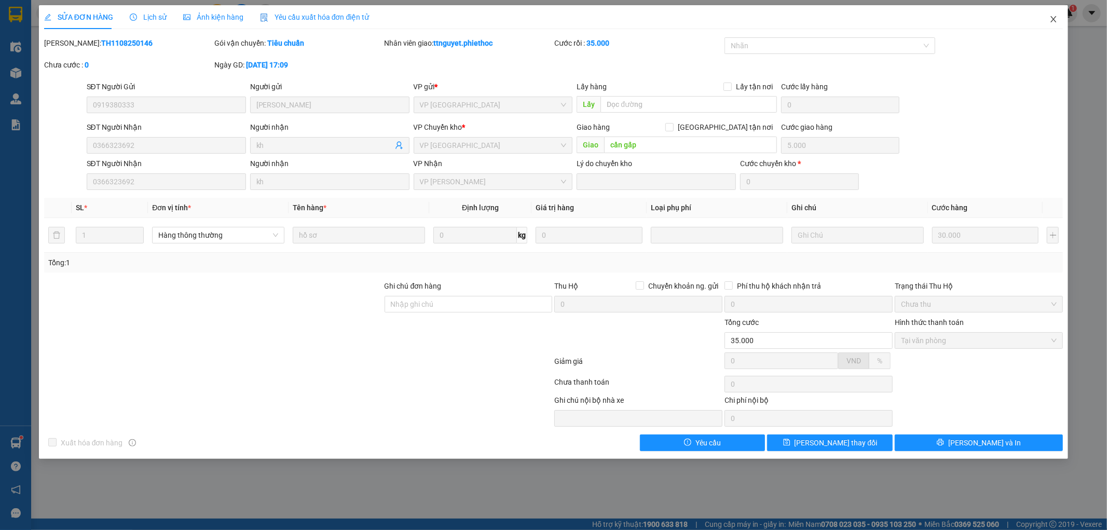
click at [1055, 16] on icon "close" at bounding box center [1054, 19] width 8 height 8
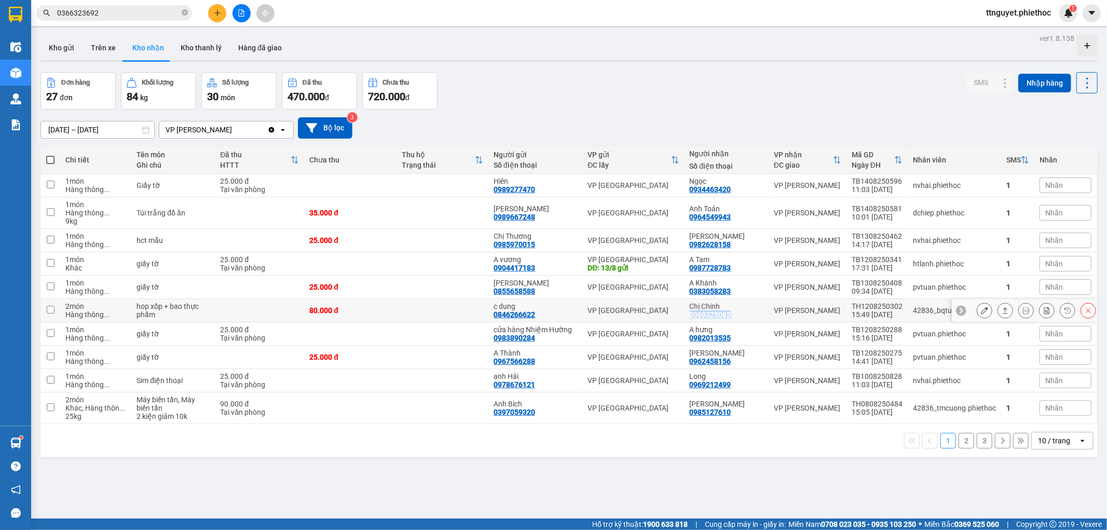
drag, startPoint x: 688, startPoint y: 317, endPoint x: 730, endPoint y: 313, distance: 41.7
click at [730, 313] on td "Chị Chinh 0369325085" at bounding box center [727, 310] width 84 height 23
checkbox input "true"
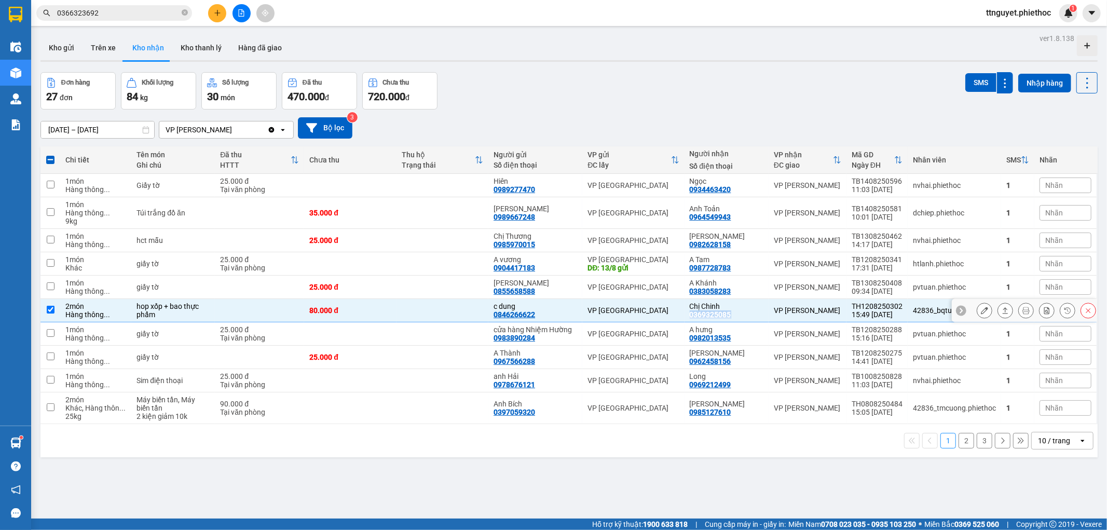
copy div "0369325085"
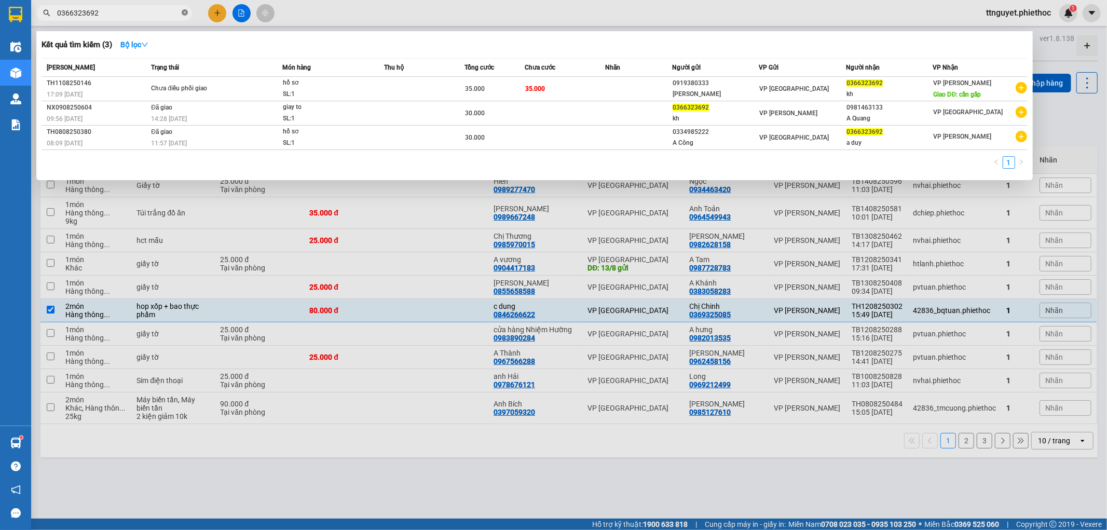
click at [183, 11] on icon "close-circle" at bounding box center [185, 12] width 6 height 6
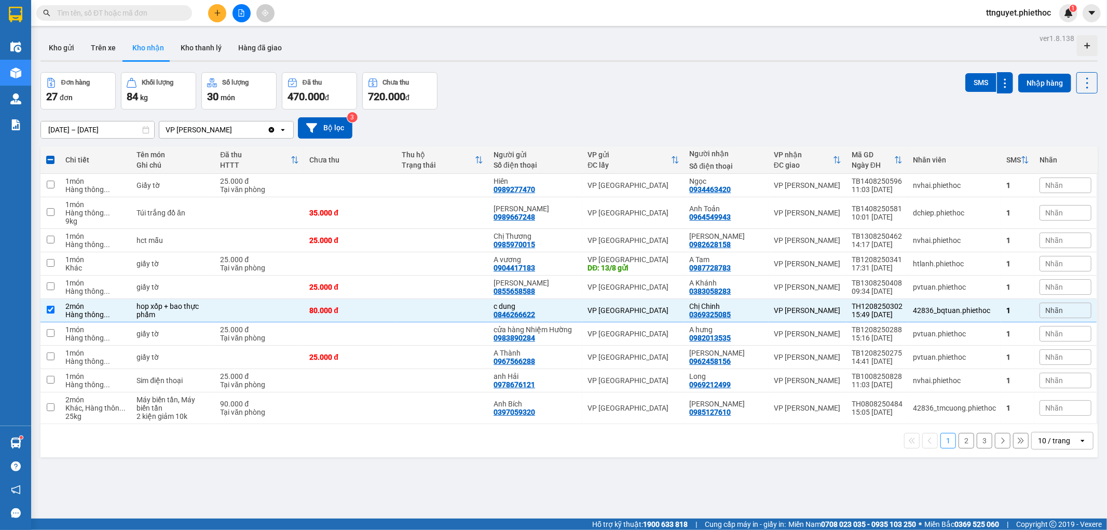
click at [168, 17] on input "text" at bounding box center [118, 12] width 123 height 11
paste input "0369325085"
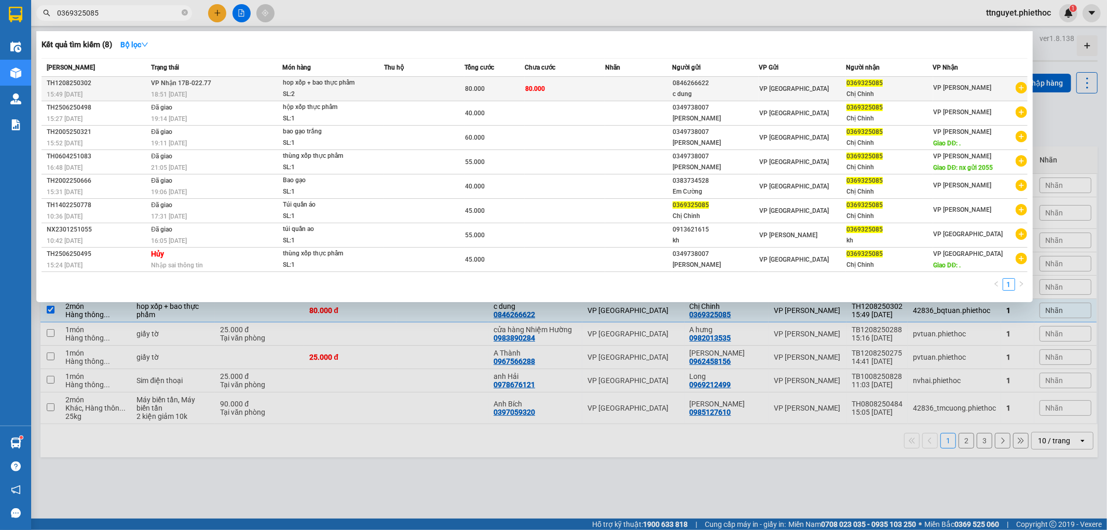
type input "0369325085"
click at [342, 92] on div "SL: 2" at bounding box center [322, 94] width 78 height 11
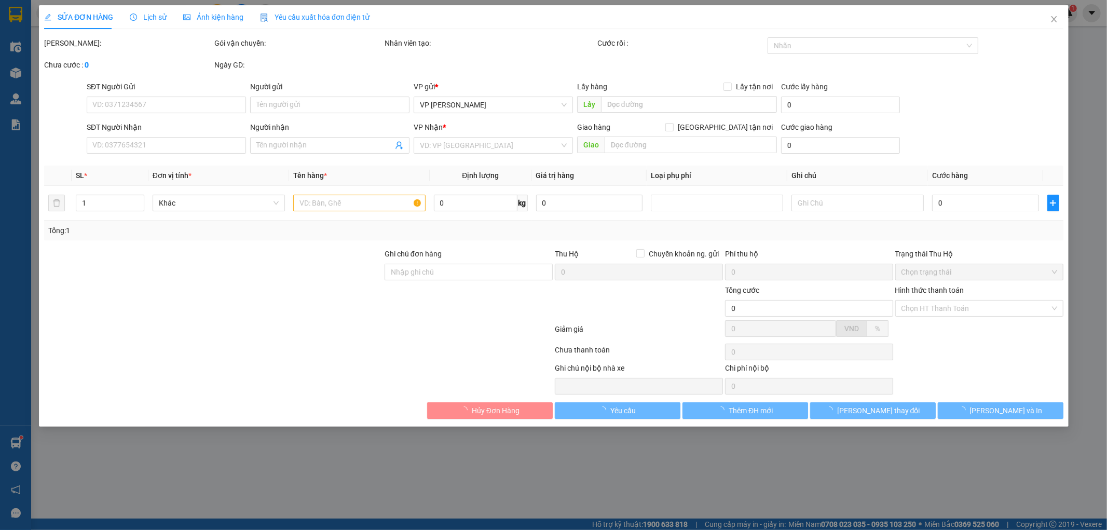
type input "0846266622"
type input "c dung"
type input "0369325085"
type input "Chị Chinh"
type input "80.000"
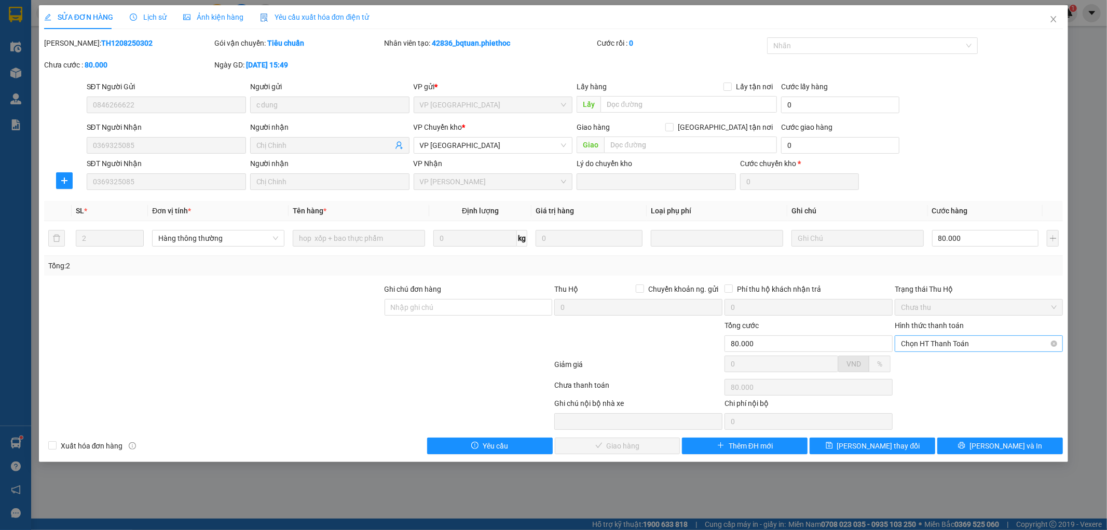
click at [921, 338] on span "Chọn HT Thanh Toán" at bounding box center [979, 344] width 156 height 16
click at [924, 363] on div "Tại văn phòng" at bounding box center [980, 364] width 156 height 11
type input "0"
click at [653, 450] on button "[PERSON_NAME] và Giao hàng" at bounding box center [618, 446] width 126 height 17
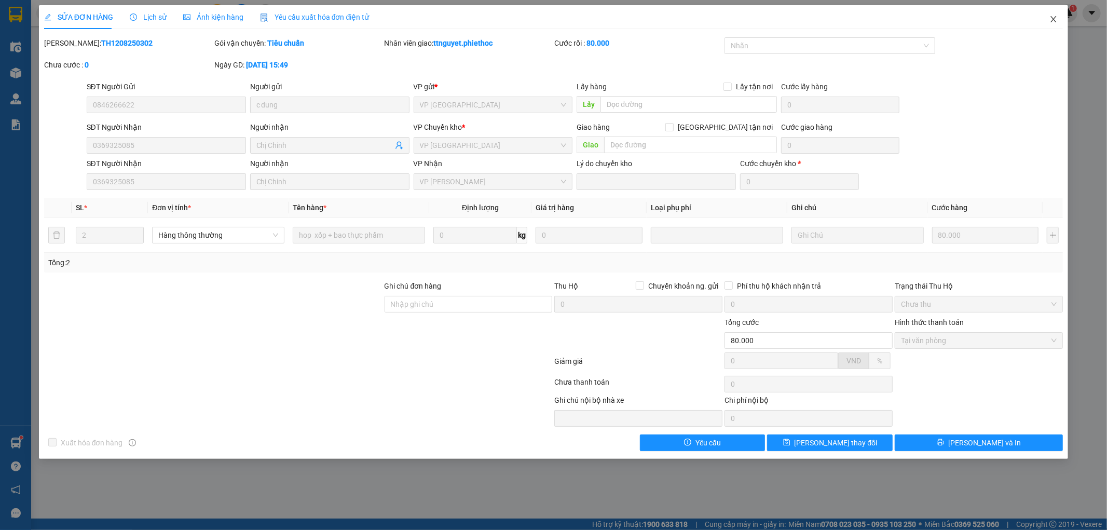
click at [1059, 22] on span "Close" at bounding box center [1053, 19] width 29 height 29
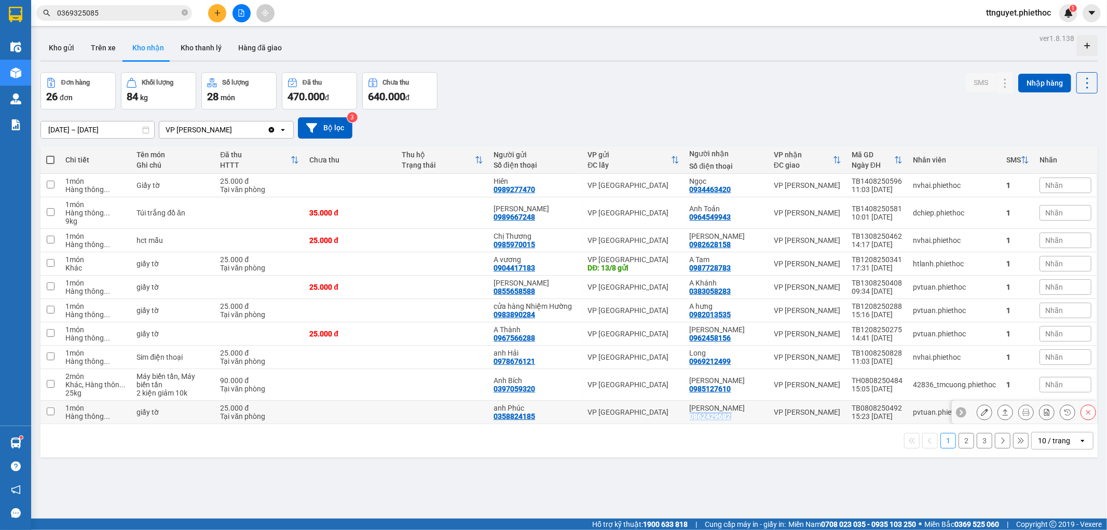
drag, startPoint x: 688, startPoint y: 419, endPoint x: 734, endPoint y: 419, distance: 46.2
click at [734, 419] on td "C Hồng 0862429682" at bounding box center [727, 412] width 84 height 23
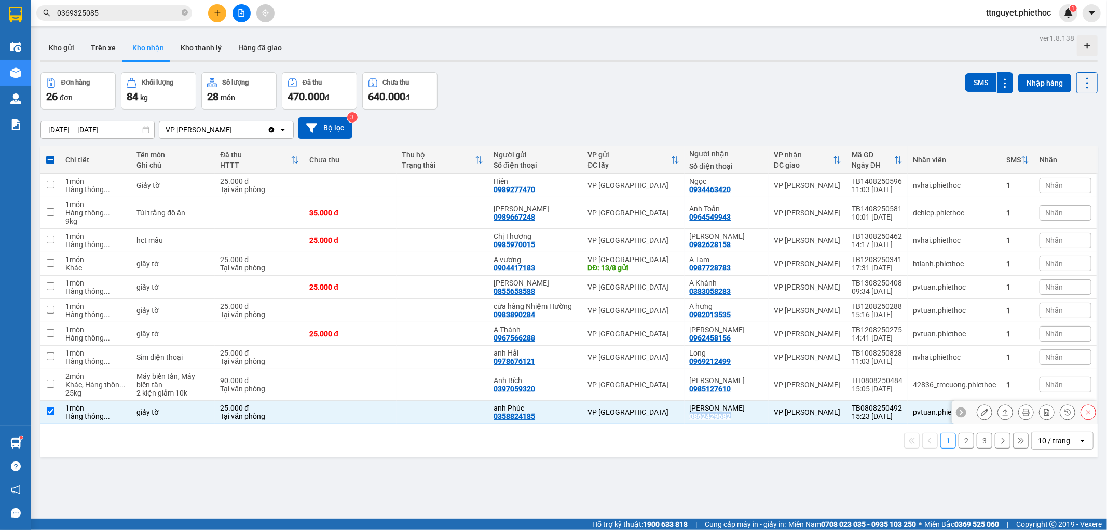
click at [733, 418] on td "C Hồng 0862429682" at bounding box center [727, 412] width 84 height 23
checkbox input "false"
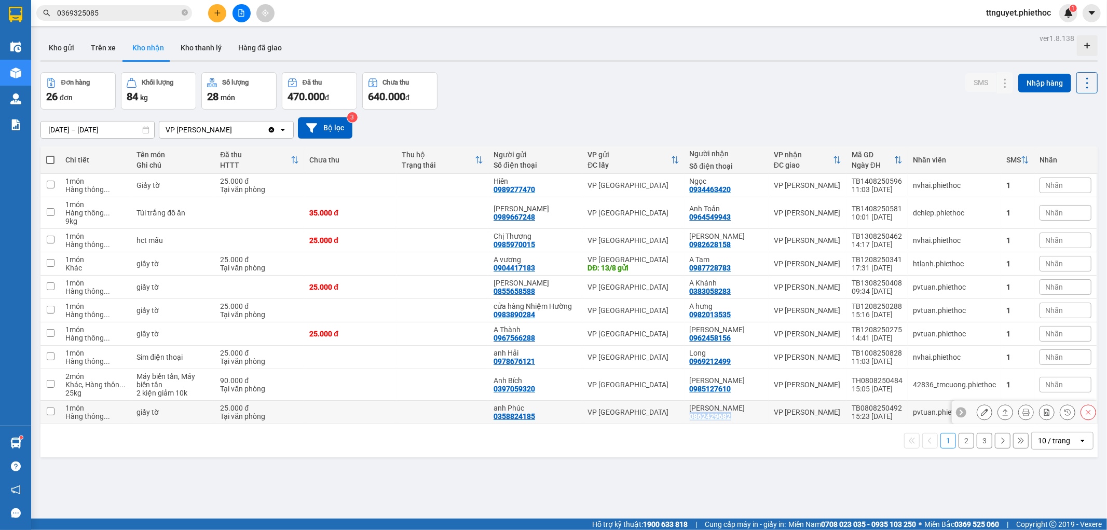
copy div "0862429682"
click at [182, 12] on icon "close-circle" at bounding box center [185, 12] width 6 height 6
click at [178, 13] on input "text" at bounding box center [118, 12] width 123 height 11
paste input "0862429682"
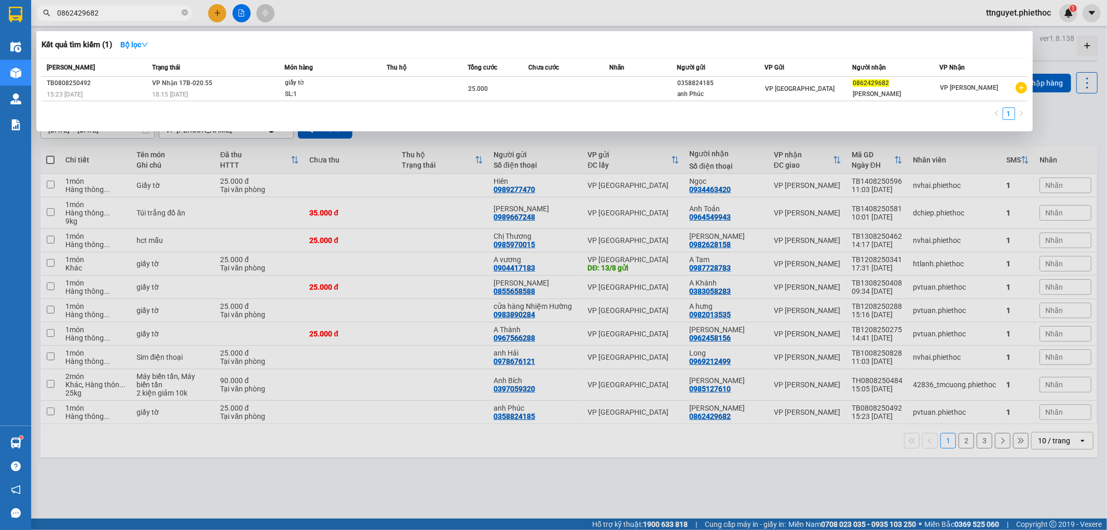
type input "0862429682"
click at [356, 88] on div "giấy tờ" at bounding box center [324, 82] width 78 height 11
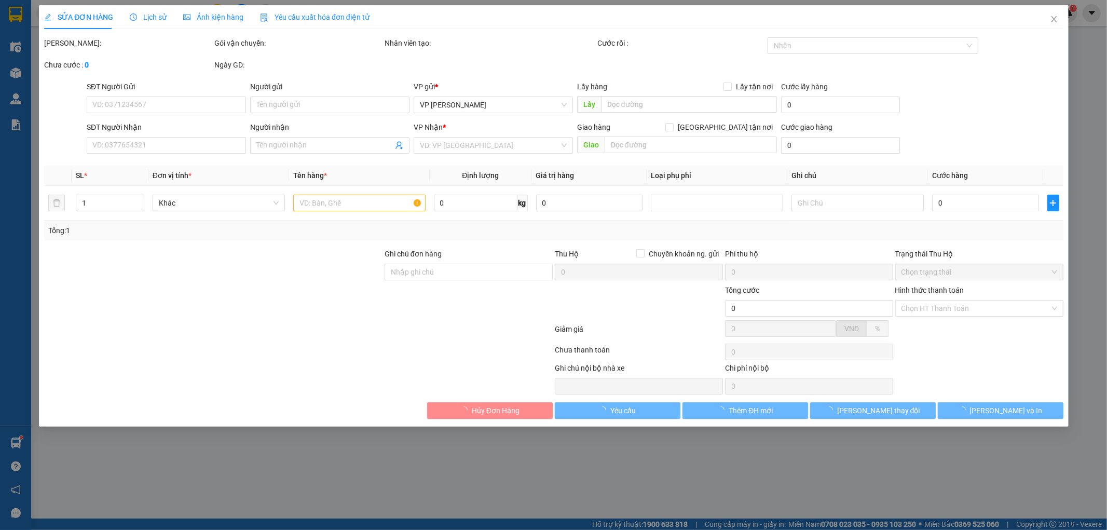
type input "0358824185"
type input "anh Phúc"
type input "0862429682"
type input "C Hồng"
type input "25.000"
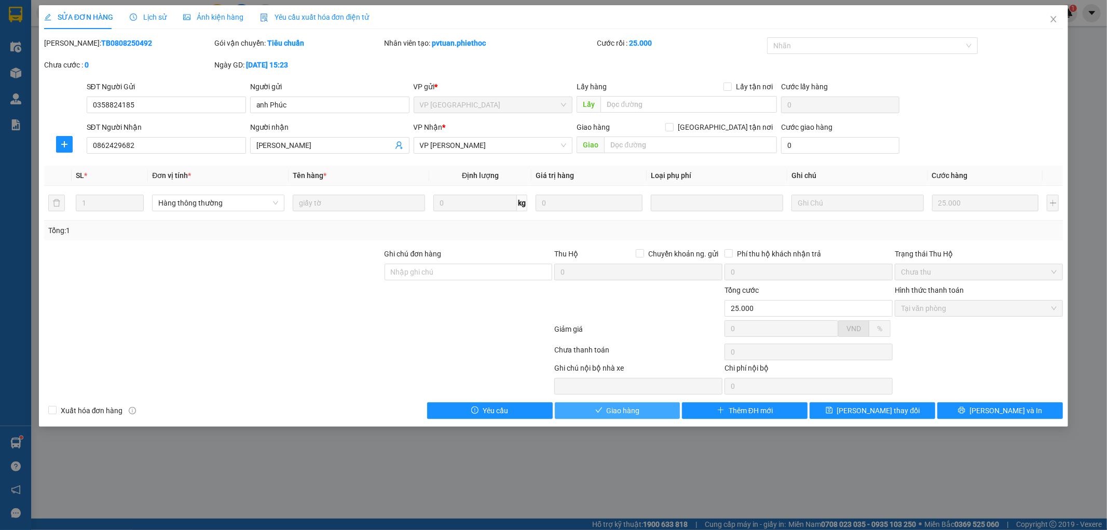
click at [630, 414] on span "Giao hàng" at bounding box center [623, 410] width 33 height 11
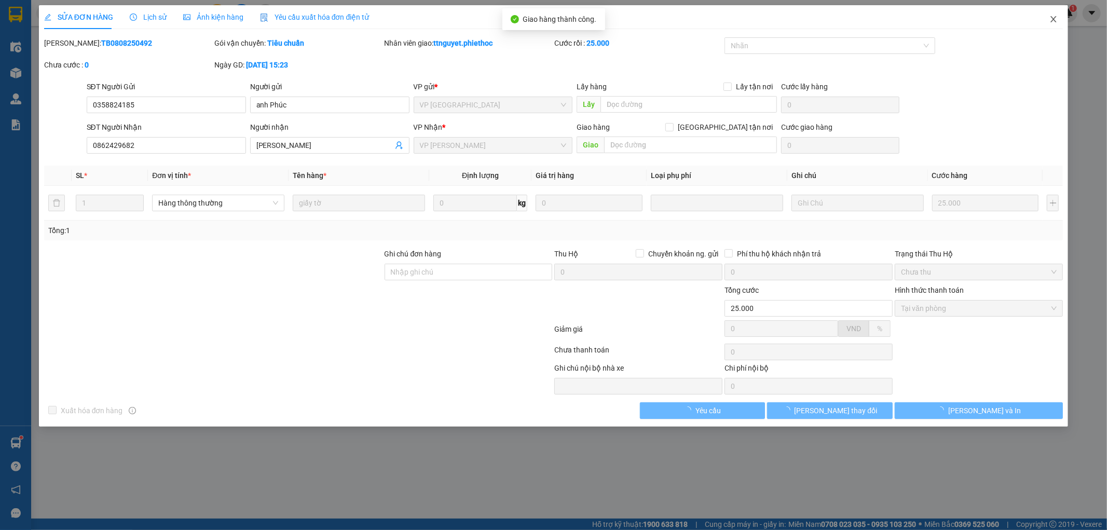
click at [1051, 11] on span "Close" at bounding box center [1053, 19] width 29 height 29
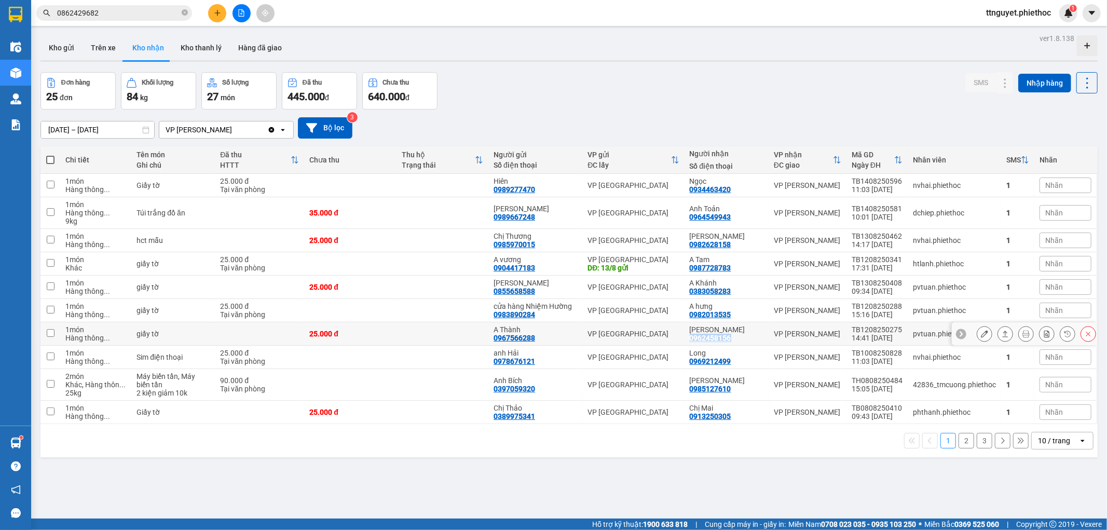
drag, startPoint x: 731, startPoint y: 340, endPoint x: 690, endPoint y: 344, distance: 41.2
click at [690, 344] on td "Trần Văn Hạnh 0962458156" at bounding box center [727, 333] width 84 height 23
checkbox input "true"
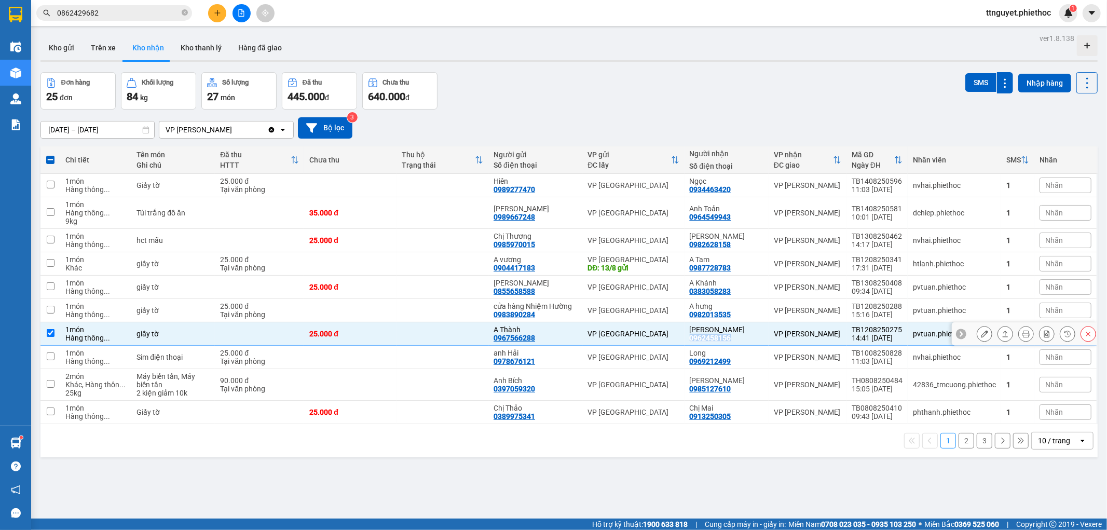
copy div "0962458156"
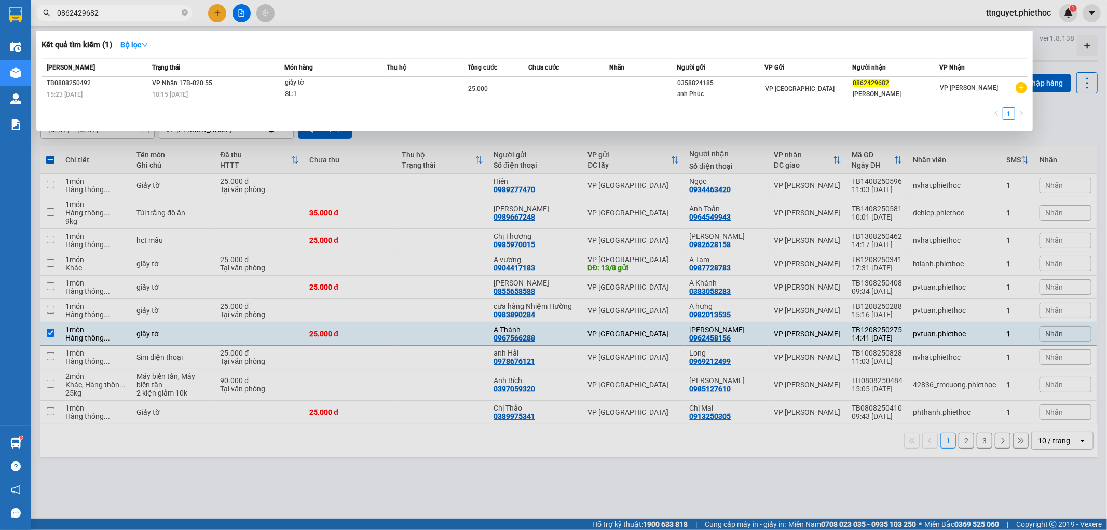
click at [188, 12] on span "0862429682" at bounding box center [114, 13] width 156 height 16
click at [185, 12] on icon "close-circle" at bounding box center [185, 12] width 6 height 6
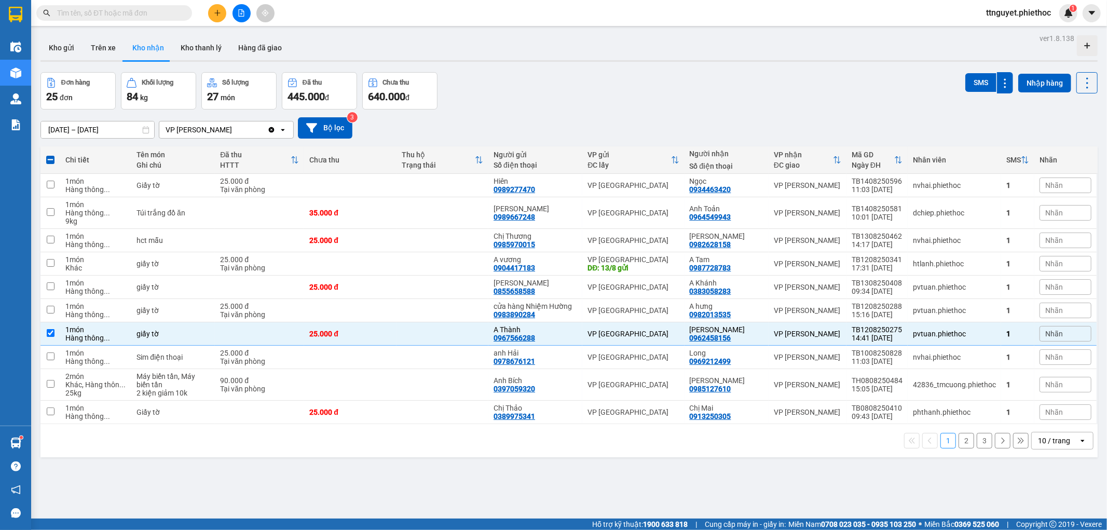
click at [154, 13] on input "text" at bounding box center [118, 12] width 123 height 11
paste input "0962458156"
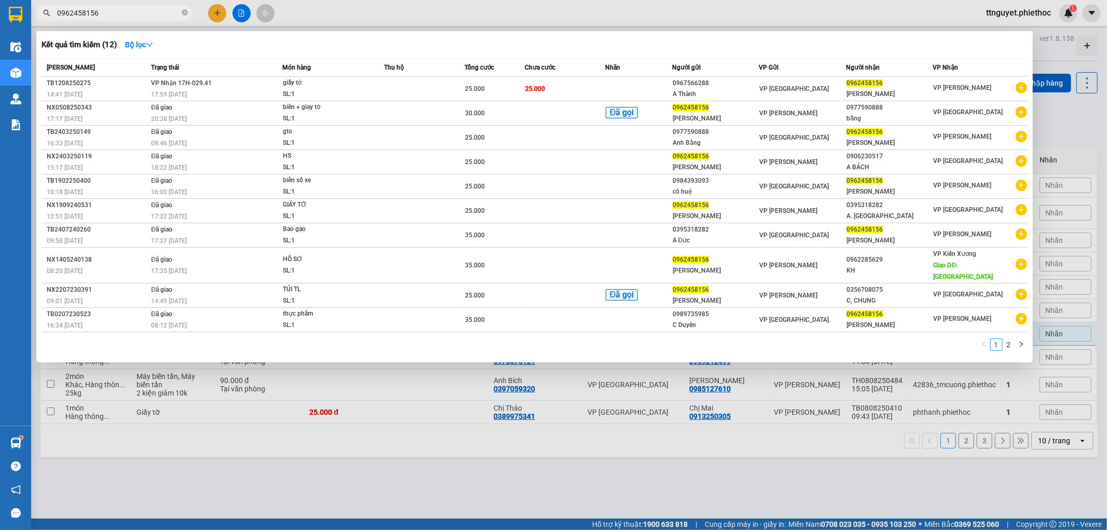
type input "0962458156"
click at [325, 86] on div "giấy tờ" at bounding box center [322, 82] width 78 height 11
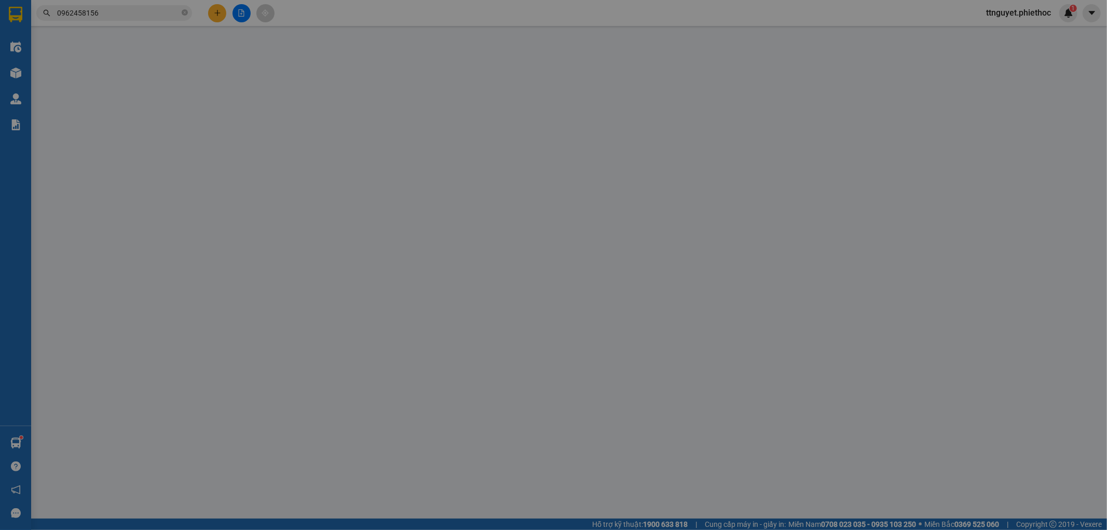
type input "0967566288"
type input "A Thành"
type input "0962458156"
type input "Trần Văn Hạnh"
type input "25.000"
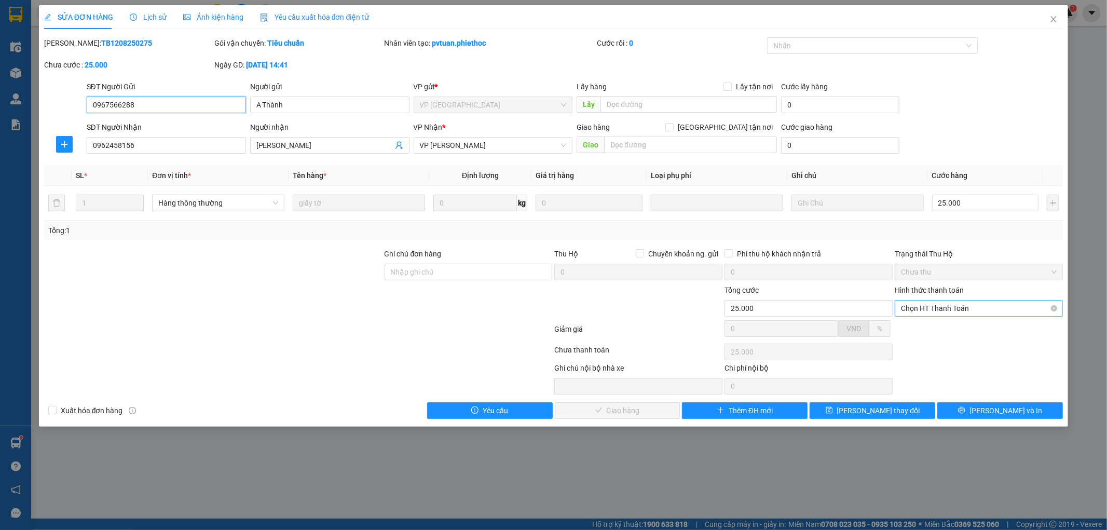
click at [951, 309] on span "Chọn HT Thanh Toán" at bounding box center [979, 309] width 156 height 16
click at [950, 330] on div "Tại văn phòng" at bounding box center [980, 328] width 156 height 11
type input "0"
click at [615, 408] on span "[PERSON_NAME] và Giao hàng" at bounding box center [625, 410] width 100 height 11
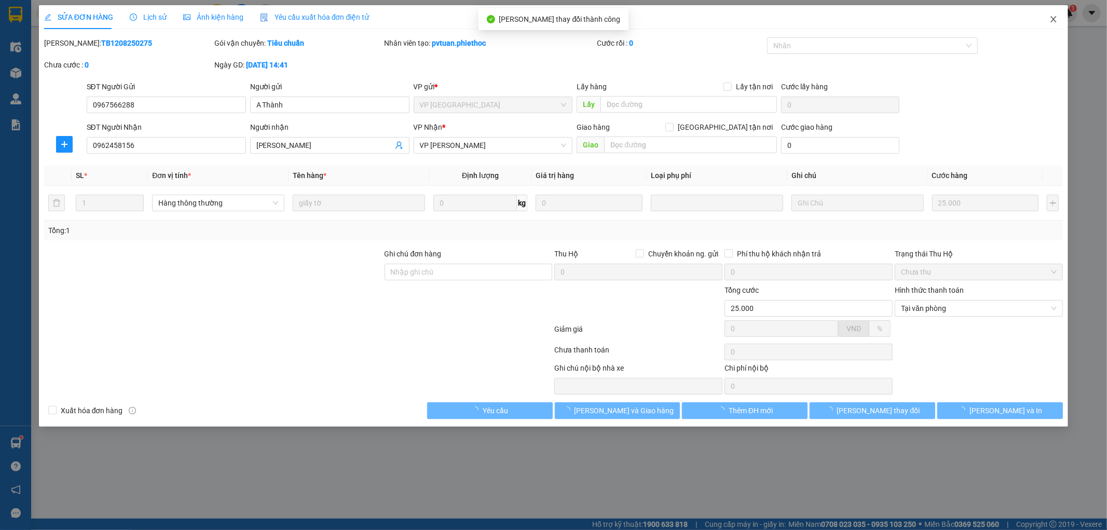
click at [1056, 19] on icon "close" at bounding box center [1054, 19] width 8 height 8
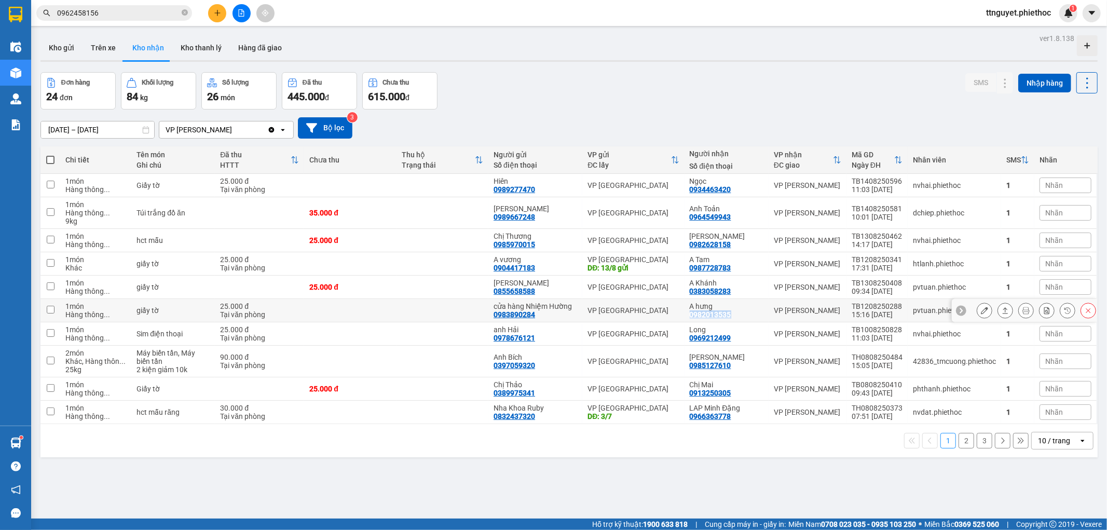
drag, startPoint x: 689, startPoint y: 314, endPoint x: 730, endPoint y: 315, distance: 41.0
click at [730, 315] on td "A hưng 0982013535" at bounding box center [727, 310] width 84 height 23
checkbox input "true"
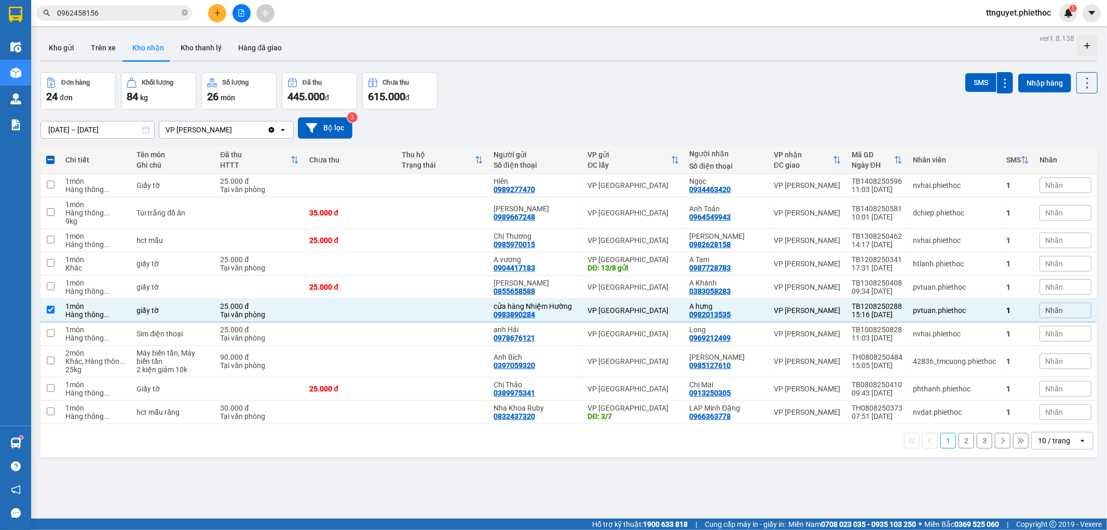
click at [650, 453] on div "1 2 3 10 / trang open" at bounding box center [569, 440] width 1058 height 33
click at [687, 246] on td "Chị Linh 0982628158" at bounding box center [727, 240] width 84 height 23
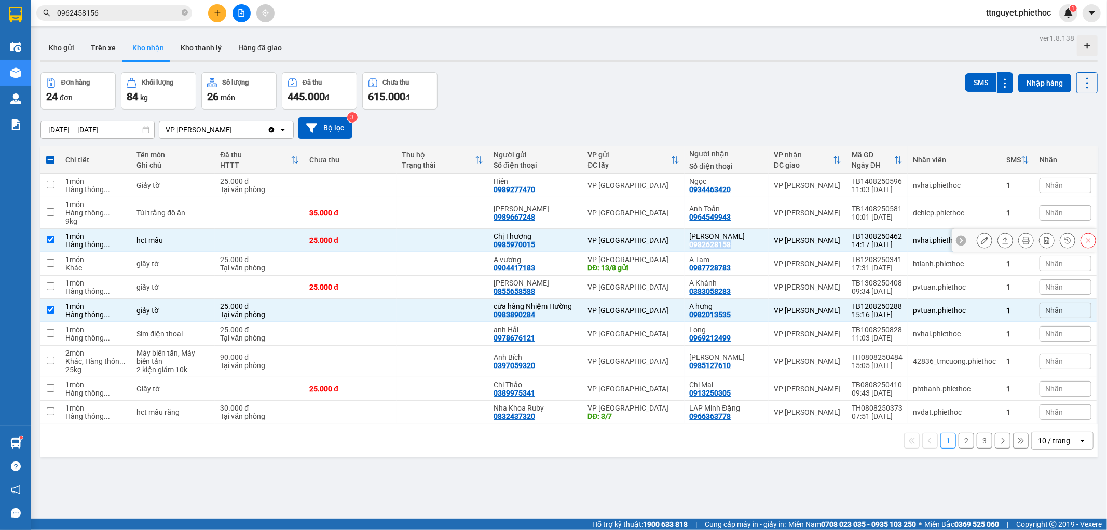
drag, startPoint x: 687, startPoint y: 246, endPoint x: 737, endPoint y: 243, distance: 49.9
click at [737, 243] on td "Chị Linh 0982628158" at bounding box center [727, 240] width 84 height 23
checkbox input "false"
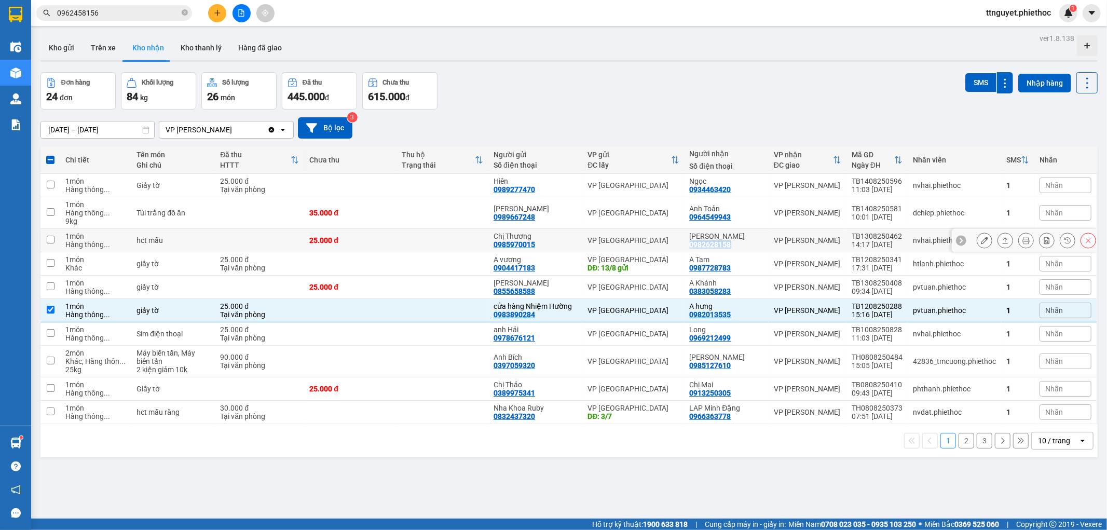
copy div "0982628158"
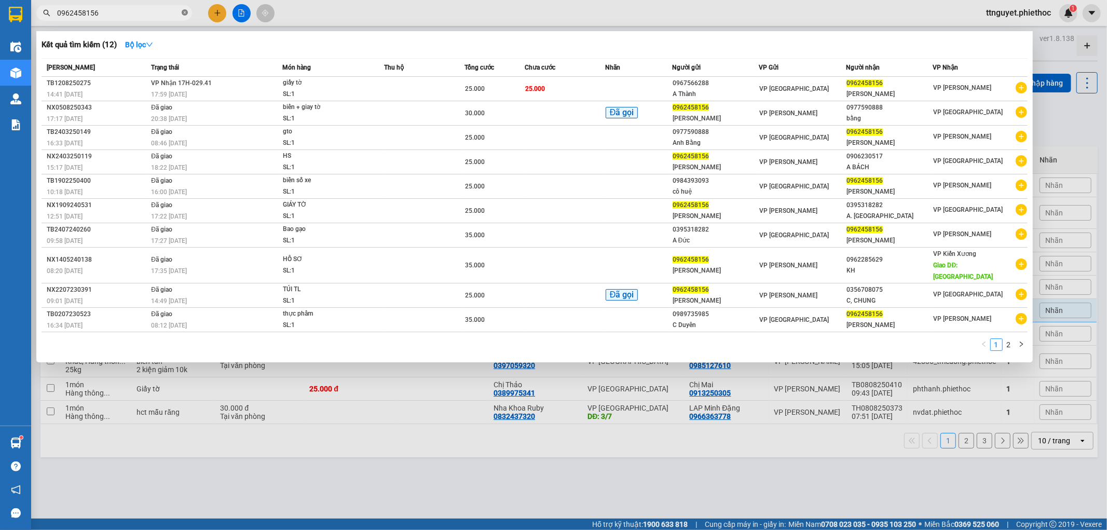
click at [185, 13] on icon "close-circle" at bounding box center [185, 12] width 6 height 6
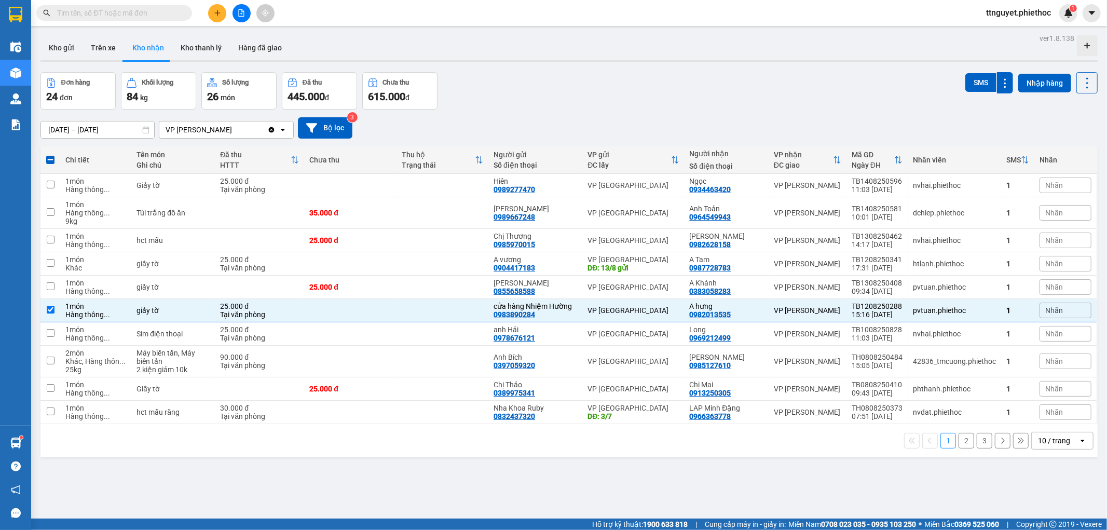
click at [127, 16] on input "text" at bounding box center [118, 12] width 123 height 11
paste input "0982628158"
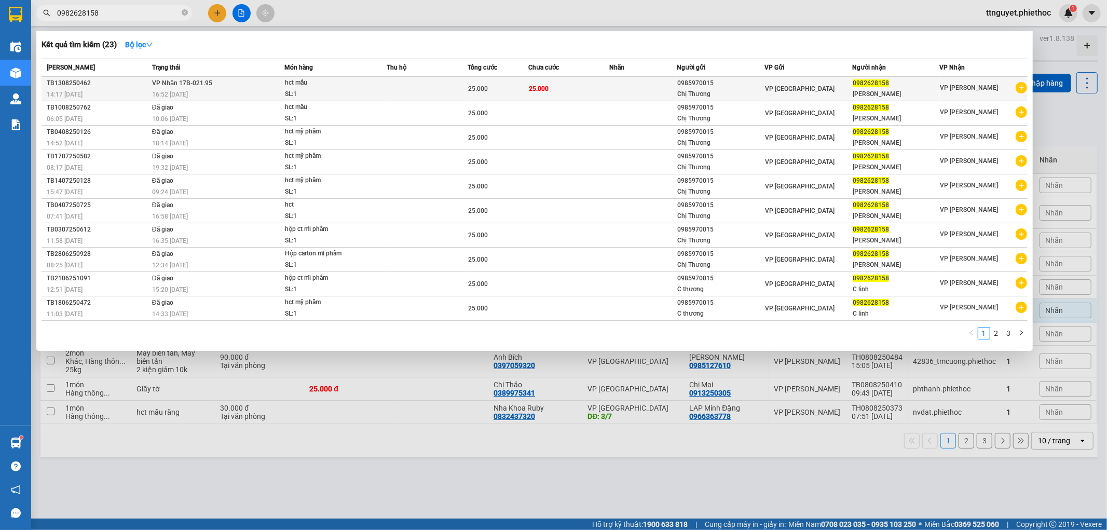
type input "0982628158"
click at [335, 89] on div "SL: 1" at bounding box center [324, 94] width 78 height 11
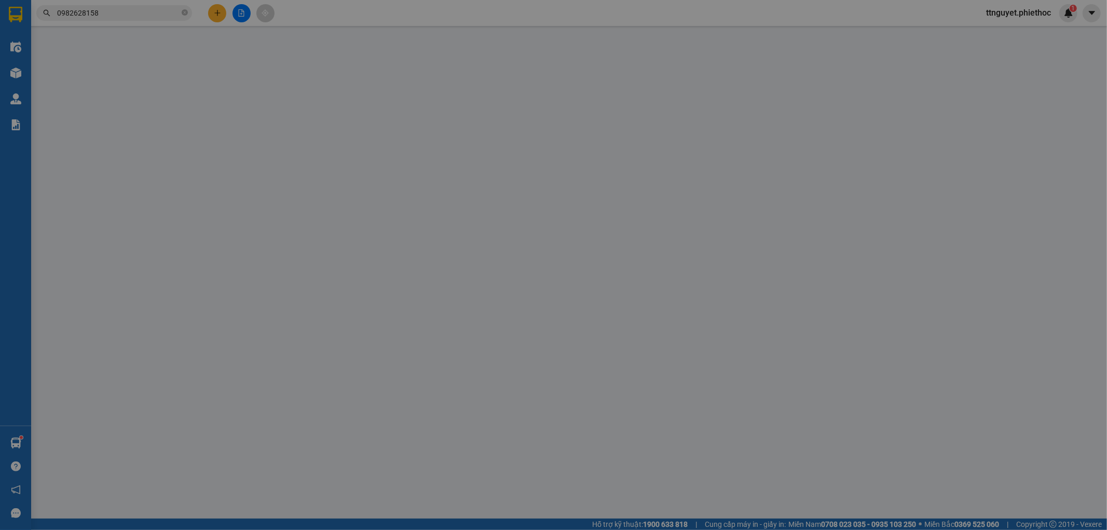
type input "0985970015"
type input "Chị Thương"
type input "0982628158"
type input "Chị Linh"
type input "25.000"
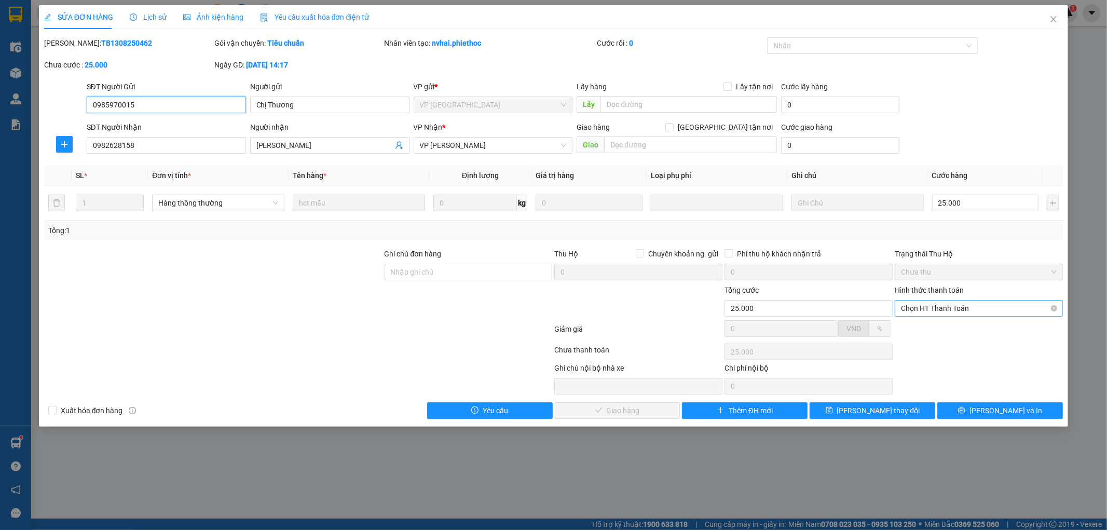
click at [964, 307] on span "Chọn HT Thanh Toán" at bounding box center [979, 309] width 156 height 16
click at [961, 321] on div "Tại văn phòng" at bounding box center [980, 329] width 168 height 17
type input "0"
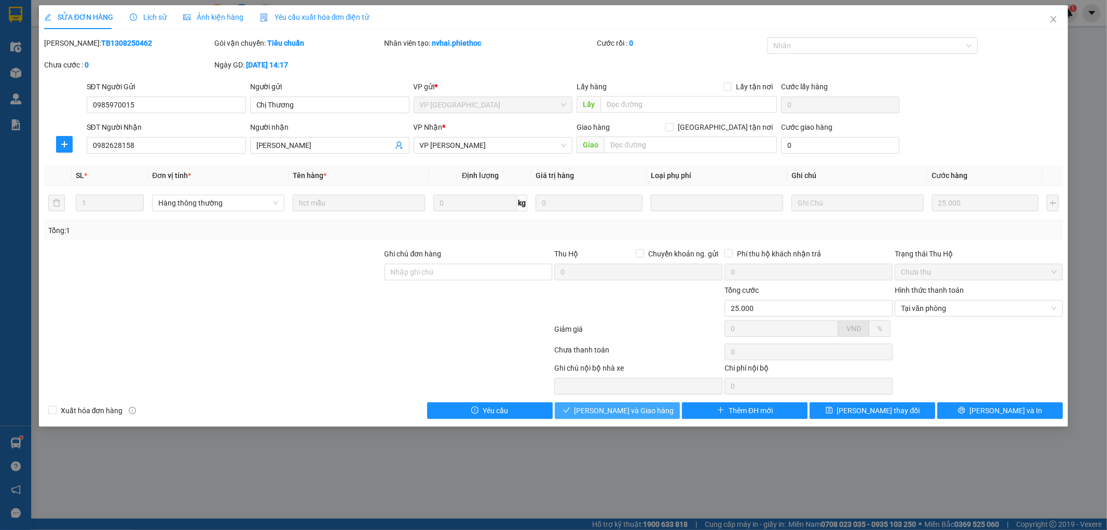
click at [651, 404] on button "[PERSON_NAME] và Giao hàng" at bounding box center [618, 410] width 126 height 17
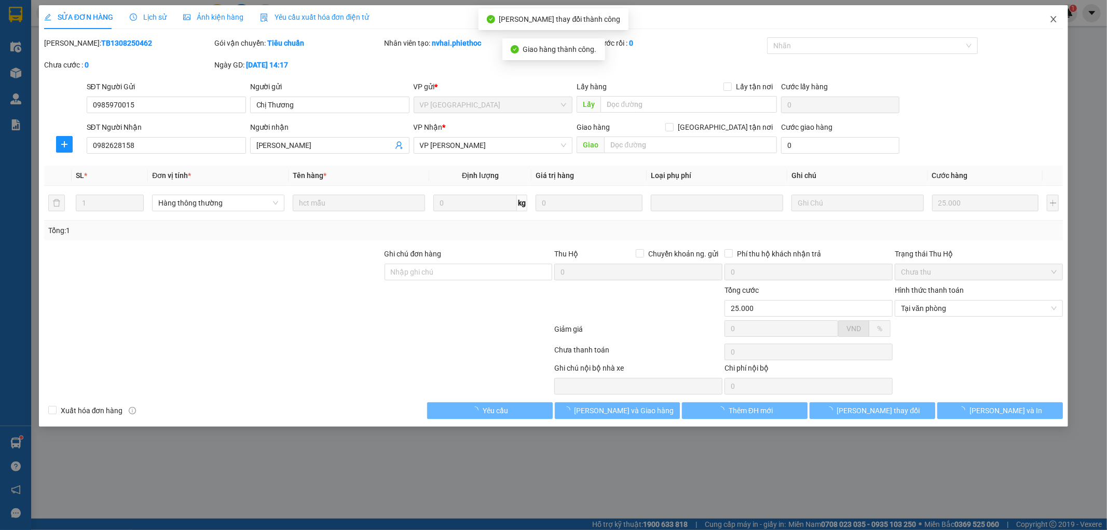
click at [1054, 26] on span "Close" at bounding box center [1053, 19] width 29 height 29
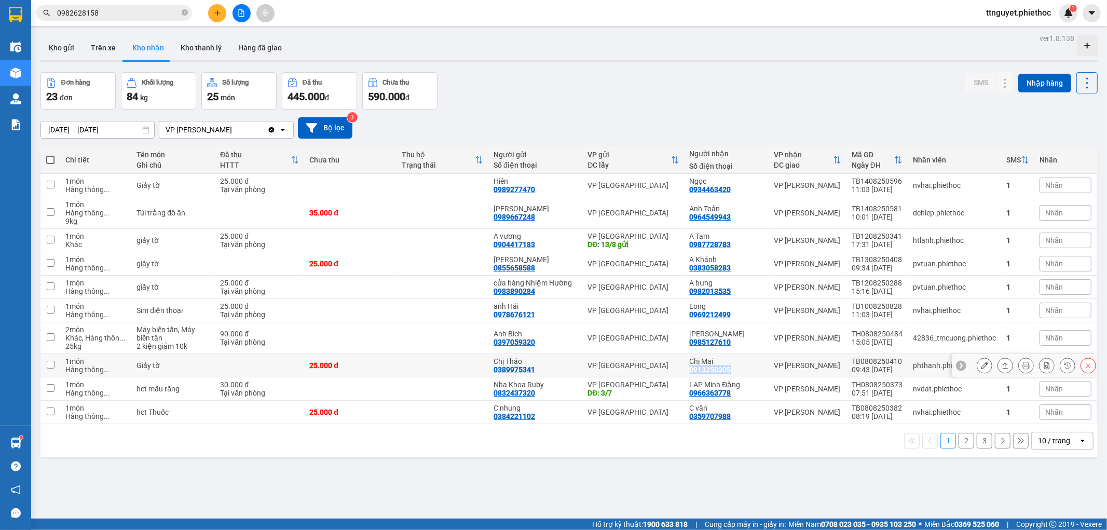
drag, startPoint x: 686, startPoint y: 369, endPoint x: 738, endPoint y: 368, distance: 51.9
click at [738, 368] on td "Chị Mai 0913250305" at bounding box center [727, 365] width 84 height 23
checkbox input "true"
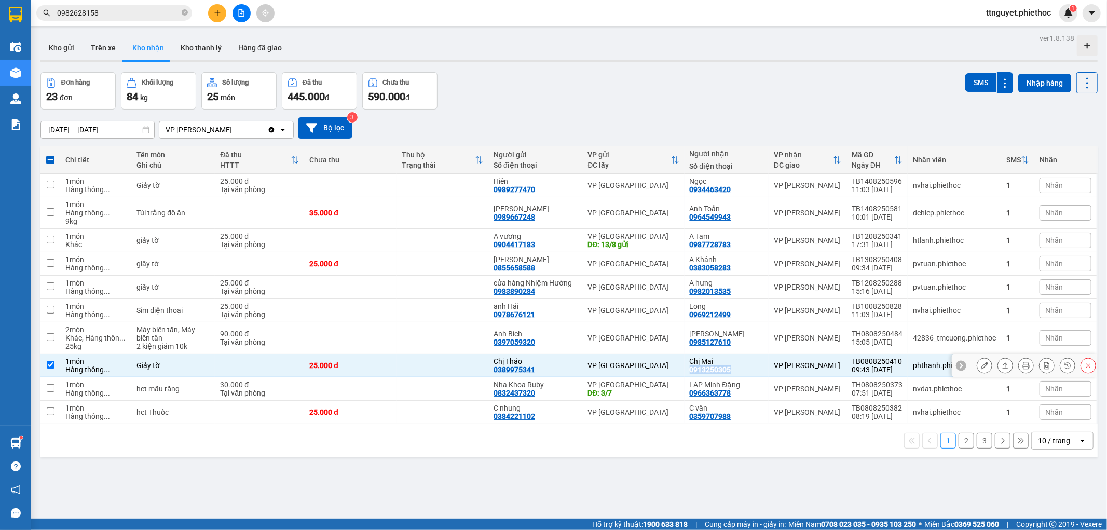
copy div "0913250305"
click at [187, 15] on icon "close-circle" at bounding box center [185, 12] width 6 height 6
click at [178, 12] on input "text" at bounding box center [118, 12] width 123 height 11
paste input "0913250305"
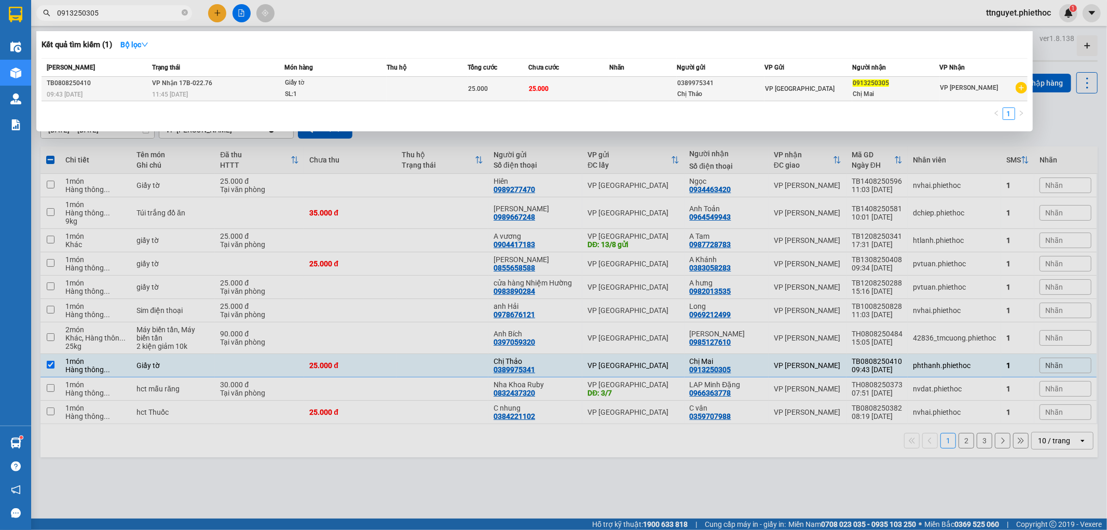
type input "0913250305"
click at [235, 87] on td "VP Nhận 17B-022.76 11:45 - 08/08" at bounding box center [217, 89] width 135 height 24
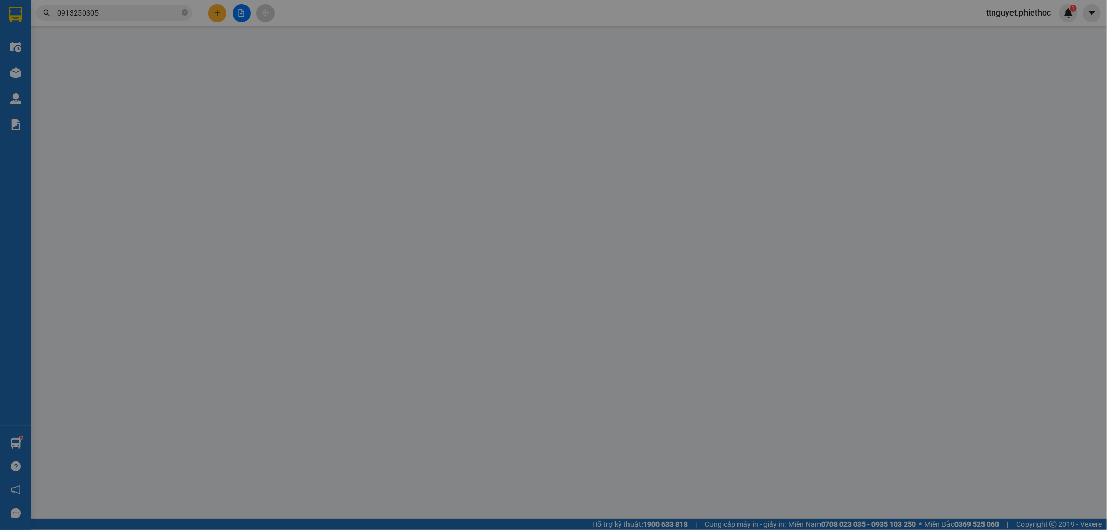
type input "0389975341"
type input "Chị Thảo"
type input "0913250305"
type input "Chị Mai"
type input "25.000"
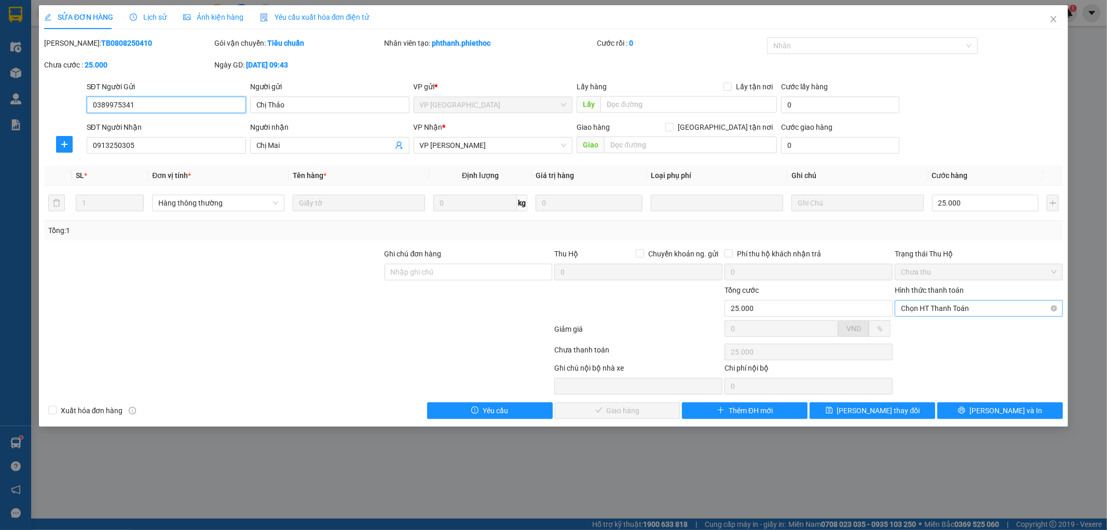
click at [942, 308] on span "Chọn HT Thanh Toán" at bounding box center [979, 309] width 156 height 16
click at [940, 331] on div "Tại văn phòng" at bounding box center [980, 328] width 156 height 11
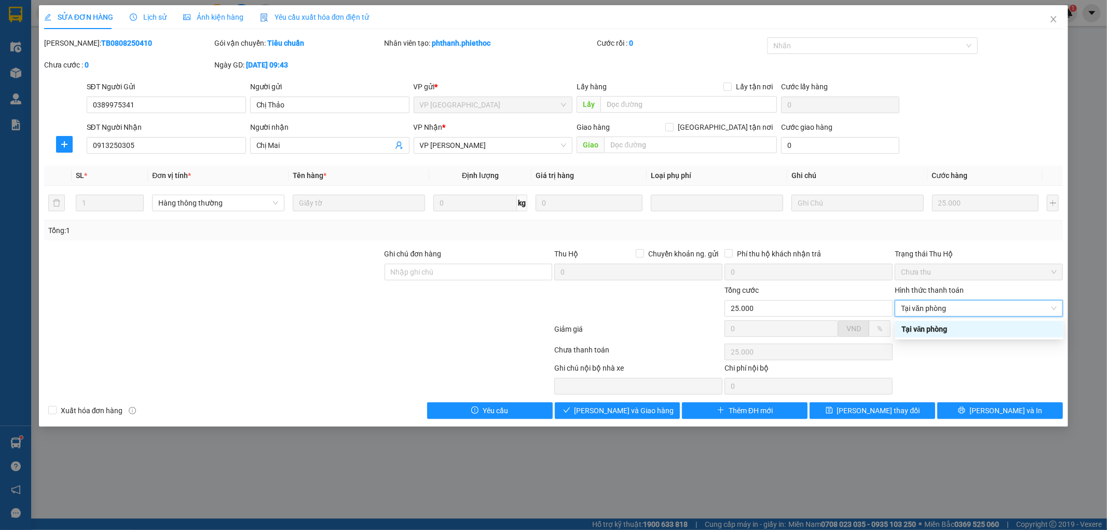
type input "0"
click at [640, 411] on span "[PERSON_NAME] và Giao hàng" at bounding box center [625, 410] width 100 height 11
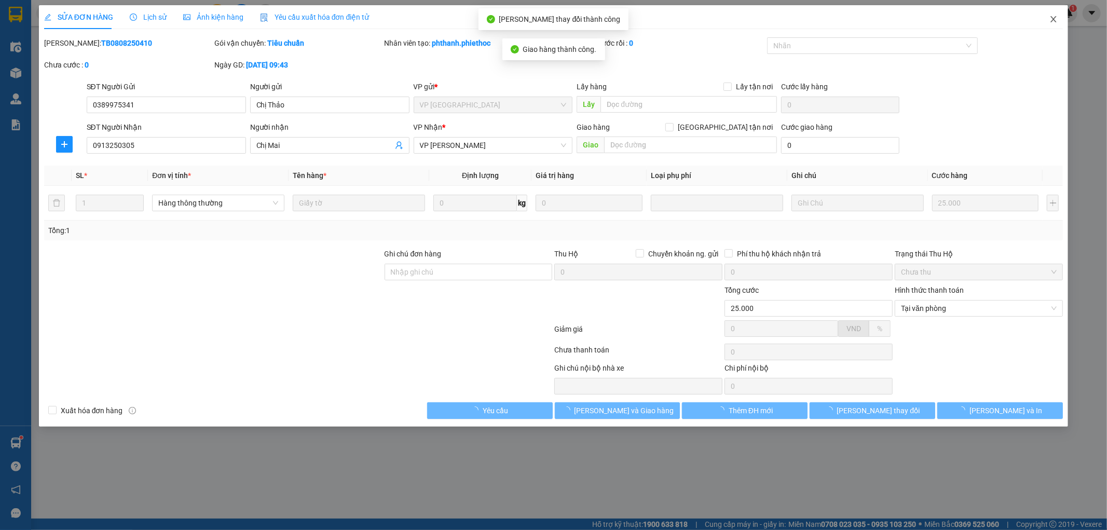
click at [1055, 18] on icon "close" at bounding box center [1054, 19] width 8 height 8
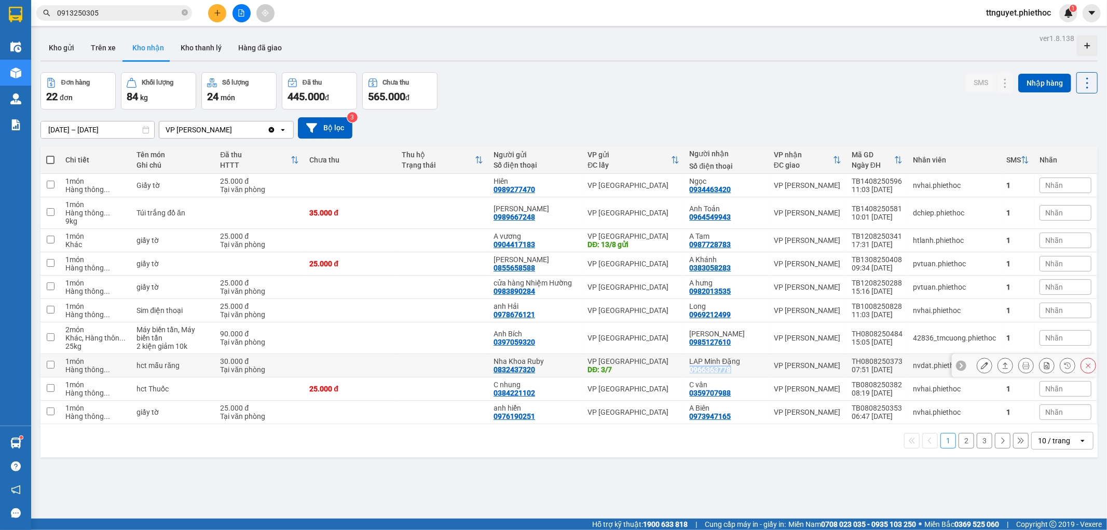
drag, startPoint x: 688, startPoint y: 370, endPoint x: 717, endPoint y: 369, distance: 28.1
click at [731, 369] on td "LAP Minh Đặng 0966363778" at bounding box center [727, 365] width 84 height 23
checkbox input "true"
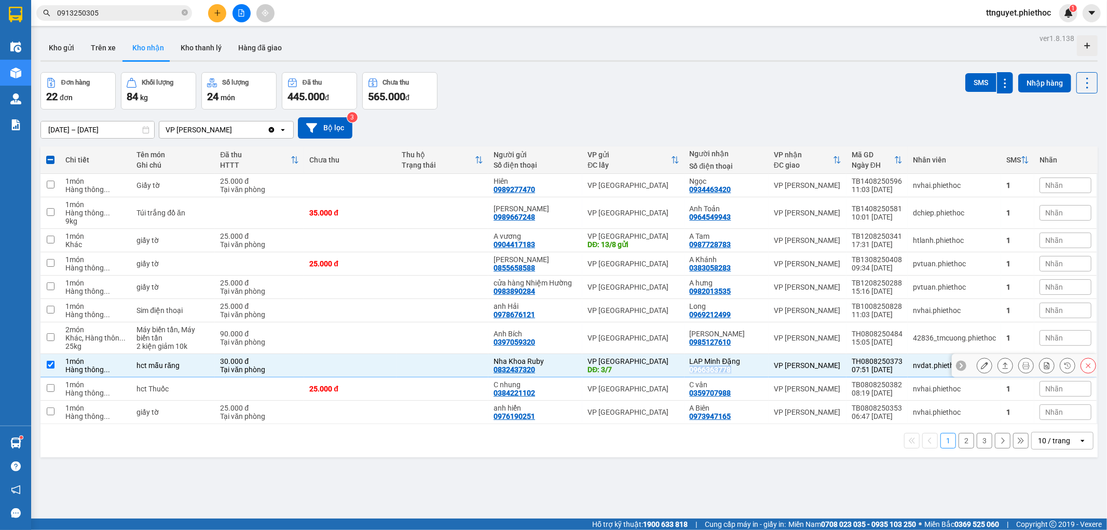
copy div "0966363778"
click at [182, 13] on icon "close-circle" at bounding box center [185, 12] width 6 height 6
click at [183, 12] on span at bounding box center [185, 12] width 6 height 11
click at [159, 12] on input "text" at bounding box center [118, 12] width 123 height 11
paste input "0966363778"
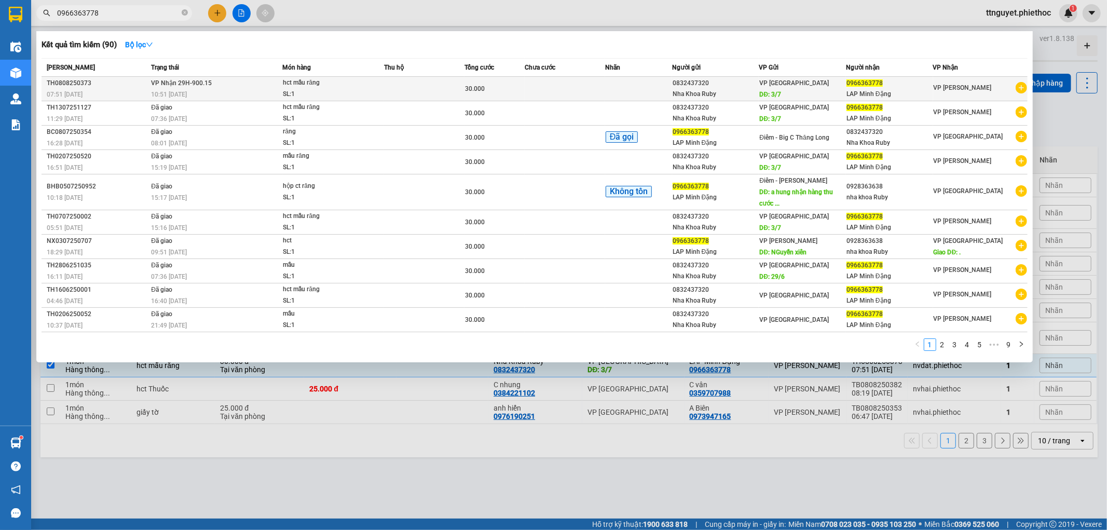
type input "0966363778"
click at [390, 89] on td at bounding box center [424, 89] width 80 height 24
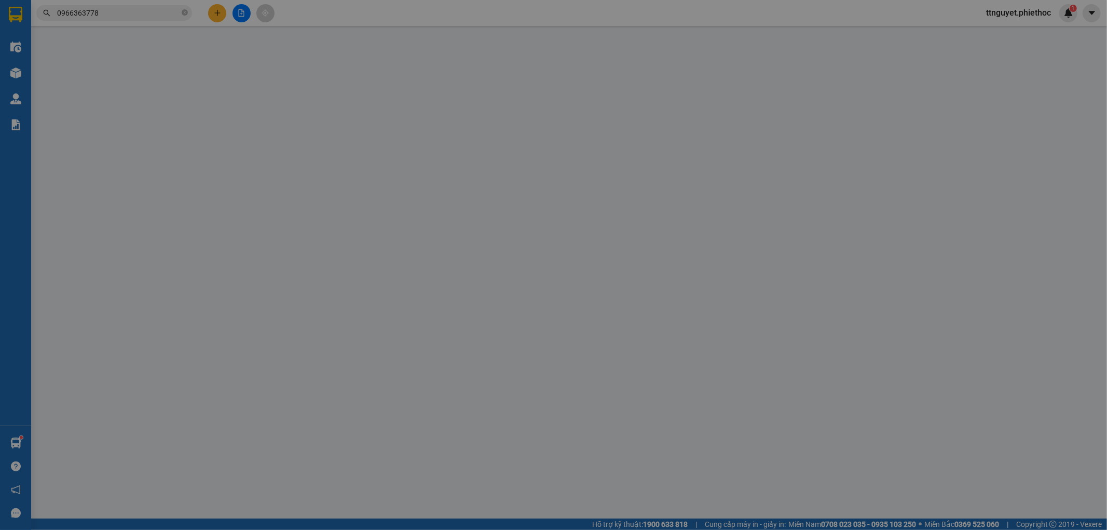
type input "0832437320"
type input "Nha Khoa Ruby"
type input "3/7"
type input "0966363778"
type input "LAP Minh Đặng"
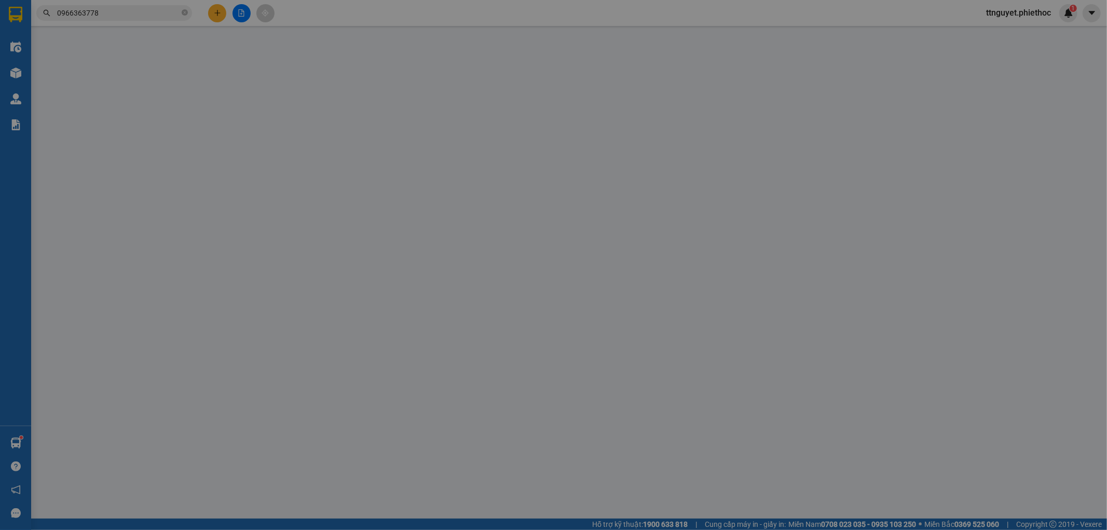
type input "30.000"
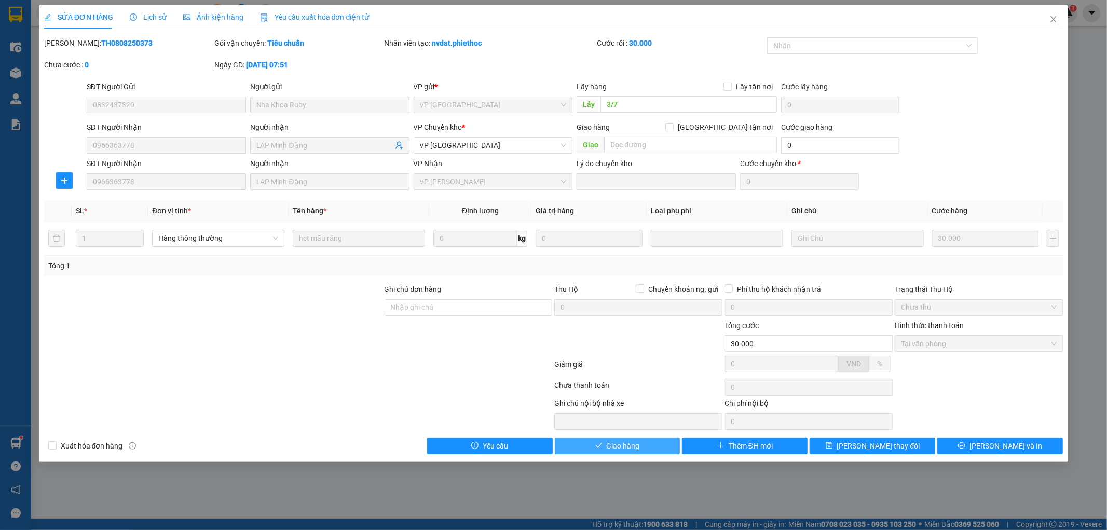
click at [644, 448] on button "Giao hàng" at bounding box center [618, 446] width 126 height 17
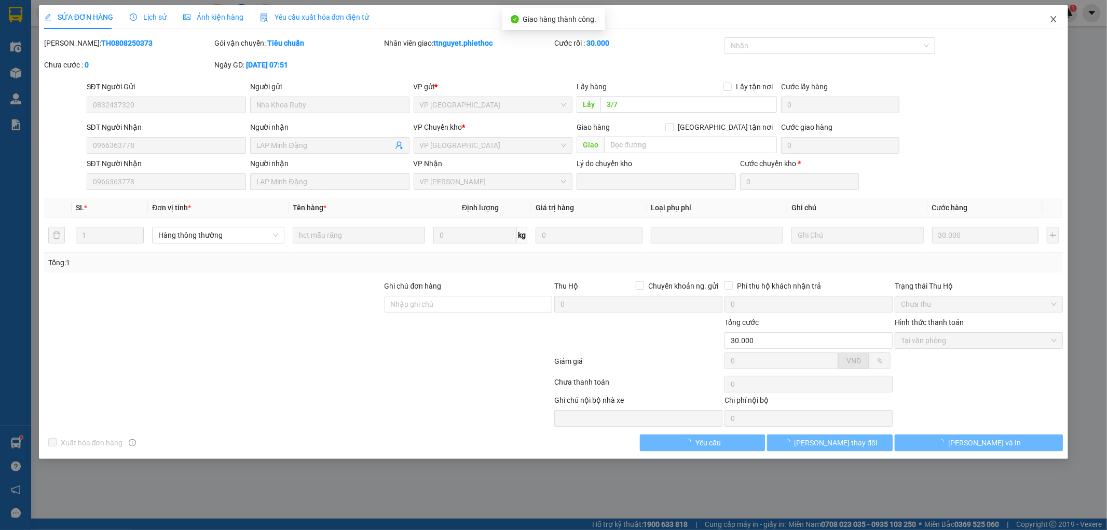
click at [1050, 21] on icon "close" at bounding box center [1054, 19] width 8 height 8
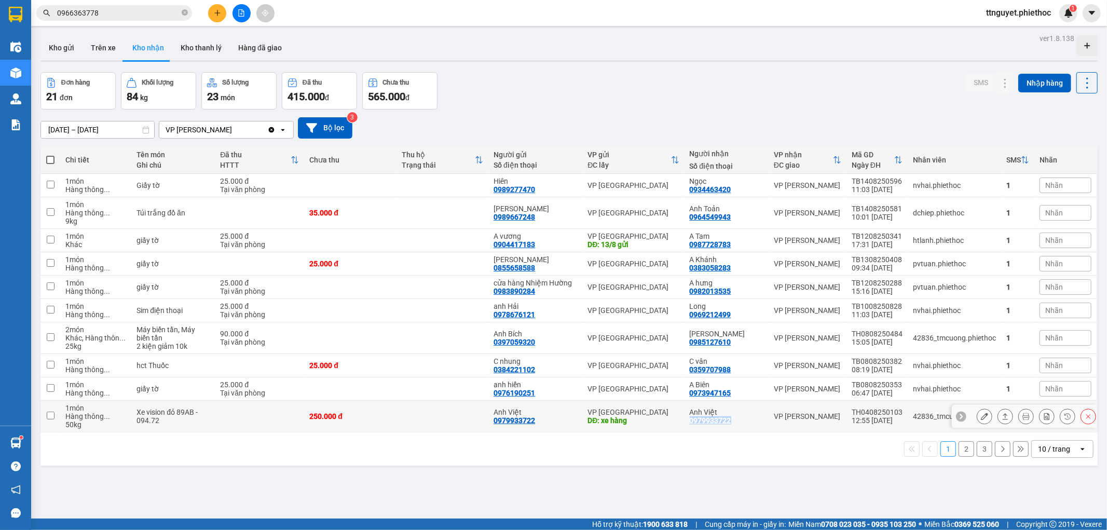
drag, startPoint x: 687, startPoint y: 420, endPoint x: 740, endPoint y: 426, distance: 52.8
click at [740, 426] on td "Anh Việt 0979933722" at bounding box center [727, 417] width 84 height 32
checkbox input "true"
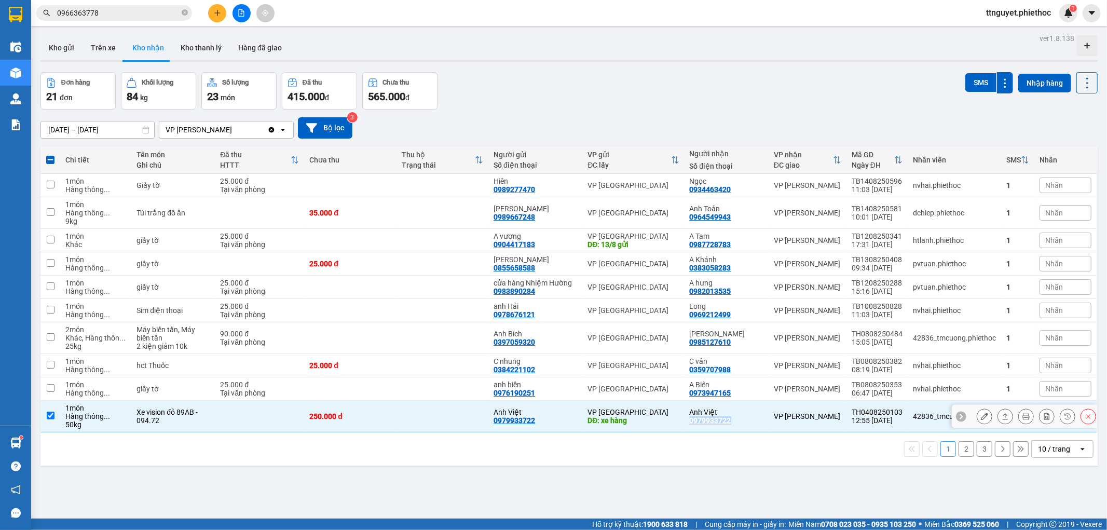
copy div "0979933722"
click at [182, 13] on icon "close-circle" at bounding box center [185, 12] width 6 height 6
click at [172, 13] on input "text" at bounding box center [118, 12] width 123 height 11
paste input "0979933722"
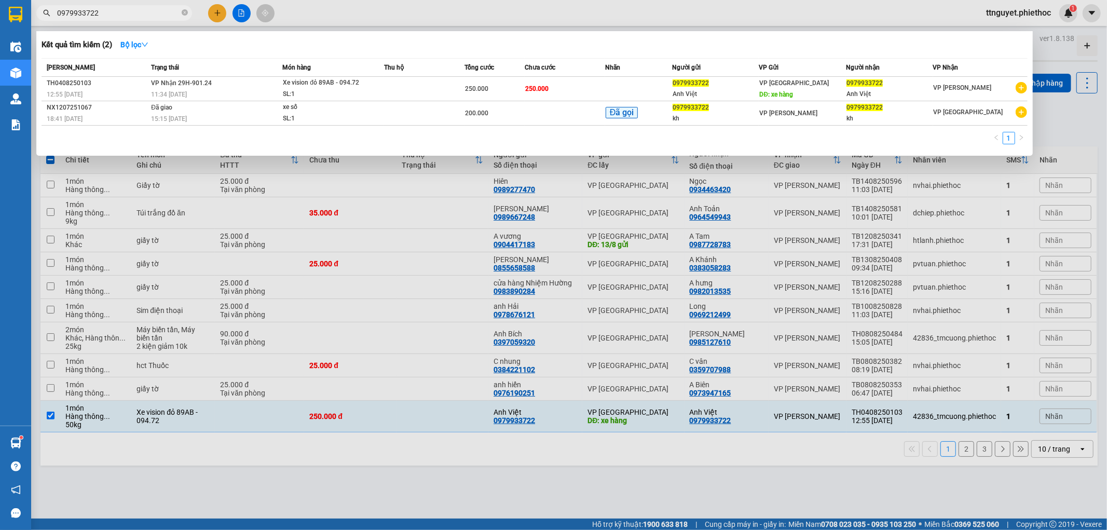
type input "0979933722"
click at [354, 87] on div "Xe vision đỏ 89AB - 094.72" at bounding box center [322, 82] width 78 height 11
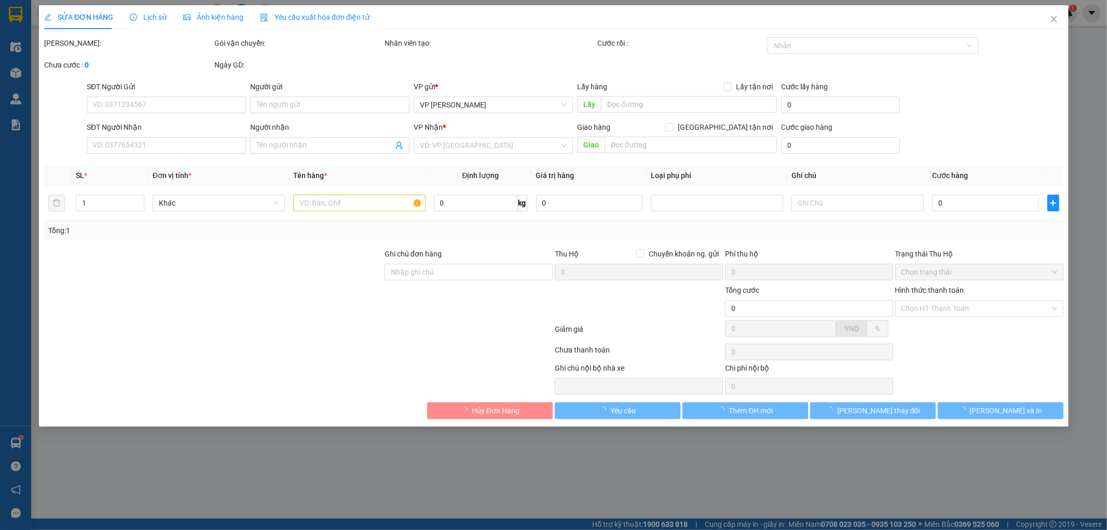
type input "0979933722"
type input "Anh Việt"
type input "xe hàng"
type input "0979933722"
type input "Anh Việt"
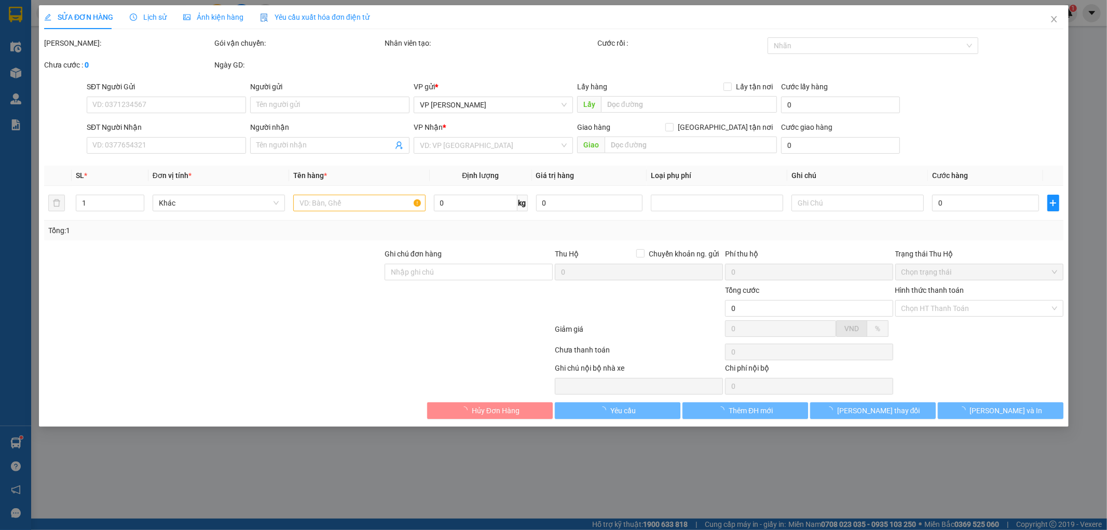
type input "250.000"
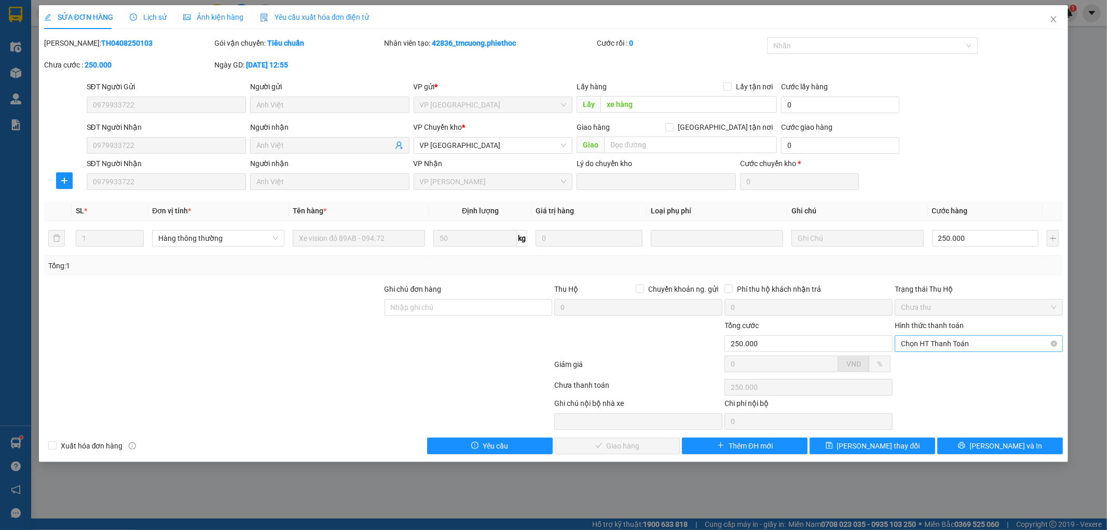
click at [922, 345] on span "Chọn HT Thanh Toán" at bounding box center [979, 344] width 156 height 16
click at [922, 357] on div "Tại văn phòng" at bounding box center [980, 364] width 168 height 17
type input "0"
click at [617, 449] on span "Lưu và Giao hàng" at bounding box center [625, 445] width 100 height 11
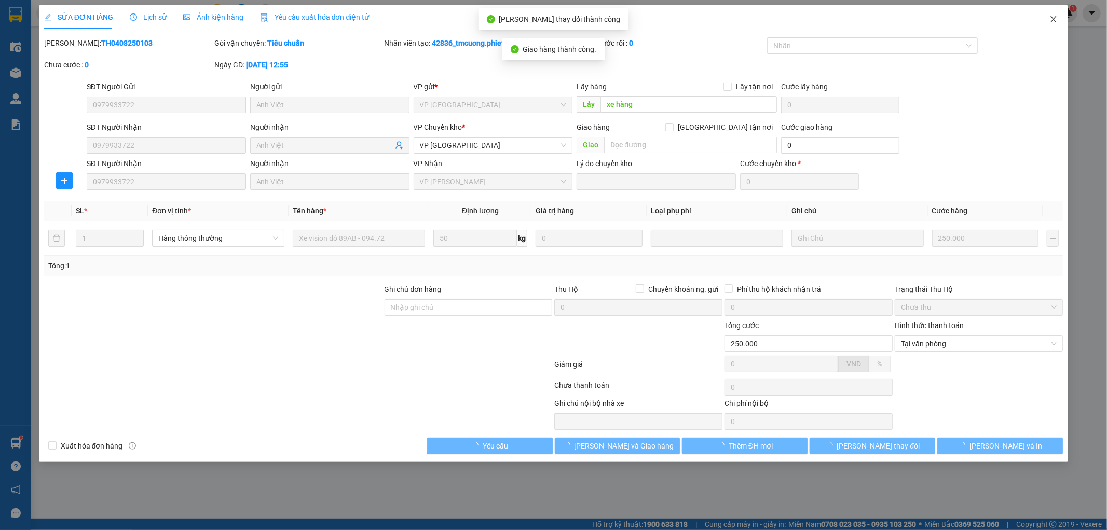
click at [1055, 18] on icon "close" at bounding box center [1054, 19] width 8 height 8
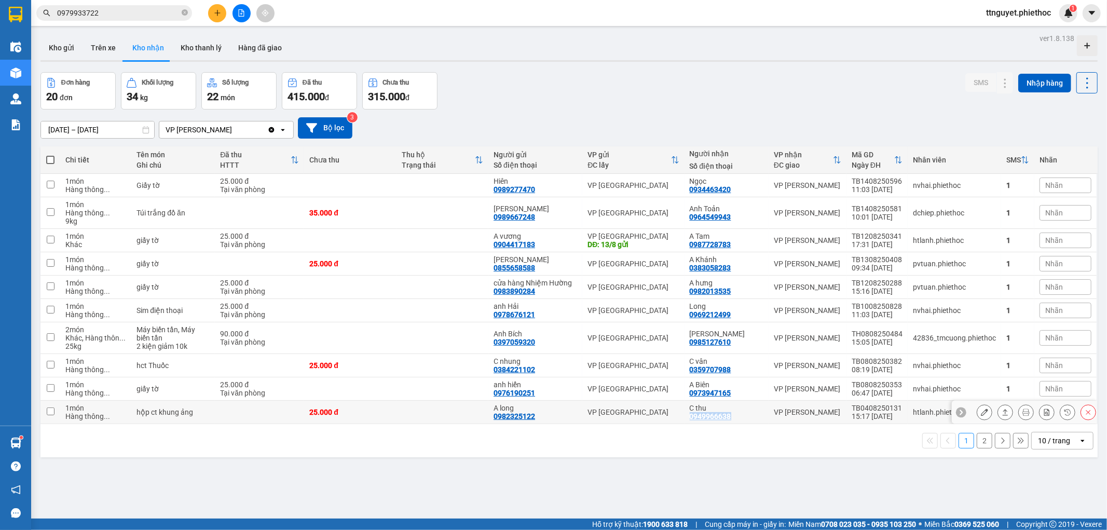
drag, startPoint x: 688, startPoint y: 418, endPoint x: 739, endPoint y: 418, distance: 50.4
click at [739, 418] on td "C thu 0949966638" at bounding box center [727, 412] width 84 height 23
checkbox input "true"
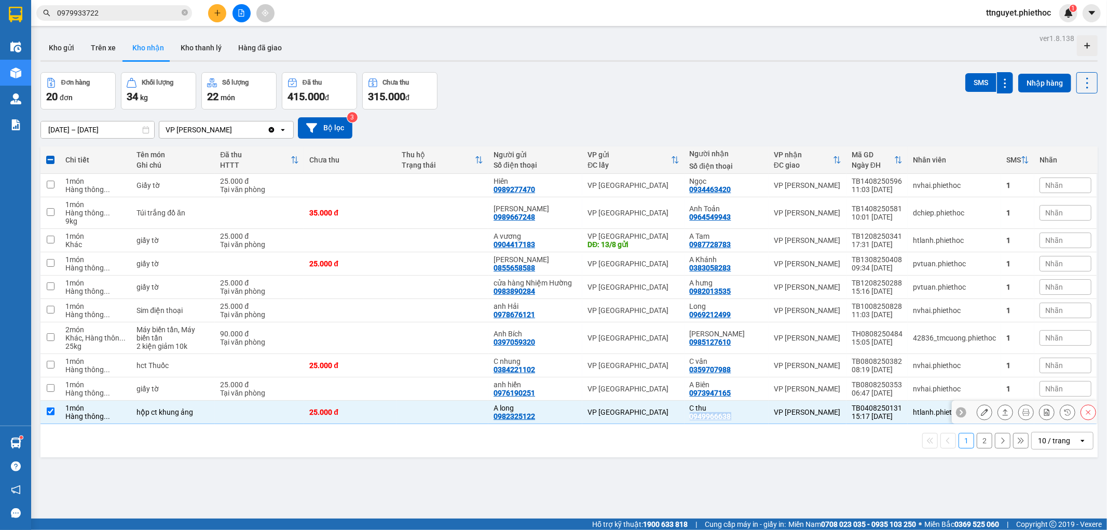
copy div "0949966638"
click at [183, 13] on icon "close-circle" at bounding box center [185, 12] width 6 height 6
click at [150, 13] on input "text" at bounding box center [118, 12] width 123 height 11
paste input "0949966638"
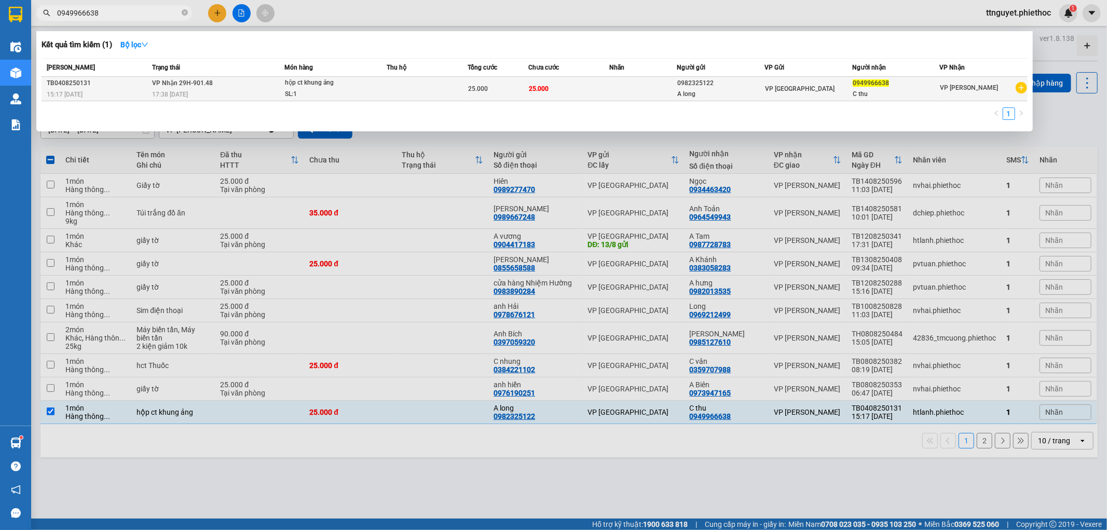
type input "0949966638"
click at [267, 87] on td "VP Nhận 29H-901.48 17:38 - 04/08" at bounding box center [217, 89] width 135 height 24
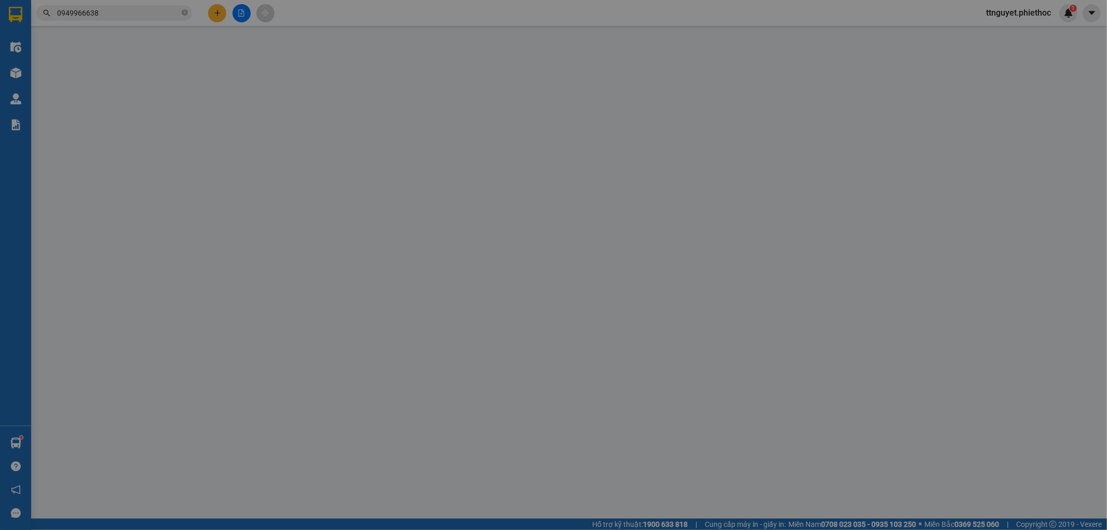
type input "0982325122"
type input "A long"
type input "0949966638"
type input "C thu"
type input "25.000"
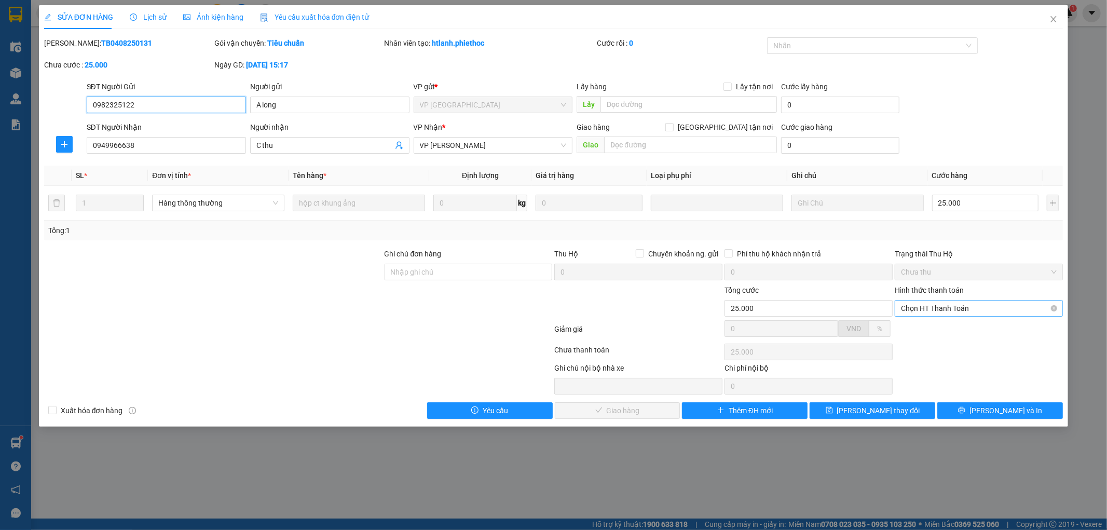
click at [936, 309] on span "Chọn HT Thanh Toán" at bounding box center [979, 309] width 156 height 16
click at [950, 323] on div "Tại văn phòng" at bounding box center [980, 328] width 156 height 11
type input "0"
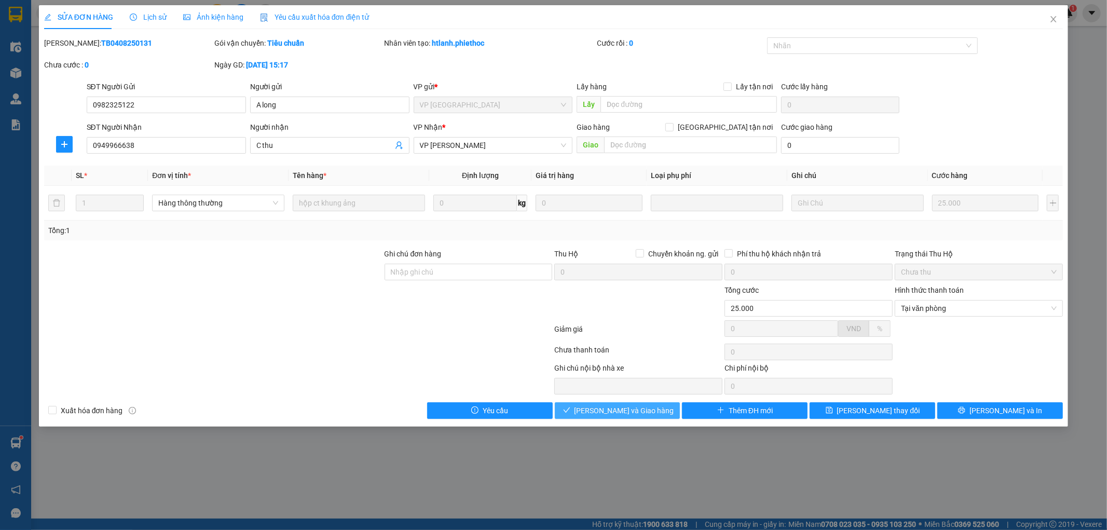
click at [630, 411] on span "Lưu và Giao hàng" at bounding box center [625, 410] width 100 height 11
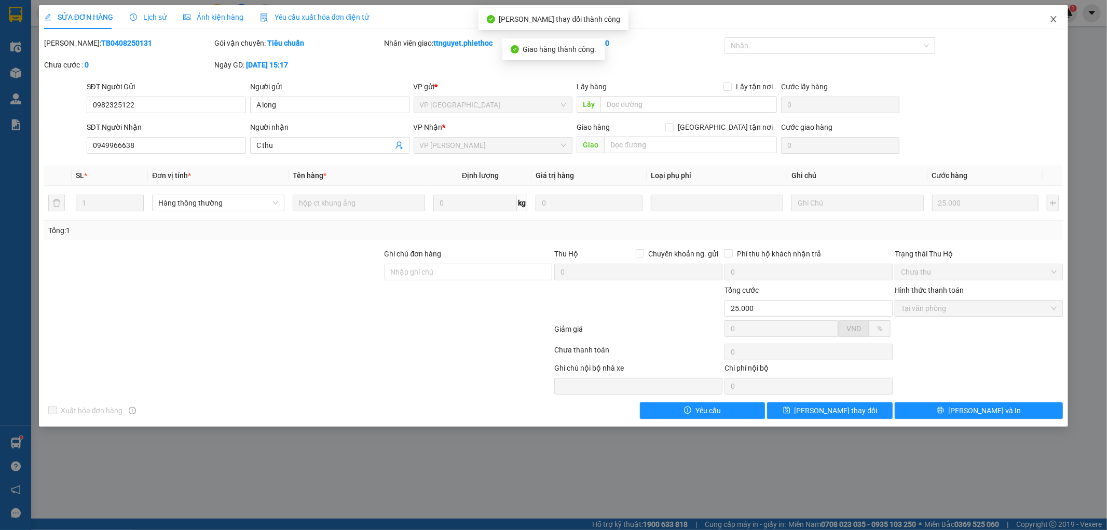
click at [1057, 20] on icon "close" at bounding box center [1054, 19] width 8 height 8
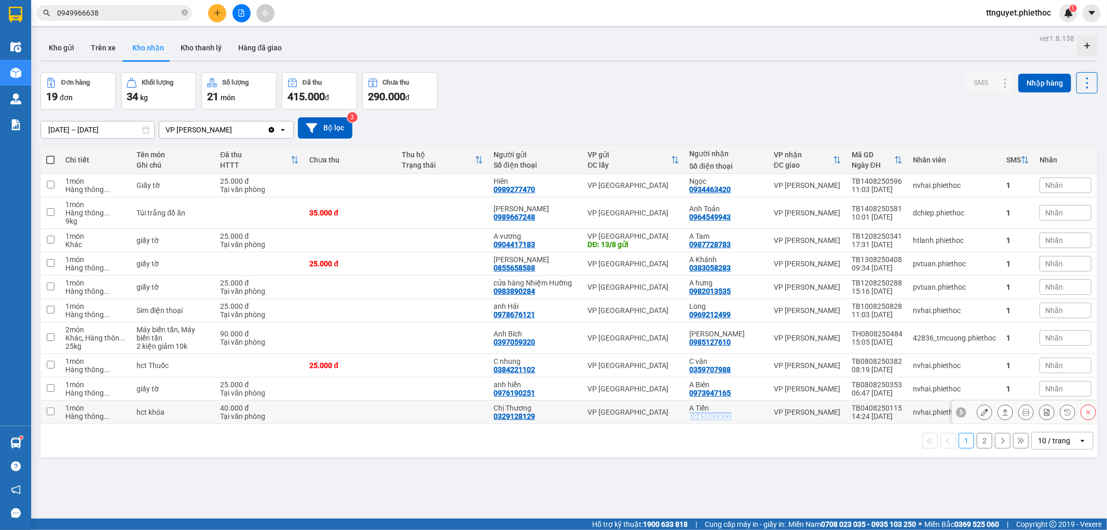
drag, startPoint x: 689, startPoint y: 418, endPoint x: 734, endPoint y: 416, distance: 45.2
click at [734, 416] on td "A Tiến 0945602332" at bounding box center [727, 412] width 84 height 23
checkbox input "true"
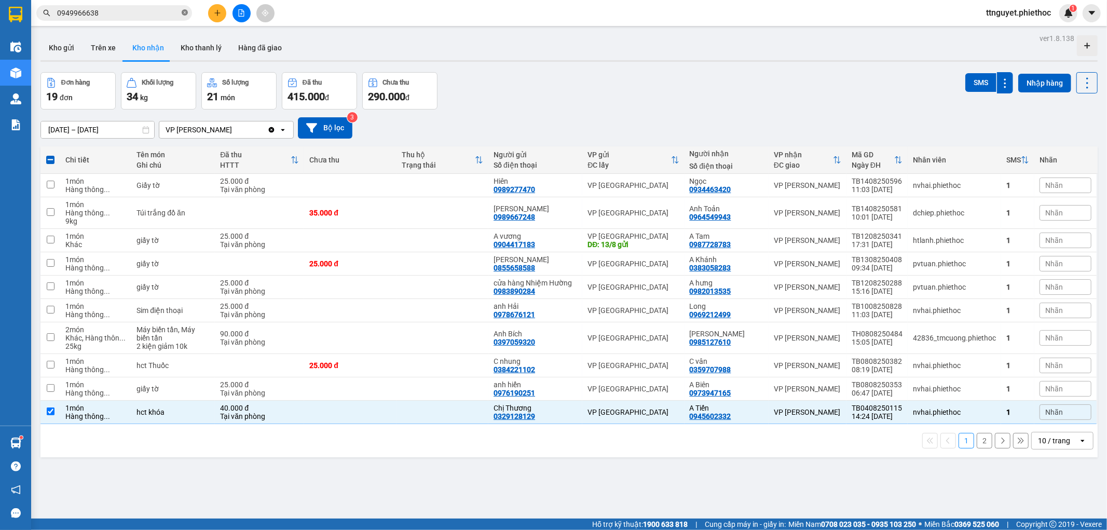
click at [187, 16] on icon "close-circle" at bounding box center [185, 12] width 6 height 6
click at [173, 17] on input "text" at bounding box center [118, 12] width 123 height 11
paste input "0945602332"
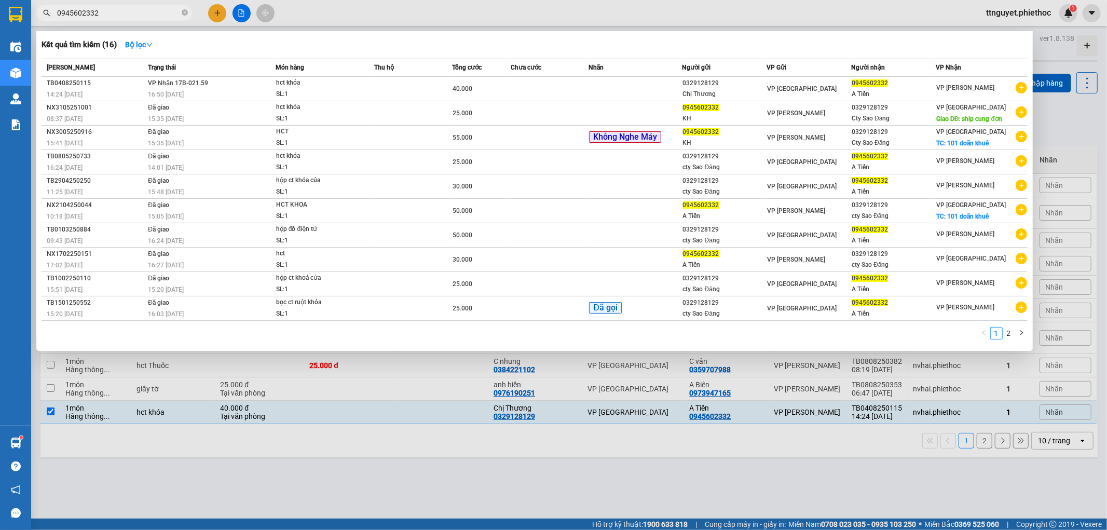
type input "0945602332"
click at [535, 91] on td at bounding box center [550, 89] width 78 height 24
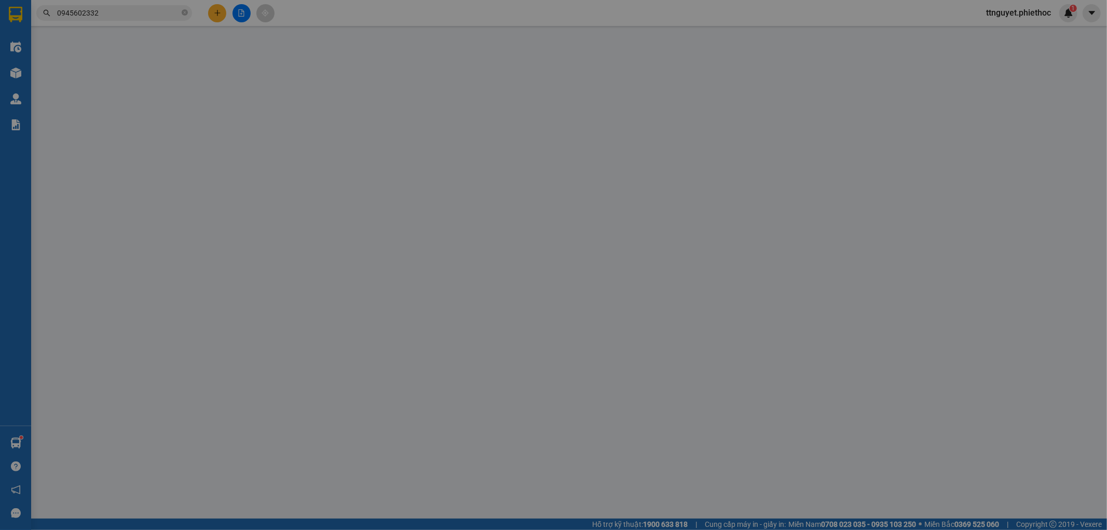
type input "0329128129"
type input "Chị Thương"
type input "0945602332"
type input "A Tiến"
type input "40.000"
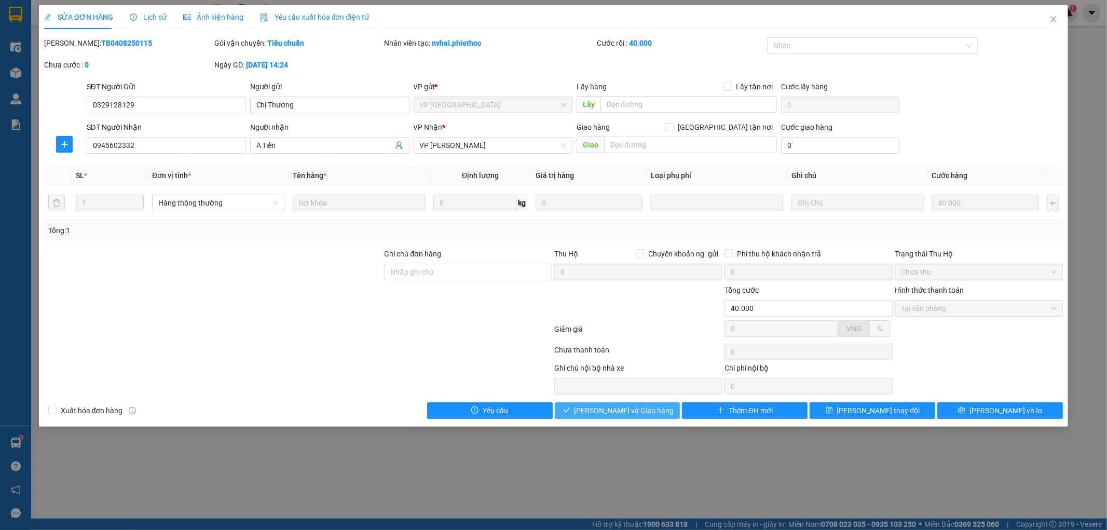
click at [649, 411] on span "Lưu và Giao hàng" at bounding box center [625, 410] width 100 height 11
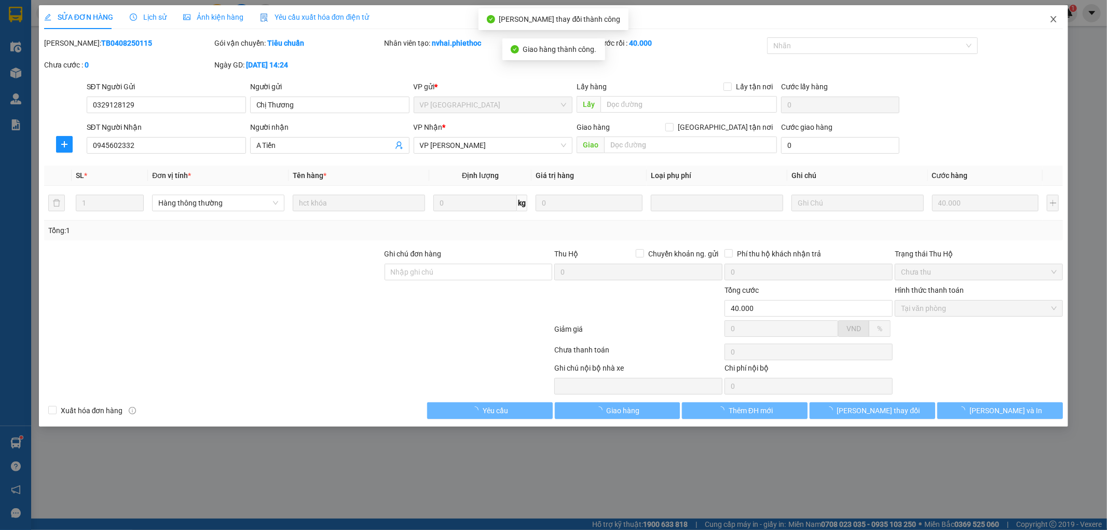
click at [1052, 18] on icon "close" at bounding box center [1054, 19] width 6 height 6
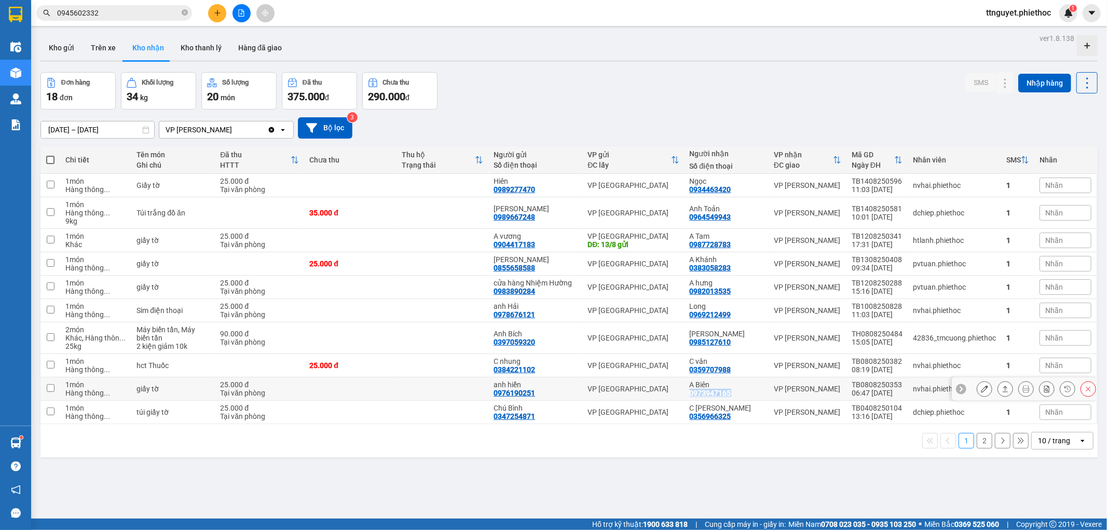
drag, startPoint x: 687, startPoint y: 395, endPoint x: 739, endPoint y: 395, distance: 52.4
click at [739, 395] on td "A Biên 0973947165" at bounding box center [727, 388] width 84 height 23
checkbox input "true"
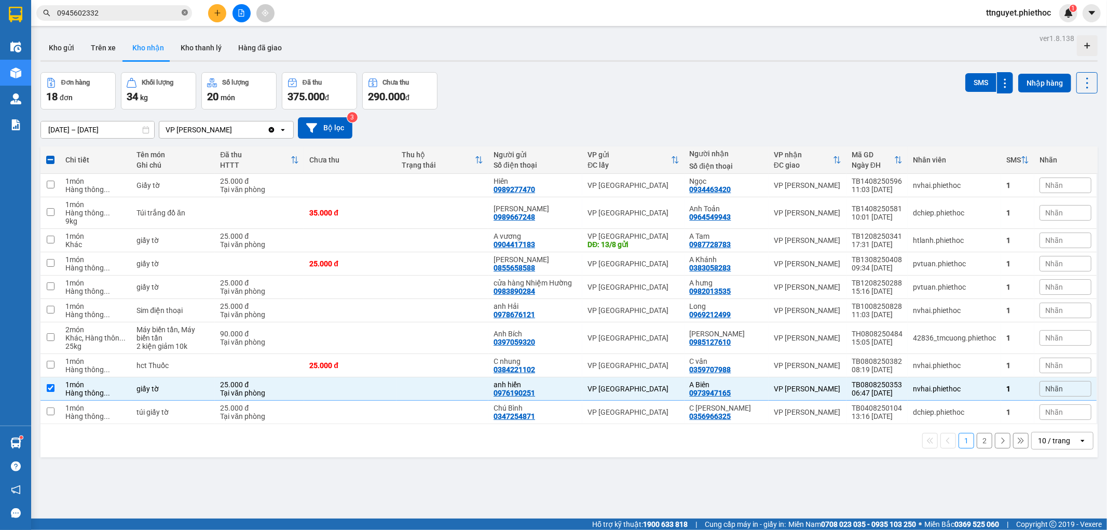
click at [187, 11] on icon "close-circle" at bounding box center [185, 12] width 6 height 6
click at [147, 13] on input "text" at bounding box center [118, 12] width 123 height 11
paste input "0973947165"
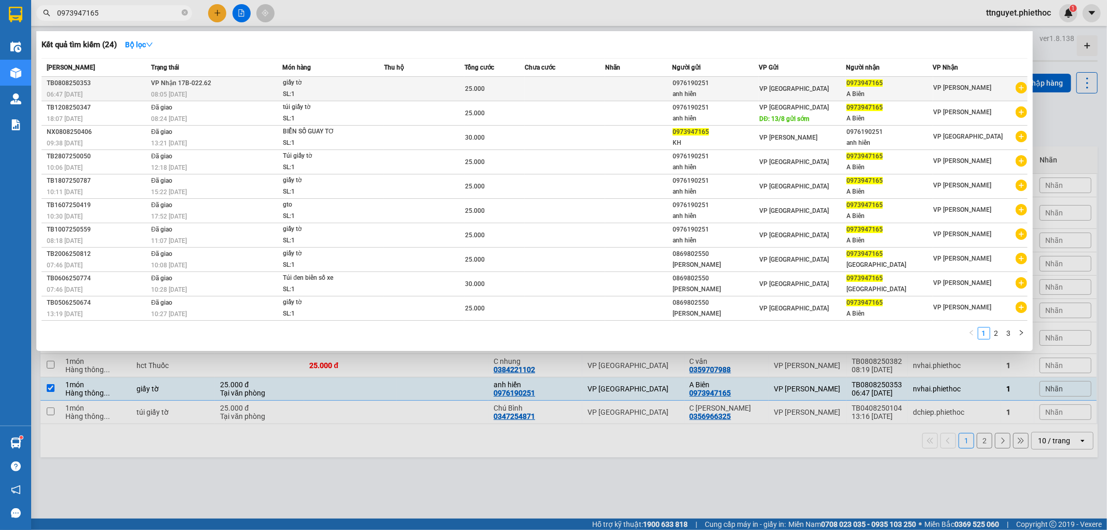
type input "0973947165"
click at [557, 85] on td at bounding box center [565, 89] width 80 height 24
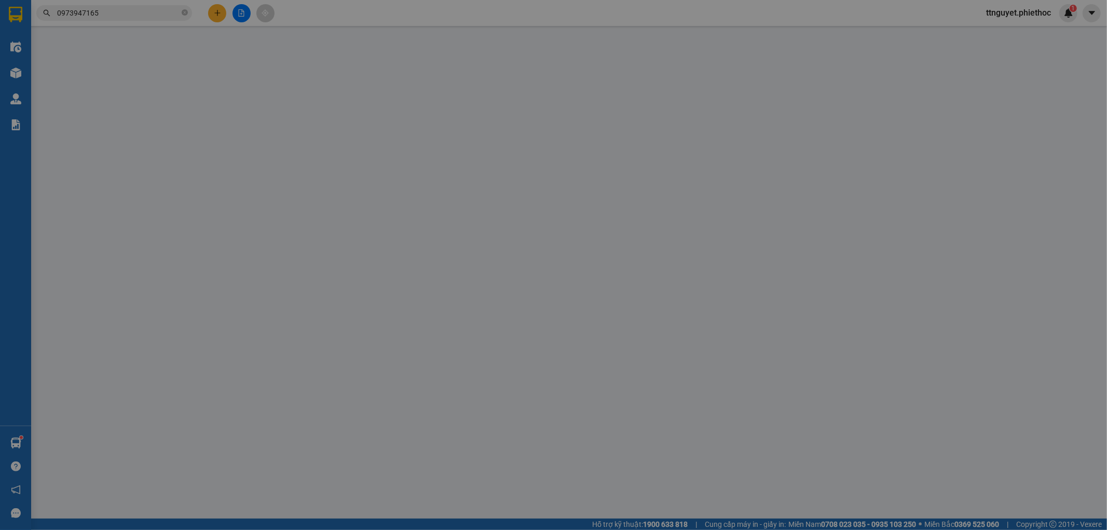
type input "0976190251"
type input "anh hiển"
type input "0973947165"
type input "A Biên"
type input "25.000"
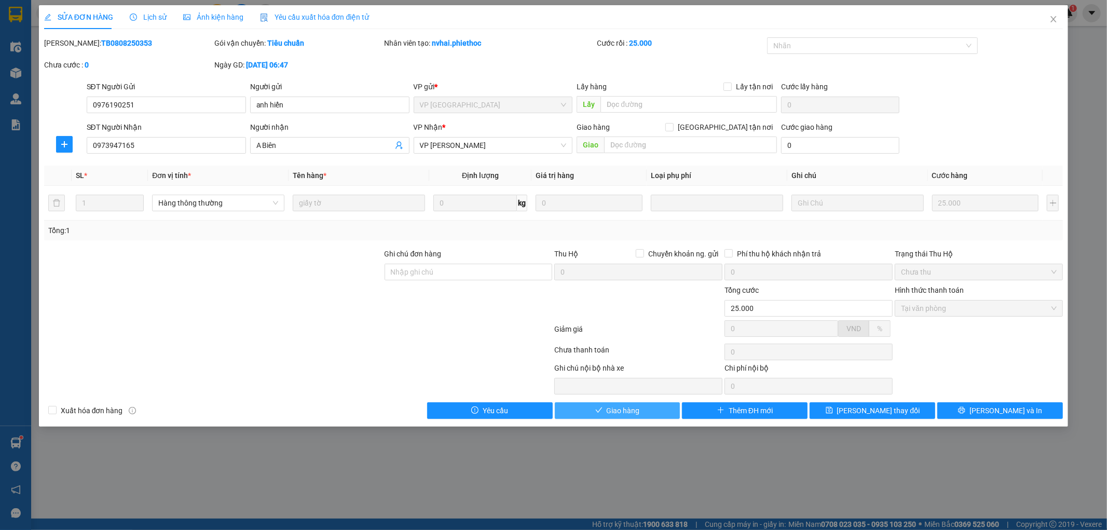
click at [654, 418] on button "Giao hàng" at bounding box center [618, 410] width 126 height 17
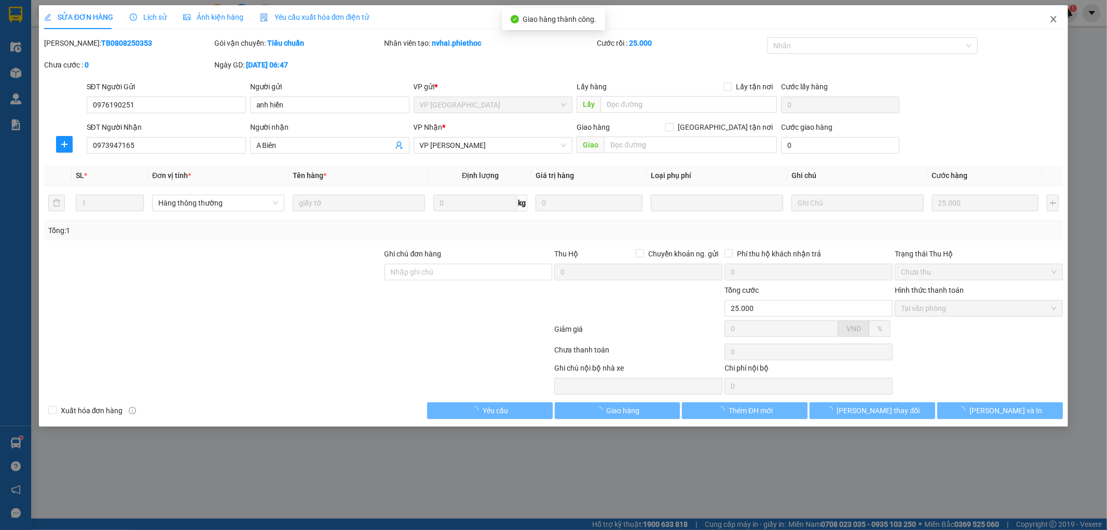
click at [1050, 21] on icon "close" at bounding box center [1054, 19] width 8 height 8
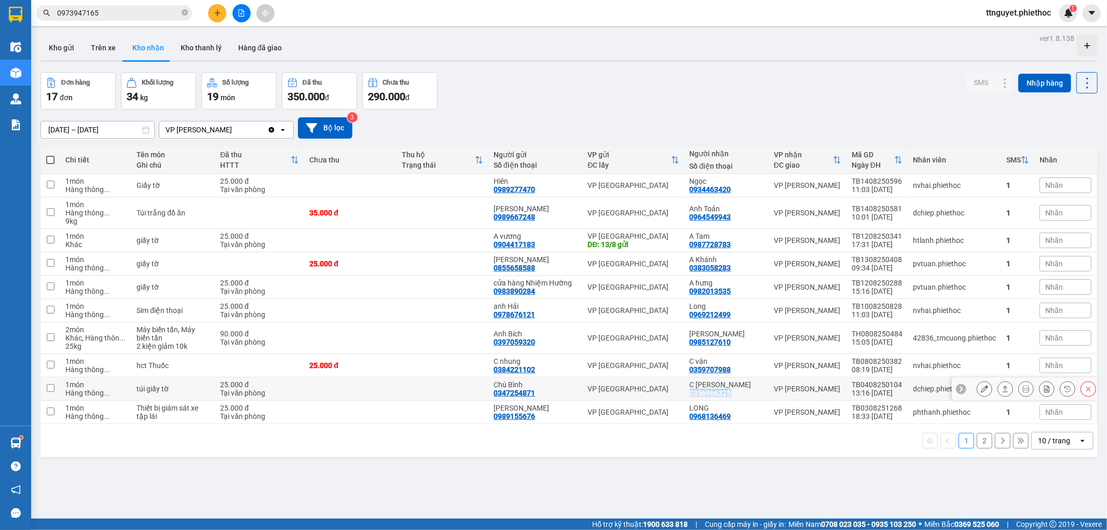
drag, startPoint x: 692, startPoint y: 395, endPoint x: 732, endPoint y: 397, distance: 40.6
click at [732, 397] on div "C Quỳnh anh 0356966325" at bounding box center [727, 389] width 74 height 17
checkbox input "true"
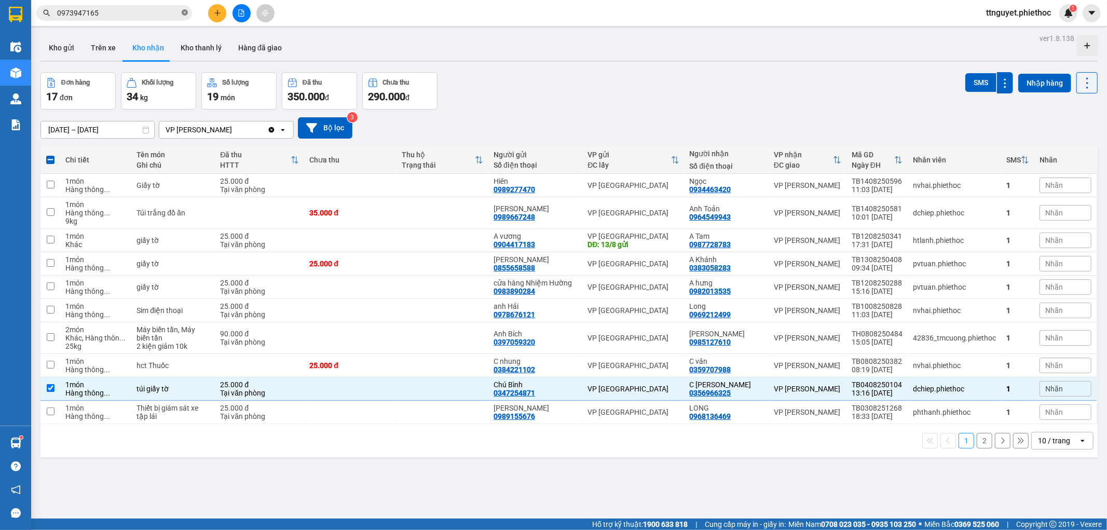
click at [186, 12] on icon "close-circle" at bounding box center [185, 12] width 6 height 6
click at [163, 15] on input "text" at bounding box center [118, 12] width 123 height 11
paste input "0356966325"
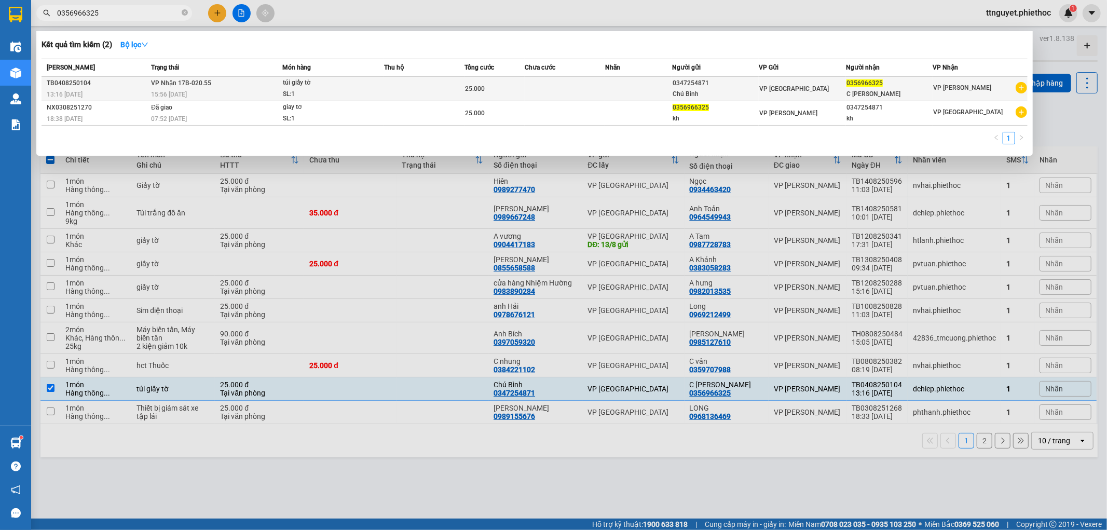
type input "0356966325"
click at [383, 84] on span "túi giấy tờ SL: 1" at bounding box center [333, 88] width 101 height 22
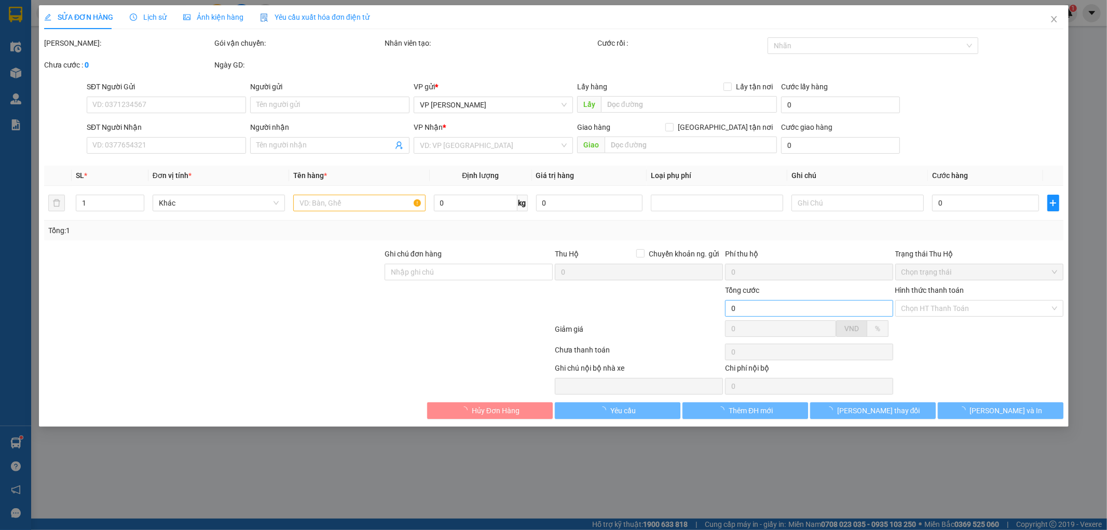
type input "0347254871"
type input "Chú Bình"
type input "0356966325"
type input "C Quỳnh anh"
type input "25.000"
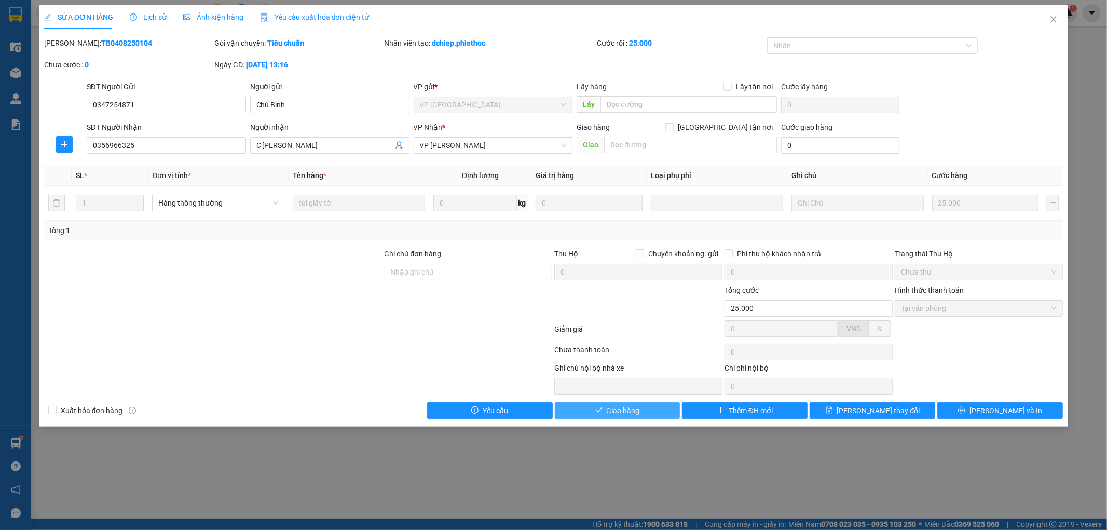
click at [647, 416] on button "Giao hàng" at bounding box center [618, 410] width 126 height 17
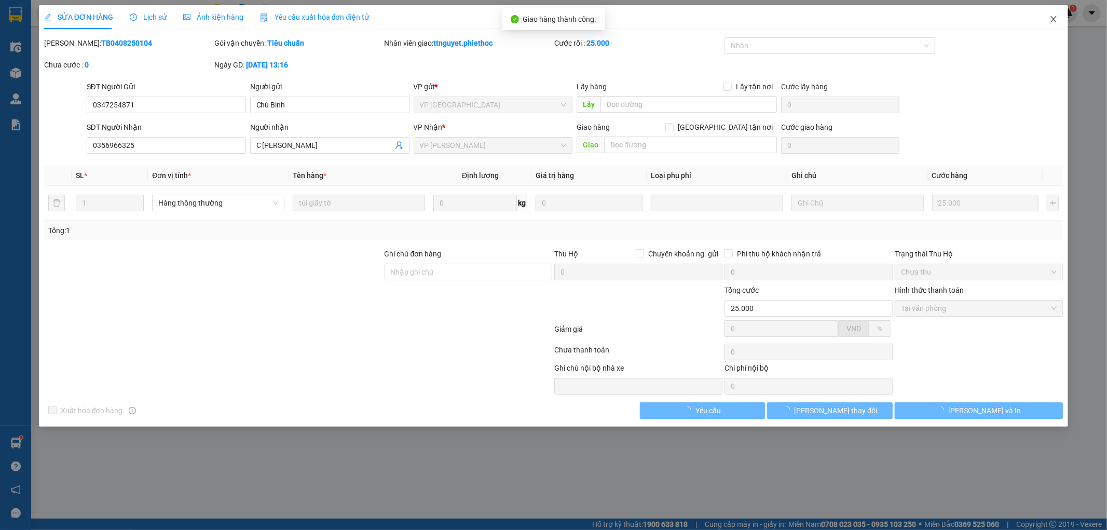
click at [1056, 17] on icon "close" at bounding box center [1054, 19] width 8 height 8
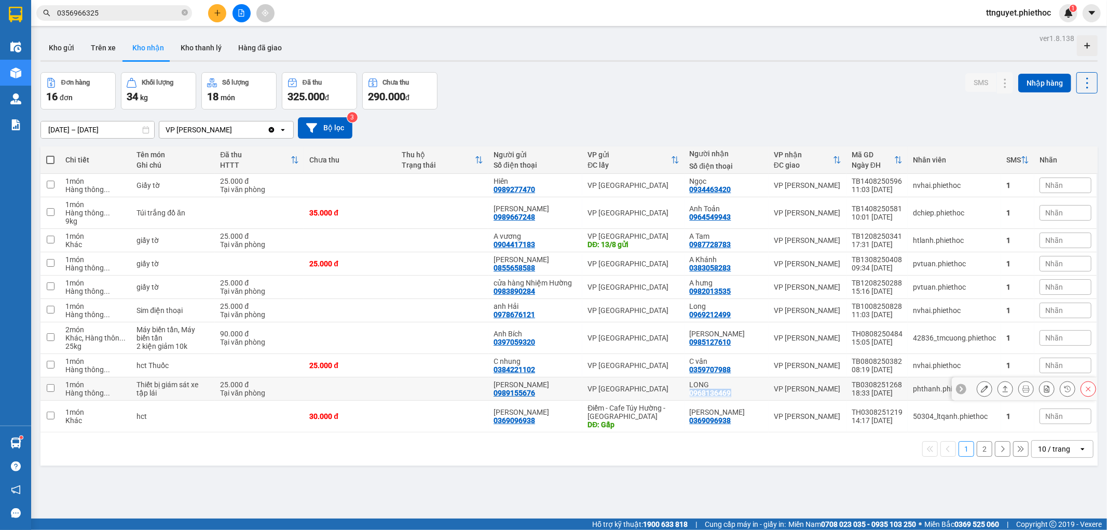
drag, startPoint x: 688, startPoint y: 391, endPoint x: 729, endPoint y: 391, distance: 41.5
click at [729, 391] on td "LONG 0968136469" at bounding box center [727, 388] width 84 height 23
checkbox input "true"
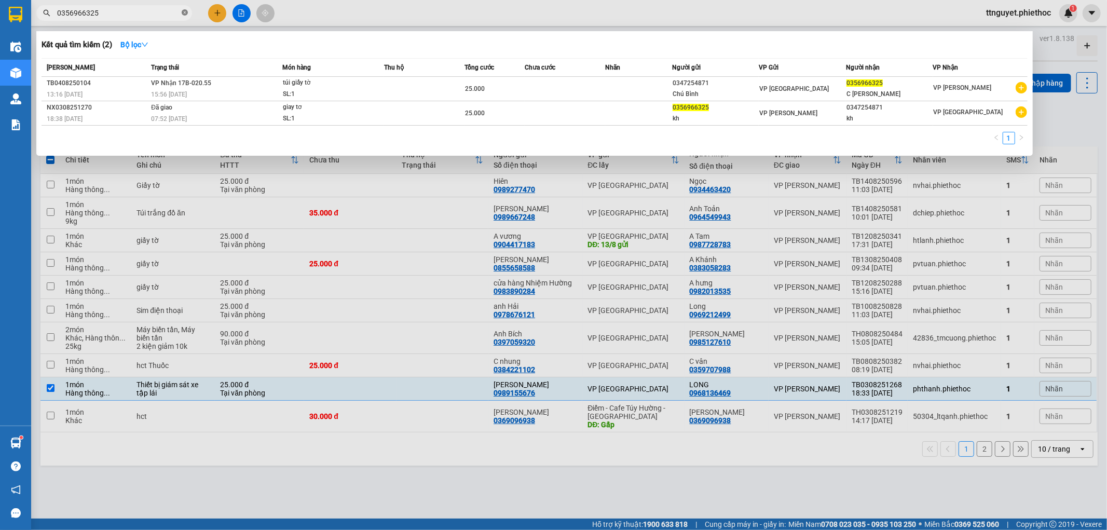
click at [184, 10] on icon "close-circle" at bounding box center [185, 12] width 6 height 6
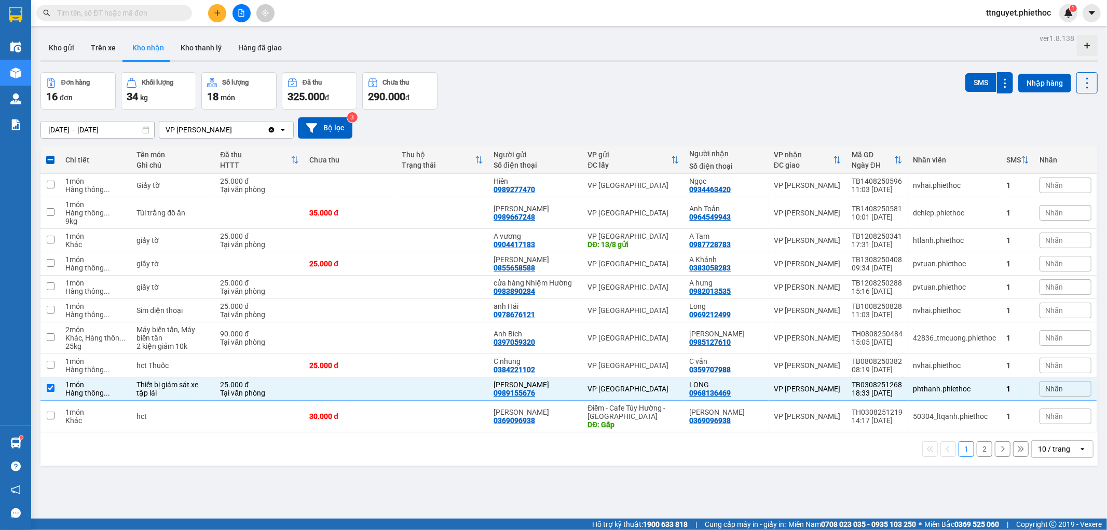
click at [168, 9] on input "text" at bounding box center [118, 12] width 123 height 11
paste input "0968136469"
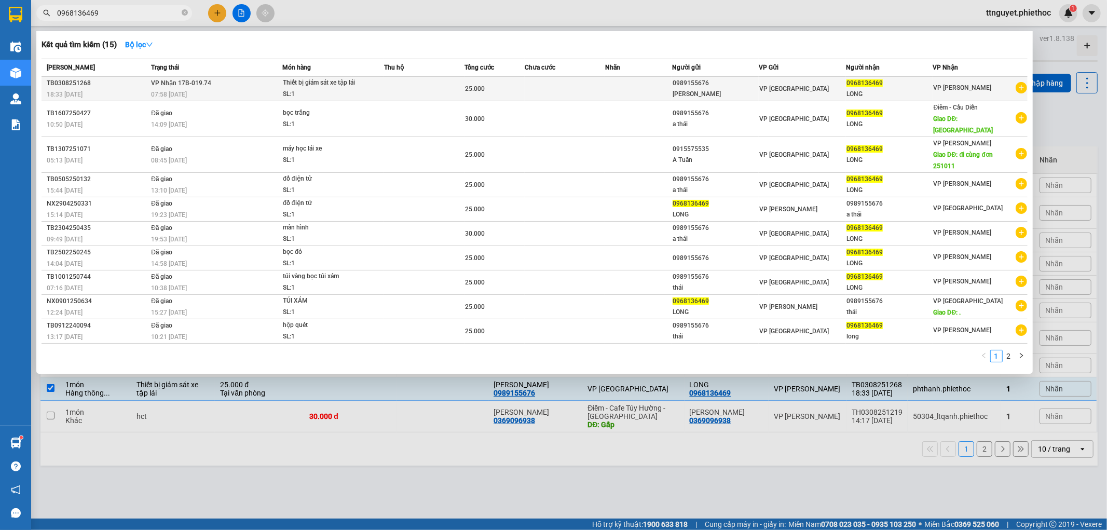
type input "0968136469"
click at [444, 96] on td at bounding box center [424, 89] width 80 height 24
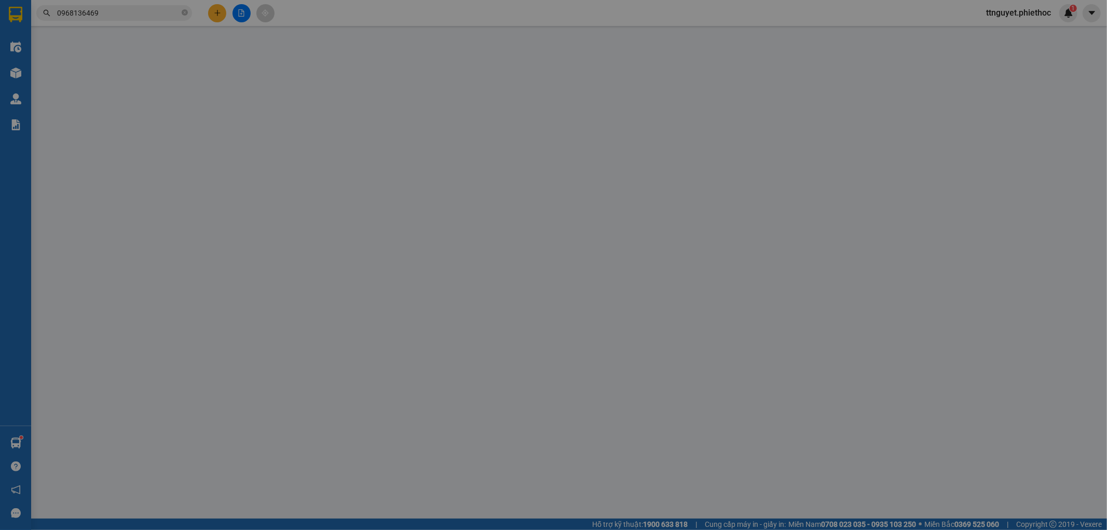
type input "0989155676"
type input "Anh Thái"
type input "0968136469"
type input "LONG"
type input "25.000"
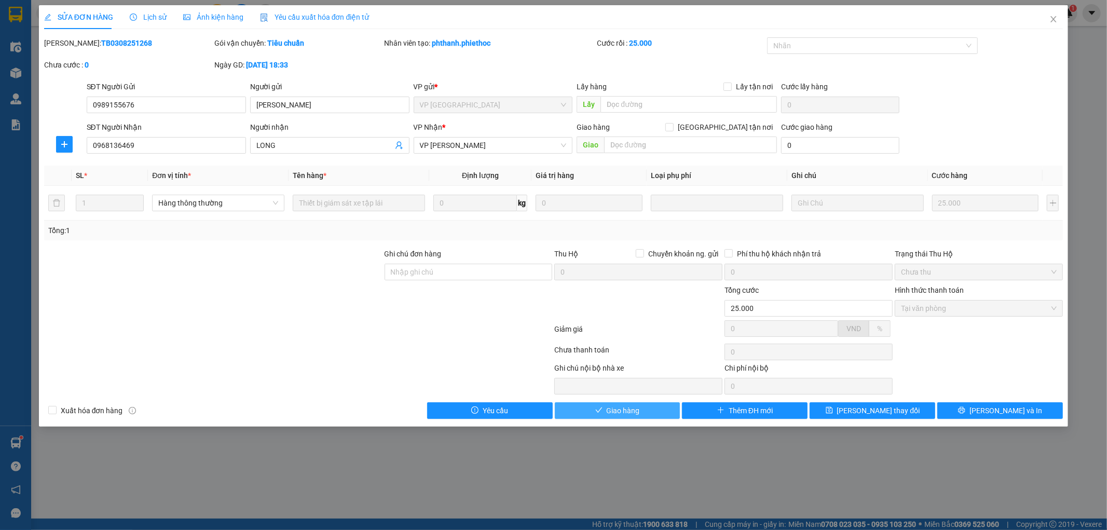
click at [646, 406] on button "Giao hàng" at bounding box center [618, 410] width 126 height 17
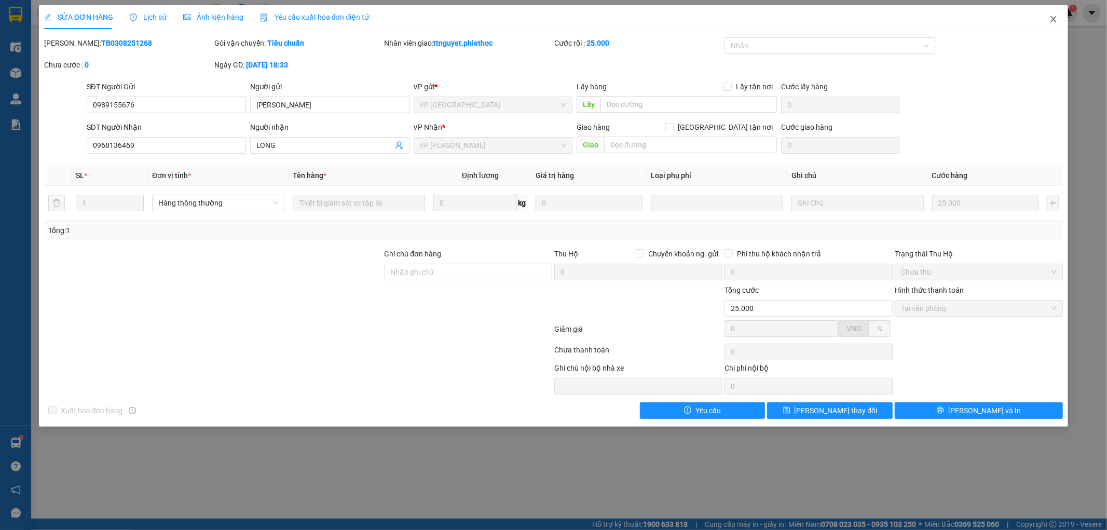
click at [1060, 18] on span "Close" at bounding box center [1053, 19] width 29 height 29
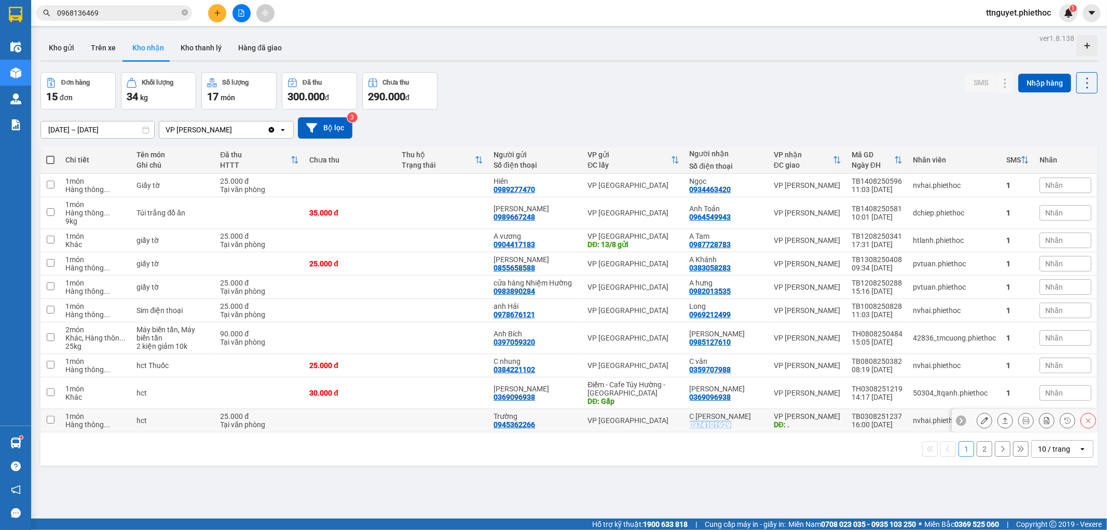
drag, startPoint x: 686, startPoint y: 425, endPoint x: 733, endPoint y: 426, distance: 46.2
click at [733, 426] on td "C Kiều Oanh 0374101929" at bounding box center [727, 420] width 84 height 23
checkbox input "true"
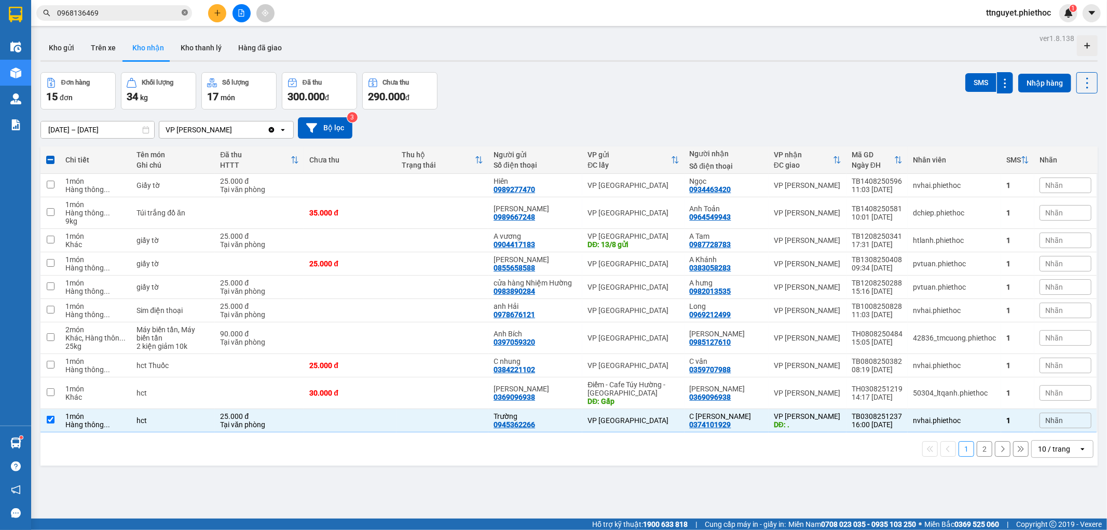
click at [185, 16] on span at bounding box center [185, 13] width 6 height 10
click at [143, 17] on input "text" at bounding box center [118, 12] width 123 height 11
paste input "0374101929"
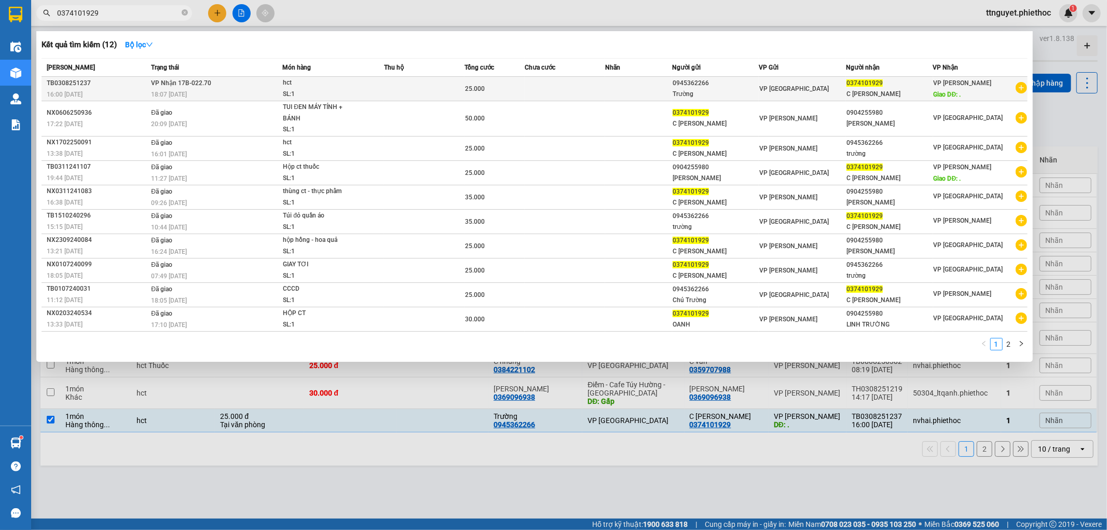
type input "0374101929"
click at [157, 84] on span "VP Nhận 17B-022.70" at bounding box center [181, 82] width 60 height 7
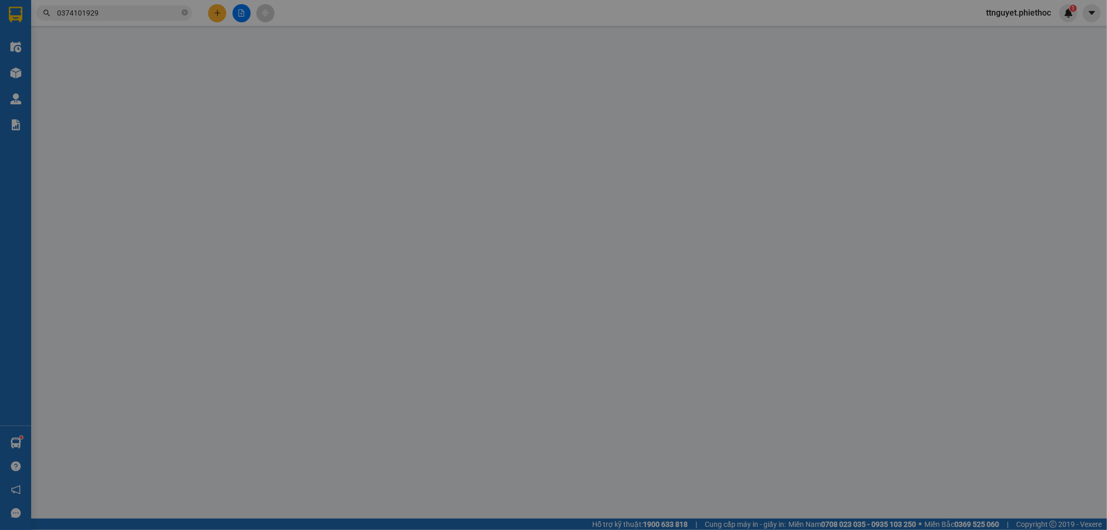
type input "0945362266"
type input "Trường"
type input "0374101929"
type input "C Kiều Oanh"
type input "."
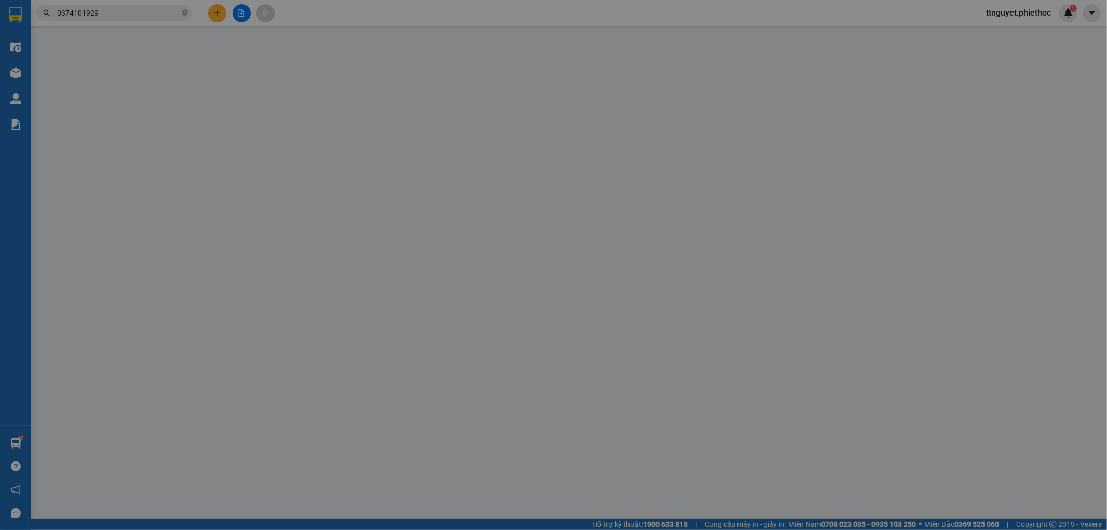
type input "25.000"
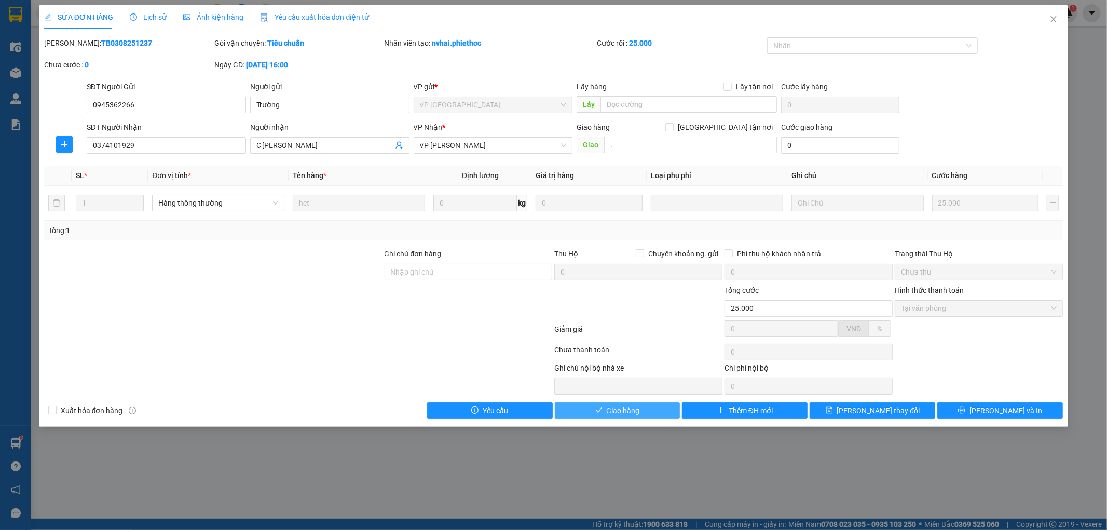
click at [634, 413] on span "Giao hàng" at bounding box center [623, 410] width 33 height 11
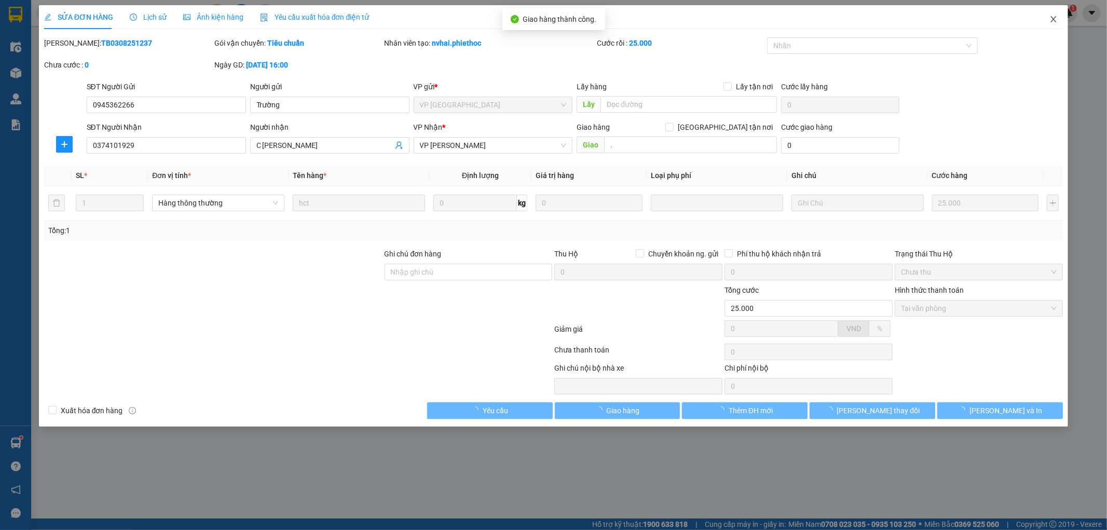
click at [1057, 20] on icon "close" at bounding box center [1054, 19] width 8 height 8
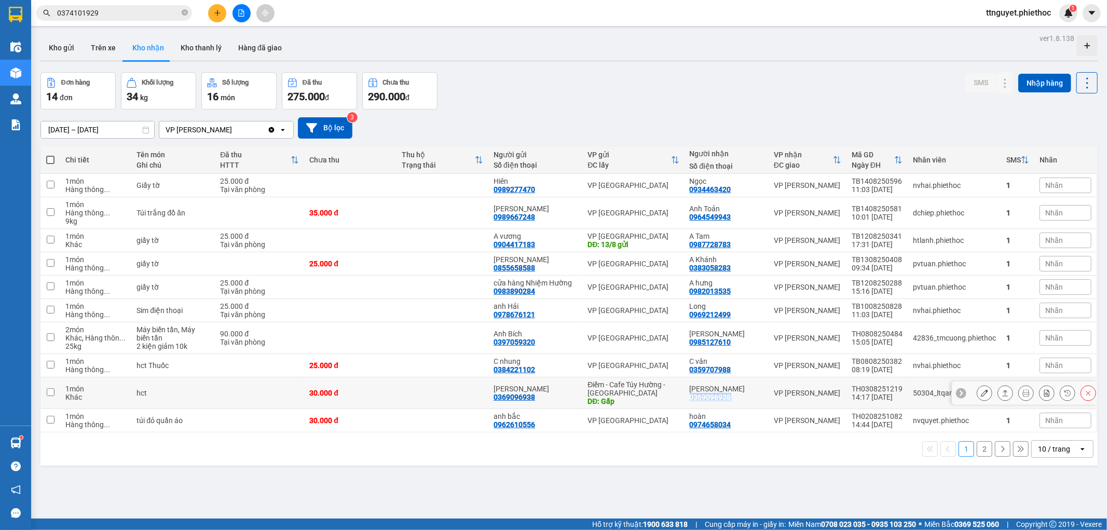
drag, startPoint x: 687, startPoint y: 397, endPoint x: 736, endPoint y: 397, distance: 48.8
click at [736, 397] on td "Bùi Long Thành 0369096938" at bounding box center [727, 393] width 84 height 32
checkbox input "true"
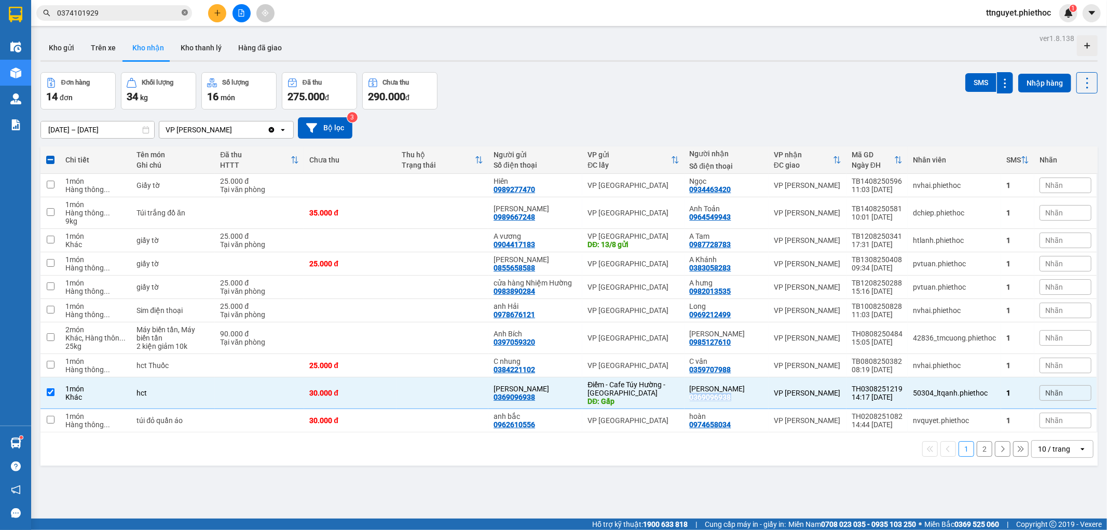
click at [185, 13] on icon "close-circle" at bounding box center [185, 12] width 6 height 6
click at [172, 13] on input "text" at bounding box center [118, 12] width 123 height 11
paste input "0369096938"
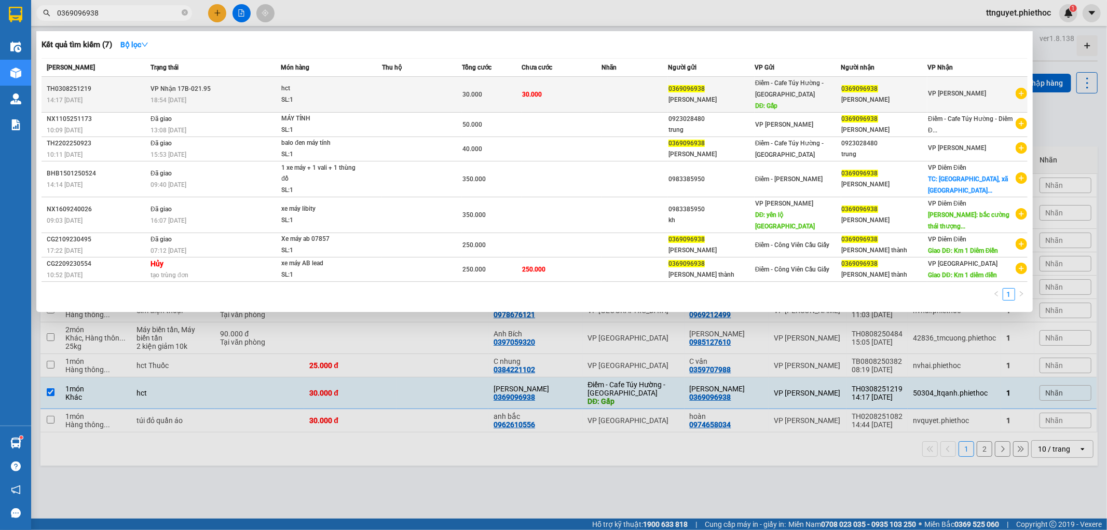
type input "0369096938"
click at [427, 96] on td at bounding box center [422, 95] width 80 height 36
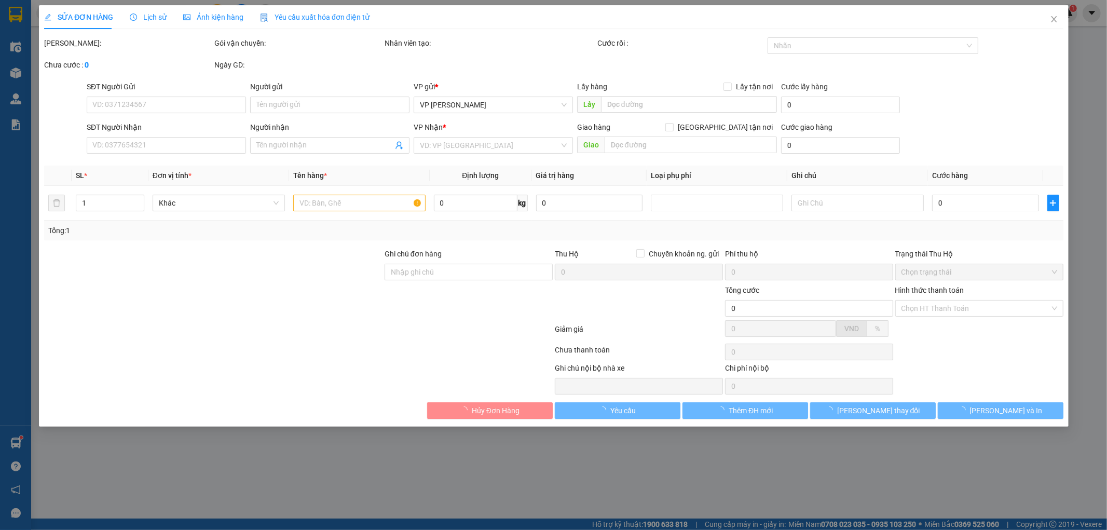
type input "0369096938"
type input "Bùi Long Thành"
type input "Gấp"
type input "0369096938"
type input "Bùi Long Thành"
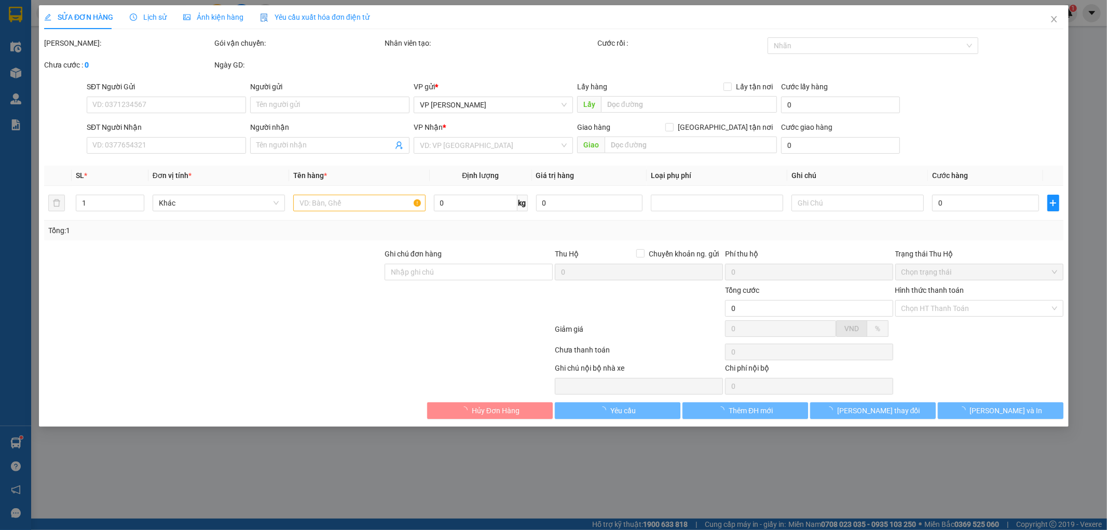
type input "30.000"
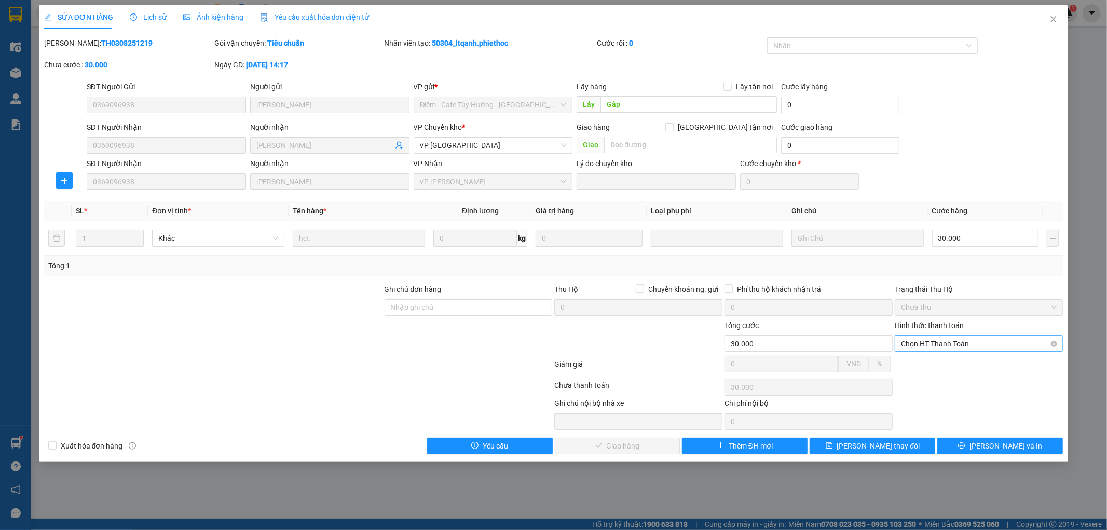
click at [927, 344] on span "Chọn HT Thanh Toán" at bounding box center [979, 344] width 156 height 16
click at [941, 359] on div "Tại văn phòng" at bounding box center [980, 364] width 156 height 11
type input "0"
click at [640, 444] on span "Lưu và Giao hàng" at bounding box center [625, 445] width 100 height 11
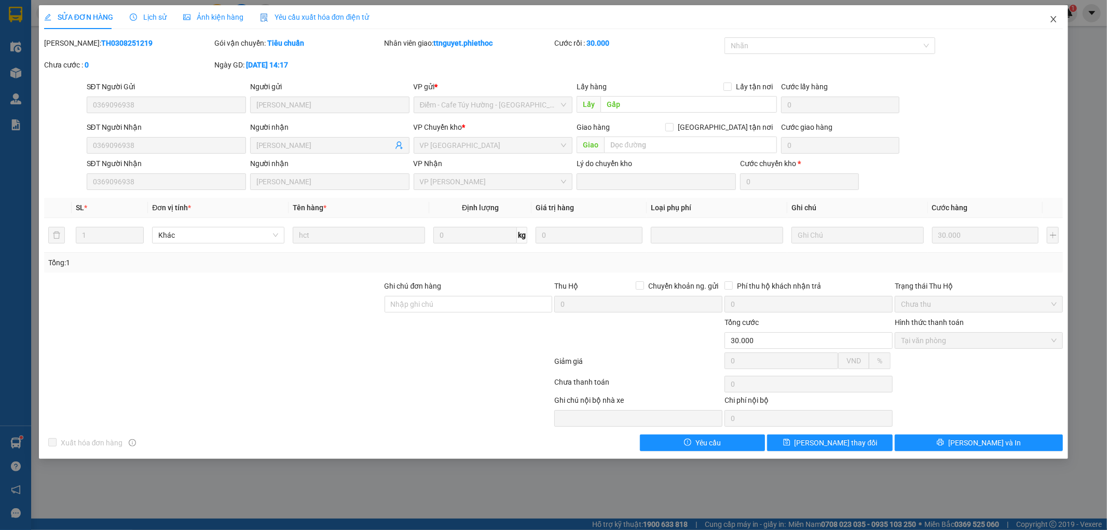
click at [1053, 17] on icon "close" at bounding box center [1054, 19] width 8 height 8
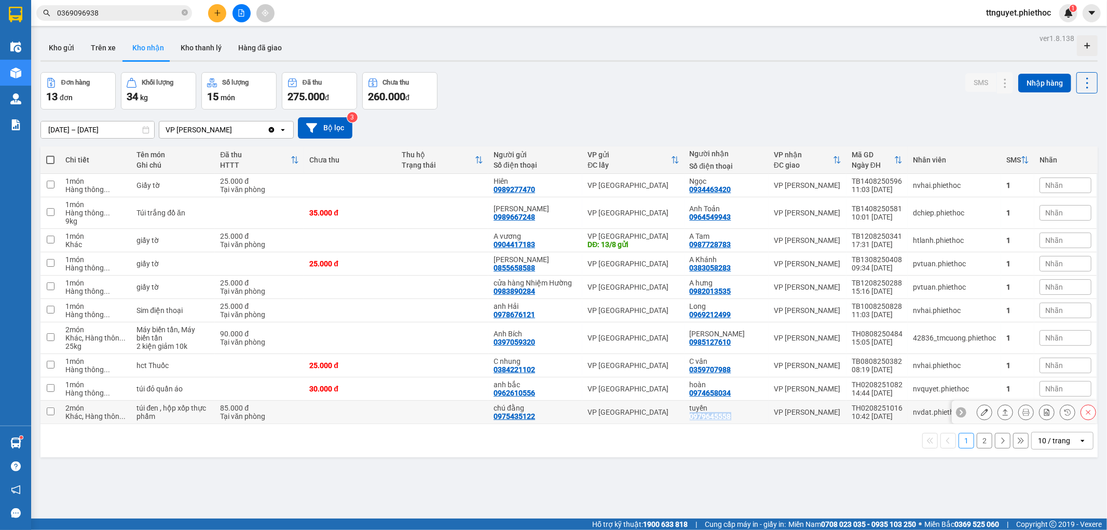
drag, startPoint x: 691, startPoint y: 417, endPoint x: 740, endPoint y: 417, distance: 49.3
click at [740, 417] on div "tuyền 0979645558" at bounding box center [727, 412] width 74 height 17
checkbox input "true"
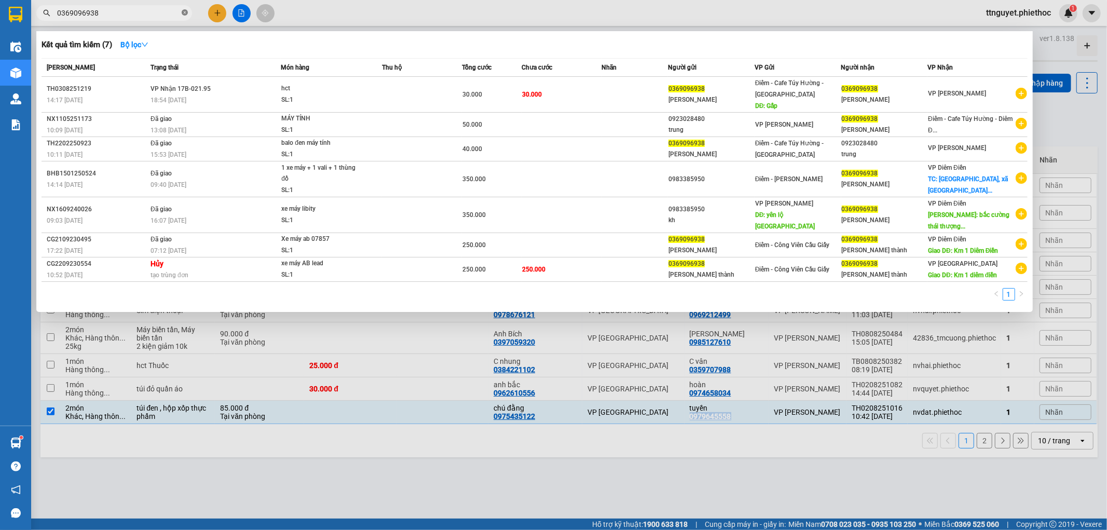
click at [182, 11] on icon "close-circle" at bounding box center [185, 12] width 6 height 6
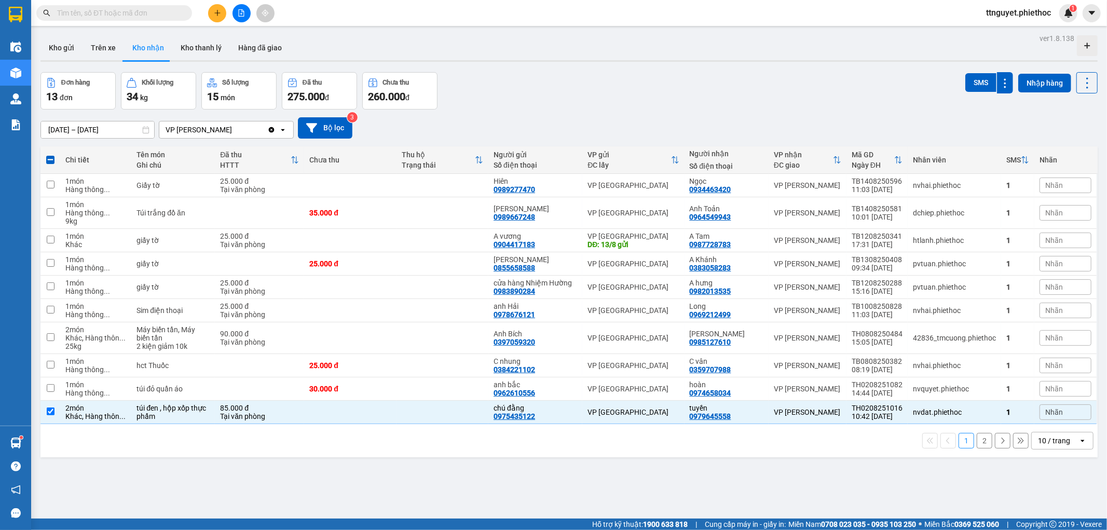
click at [162, 14] on input "text" at bounding box center [118, 12] width 123 height 11
paste input "0979645558"
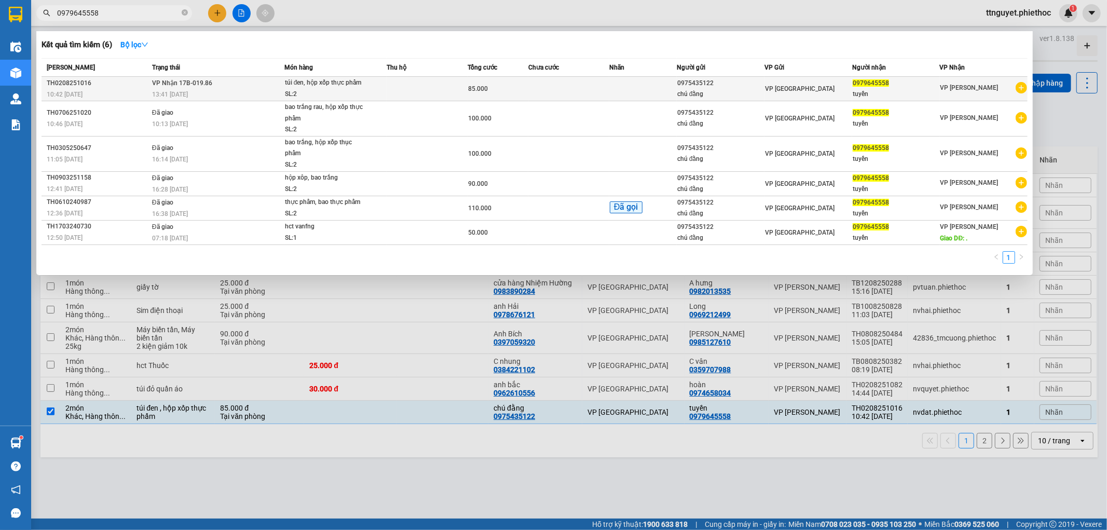
type input "0979645558"
click at [417, 88] on td at bounding box center [427, 89] width 81 height 24
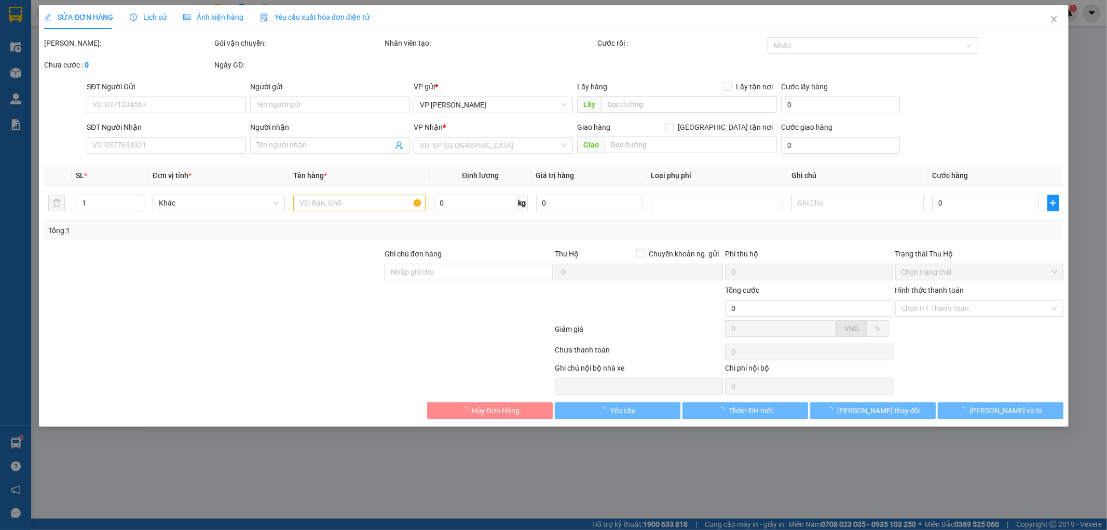
type input "0975435122"
type input "chú đằng"
type input "0979645558"
type input "tuyền"
type input "85.000"
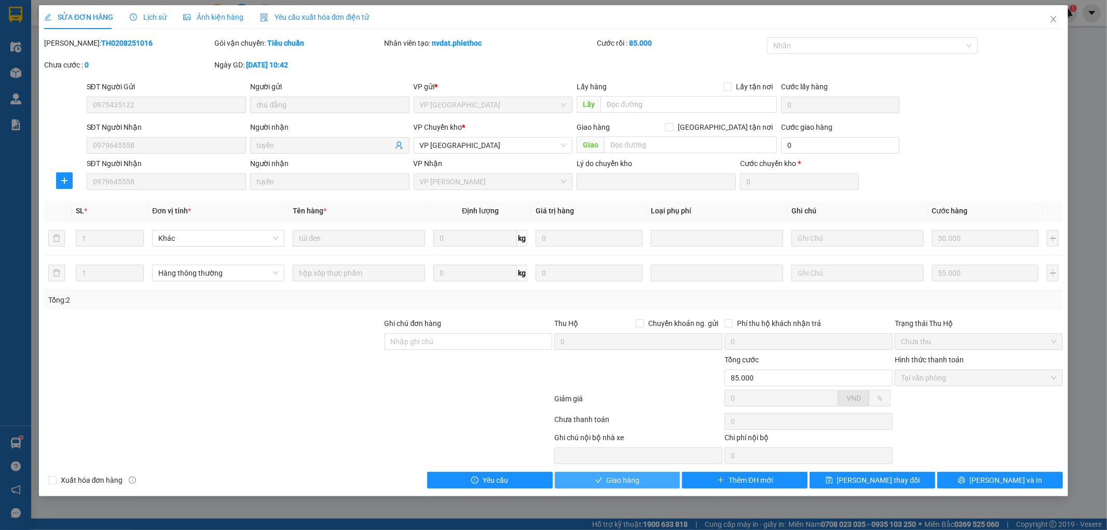
click at [624, 476] on span "Giao hàng" at bounding box center [623, 480] width 33 height 11
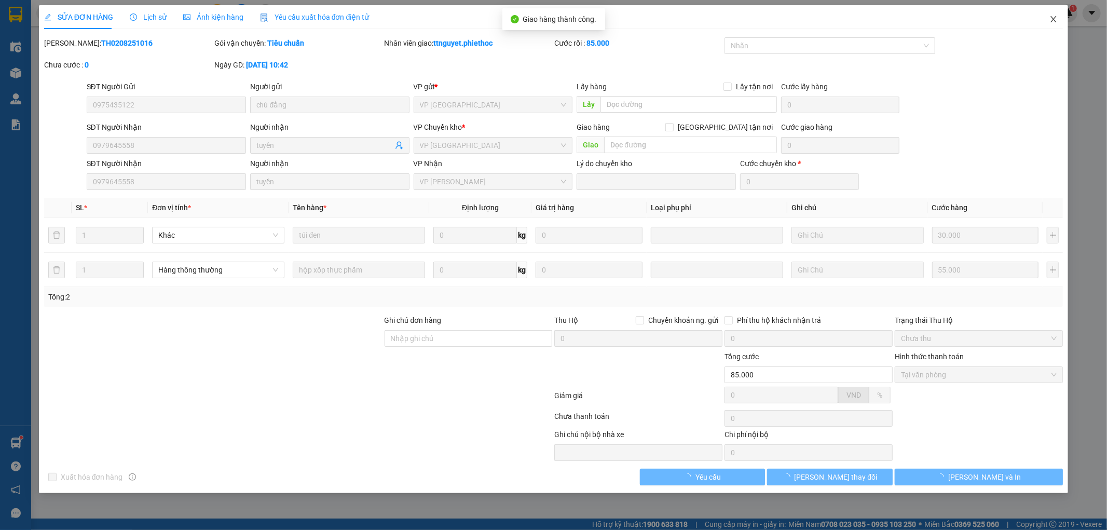
click at [1048, 18] on span "Close" at bounding box center [1053, 19] width 29 height 29
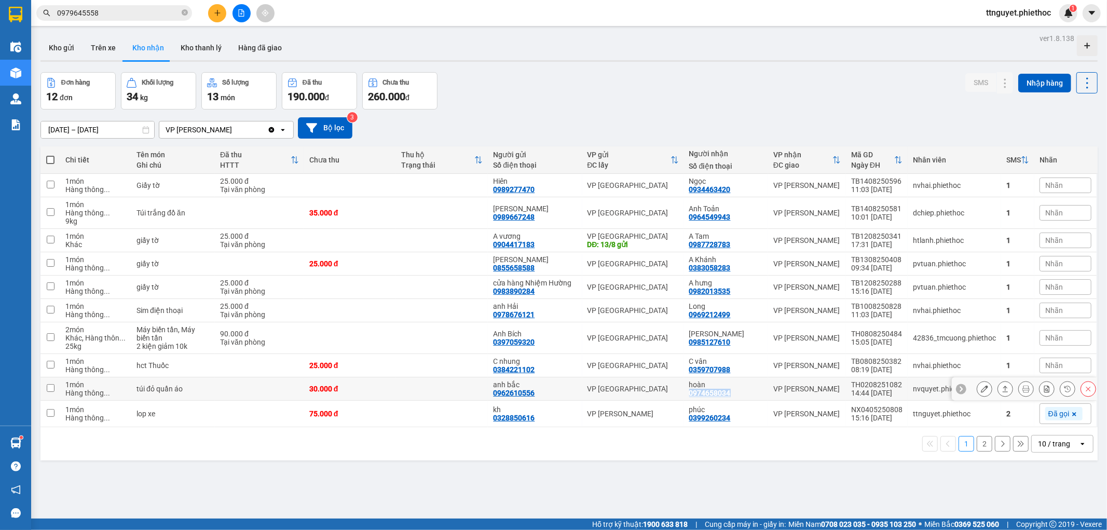
drag, startPoint x: 685, startPoint y: 390, endPoint x: 733, endPoint y: 391, distance: 47.3
click at [733, 391] on td "hoàn 0974658034" at bounding box center [726, 388] width 84 height 23
checkbox input "true"
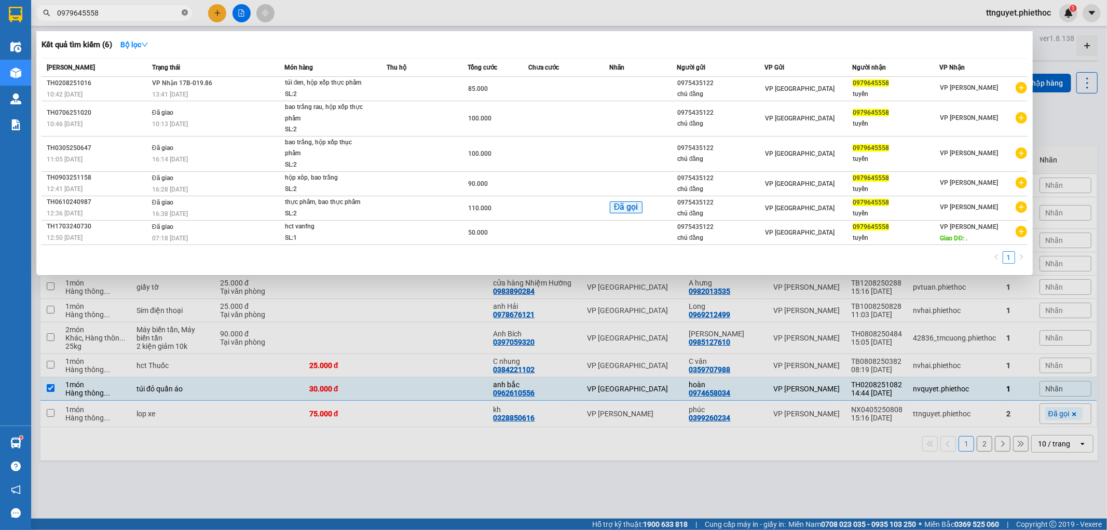
click at [183, 12] on icon "close-circle" at bounding box center [185, 12] width 6 height 6
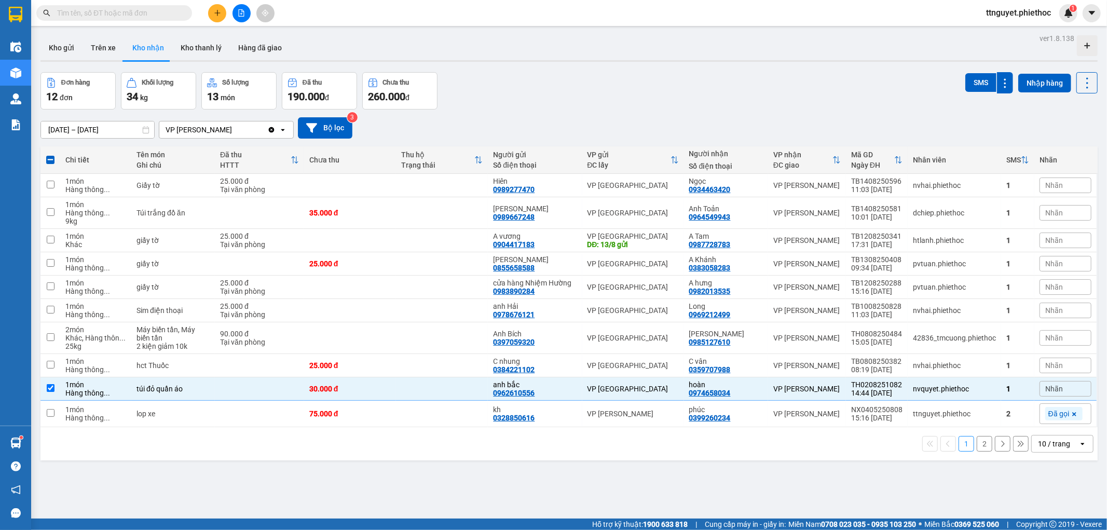
click at [167, 12] on input "text" at bounding box center [118, 12] width 123 height 11
paste input "0974658034"
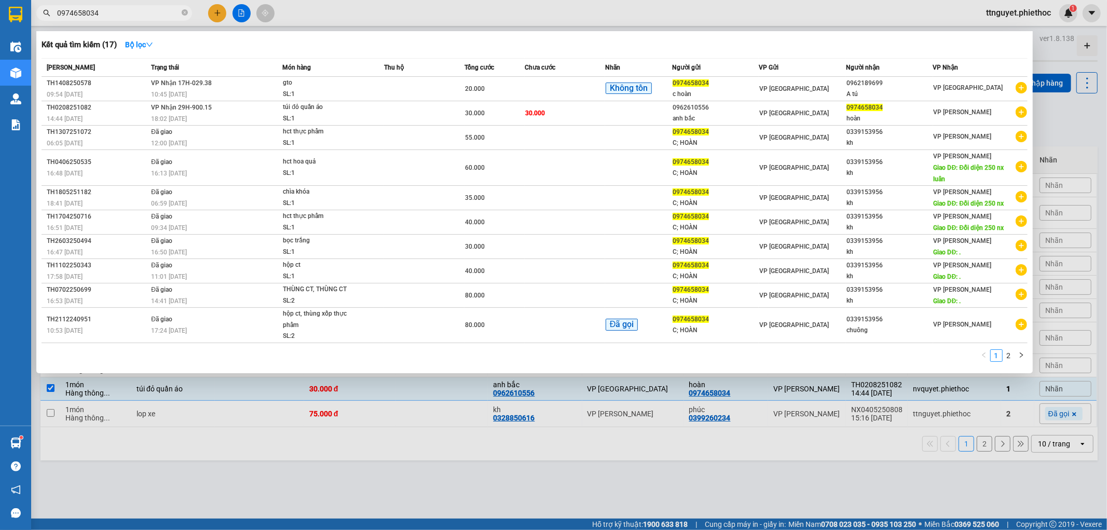
type input "0974658034"
click at [310, 85] on div "gto" at bounding box center [322, 82] width 78 height 11
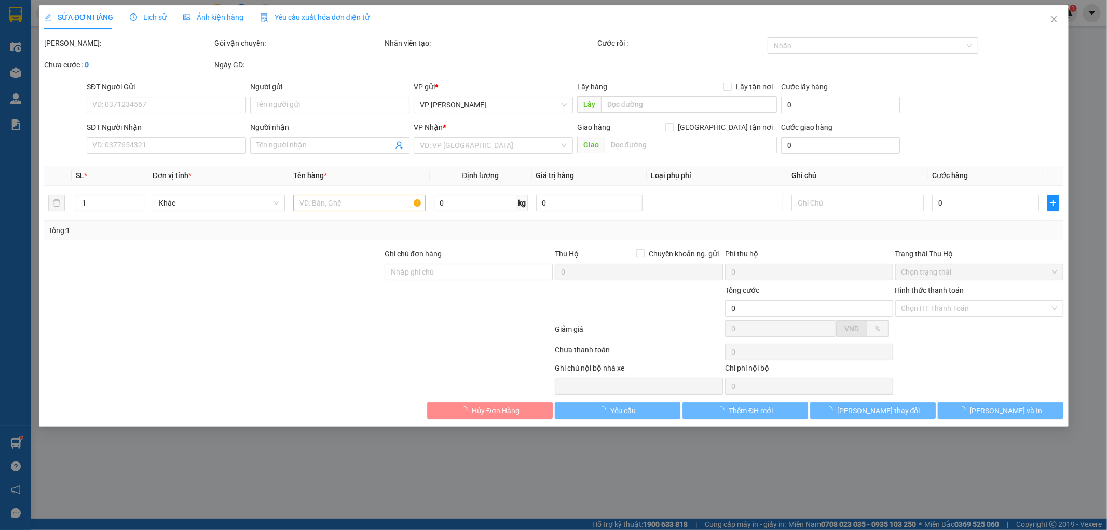
type input "0974658034"
type input "c hoàn"
type input "0962189699"
type input "A tú"
type input "20.000"
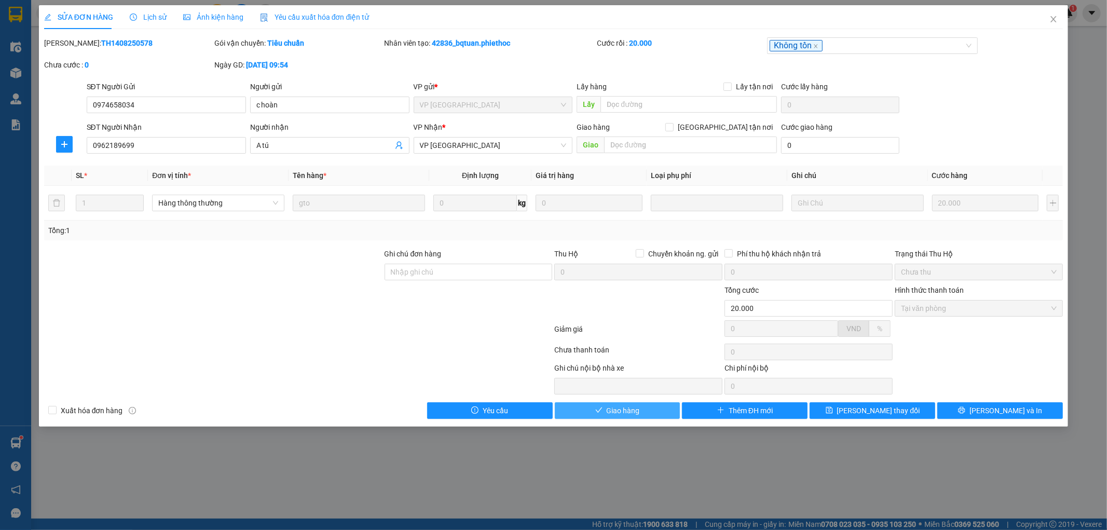
click at [662, 417] on button "Giao hàng" at bounding box center [618, 410] width 126 height 17
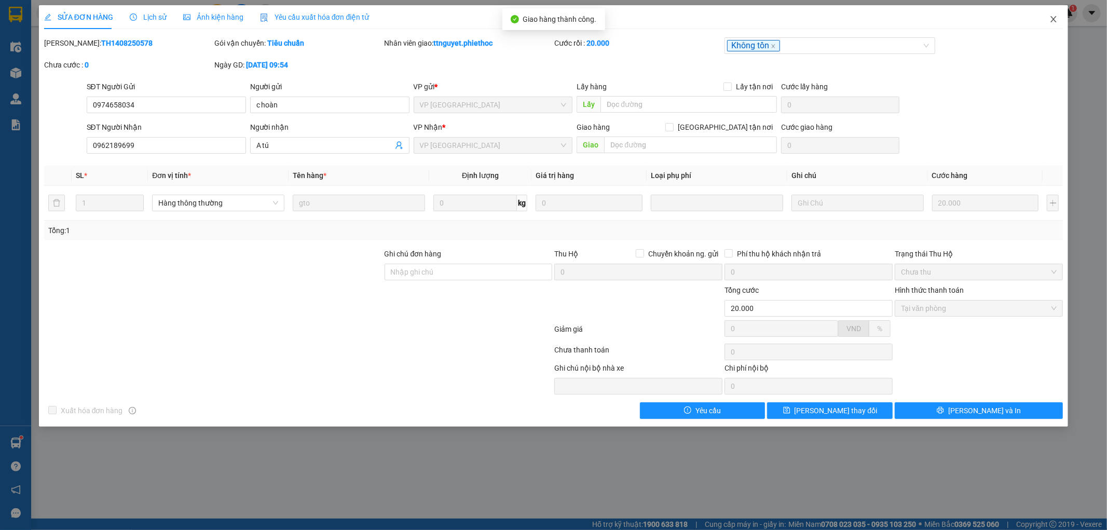
click at [1058, 18] on span "Close" at bounding box center [1053, 19] width 29 height 29
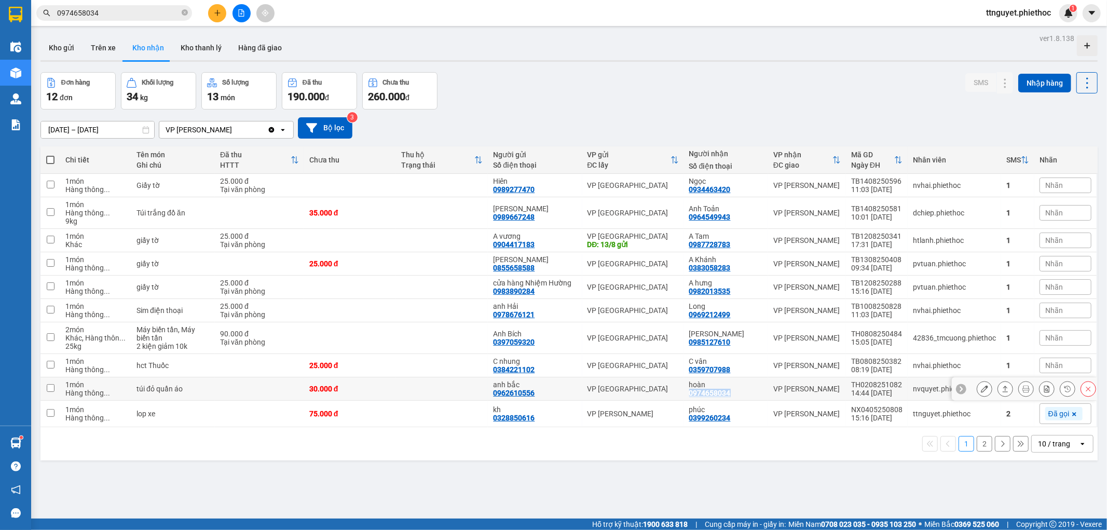
drag, startPoint x: 687, startPoint y: 393, endPoint x: 735, endPoint y: 393, distance: 47.2
click at [735, 393] on td "hoàn 0974658034" at bounding box center [726, 388] width 84 height 23
checkbox input "true"
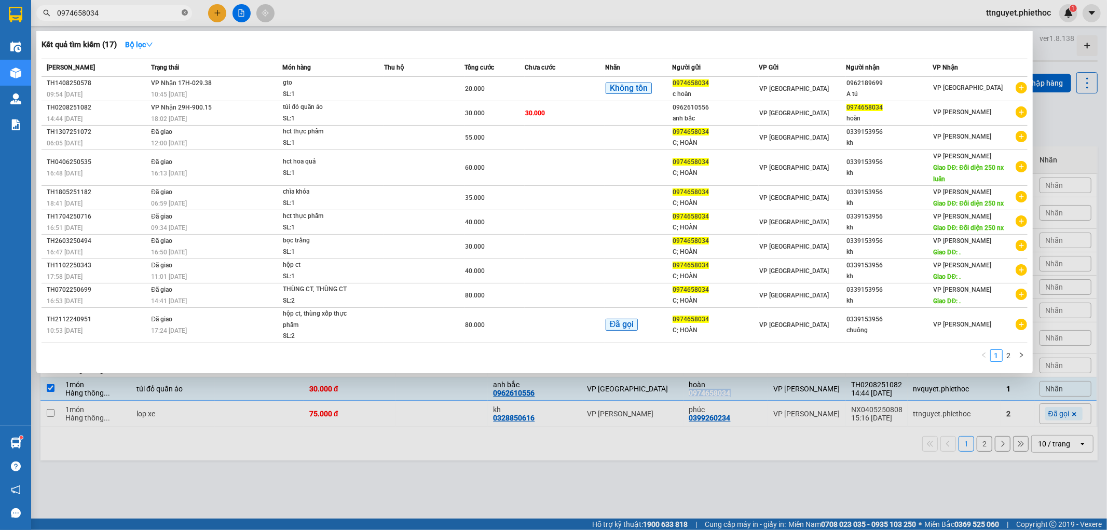
click at [183, 13] on icon "close-circle" at bounding box center [185, 12] width 6 height 6
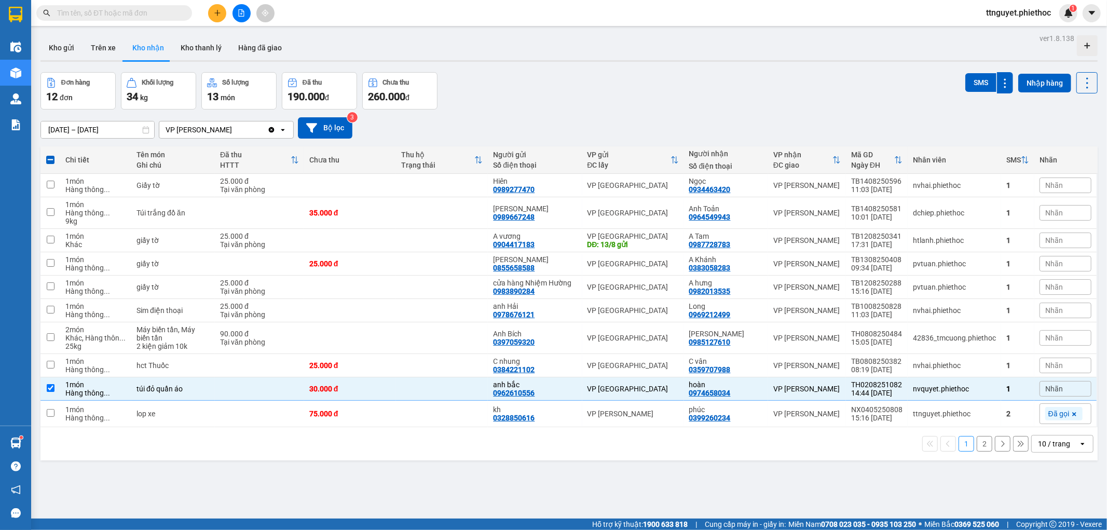
click at [156, 17] on input "text" at bounding box center [118, 12] width 123 height 11
paste input "0974658034"
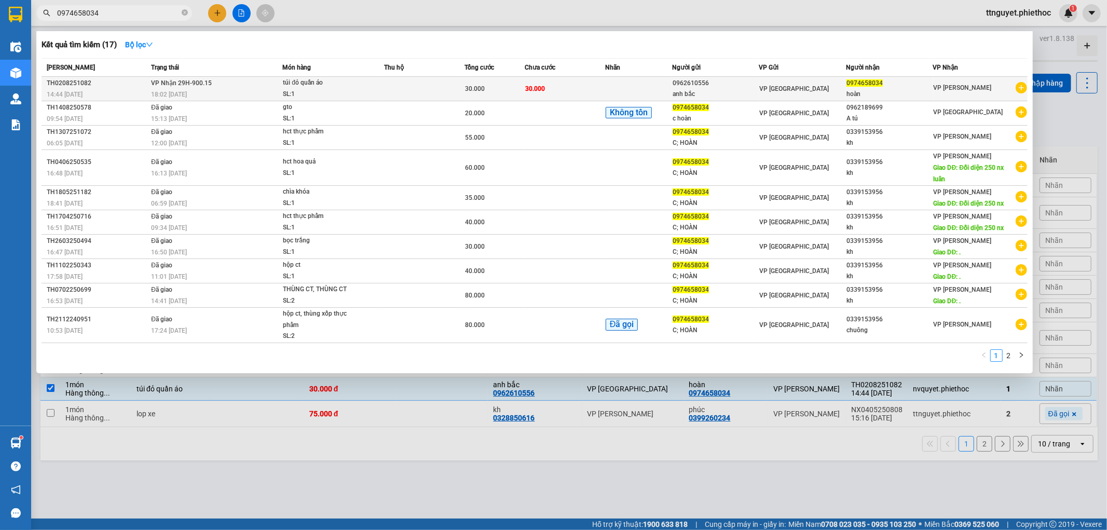
type input "0974658034"
click at [344, 87] on div "túi đỏ quần áo" at bounding box center [322, 82] width 78 height 11
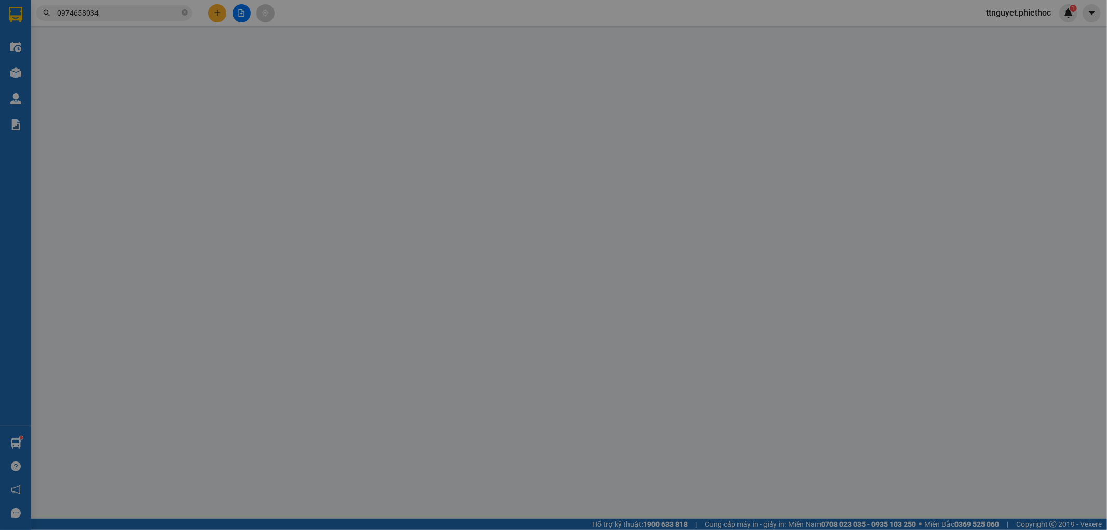
type input "0962610556"
type input "anh bắc"
type input "0974658034"
type input "hoàn"
type input "30.000"
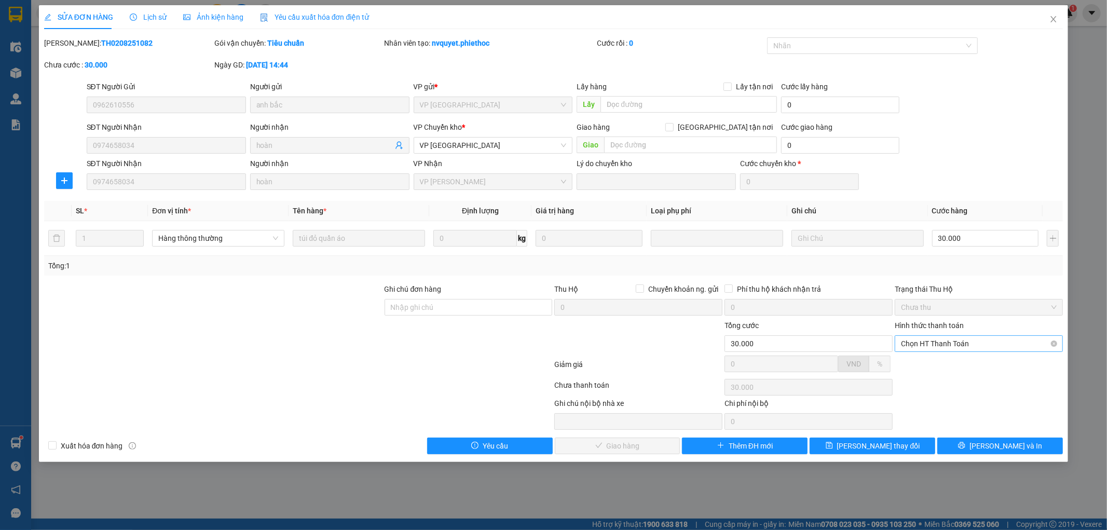
click at [941, 342] on span "Chọn HT Thanh Toán" at bounding box center [979, 344] width 156 height 16
drag, startPoint x: 930, startPoint y: 362, endPoint x: 657, endPoint y: 440, distance: 283.6
click at [928, 362] on div "Tại văn phòng" at bounding box center [980, 364] width 156 height 11
type input "0"
click at [635, 447] on span "Lưu và Giao hàng" at bounding box center [625, 445] width 100 height 11
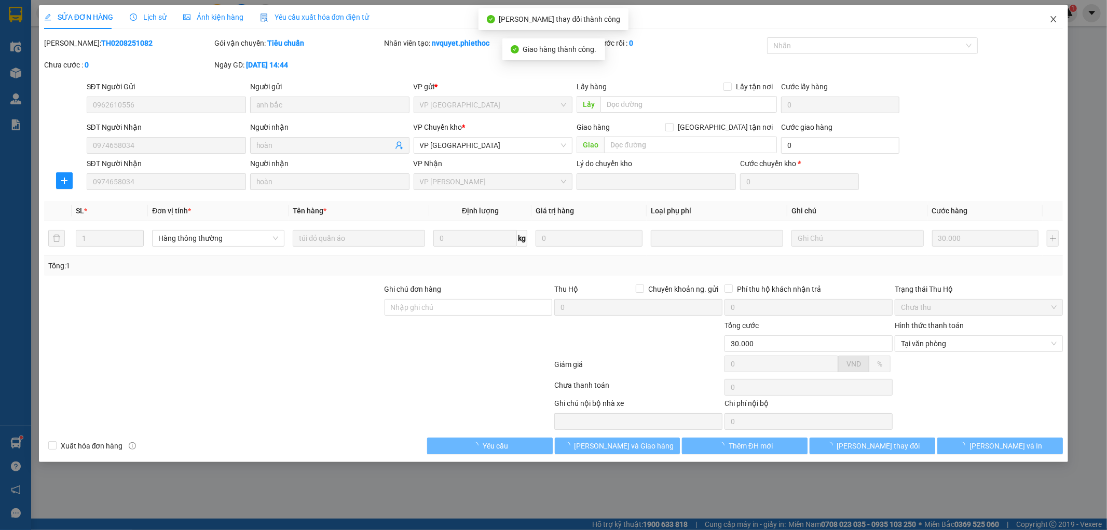
click at [1062, 13] on span "Close" at bounding box center [1053, 19] width 29 height 29
click at [1058, 20] on div "ttnguyet.phiethoc 1" at bounding box center [1028, 13] width 100 height 18
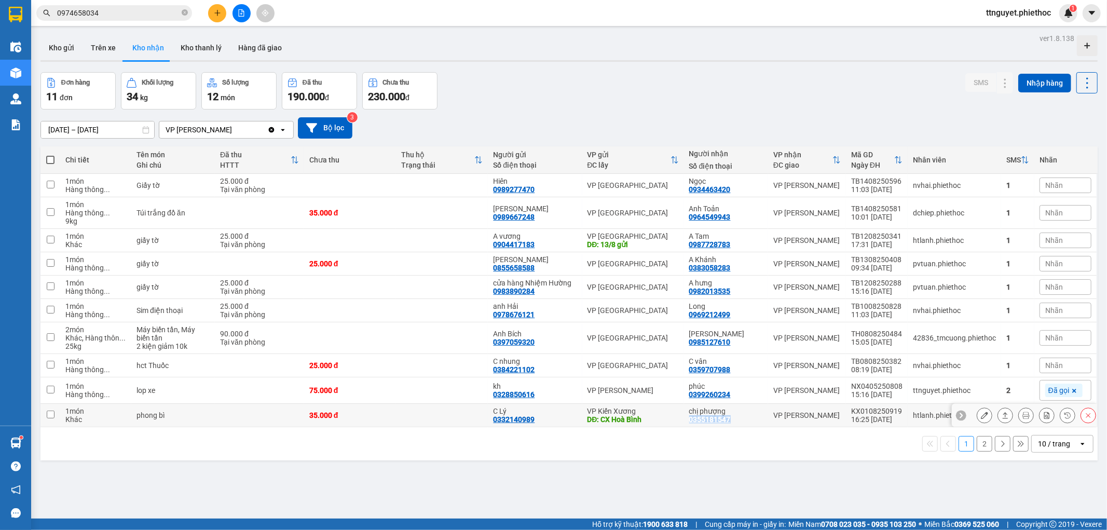
drag, startPoint x: 688, startPoint y: 421, endPoint x: 728, endPoint y: 417, distance: 40.7
click at [728, 417] on td "chị phượng 0355181547" at bounding box center [726, 415] width 84 height 23
checkbox input "true"
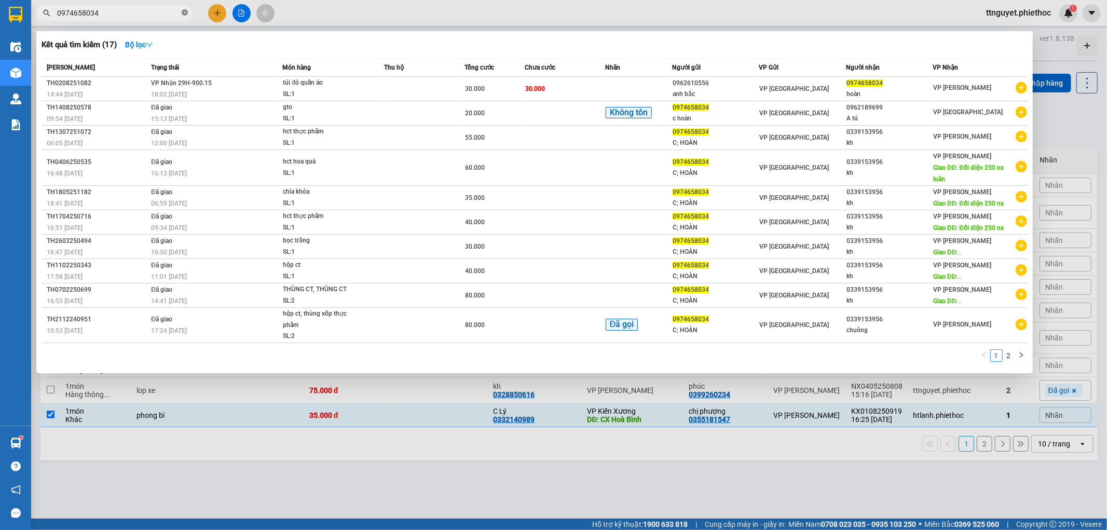
click at [185, 11] on icon "close-circle" at bounding box center [185, 12] width 6 height 6
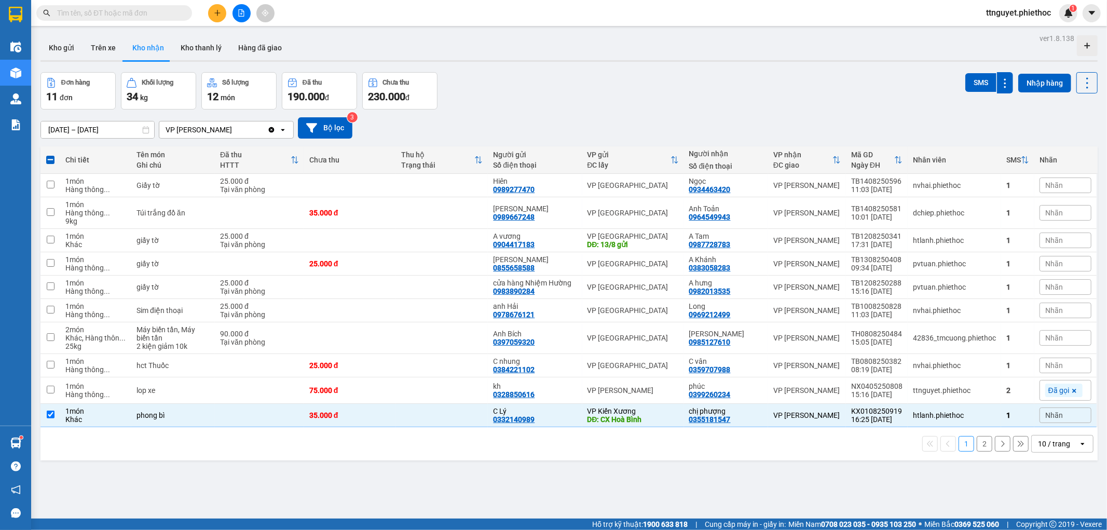
click at [154, 13] on input "text" at bounding box center [118, 12] width 123 height 11
paste input "0355181547"
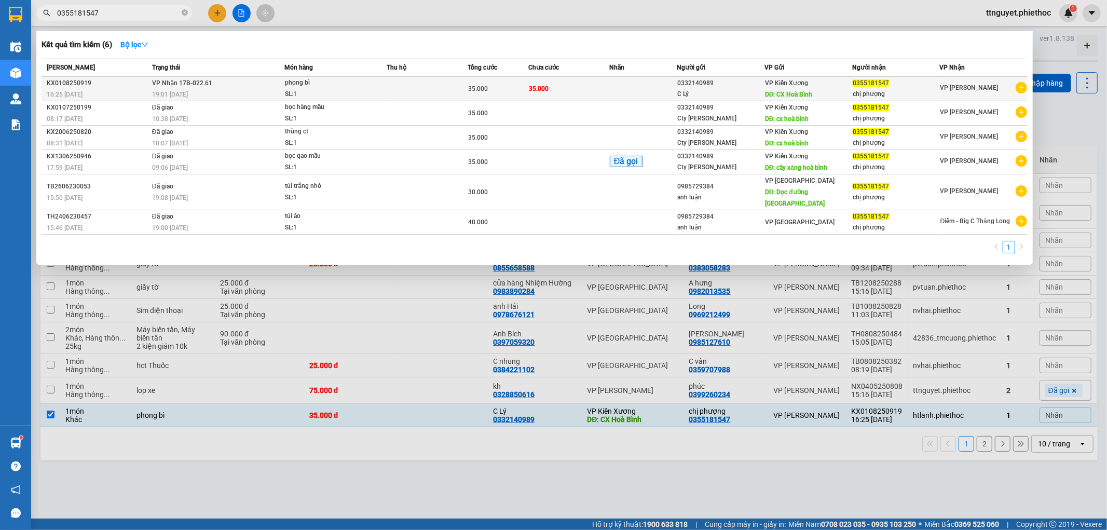
type input "0355181547"
click at [290, 86] on div "phong bì" at bounding box center [324, 82] width 78 height 11
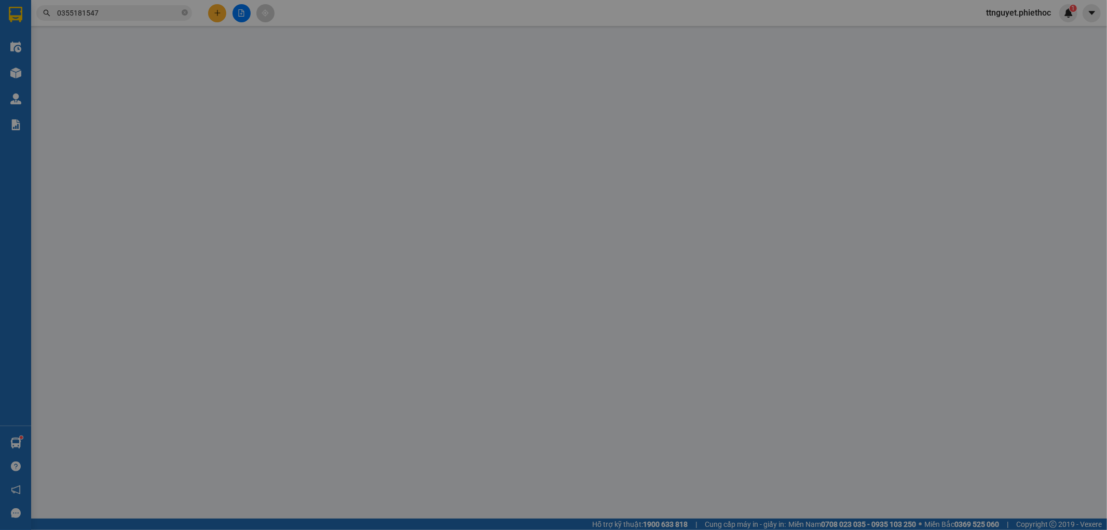
type input "0332140989"
type input "C Lý"
type input "CX Hoà Bình"
type input "5.000"
type input "0355181547"
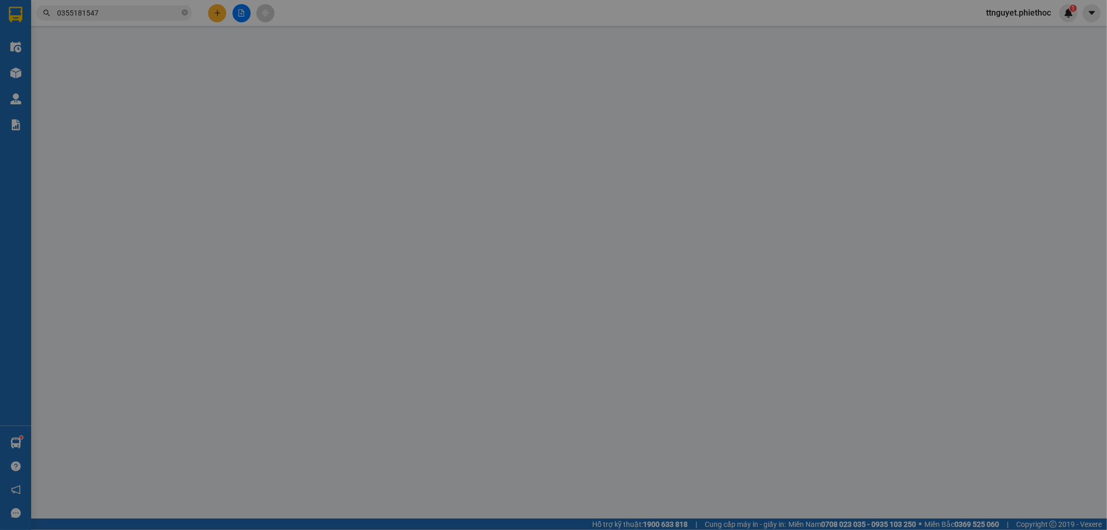
type input "chị phượng"
type input "35.000"
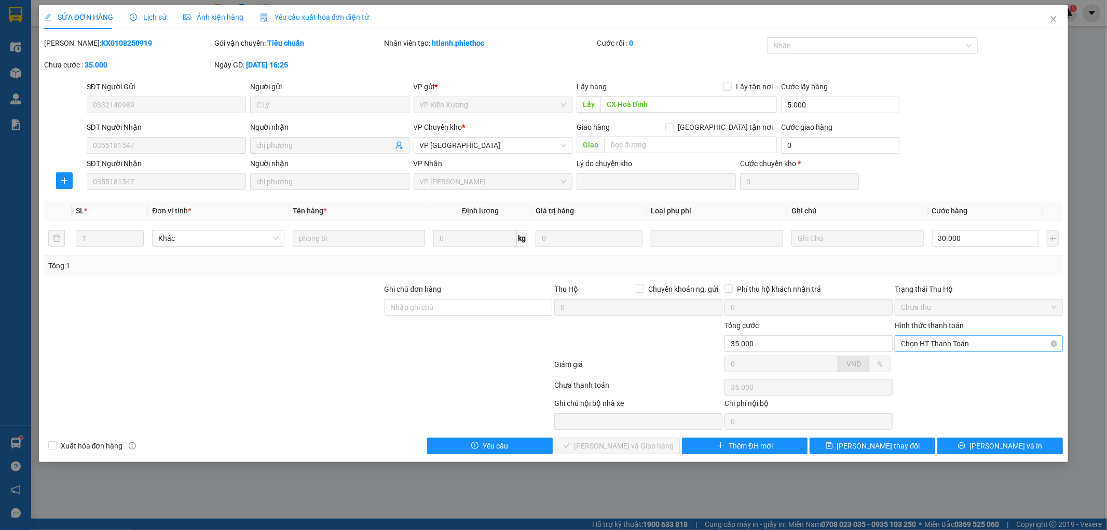
click at [988, 344] on span "Chọn HT Thanh Toán" at bounding box center [979, 344] width 156 height 16
click at [975, 354] on div "Total Paid Fee 0 Total UnPaid Fee 35.000 Cash Collection Total Fee Mã ĐH: KX010…" at bounding box center [554, 245] width 1020 height 417
drag, startPoint x: 941, startPoint y: 342, endPoint x: 942, endPoint y: 349, distance: 7.3
click at [942, 345] on span "Chọn HT Thanh Toán" at bounding box center [979, 344] width 156 height 16
click at [935, 362] on div "Tại văn phòng" at bounding box center [980, 364] width 156 height 11
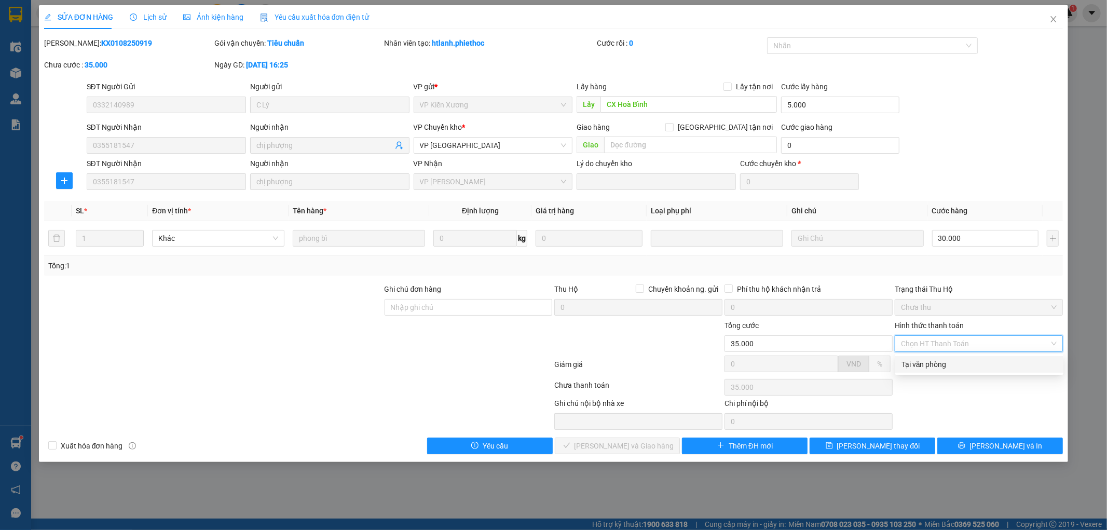
type input "0"
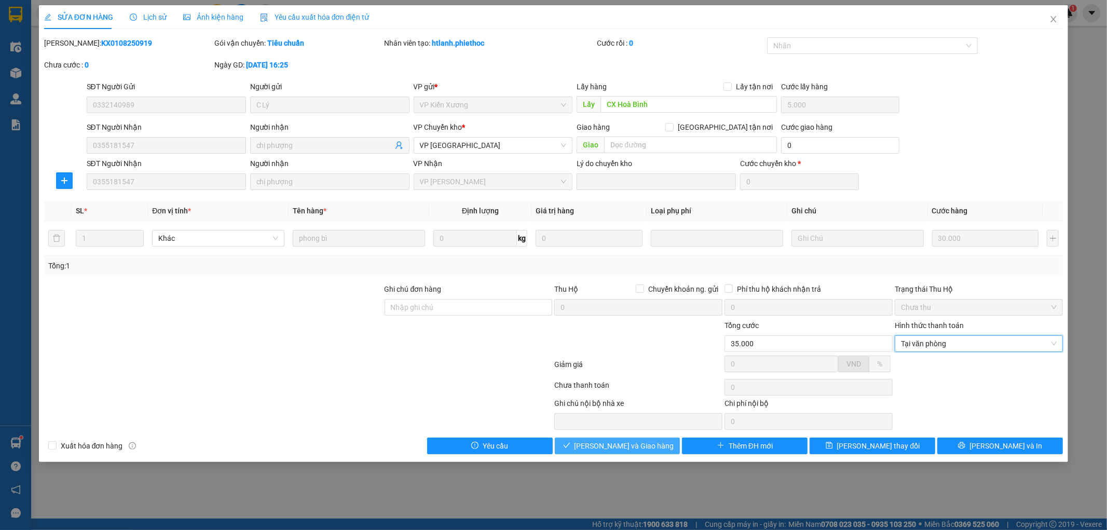
click at [571, 444] on icon "check" at bounding box center [566, 445] width 7 height 7
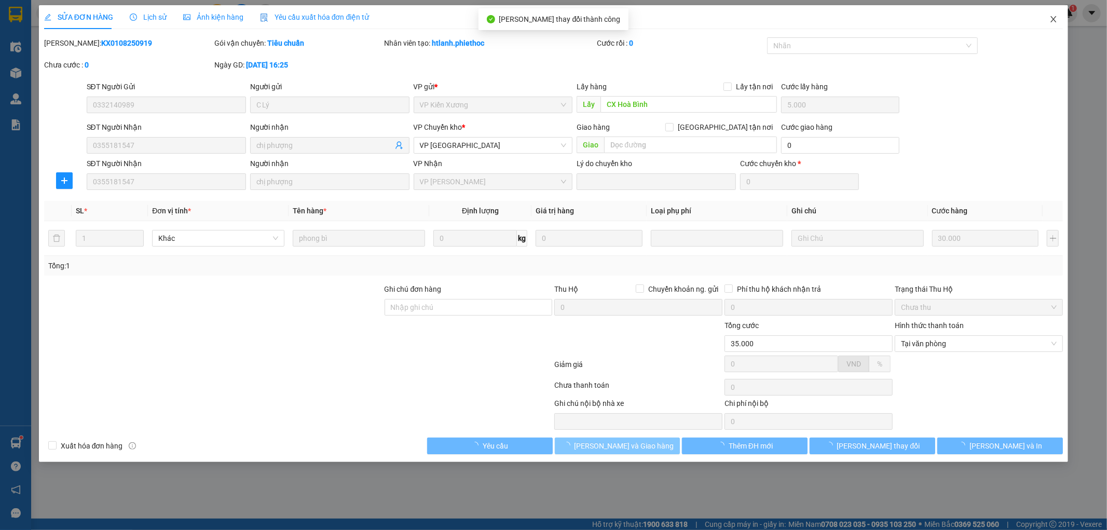
click at [1052, 19] on icon "close" at bounding box center [1054, 19] width 8 height 8
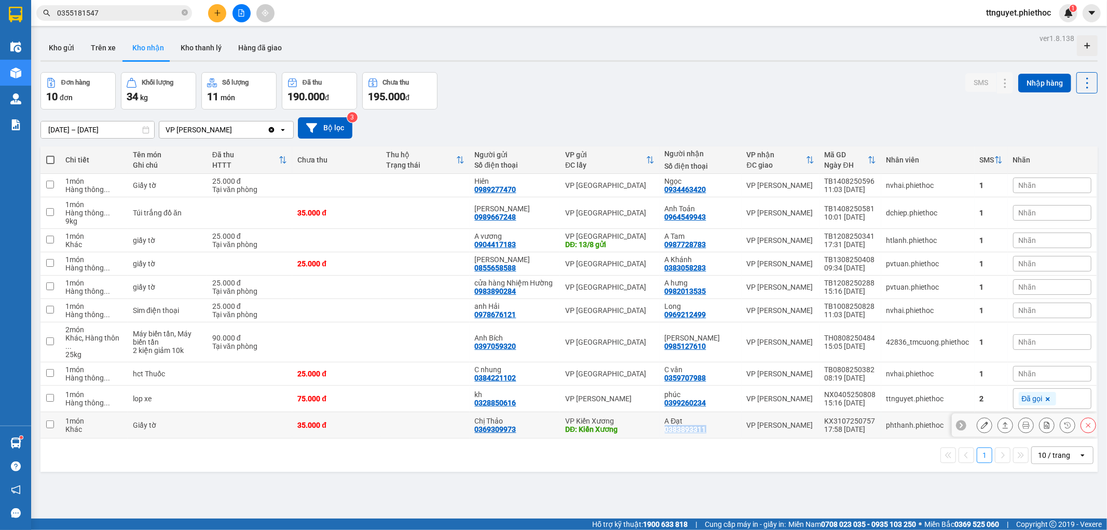
drag, startPoint x: 664, startPoint y: 431, endPoint x: 708, endPoint y: 430, distance: 44.2
click at [708, 430] on div "A Đạt 0383893311" at bounding box center [701, 425] width 72 height 17
checkbox input "true"
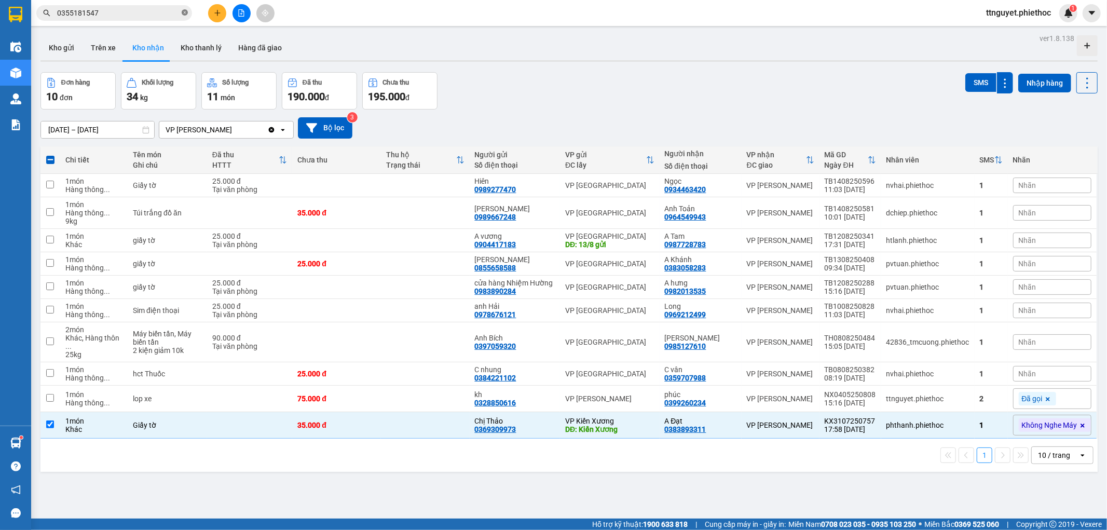
click at [185, 11] on icon "close-circle" at bounding box center [185, 12] width 6 height 6
click at [158, 13] on input "text" at bounding box center [118, 12] width 123 height 11
paste input "0383893311"
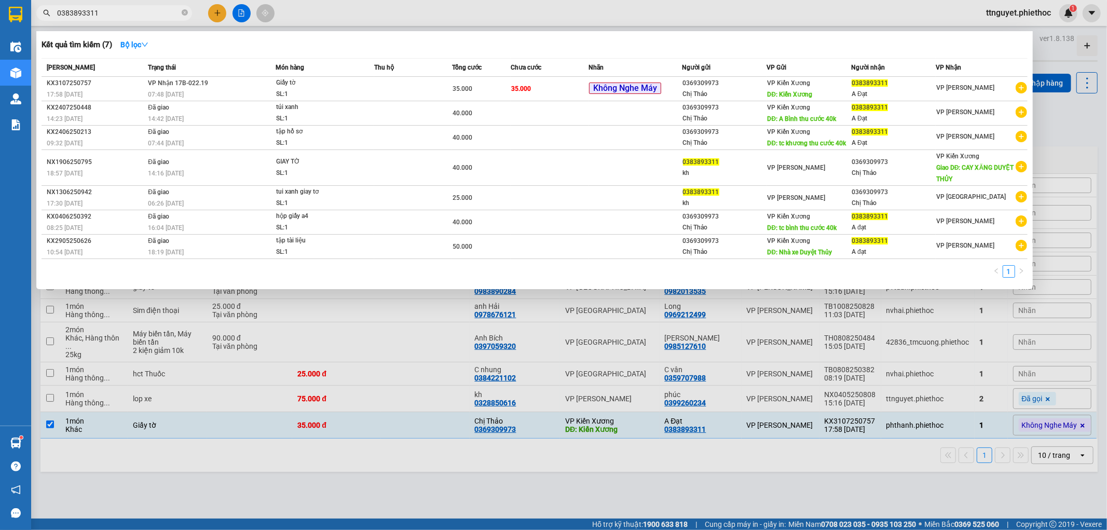
type input "0383893311"
click at [300, 85] on div "Giấy tờ" at bounding box center [315, 82] width 78 height 11
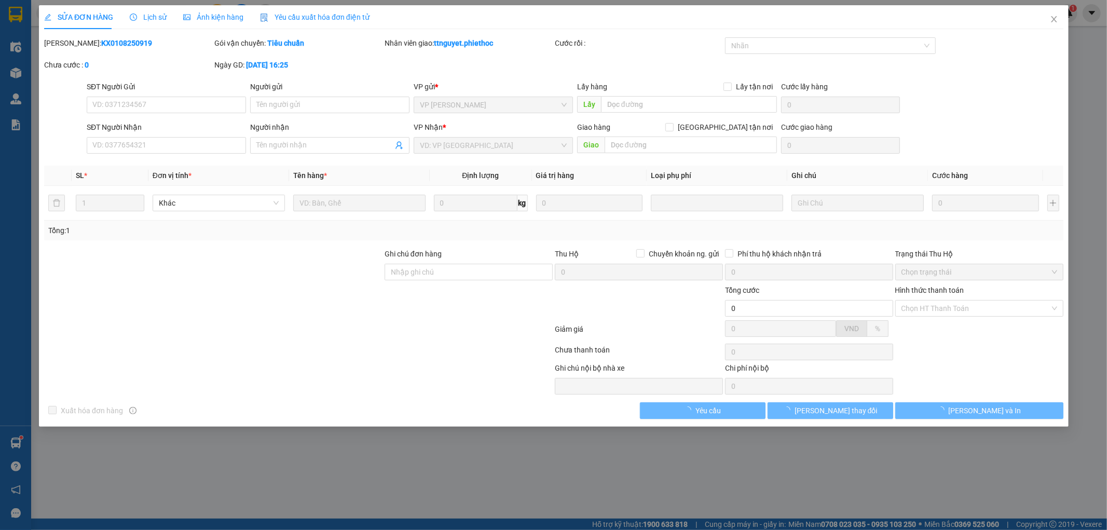
type input "0369309973"
type input "Chị Thảo"
type input "Kiến Xương"
type input "5.000"
type input "0383893311"
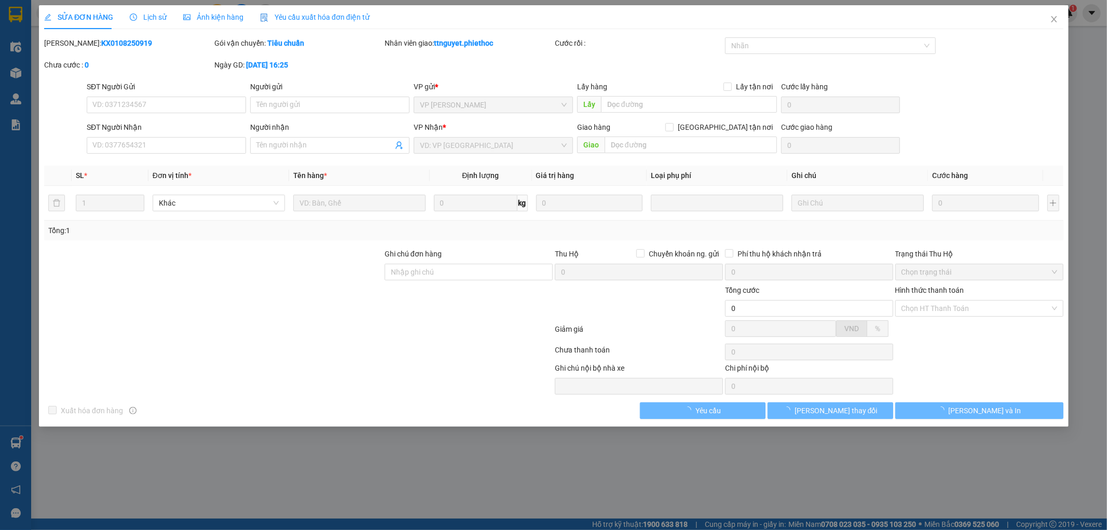
type input "A Đạt"
type input "35.000"
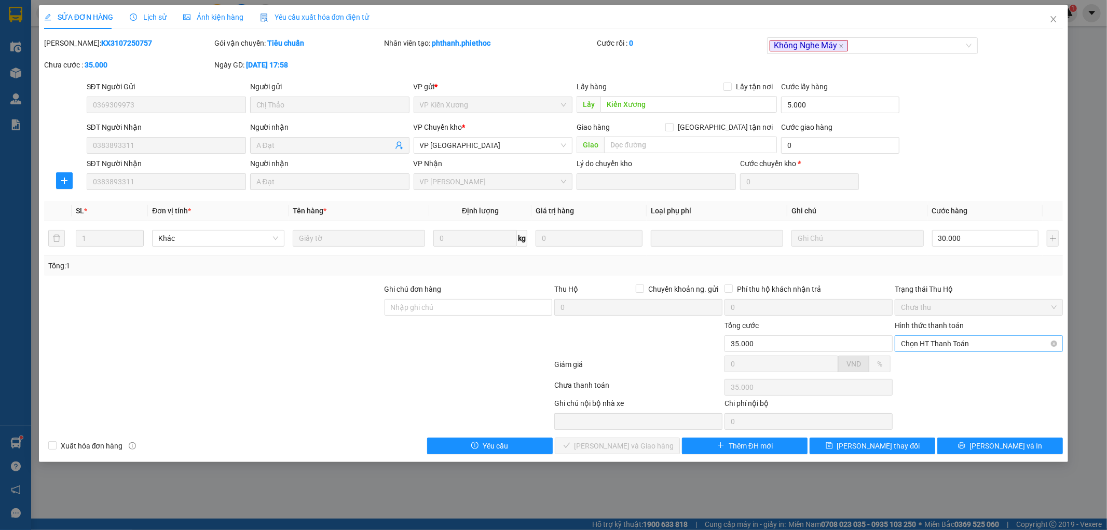
click at [935, 340] on span "Chọn HT Thanh Toán" at bounding box center [979, 344] width 156 height 16
click at [938, 360] on div "Tại văn phòng" at bounding box center [980, 364] width 156 height 11
type input "0"
click at [636, 448] on span "Lưu và Giao hàng" at bounding box center [625, 445] width 100 height 11
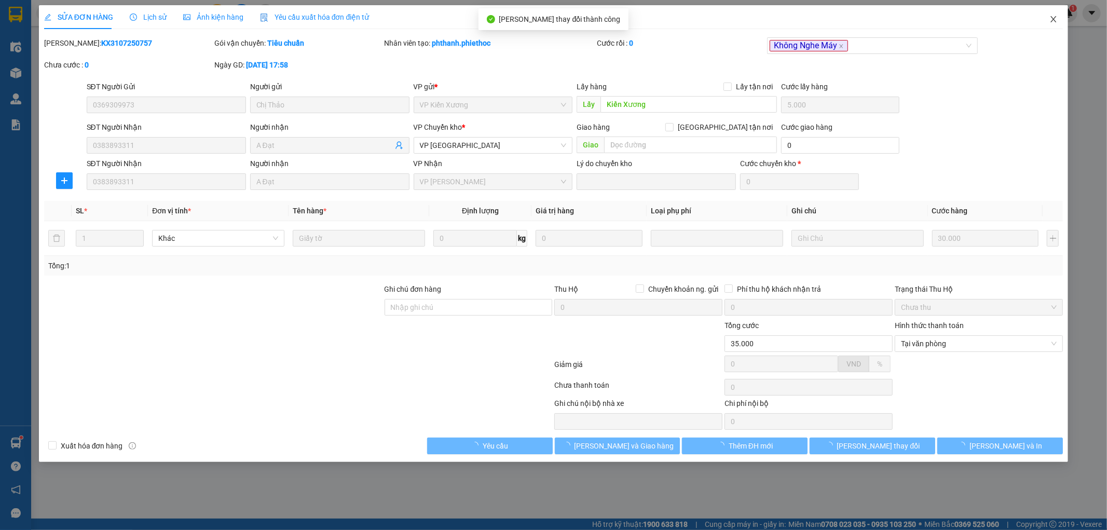
click at [1052, 18] on icon "close" at bounding box center [1054, 19] width 8 height 8
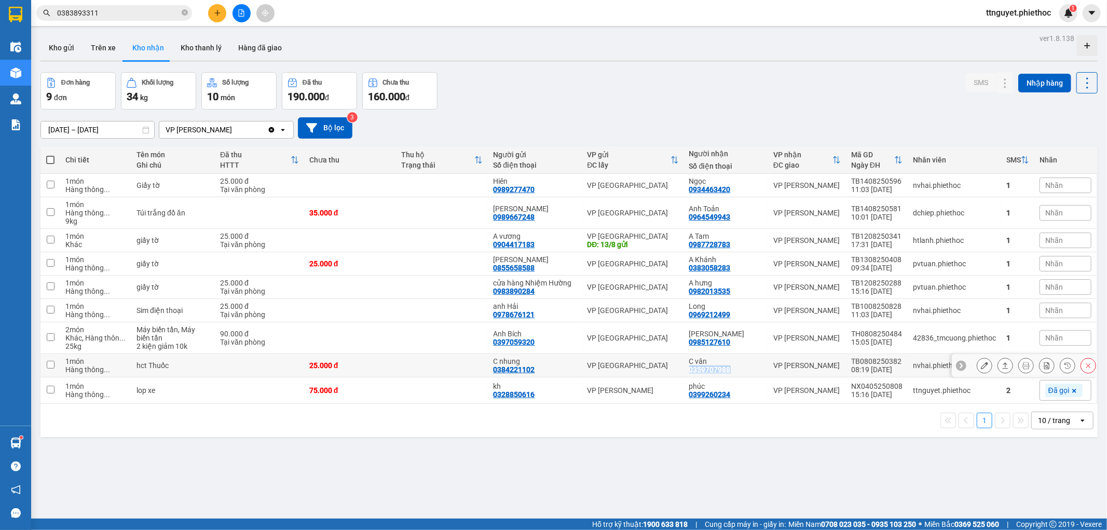
drag, startPoint x: 692, startPoint y: 371, endPoint x: 731, endPoint y: 371, distance: 39.5
click at [731, 371] on div "C vân 0359707988" at bounding box center [727, 365] width 74 height 17
checkbox input "true"
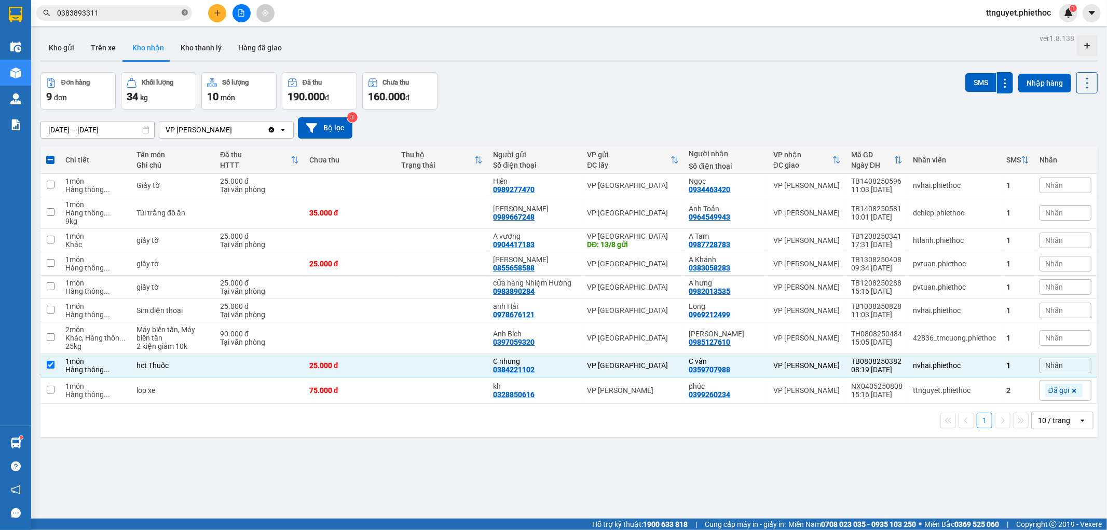
click at [185, 11] on icon "close-circle" at bounding box center [185, 12] width 6 height 6
click at [177, 14] on input "text" at bounding box center [118, 12] width 123 height 11
paste input "0359707988"
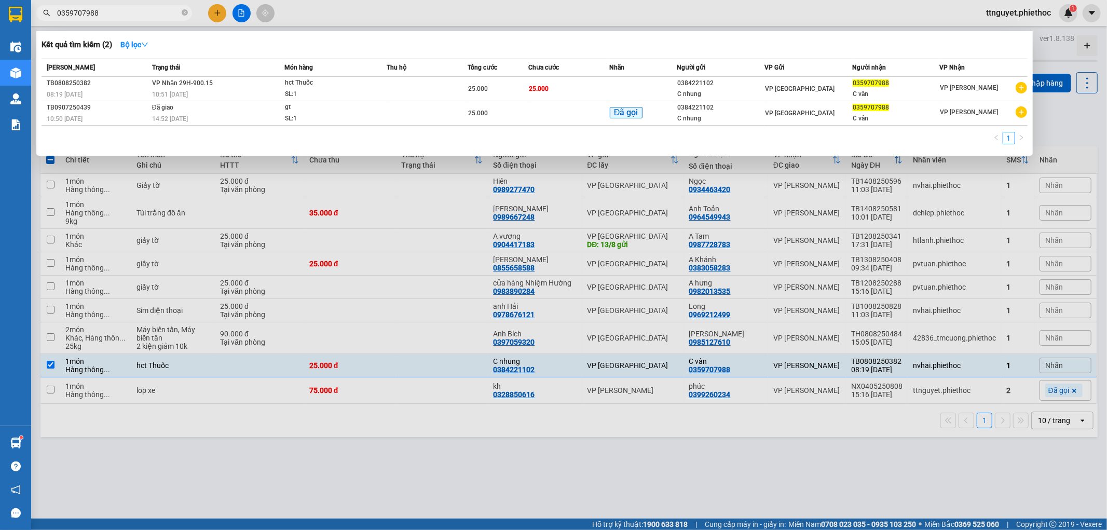
type input "0359707988"
click at [324, 84] on div "hct Thuốc" at bounding box center [324, 82] width 78 height 11
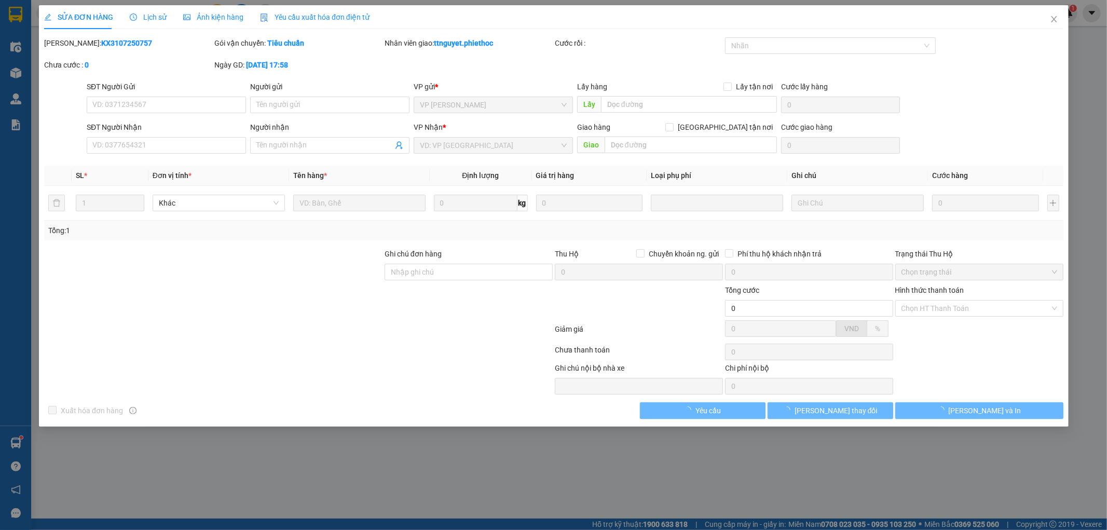
type input "0384221102"
type input "C nhung"
type input "0359707988"
type input "C vân"
type input "25.000"
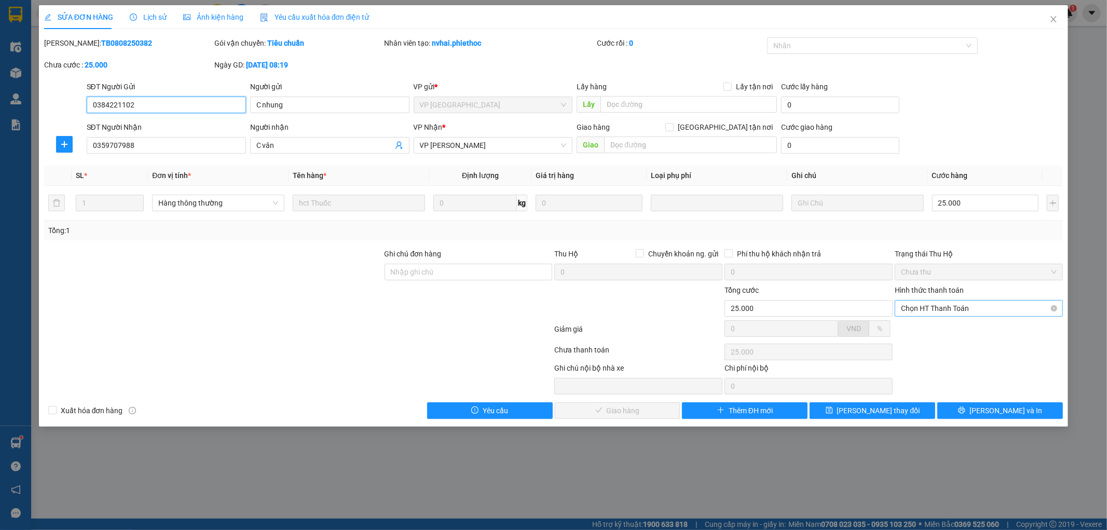
click at [941, 308] on span "Chọn HT Thanh Toán" at bounding box center [979, 309] width 156 height 16
click at [940, 332] on div "Tại văn phòng" at bounding box center [980, 328] width 156 height 11
type input "0"
click at [668, 409] on button "Lưu và Giao hàng" at bounding box center [618, 410] width 126 height 17
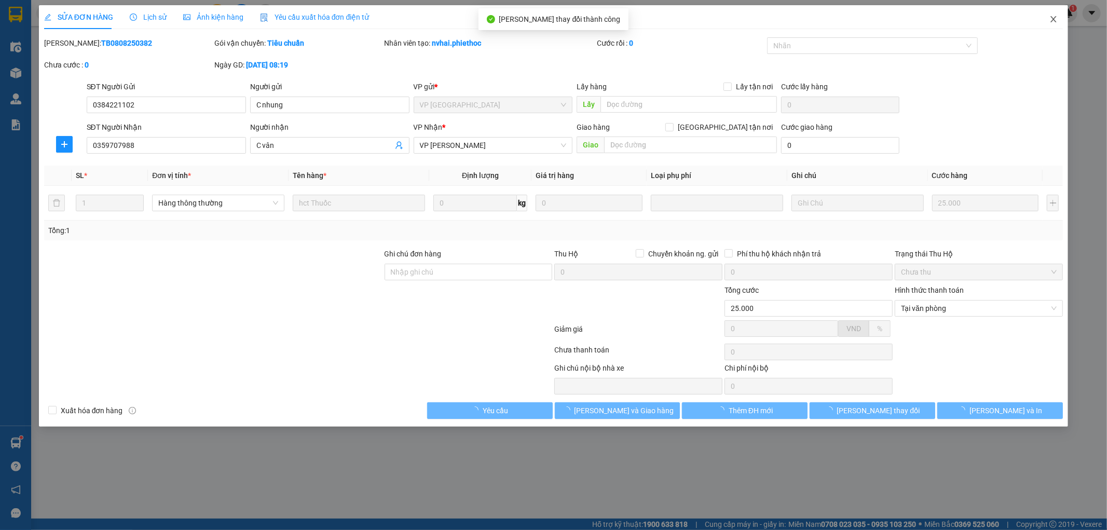
click at [1054, 19] on icon "close" at bounding box center [1054, 19] width 6 height 6
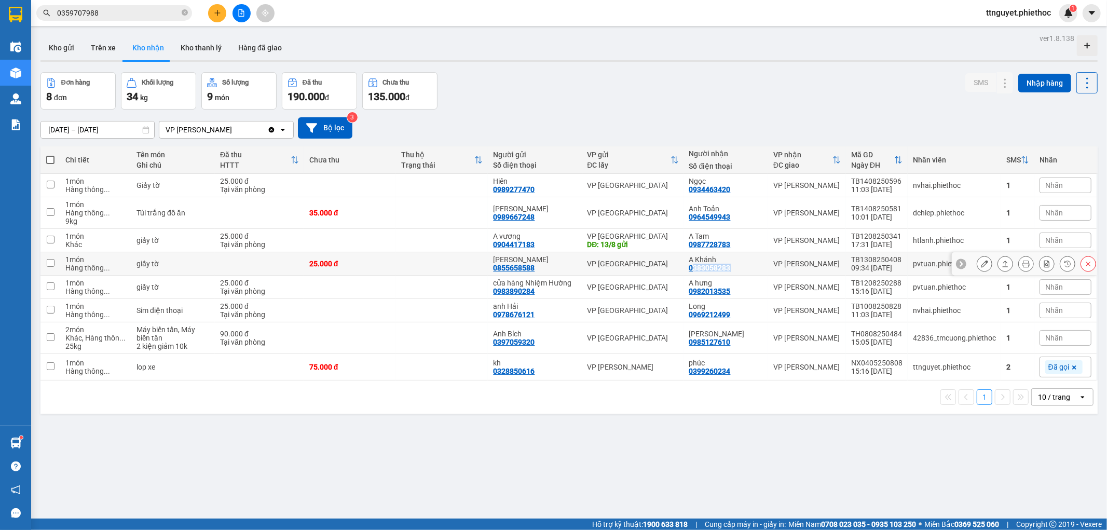
drag, startPoint x: 692, startPoint y: 266, endPoint x: 735, endPoint y: 272, distance: 44.1
click at [735, 272] on div "A Khánh 0383058283" at bounding box center [727, 263] width 74 height 17
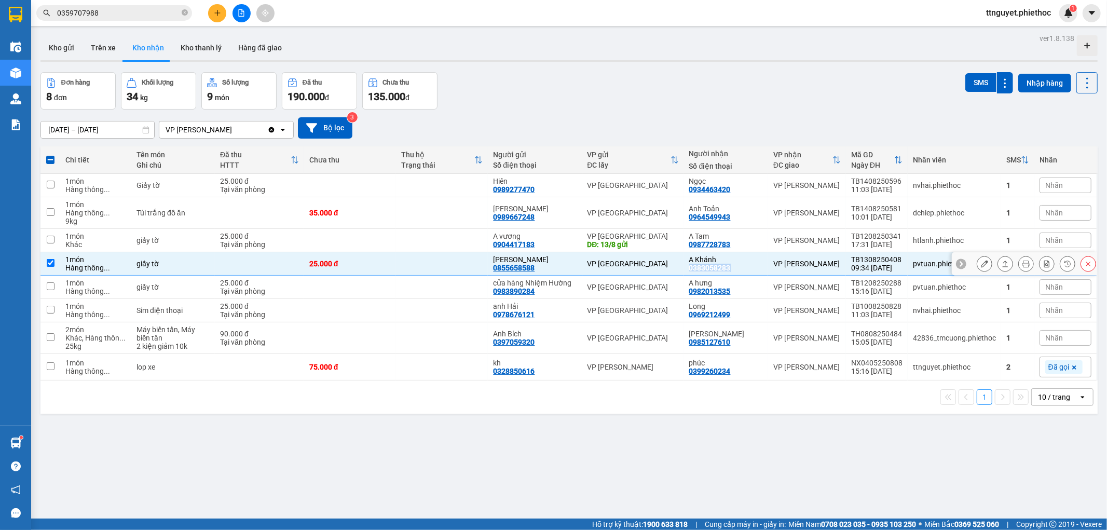
drag, startPoint x: 688, startPoint y: 269, endPoint x: 729, endPoint y: 270, distance: 41.0
click at [729, 270] on div "A Khánh 0383058283" at bounding box center [727, 263] width 74 height 17
checkbox input "false"
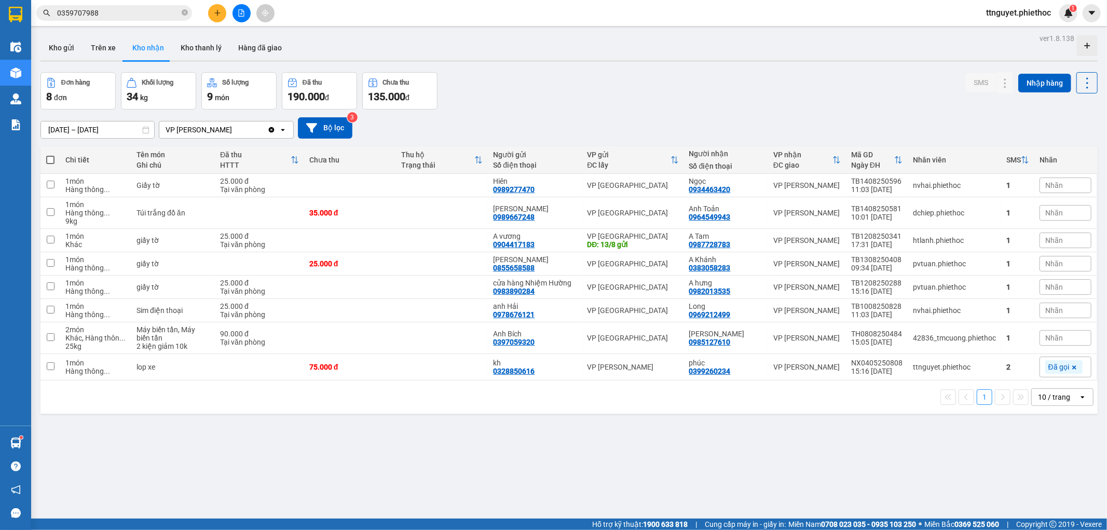
click at [188, 13] on span "0359707988" at bounding box center [114, 13] width 156 height 16
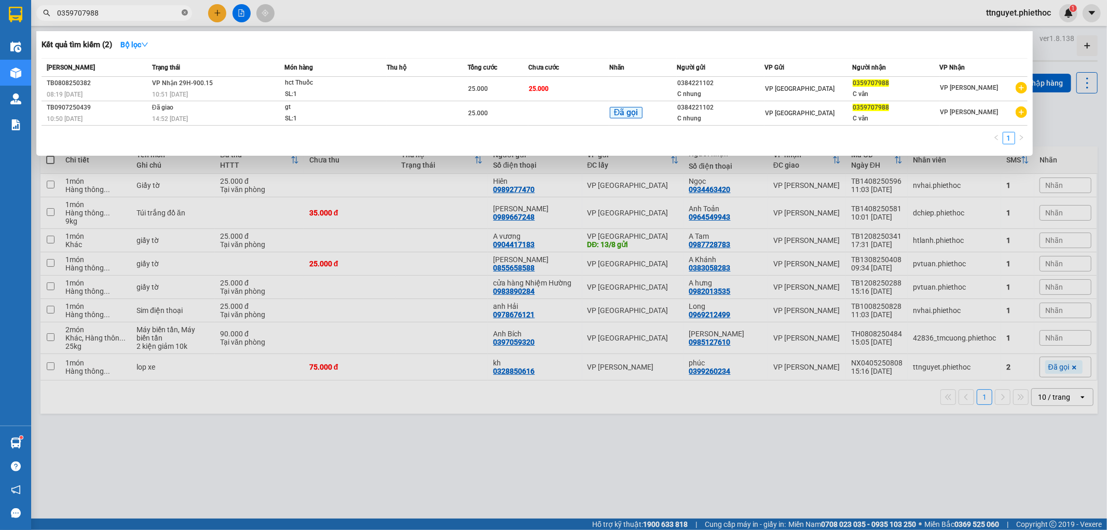
click at [185, 13] on icon "close-circle" at bounding box center [185, 12] width 6 height 6
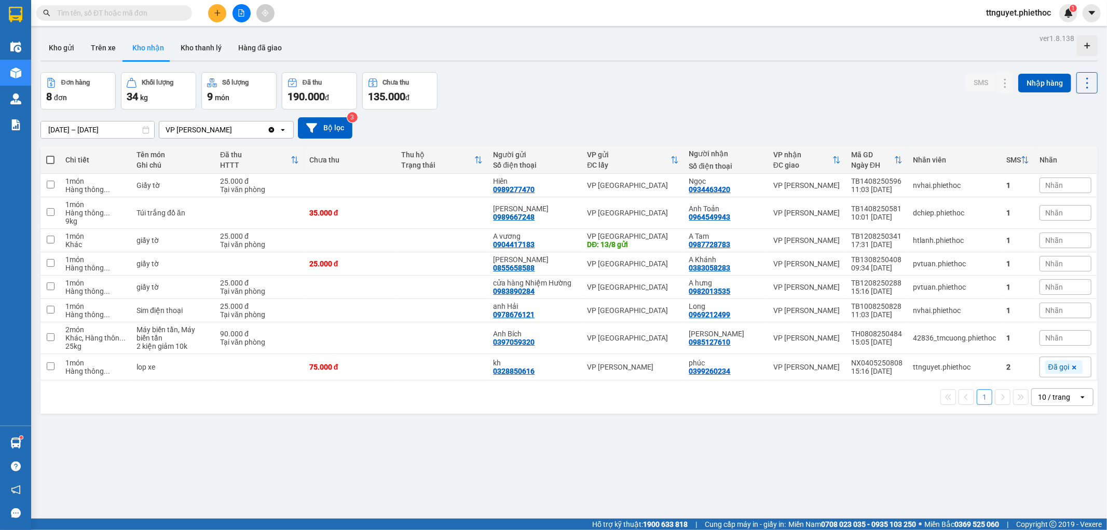
click at [155, 13] on input "text" at bounding box center [118, 12] width 123 height 11
paste input "0383058283"
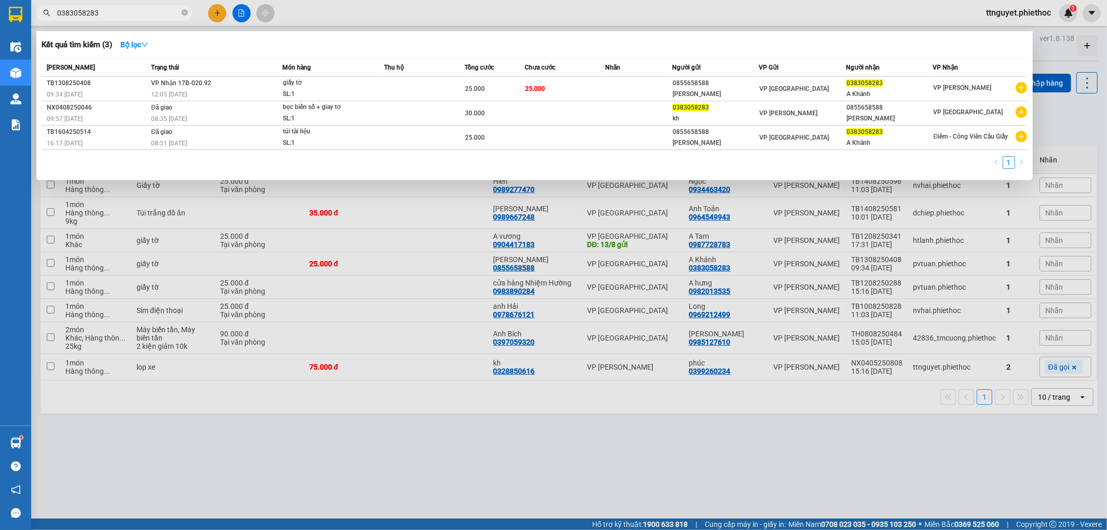
type input "0383058283"
click at [224, 77] on td "VP Nhận 17B-020.92 12:05 - 13/08" at bounding box center [215, 89] width 134 height 24
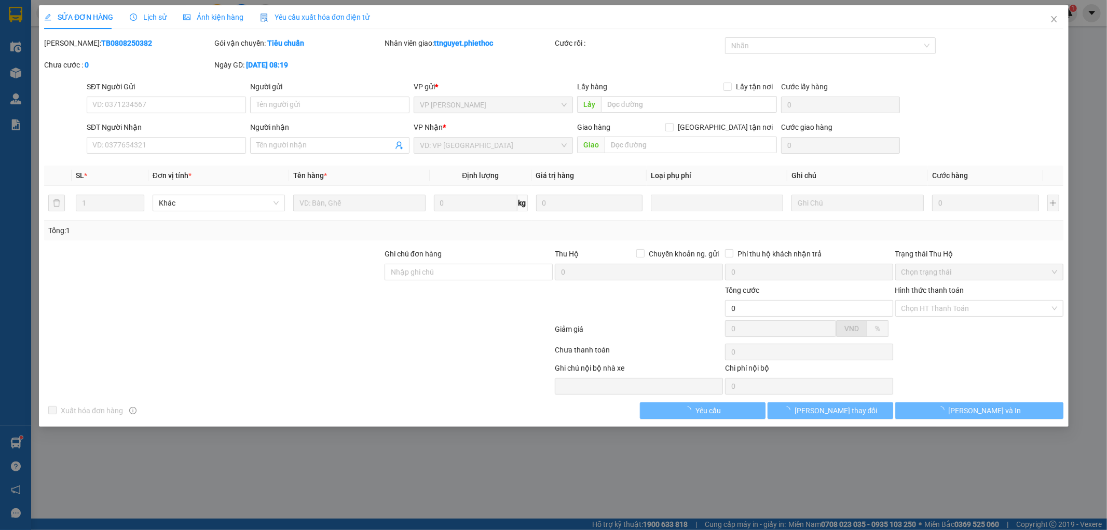
type input "0855658588"
type input "Chị Huyền"
type input "0383058283"
type input "A Khánh"
type input "25.000"
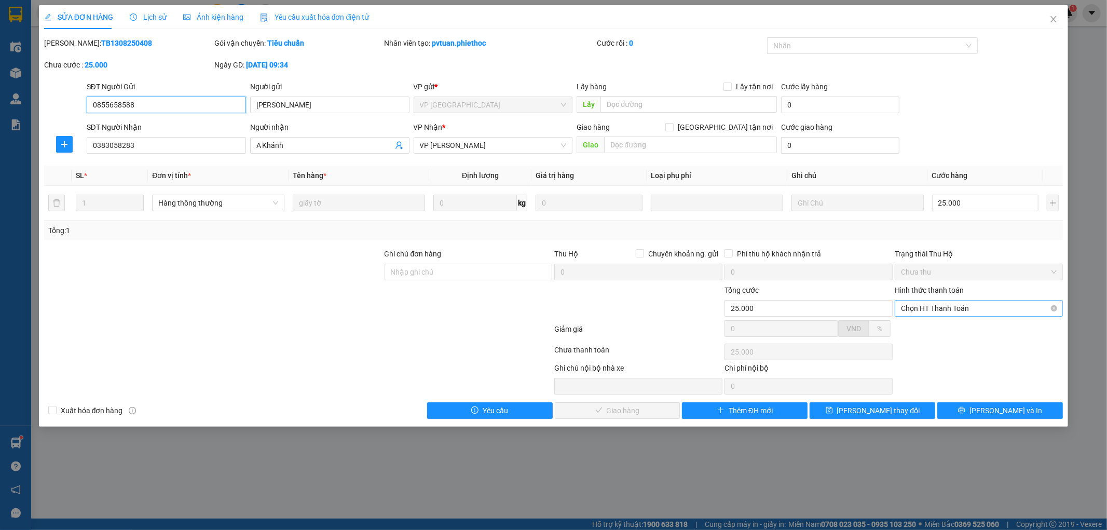
click at [926, 308] on span "Chọn HT Thanh Toán" at bounding box center [979, 309] width 156 height 16
click at [922, 331] on div "Tại văn phòng" at bounding box center [980, 328] width 156 height 11
type input "0"
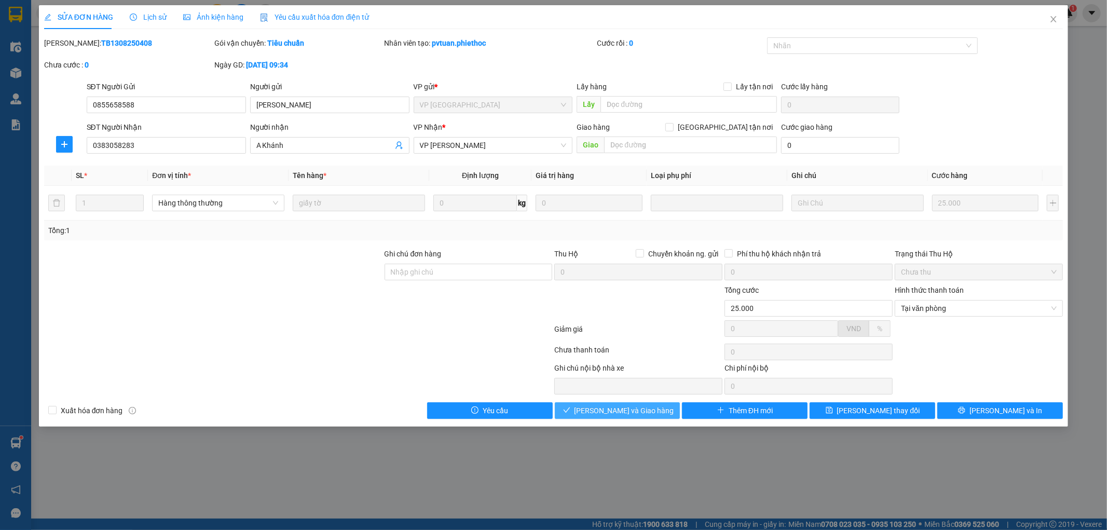
click at [623, 407] on span "Lưu và Giao hàng" at bounding box center [625, 410] width 100 height 11
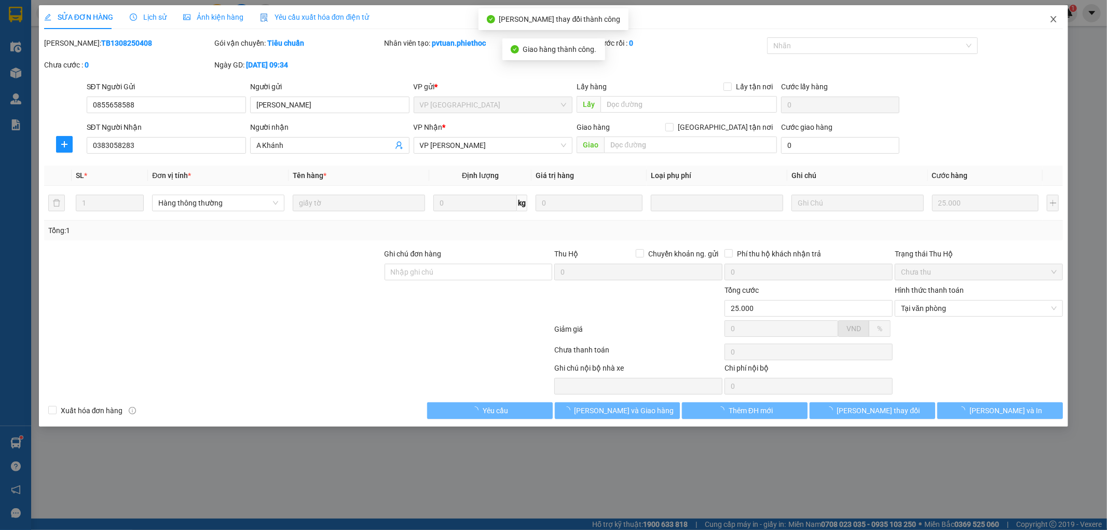
click at [1056, 18] on icon "close" at bounding box center [1054, 19] width 8 height 8
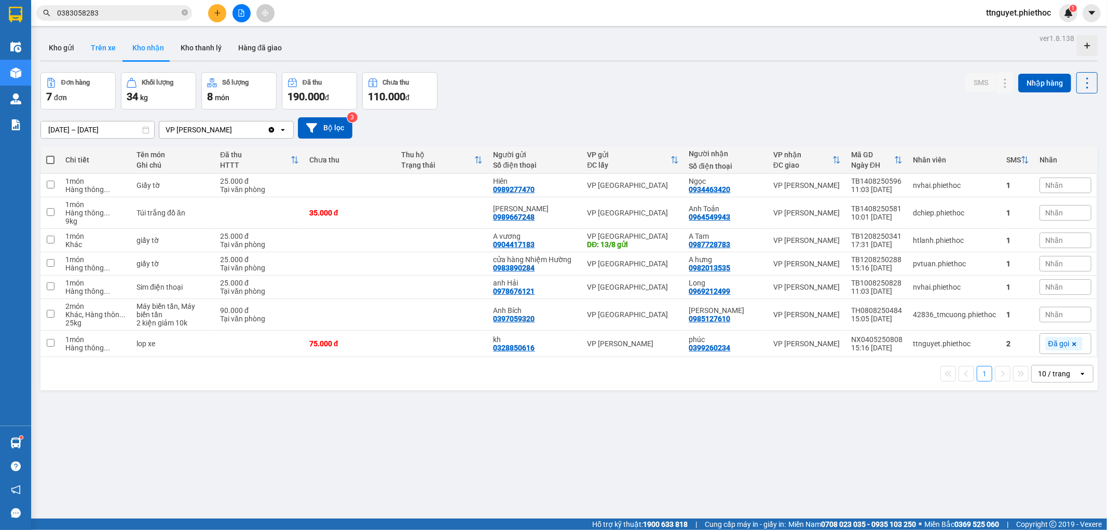
click at [96, 49] on button "Trên xe" at bounding box center [104, 47] width 42 height 25
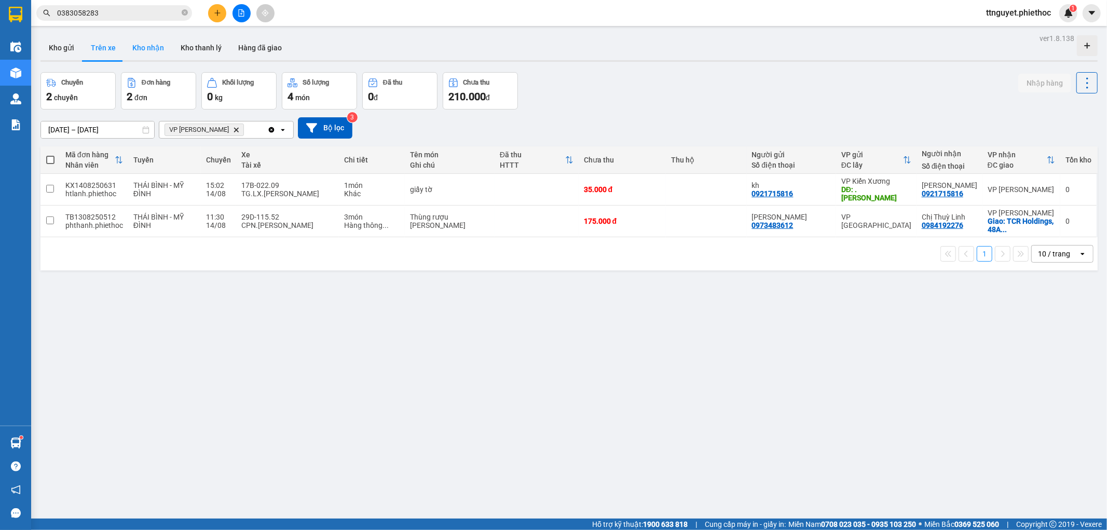
click at [143, 40] on button "Kho nhận" at bounding box center [148, 47] width 48 height 25
type input "01/08/2025 – 14/08/2025"
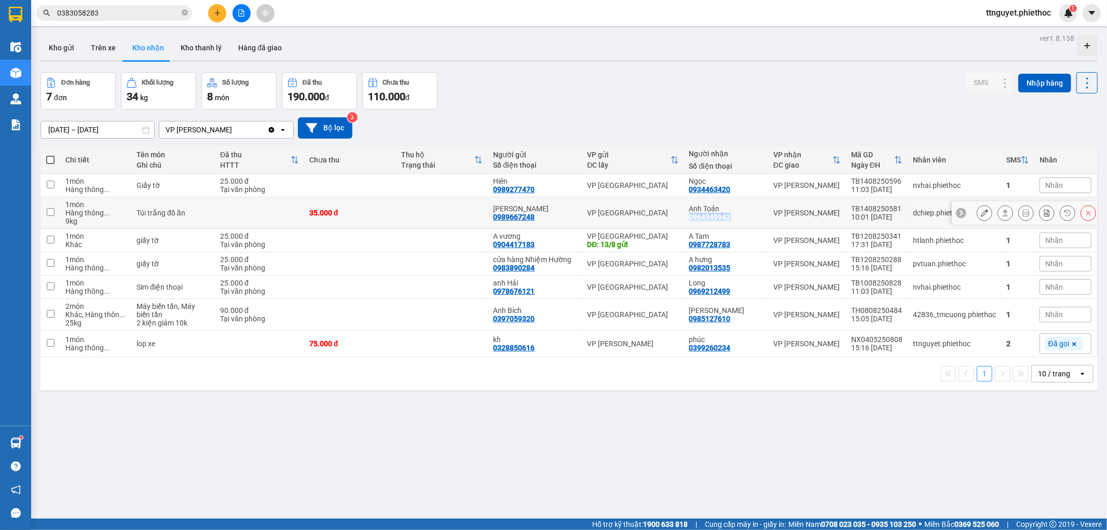
drag, startPoint x: 689, startPoint y: 216, endPoint x: 730, endPoint y: 214, distance: 41.1
click at [730, 214] on div "Anh Toản 0964549943" at bounding box center [727, 213] width 74 height 17
checkbox input "true"
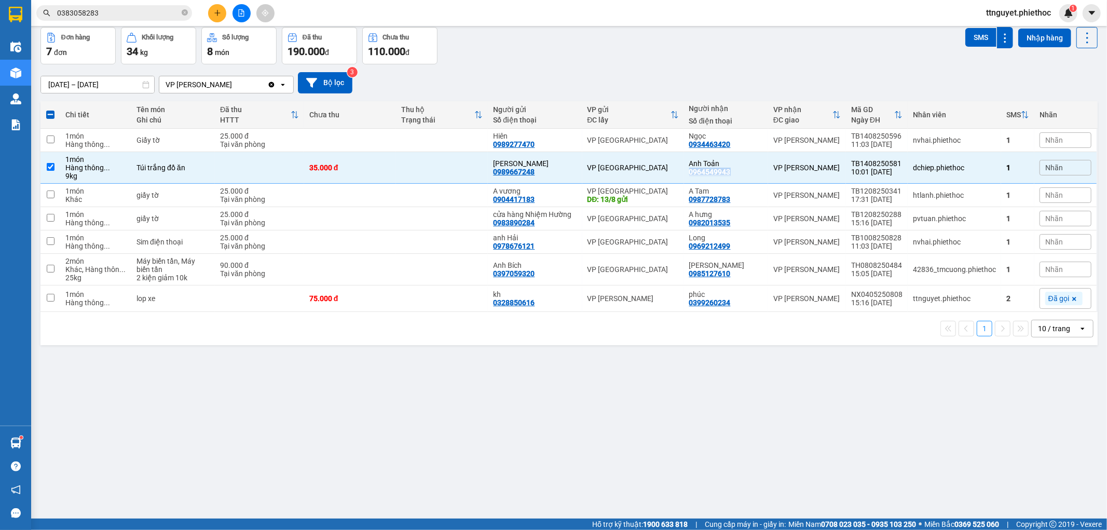
scroll to position [48, 0]
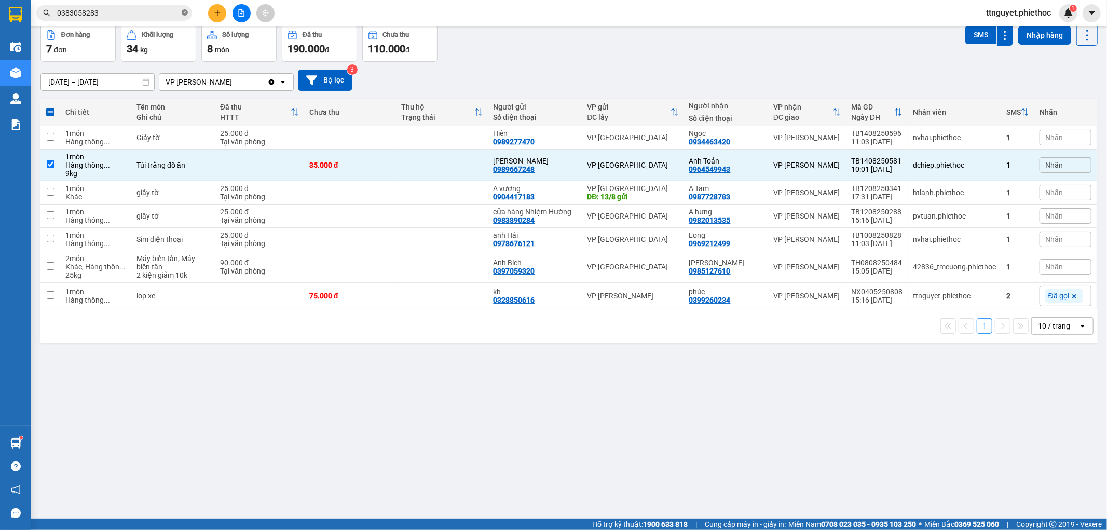
click at [186, 14] on icon "close-circle" at bounding box center [185, 12] width 6 height 6
click at [151, 14] on input "text" at bounding box center [118, 12] width 123 height 11
paste input "0964549943"
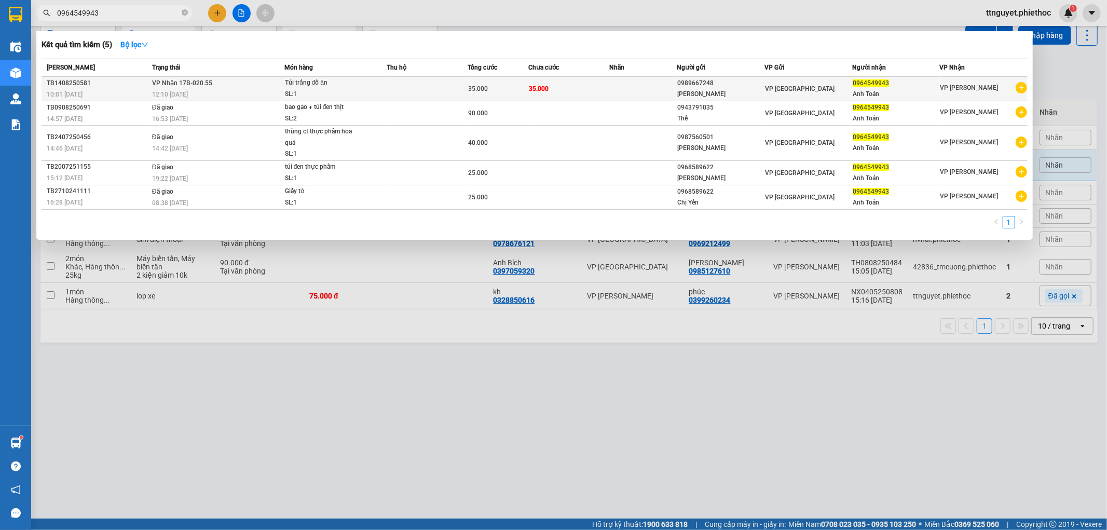
type input "0964549943"
click at [369, 89] on span "Túi trắng đồ ăn SL: 1" at bounding box center [336, 88] width 102 height 22
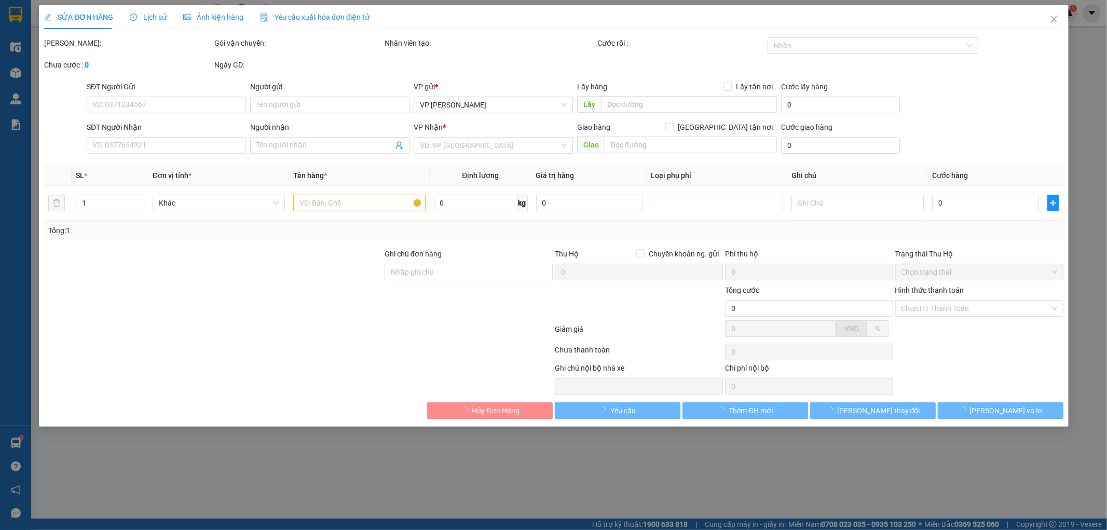
type input "0989667248"
type input "Chị Vân"
type input "0964549943"
type input "Anh Toản"
type input "35.000"
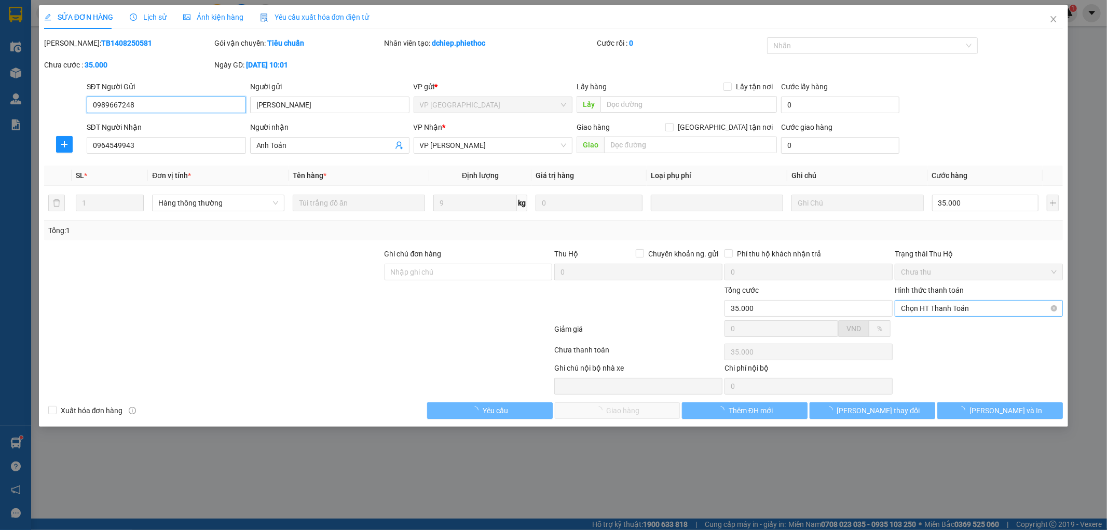
click at [958, 308] on span "Chọn HT Thanh Toán" at bounding box center [979, 309] width 156 height 16
click at [953, 324] on div "Tại văn phòng" at bounding box center [980, 328] width 156 height 11
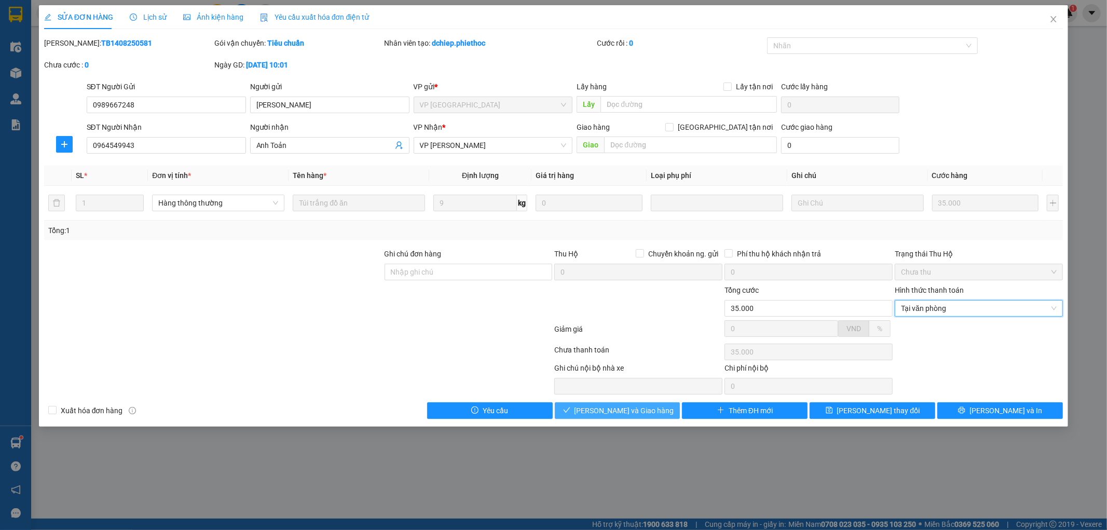
type input "0"
click at [630, 406] on span "Lưu và Giao hàng" at bounding box center [625, 410] width 100 height 11
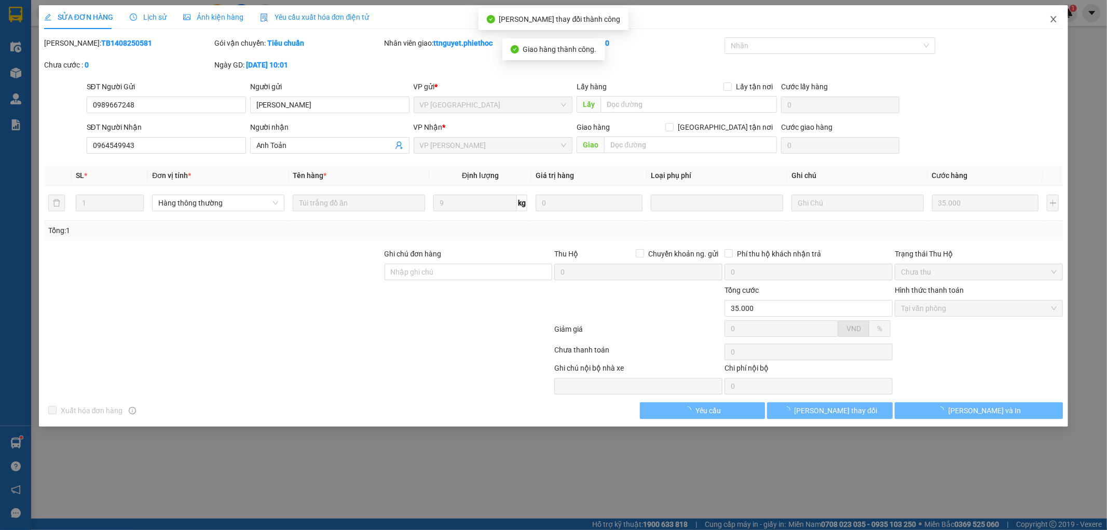
click at [1054, 18] on icon "close" at bounding box center [1054, 19] width 8 height 8
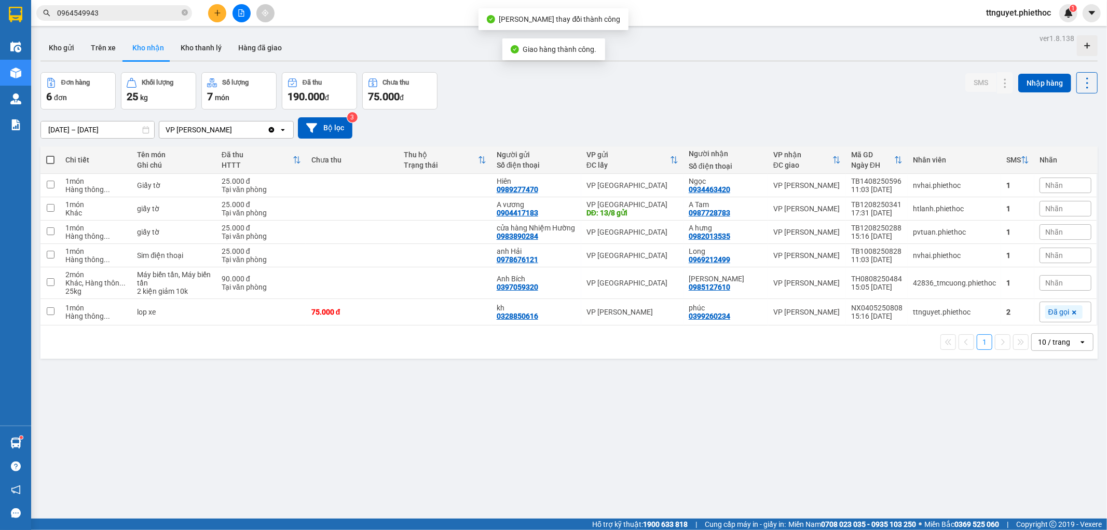
click at [217, 16] on icon "plus" at bounding box center [217, 12] width 7 height 7
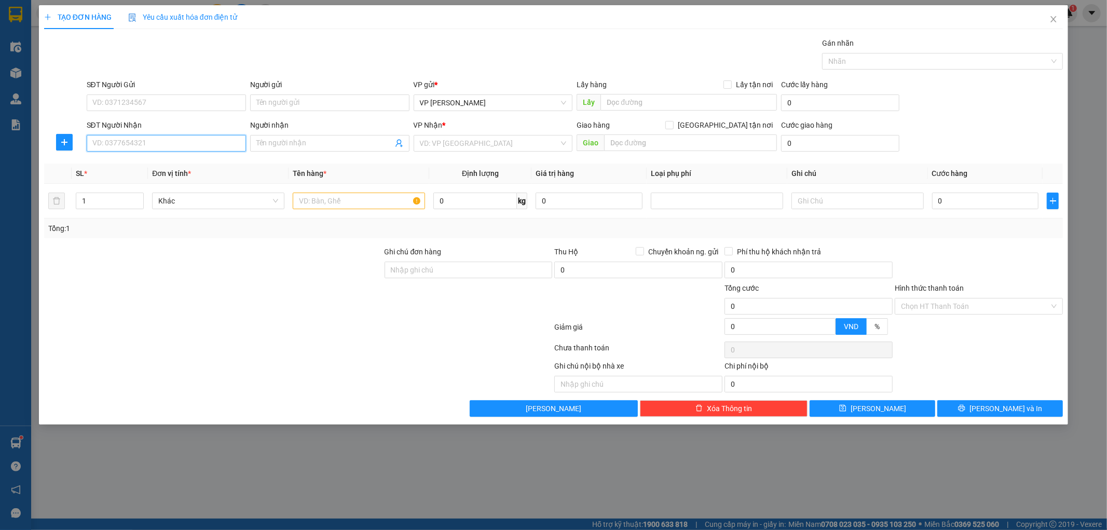
click at [155, 138] on input "SĐT Người Nhận" at bounding box center [166, 143] width 159 height 17
click at [148, 159] on div "0846800000 - C Phương Trinh" at bounding box center [166, 163] width 147 height 11
type input "0846800000"
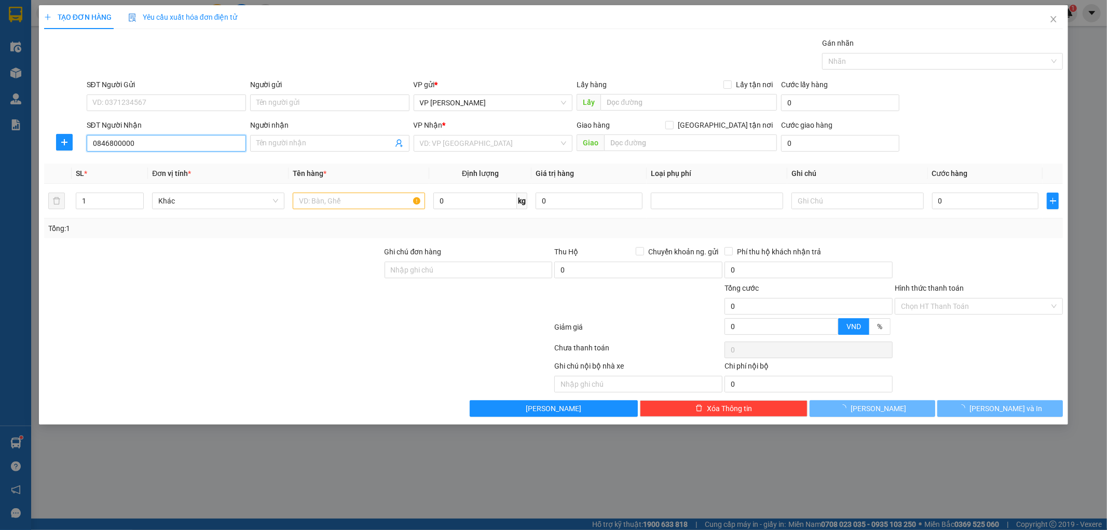
type input "C Phương Trinh"
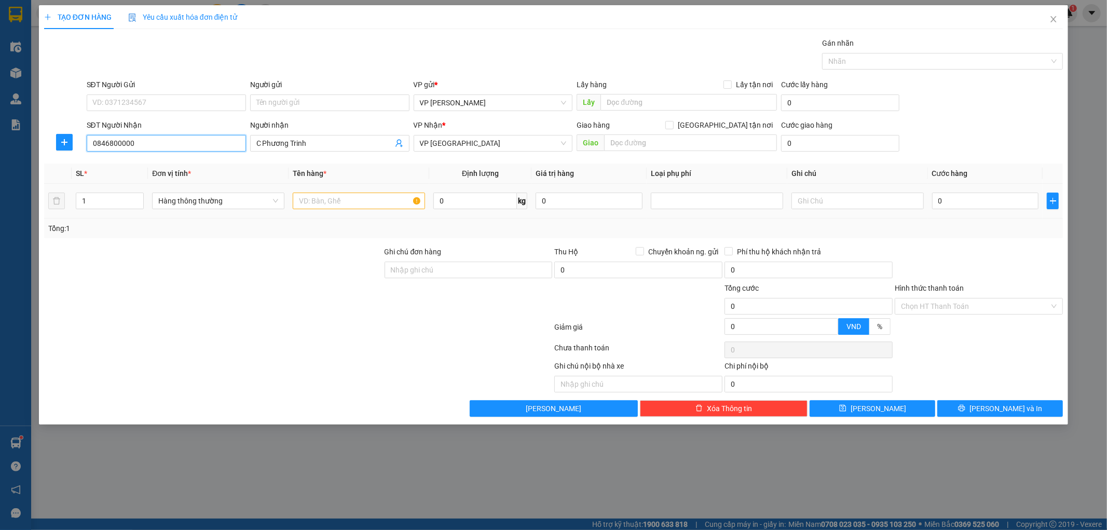
type input "0846800000"
click at [339, 205] on input "text" at bounding box center [359, 201] width 132 height 17
type input "túi đỏ thuốc"
click at [969, 198] on input "0" at bounding box center [985, 201] width 107 height 17
type input "002"
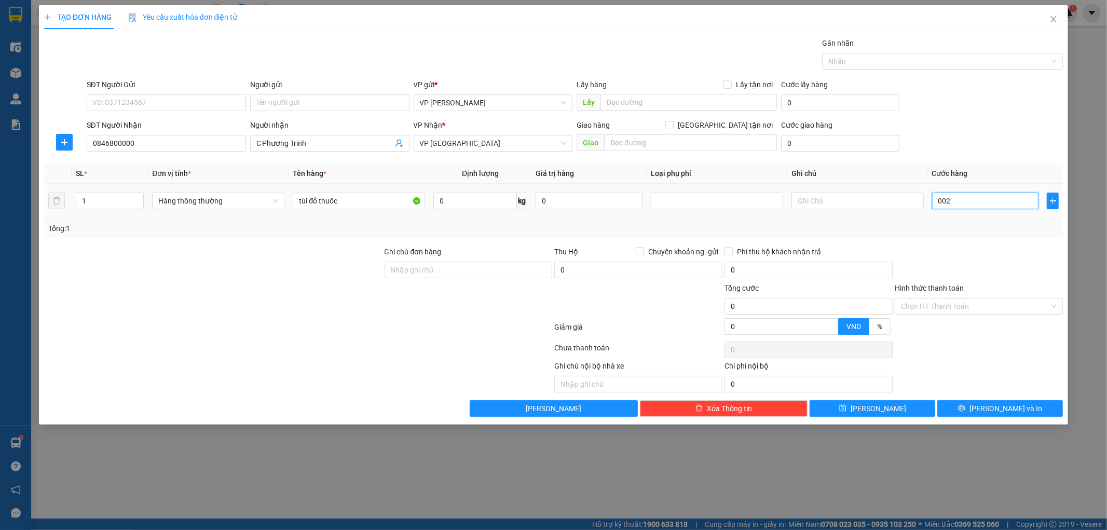
type input "2"
click at [982, 241] on div "Transit Pickup Surcharge Ids Transit Deliver Surcharge Ids Transit Deliver Surc…" at bounding box center [554, 227] width 1020 height 380
click at [966, 304] on input "Hình thức thanh toán" at bounding box center [975, 307] width 148 height 16
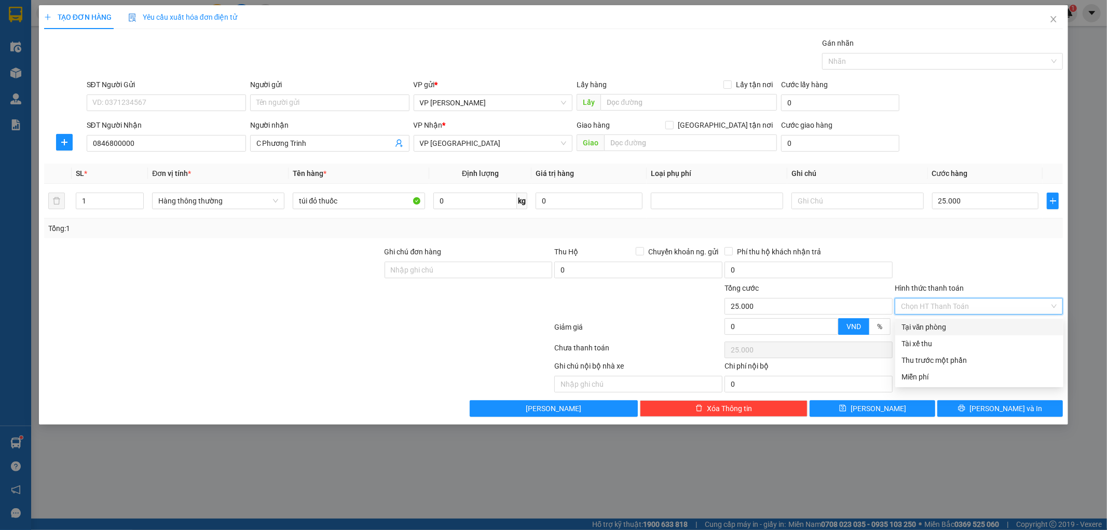
click at [958, 329] on div "Tại văn phòng" at bounding box center [980, 326] width 156 height 11
click at [957, 408] on button "[PERSON_NAME] và In" at bounding box center [1001, 408] width 126 height 17
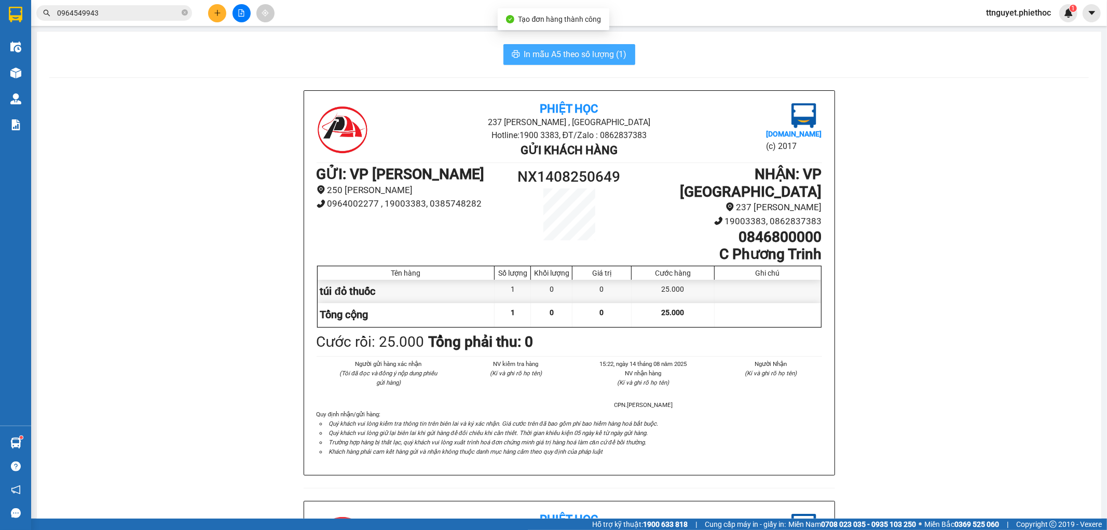
click at [535, 52] on span "In mẫu A5 theo số lượng (1)" at bounding box center [575, 54] width 103 height 13
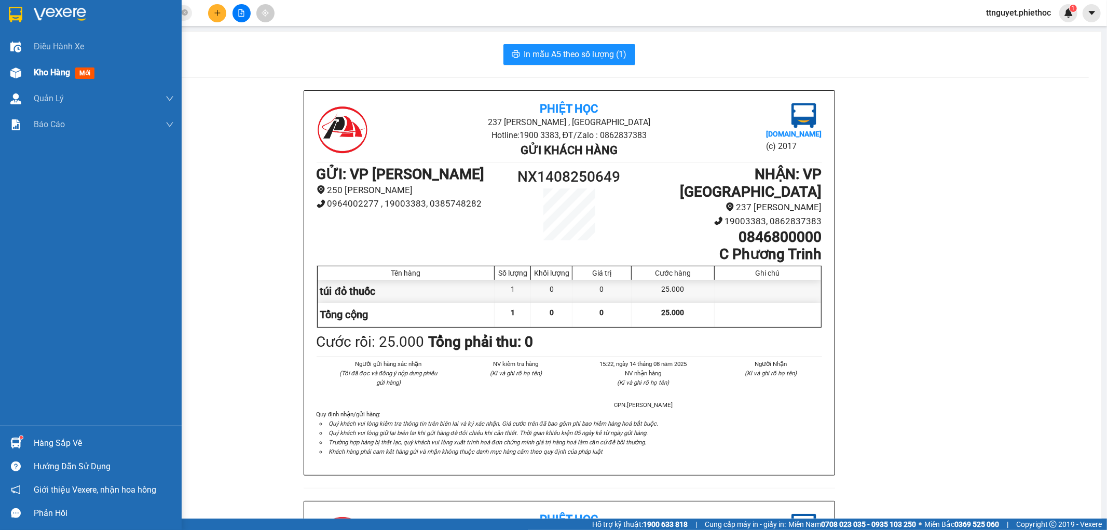
click at [39, 64] on div "Kho hàng mới" at bounding box center [104, 73] width 140 height 26
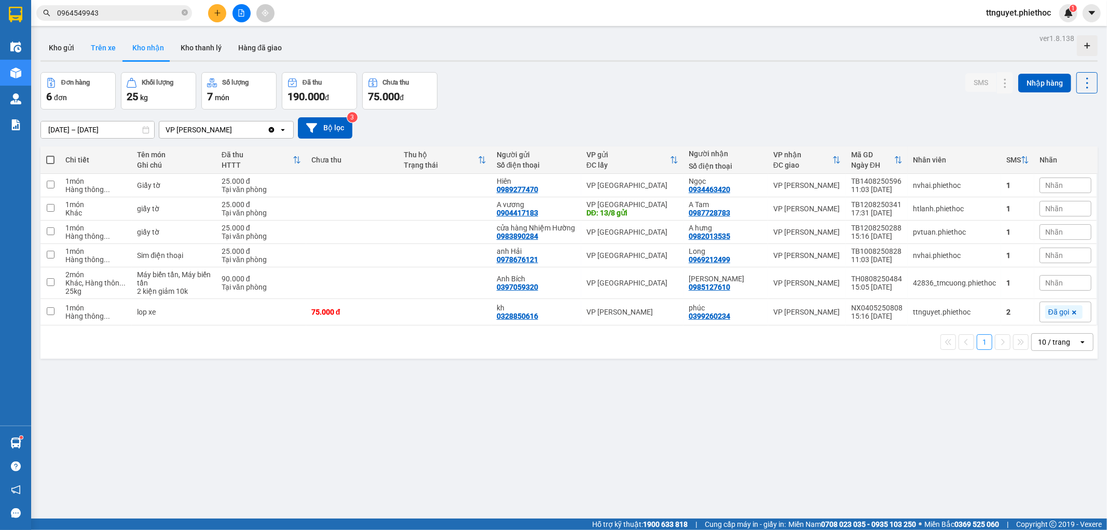
click at [101, 45] on button "Trên xe" at bounding box center [104, 47] width 42 height 25
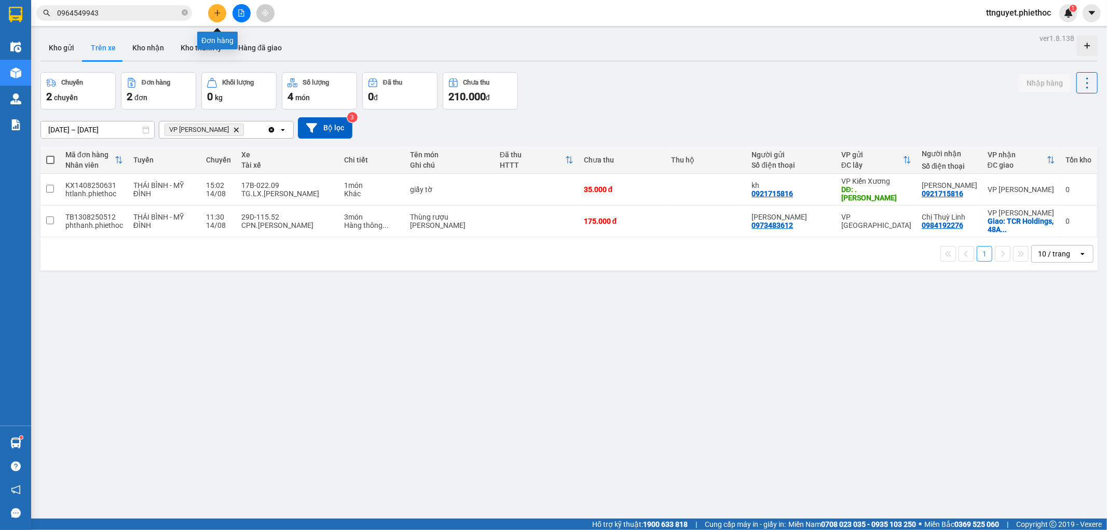
click at [217, 9] on icon "plus" at bounding box center [217, 12] width 7 height 7
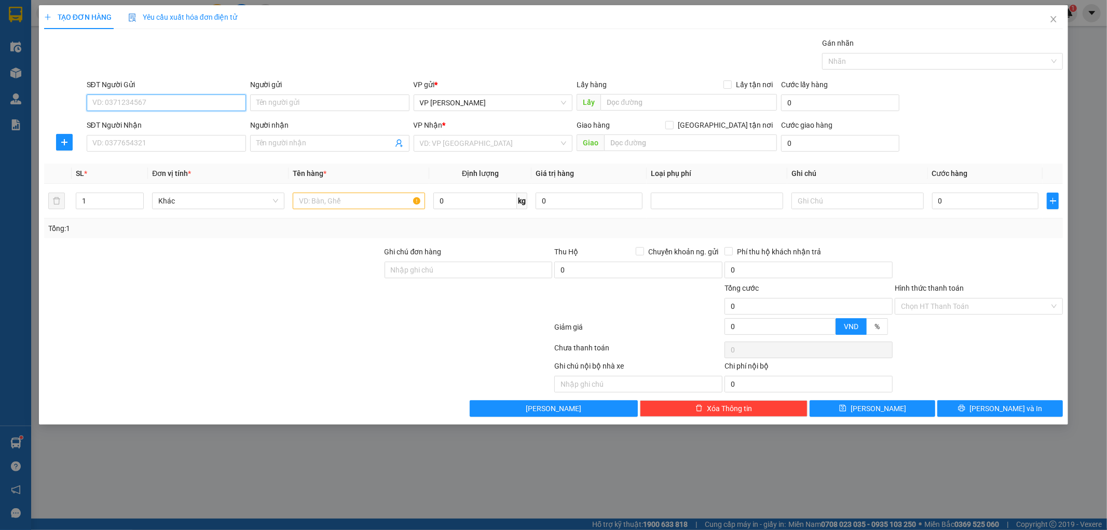
click at [179, 97] on input "SĐT Người Gửi" at bounding box center [166, 102] width 159 height 17
click at [161, 124] on div "0946677377 - Namled Auto" at bounding box center [166, 123] width 147 height 11
click at [158, 146] on input "SĐT Người Nhận" at bounding box center [166, 143] width 159 height 17
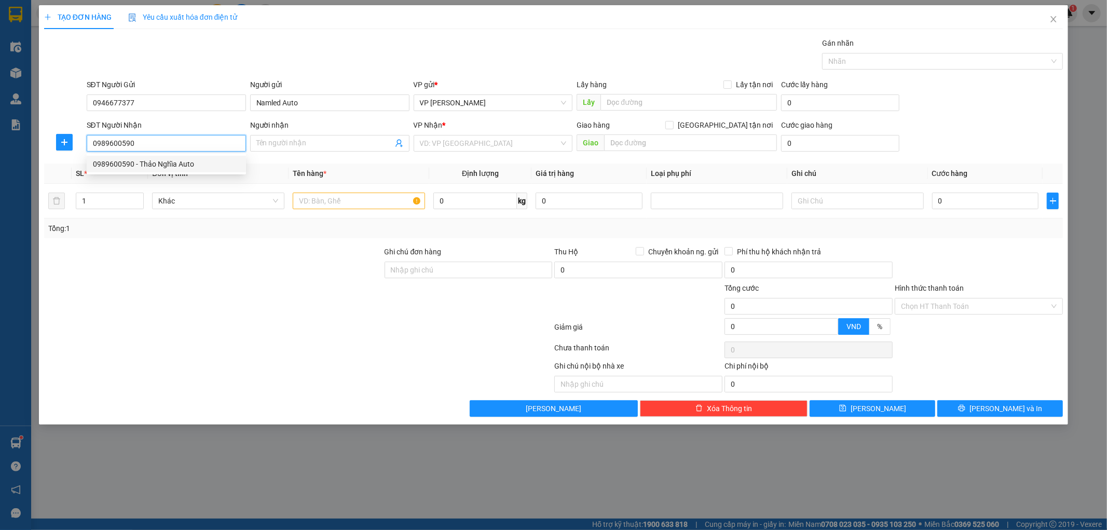
click at [151, 158] on div "0989600590 - Thảo Nghĩa Auto" at bounding box center [166, 163] width 147 height 11
click at [378, 200] on input "text" at bounding box center [359, 201] width 132 height 17
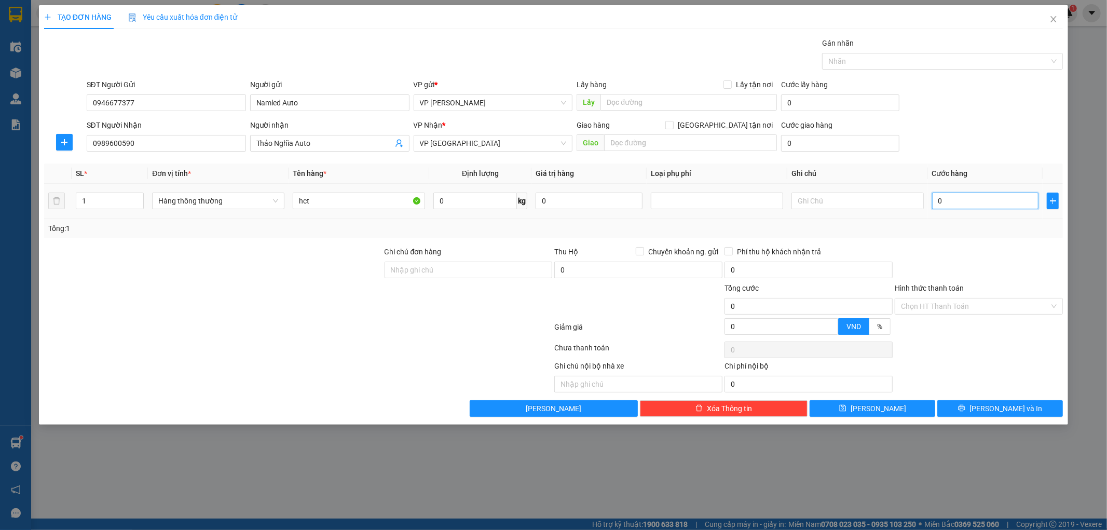
click at [949, 198] on input "0" at bounding box center [985, 201] width 107 height 17
click at [982, 229] on div "Tổng: 1" at bounding box center [553, 228] width 1011 height 11
click at [957, 417] on div "TẠO ĐƠN HÀNG Yêu cầu xuất hóa đơn điện tử Transit Pickup Surcharge Ids Transit …" at bounding box center [554, 215] width 1030 height 420
click at [959, 409] on button "[PERSON_NAME] và In" at bounding box center [1001, 408] width 126 height 17
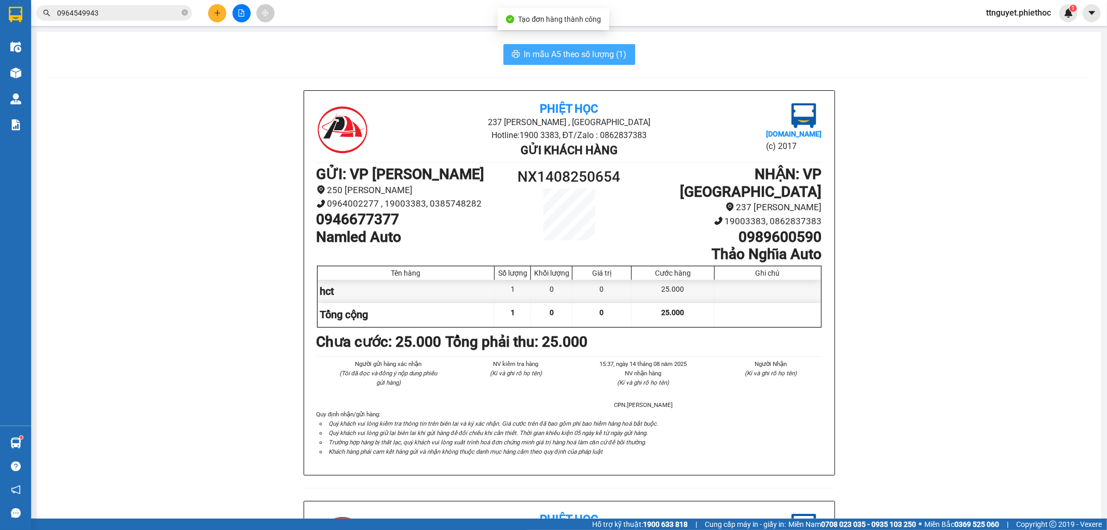
click at [538, 55] on span "In mẫu A5 theo số lượng (1)" at bounding box center [575, 54] width 103 height 13
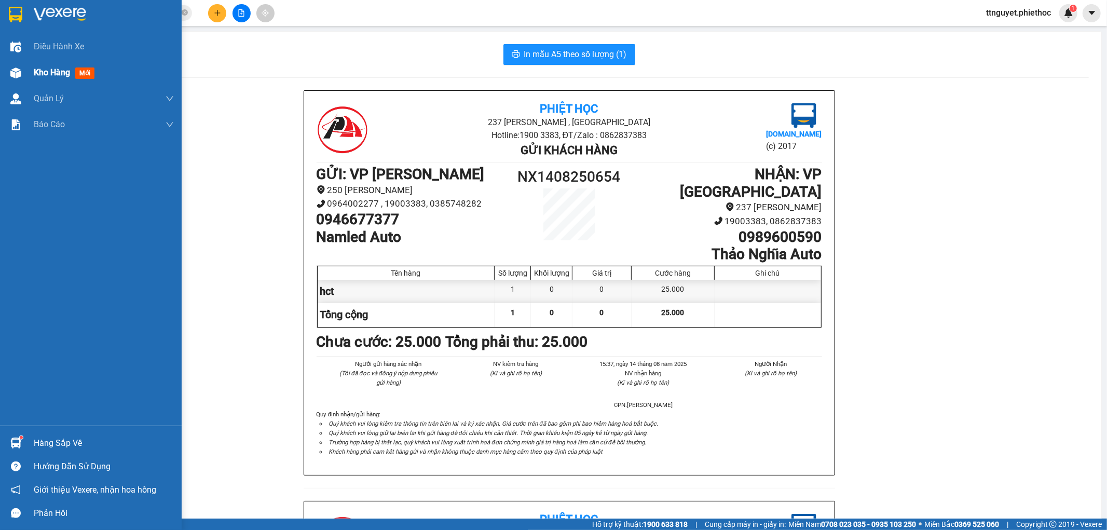
click at [34, 71] on span "Kho hàng" at bounding box center [52, 72] width 36 height 10
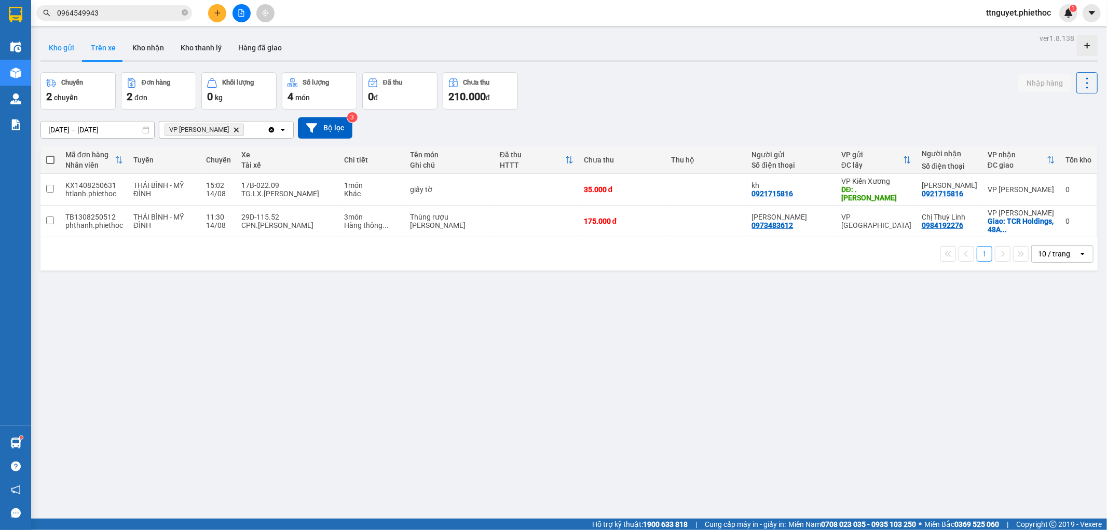
click at [70, 49] on button "Kho gửi" at bounding box center [61, 47] width 42 height 25
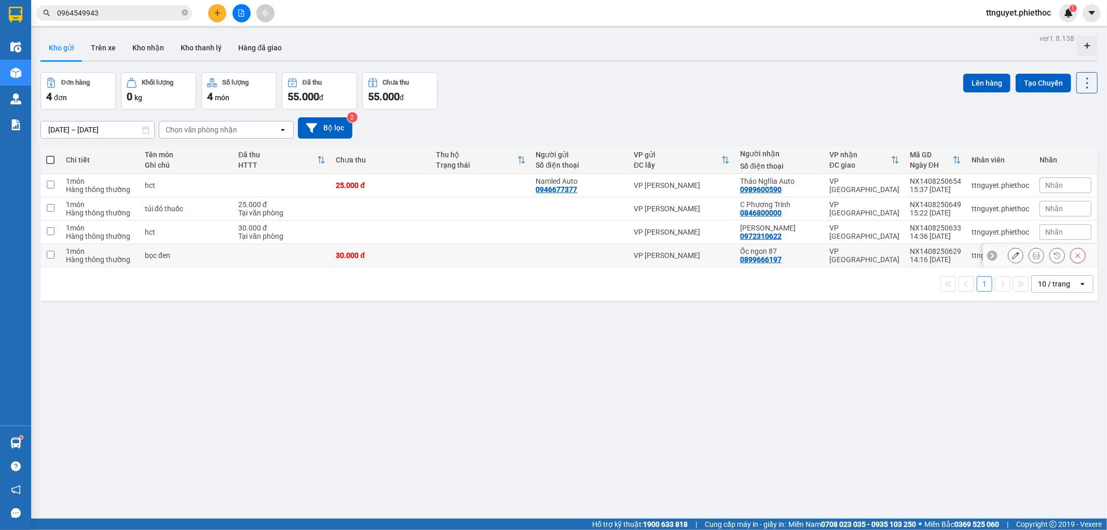
click at [129, 256] on div "Hàng thông thường" at bounding box center [100, 259] width 69 height 8
checkbox input "true"
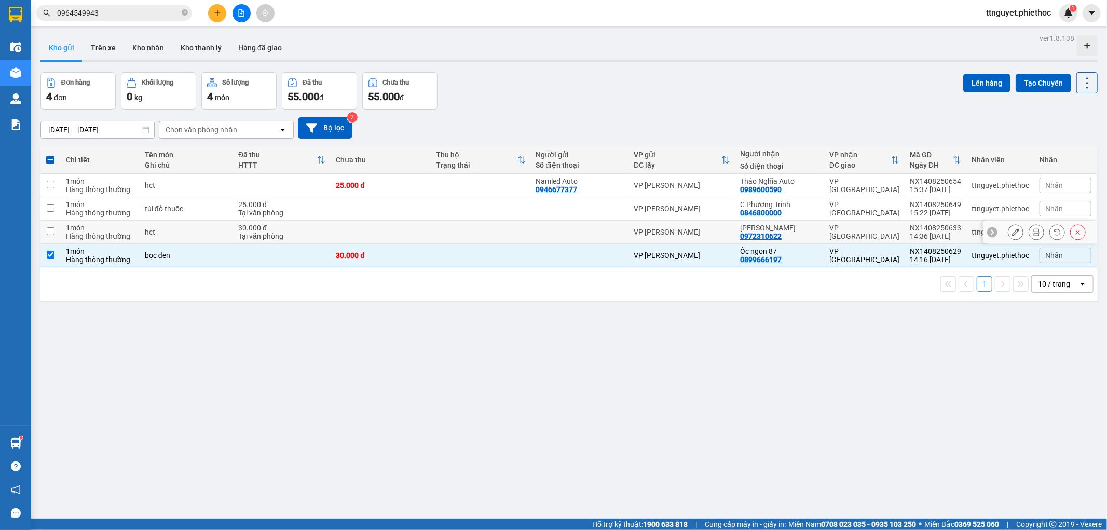
click at [141, 233] on td "hct" at bounding box center [186, 232] width 93 height 23
checkbox input "true"
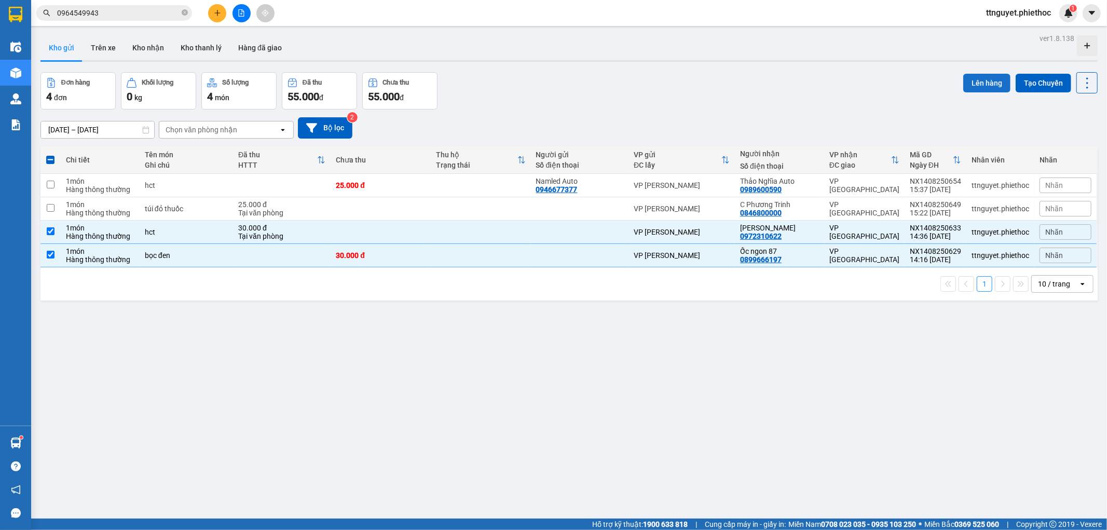
click at [970, 76] on button "Lên hàng" at bounding box center [987, 83] width 47 height 19
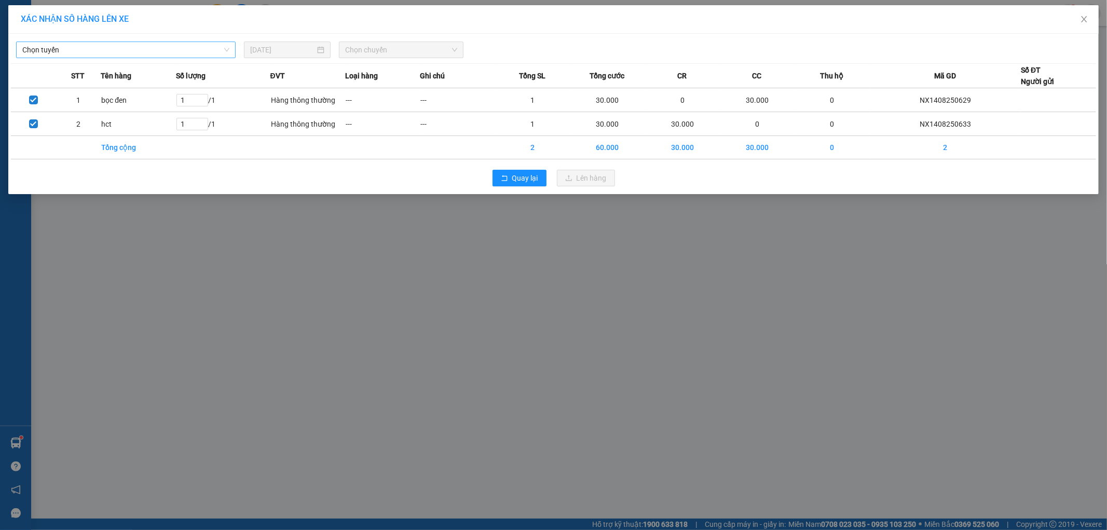
click at [142, 52] on span "Chọn tuyến" at bounding box center [125, 50] width 207 height 16
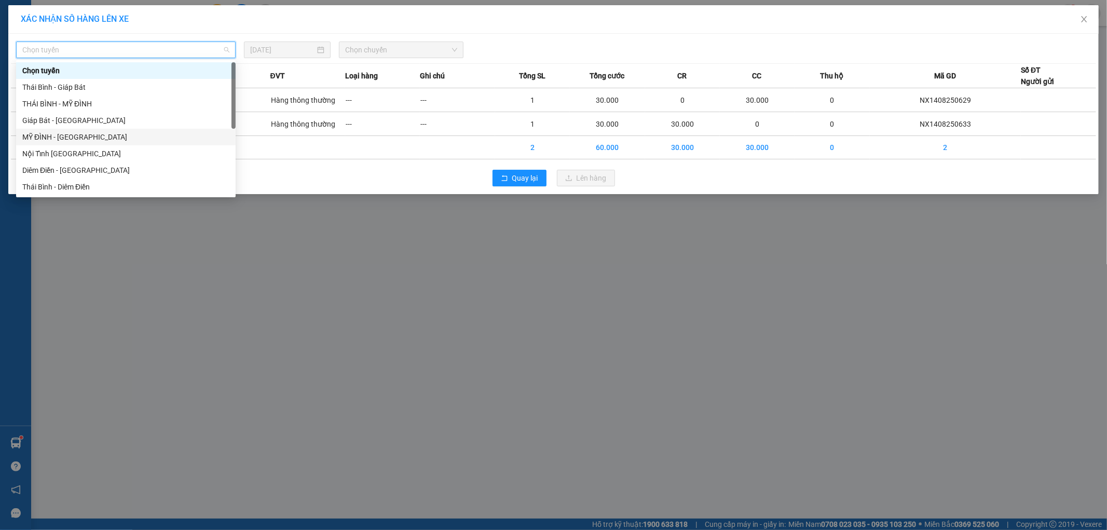
click at [42, 139] on div "MỸ ĐÌNH - [GEOGRAPHIC_DATA]" at bounding box center [125, 136] width 207 height 11
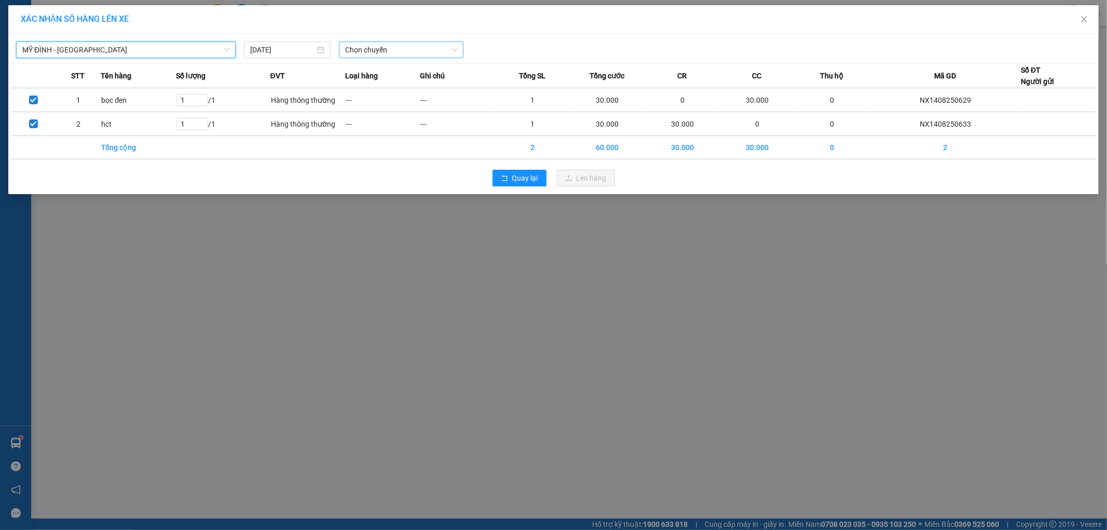
click at [391, 48] on span "Chọn chuyến" at bounding box center [401, 50] width 112 height 16
type input "2219"
click at [386, 84] on div "15:02 (TC) - 17B-022.19" at bounding box center [385, 87] width 81 height 11
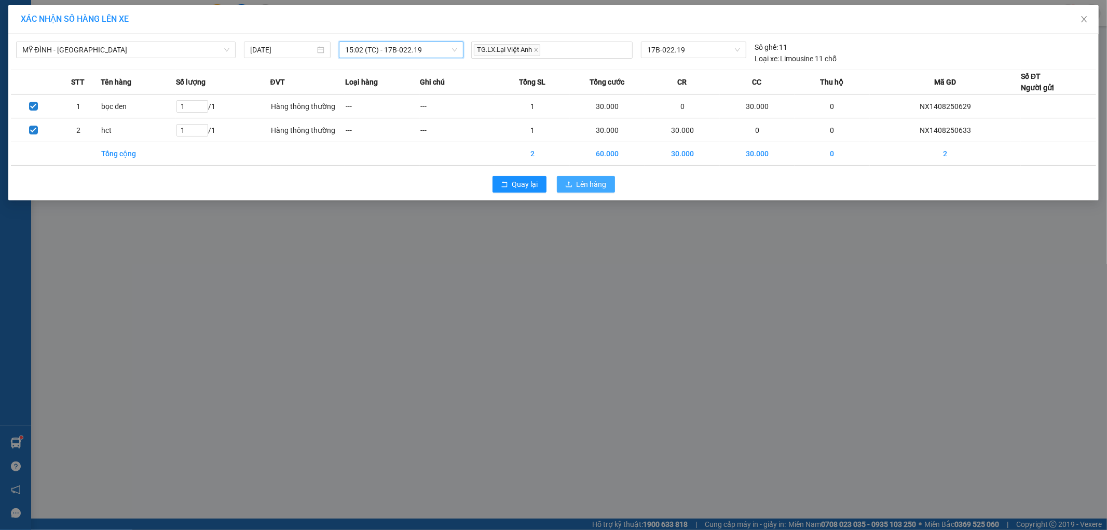
click at [596, 184] on span "Lên hàng" at bounding box center [592, 184] width 30 height 11
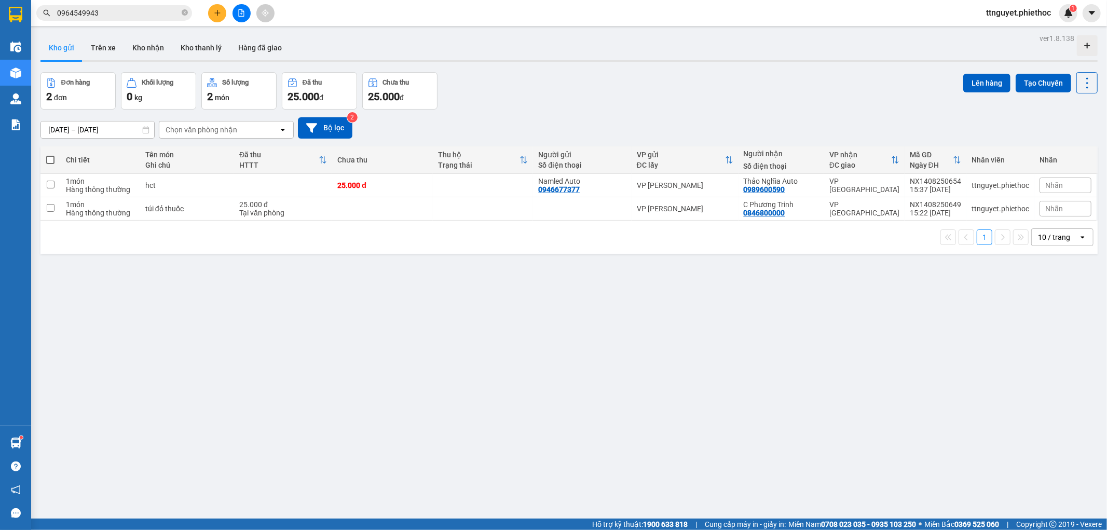
click at [217, 6] on button at bounding box center [217, 13] width 18 height 18
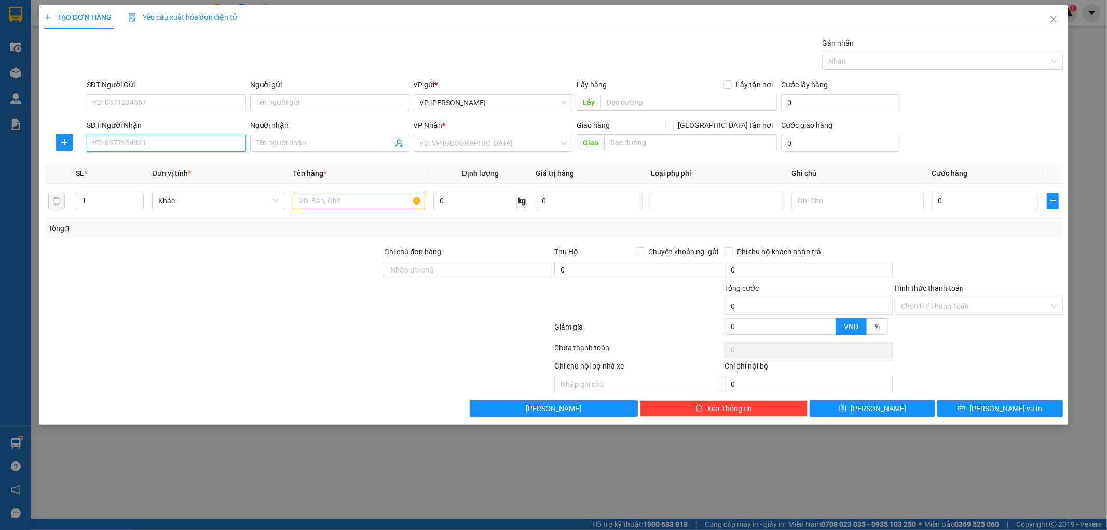
click at [193, 142] on input "SĐT Người Nhận" at bounding box center [166, 143] width 159 height 17
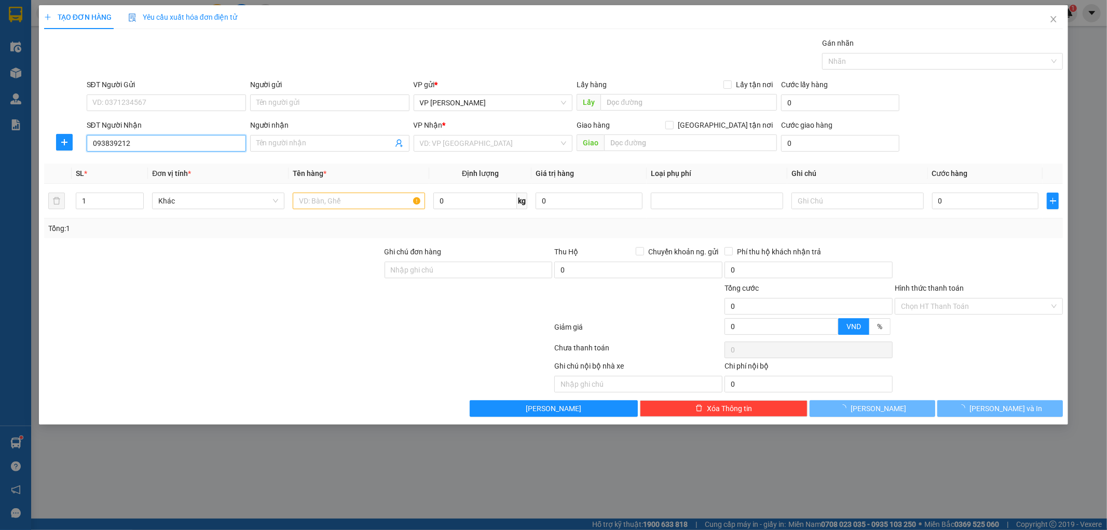
type input "0938392129"
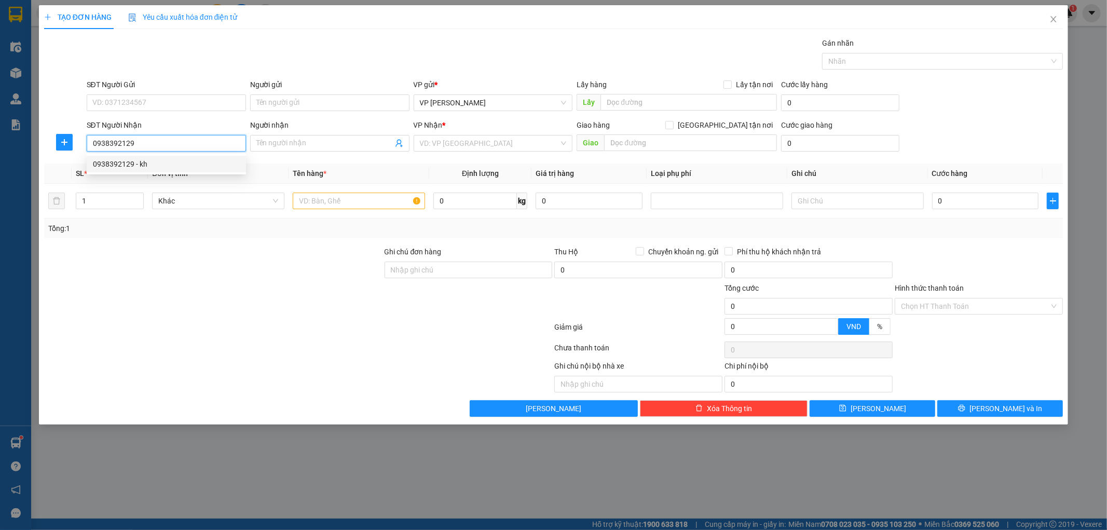
click at [168, 170] on div "0938392129 - kh" at bounding box center [166, 164] width 159 height 17
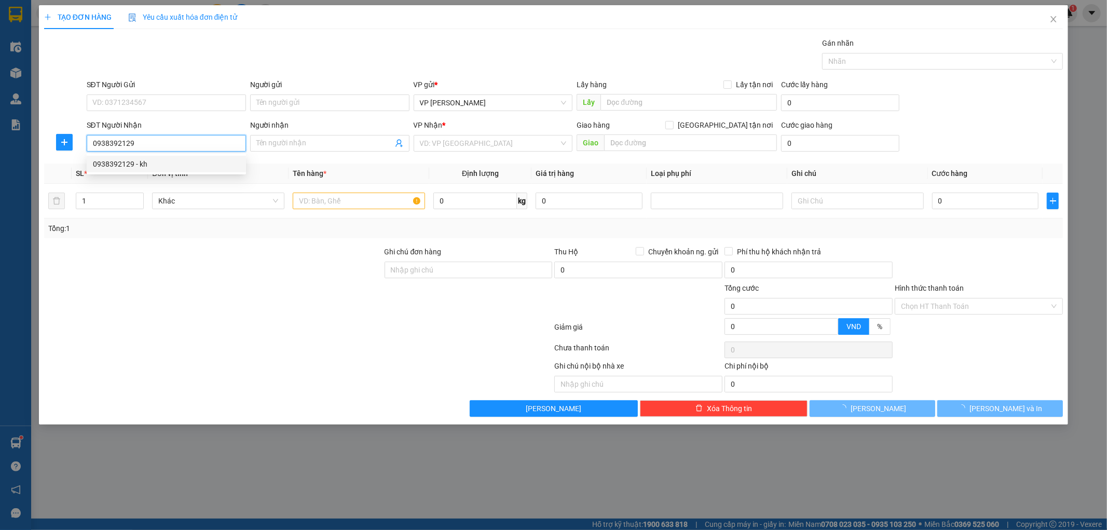
type input "kh"
type input "chợ chiều th"
type input "5.000"
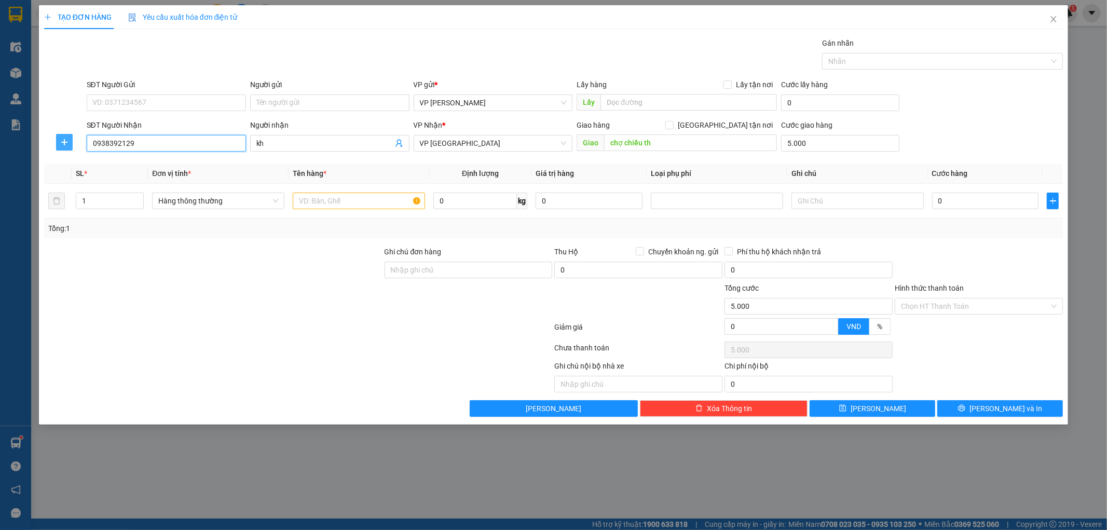
type input "0938392129"
click at [63, 139] on icon "plus" at bounding box center [64, 142] width 8 height 8
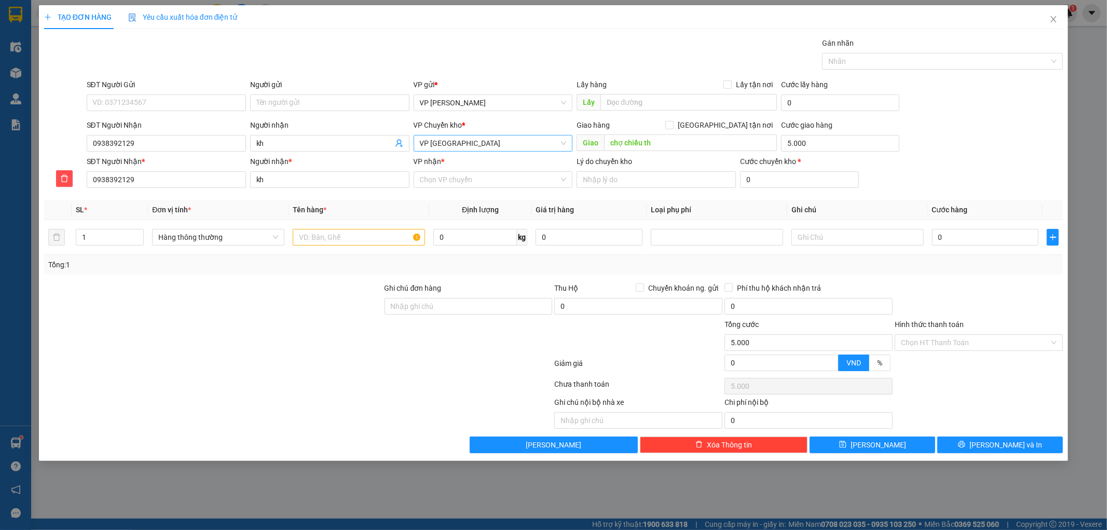
click at [508, 144] on span "VP [GEOGRAPHIC_DATA]" at bounding box center [493, 144] width 147 height 16
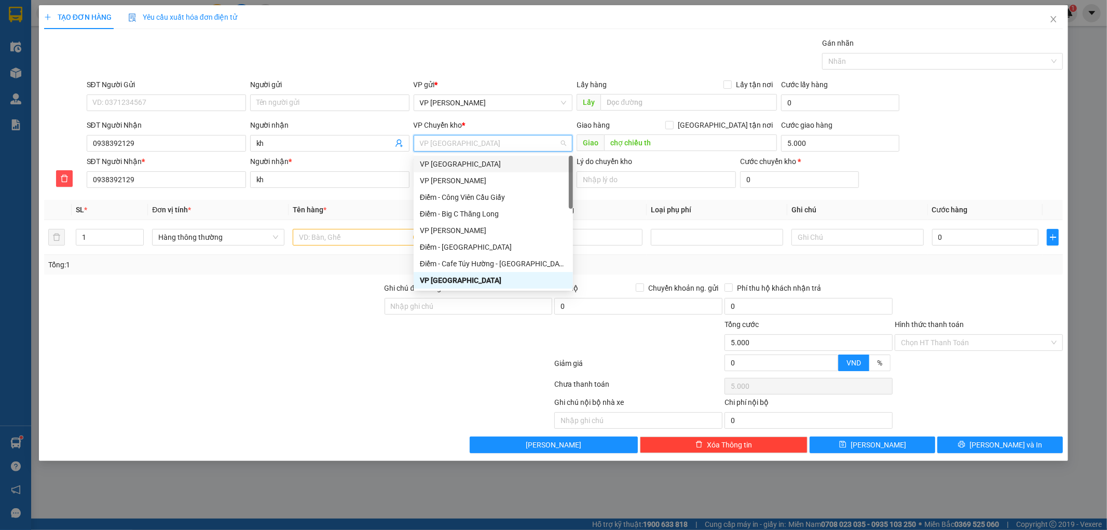
click at [478, 163] on div "VP [GEOGRAPHIC_DATA]" at bounding box center [493, 163] width 147 height 11
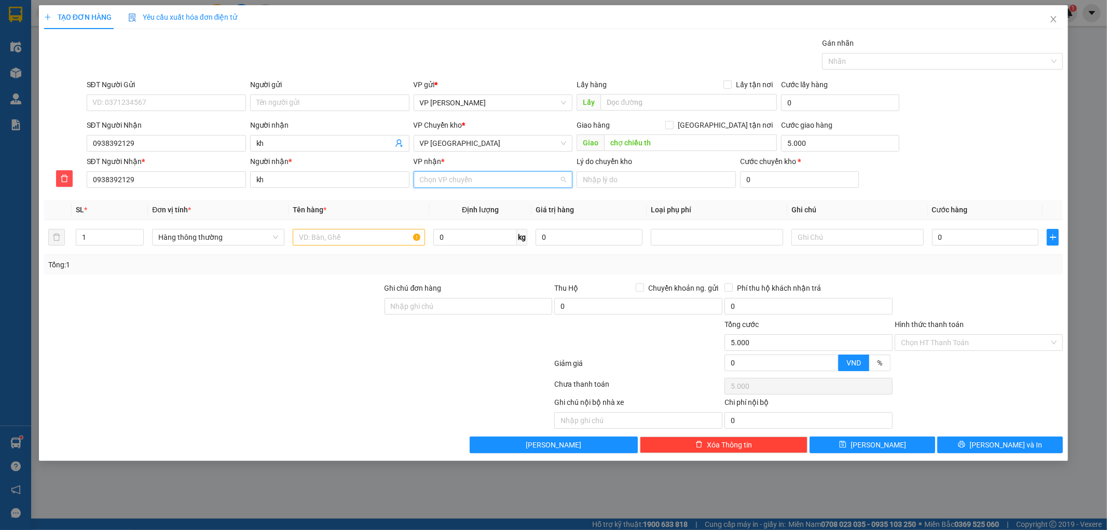
click at [459, 183] on input "VP nhận *" at bounding box center [490, 180] width 140 height 16
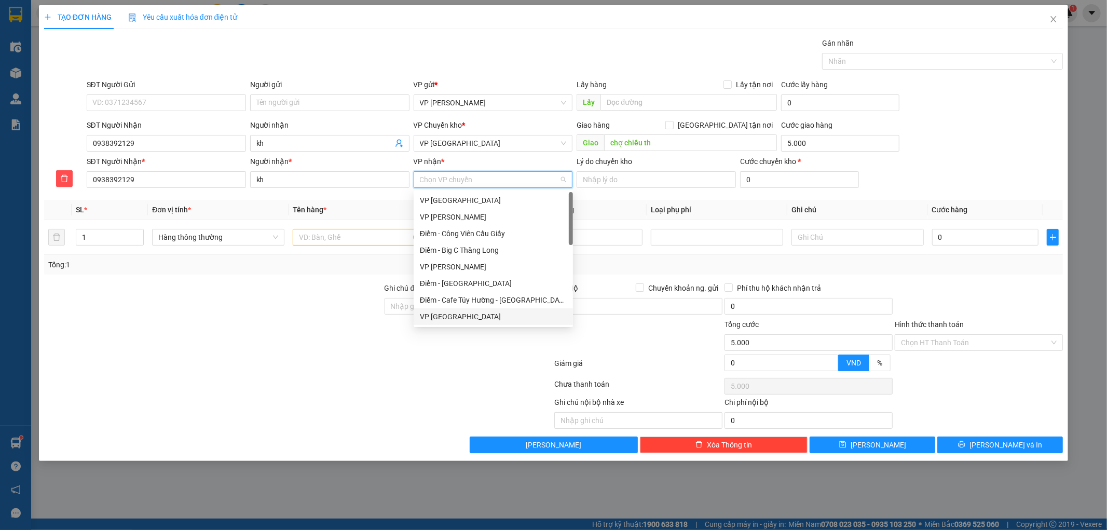
click at [439, 324] on div "VP [GEOGRAPHIC_DATA]" at bounding box center [493, 316] width 159 height 17
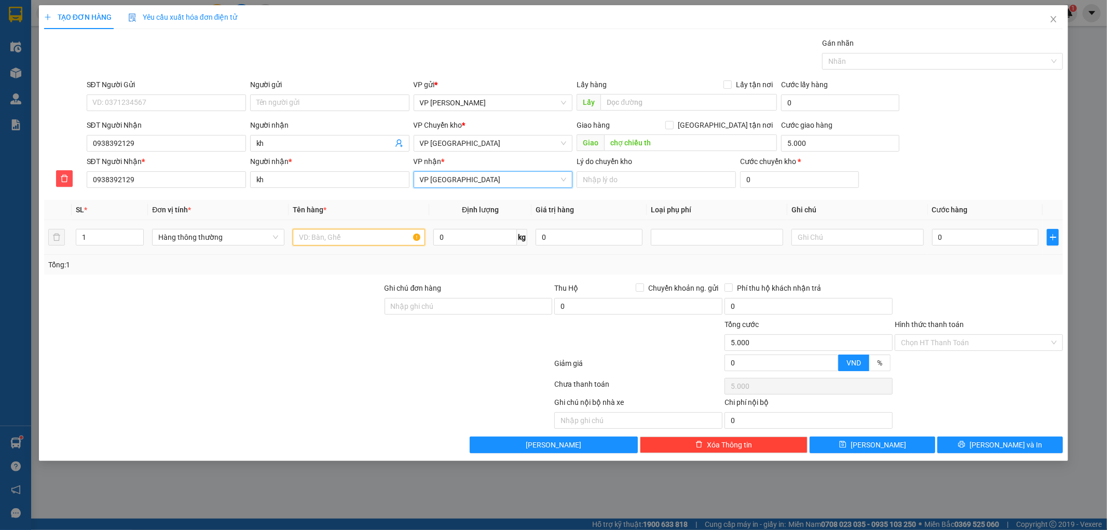
click at [317, 235] on input "text" at bounding box center [359, 237] width 132 height 17
type input "tui vàng phụ kiện"
click at [989, 238] on input "0" at bounding box center [985, 237] width 107 height 17
type input "003"
type input "5.003"
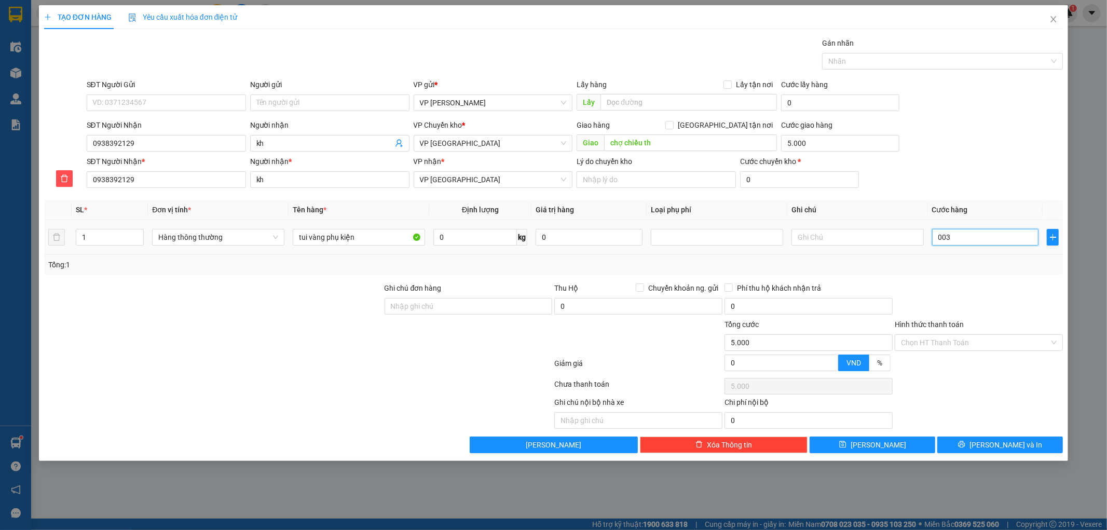
type input "5.003"
type input "0.030"
type input "5.030"
click at [1003, 282] on div at bounding box center [979, 300] width 170 height 36
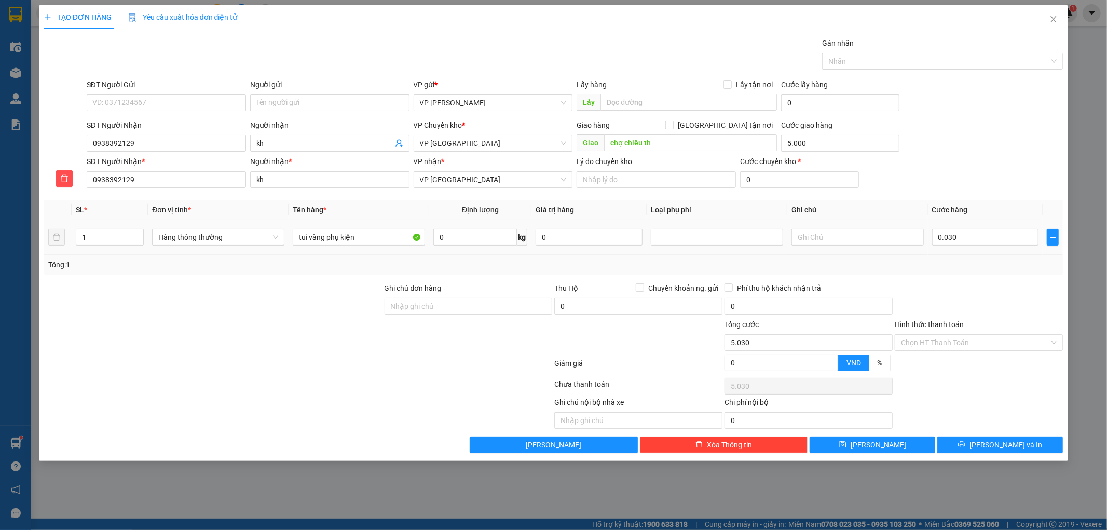
type input "30.000"
type input "35.000"
click at [966, 445] on icon "printer" at bounding box center [961, 444] width 7 height 7
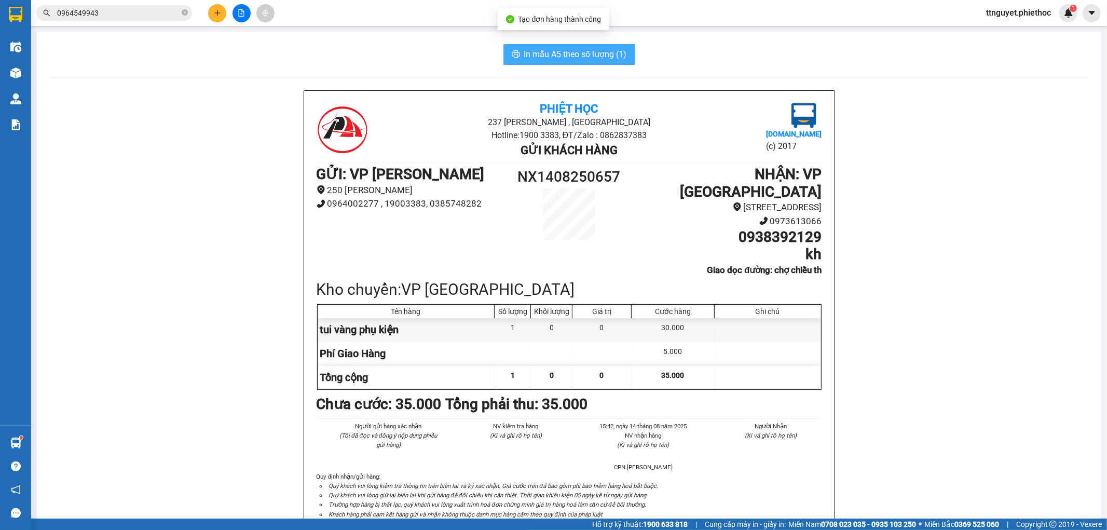
click at [563, 53] on span "In mẫu A5 theo số lượng (1)" at bounding box center [575, 54] width 103 height 13
click at [217, 13] on icon "plus" at bounding box center [217, 12] width 6 height 1
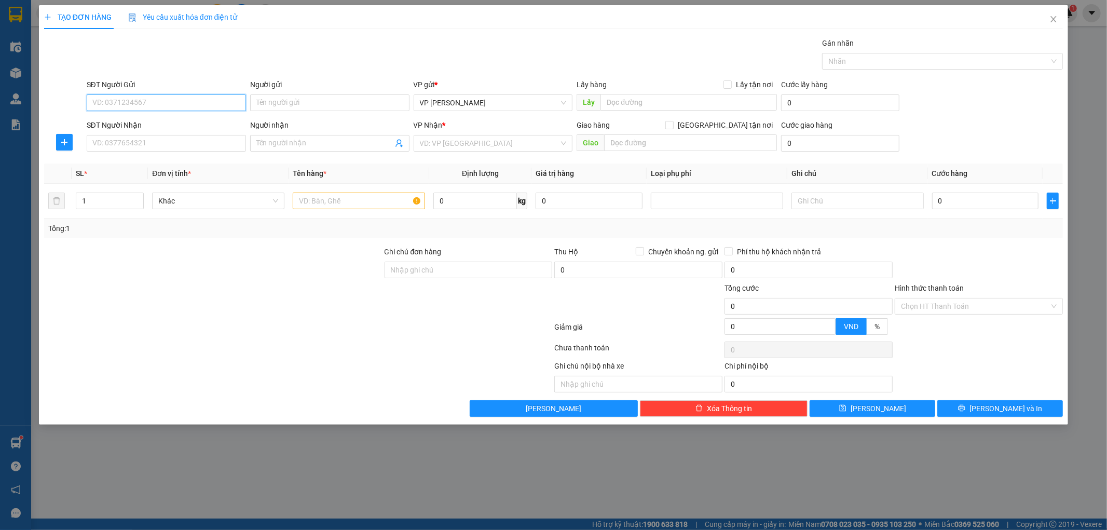
click at [185, 109] on input "SĐT Người Gửi" at bounding box center [166, 102] width 159 height 17
type input "0356954696"
click at [174, 123] on div "0356954696 - kh" at bounding box center [166, 123] width 147 height 11
type input "kh"
type input "0356954696"
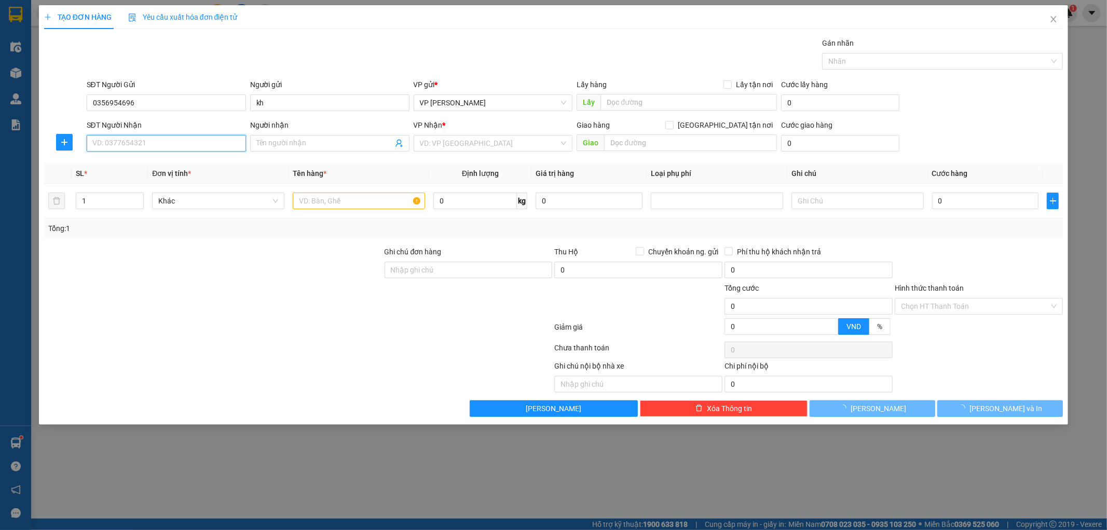
click at [162, 142] on input "SĐT Người Nhận" at bounding box center [166, 143] width 159 height 17
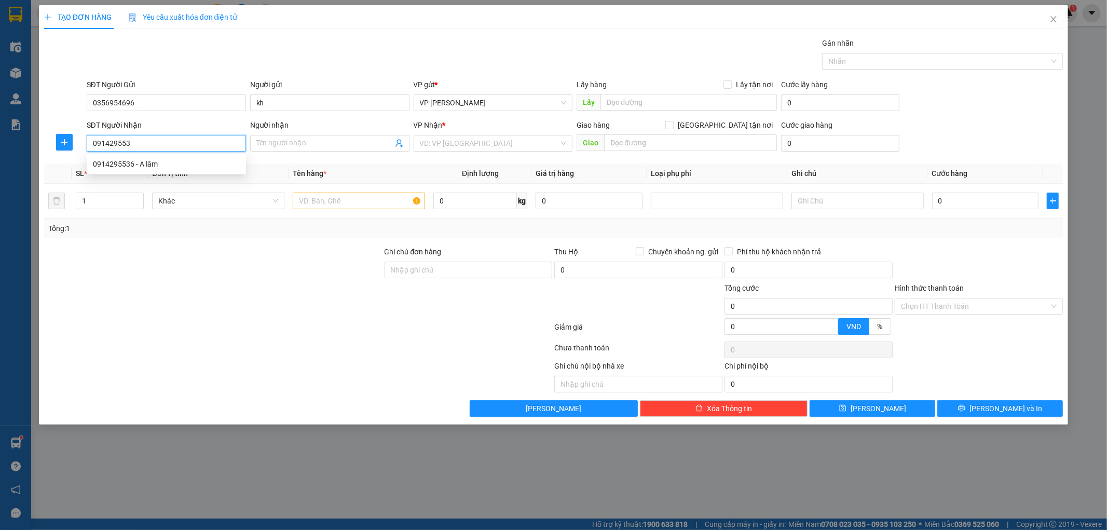
type input "0914295536"
click at [148, 169] on div "0914295536 - A lâm" at bounding box center [166, 163] width 147 height 11
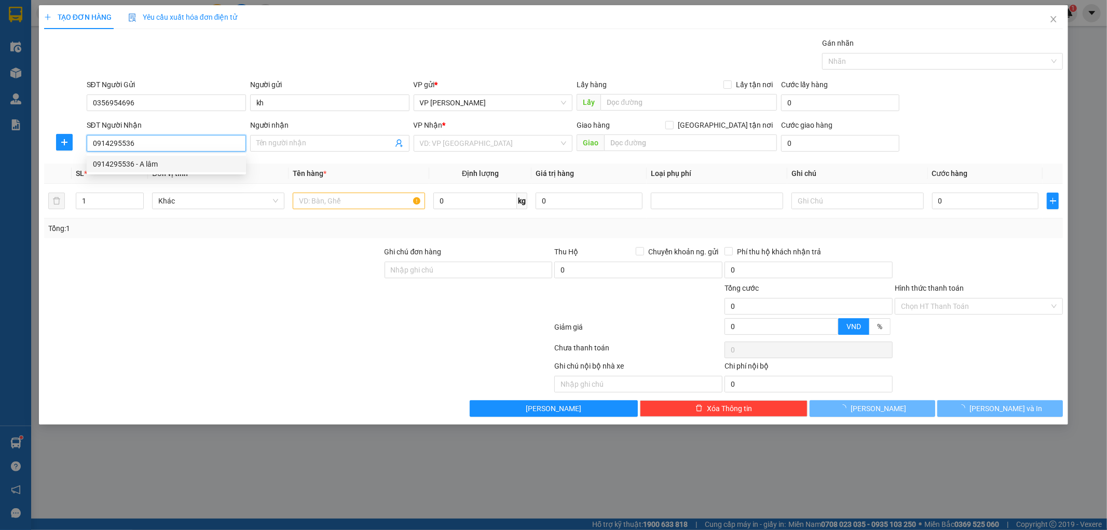
type input "A lâm"
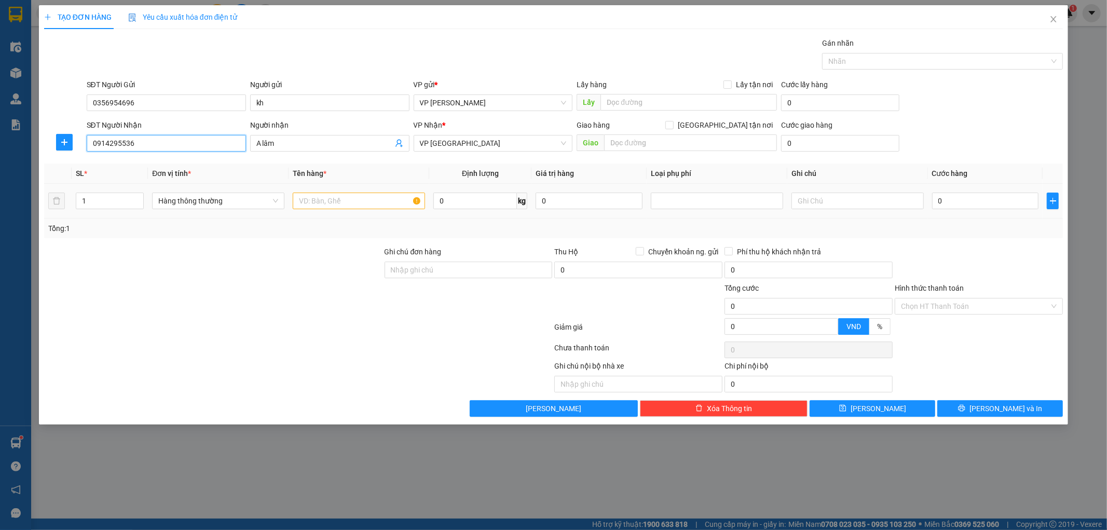
type input "0914295536"
click at [376, 199] on input "text" at bounding box center [359, 201] width 132 height 17
click at [344, 203] on input "text" at bounding box center [359, 201] width 132 height 17
type input "giay tơ"
click at [948, 197] on input "0" at bounding box center [985, 201] width 107 height 17
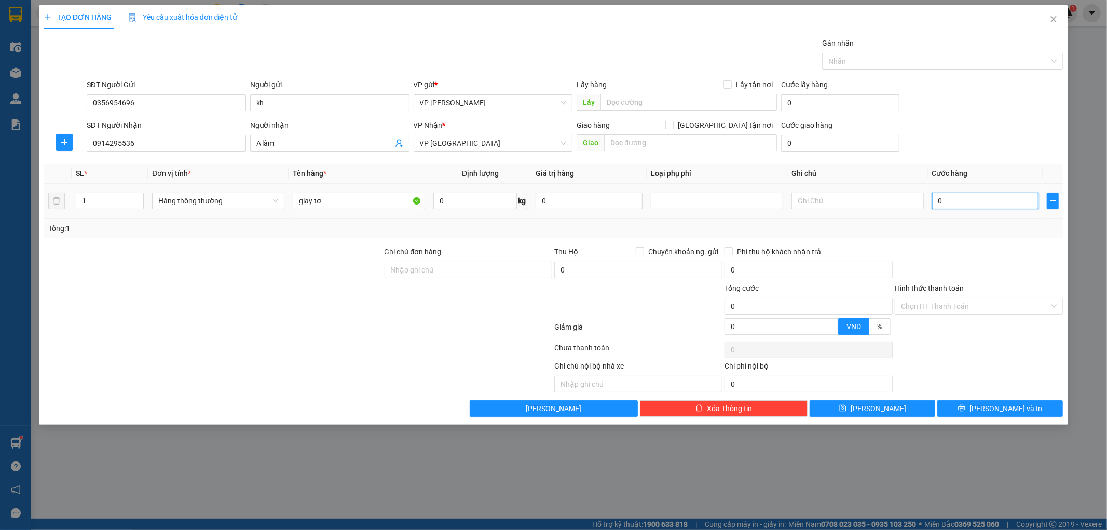
type input "002"
type input "2"
type input "0.025"
type input "25"
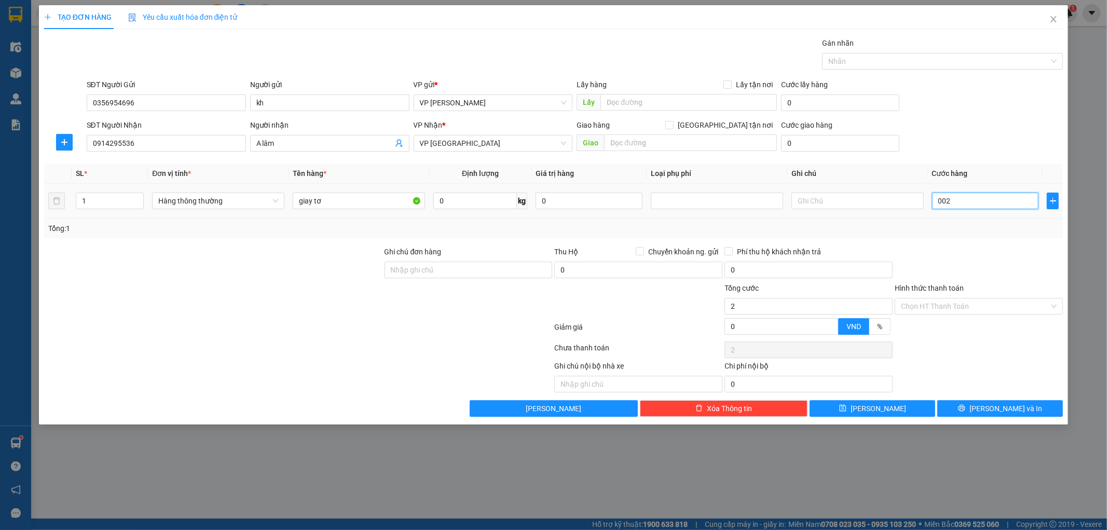
type input "25"
click at [982, 278] on div at bounding box center [979, 264] width 170 height 36
type input "25.000"
click at [972, 304] on input "Hình thức thanh toán" at bounding box center [975, 307] width 148 height 16
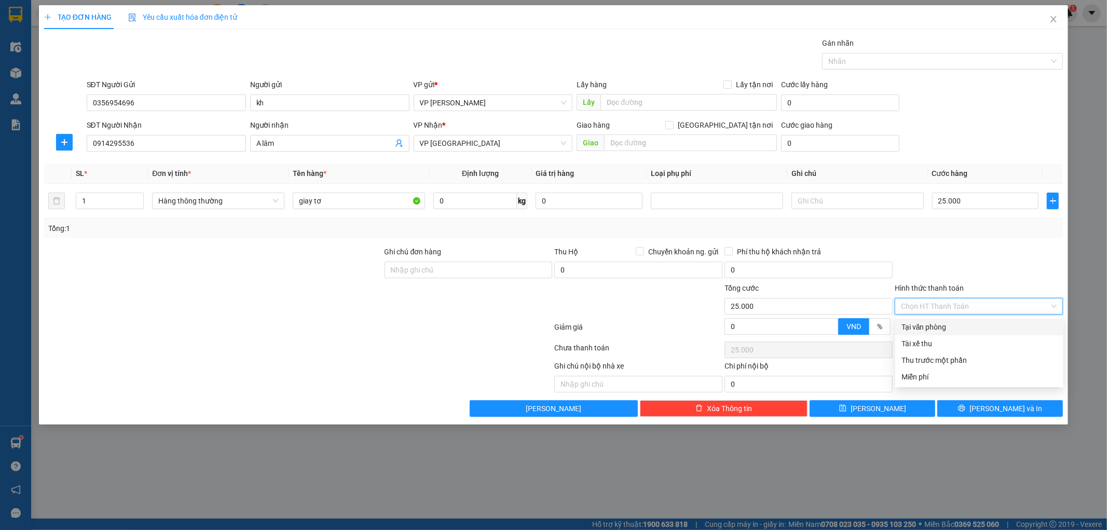
click at [968, 325] on div "Tại văn phòng" at bounding box center [980, 326] width 156 height 11
type input "0"
click at [976, 407] on button "[PERSON_NAME] và In" at bounding box center [1001, 408] width 126 height 17
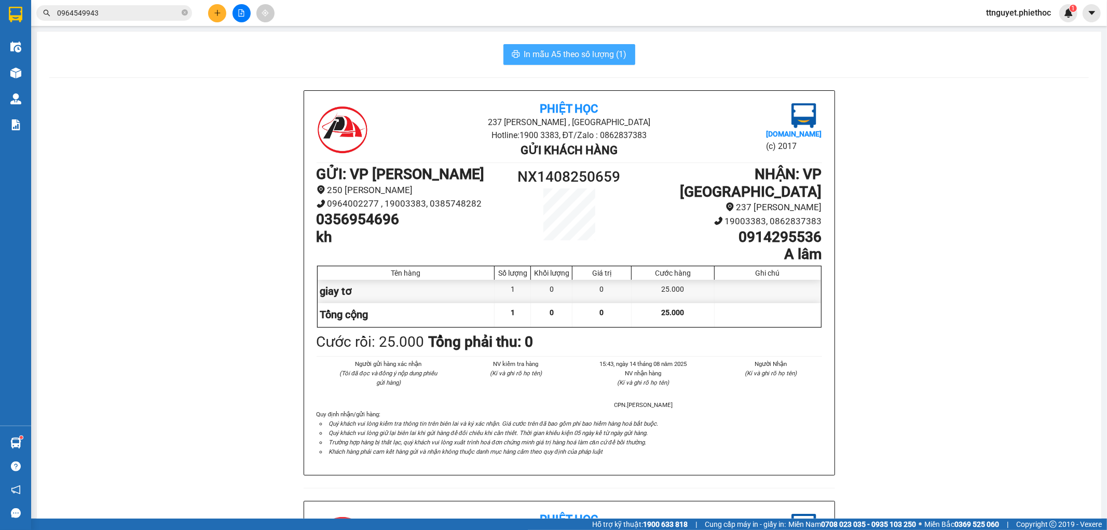
click at [545, 50] on span "In mẫu A5 theo số lượng (1)" at bounding box center [575, 54] width 103 height 13
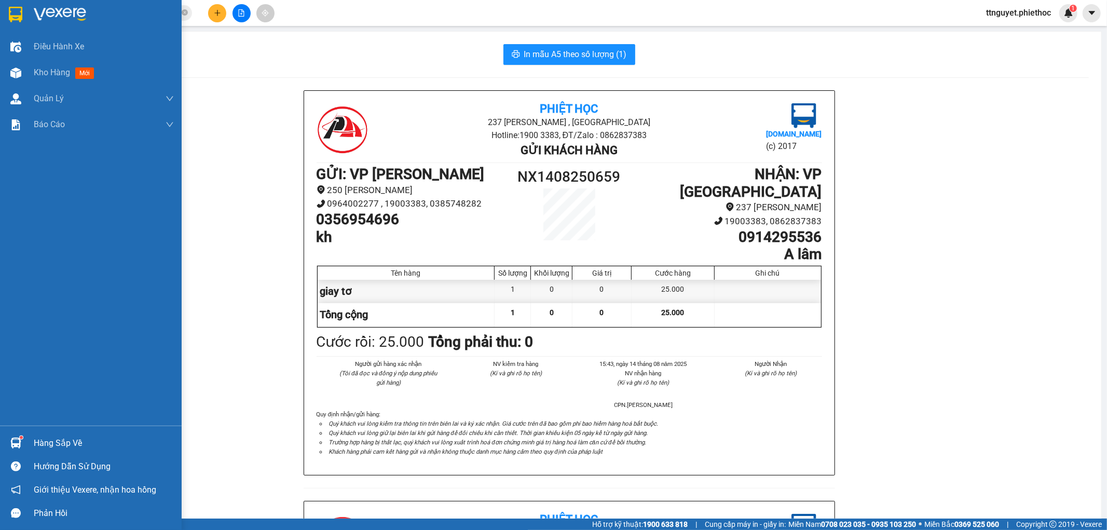
drag, startPoint x: 12, startPoint y: 71, endPoint x: 205, endPoint y: 2, distance: 204.1
click at [12, 72] on img at bounding box center [15, 72] width 11 height 11
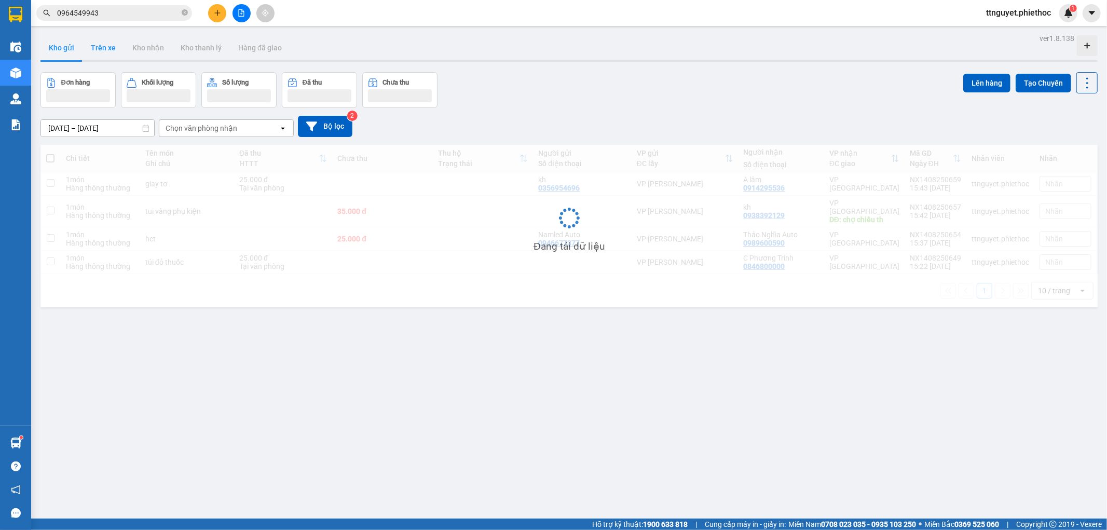
click at [104, 50] on button "Trên xe" at bounding box center [104, 47] width 42 height 25
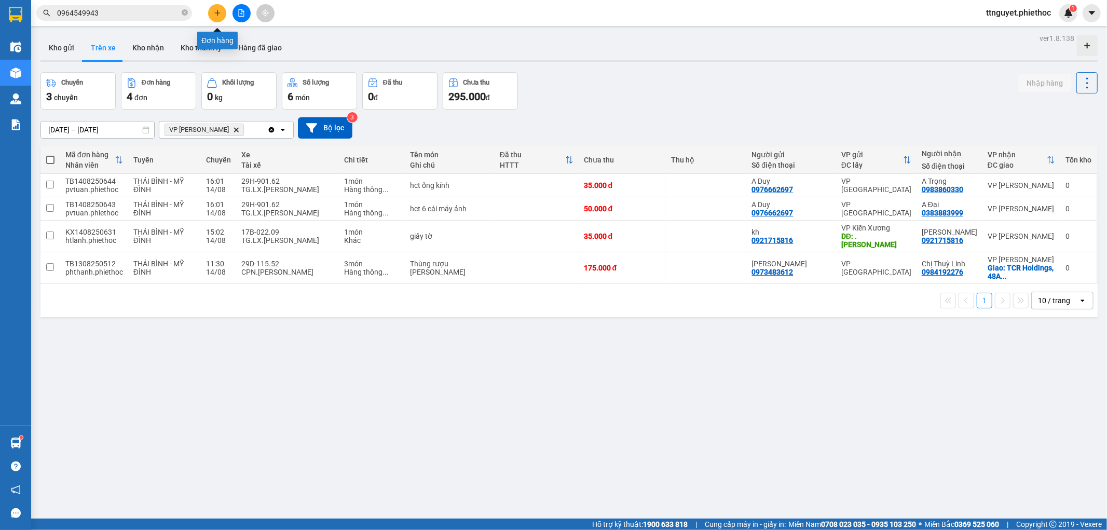
click at [219, 9] on icon "plus" at bounding box center [217, 12] width 7 height 7
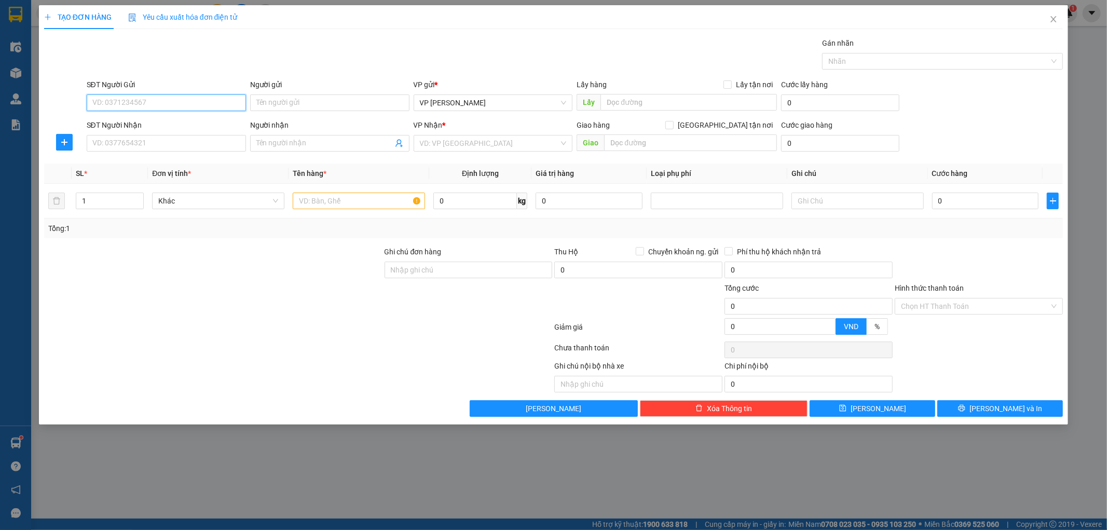
click at [170, 101] on input "SĐT Người Gửi" at bounding box center [166, 102] width 159 height 17
type input "0989085113"
click at [144, 144] on input "SĐT Người Nhận" at bounding box center [166, 143] width 159 height 17
click at [162, 96] on input "0989085113" at bounding box center [166, 102] width 159 height 17
click at [155, 124] on div "0989085113 - kh" at bounding box center [166, 123] width 147 height 11
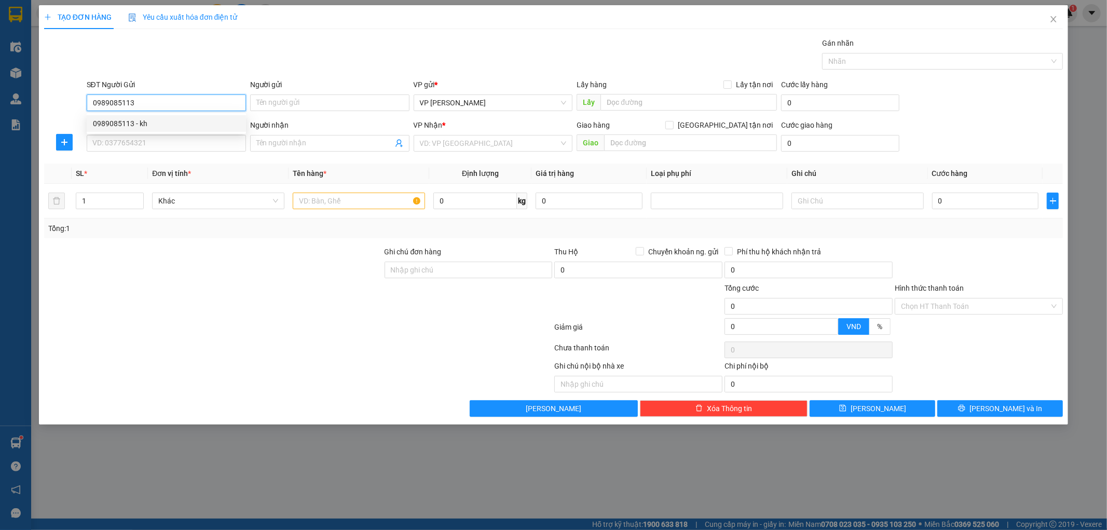
type input "kh"
click at [136, 145] on input "SĐT Người Nhận" at bounding box center [166, 143] width 159 height 17
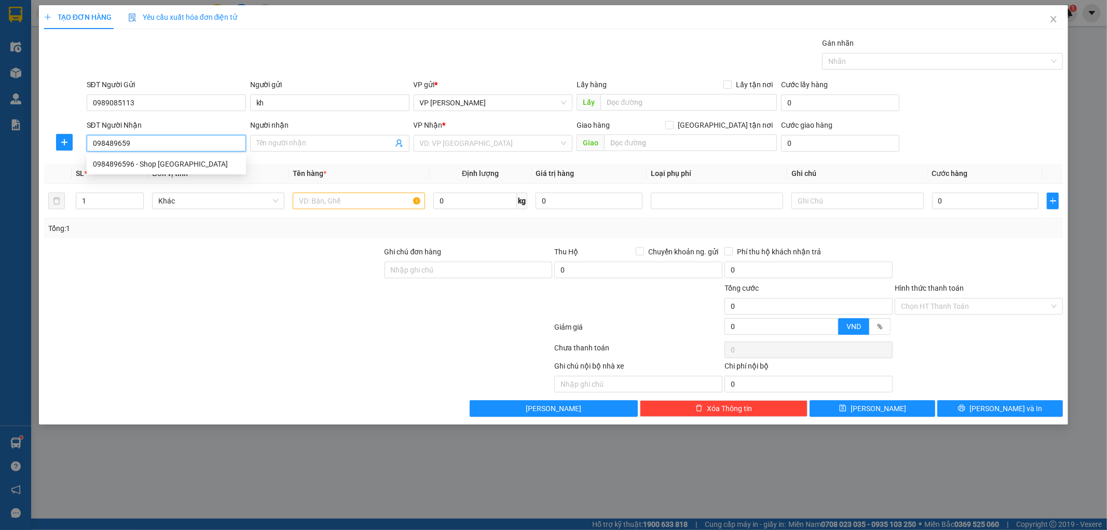
type input "0984896596"
click at [130, 158] on div "0984896596 - Shop Chang Mart" at bounding box center [166, 163] width 147 height 11
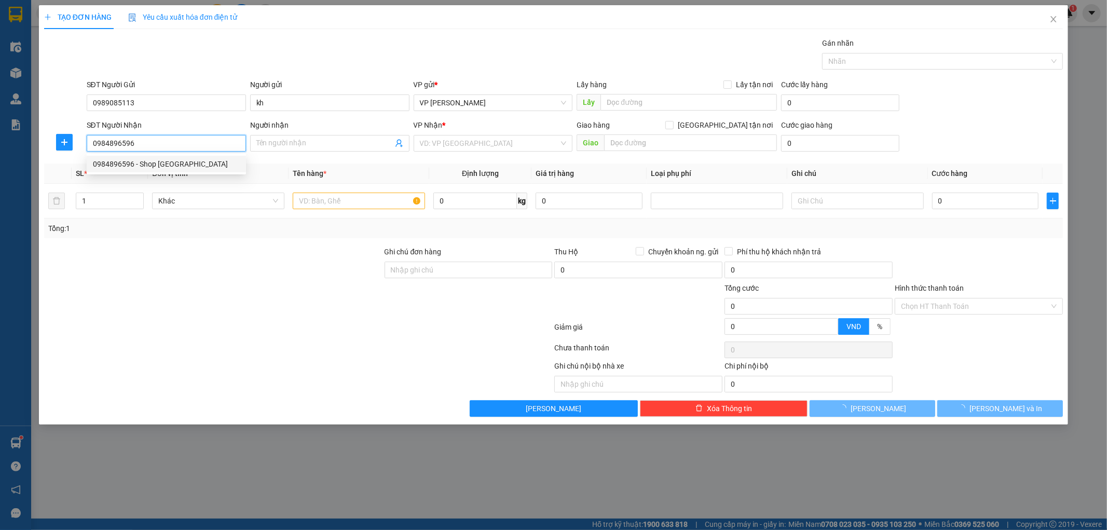
type input "Shop Chang Mart"
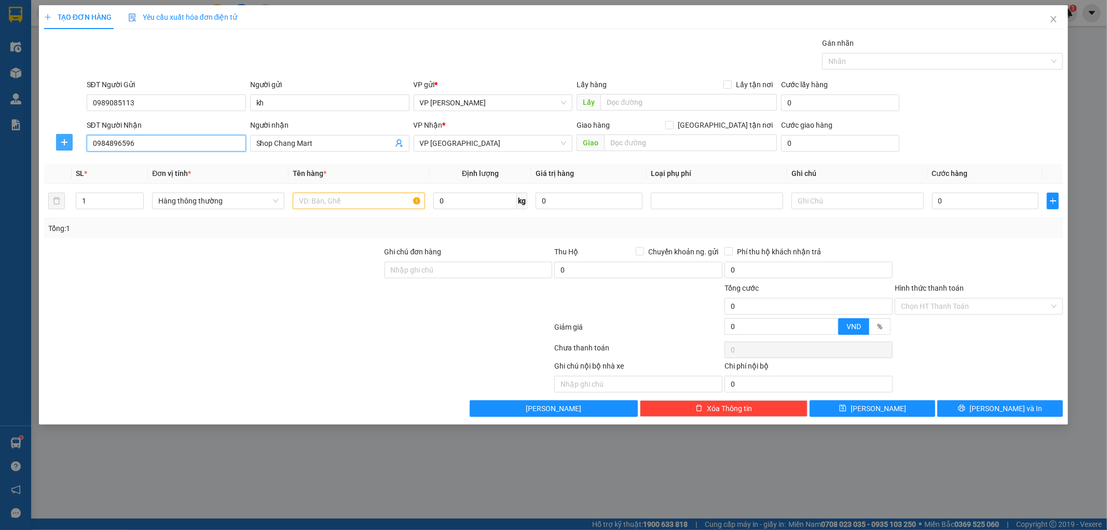
type input "0984896596"
click at [59, 138] on span "plus" at bounding box center [65, 142] width 16 height 8
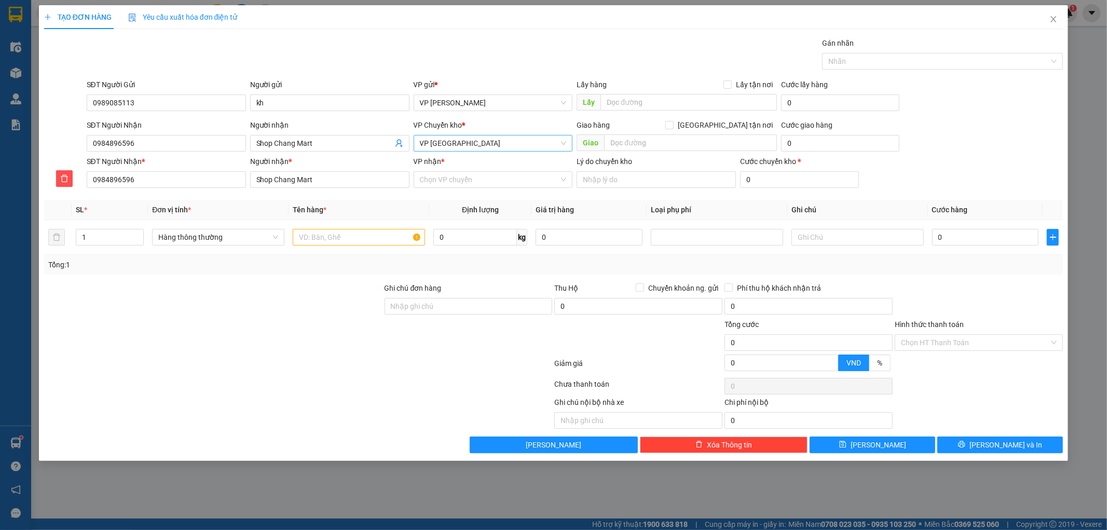
click at [468, 139] on span "VP [GEOGRAPHIC_DATA]" at bounding box center [493, 144] width 147 height 16
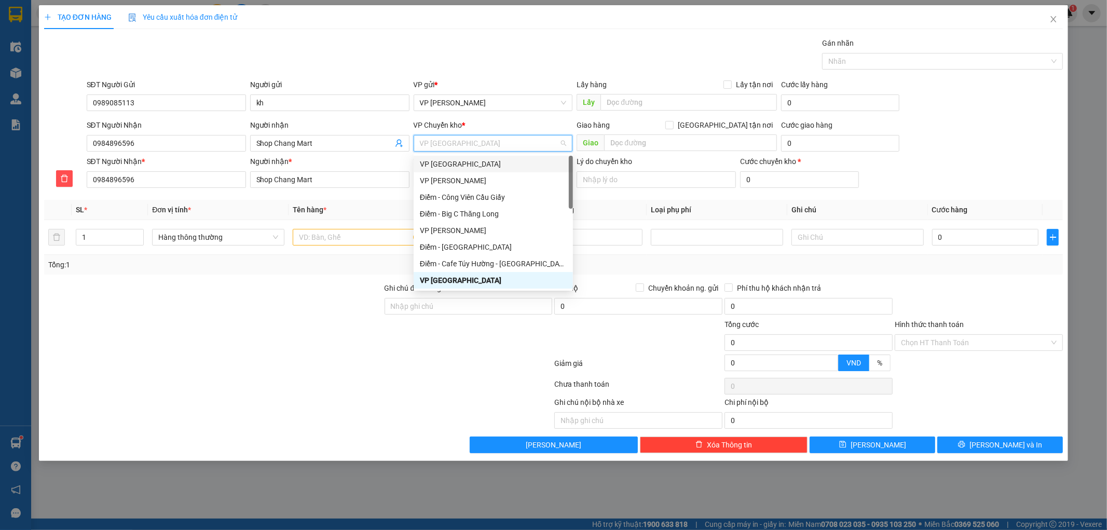
click at [459, 158] on div "VP [GEOGRAPHIC_DATA]" at bounding box center [493, 163] width 147 height 11
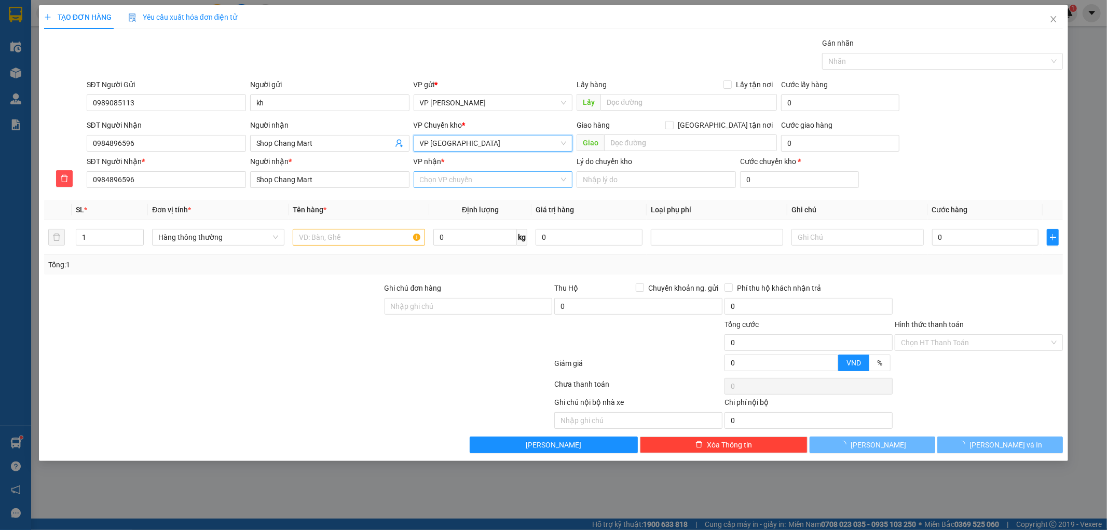
click at [452, 178] on input "VP nhận *" at bounding box center [490, 180] width 140 height 16
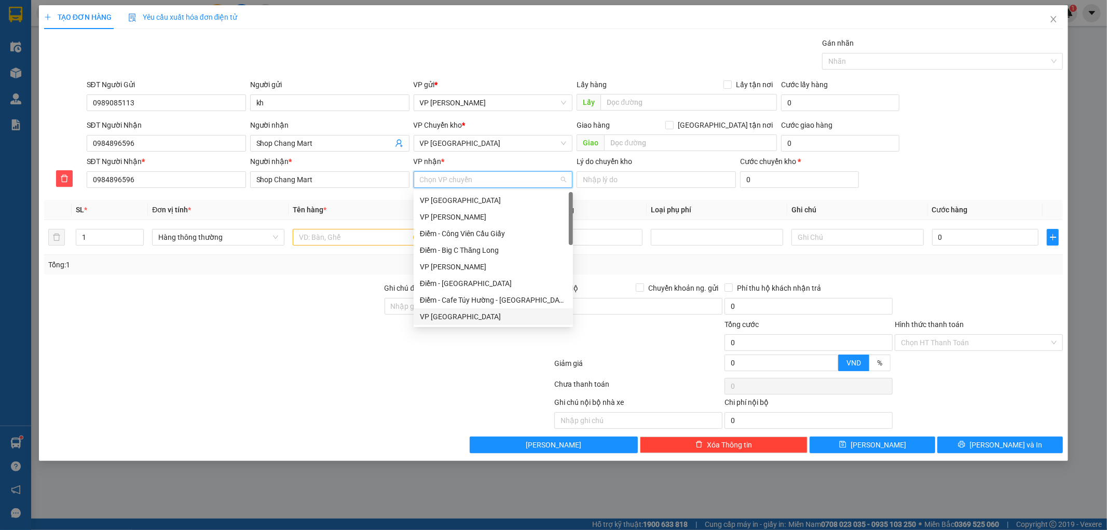
click at [447, 319] on div "VP [GEOGRAPHIC_DATA]" at bounding box center [493, 316] width 147 height 11
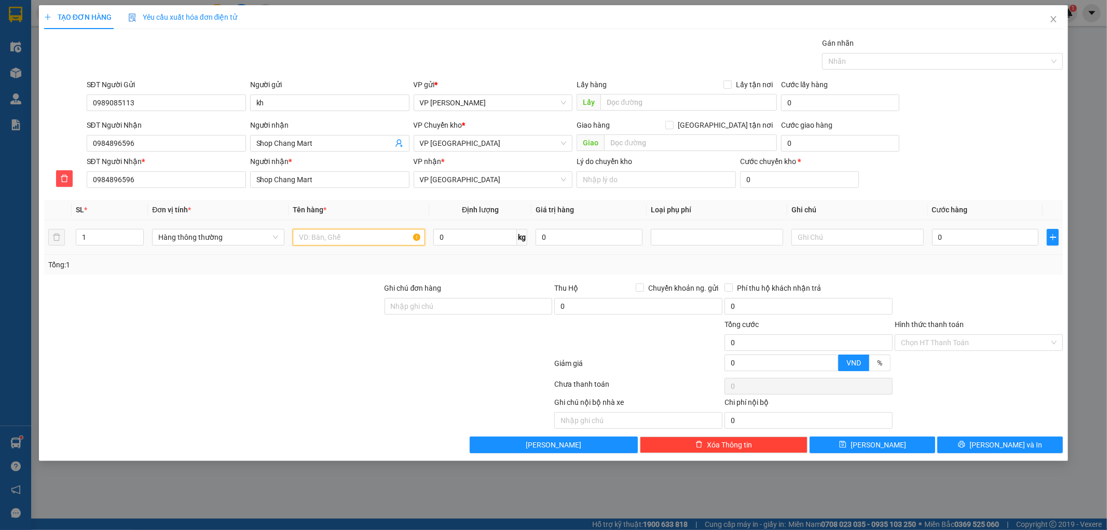
click at [393, 246] on input "text" at bounding box center [359, 237] width 132 height 17
type input "HCT"
click at [486, 241] on input "0" at bounding box center [476, 237] width 84 height 17
type input "8"
click at [283, 324] on div at bounding box center [213, 337] width 341 height 36
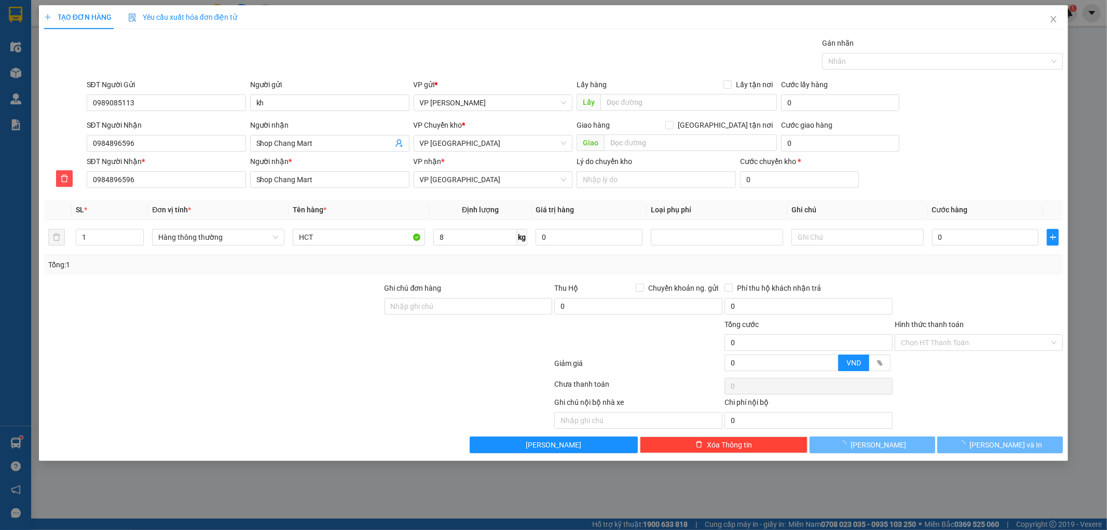
type input "40.000"
click at [968, 442] on button "[PERSON_NAME] và In" at bounding box center [1001, 445] width 126 height 17
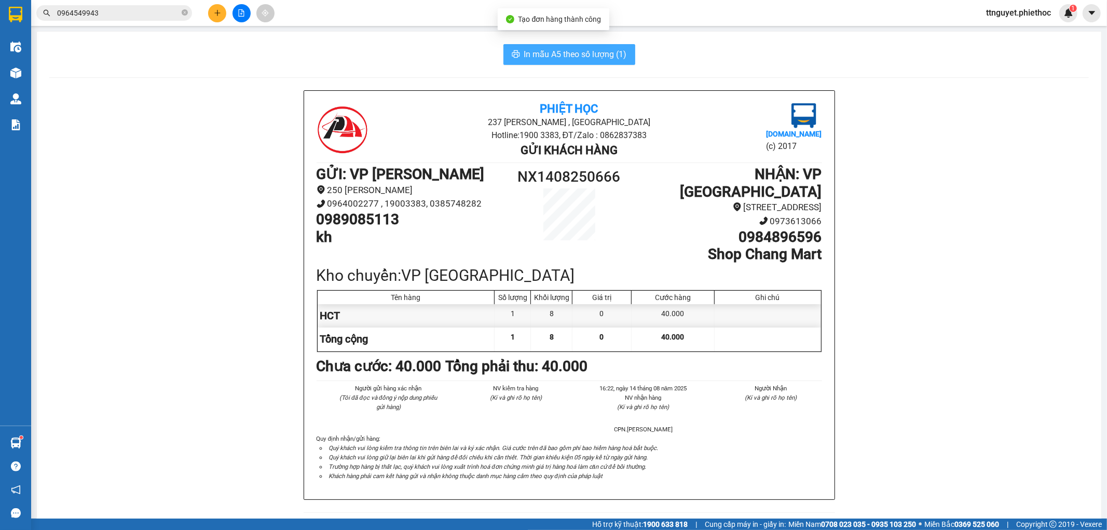
click at [544, 53] on span "In mẫu A5 theo số lượng (1)" at bounding box center [575, 54] width 103 height 13
click at [222, 12] on button at bounding box center [217, 13] width 18 height 18
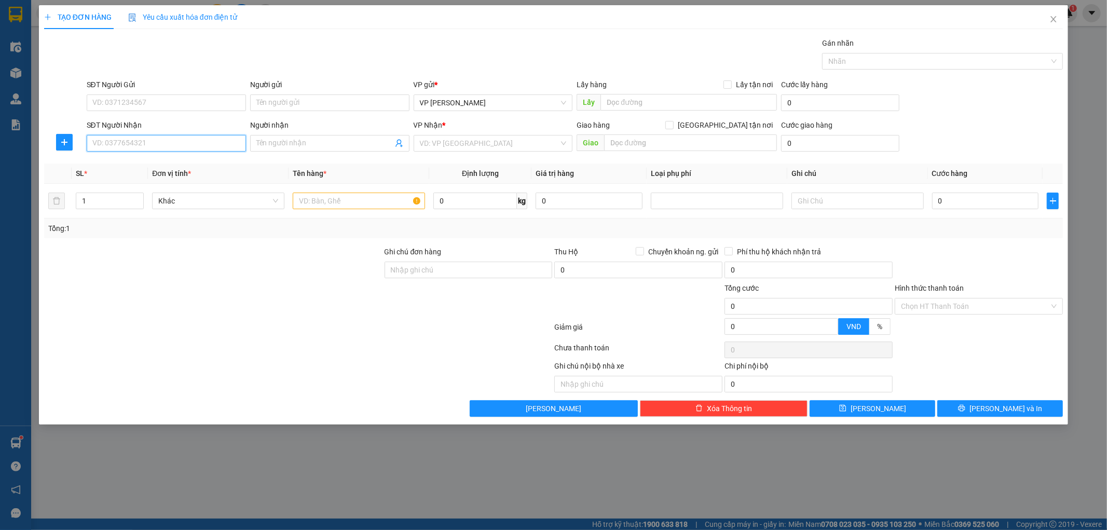
click at [142, 142] on input "SĐT Người Nhận" at bounding box center [166, 143] width 159 height 17
type input "0859023456"
click at [167, 165] on div "0859023456 - c Kim Anh" at bounding box center [166, 163] width 147 height 11
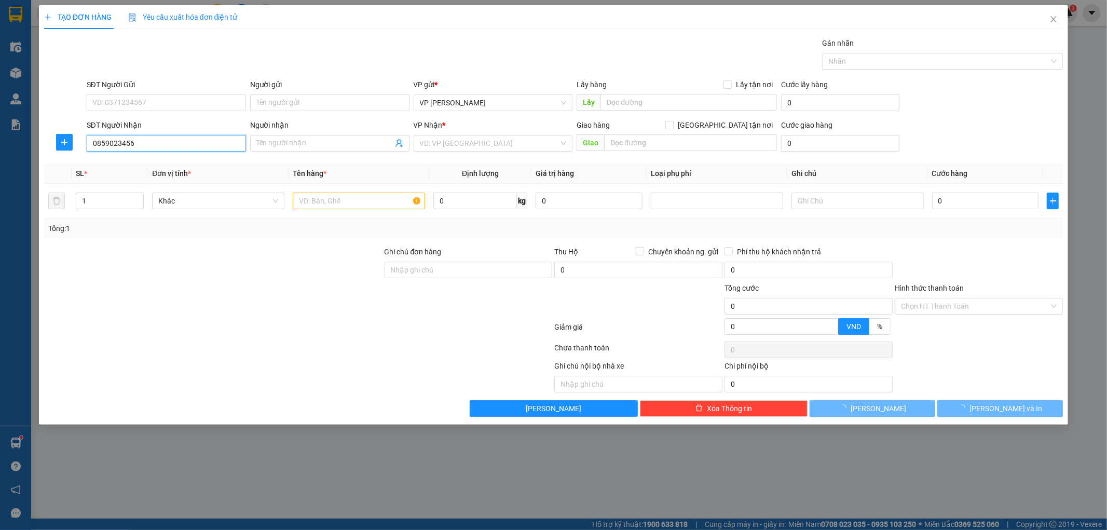
type input "c Kim Anh"
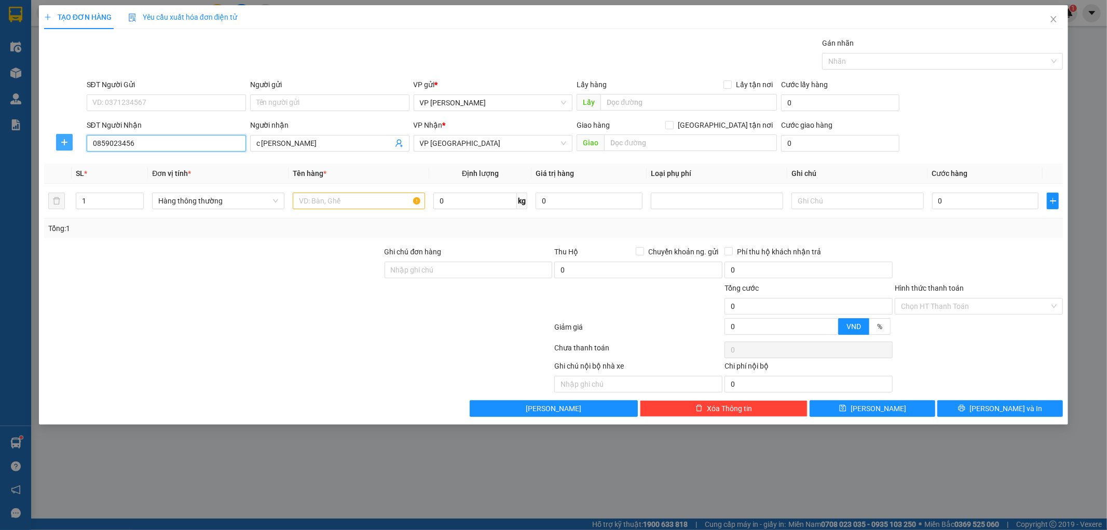
type input "0859023456"
click at [68, 144] on icon "plus" at bounding box center [64, 142] width 8 height 8
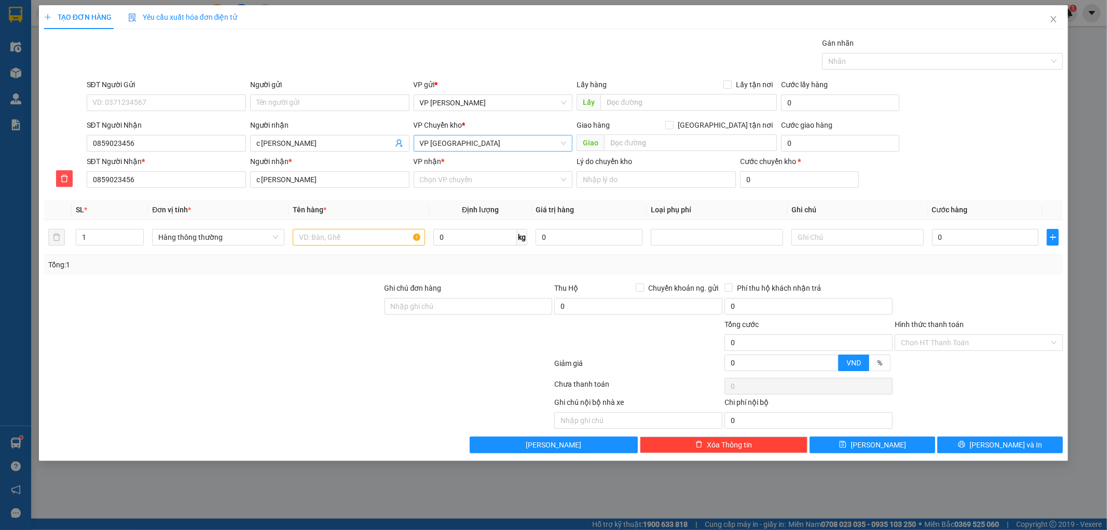
click at [480, 150] on span "VP [GEOGRAPHIC_DATA]" at bounding box center [493, 144] width 147 height 16
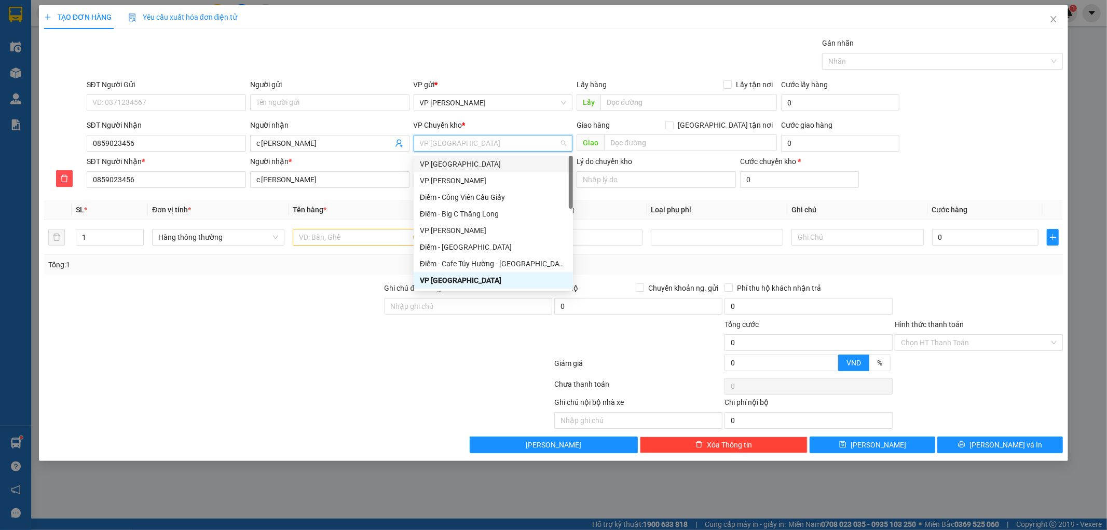
click at [468, 164] on div "VP [GEOGRAPHIC_DATA]" at bounding box center [493, 163] width 147 height 11
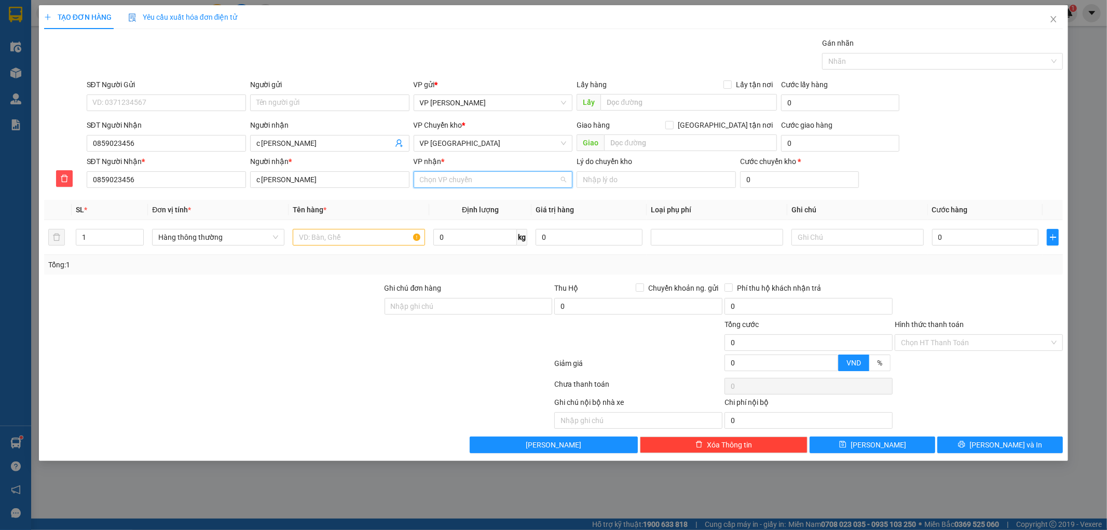
click at [461, 181] on input "VP nhận *" at bounding box center [490, 180] width 140 height 16
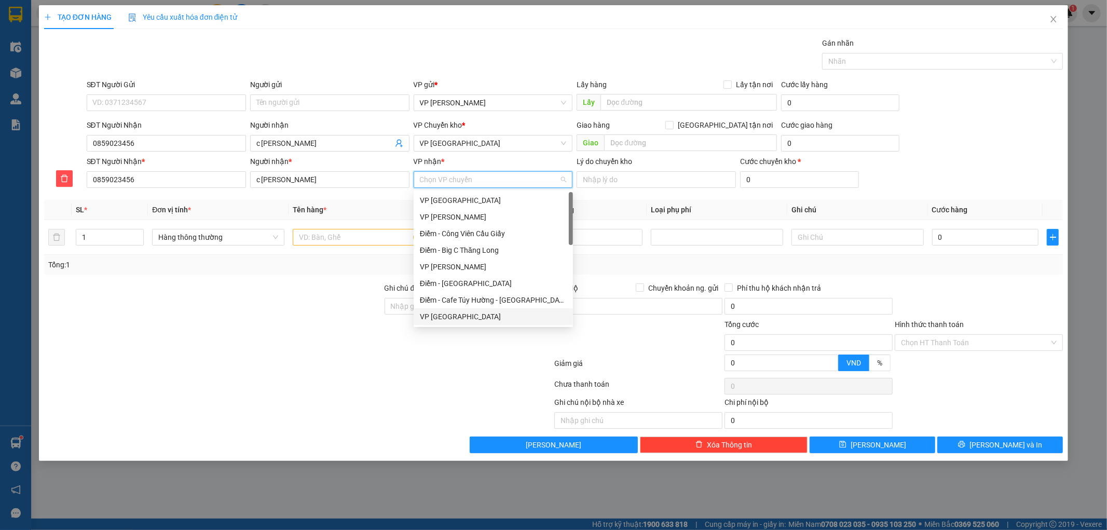
click at [445, 319] on div "VP [GEOGRAPHIC_DATA]" at bounding box center [493, 316] width 147 height 11
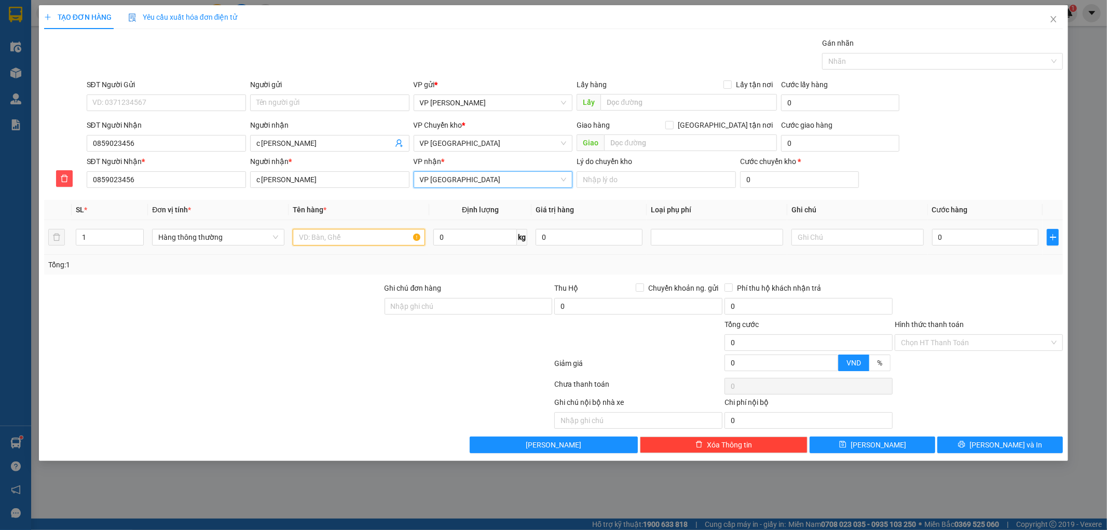
click at [336, 234] on input "text" at bounding box center [359, 237] width 132 height 17
type input "HCT"
click at [456, 235] on input "0" at bounding box center [476, 237] width 84 height 17
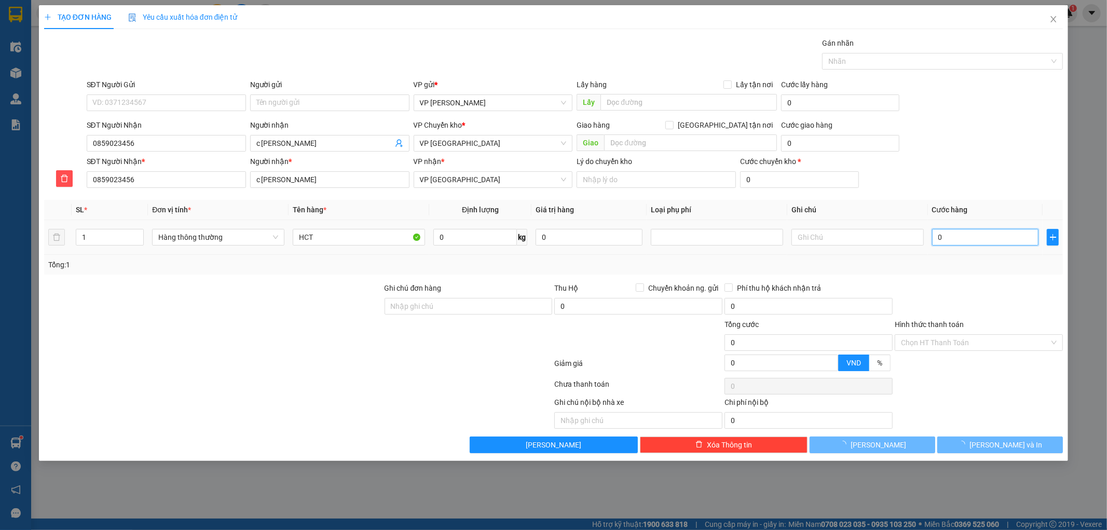
click at [947, 239] on input "0" at bounding box center [985, 237] width 107 height 17
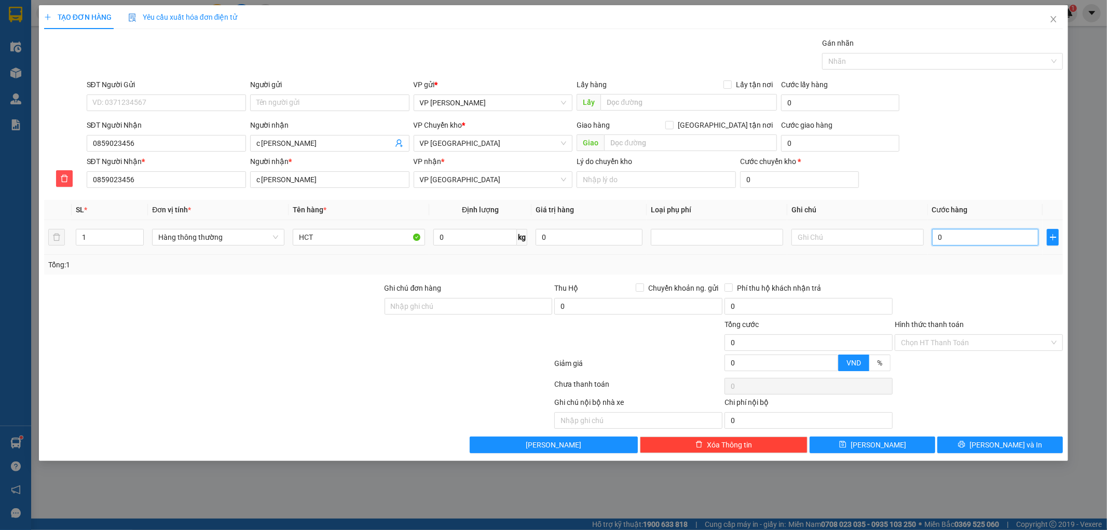
type input "004"
type input "4"
type input "0.040"
type input "40"
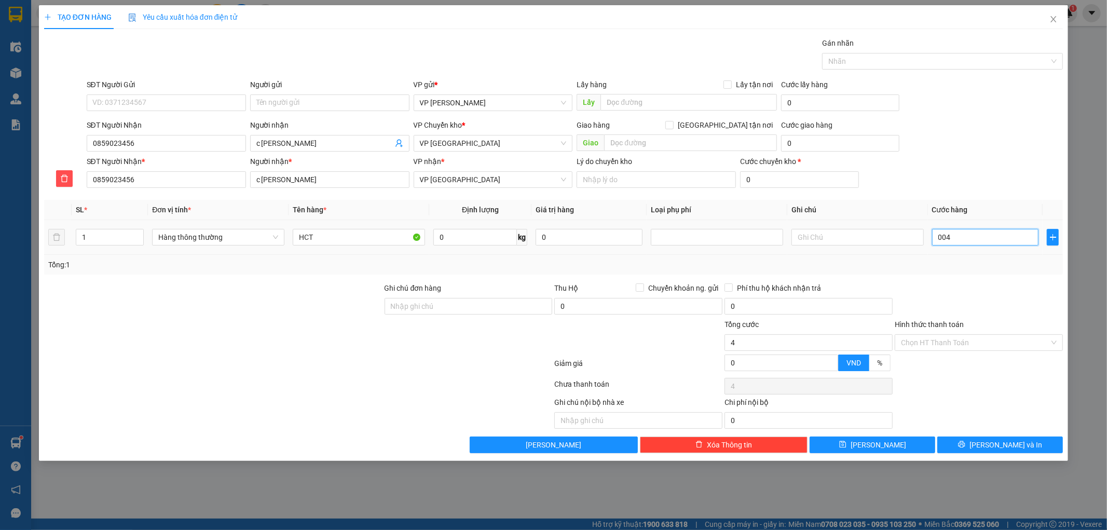
type input "40"
type input "40.000"
drag, startPoint x: 1053, startPoint y: 278, endPoint x: 954, endPoint y: 522, distance: 263.4
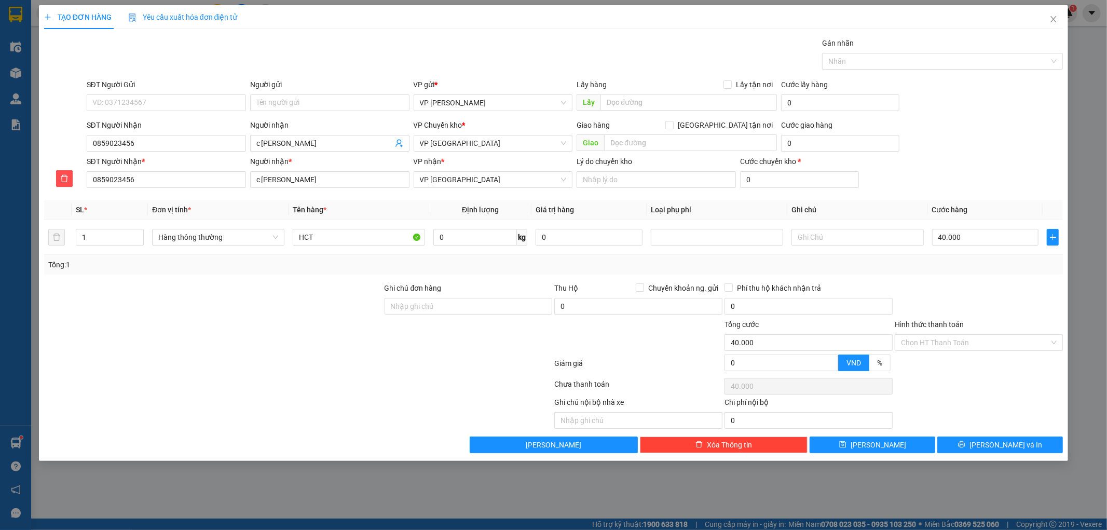
click at [1052, 278] on div "Transit Pickup Surcharge Ids Transit Deliver Surcharge Ids Transit Deliver Surc…" at bounding box center [554, 245] width 1020 height 416
click at [968, 445] on button "[PERSON_NAME] và In" at bounding box center [1001, 445] width 126 height 17
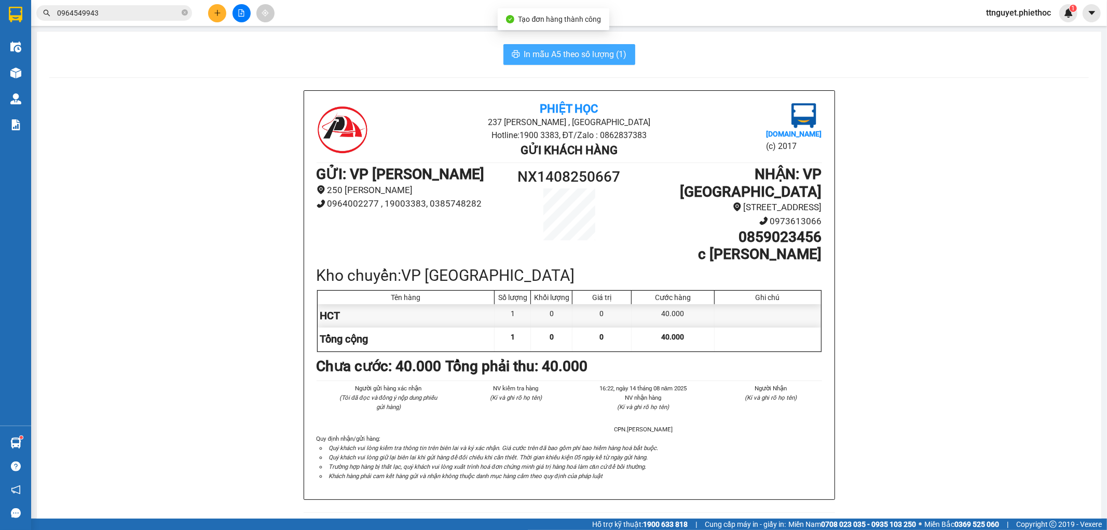
click at [595, 56] on span "In mẫu A5 theo số lượng (1)" at bounding box center [575, 54] width 103 height 13
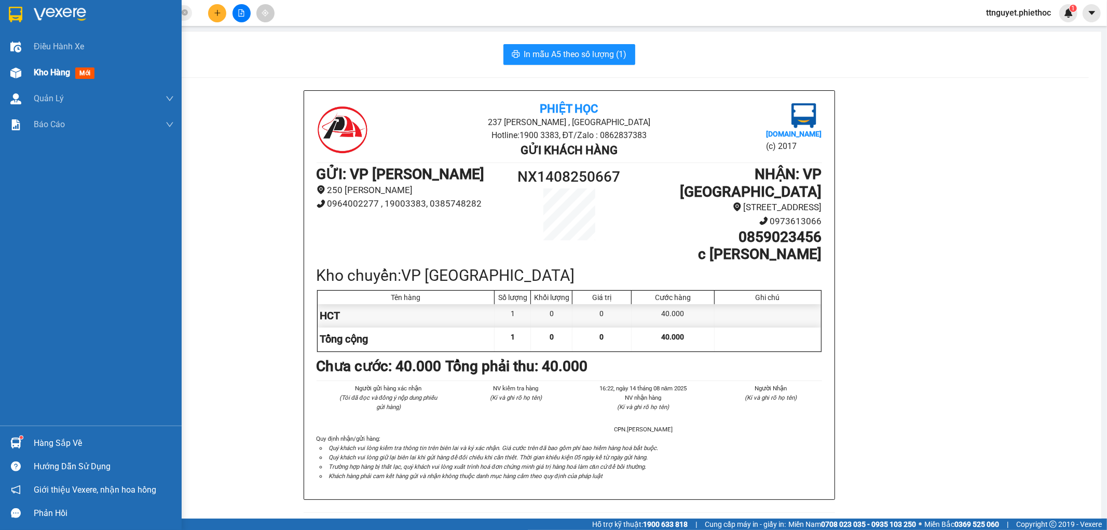
click at [26, 69] on div "Kho hàng mới" at bounding box center [91, 73] width 182 height 26
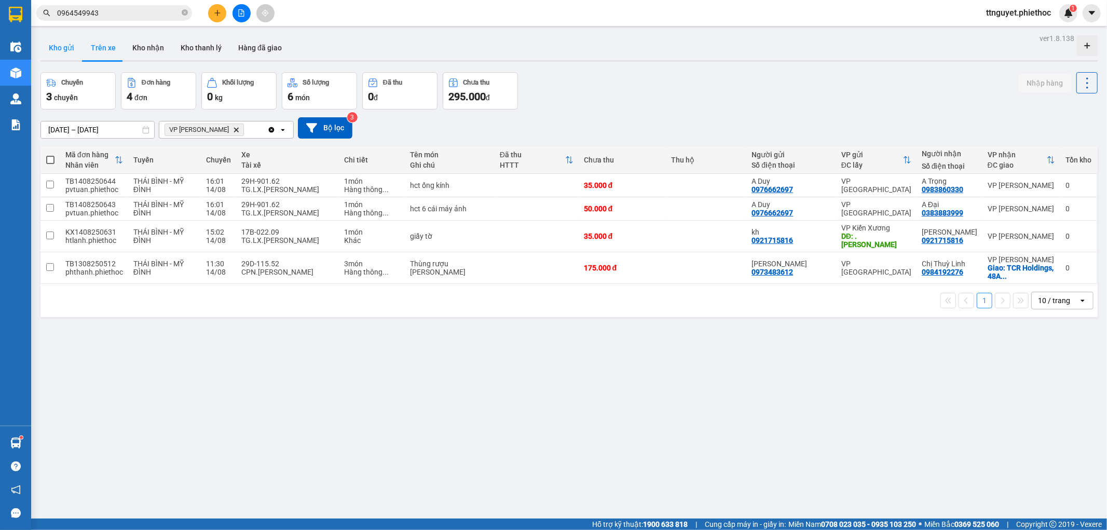
click at [61, 45] on button "Kho gửi" at bounding box center [61, 47] width 42 height 25
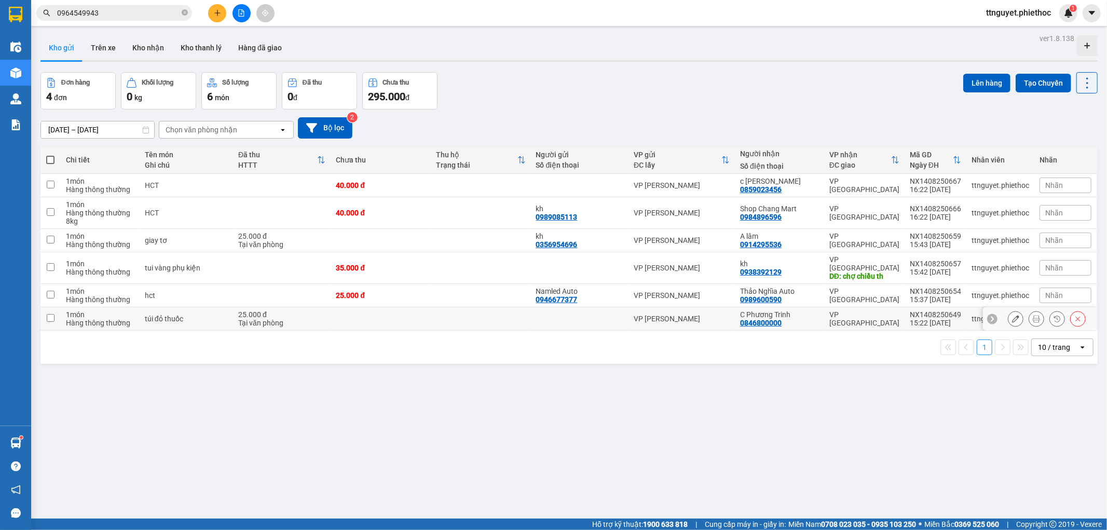
click at [364, 322] on td at bounding box center [381, 318] width 100 height 23
checkbox input "true"
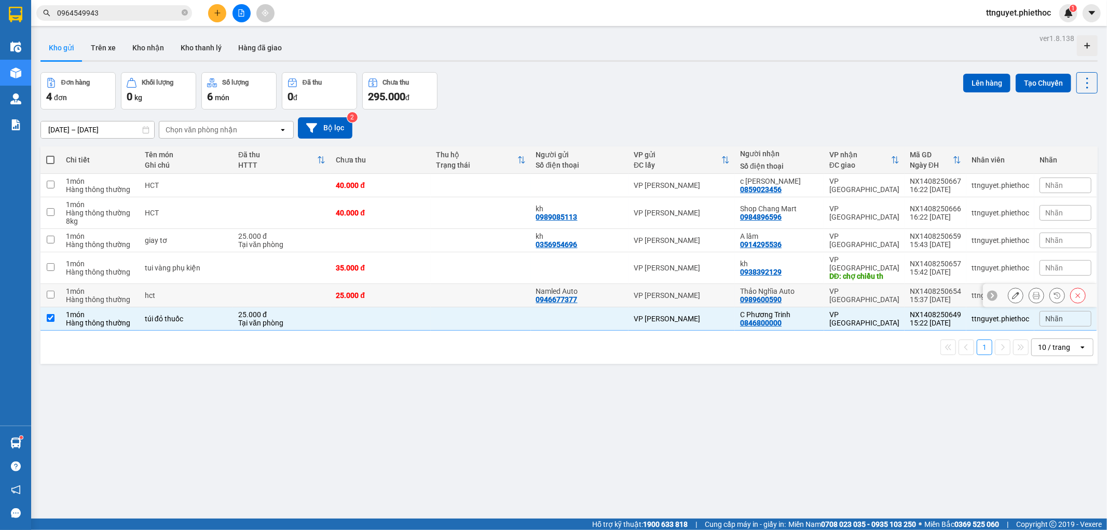
click at [372, 284] on td "25.000 đ" at bounding box center [381, 295] width 100 height 23
checkbox input "true"
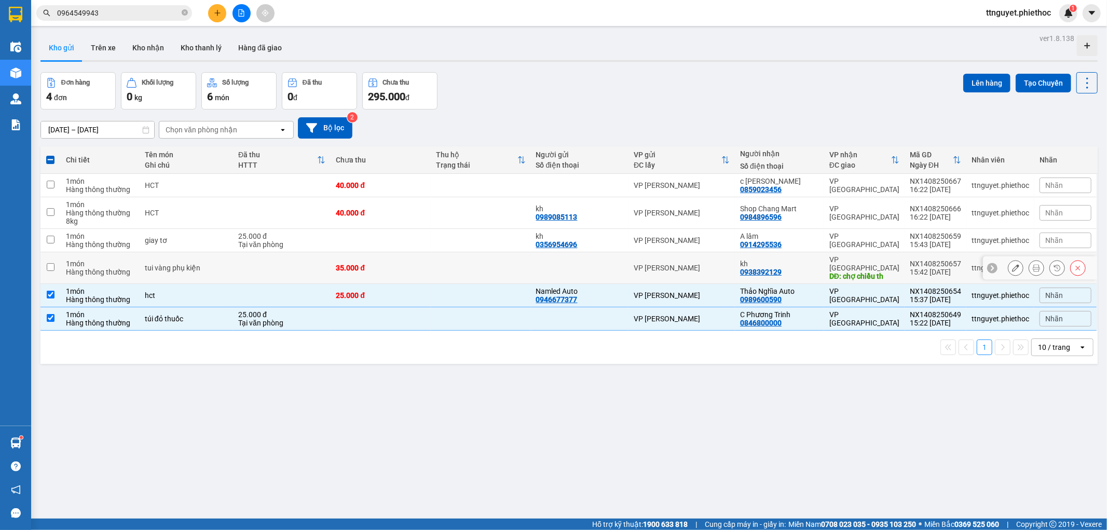
click at [380, 266] on div "35.000 đ" at bounding box center [381, 268] width 90 height 8
checkbox input "true"
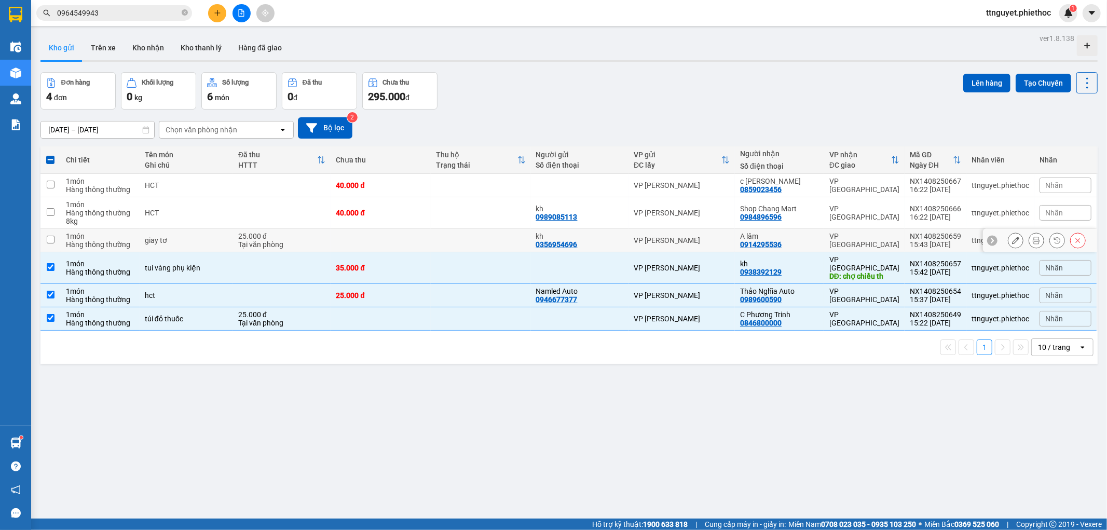
click at [387, 238] on td at bounding box center [381, 240] width 100 height 23
checkbox input "true"
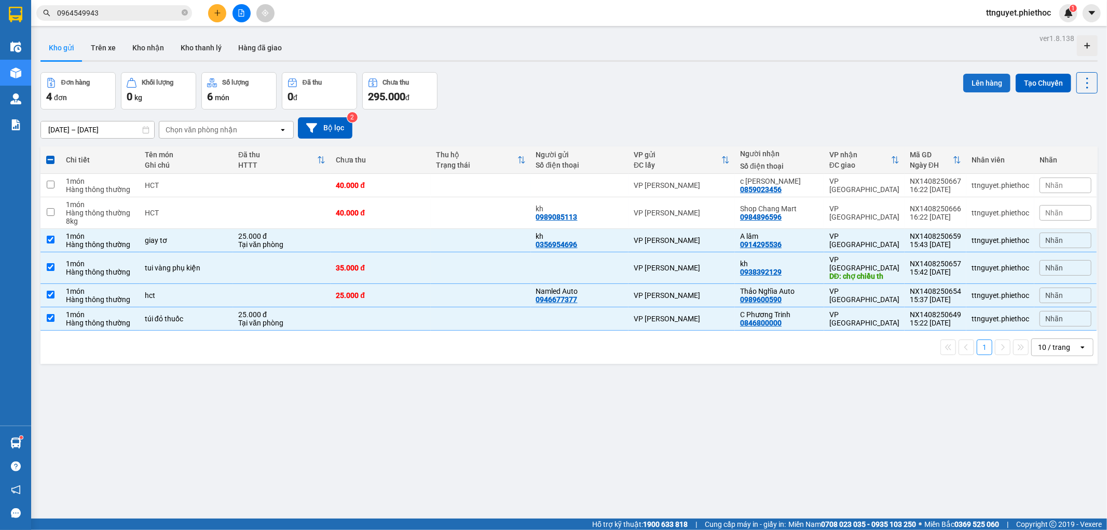
click at [980, 75] on button "Lên hàng" at bounding box center [987, 83] width 47 height 19
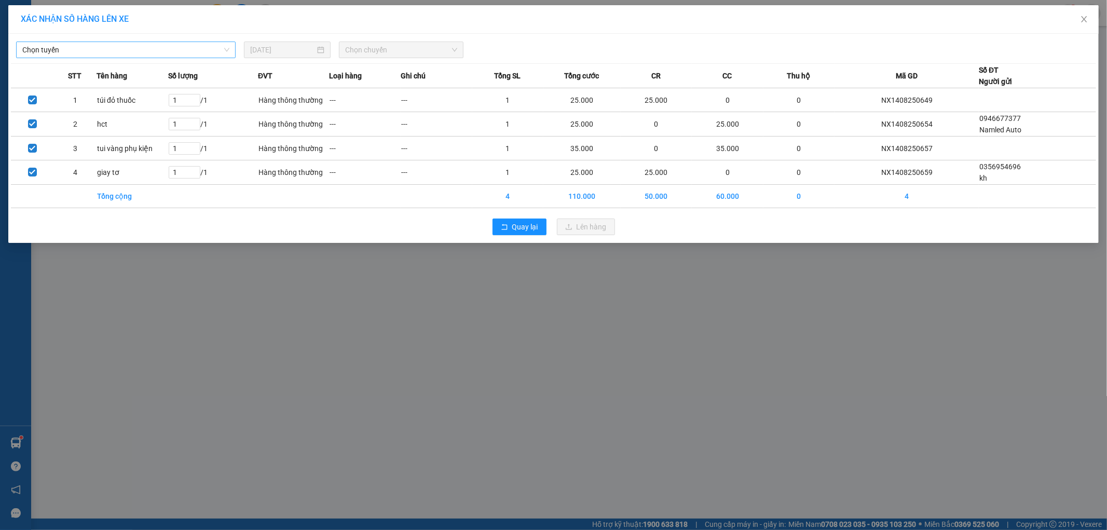
click at [116, 52] on span "Chọn tuyến" at bounding box center [125, 50] width 207 height 16
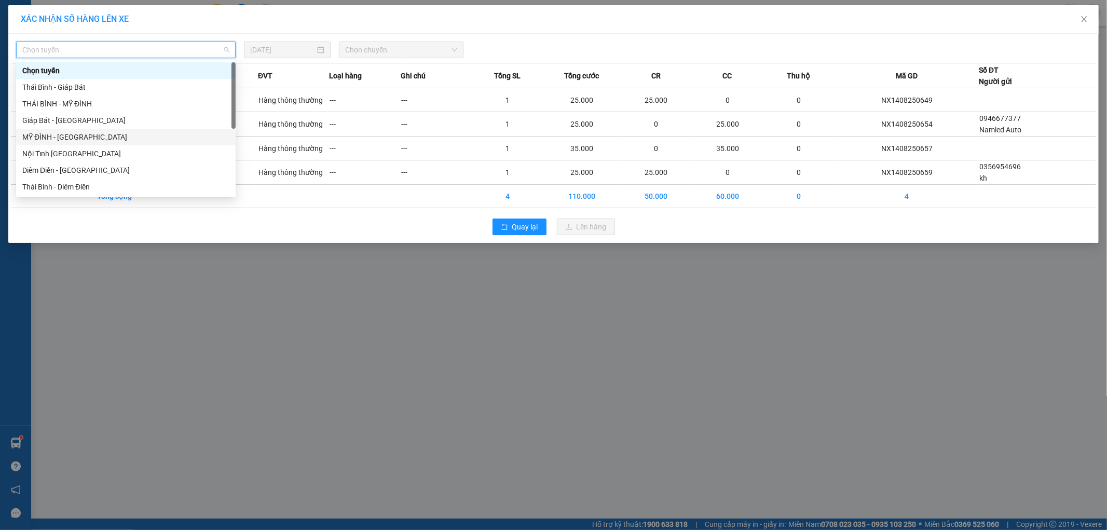
click at [45, 136] on div "MỸ ĐÌNH - [GEOGRAPHIC_DATA]" at bounding box center [125, 136] width 207 height 11
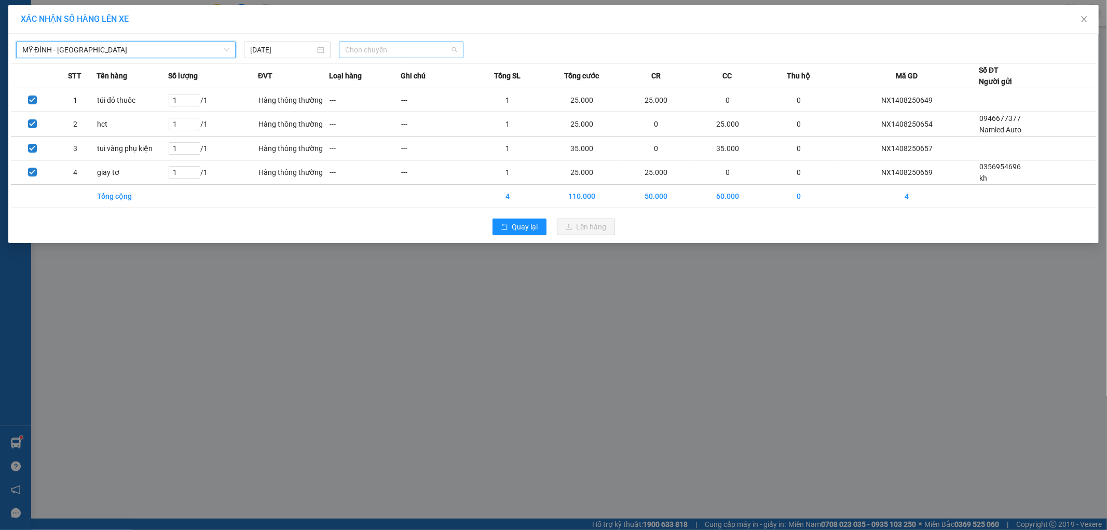
click at [387, 55] on span "Chọn chuyến" at bounding box center [401, 50] width 112 height 16
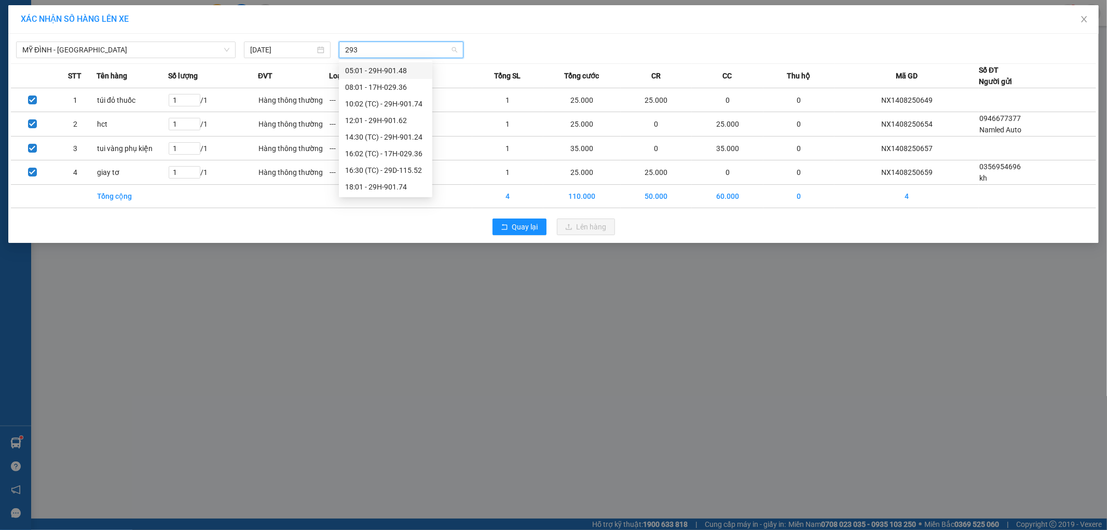
type input "2936"
click at [398, 85] on div "16:02 (TC) - 17H-029.36" at bounding box center [385, 87] width 81 height 11
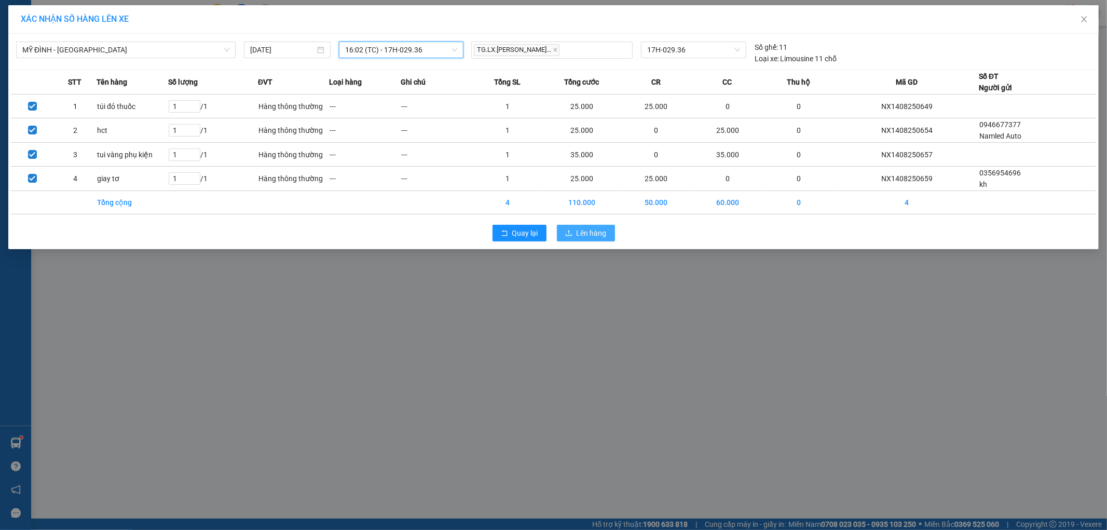
click at [584, 229] on span "Lên hàng" at bounding box center [592, 232] width 30 height 11
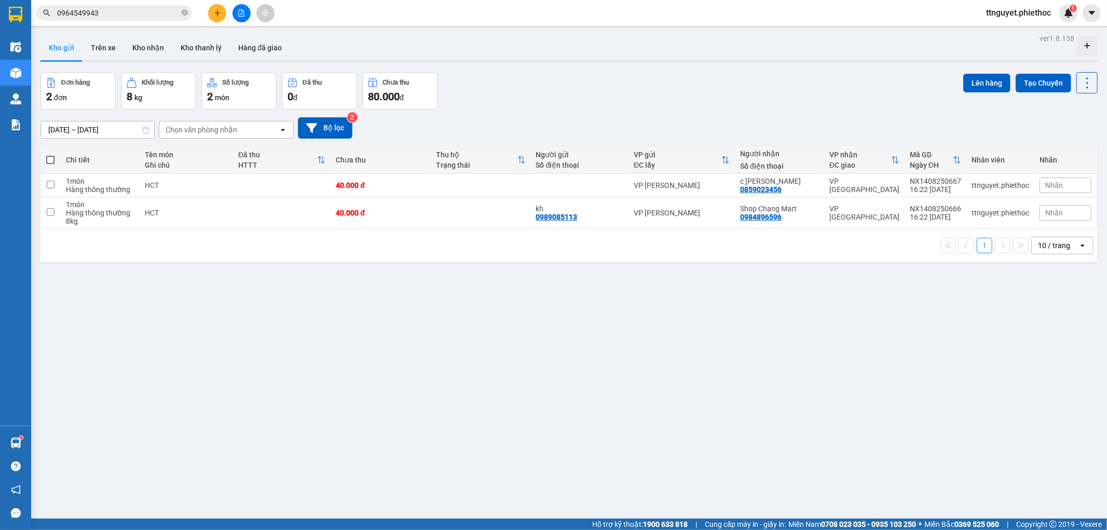
click at [219, 8] on button at bounding box center [217, 13] width 18 height 18
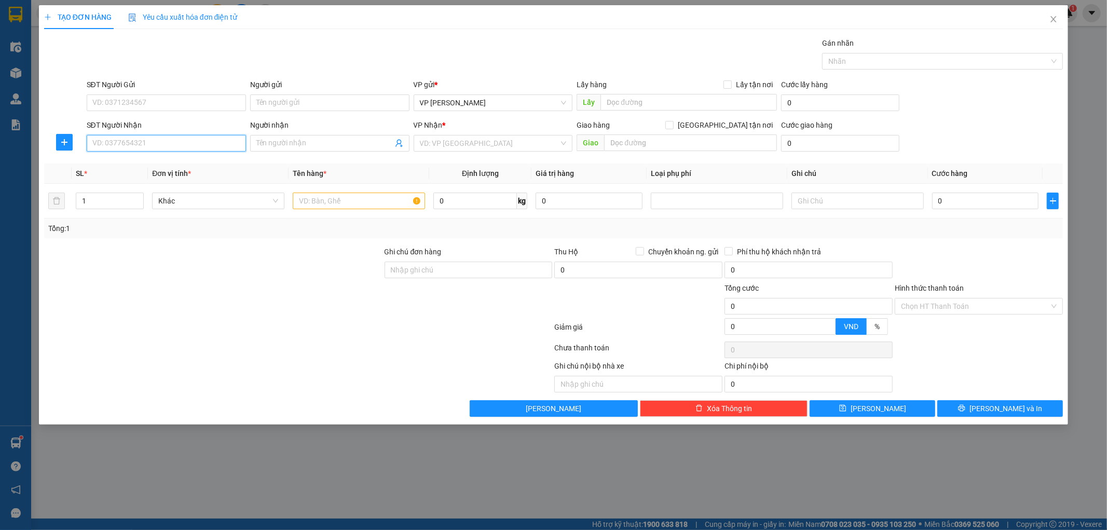
click at [174, 141] on input "SĐT Người Nhận" at bounding box center [166, 143] width 159 height 17
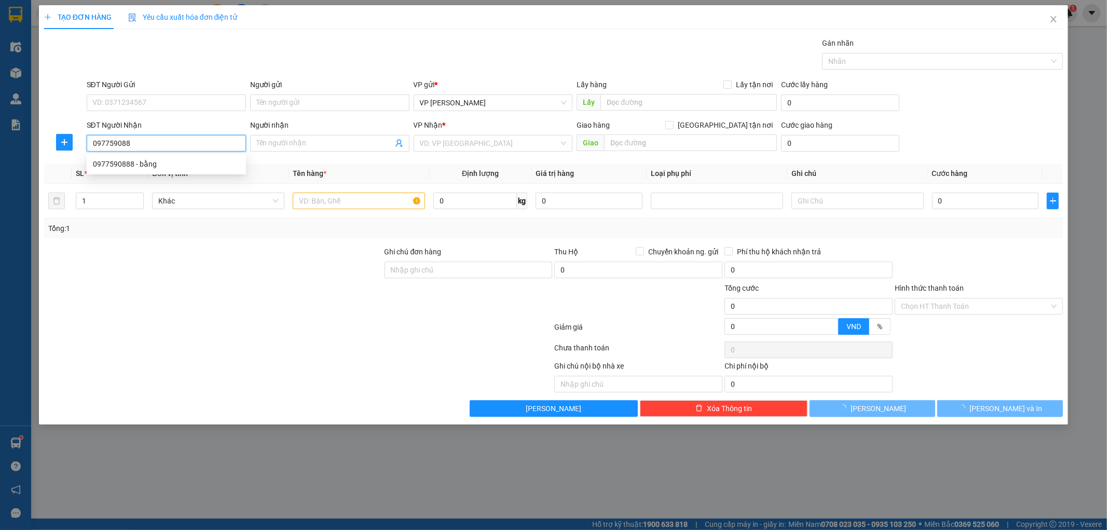
type input "0977590888"
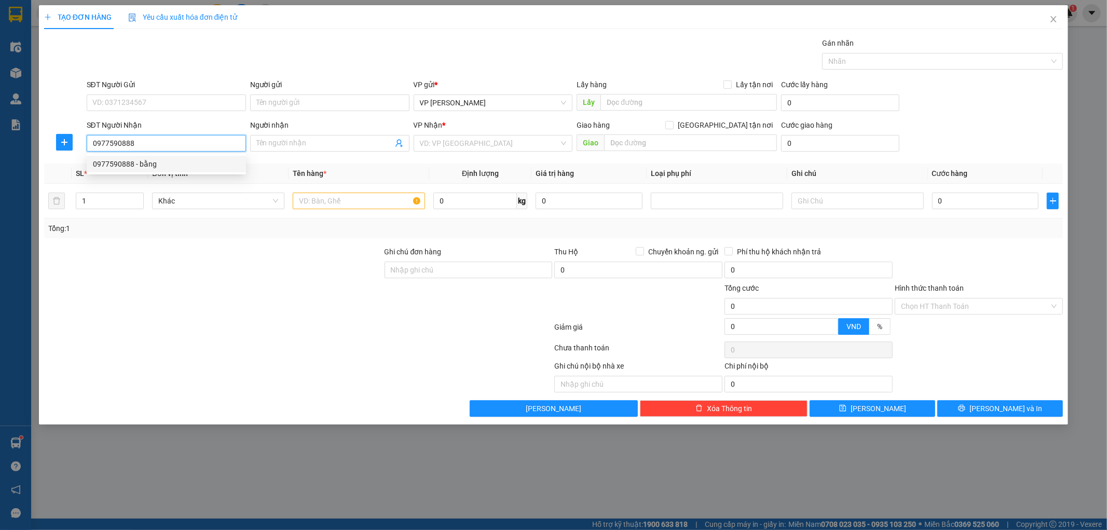
click at [168, 158] on div "0977590888 - bằng" at bounding box center [166, 163] width 147 height 11
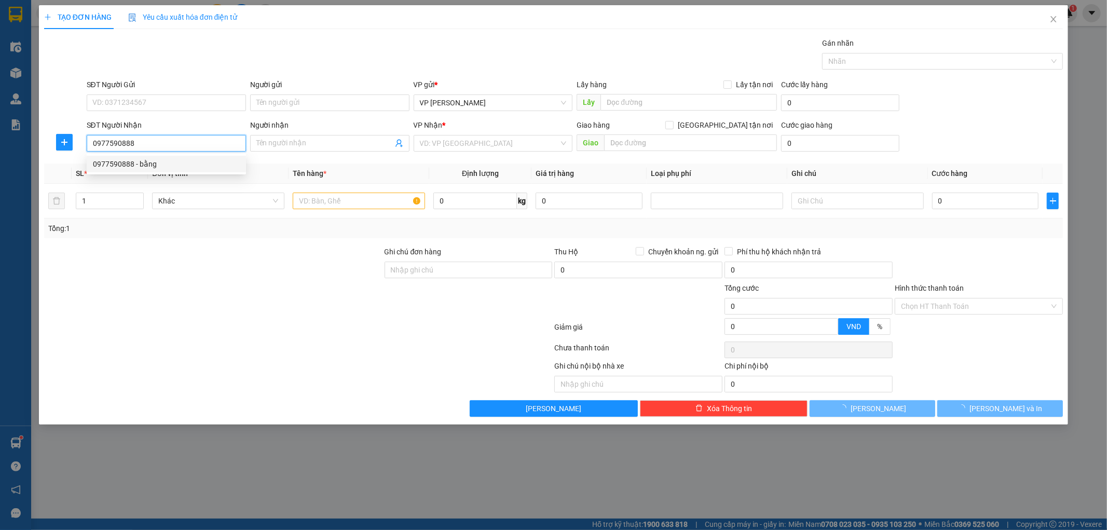
type input "bằng"
type input "0977590888"
click at [364, 203] on input "text" at bounding box center [359, 201] width 132 height 17
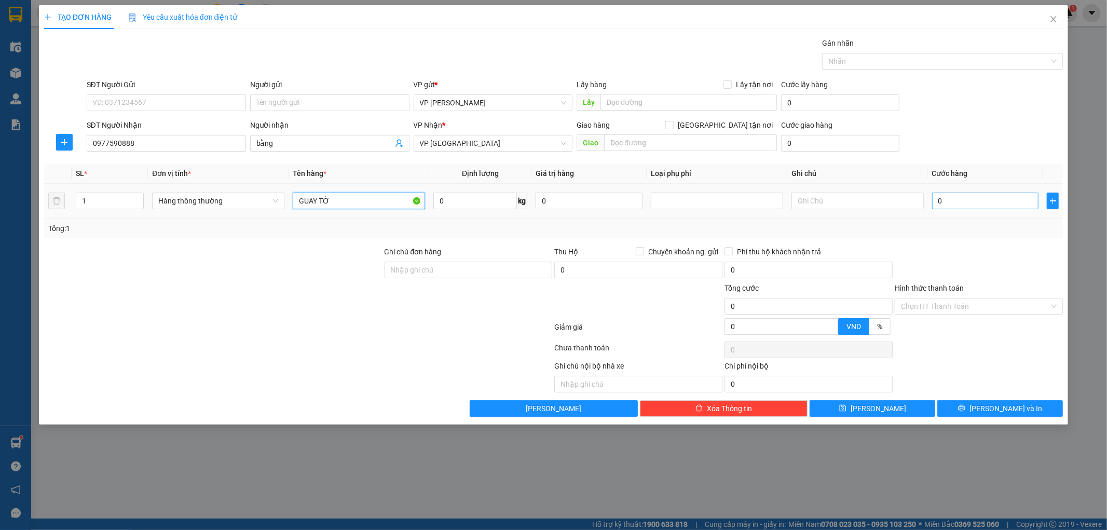
type input "GUAY TỜ"
click at [983, 206] on input "0" at bounding box center [985, 201] width 107 height 17
type input "002"
type input "2"
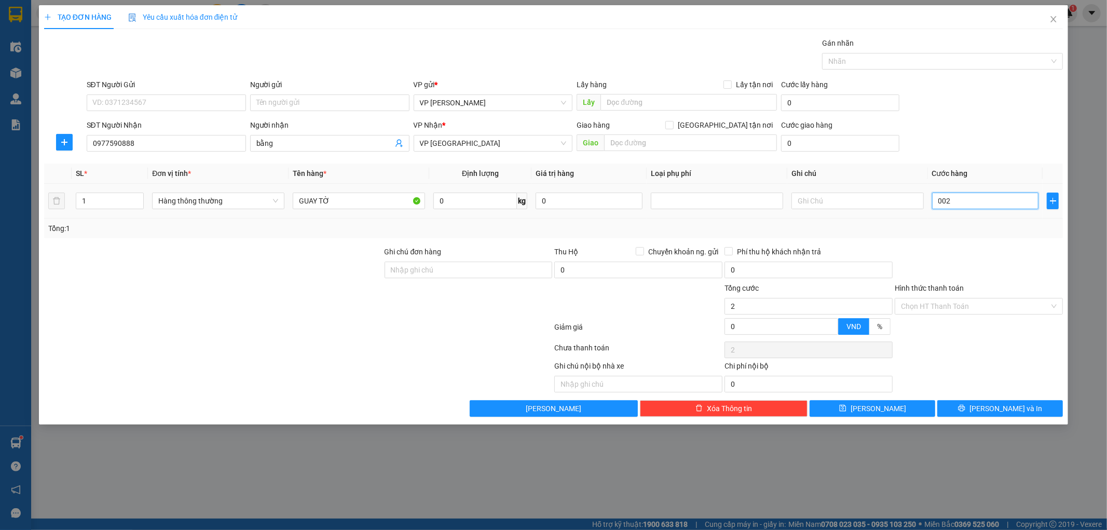
type input "0.025"
type input "25"
click at [999, 256] on div at bounding box center [979, 264] width 170 height 36
type input "25.000"
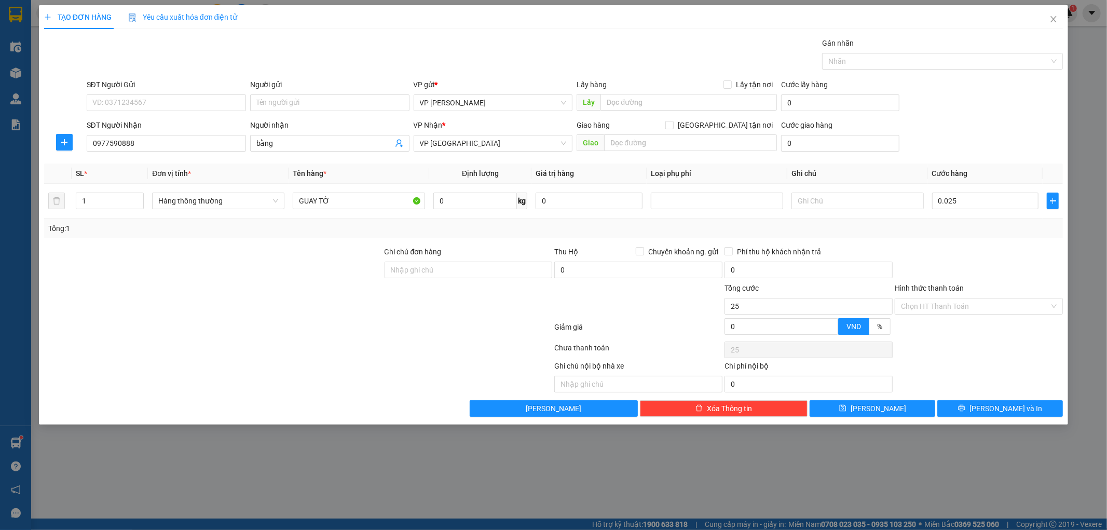
type input "25.000"
click at [992, 403] on span "[PERSON_NAME] và In" at bounding box center [1006, 408] width 73 height 11
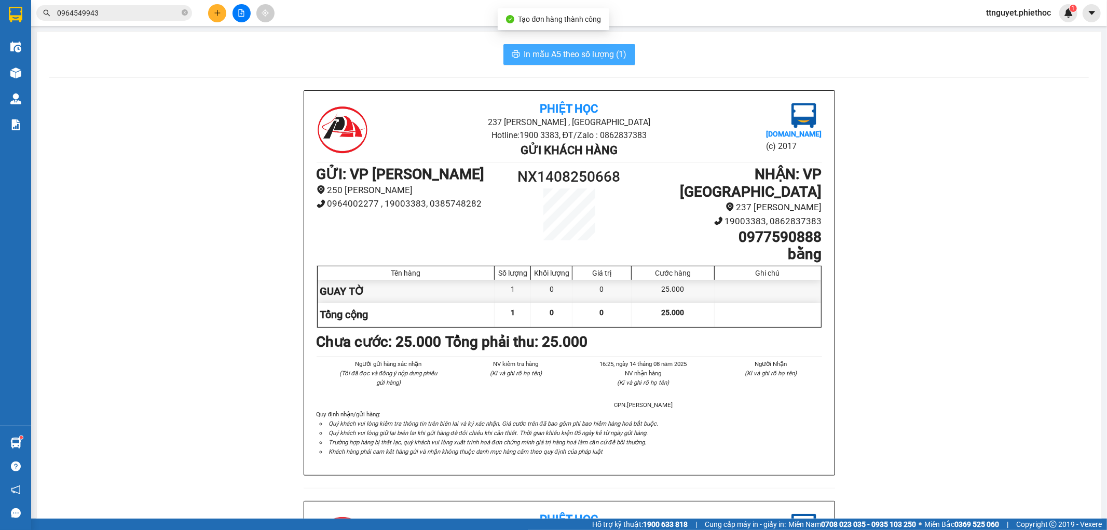
click at [536, 58] on span "In mẫu A5 theo số lượng (1)" at bounding box center [575, 54] width 103 height 13
click at [122, 13] on input "0964549943" at bounding box center [118, 12] width 123 height 11
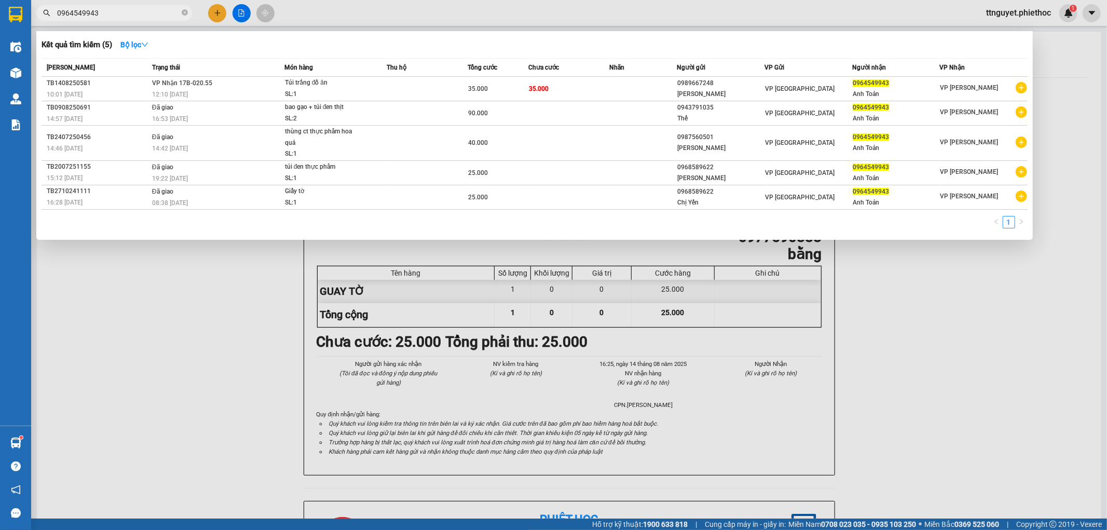
click at [122, 13] on input "0964549943" at bounding box center [118, 12] width 123 height 11
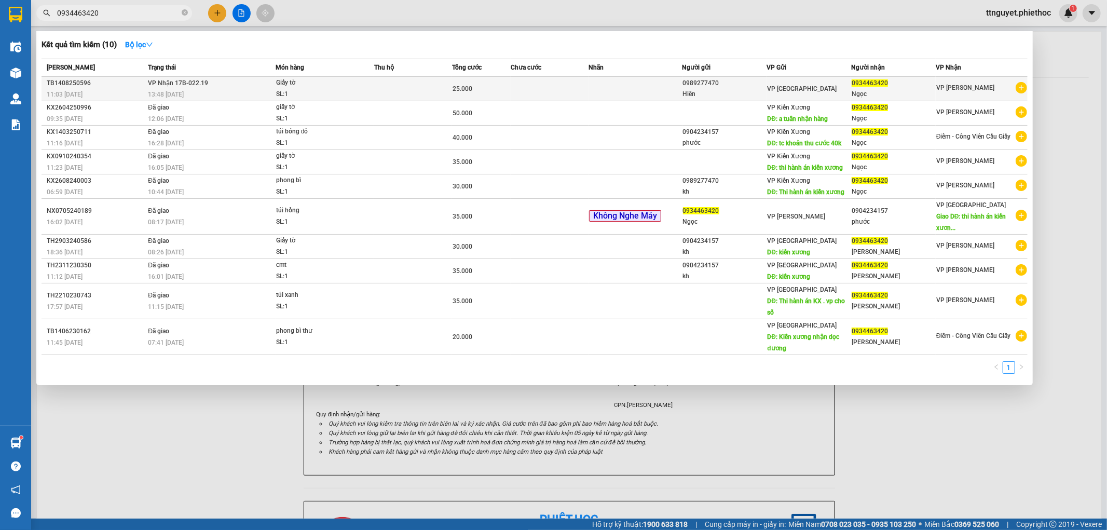
type input "0934463420"
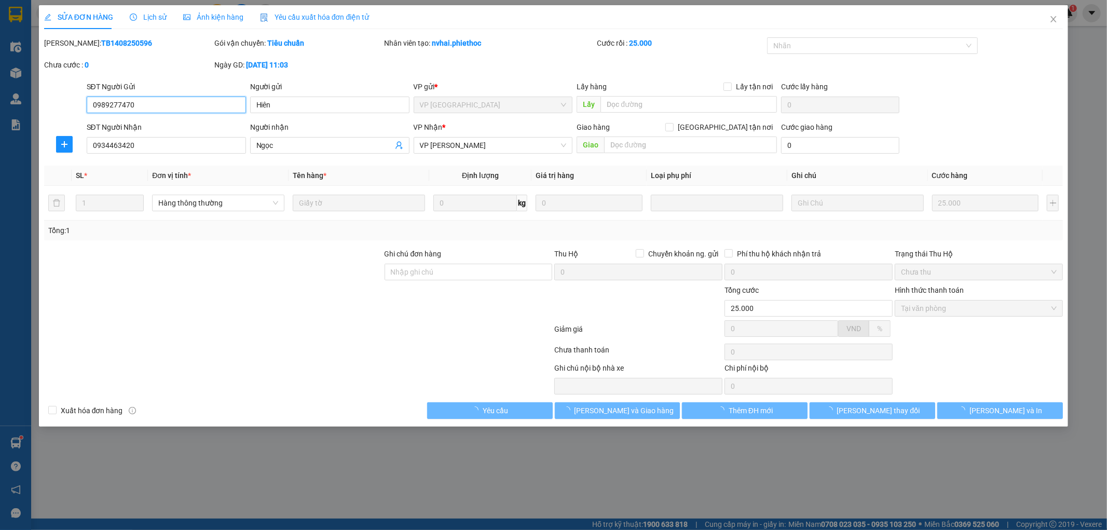
type input "0989277470"
type input "Hiên"
type input "0934463420"
type input "Ngọc"
type input "25.000"
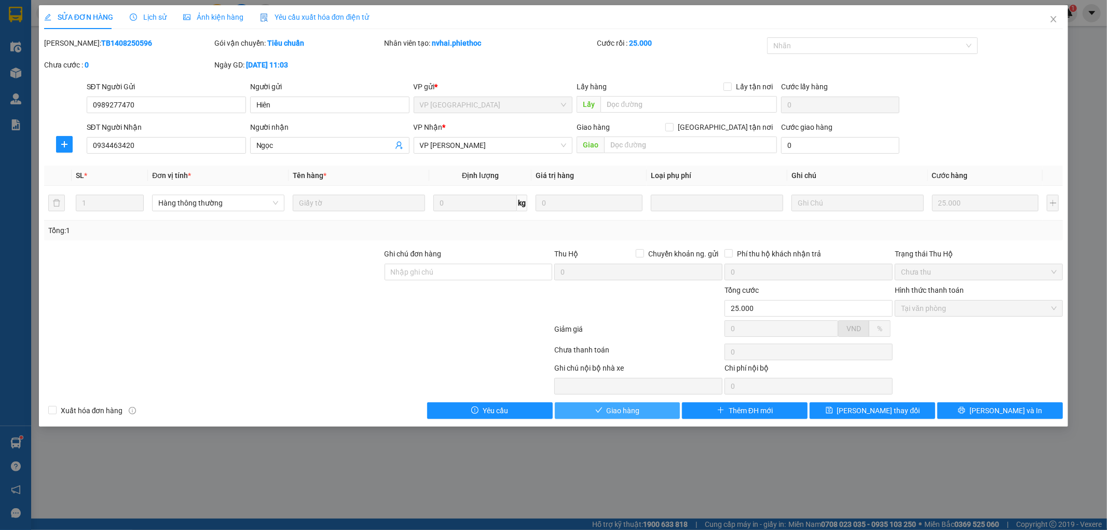
click at [639, 414] on span "Giao hàng" at bounding box center [623, 410] width 33 height 11
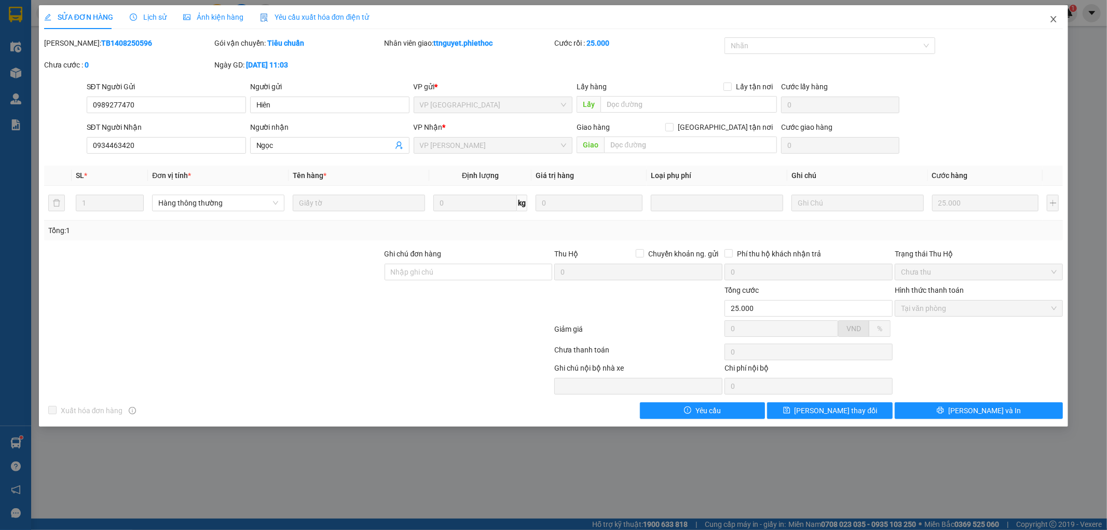
click at [1057, 16] on icon "close" at bounding box center [1054, 19] width 8 height 8
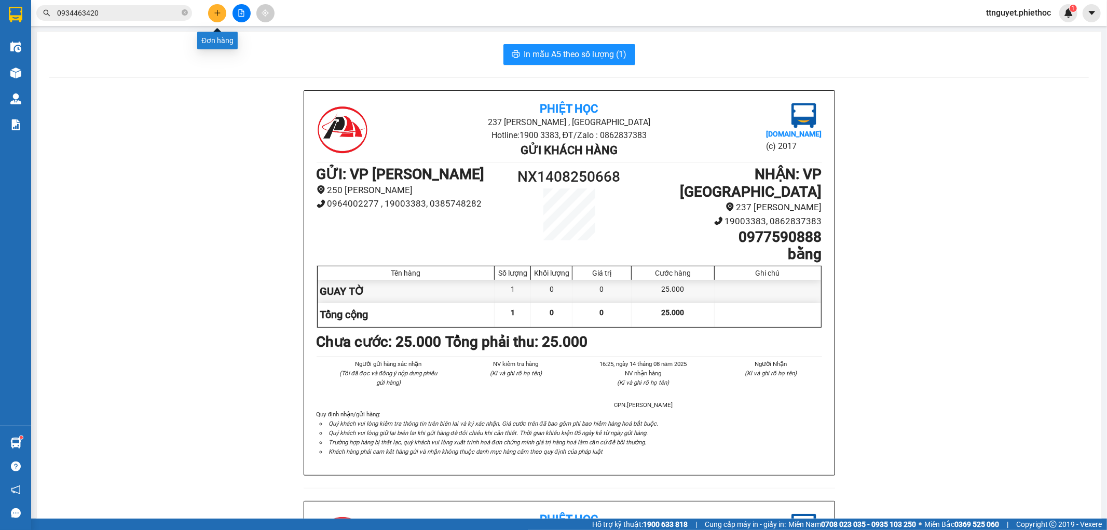
click at [214, 11] on icon "plus" at bounding box center [217, 12] width 7 height 7
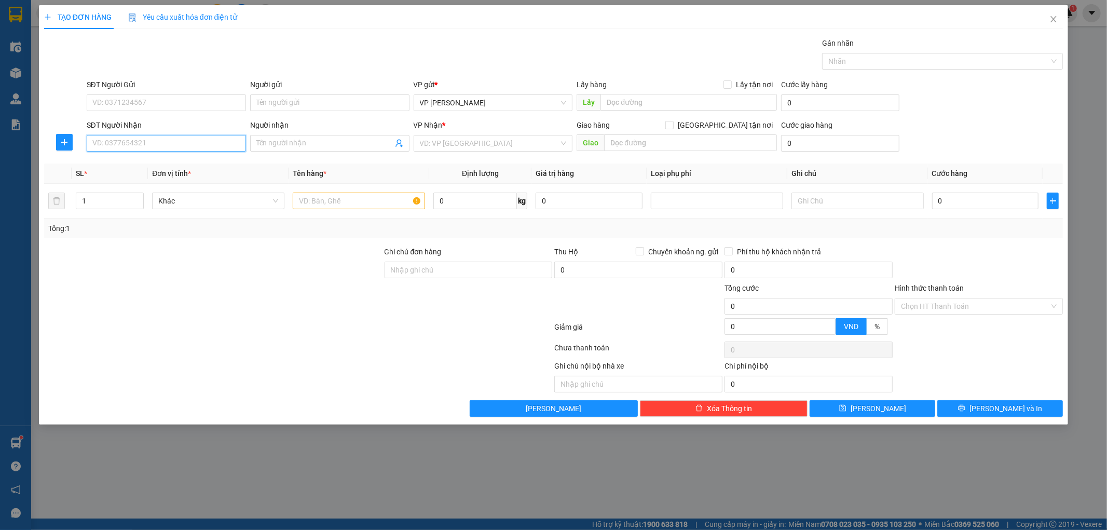
click at [165, 141] on input "SĐT Người Nhận" at bounding box center [166, 143] width 159 height 17
click at [165, 109] on input "SĐT Người Gửi" at bounding box center [166, 102] width 159 height 17
click at [107, 102] on input "09092369" at bounding box center [166, 102] width 159 height 17
type input "0909242369"
click at [131, 124] on div "0909242369 - tú" at bounding box center [166, 123] width 147 height 11
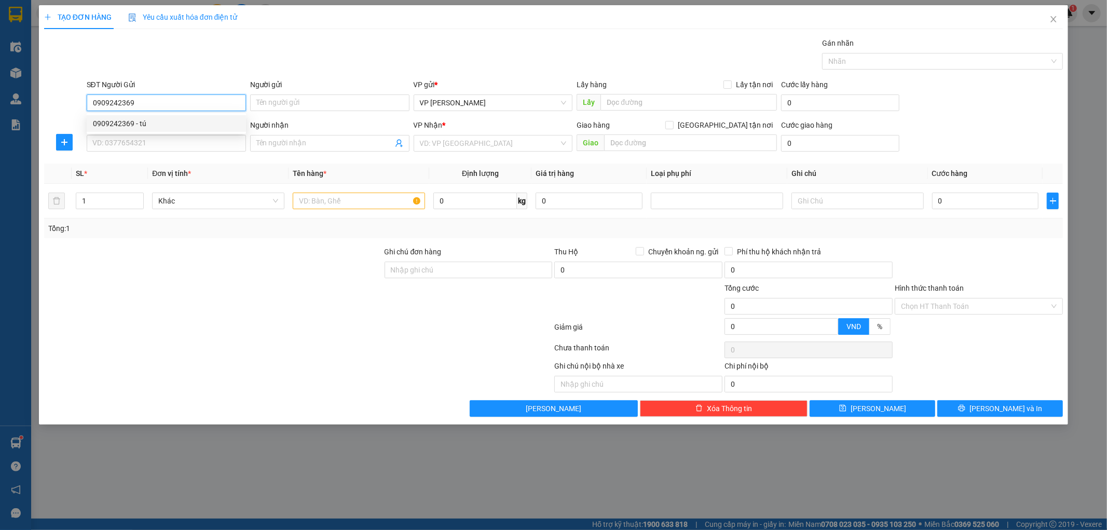
type input "tú"
type input "0909242369"
click at [138, 143] on input "SĐT Người Nhận" at bounding box center [166, 143] width 159 height 17
type input "0989464019"
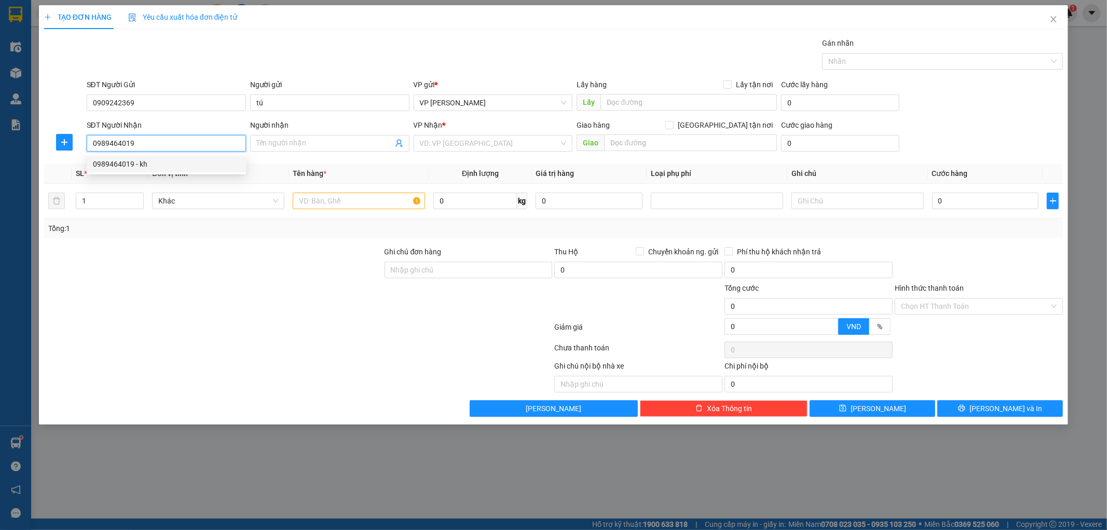
click at [130, 163] on div "0989464019 - kh" at bounding box center [166, 163] width 147 height 11
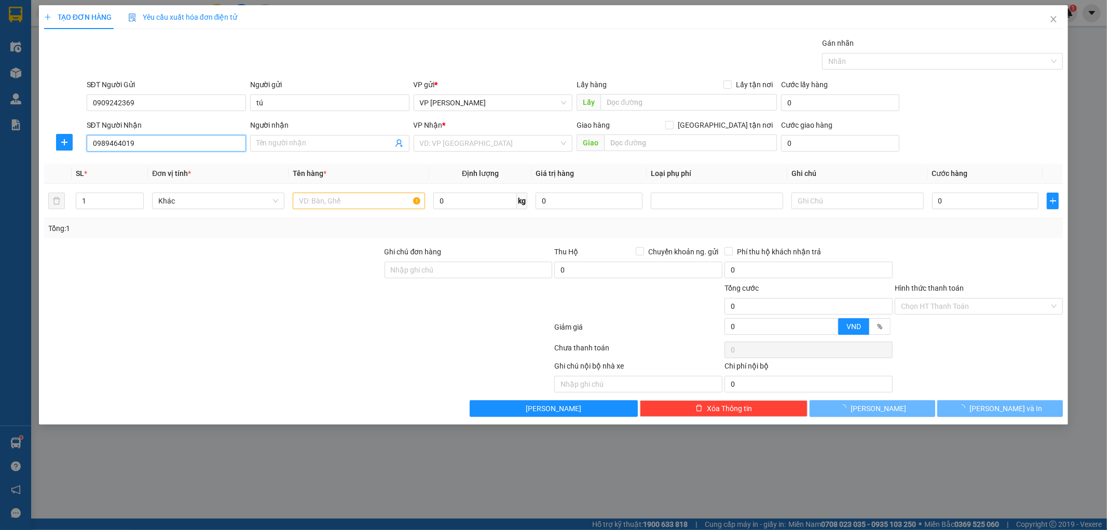
type input "kh"
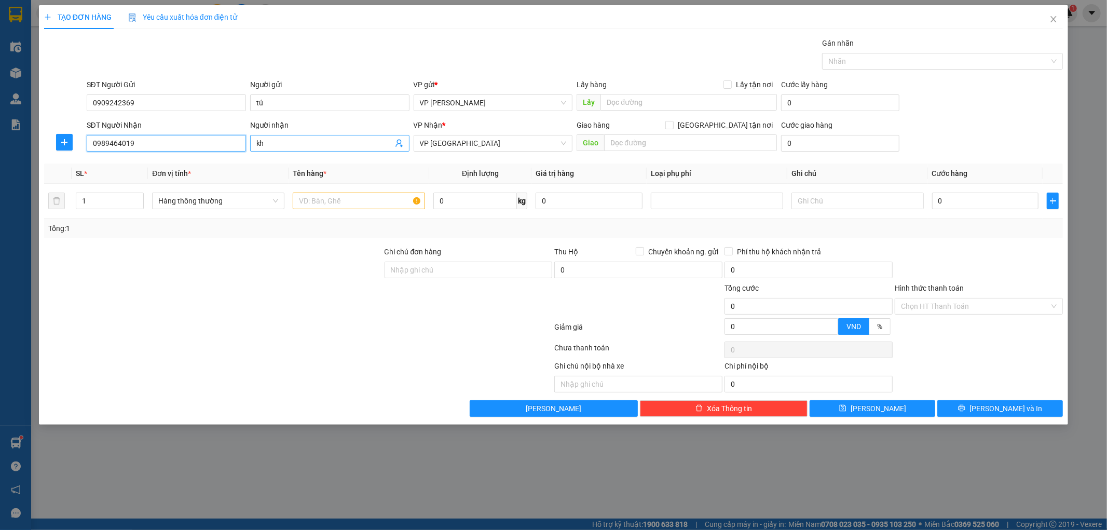
type input "0989464019"
click at [340, 148] on input "kh" at bounding box center [324, 143] width 137 height 11
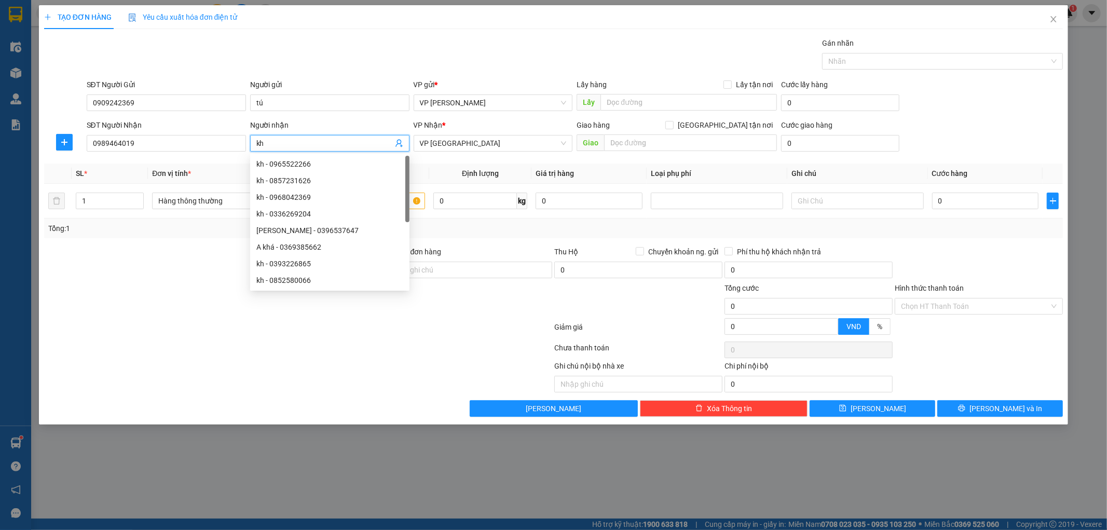
type input "k"
click at [452, 144] on span "VP [GEOGRAPHIC_DATA]" at bounding box center [493, 144] width 147 height 16
type input "LONG"
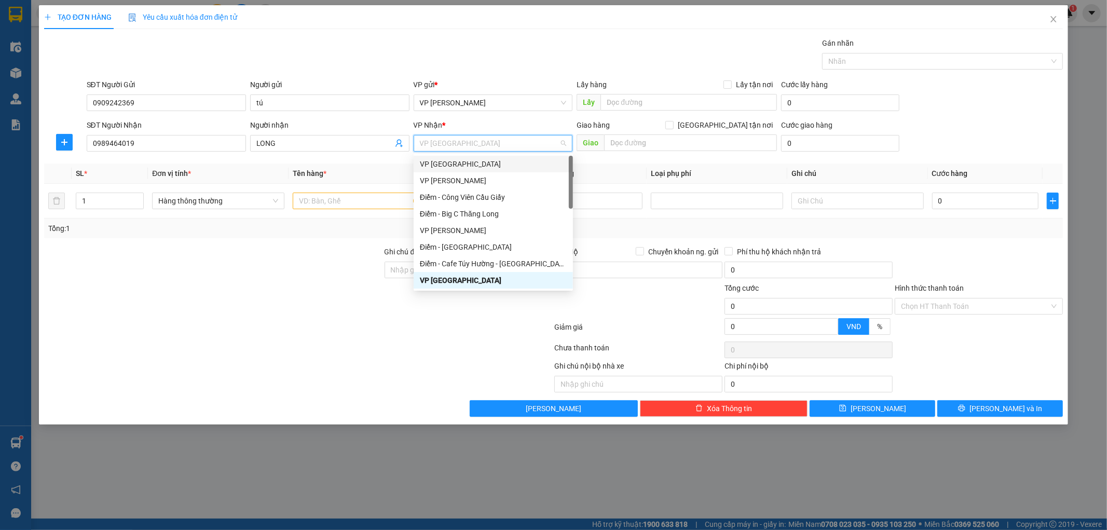
click at [449, 158] on div "VP [GEOGRAPHIC_DATA]" at bounding box center [493, 163] width 147 height 11
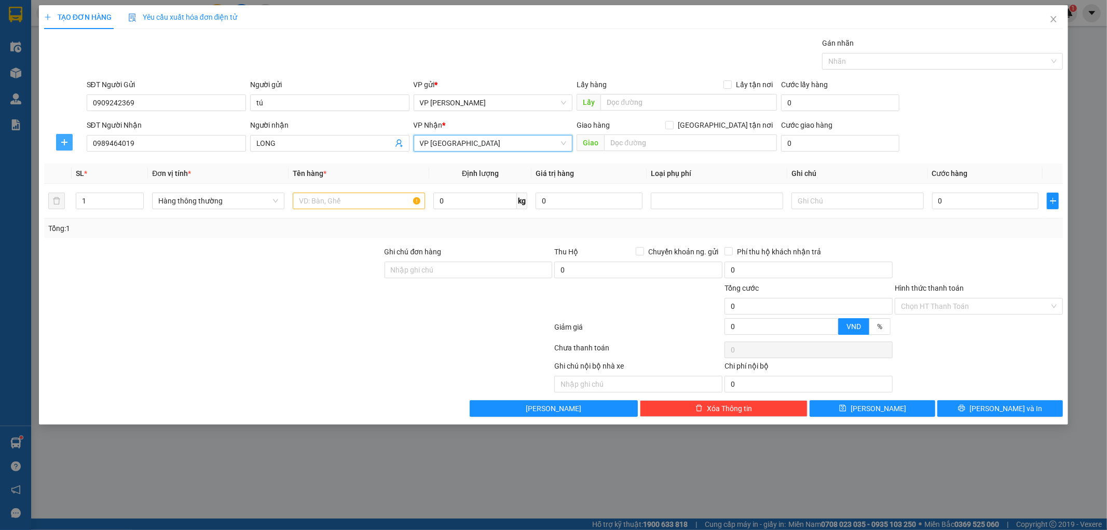
click at [59, 134] on button "button" at bounding box center [64, 142] width 17 height 17
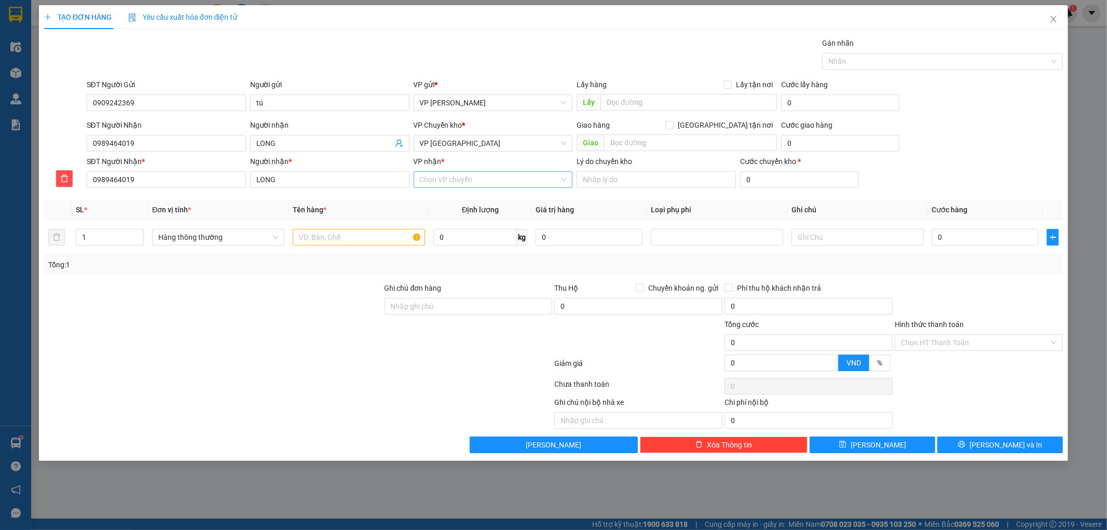
click at [455, 184] on input "VP nhận *" at bounding box center [490, 180] width 140 height 16
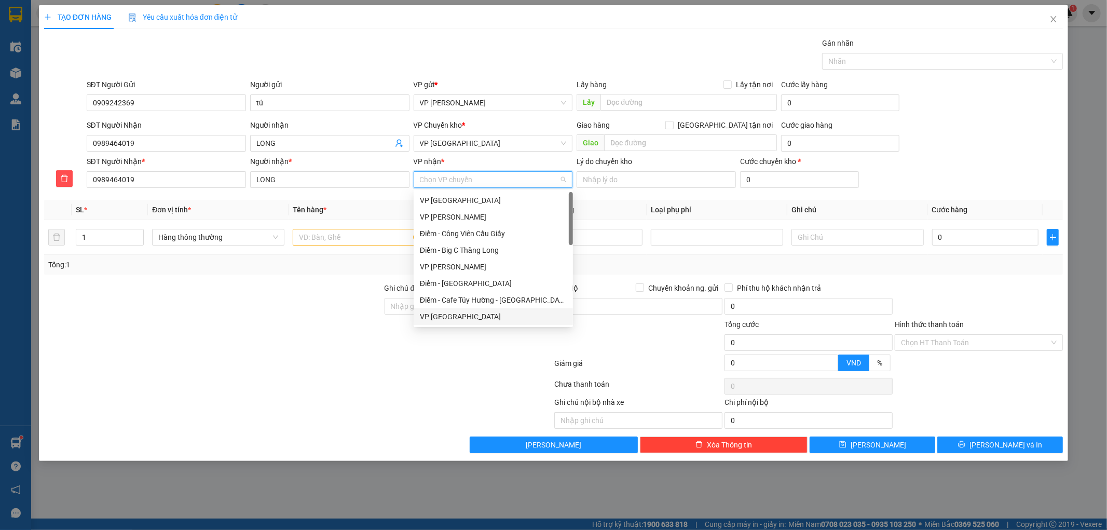
click at [435, 315] on div "VP [GEOGRAPHIC_DATA]" at bounding box center [493, 316] width 147 height 11
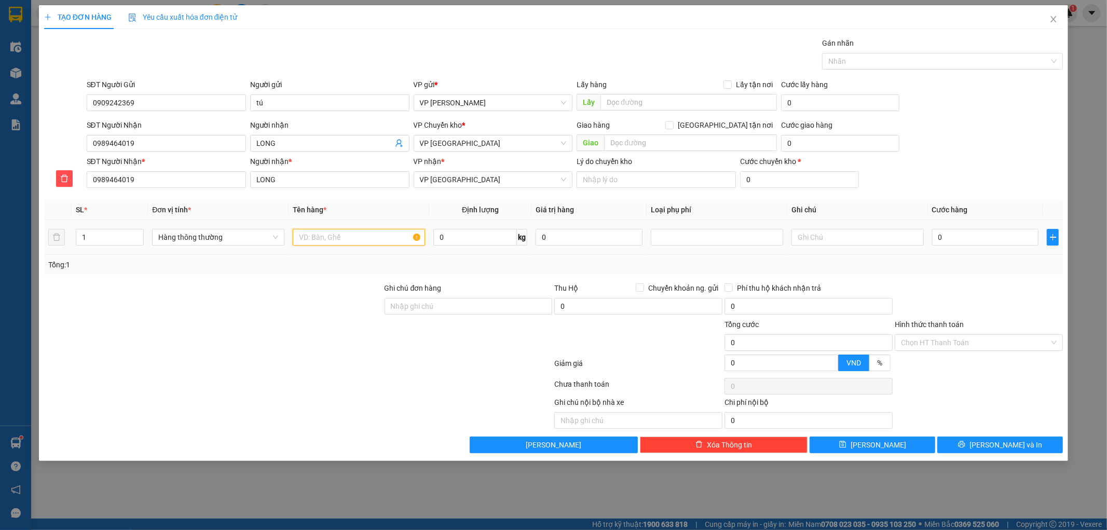
click at [370, 243] on input "text" at bounding box center [359, 237] width 132 height 17
type input "HOP BIÉN TẦN"
click at [1000, 247] on div "0" at bounding box center [985, 237] width 107 height 21
click at [1018, 330] on div "Hình thức thanh toán" at bounding box center [979, 327] width 168 height 16
click at [997, 244] on input "0" at bounding box center [985, 237] width 107 height 17
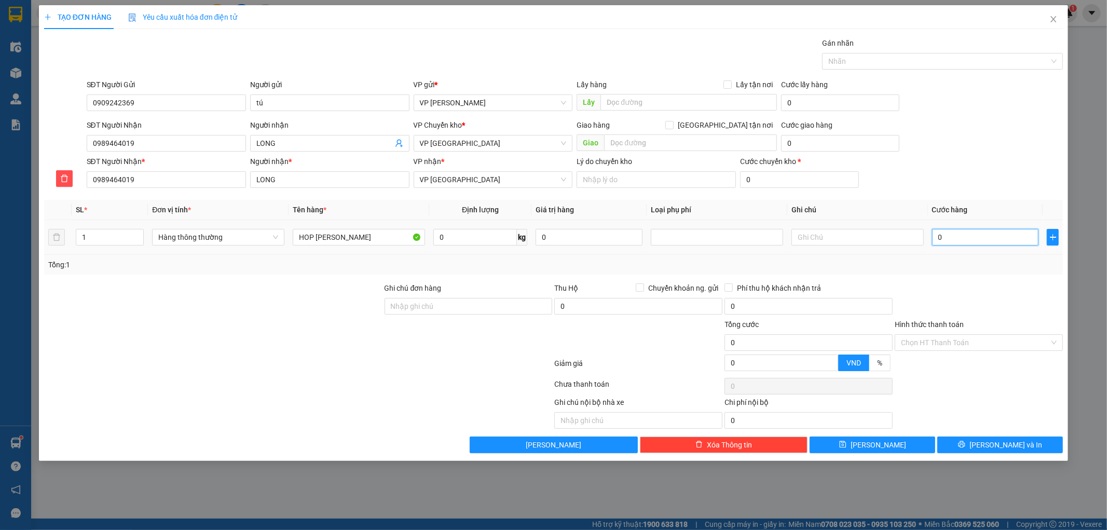
type input "003"
type input "3"
type input "0.030"
type input "30"
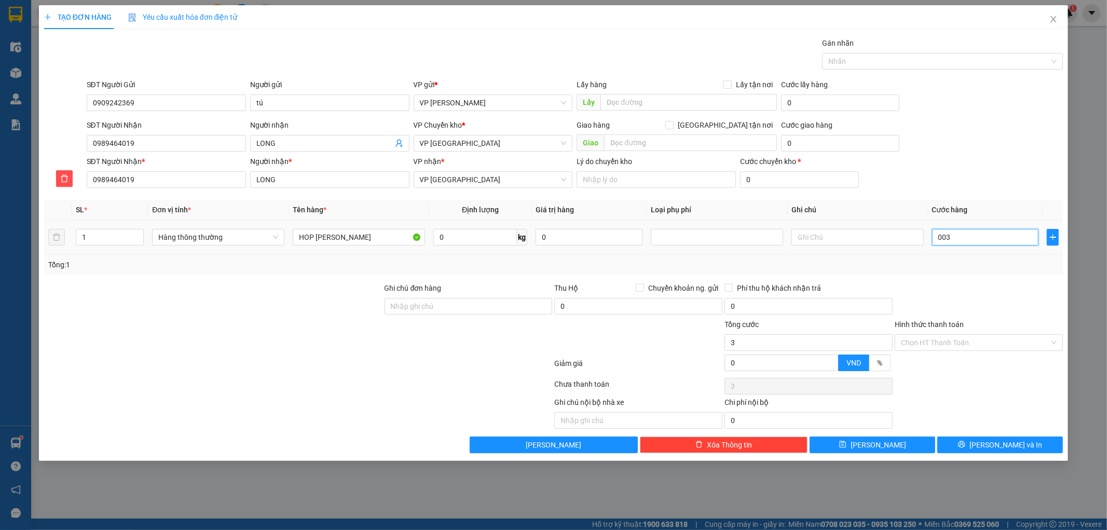
type input "30"
click at [988, 272] on div "Tổng: 1" at bounding box center [554, 265] width 1020 height 20
type input "30.000"
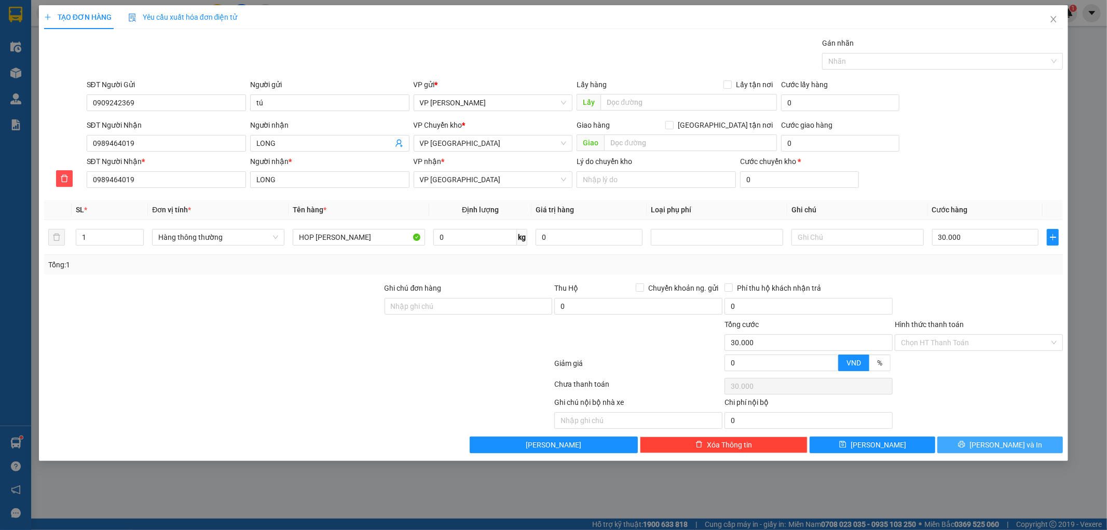
click at [983, 441] on button "[PERSON_NAME] và In" at bounding box center [1001, 445] width 126 height 17
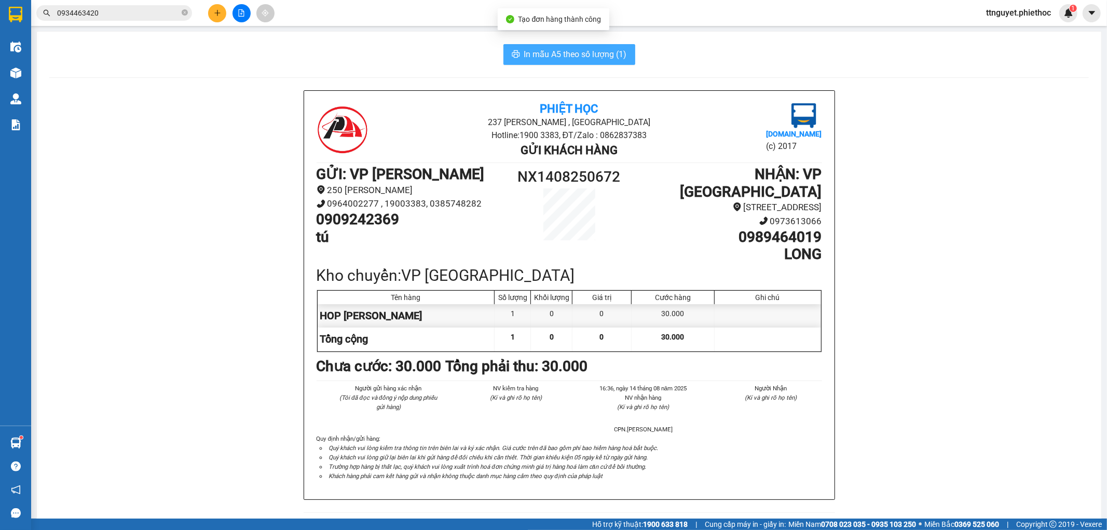
click at [558, 58] on span "In mẫu A5 theo số lượng (1)" at bounding box center [575, 54] width 103 height 13
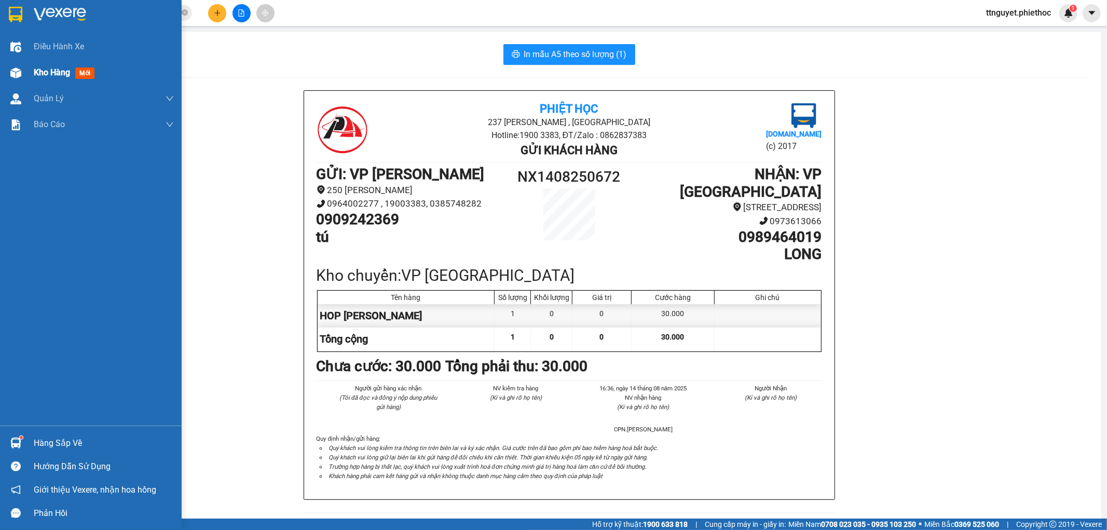
click at [23, 73] on div at bounding box center [16, 73] width 18 height 18
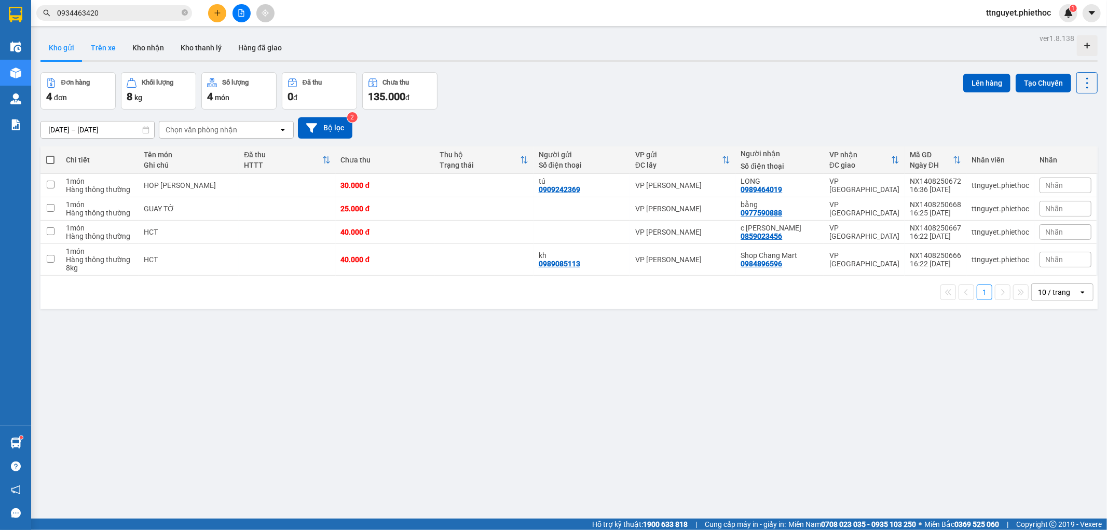
click at [102, 50] on button "Trên xe" at bounding box center [104, 47] width 42 height 25
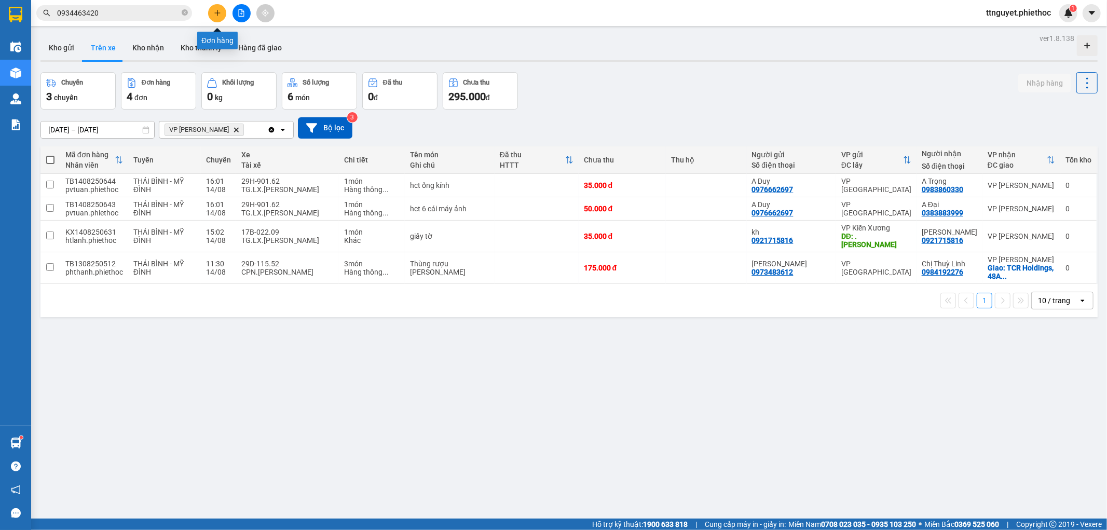
click at [216, 16] on icon "plus" at bounding box center [217, 12] width 7 height 7
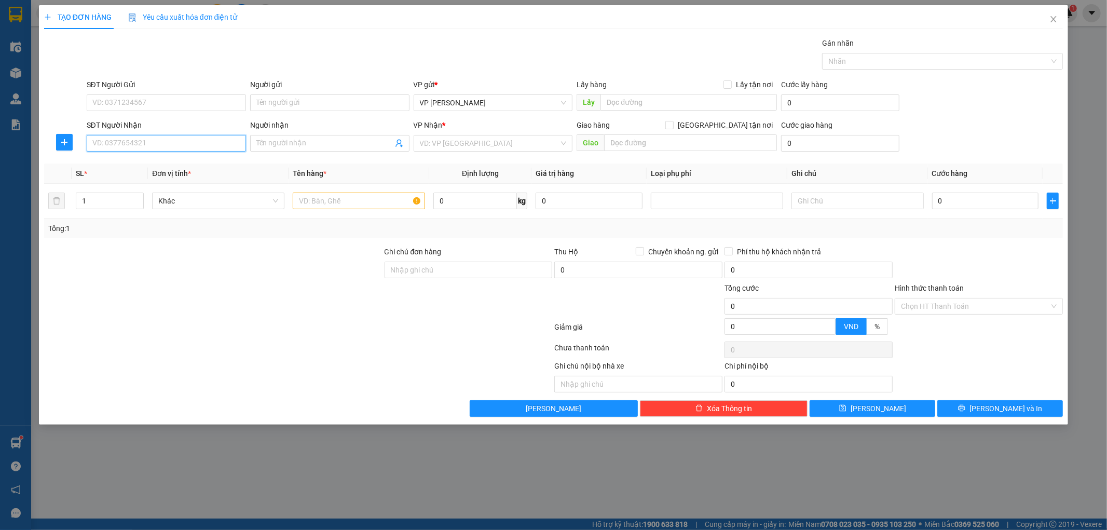
click at [107, 143] on input "SĐT Người Nhận" at bounding box center [166, 143] width 159 height 17
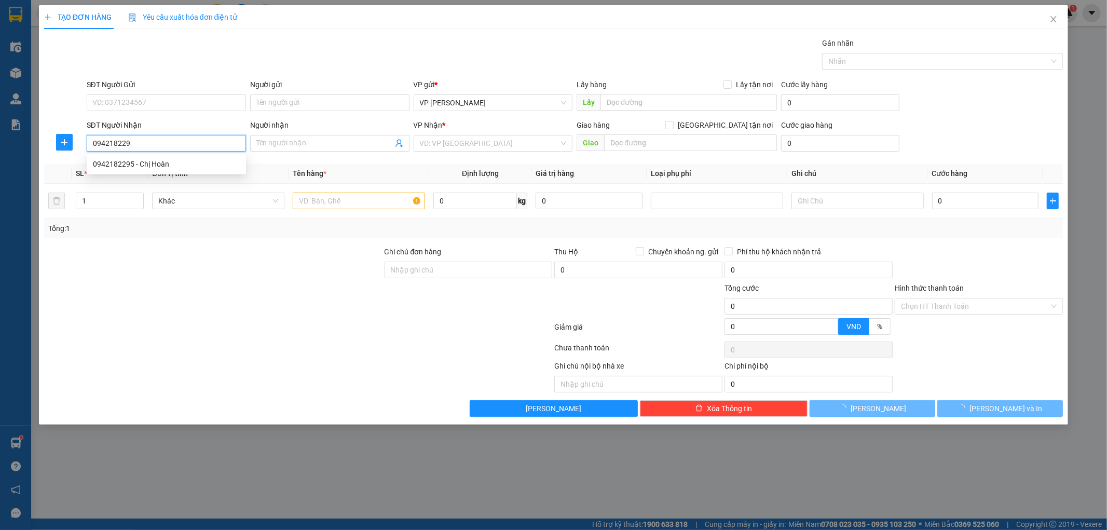
type input "0942182295"
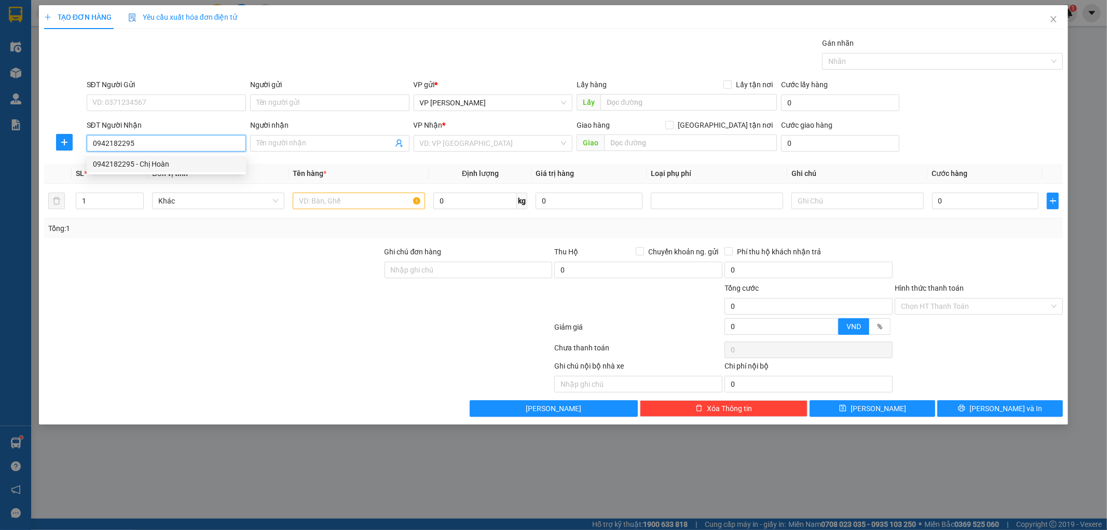
click at [106, 162] on div "0942182295 - Chị Hoàn" at bounding box center [166, 163] width 147 height 11
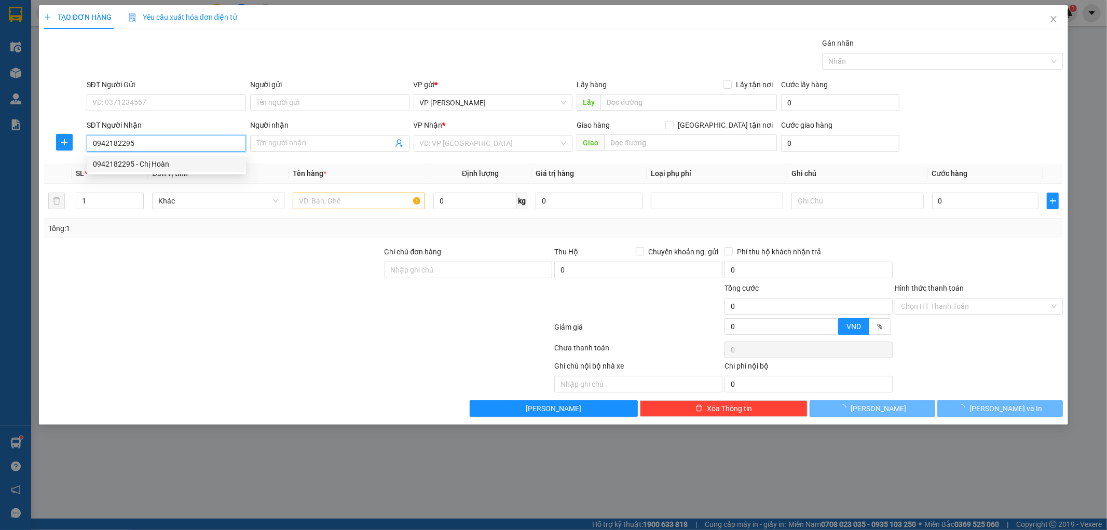
type input "Chị Hoàn"
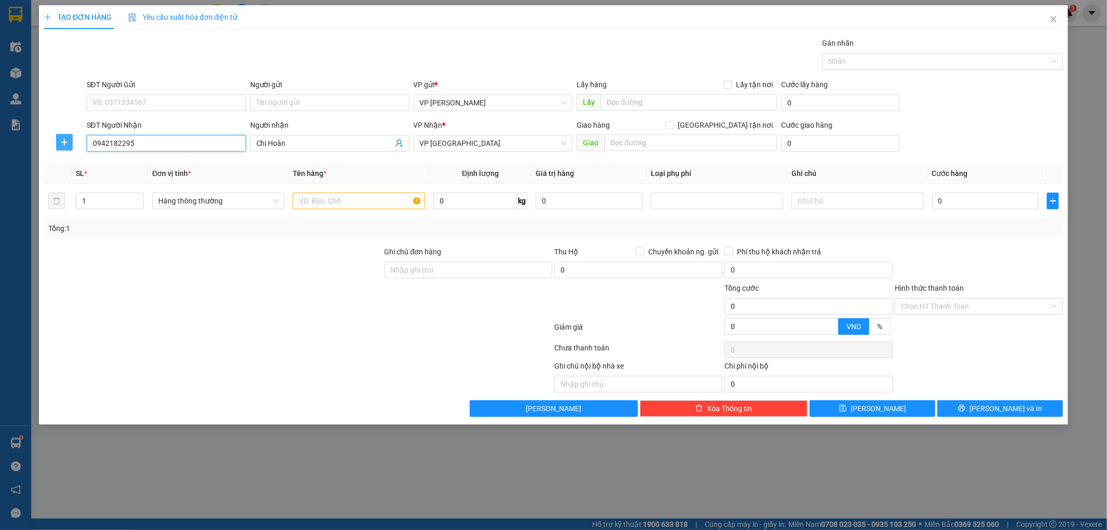
type input "0942182295"
click at [66, 144] on icon "plus" at bounding box center [64, 142] width 8 height 8
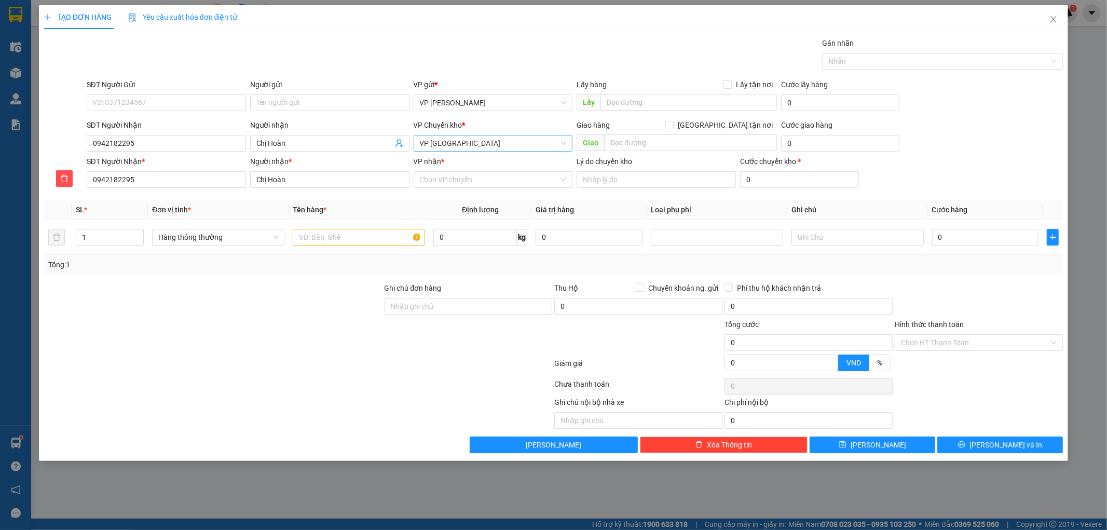
click at [461, 140] on span "VP [GEOGRAPHIC_DATA]" at bounding box center [493, 144] width 147 height 16
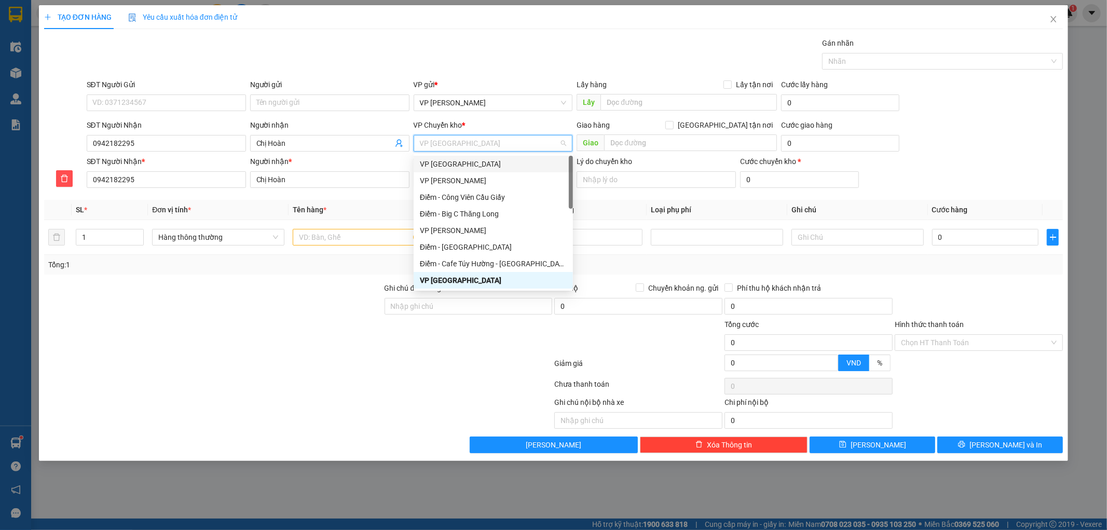
click at [449, 156] on div "VP [GEOGRAPHIC_DATA]" at bounding box center [493, 164] width 159 height 17
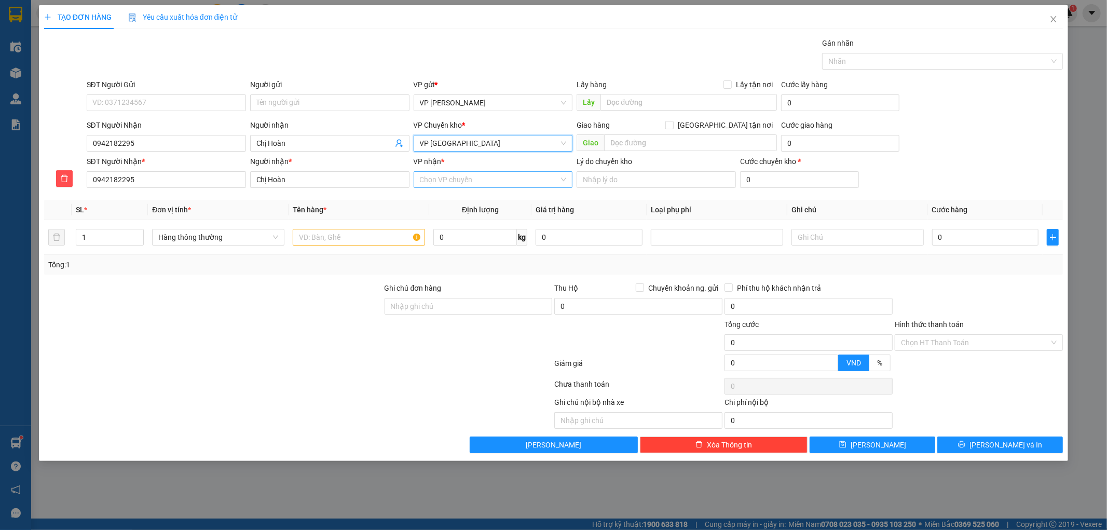
click at [435, 180] on input "VP nhận *" at bounding box center [490, 180] width 140 height 16
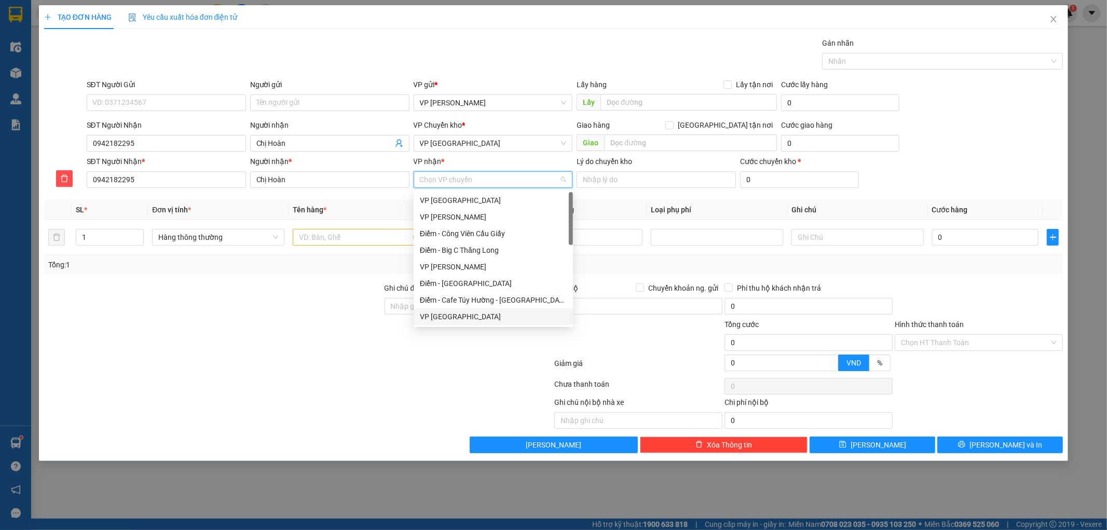
click at [444, 312] on div "VP [GEOGRAPHIC_DATA]" at bounding box center [493, 316] width 147 height 11
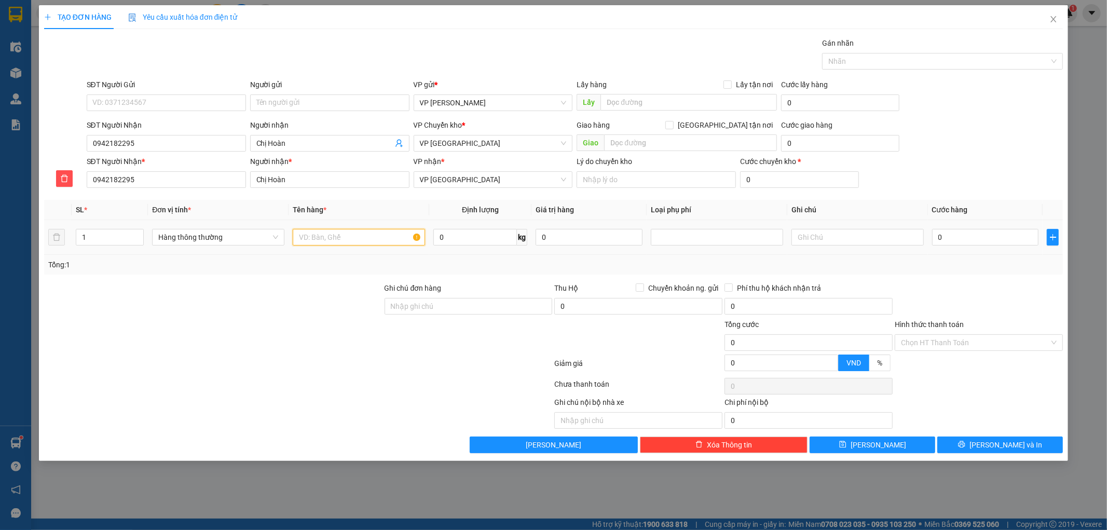
click at [352, 240] on input "text" at bounding box center [359, 237] width 132 height 17
type input "GIAY TƠ"
click at [998, 237] on input "0" at bounding box center [985, 237] width 107 height 17
type input "003"
type input "3"
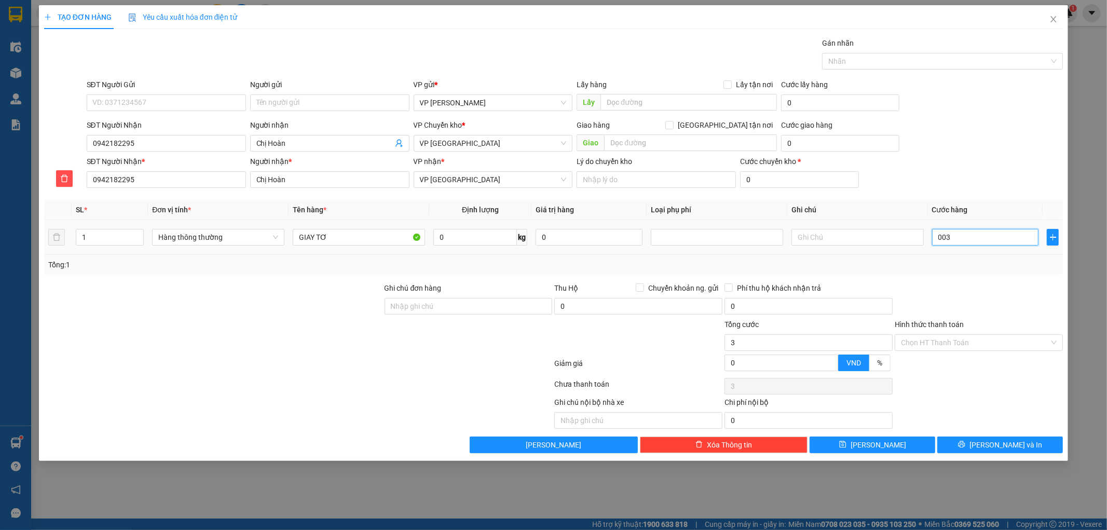
type input "3"
type input "0.030"
type input "30"
click at [999, 279] on div "Transit Pickup Surcharge Ids Transit Deliver Surcharge Ids Transit Deliver Surc…" at bounding box center [554, 245] width 1020 height 416
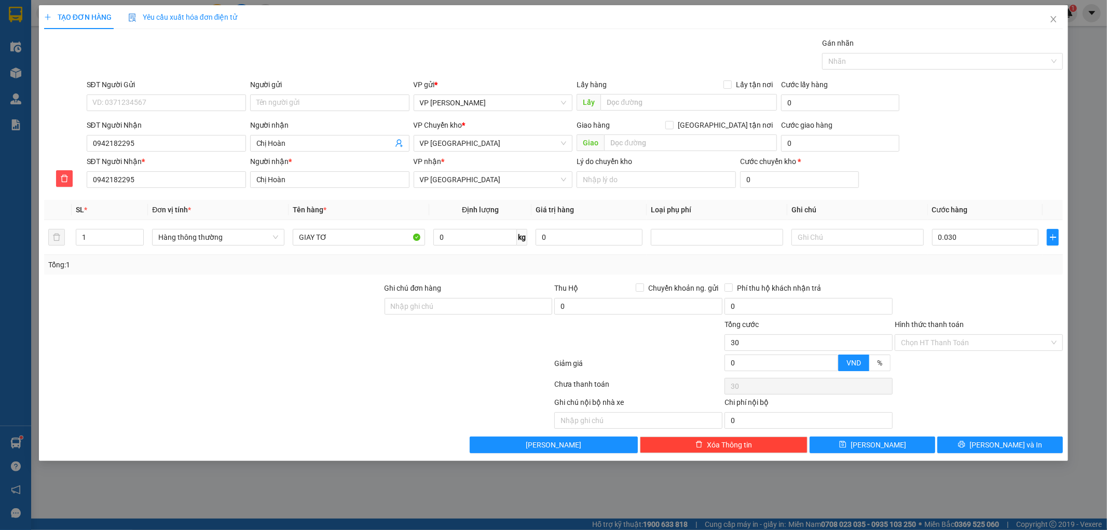
type input "30.000"
click at [979, 442] on button "[PERSON_NAME] và In" at bounding box center [1001, 445] width 126 height 17
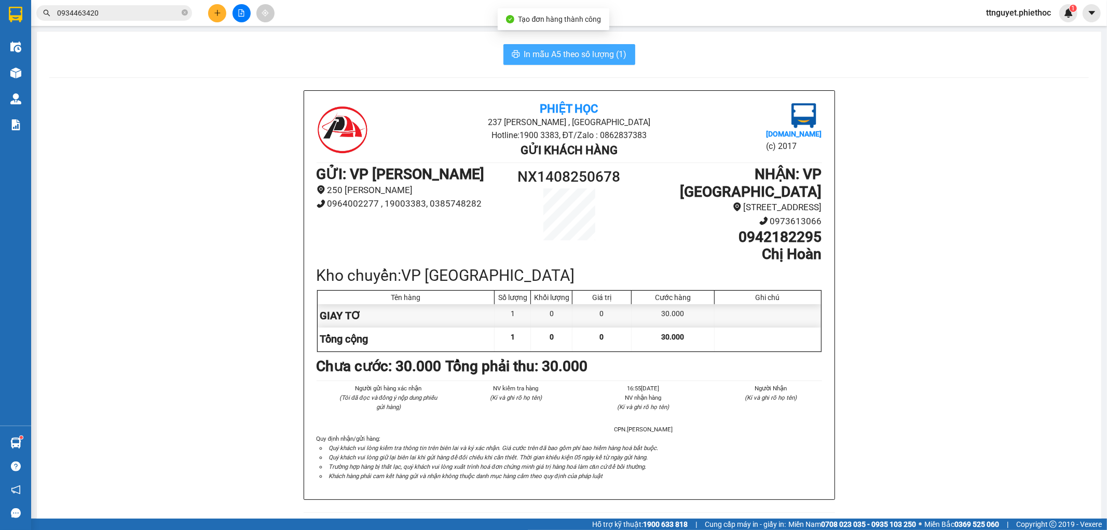
click at [582, 59] on span "In mẫu A5 theo số lượng (1)" at bounding box center [575, 54] width 103 height 13
click at [216, 12] on icon "plus" at bounding box center [217, 12] width 6 height 1
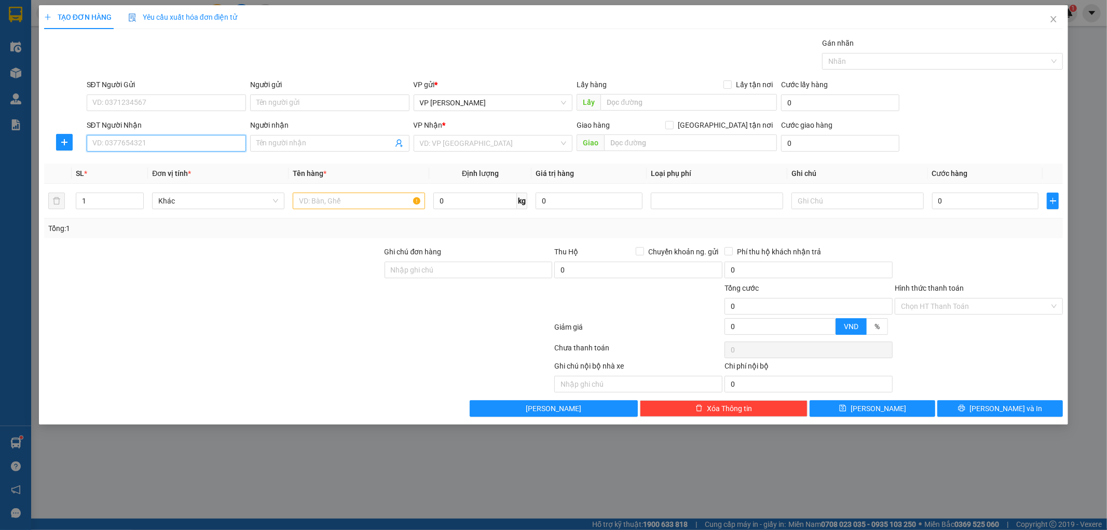
click at [139, 144] on input "SĐT Người Nhận" at bounding box center [166, 143] width 159 height 17
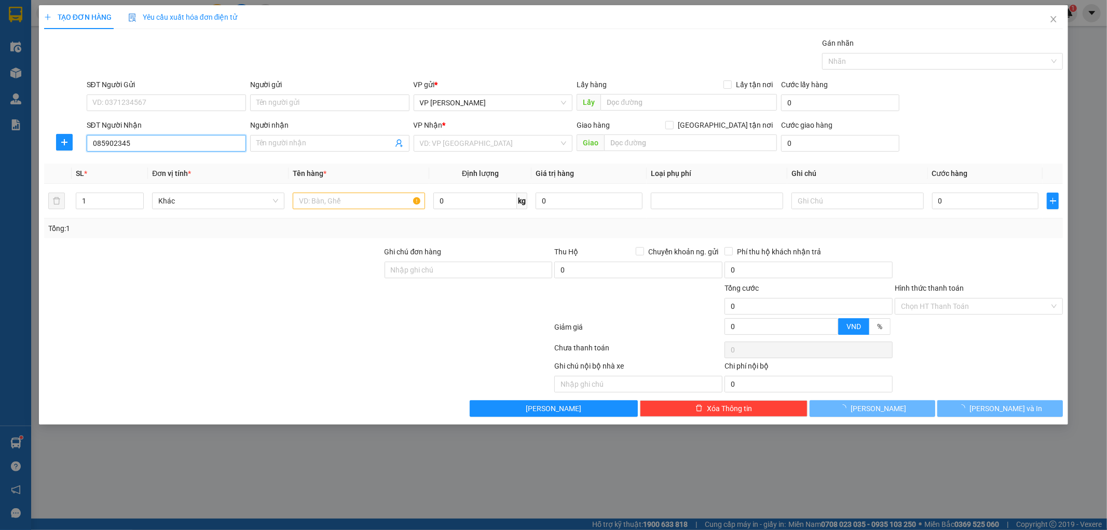
type input "0859023456"
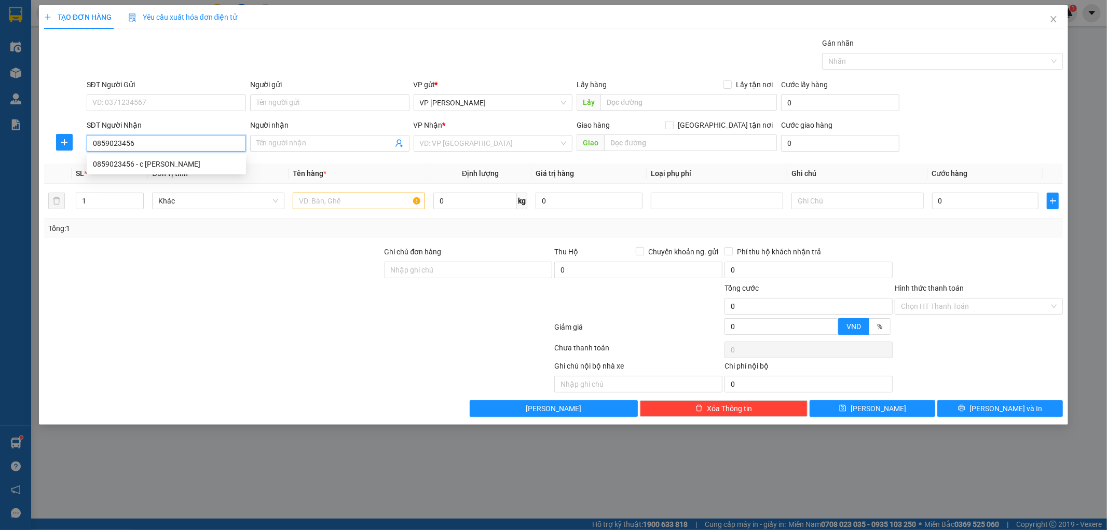
click at [148, 168] on div "0859023456 - c Kim Anh" at bounding box center [166, 163] width 147 height 11
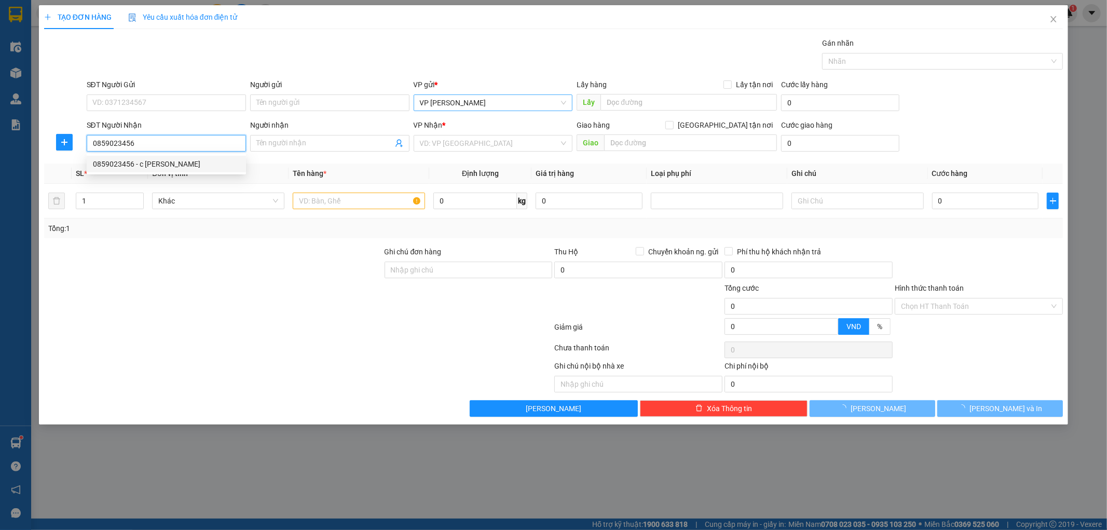
type input "c Kim Anh"
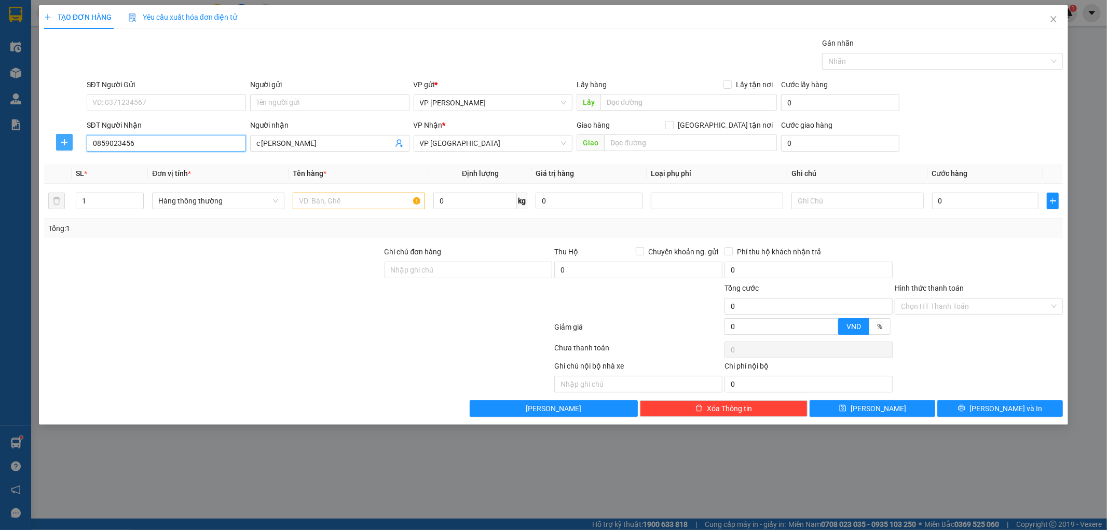
type input "0859023456"
drag, startPoint x: 61, startPoint y: 138, endPoint x: 189, endPoint y: 131, distance: 127.9
click at [68, 134] on button "button" at bounding box center [64, 142] width 17 height 17
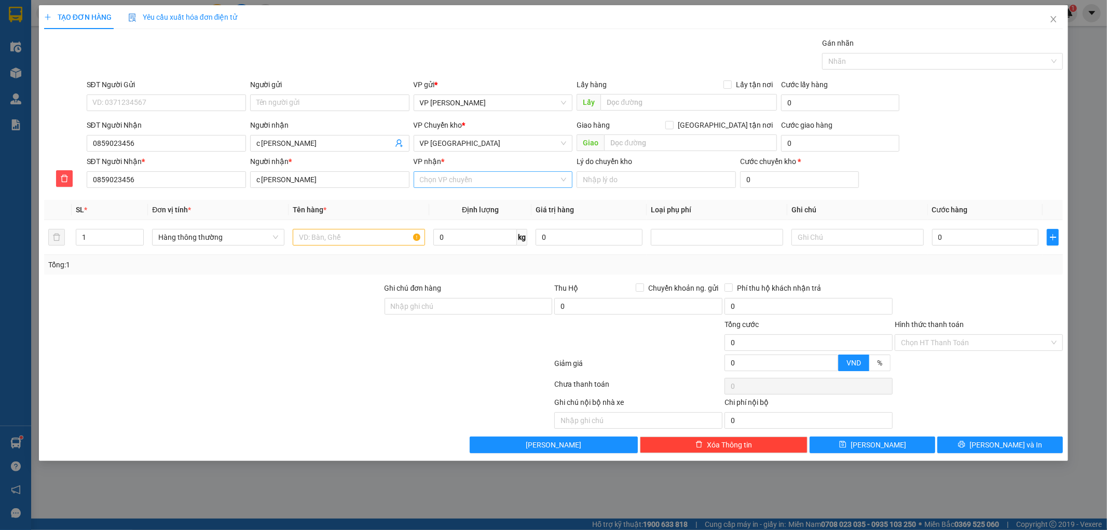
click at [457, 185] on input "VP nhận *" at bounding box center [490, 180] width 140 height 16
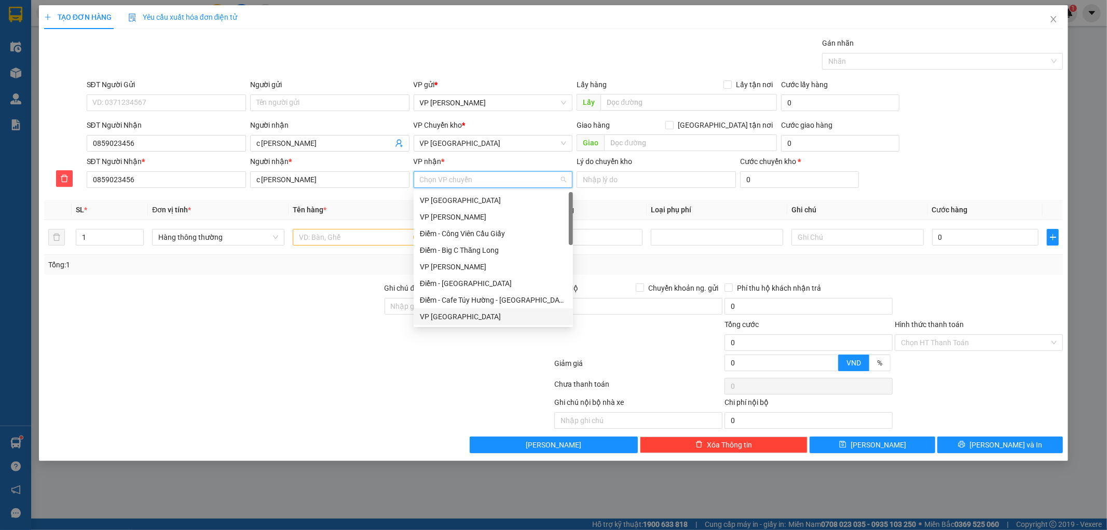
click at [429, 317] on div "VP [GEOGRAPHIC_DATA]" at bounding box center [493, 316] width 147 height 11
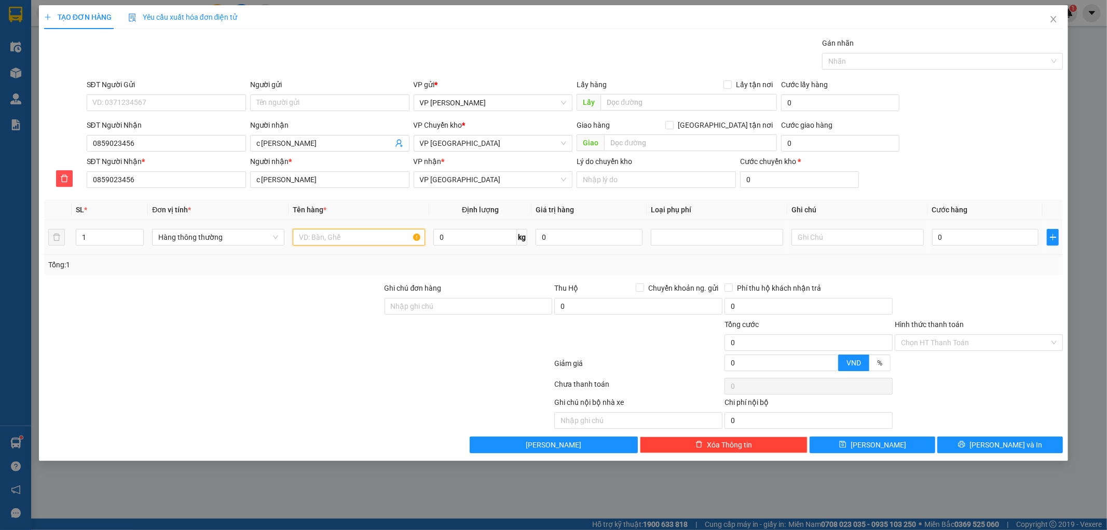
click at [360, 237] on input "text" at bounding box center [359, 237] width 132 height 17
type input "HCT"
click at [954, 235] on input "0" at bounding box center [985, 237] width 107 height 17
type input "004"
type input "4"
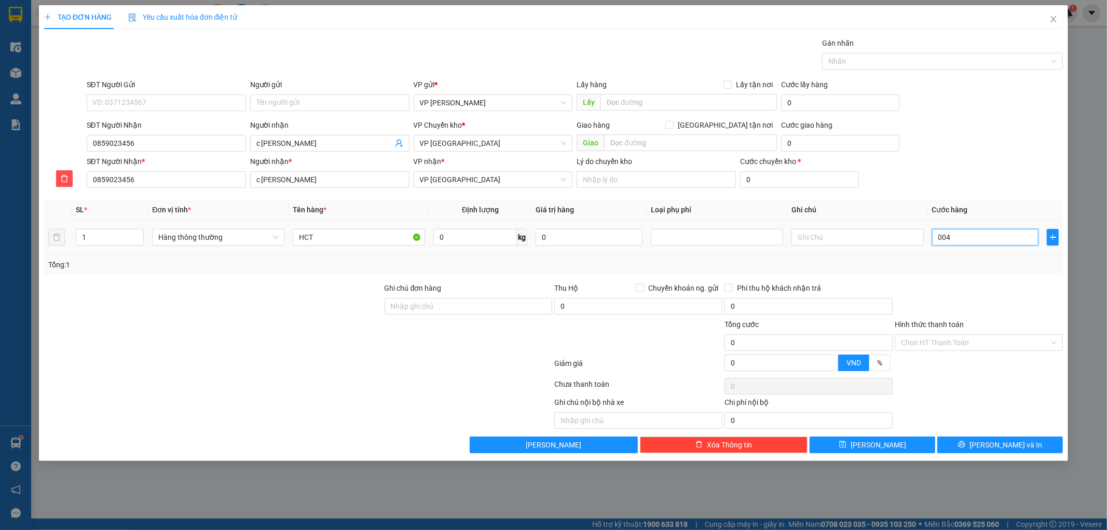
type input "4"
type input "0.040"
type input "40"
click at [1006, 317] on div at bounding box center [979, 300] width 170 height 36
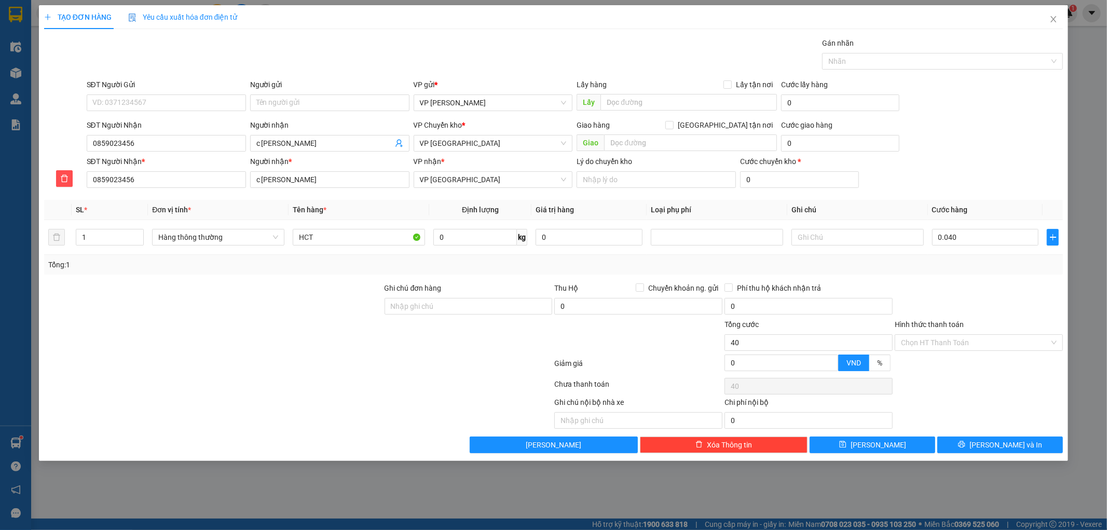
type input "40.000"
click at [977, 450] on button "[PERSON_NAME] và In" at bounding box center [1001, 445] width 126 height 17
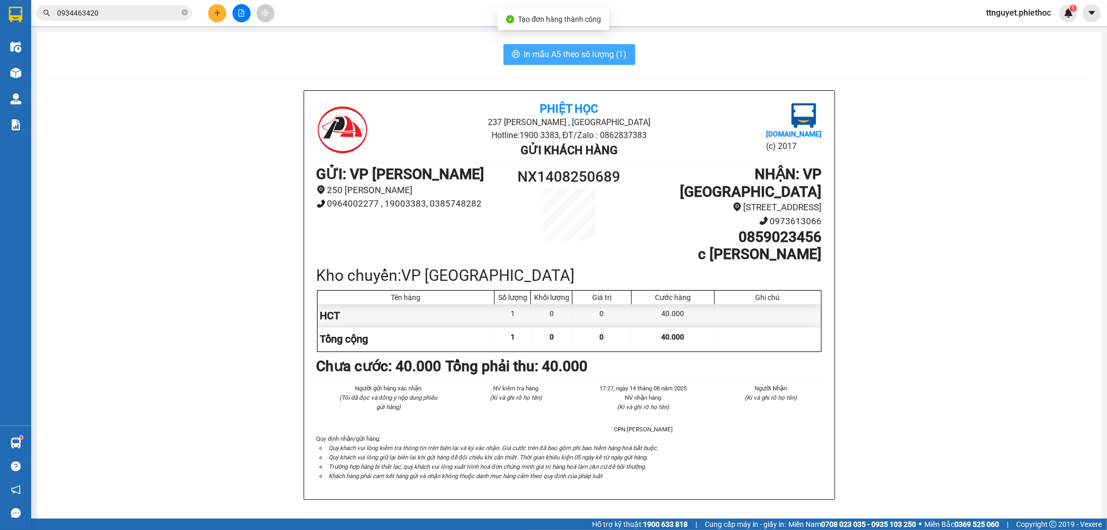
click at [542, 53] on span "In mẫu A5 theo số lượng (1)" at bounding box center [575, 54] width 103 height 13
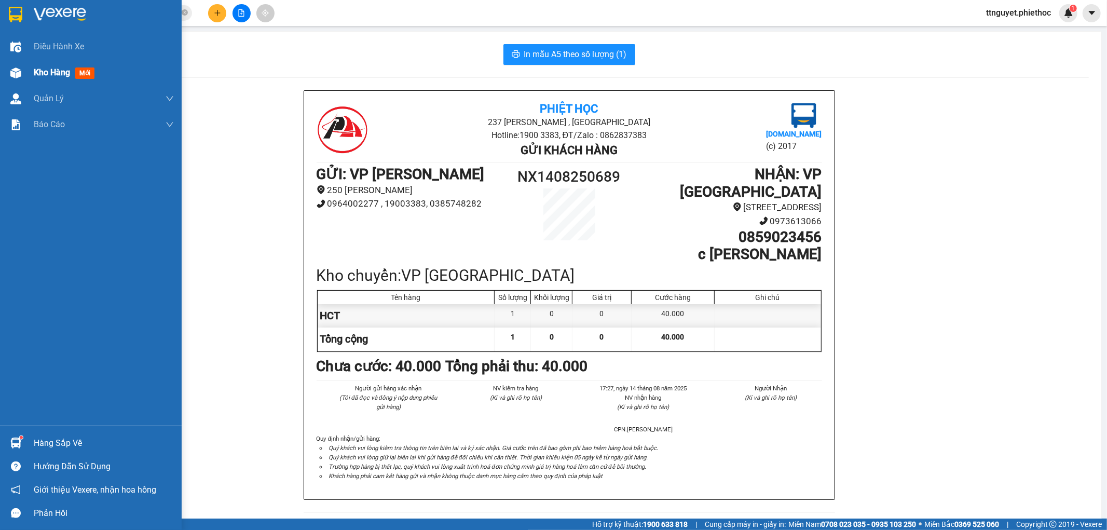
click at [19, 67] on img at bounding box center [15, 72] width 11 height 11
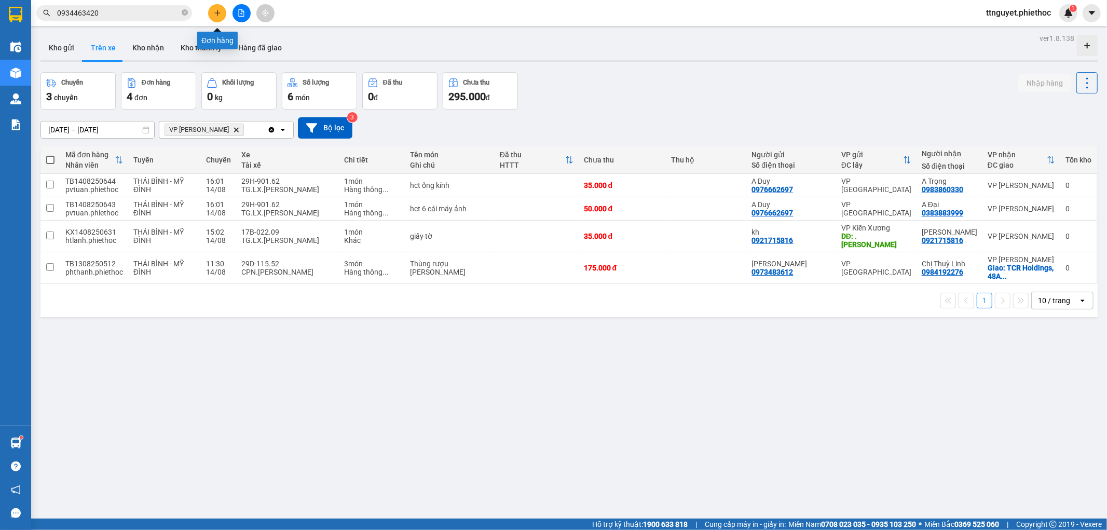
click at [214, 8] on button at bounding box center [217, 13] width 18 height 18
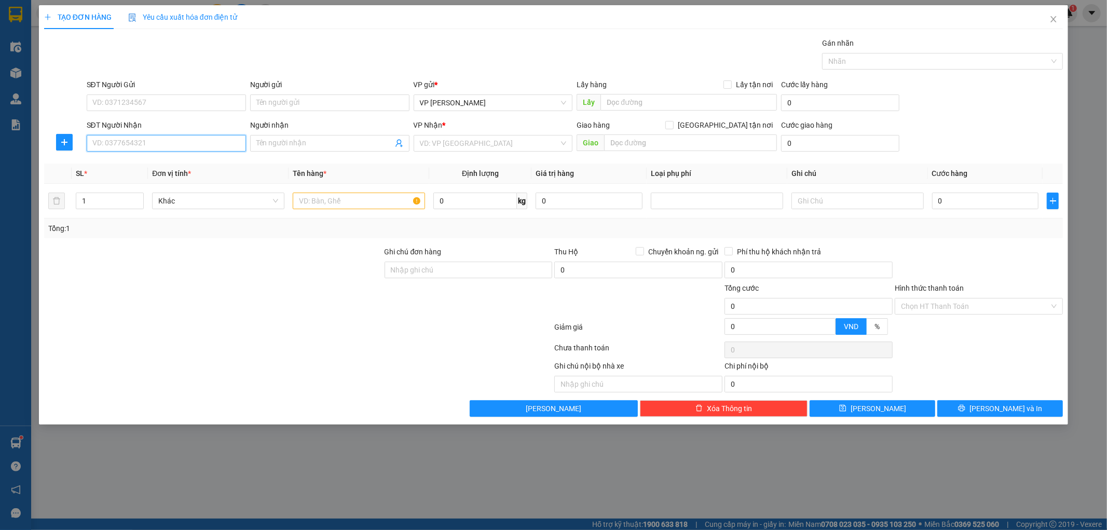
click at [148, 145] on input "SĐT Người Nhận" at bounding box center [166, 143] width 159 height 17
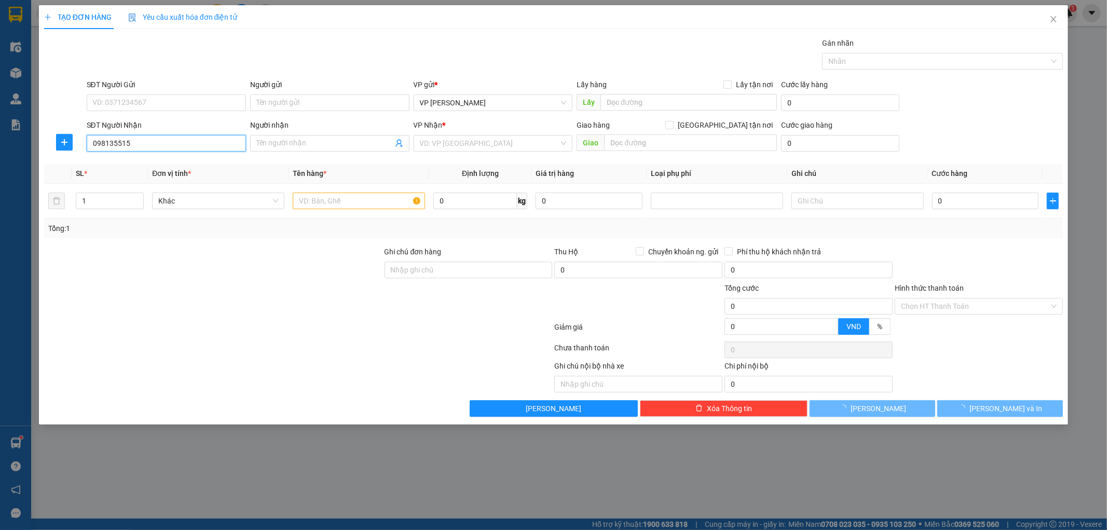
type input "0981355150"
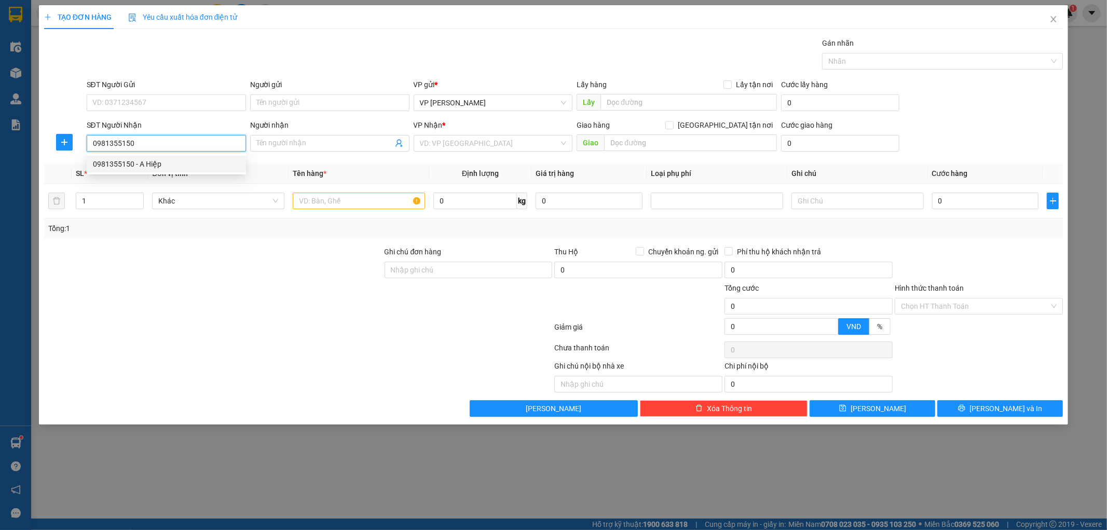
click at [146, 160] on div "0981355150 - A Hiệp" at bounding box center [166, 163] width 147 height 11
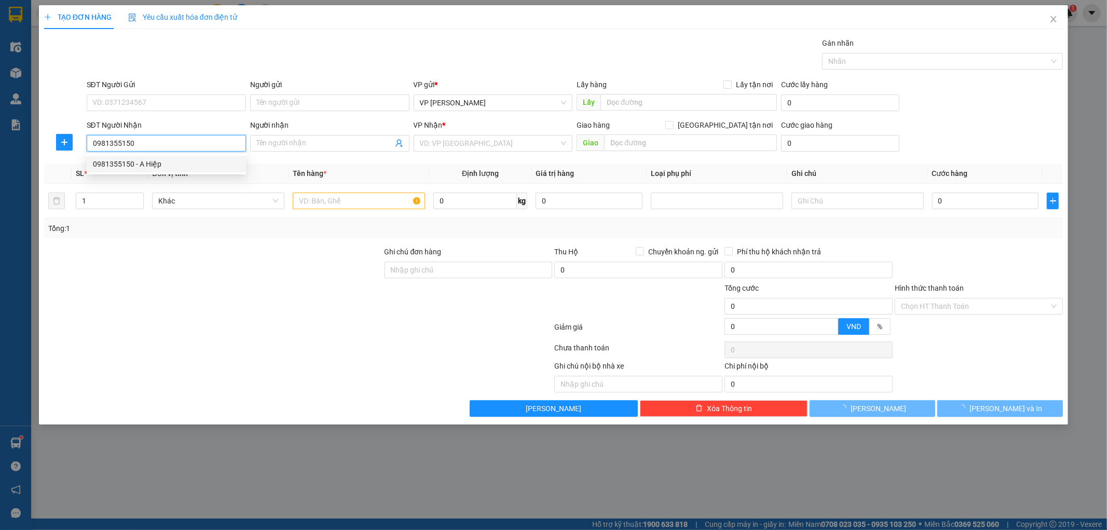
type input "A Hiệp"
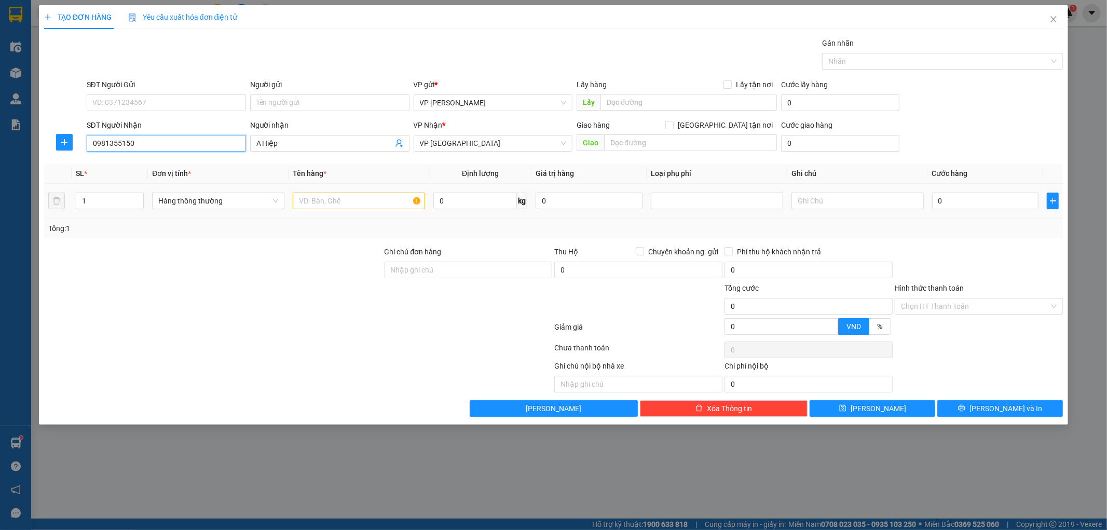
type input "0981355150"
click at [321, 200] on input "text" at bounding box center [359, 201] width 132 height 17
type input "HCT"
click at [973, 203] on input "0" at bounding box center [985, 201] width 107 height 17
type input "002"
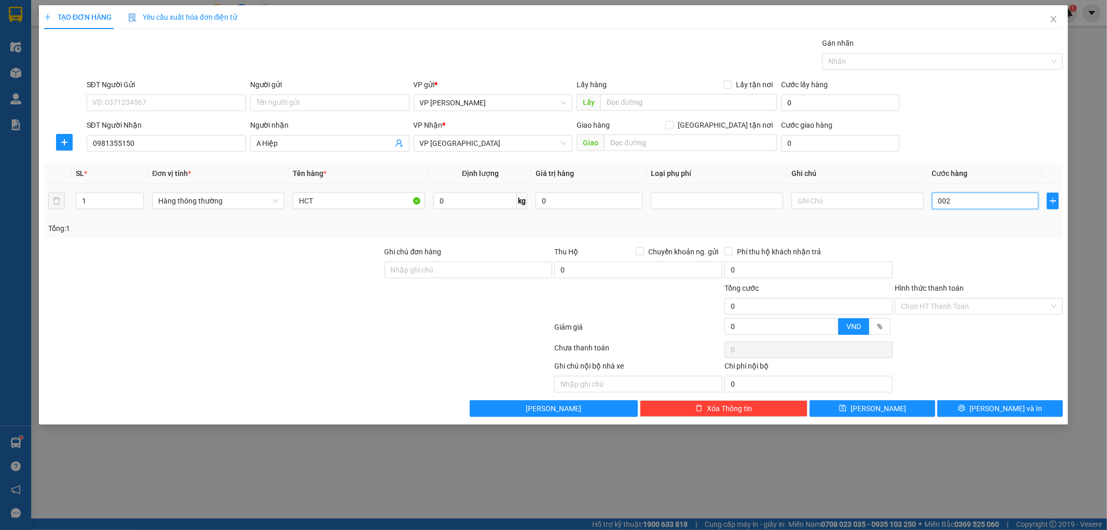
type input "2"
type input "0.025"
type input "25"
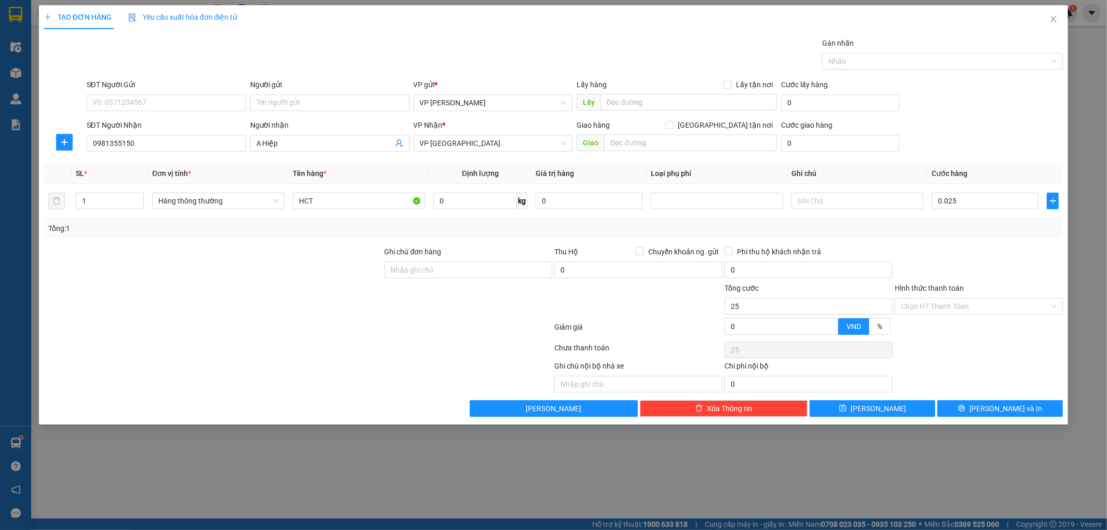
click at [1041, 252] on div at bounding box center [979, 264] width 170 height 36
type input "25.000"
click at [971, 412] on button "[PERSON_NAME] và In" at bounding box center [1001, 408] width 126 height 17
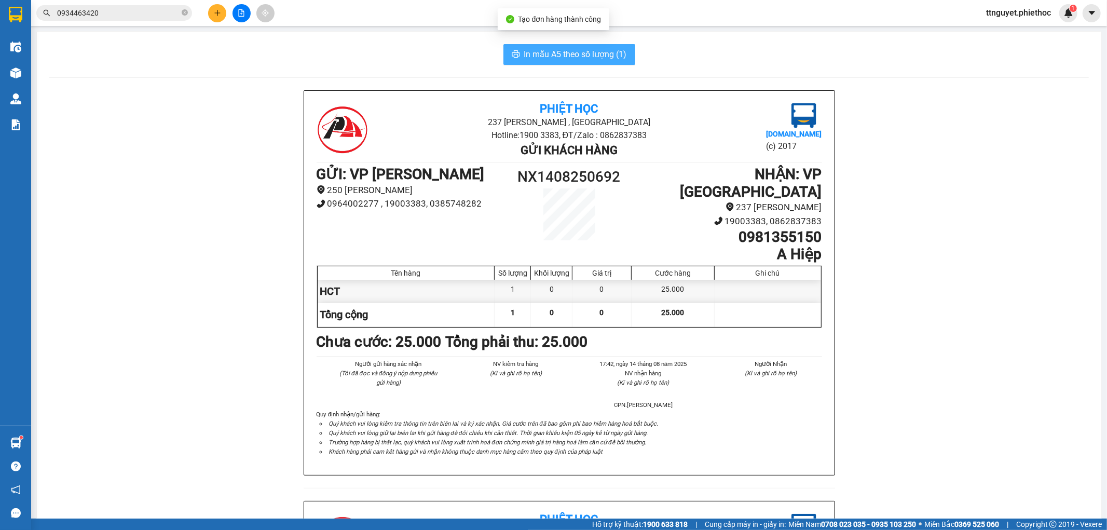
click at [534, 44] on button "In mẫu A5 theo số lượng (1)" at bounding box center [570, 54] width 132 height 21
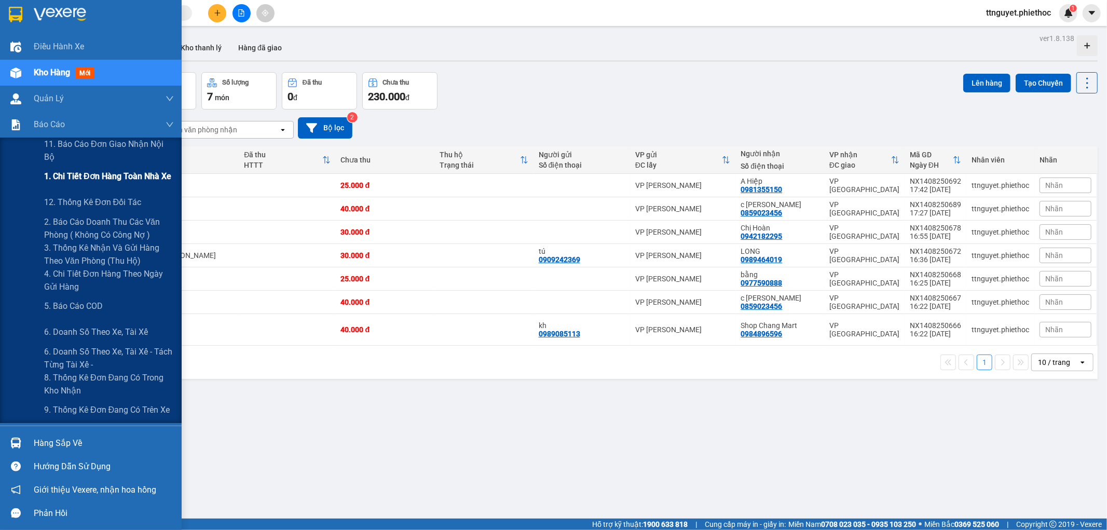
click at [63, 184] on div "1. Chi tiết đơn hàng toàn nhà xe" at bounding box center [109, 177] width 130 height 26
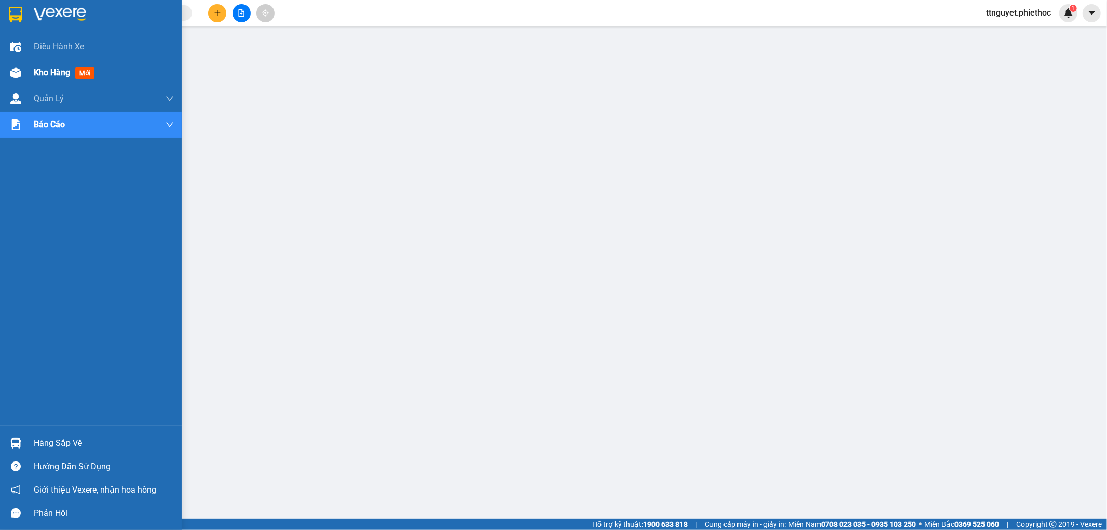
click at [18, 70] on img at bounding box center [15, 72] width 11 height 11
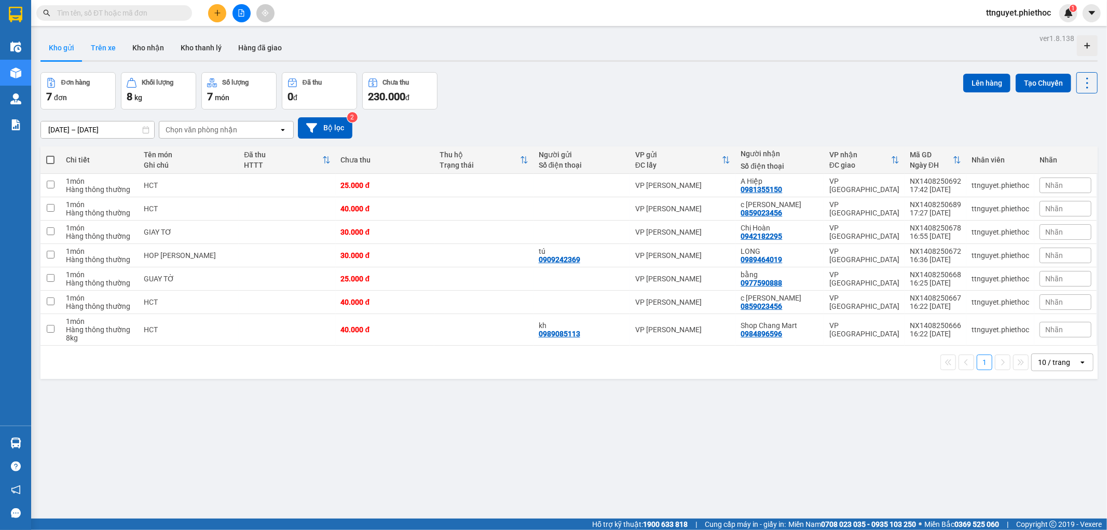
click at [104, 47] on button "Trên xe" at bounding box center [104, 47] width 42 height 25
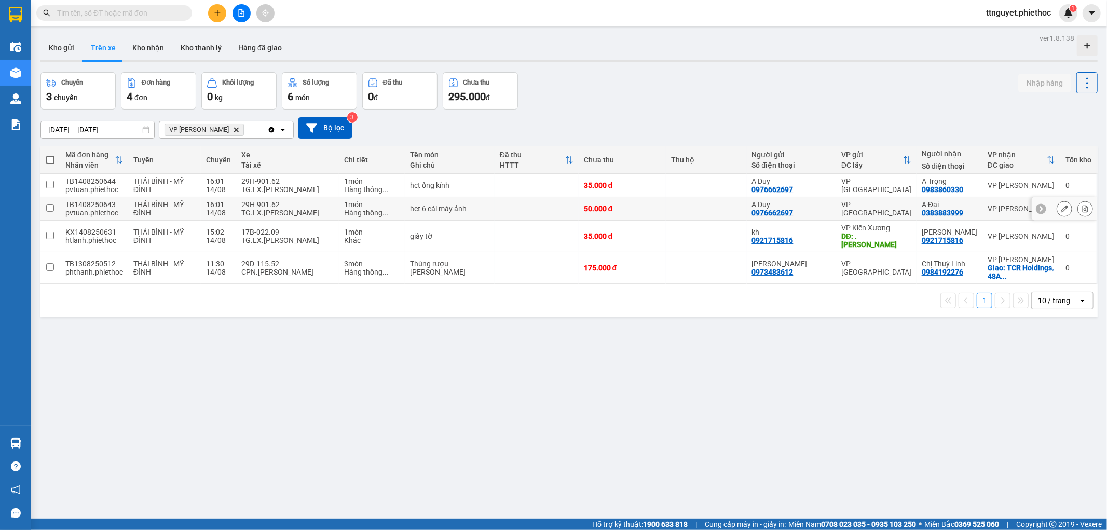
click at [332, 216] on div "TG.LX.[PERSON_NAME]" at bounding box center [287, 213] width 92 height 8
checkbox input "true"
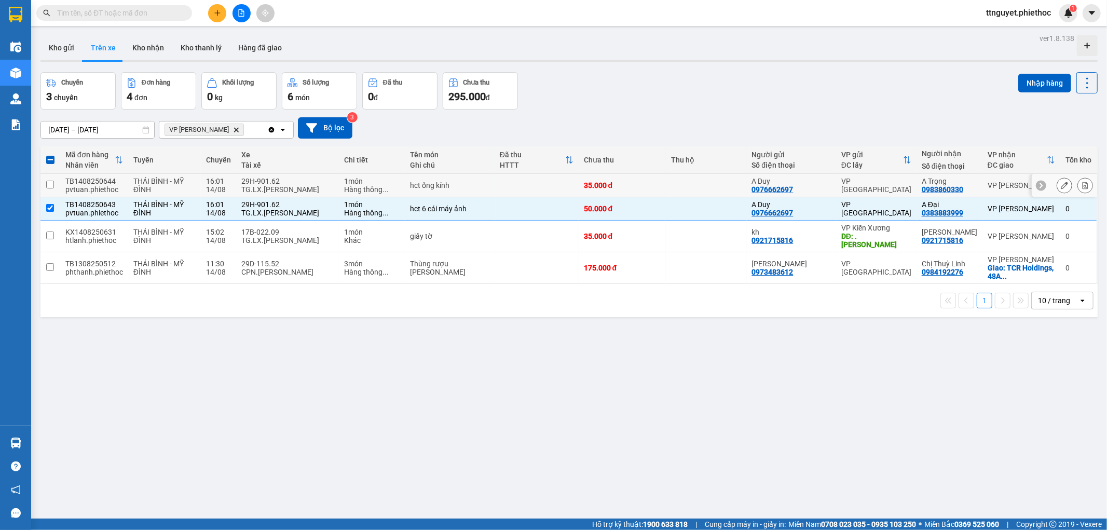
click at [331, 185] on div "TG.LX.[PERSON_NAME]" at bounding box center [287, 189] width 92 height 8
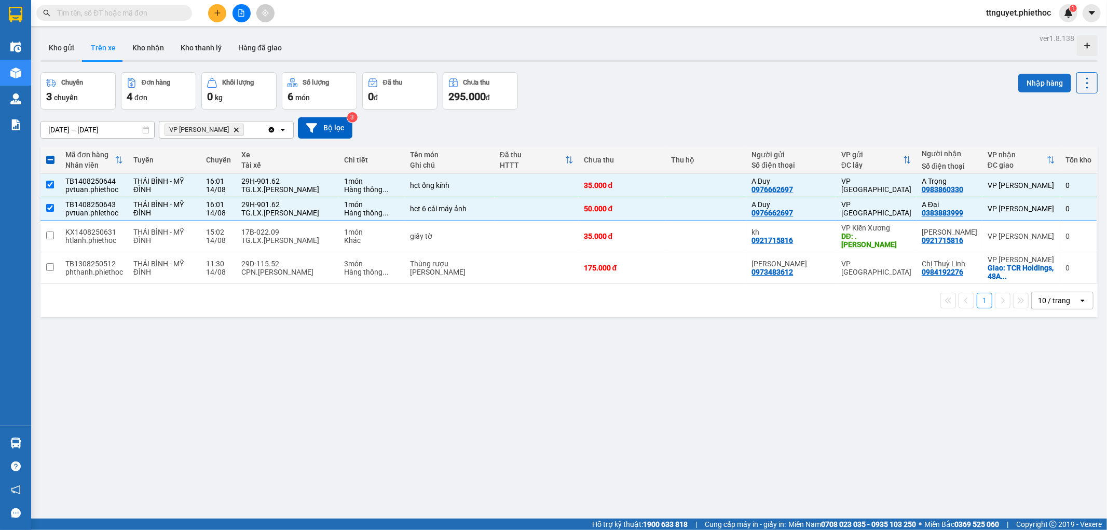
click at [1039, 79] on button "Nhập hàng" at bounding box center [1045, 83] width 53 height 19
checkbox input "false"
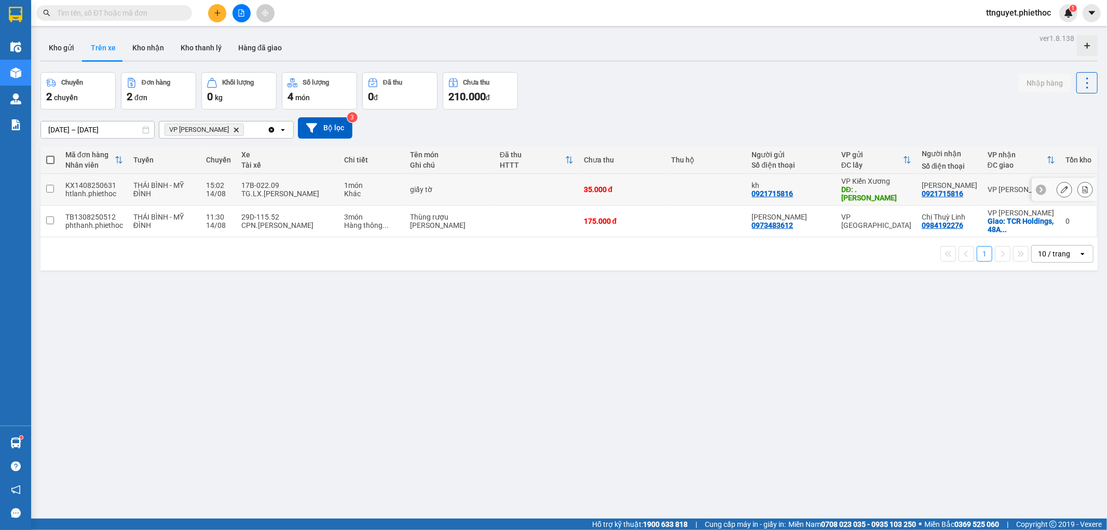
click at [253, 190] on div "TG.LX.[PERSON_NAME]" at bounding box center [287, 194] width 92 height 8
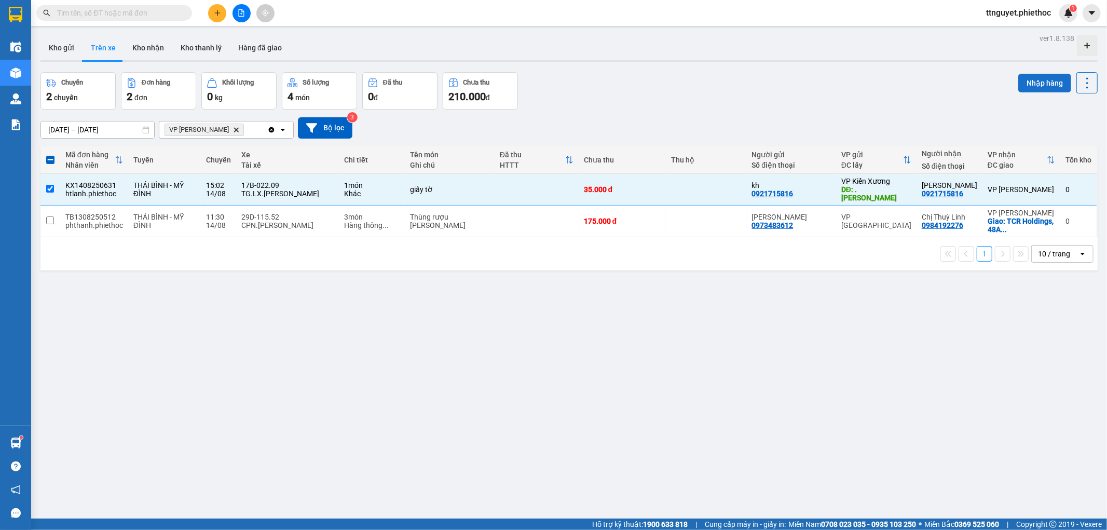
click at [1035, 84] on button "Nhập hàng" at bounding box center [1045, 83] width 53 height 19
checkbox input "false"
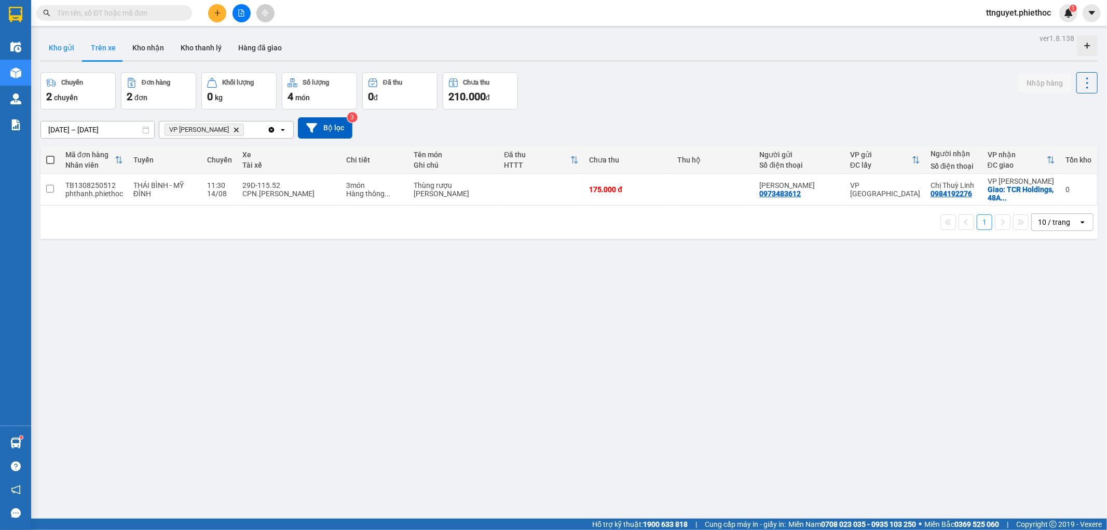
click at [65, 50] on button "Kho gửi" at bounding box center [61, 47] width 42 height 25
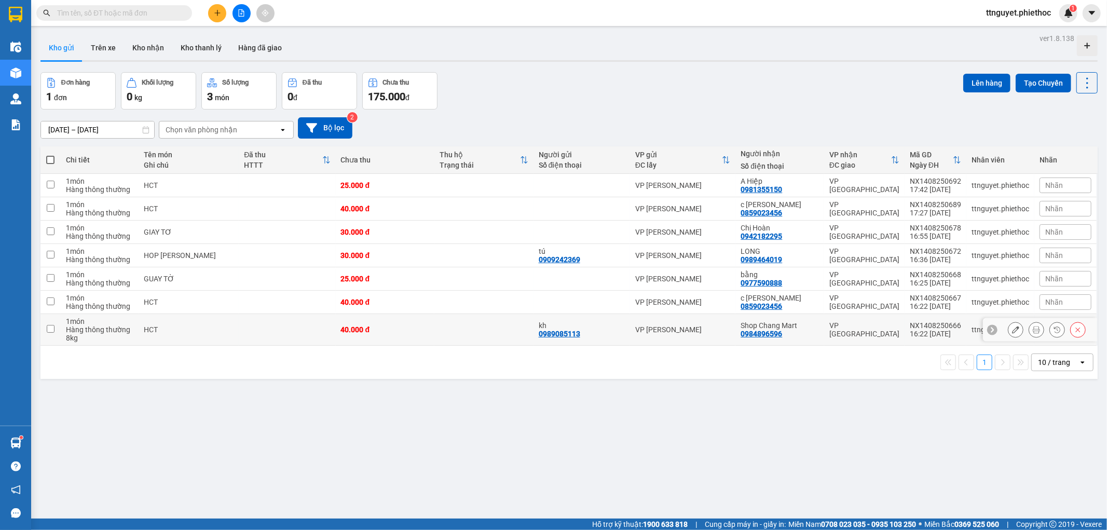
click at [190, 319] on td "HCT" at bounding box center [189, 330] width 101 height 32
checkbox input "true"
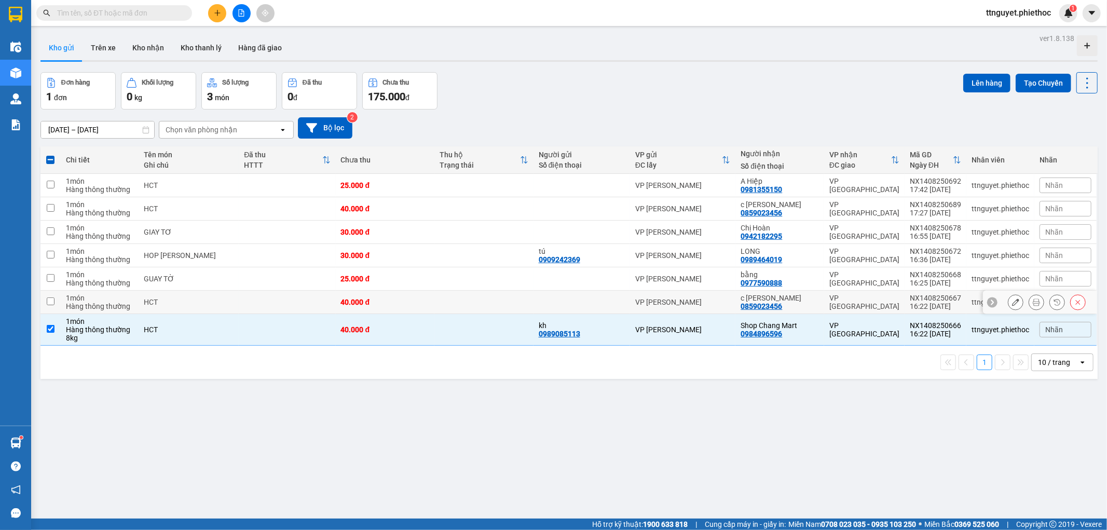
click at [186, 296] on td "HCT" at bounding box center [189, 302] width 101 height 23
checkbox input "true"
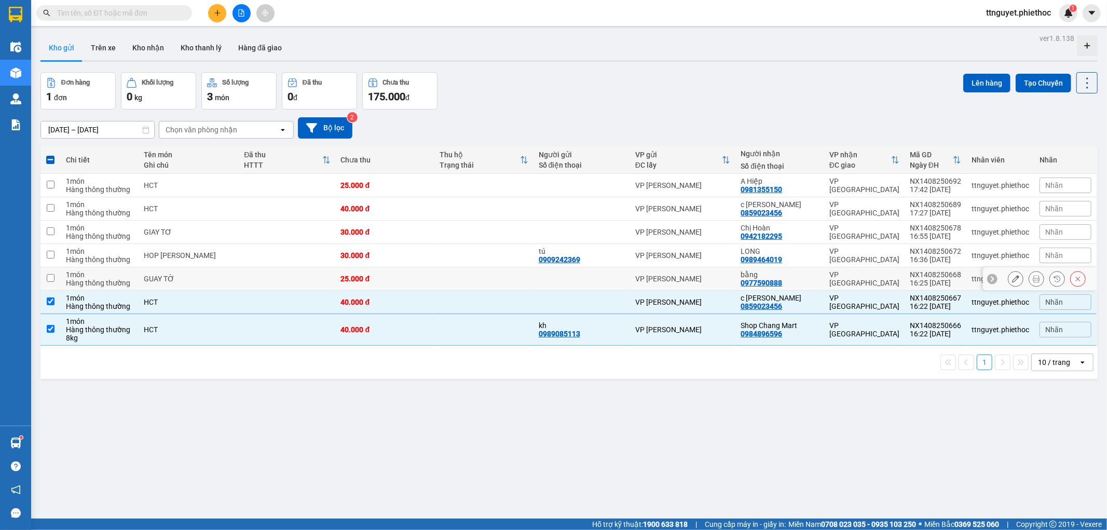
click at [181, 275] on div "GUAY TỜ" at bounding box center [189, 279] width 90 height 8
checkbox input "true"
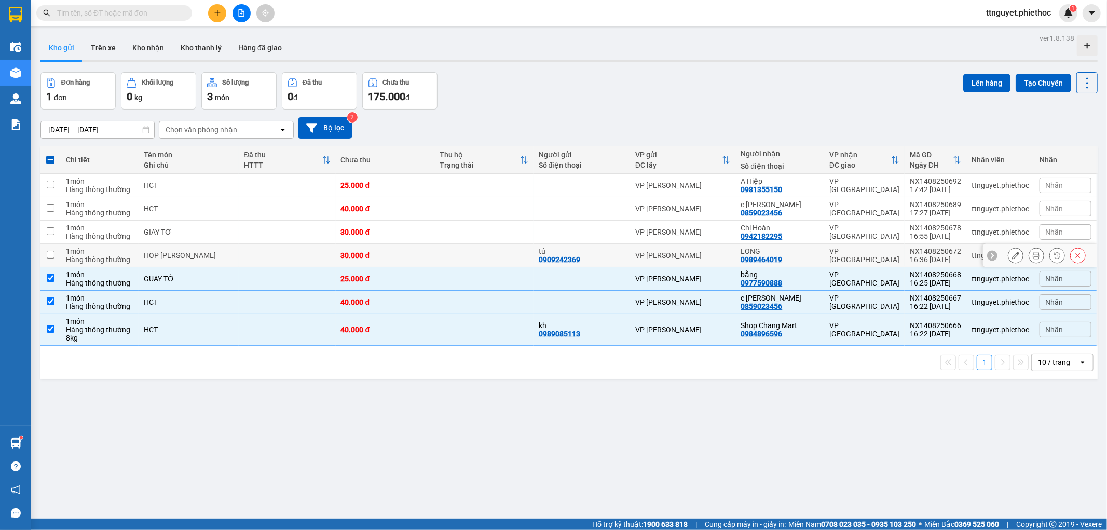
click at [185, 256] on div "HOP [PERSON_NAME]" at bounding box center [189, 255] width 90 height 8
checkbox input "true"
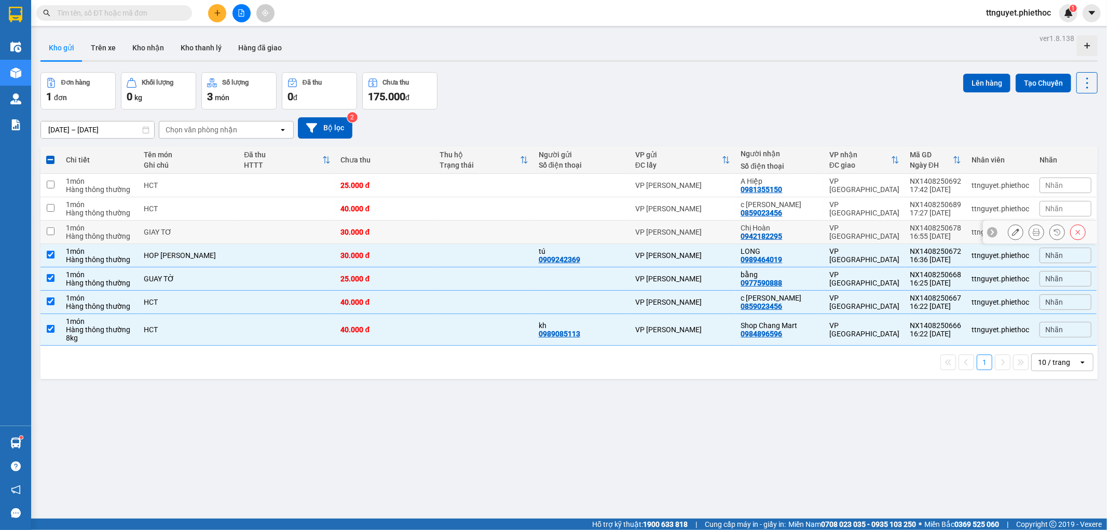
click at [187, 237] on td "GIAY TƠ" at bounding box center [189, 232] width 101 height 23
checkbox input "true"
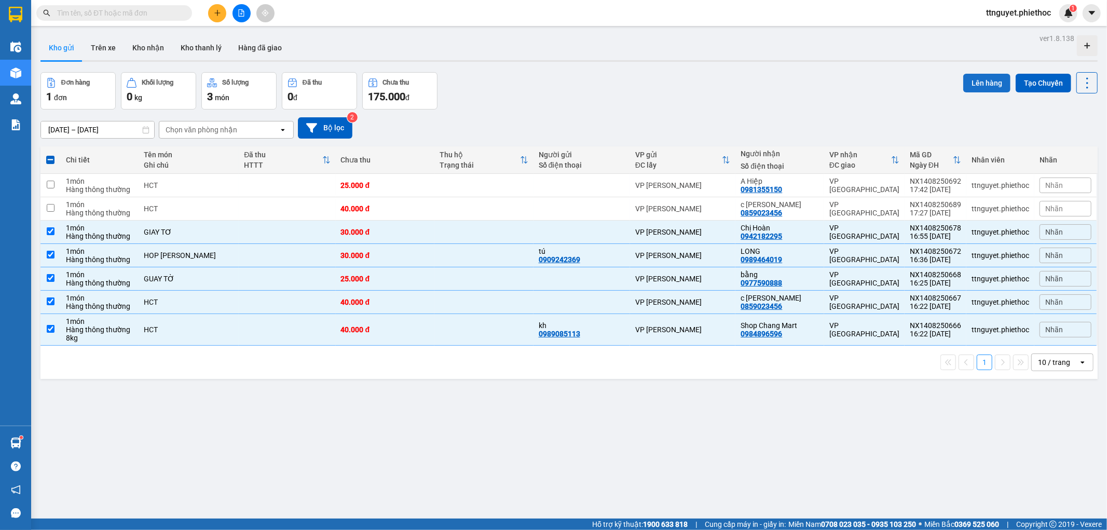
click at [973, 79] on button "Lên hàng" at bounding box center [987, 83] width 47 height 19
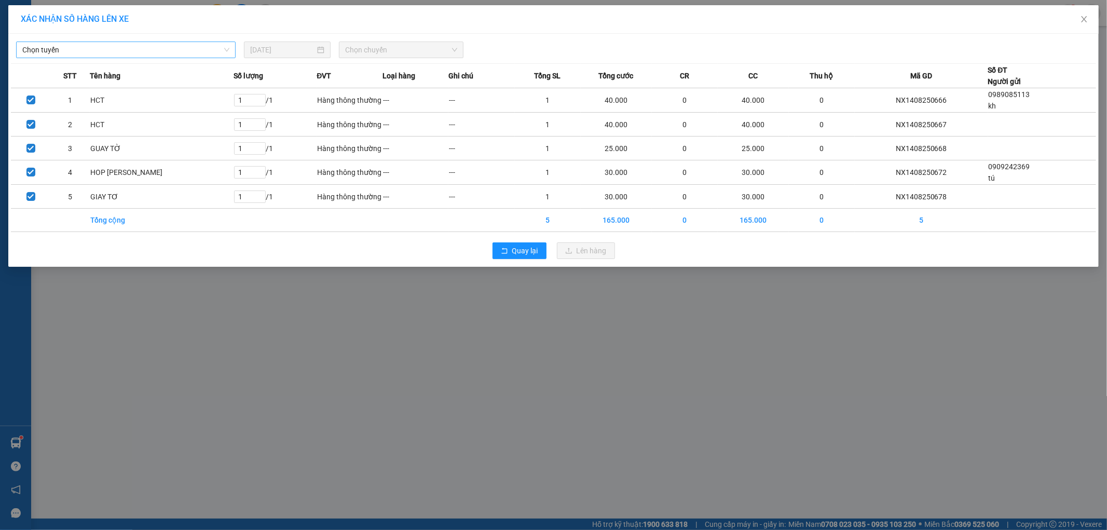
click at [100, 56] on span "Chọn tuyến" at bounding box center [125, 50] width 207 height 16
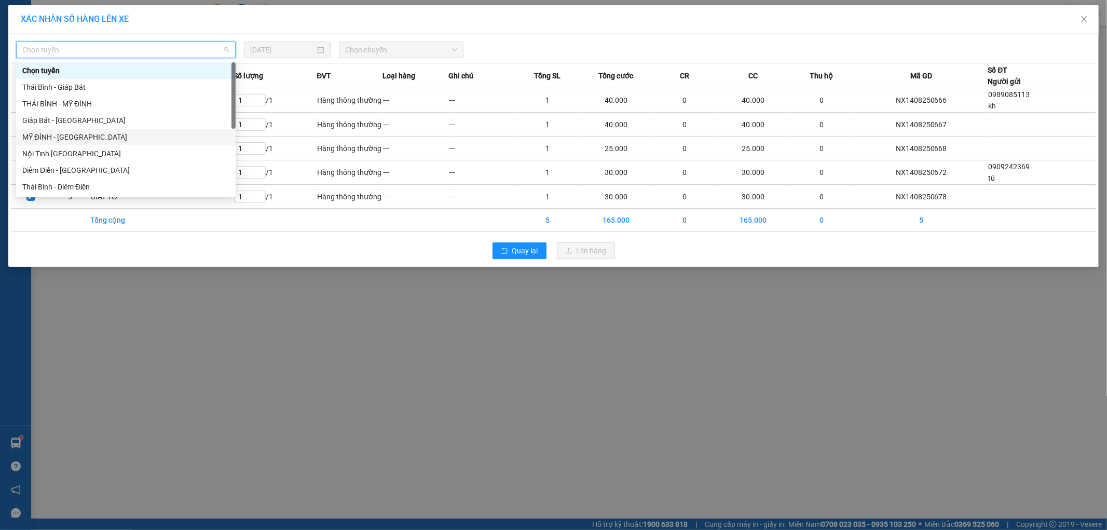
click at [57, 135] on div "MỸ ĐÌNH - [GEOGRAPHIC_DATA]" at bounding box center [125, 136] width 207 height 11
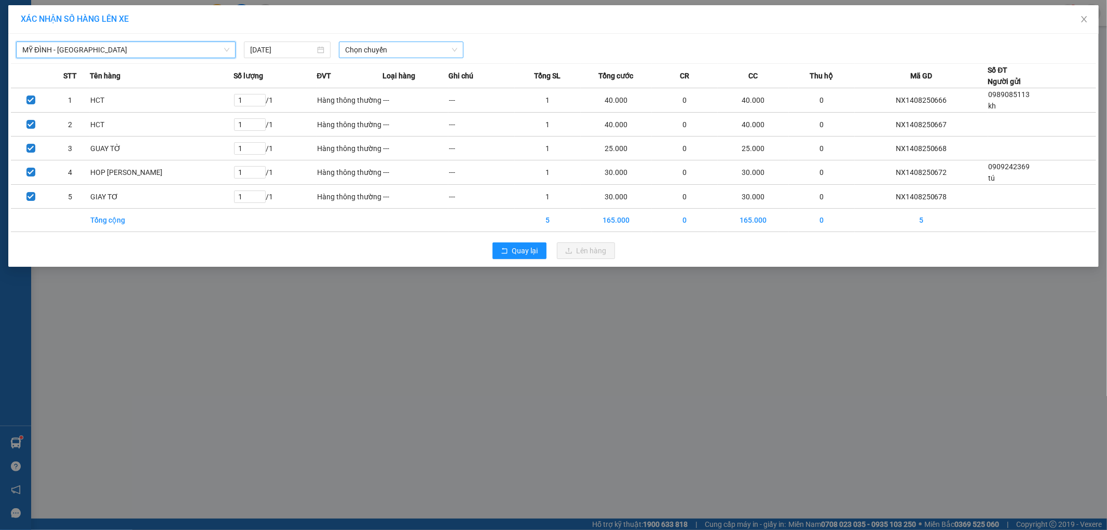
click at [375, 50] on span "Chọn chuyến" at bounding box center [401, 50] width 112 height 16
type input "2080"
click at [361, 84] on div "17:01 - 17B-020.80" at bounding box center [385, 87] width 81 height 11
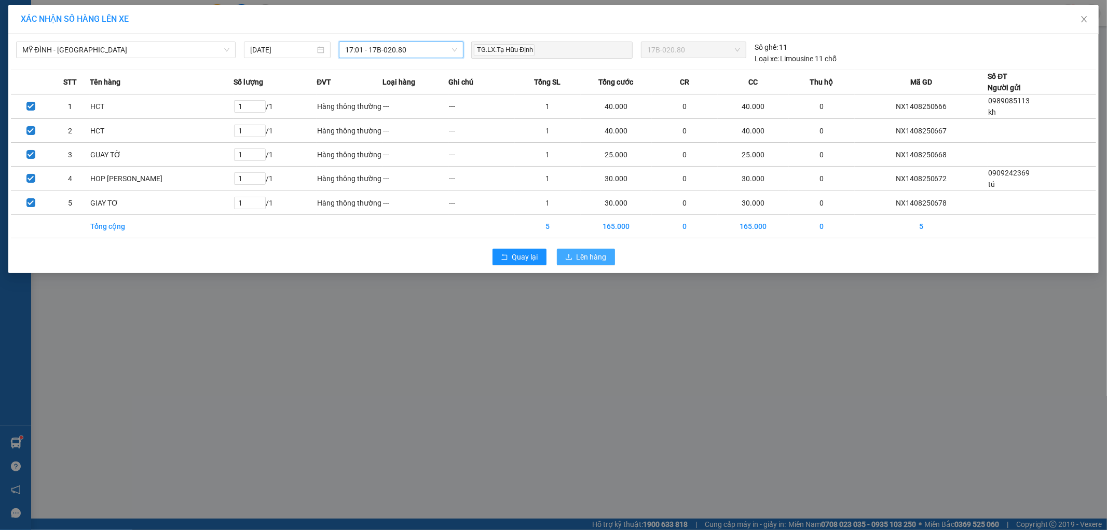
click at [584, 258] on span "Lên hàng" at bounding box center [592, 256] width 30 height 11
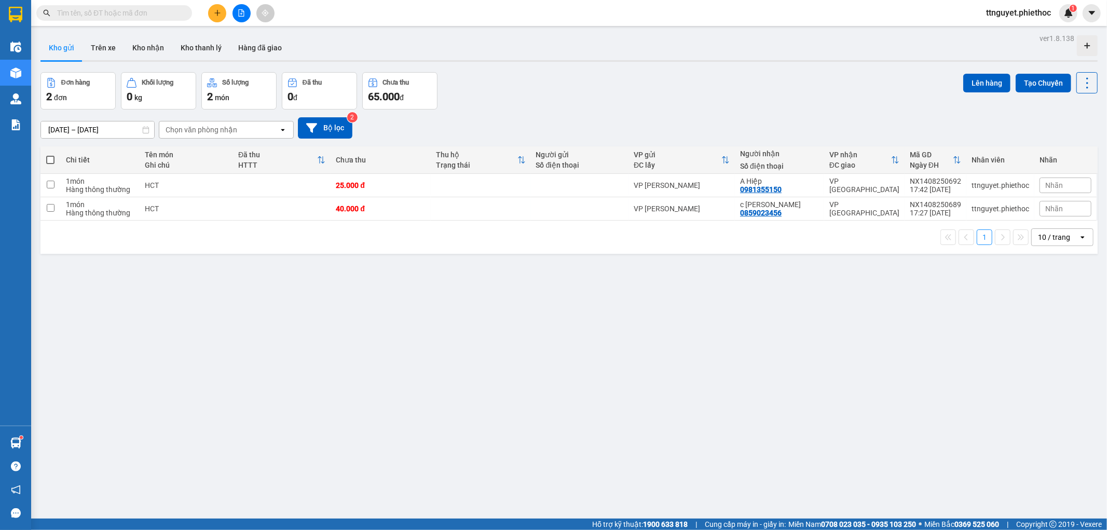
click at [55, 164] on th at bounding box center [50, 160] width 20 height 28
click at [50, 161] on span at bounding box center [50, 160] width 8 height 8
click at [50, 155] on input "checkbox" at bounding box center [50, 155] width 0 height 0
checkbox input "true"
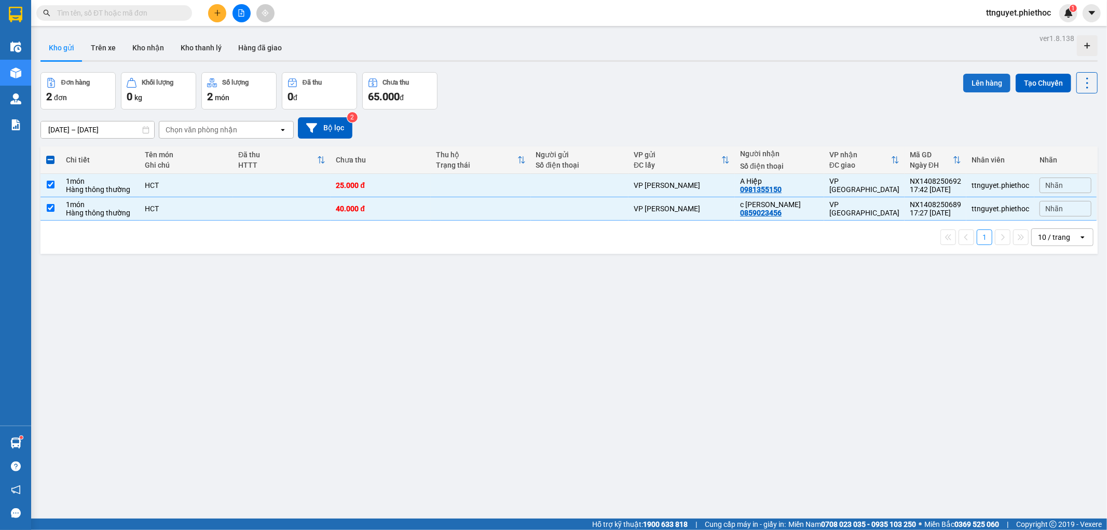
click at [965, 81] on button "Lên hàng" at bounding box center [987, 83] width 47 height 19
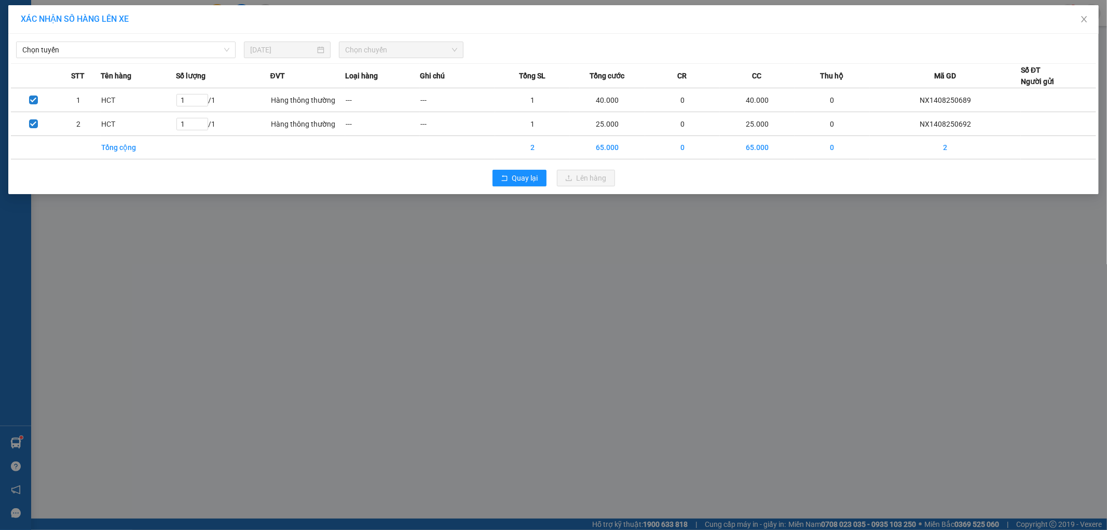
click at [1, 78] on div "XÁC NHẬN SỐ HÀNG LÊN XE Chọn tuyến [DATE] Chọn chuyến STT Tên hàng Số lượng ĐVT…" at bounding box center [553, 265] width 1107 height 530
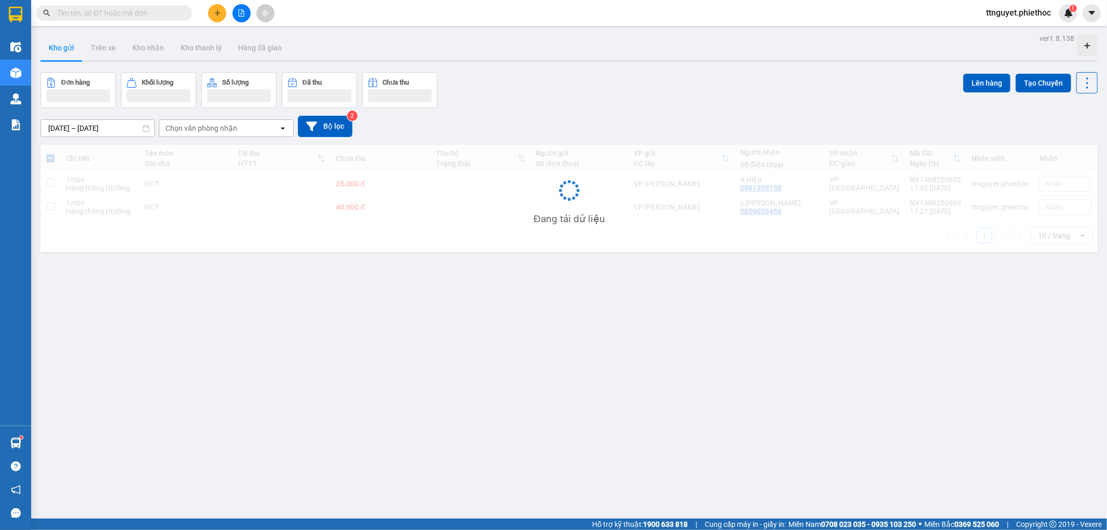
click at [40, 43] on button "Kho gửi" at bounding box center [61, 47] width 42 height 25
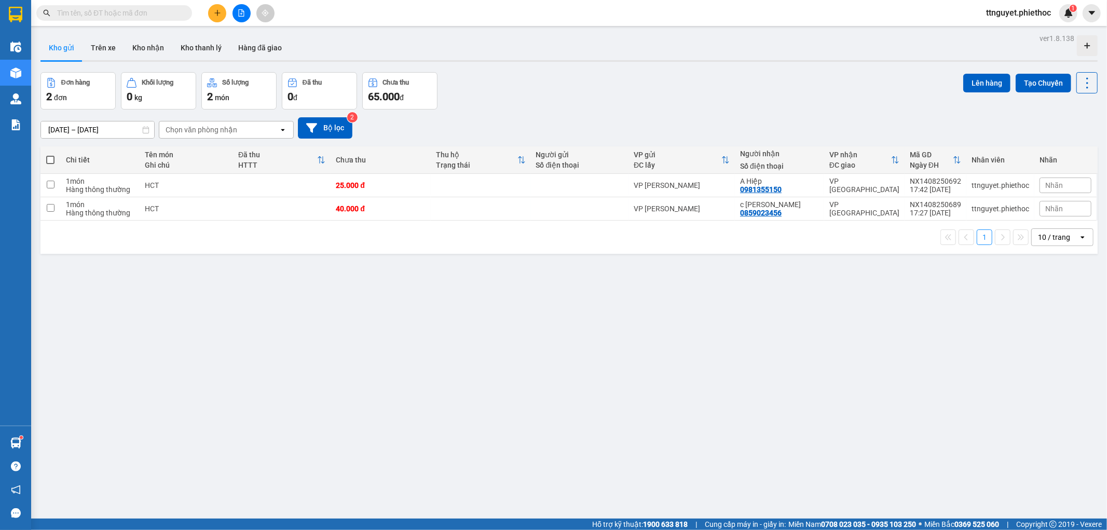
click at [51, 157] on span at bounding box center [50, 160] width 8 height 8
click at [50, 155] on input "checkbox" at bounding box center [50, 155] width 0 height 0
checkbox input "true"
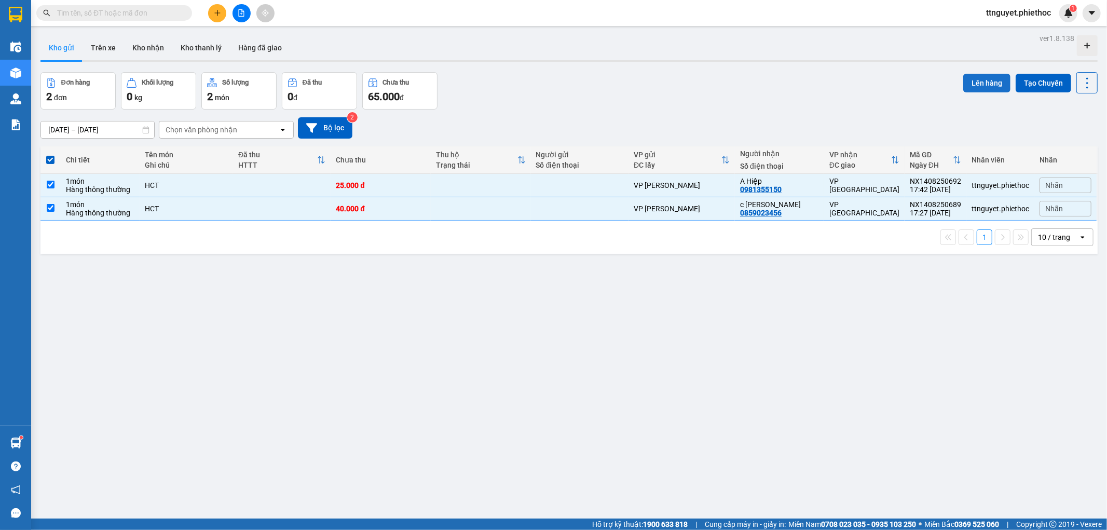
click at [988, 78] on button "Lên hàng" at bounding box center [987, 83] width 47 height 19
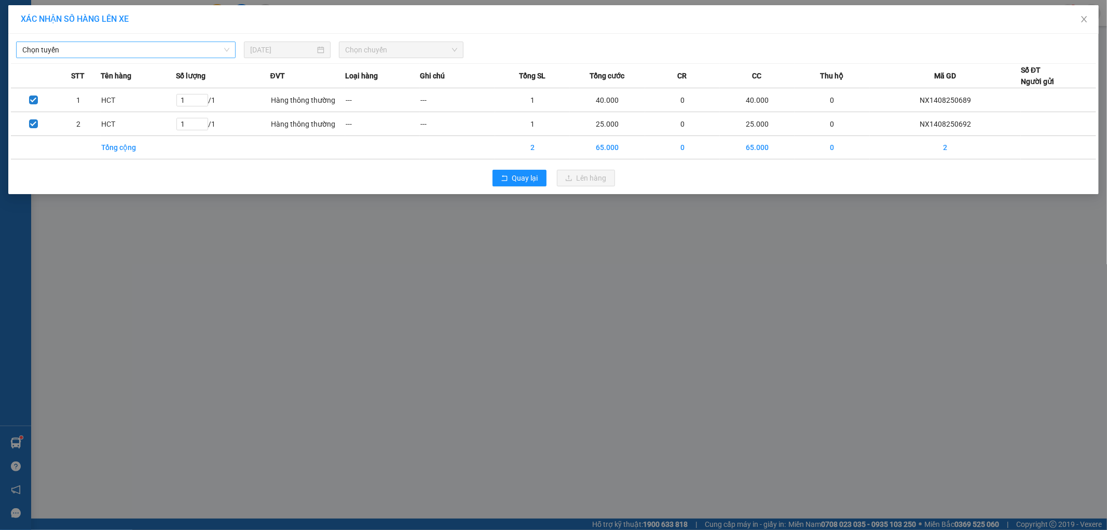
click at [49, 52] on span "Chọn tuyến" at bounding box center [125, 50] width 207 height 16
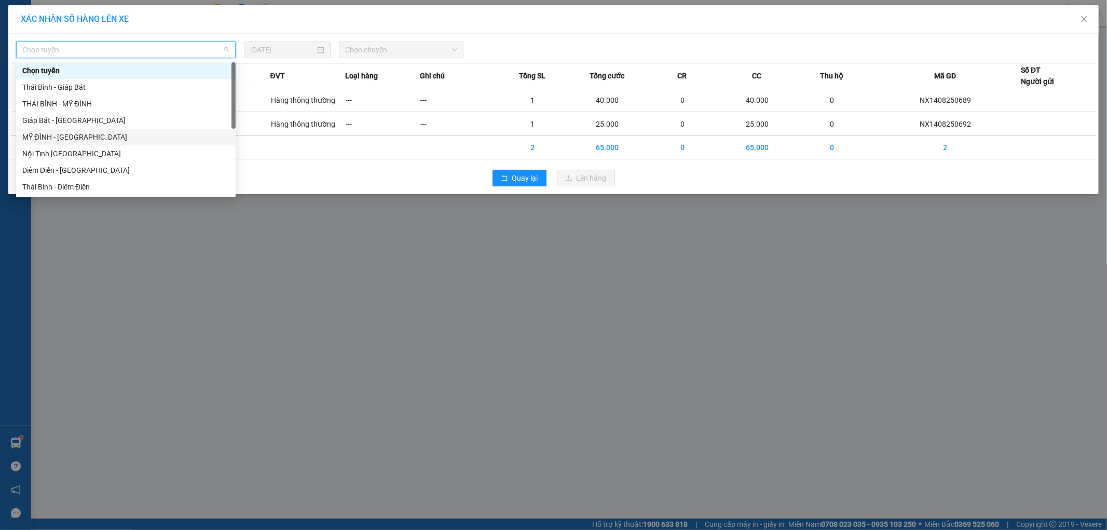
drag, startPoint x: 35, startPoint y: 136, endPoint x: 348, endPoint y: 82, distance: 317.6
click at [39, 141] on div "MỸ ĐÌNH - [GEOGRAPHIC_DATA]" at bounding box center [125, 136] width 207 height 11
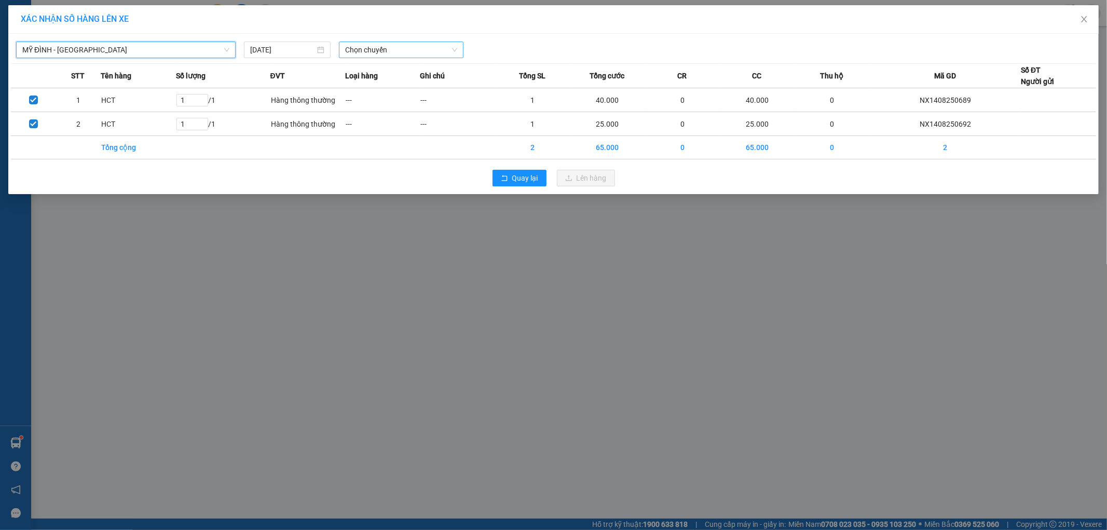
click at [382, 50] on span "Chọn chuyến" at bounding box center [401, 50] width 112 height 16
type input "2209"
click at [385, 84] on div "18:02 (TC) - 17B-022.09" at bounding box center [385, 87] width 81 height 11
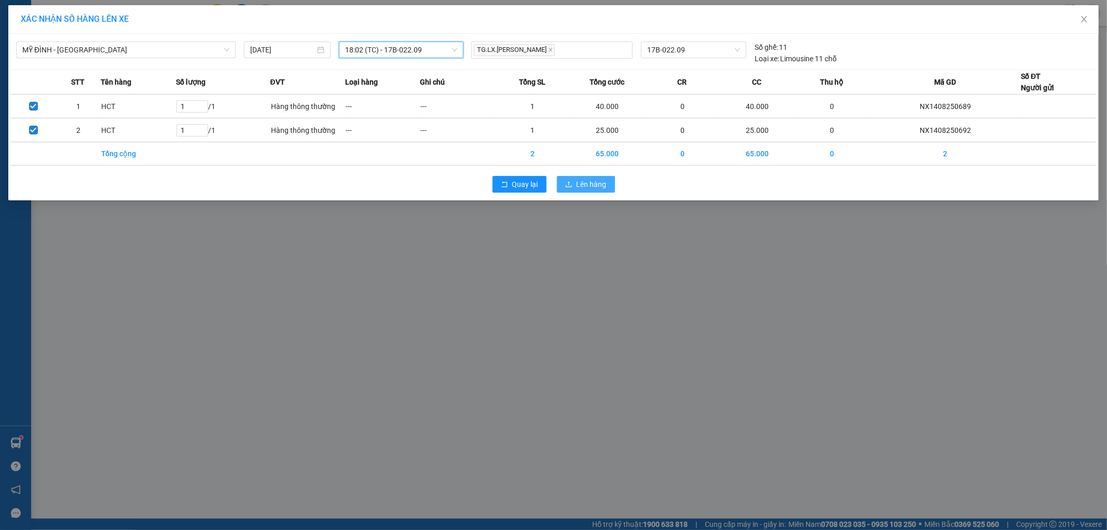
click at [582, 185] on span "Lên hàng" at bounding box center [592, 184] width 30 height 11
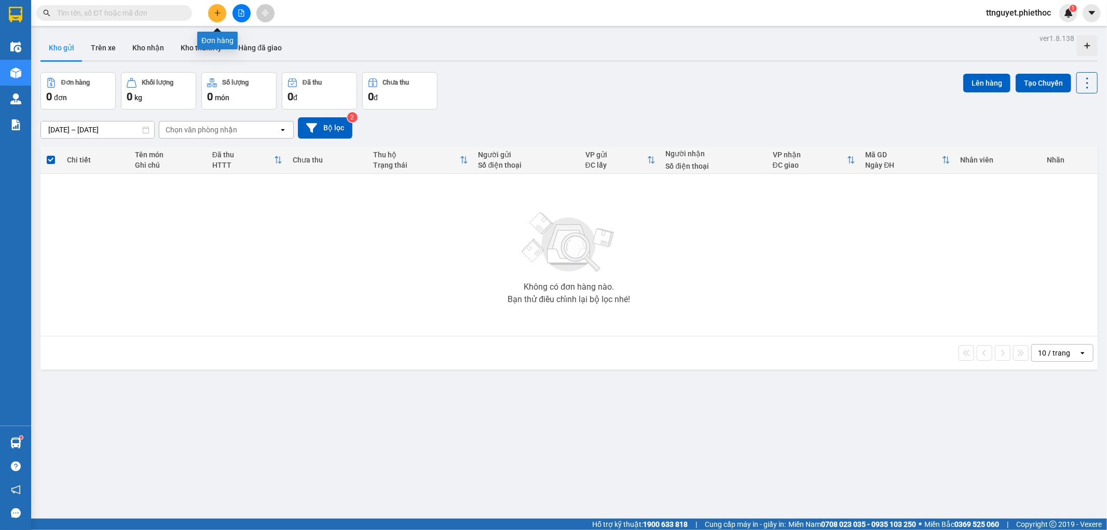
click at [216, 8] on button at bounding box center [217, 13] width 18 height 18
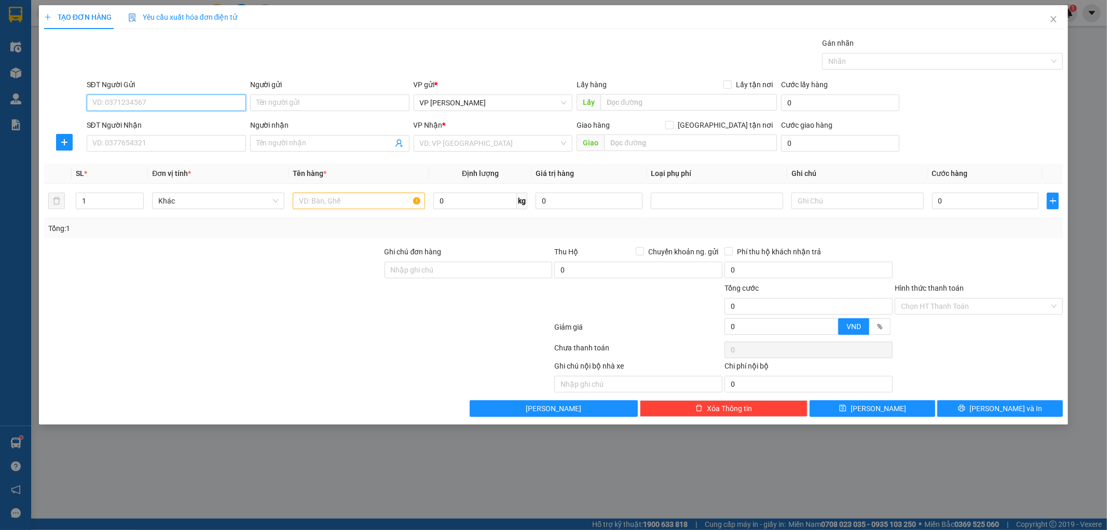
click at [147, 102] on input "SĐT Người Gửi" at bounding box center [166, 102] width 159 height 17
type input "0"
type input "0772248933"
click at [148, 126] on div "0772248933 - a toản" at bounding box center [166, 123] width 147 height 11
type input "a toản"
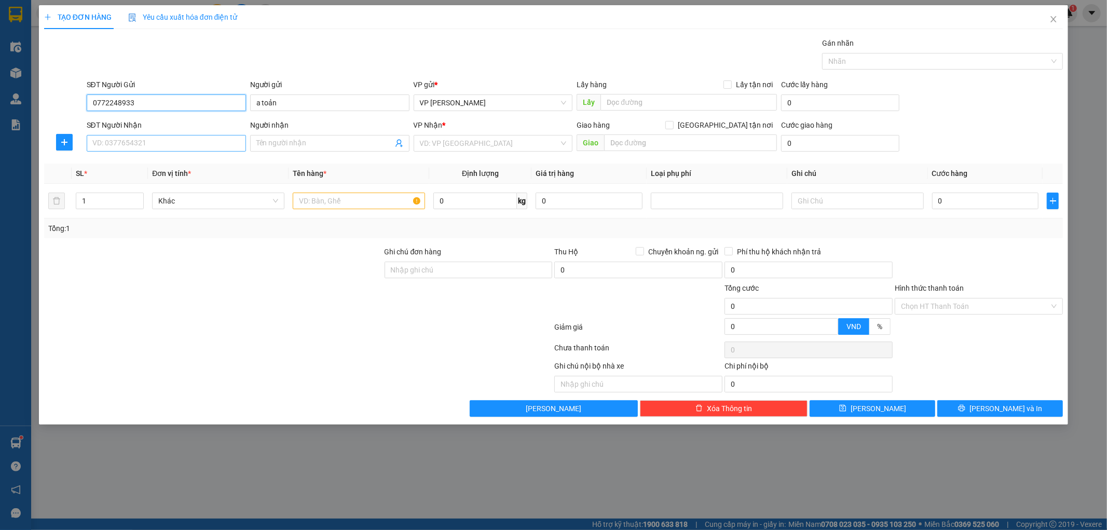
type input "0772248933"
click at [151, 143] on input "SĐT Người Nhận" at bounding box center [166, 143] width 159 height 17
click at [156, 183] on div "0904301568 - A, BA" at bounding box center [166, 180] width 147 height 11
type input "0904301568"
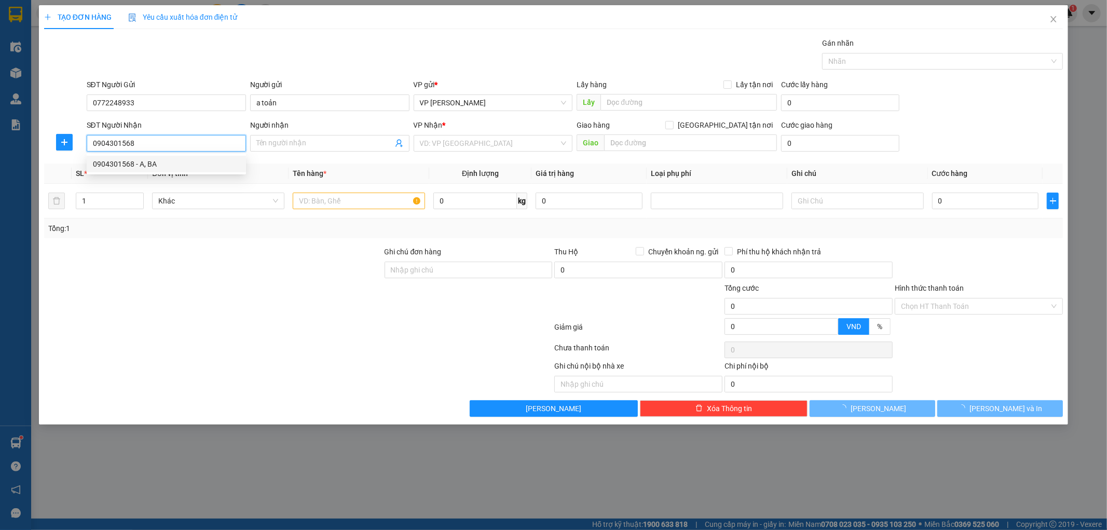
type input "A, BA"
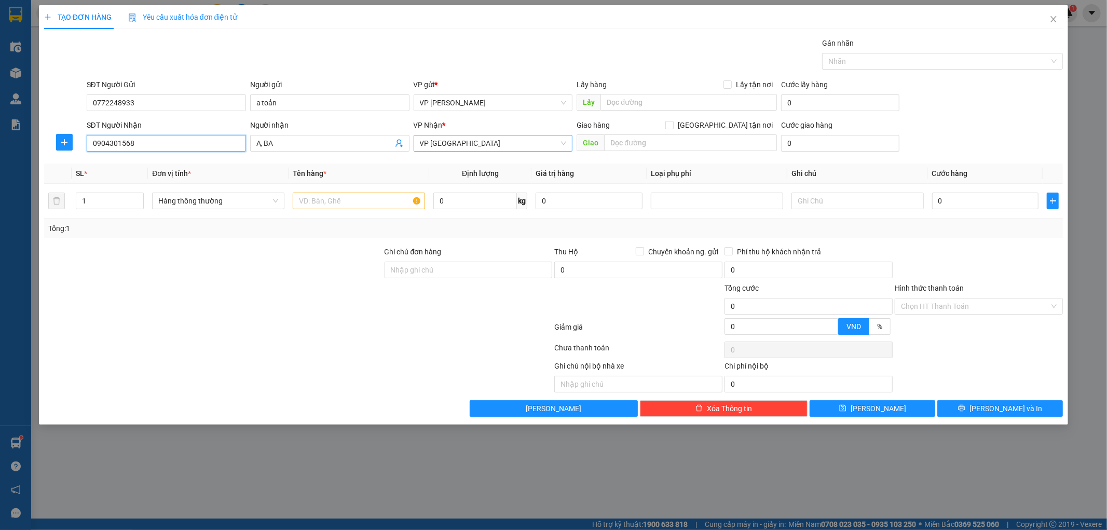
click at [518, 142] on span "VP [GEOGRAPHIC_DATA]" at bounding box center [493, 144] width 147 height 16
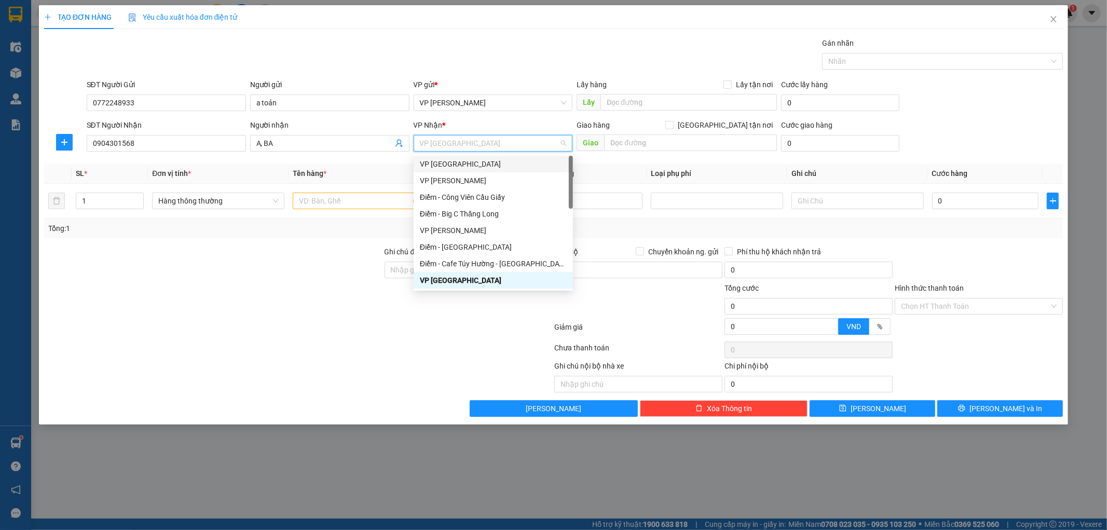
click at [442, 168] on div "VP [GEOGRAPHIC_DATA]" at bounding box center [493, 163] width 147 height 11
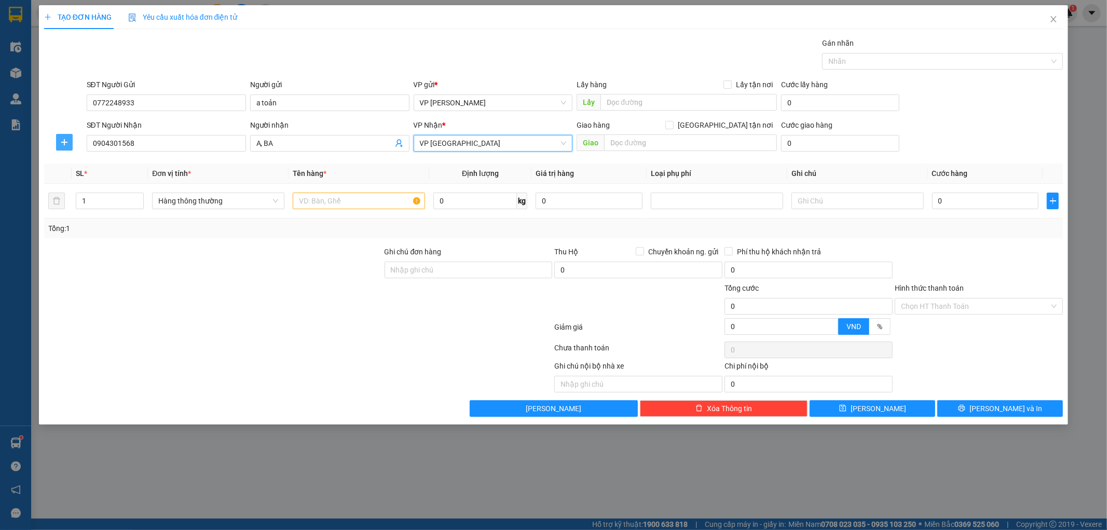
click at [63, 137] on button "button" at bounding box center [64, 142] width 17 height 17
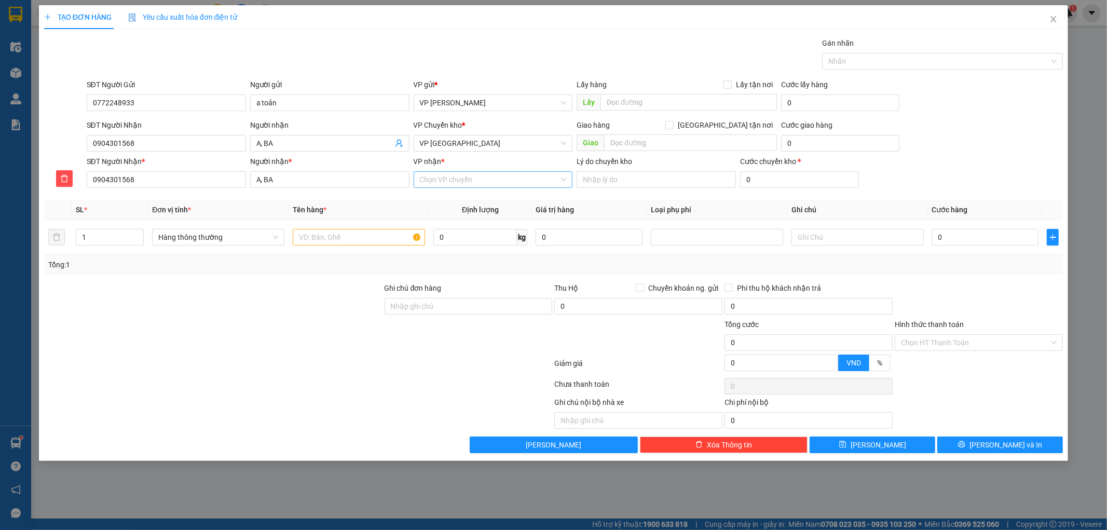
click at [495, 181] on input "VP nhận *" at bounding box center [490, 180] width 140 height 16
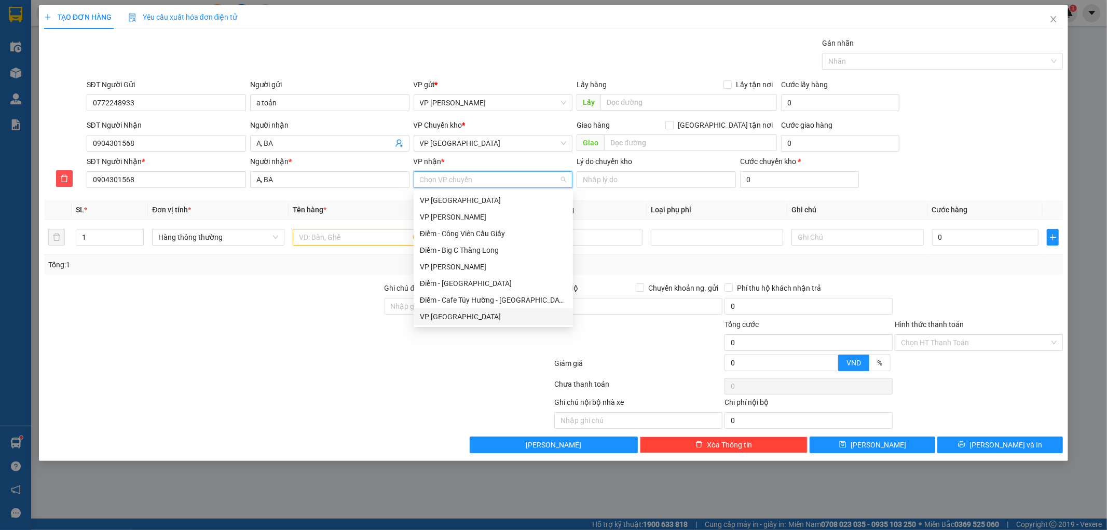
click at [444, 317] on div "VP [GEOGRAPHIC_DATA]" at bounding box center [493, 316] width 147 height 11
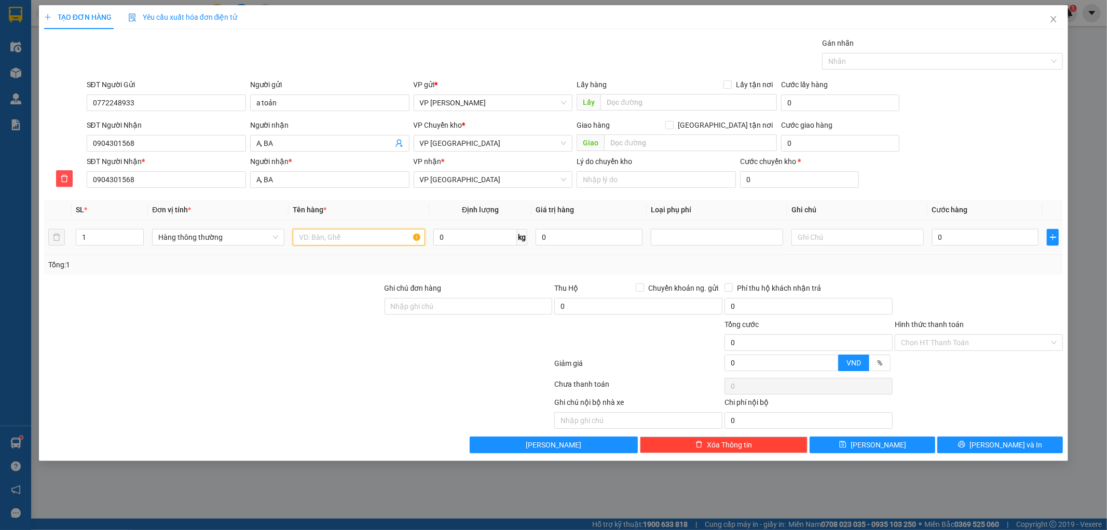
click at [390, 244] on input "text" at bounding box center [359, 237] width 132 height 17
type input "ĐỒNG HỒ"
click at [458, 261] on div "Tổng: 1" at bounding box center [553, 264] width 1011 height 11
click at [461, 230] on input "0" at bounding box center [476, 237] width 84 height 17
type input "1"
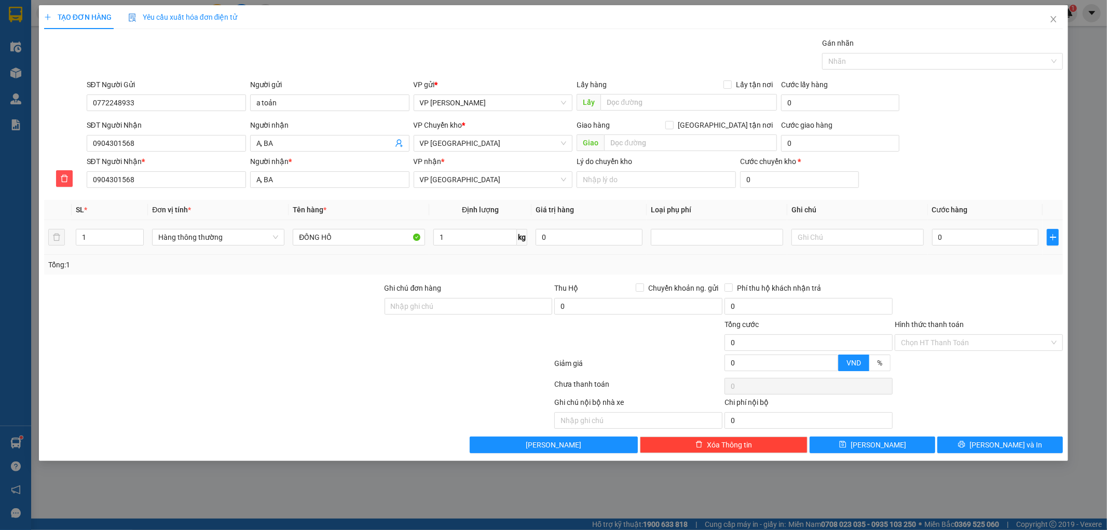
click at [376, 300] on div at bounding box center [213, 300] width 341 height 36
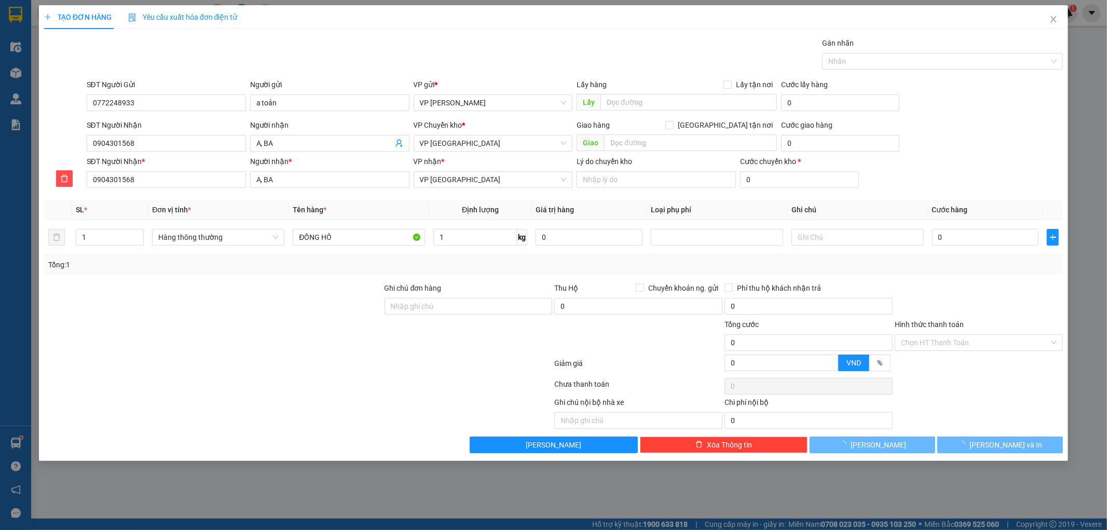
type input "30.000"
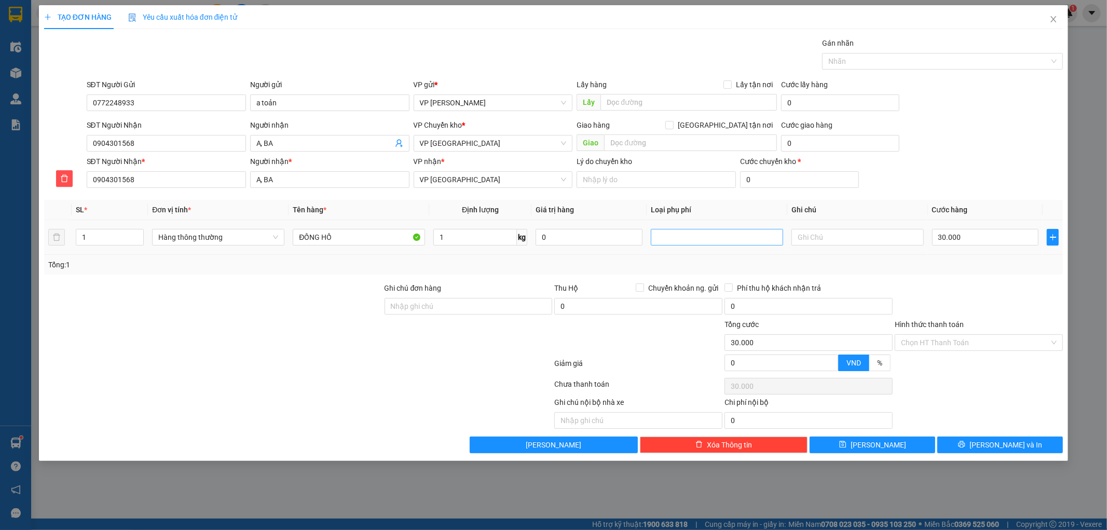
click at [727, 236] on div at bounding box center [717, 237] width 127 height 12
click at [698, 274] on div "Hàng dễ vỡ" at bounding box center [717, 274] width 120 height 11
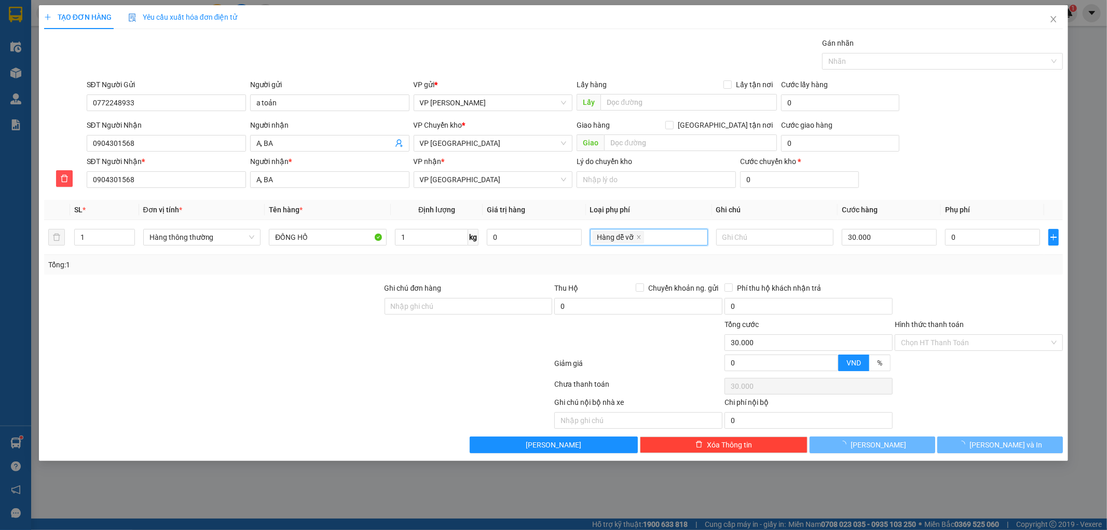
type input "40.000"
type input "10.000"
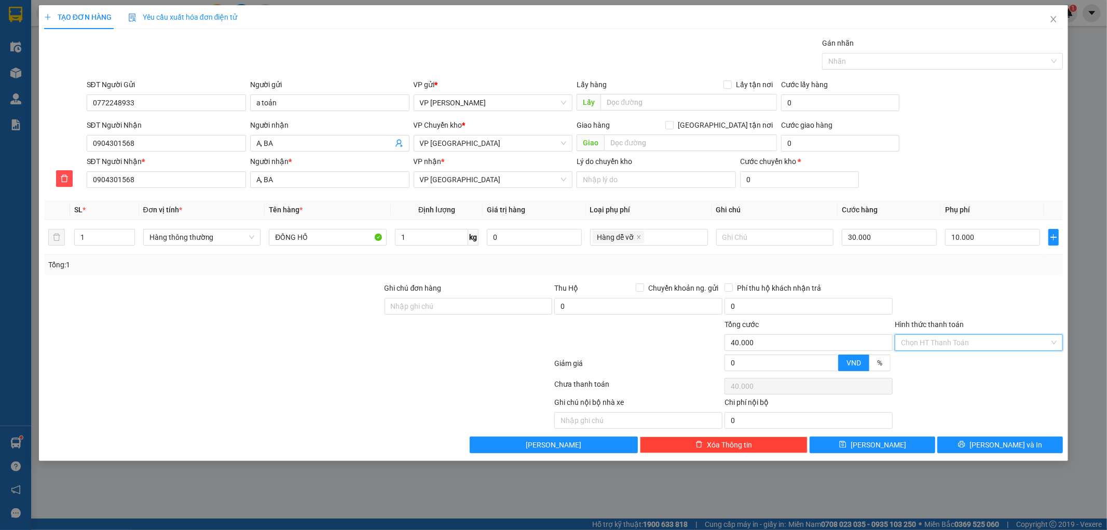
click at [990, 344] on input "Hình thức thanh toán" at bounding box center [975, 343] width 148 height 16
click at [932, 360] on div "Tại văn phòng" at bounding box center [980, 363] width 156 height 11
type input "0"
click at [989, 444] on button "[PERSON_NAME] và In" at bounding box center [1001, 445] width 126 height 17
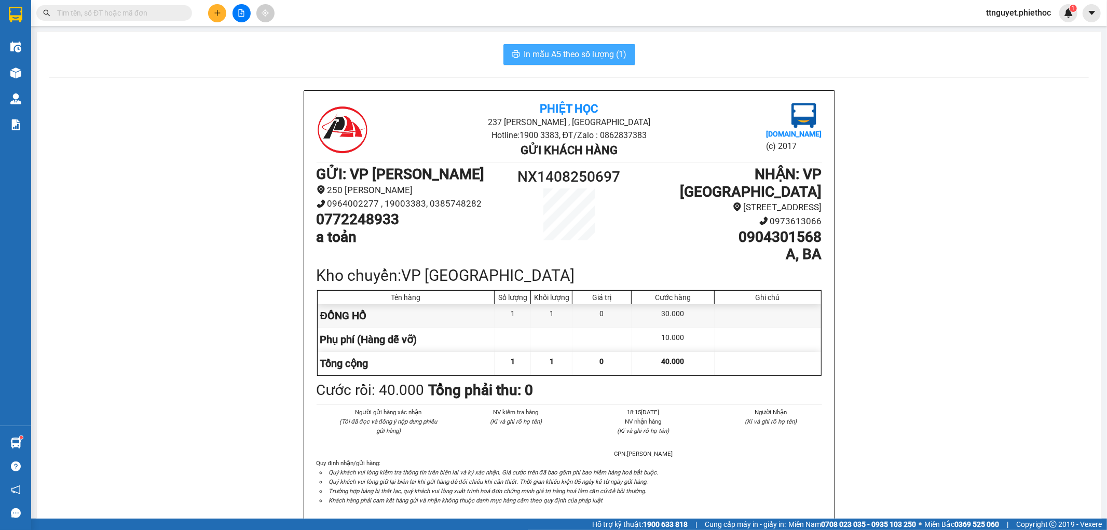
click at [561, 59] on span "In mẫu A5 theo số lượng (1)" at bounding box center [575, 54] width 103 height 13
